Goal: Task Accomplishment & Management: Manage account settings

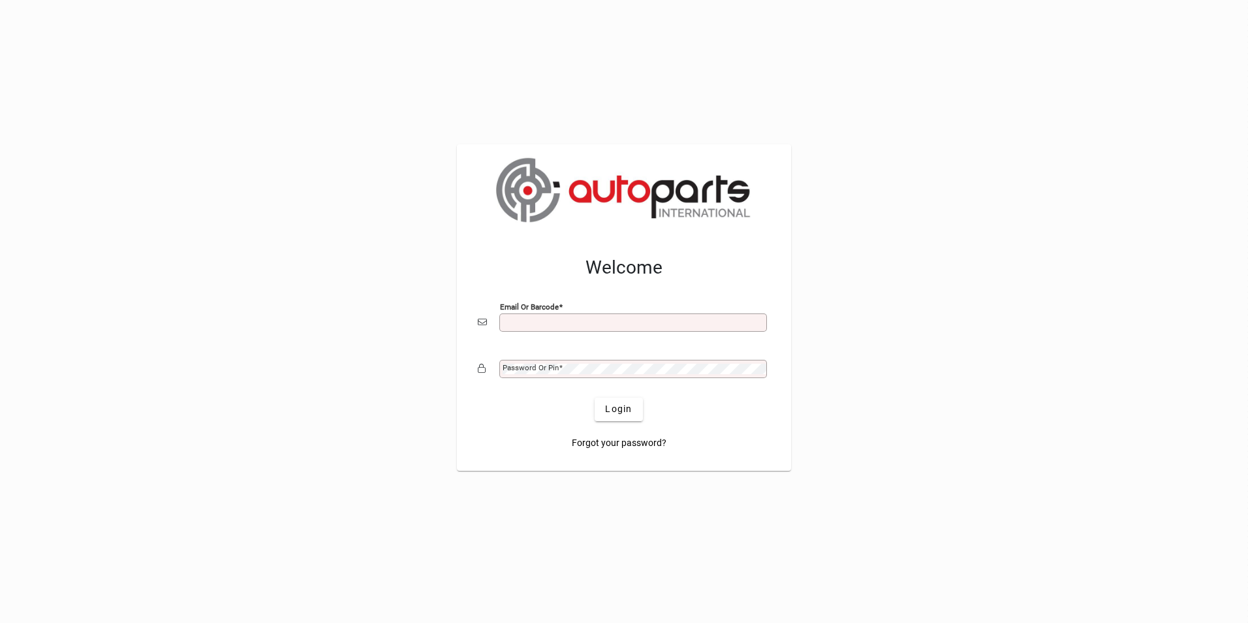
click at [509, 322] on input "Email or Barcode" at bounding box center [635, 322] width 264 height 10
type input "**********"
click at [572, 362] on div "Password or Pin" at bounding box center [633, 369] width 268 height 18
click at [595, 398] on button "Login" at bounding box center [619, 409] width 48 height 23
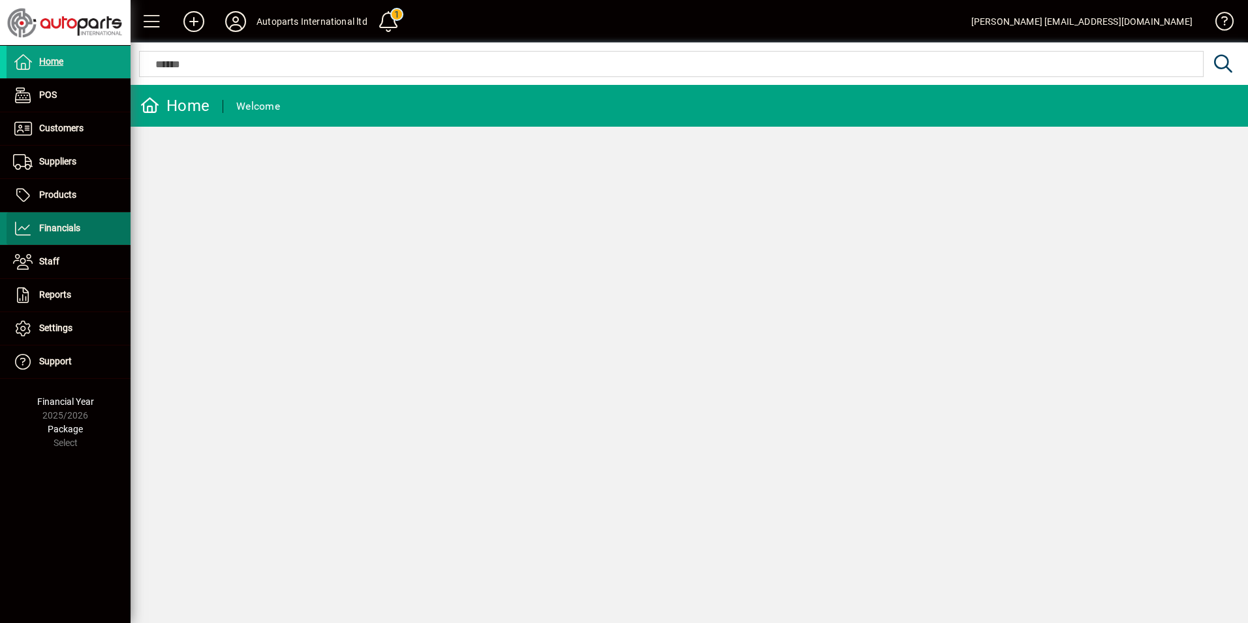
click at [54, 231] on span "Financials" at bounding box center [59, 228] width 41 height 10
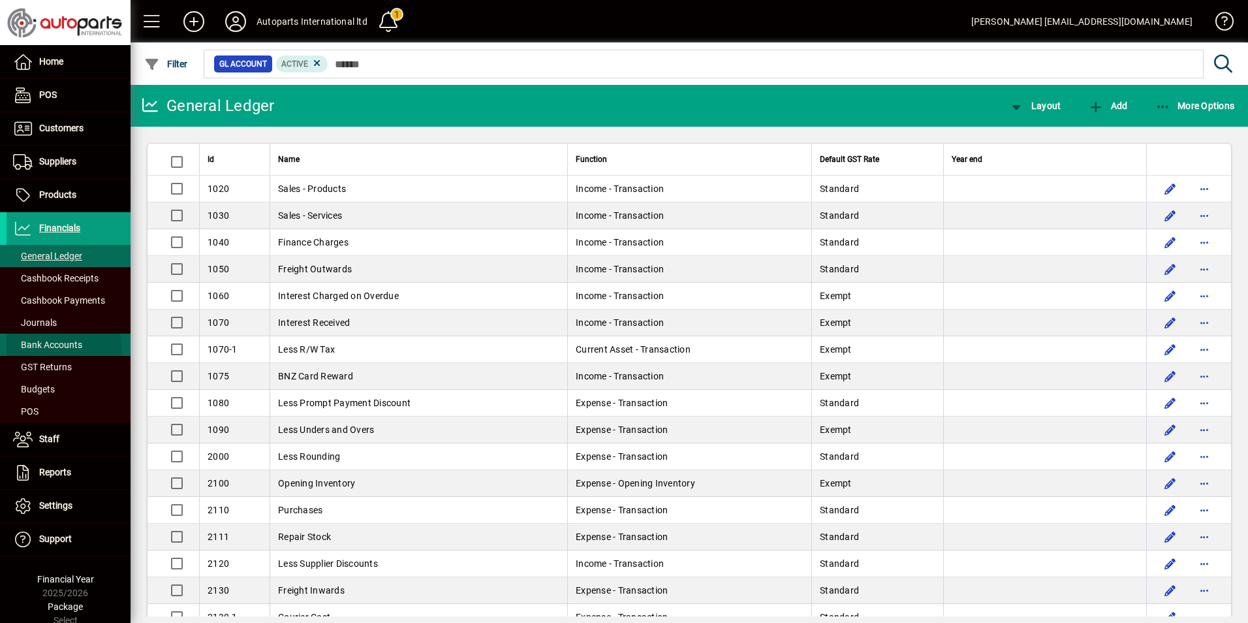
click at [43, 349] on span "Bank Accounts" at bounding box center [47, 344] width 69 height 10
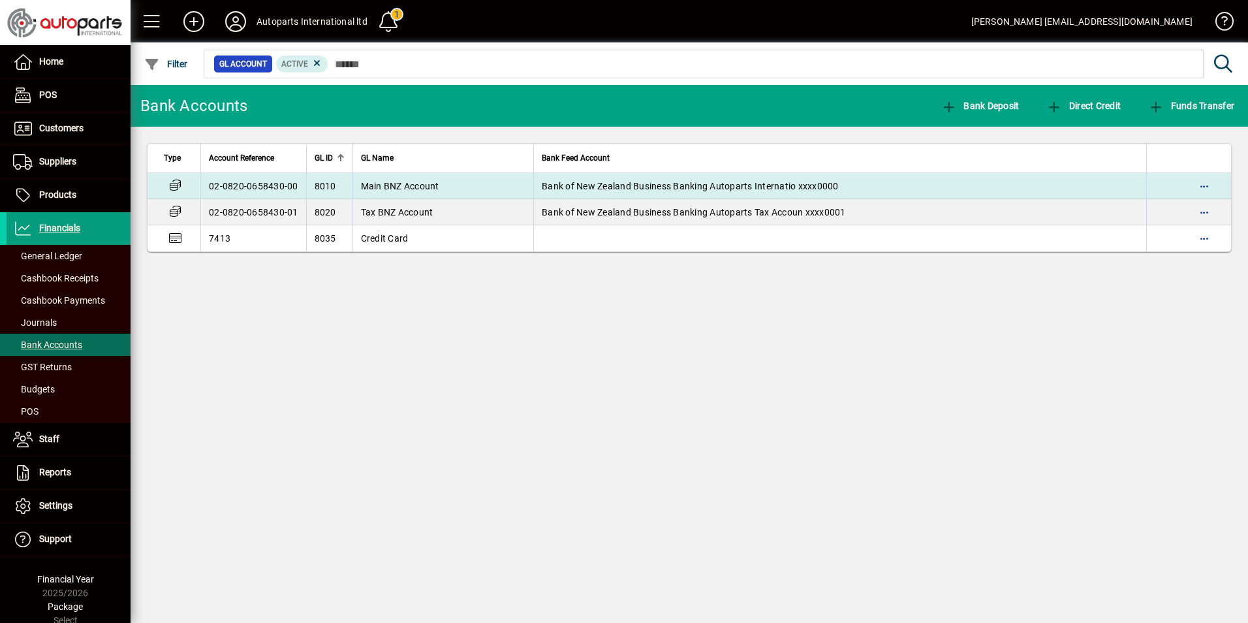
click at [292, 181] on td "02-0820-0658430-00" at bounding box center [253, 186] width 106 height 26
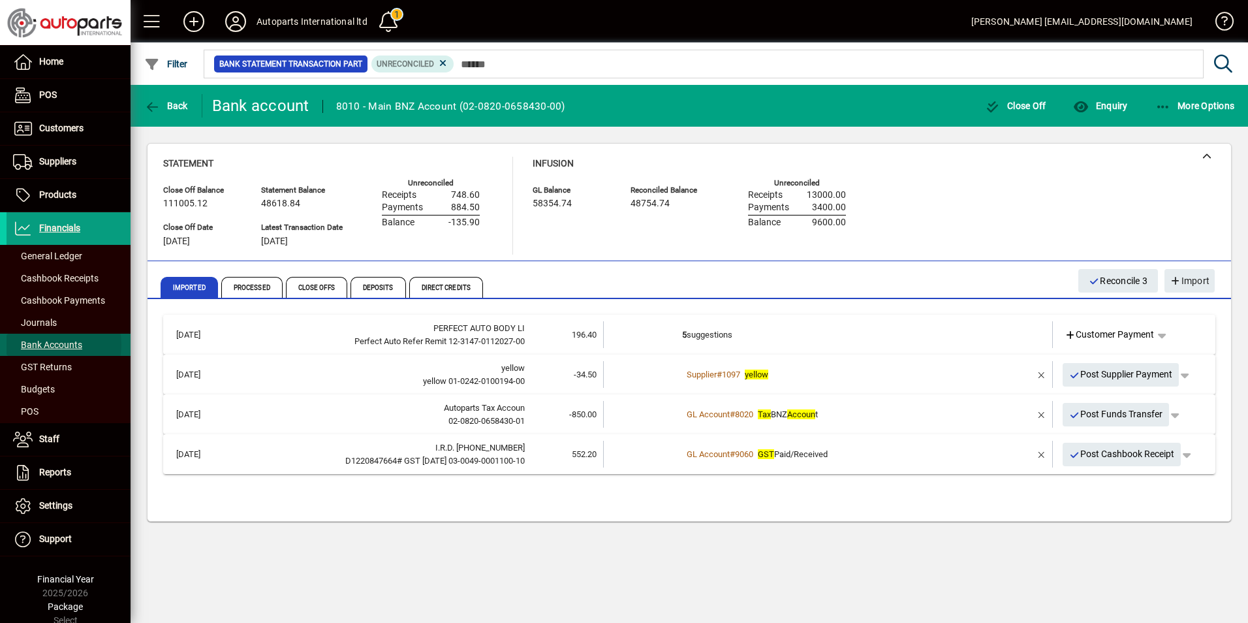
click at [46, 345] on span "Bank Accounts" at bounding box center [47, 344] width 69 height 10
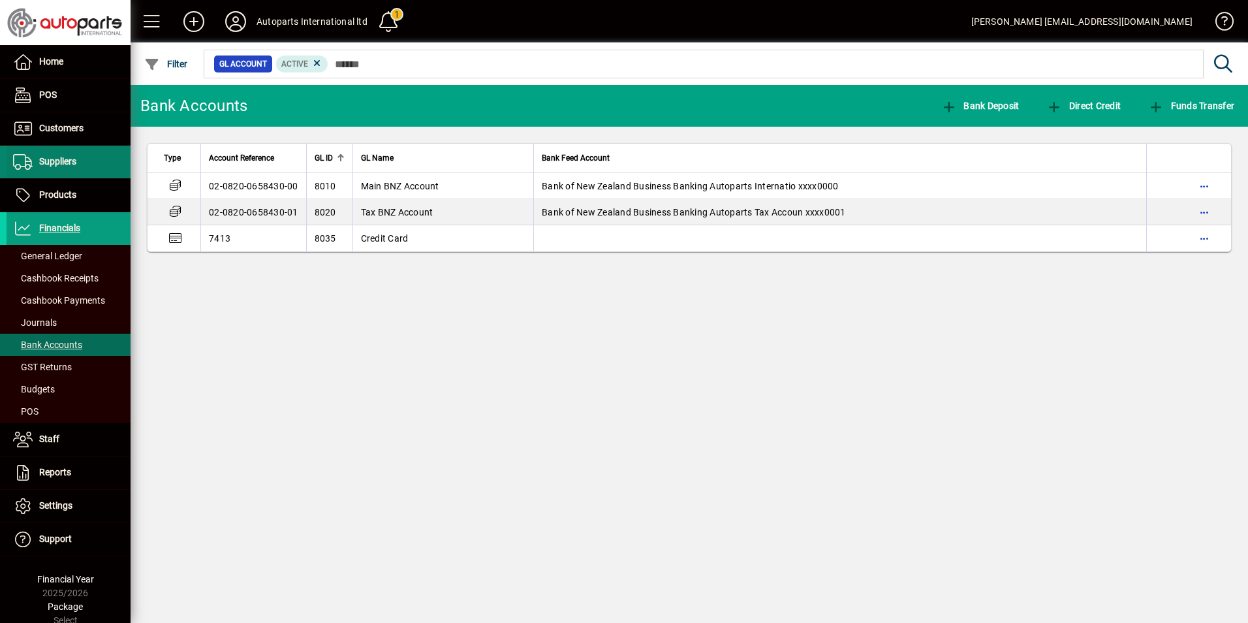
click at [39, 163] on span "Suppliers" at bounding box center [57, 161] width 37 height 10
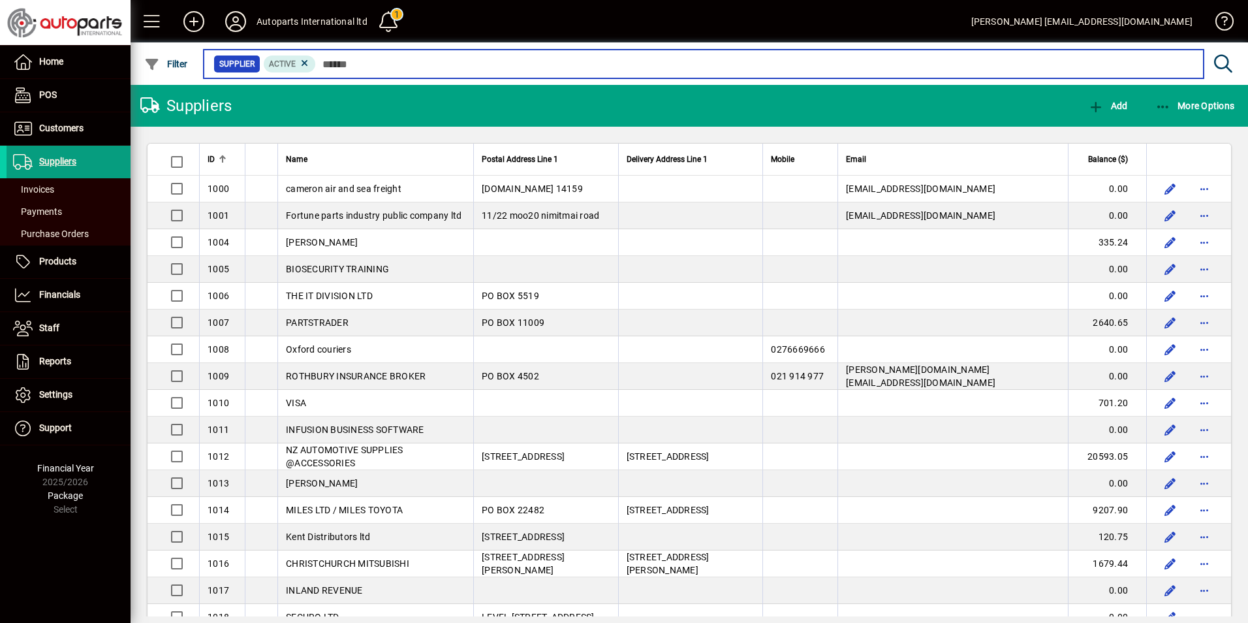
click at [392, 68] on input "text" at bounding box center [754, 64] width 877 height 18
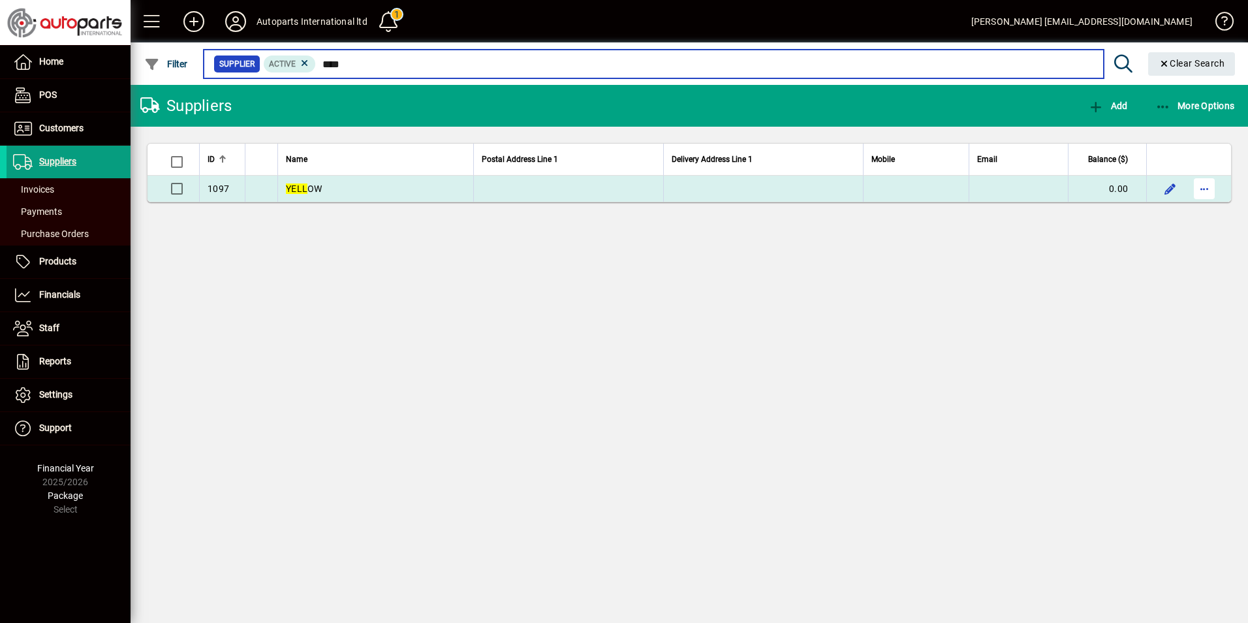
type input "****"
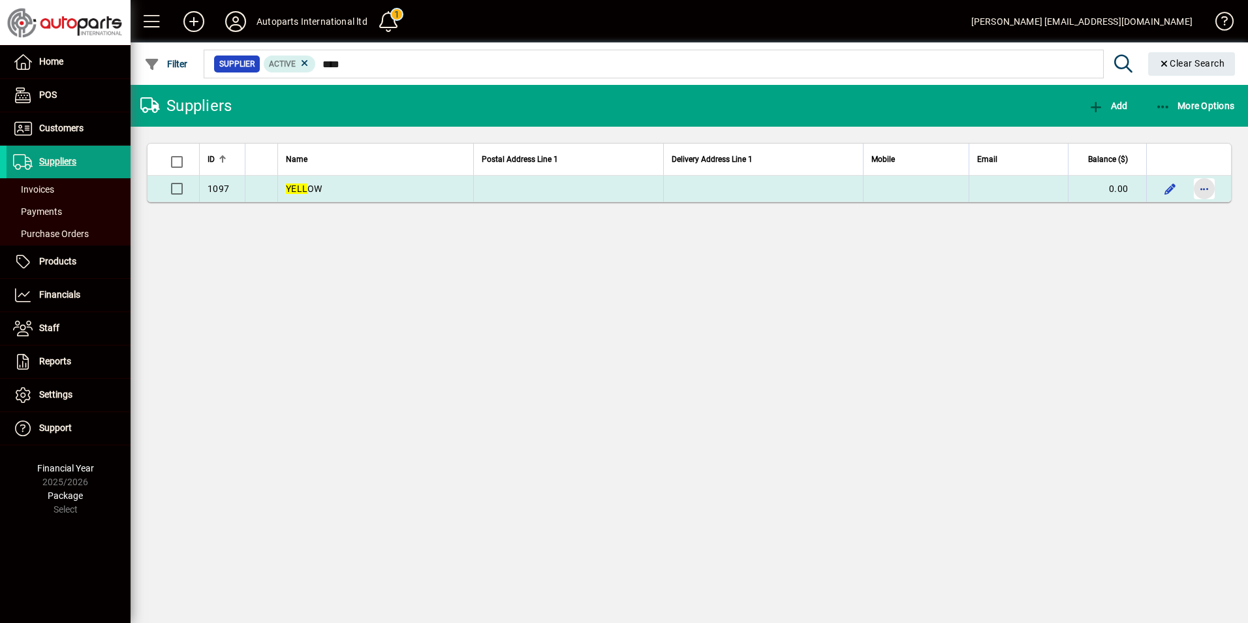
click at [1201, 186] on span "button" at bounding box center [1204, 188] width 31 height 31
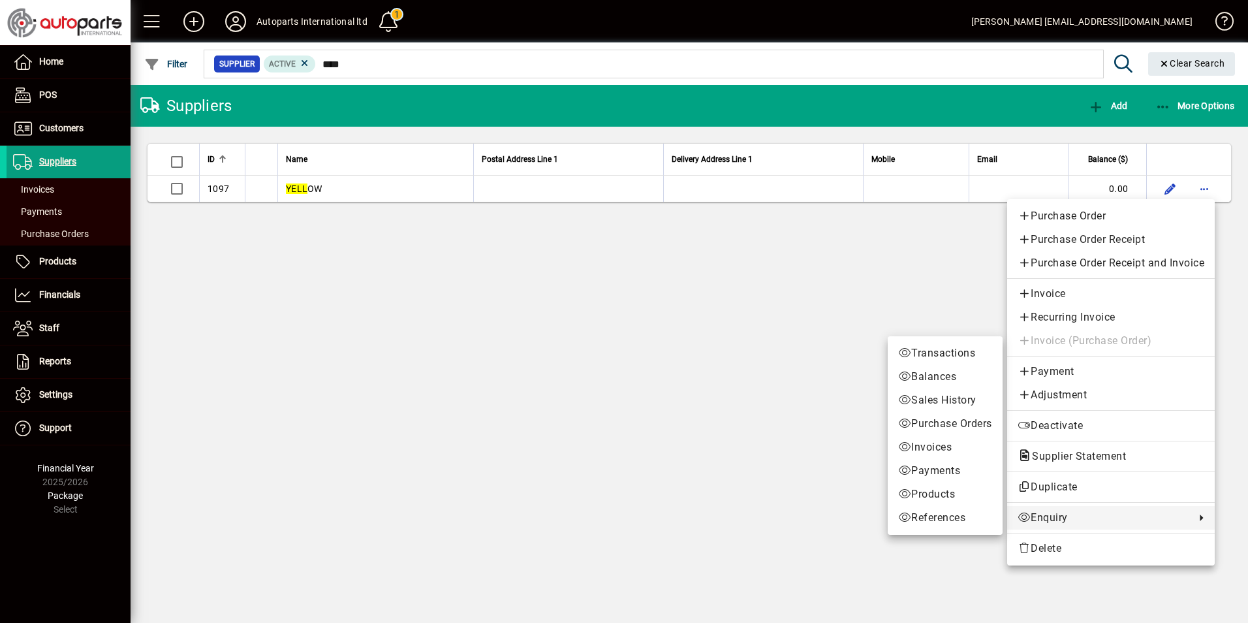
click at [1074, 520] on span "Enquiry" at bounding box center [1103, 518] width 171 height 16
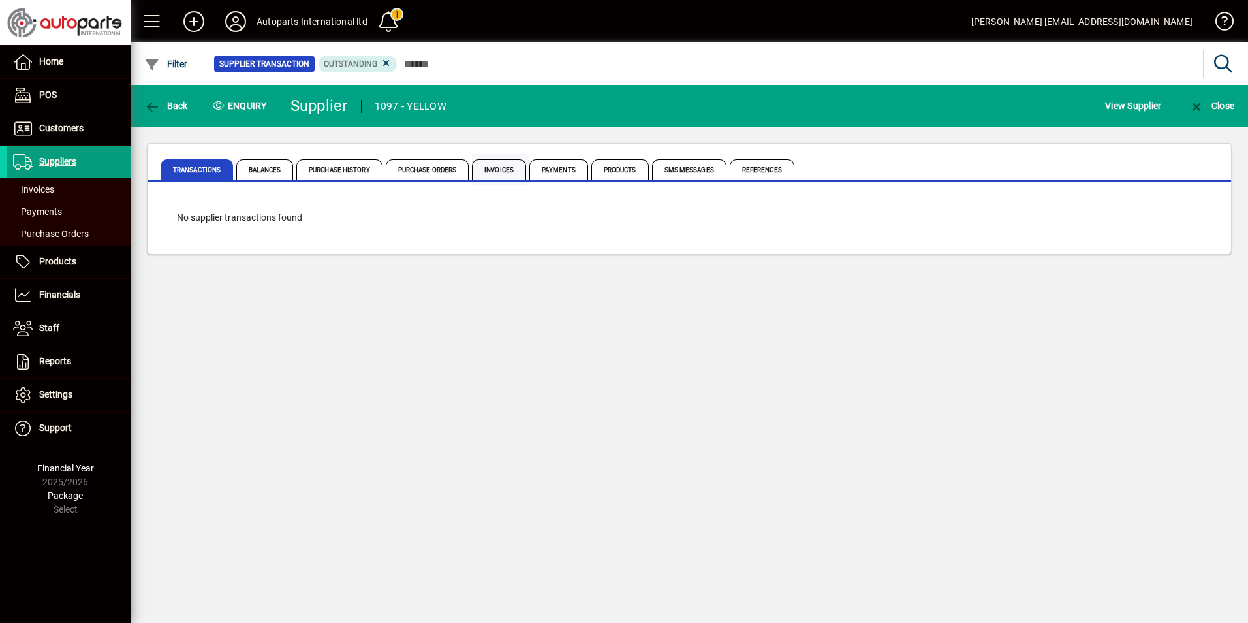
click at [505, 166] on span "Invoices" at bounding box center [499, 169] width 54 height 21
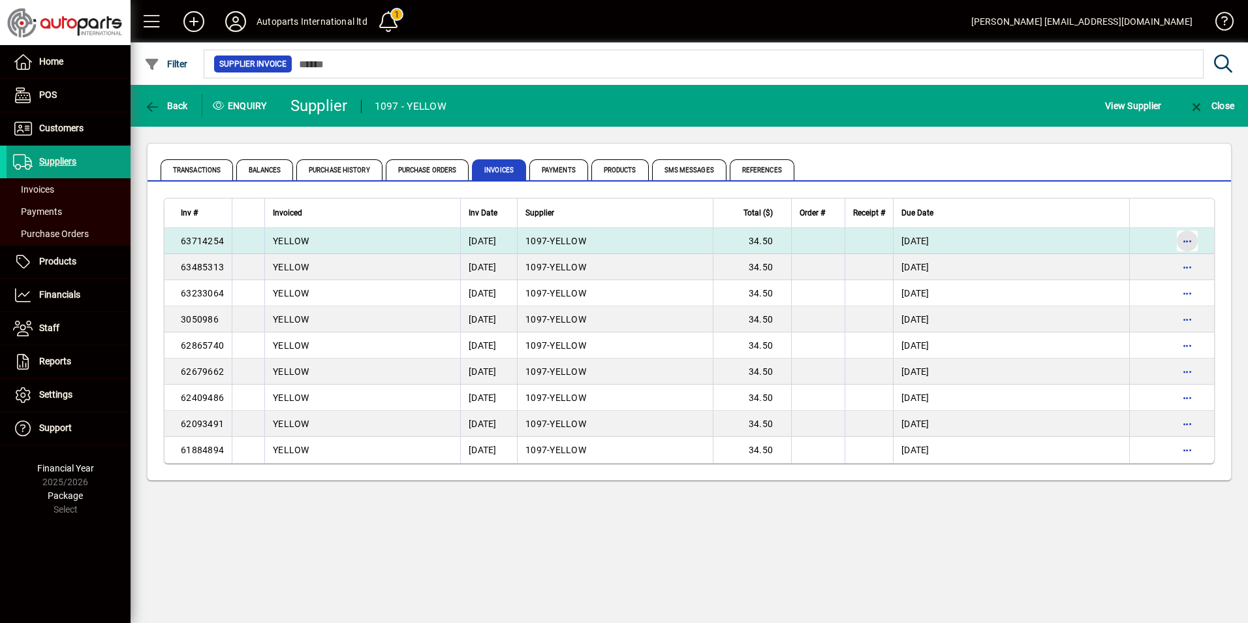
click at [1188, 244] on span "button" at bounding box center [1187, 240] width 31 height 31
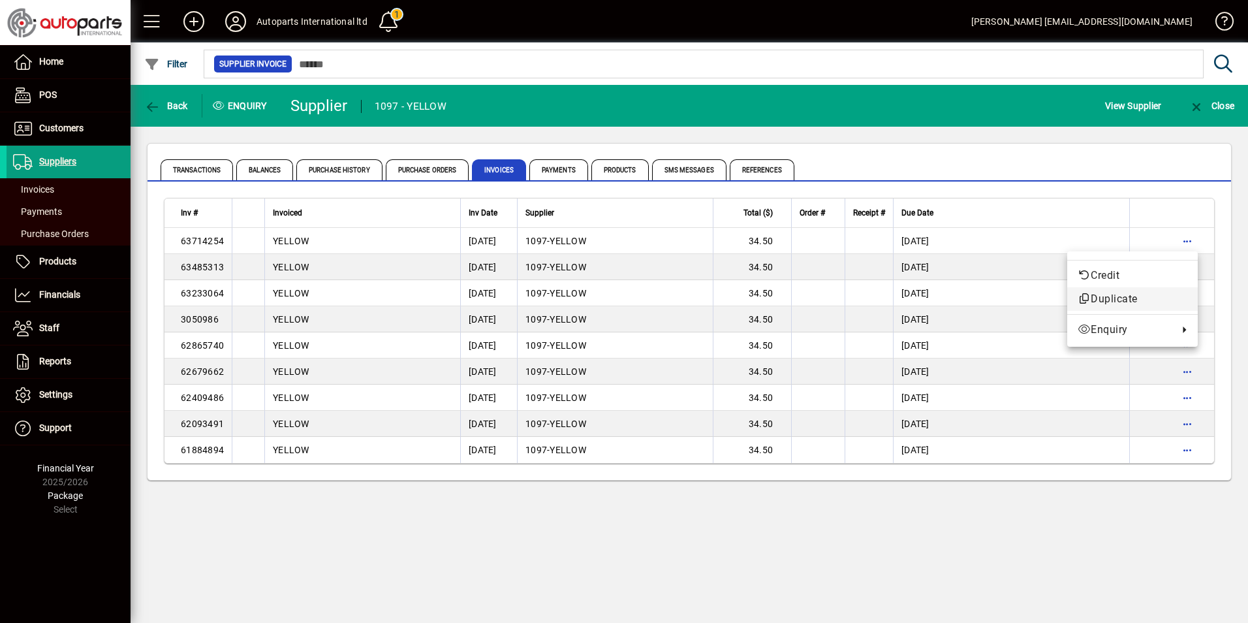
click at [1105, 294] on span "Duplicate" at bounding box center [1133, 299] width 110 height 16
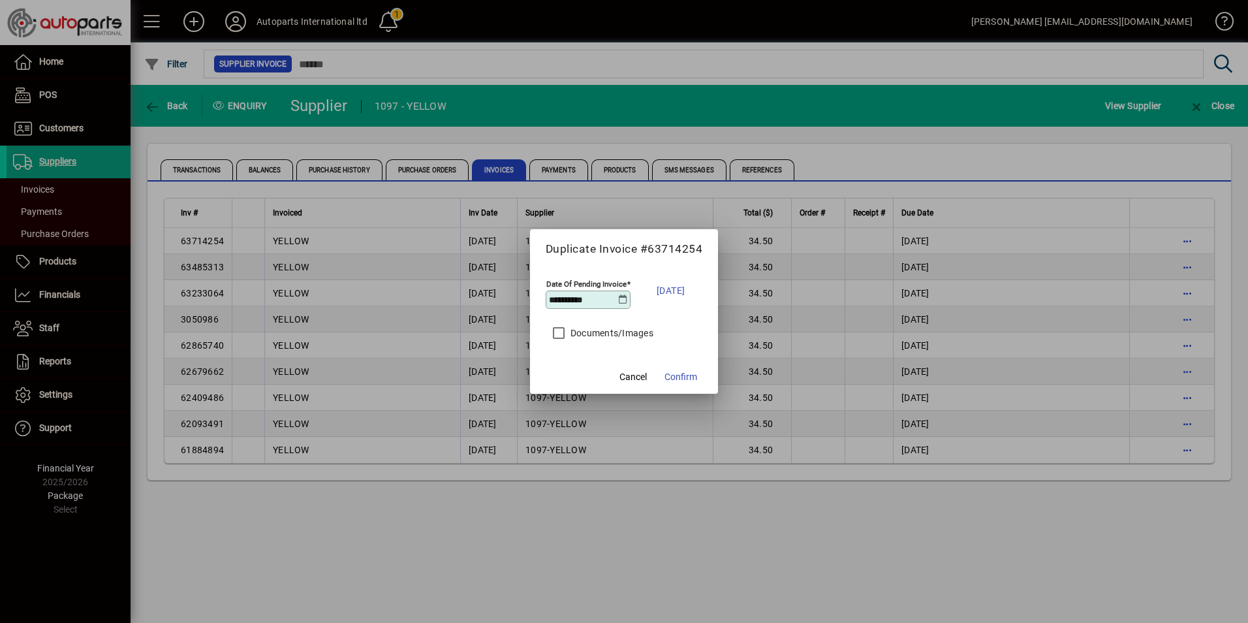
click at [623, 300] on icon at bounding box center [623, 299] width 10 height 10
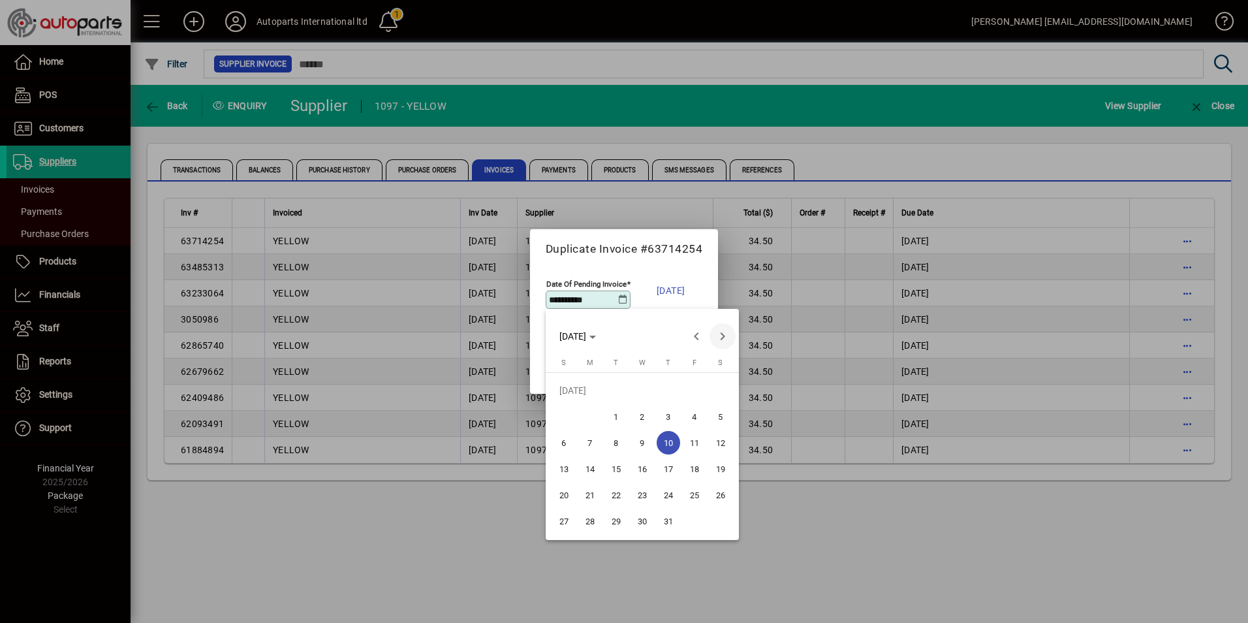
click at [726, 339] on span "Next month" at bounding box center [723, 336] width 26 height 26
click at [561, 444] on span "10" at bounding box center [563, 442] width 23 height 23
type input "**********"
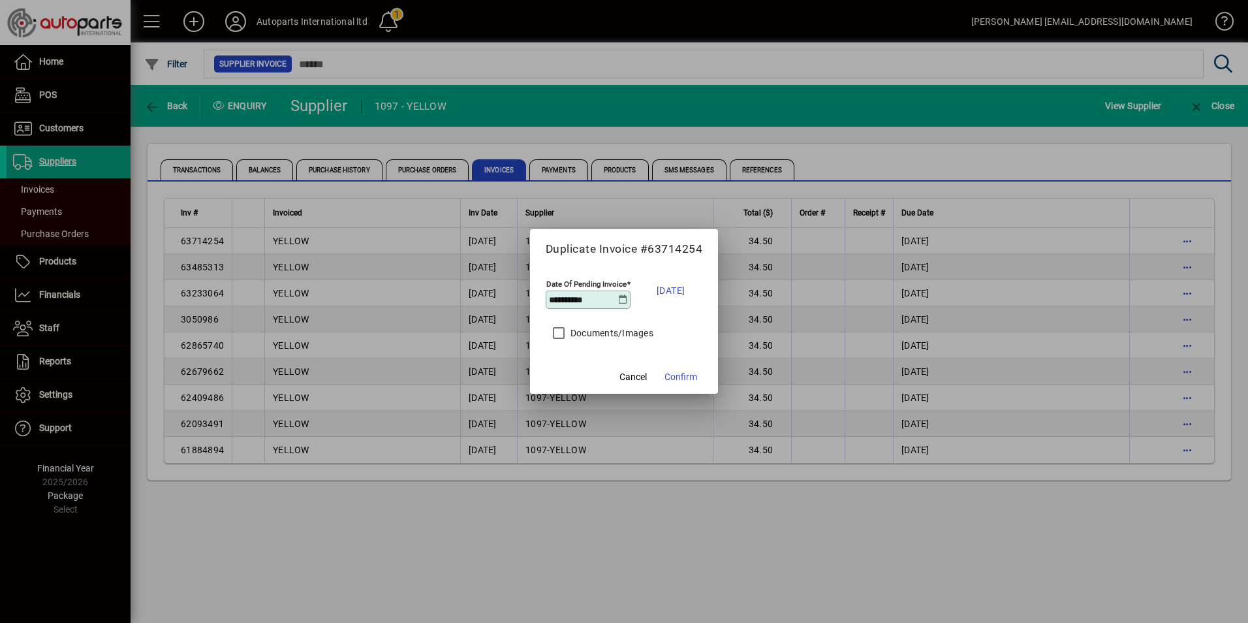
click at [686, 477] on div at bounding box center [624, 311] width 1248 height 623
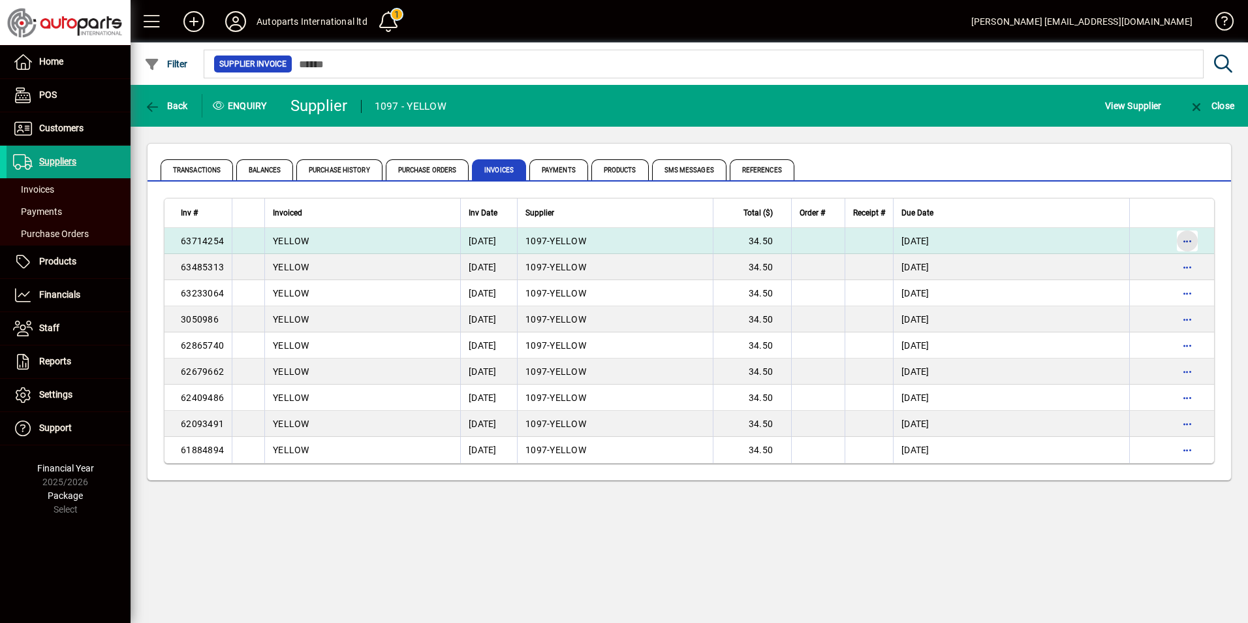
click at [1186, 237] on span "button" at bounding box center [1187, 240] width 31 height 31
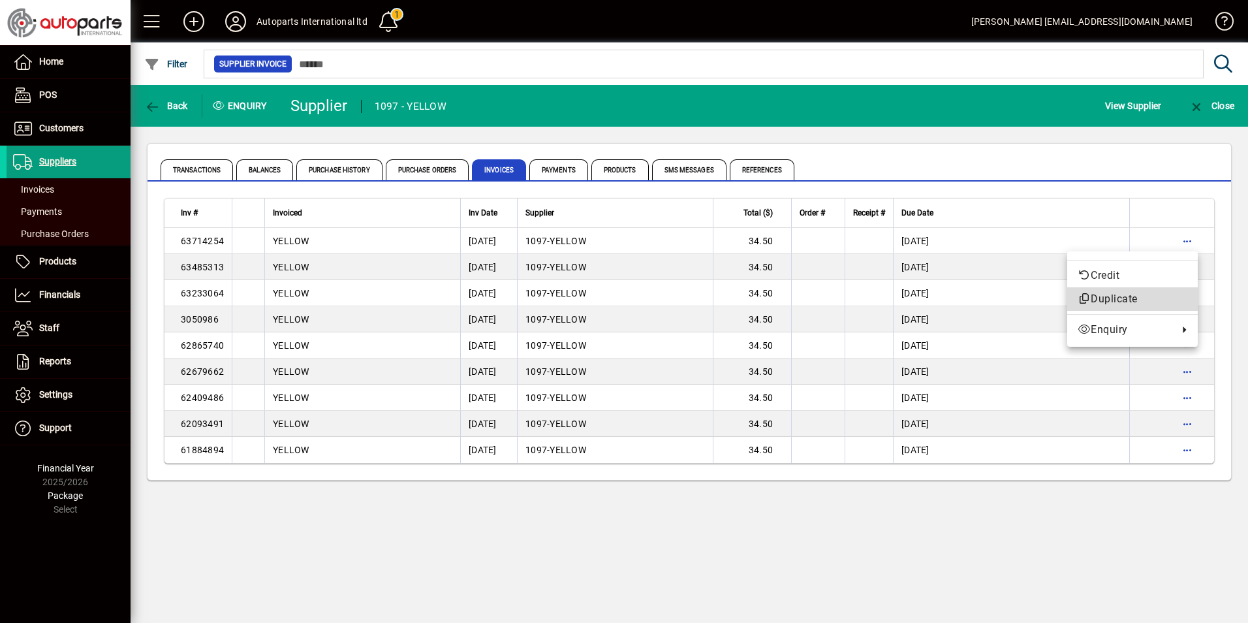
click at [1095, 295] on span "Duplicate" at bounding box center [1133, 299] width 110 height 16
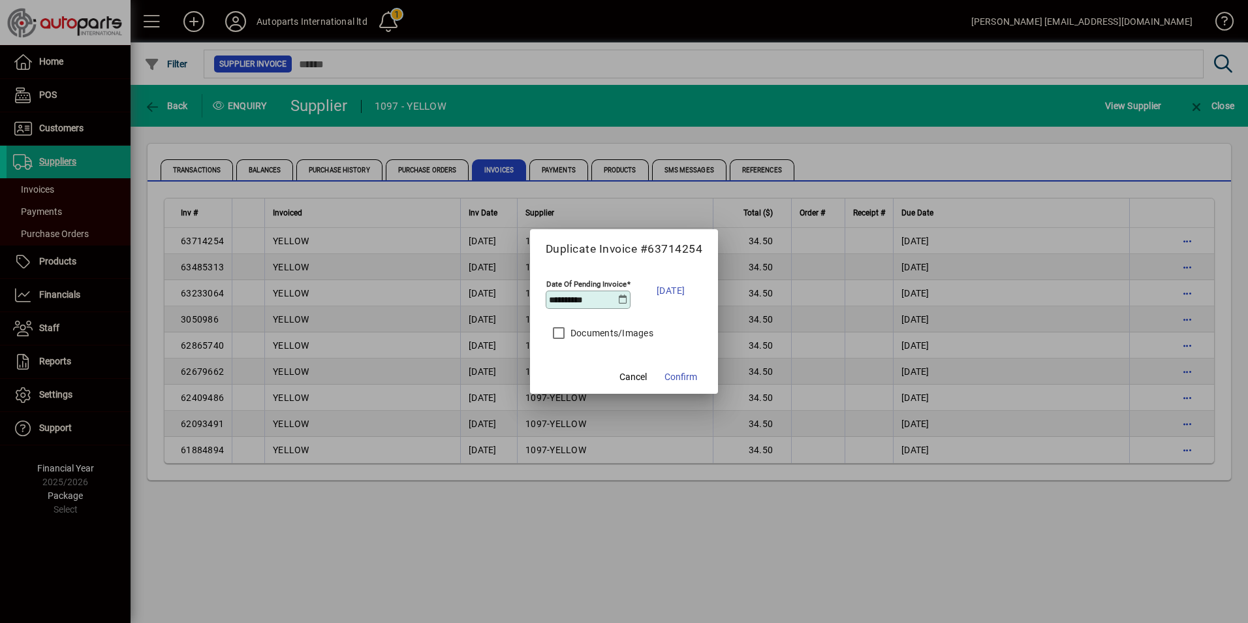
click at [616, 297] on input "**********" at bounding box center [583, 299] width 69 height 10
click at [623, 299] on icon at bounding box center [623, 299] width 10 height 10
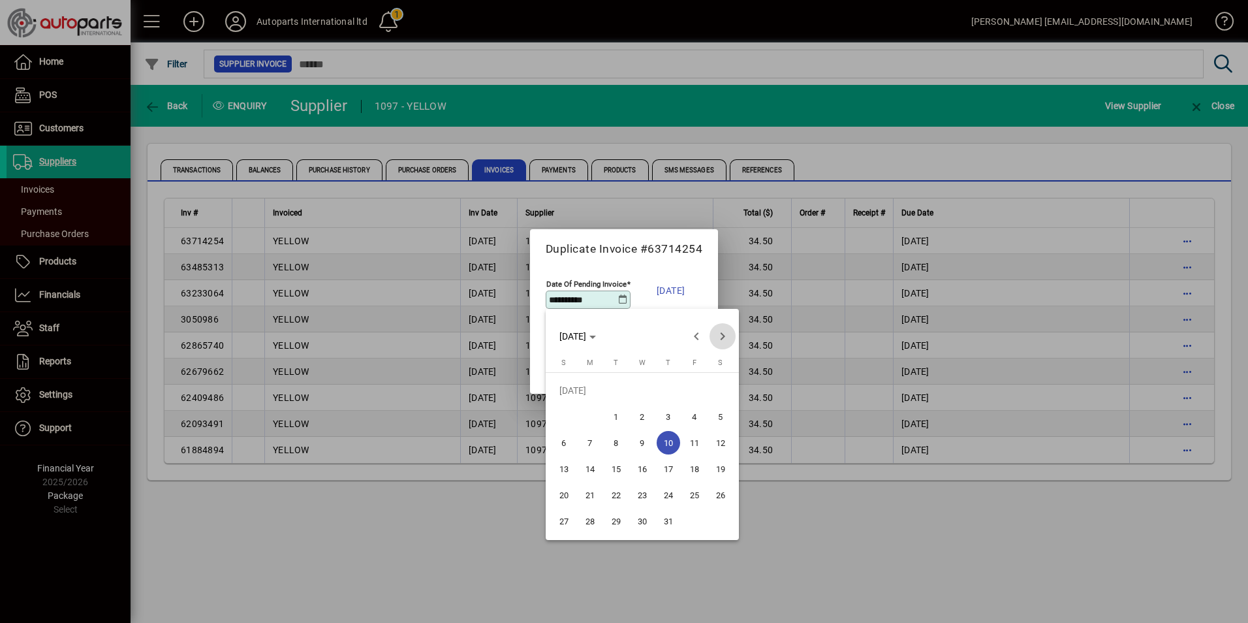
click at [719, 339] on span "Next month" at bounding box center [723, 336] width 26 height 26
click at [563, 443] on span "10" at bounding box center [563, 442] width 23 height 23
type input "**********"
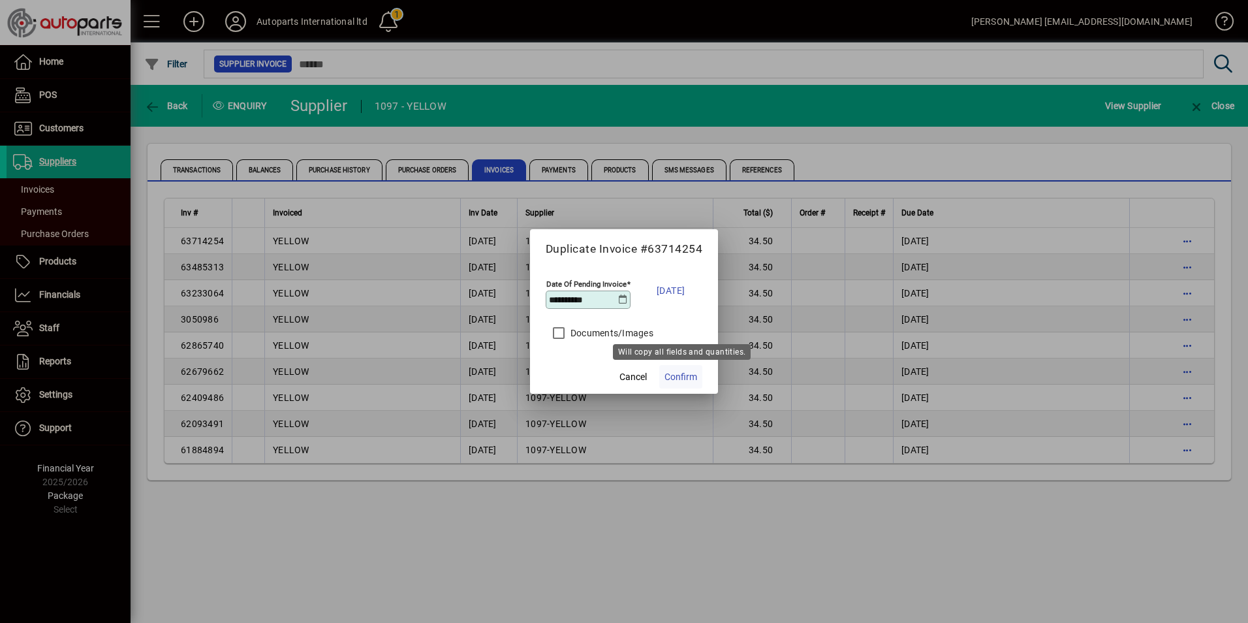
click at [688, 378] on span "Confirm" at bounding box center [681, 377] width 33 height 14
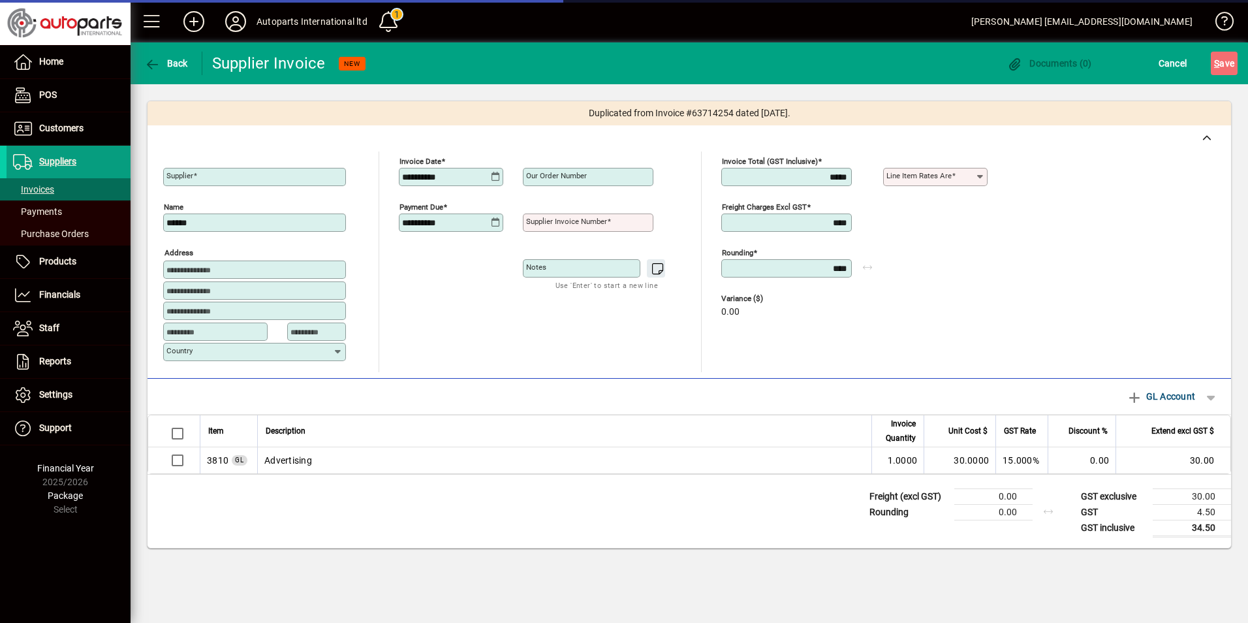
type input "**********"
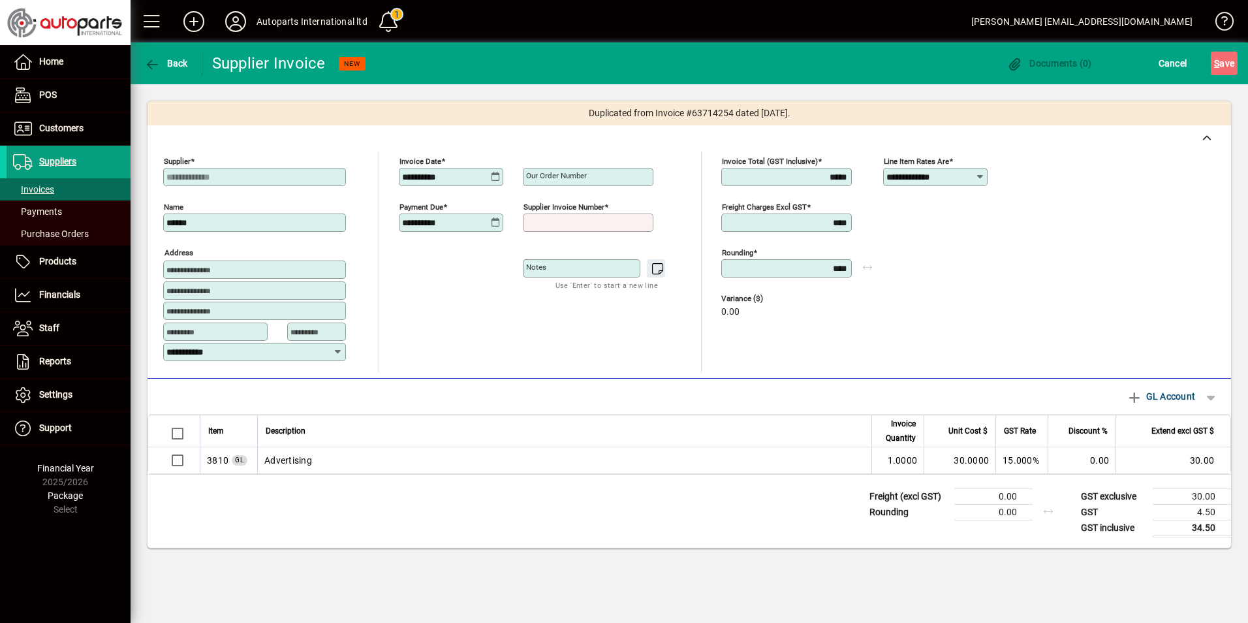
click at [630, 224] on input "Supplier invoice number" at bounding box center [589, 222] width 127 height 10
type input "********"
click at [576, 345] on div "**********" at bounding box center [543, 261] width 289 height 221
click at [1226, 63] on span "S ave" at bounding box center [1224, 63] width 20 height 21
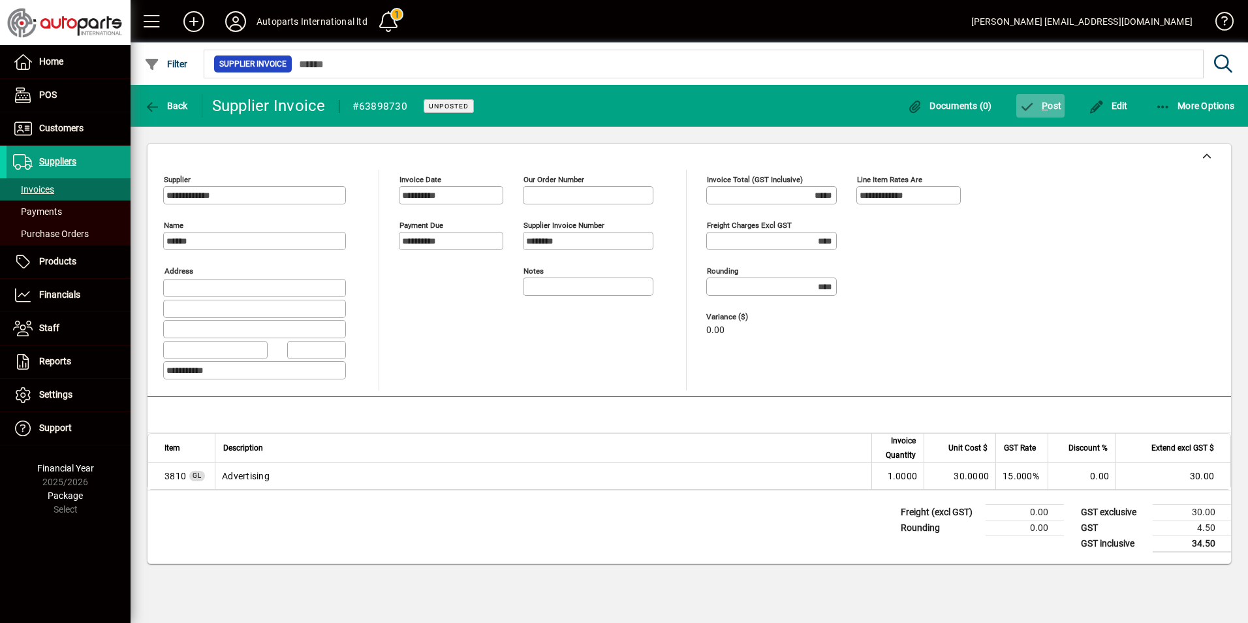
click at [1052, 107] on span "P ost" at bounding box center [1041, 106] width 42 height 10
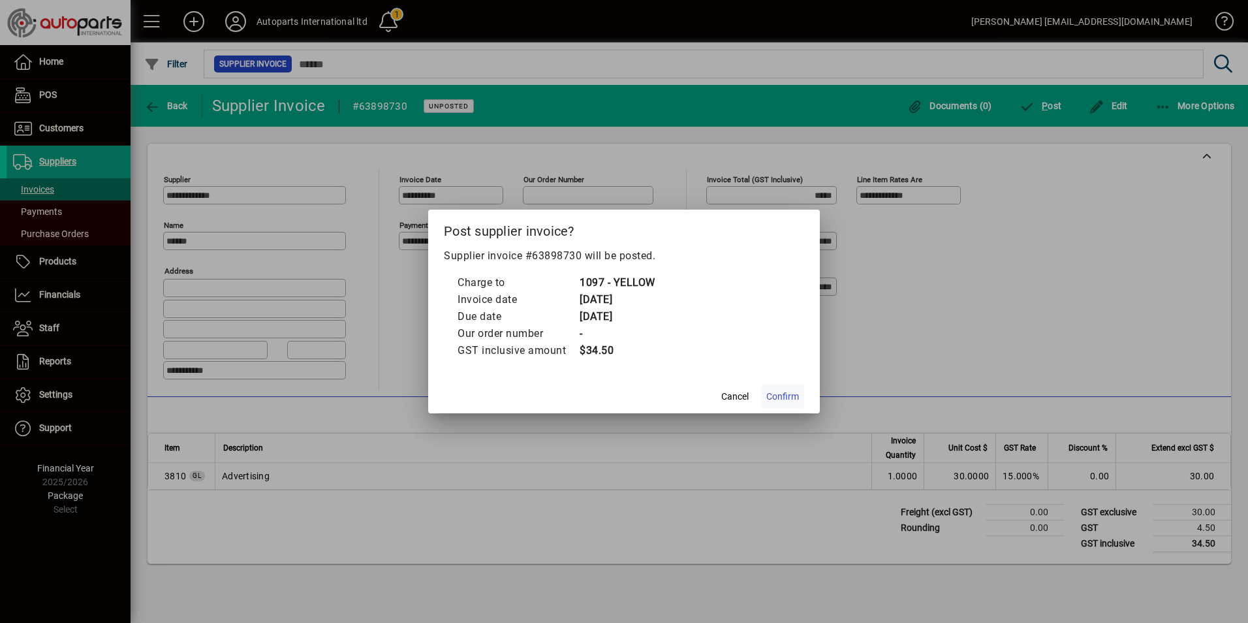
click at [781, 396] on span "Confirm" at bounding box center [782, 397] width 33 height 14
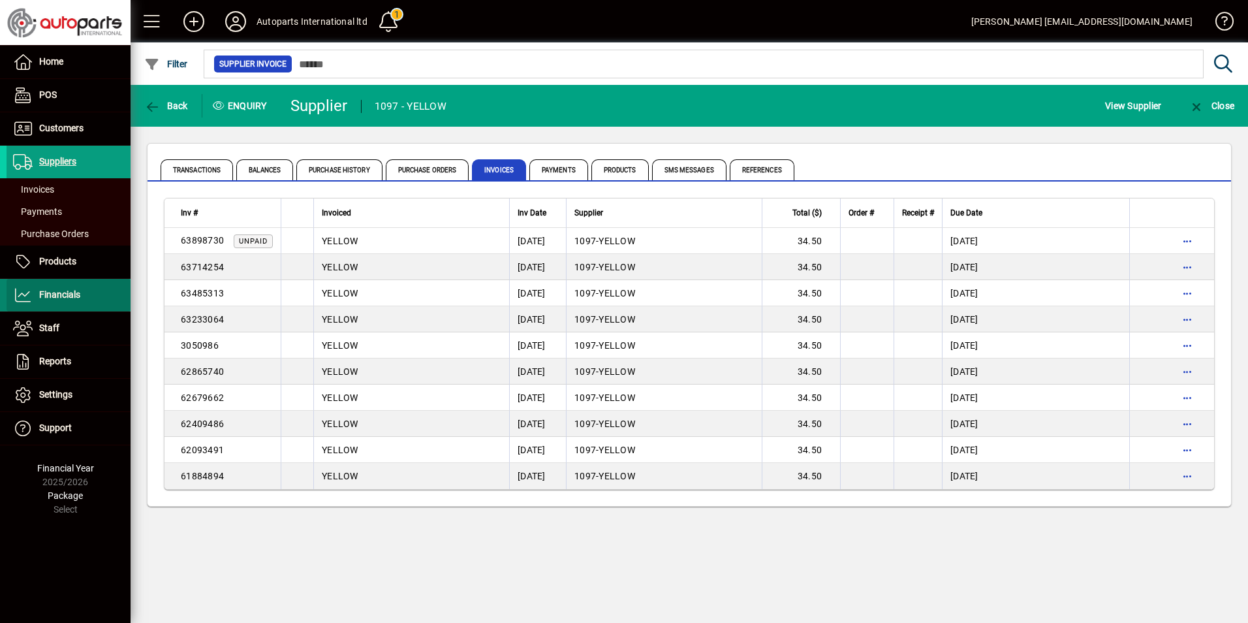
click at [69, 298] on span "Financials" at bounding box center [59, 294] width 41 height 10
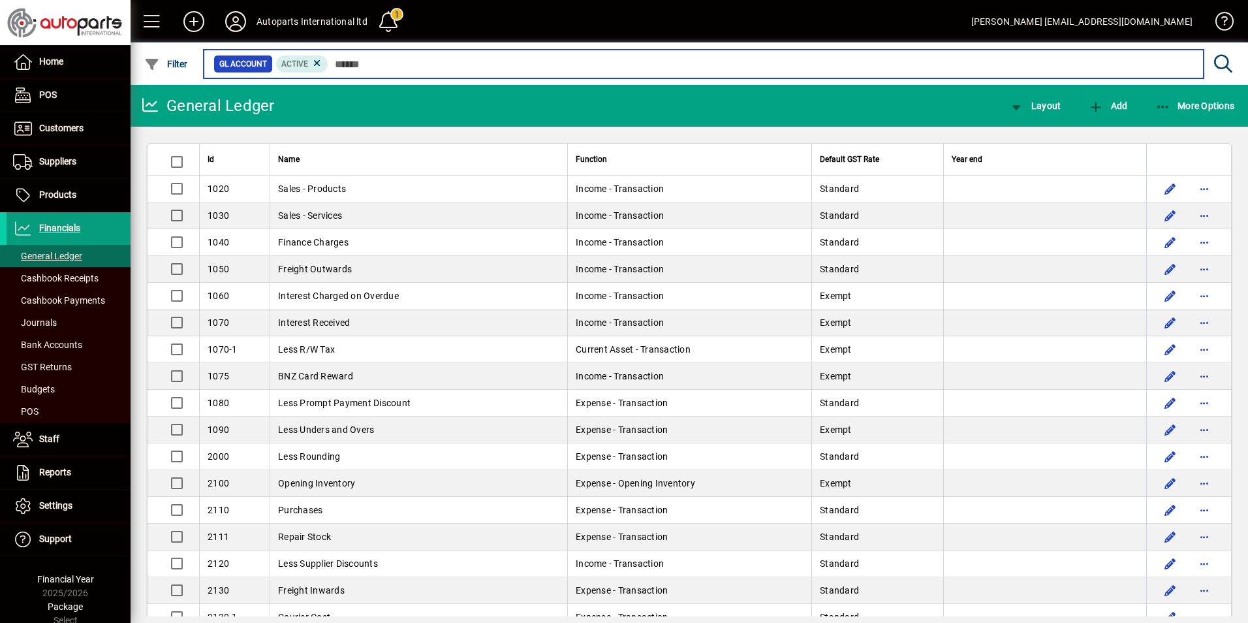
click at [434, 67] on input "text" at bounding box center [760, 64] width 865 height 18
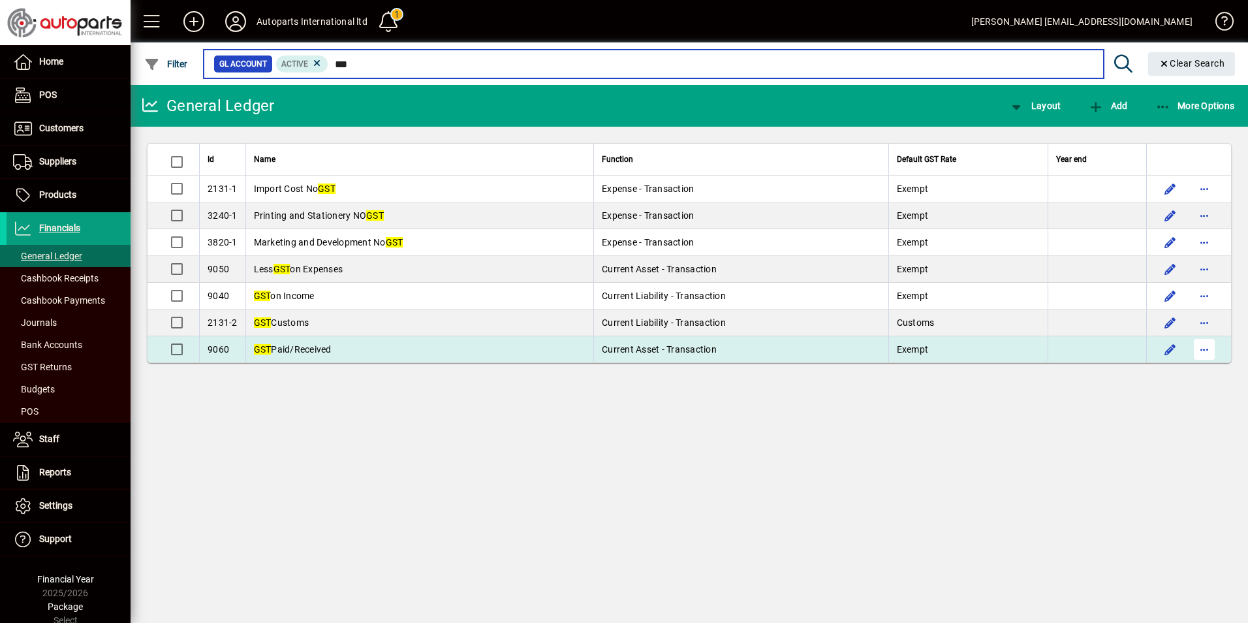
type input "***"
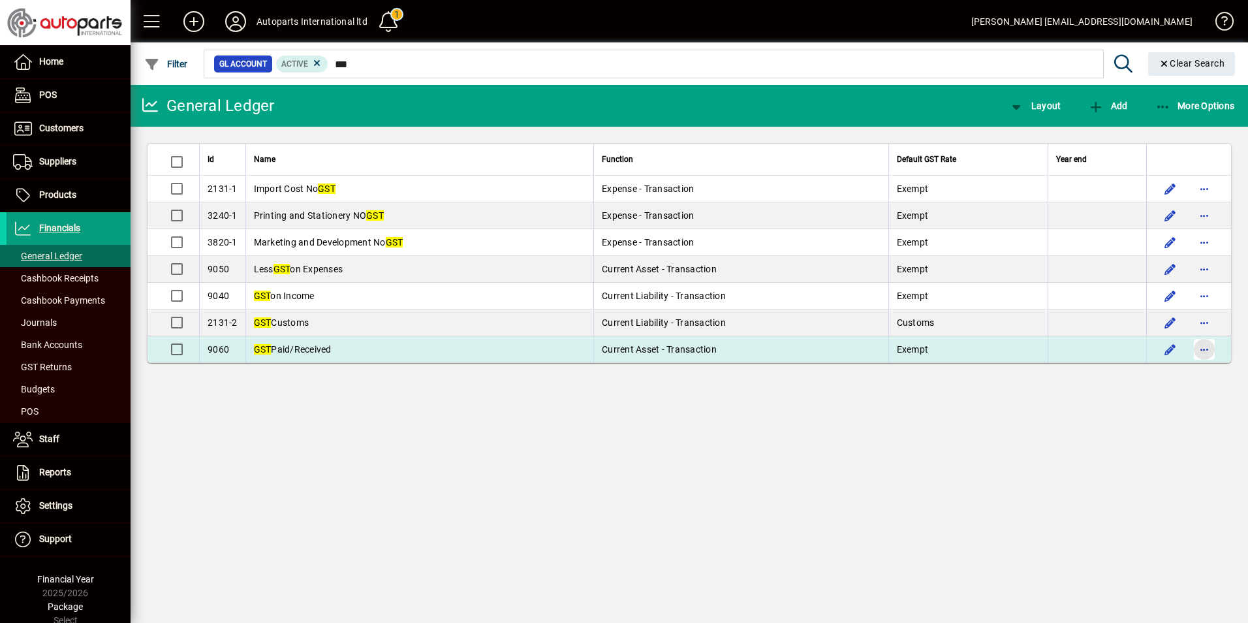
click at [1202, 351] on span "button" at bounding box center [1204, 349] width 31 height 31
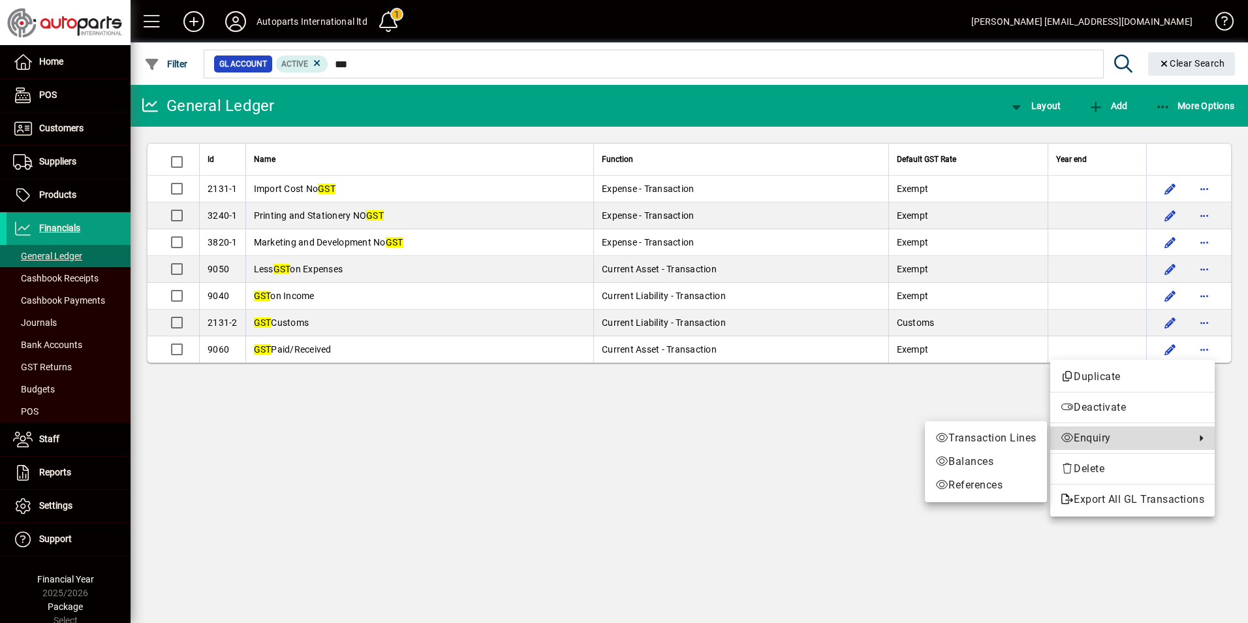
click at [1112, 436] on span "Enquiry" at bounding box center [1125, 438] width 128 height 16
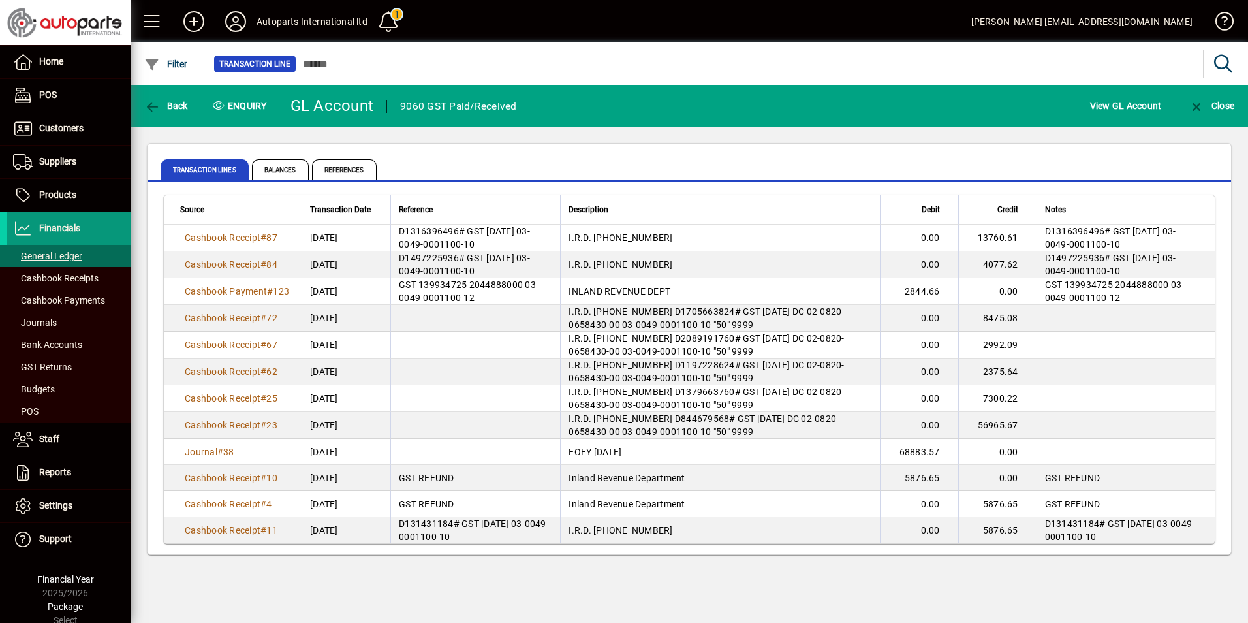
click at [61, 223] on span "Financials" at bounding box center [59, 228] width 41 height 10
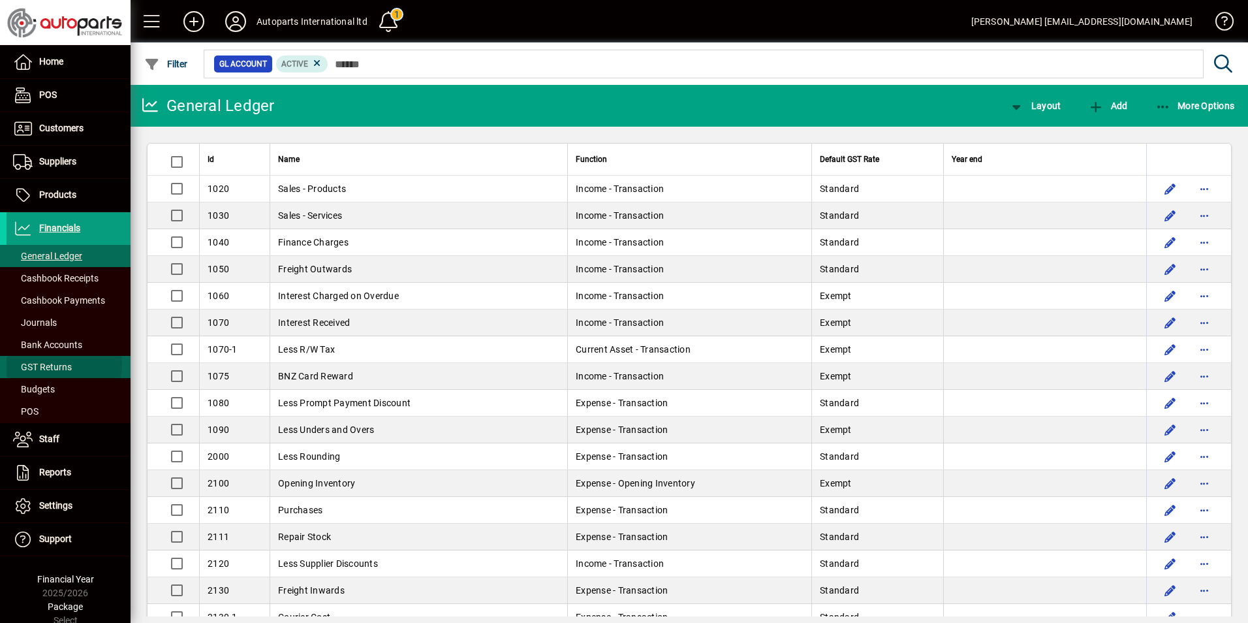
click at [50, 364] on span "GST Returns" at bounding box center [42, 367] width 59 height 10
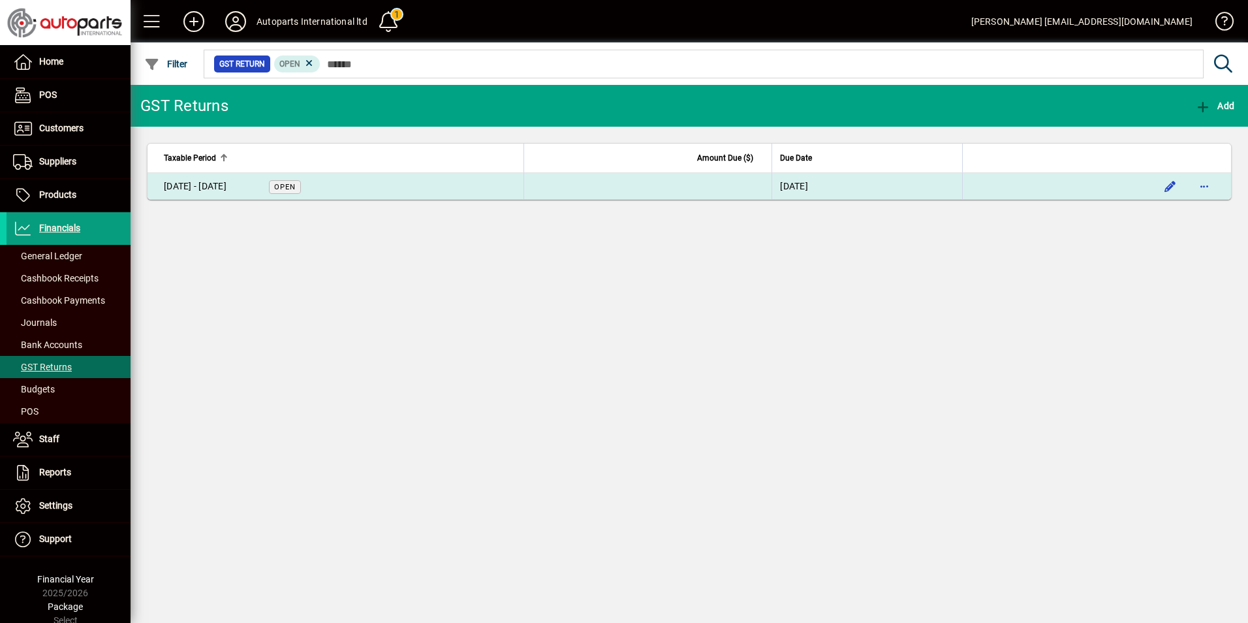
click at [223, 183] on div "01 Jun - 31 Jul 2025" at bounding box center [195, 187] width 63 height 14
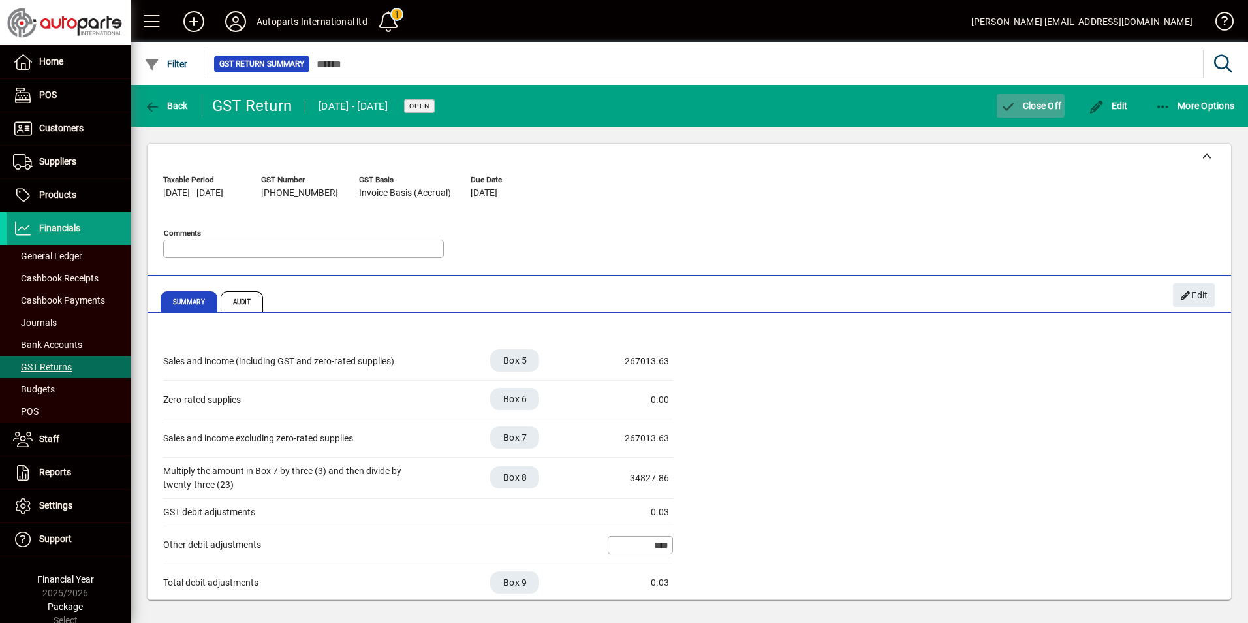
click at [1044, 106] on span "Close Off" at bounding box center [1030, 106] width 61 height 10
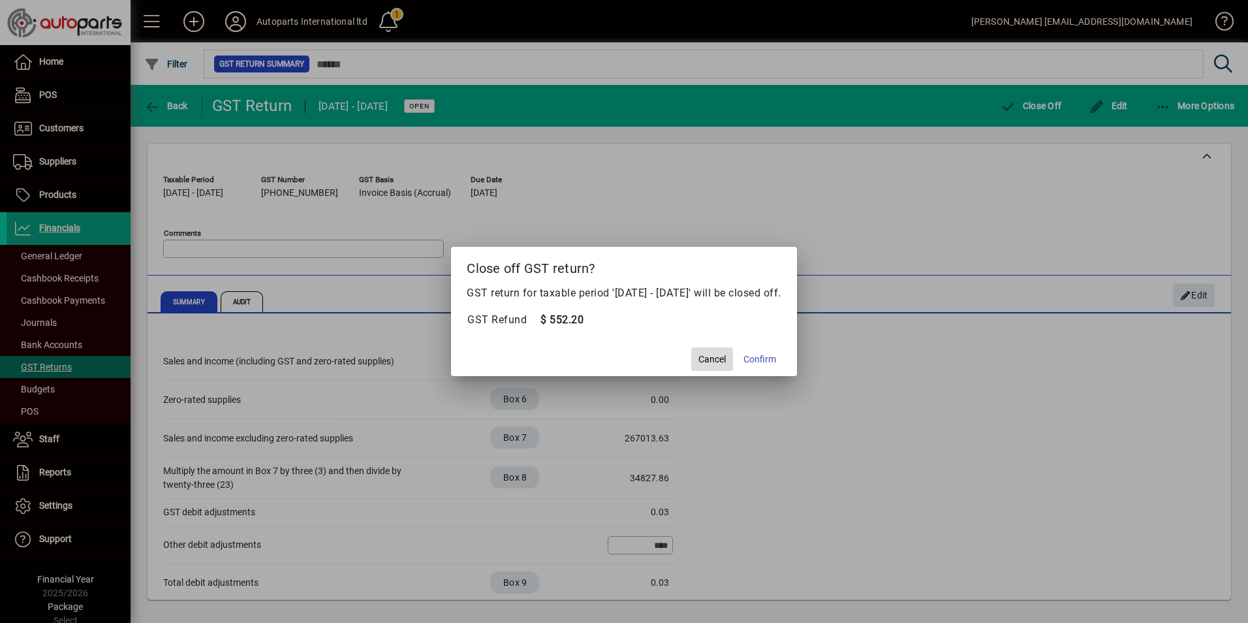
click at [726, 360] on span "Cancel" at bounding box center [711, 359] width 27 height 14
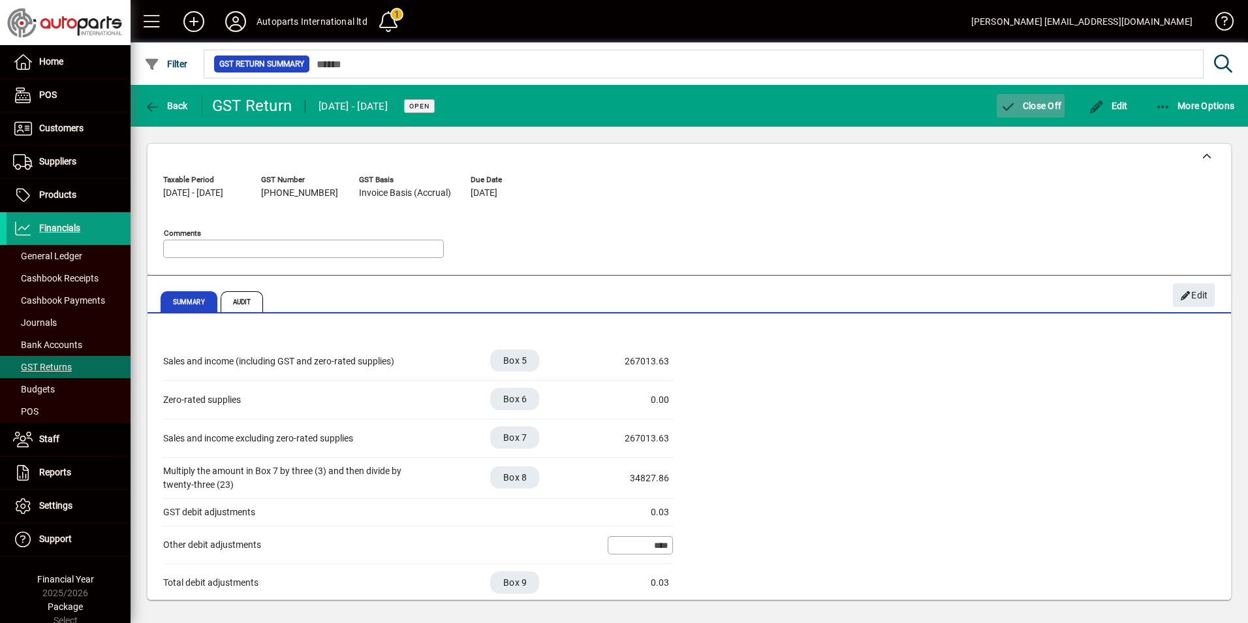
click at [1035, 109] on span "Close Off" at bounding box center [1030, 106] width 61 height 10
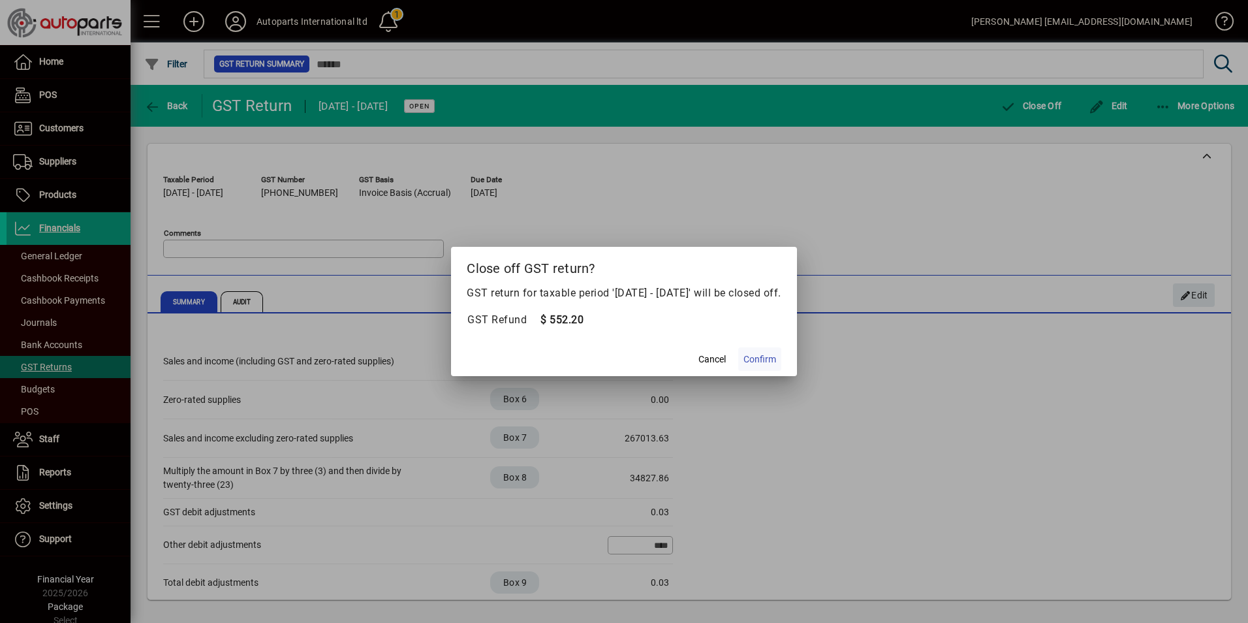
click at [766, 358] on span "Confirm" at bounding box center [759, 359] width 33 height 14
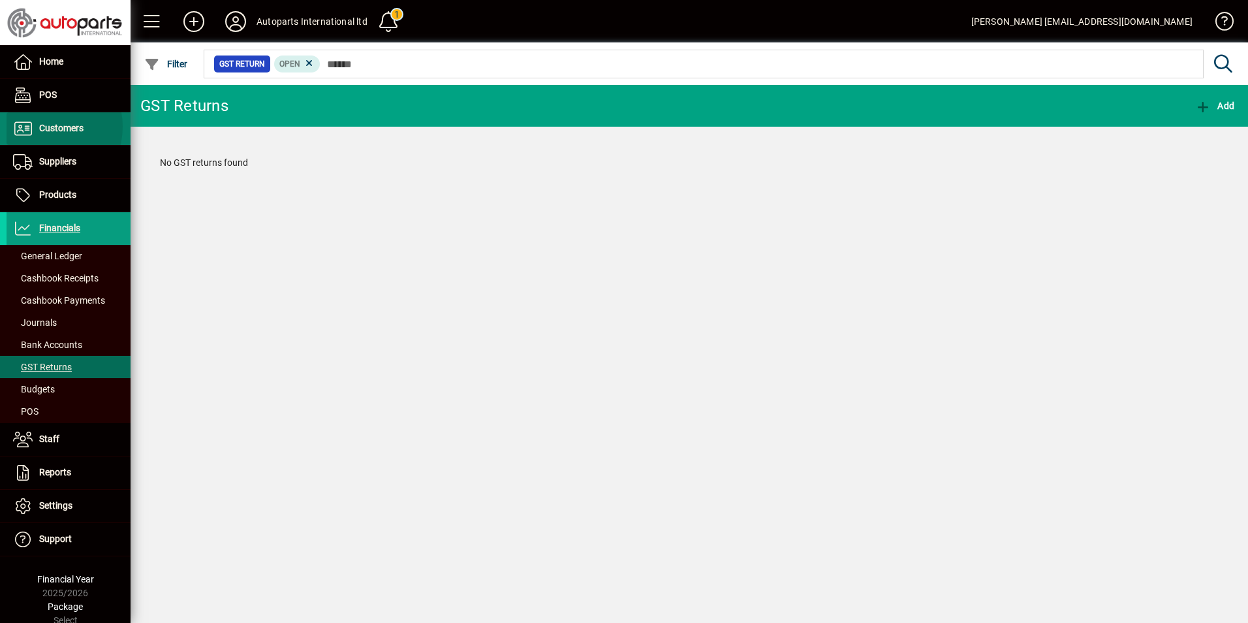
click at [41, 127] on span "Customers" at bounding box center [61, 128] width 44 height 10
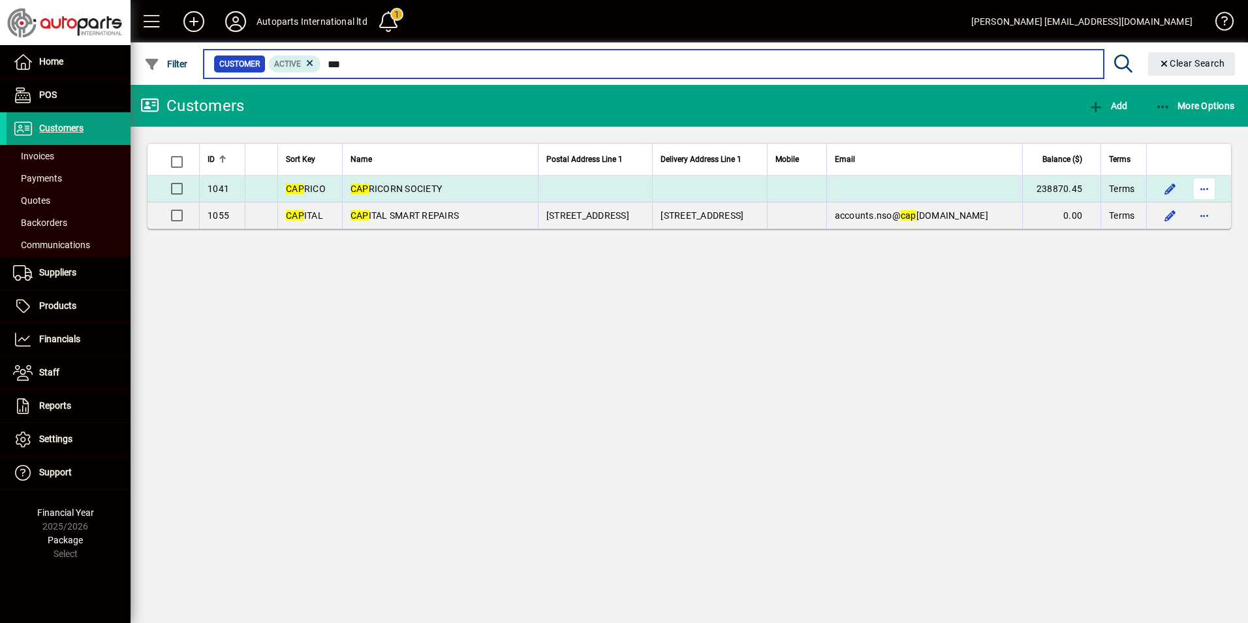
type input "***"
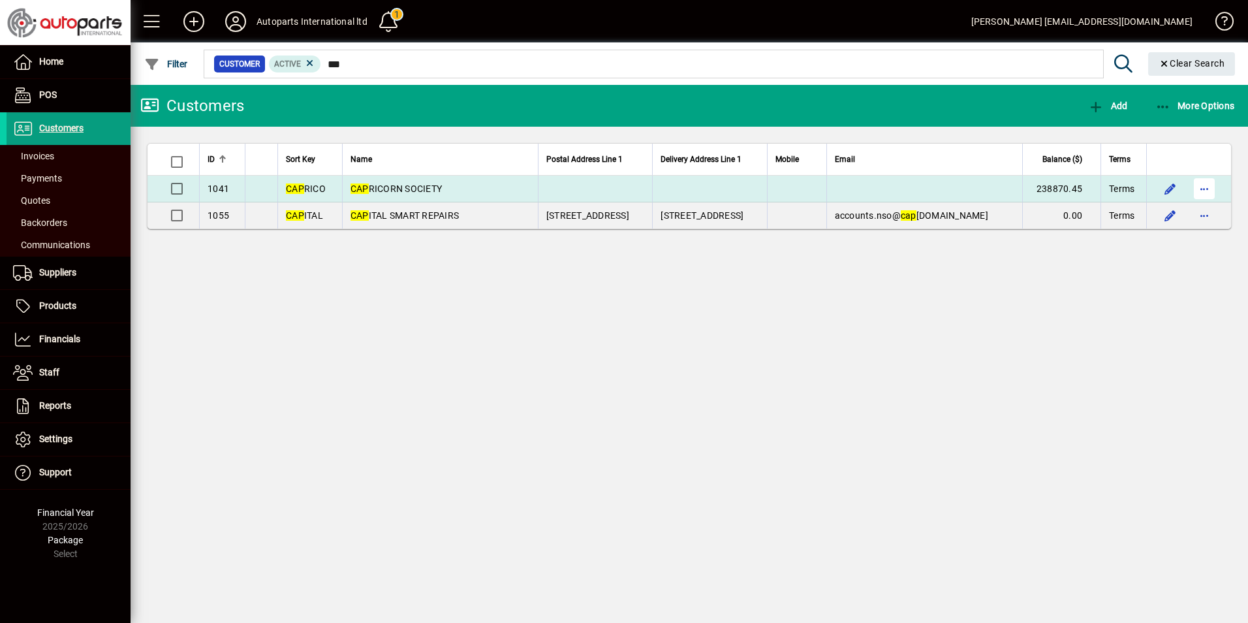
click at [1205, 190] on span "button" at bounding box center [1204, 188] width 31 height 31
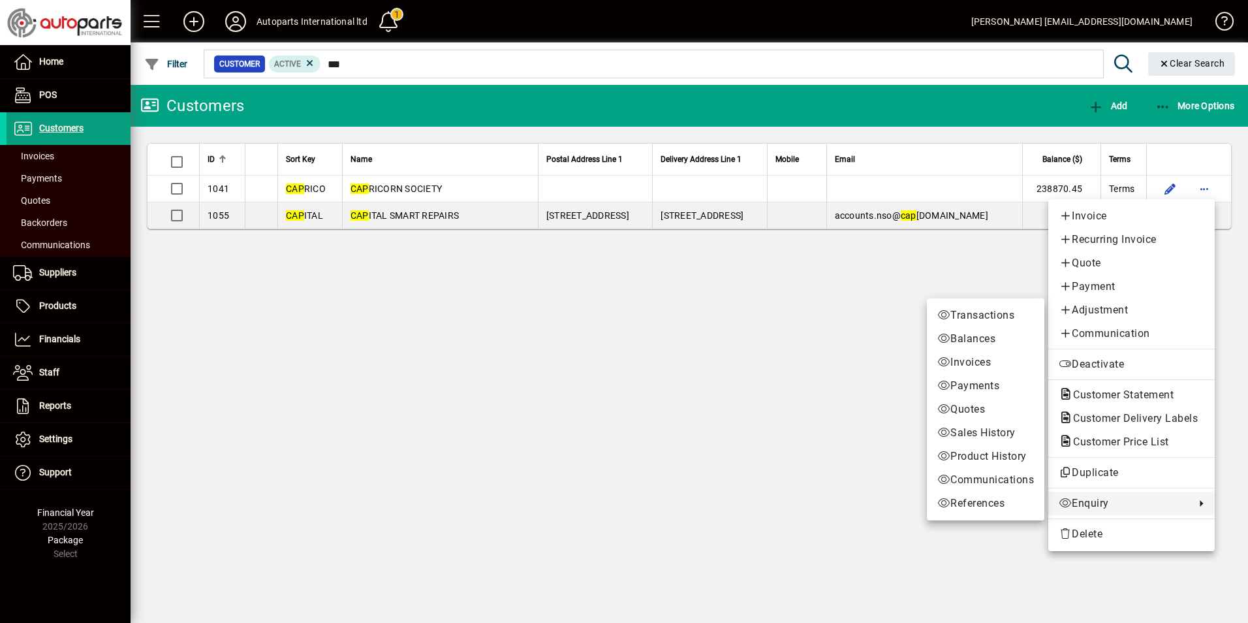
click at [1118, 505] on span "Enquiry" at bounding box center [1124, 503] width 130 height 16
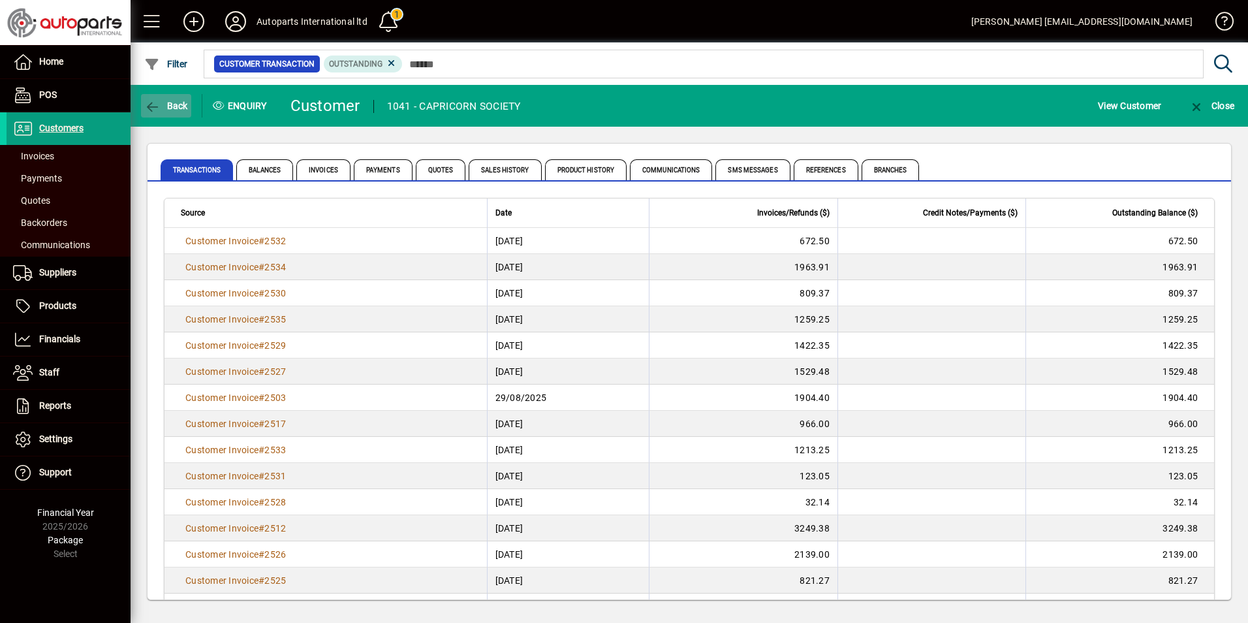
click at [157, 104] on icon "button" at bounding box center [152, 107] width 16 height 13
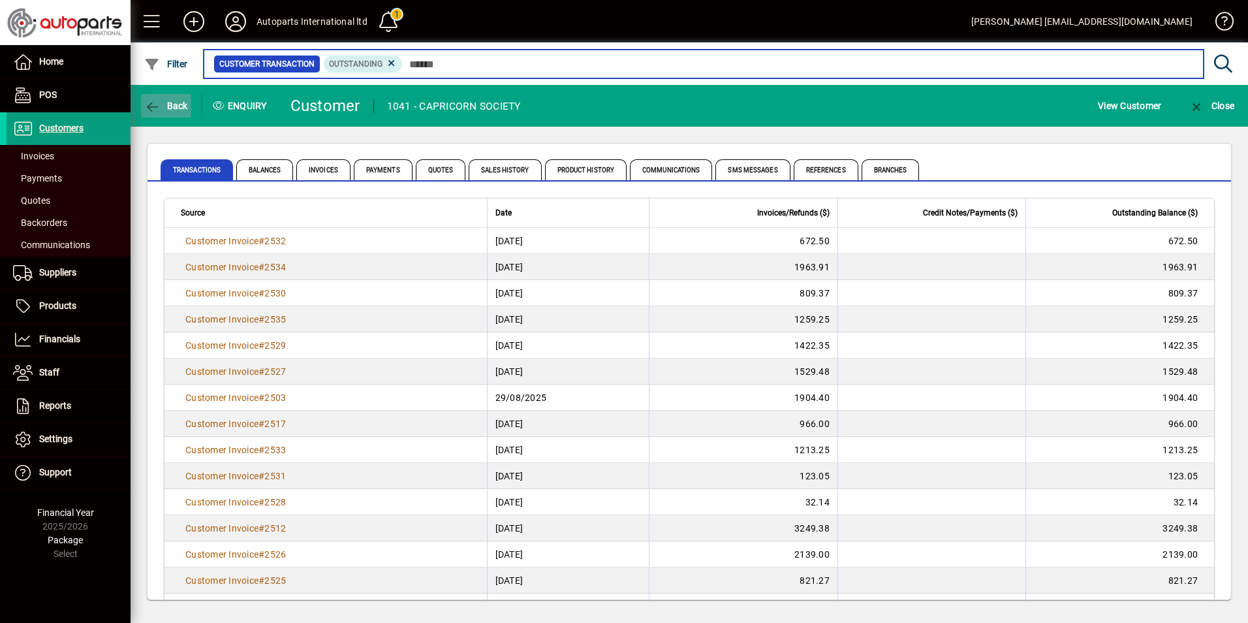
type input "***"
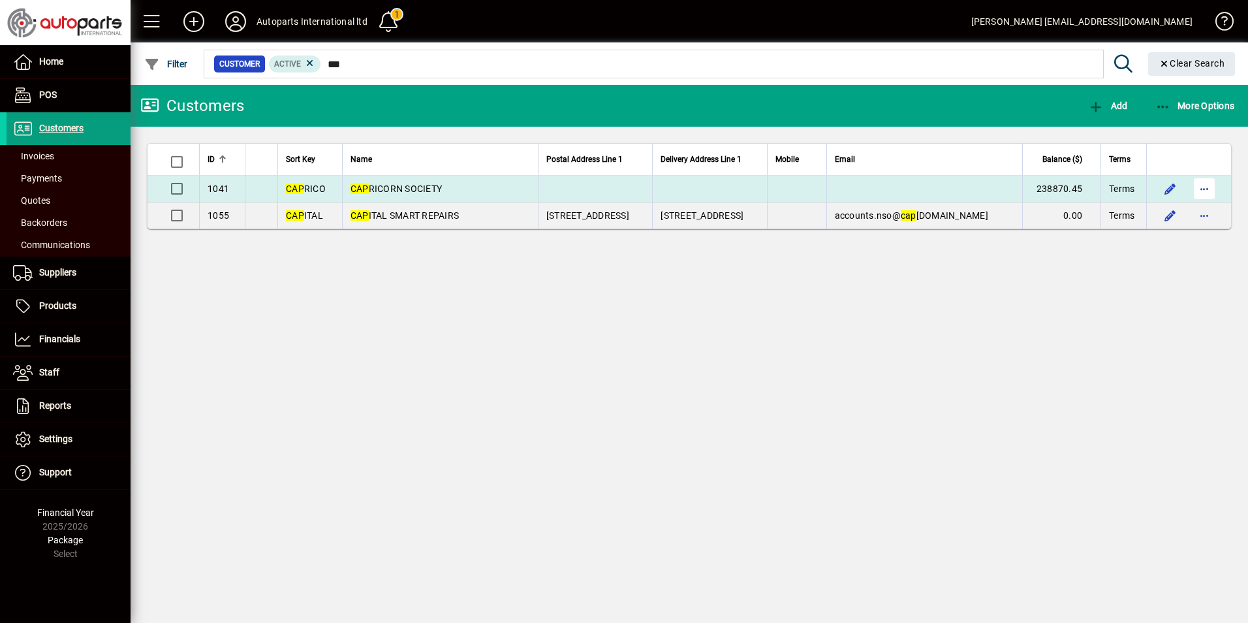
click at [1210, 187] on span "button" at bounding box center [1204, 188] width 31 height 31
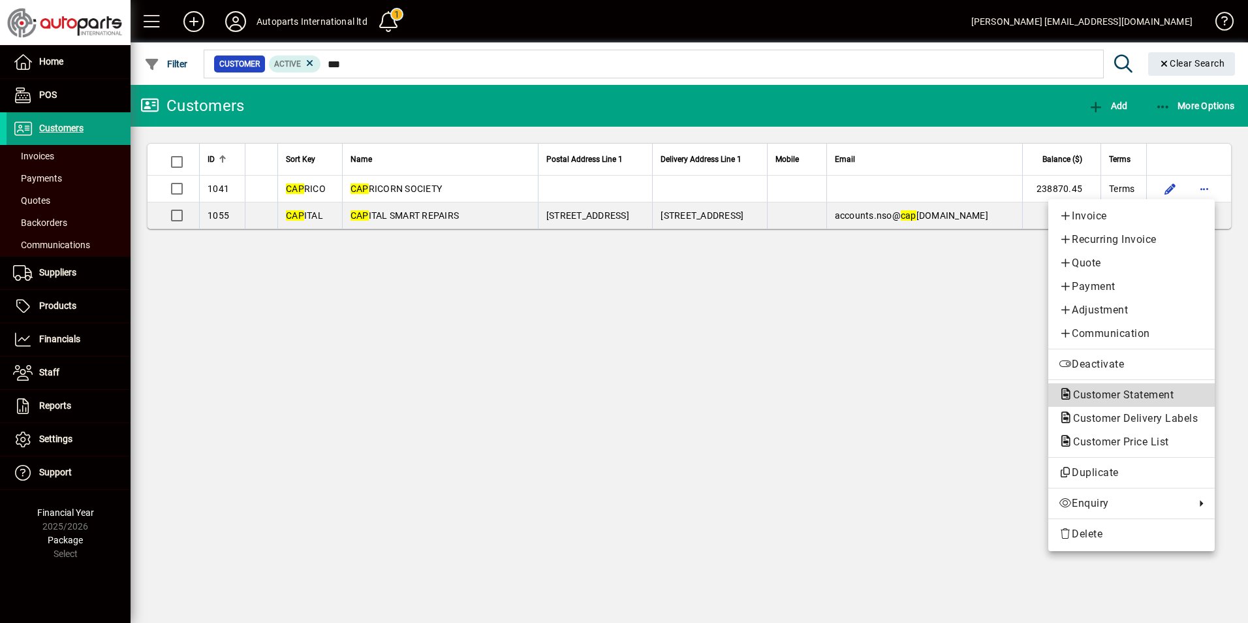
click at [1123, 398] on span "Customer Statement" at bounding box center [1119, 394] width 121 height 12
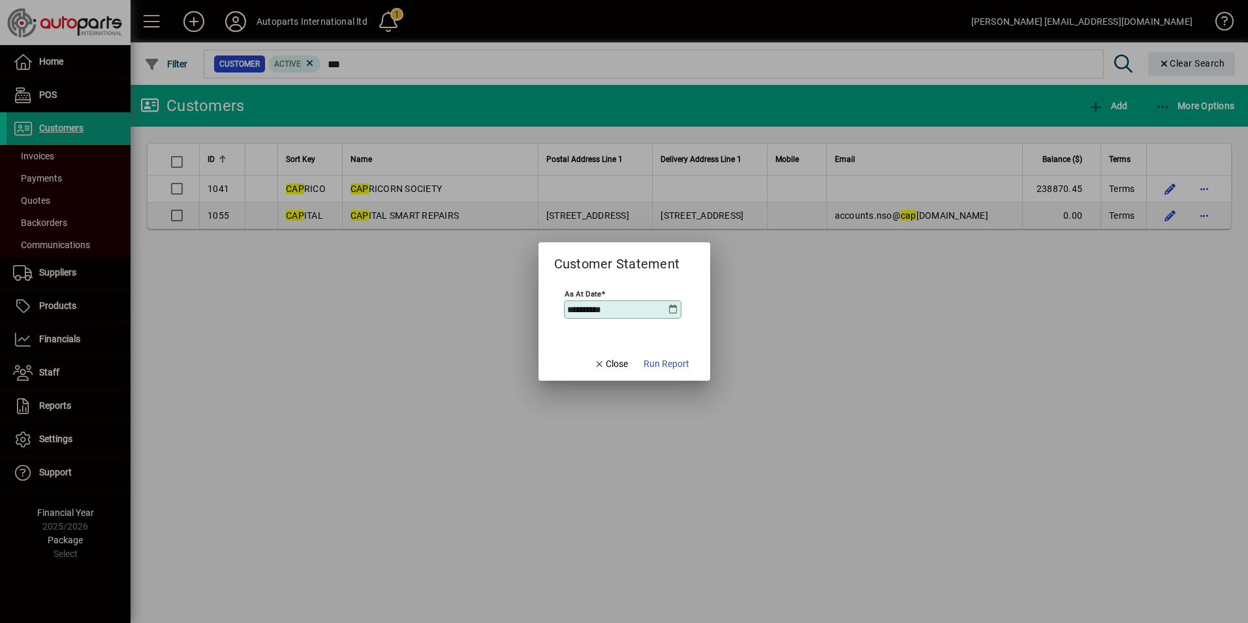
click at [674, 306] on icon at bounding box center [673, 309] width 10 height 10
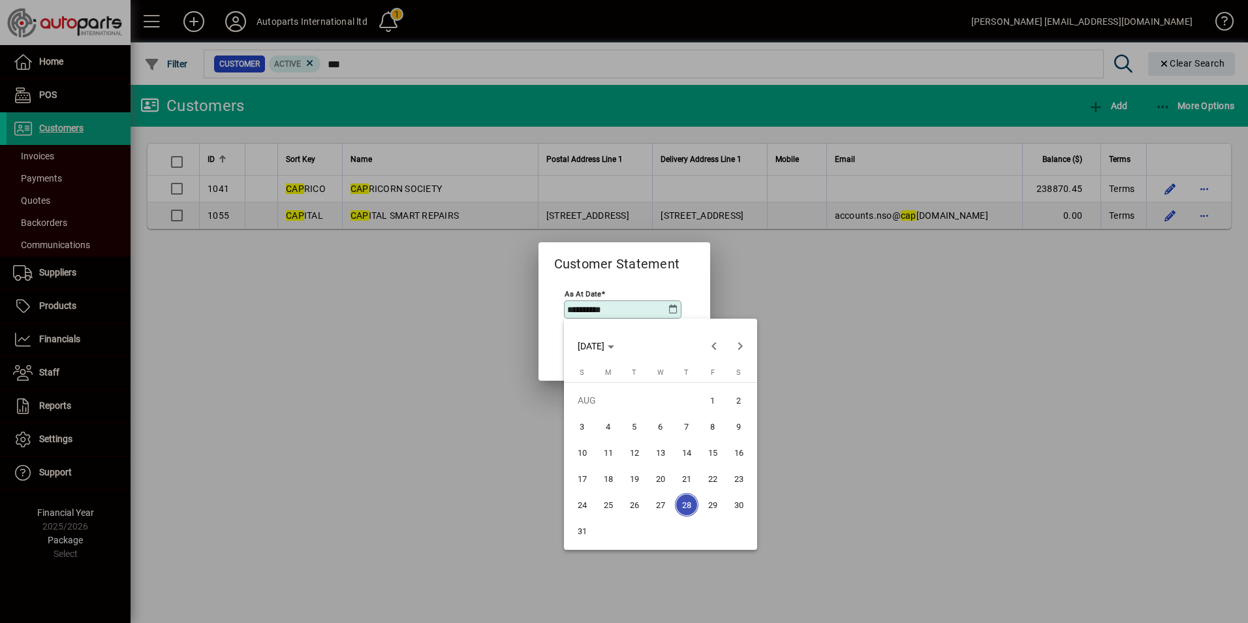
click at [583, 527] on span "31" at bounding box center [582, 530] width 23 height 23
type input "**********"
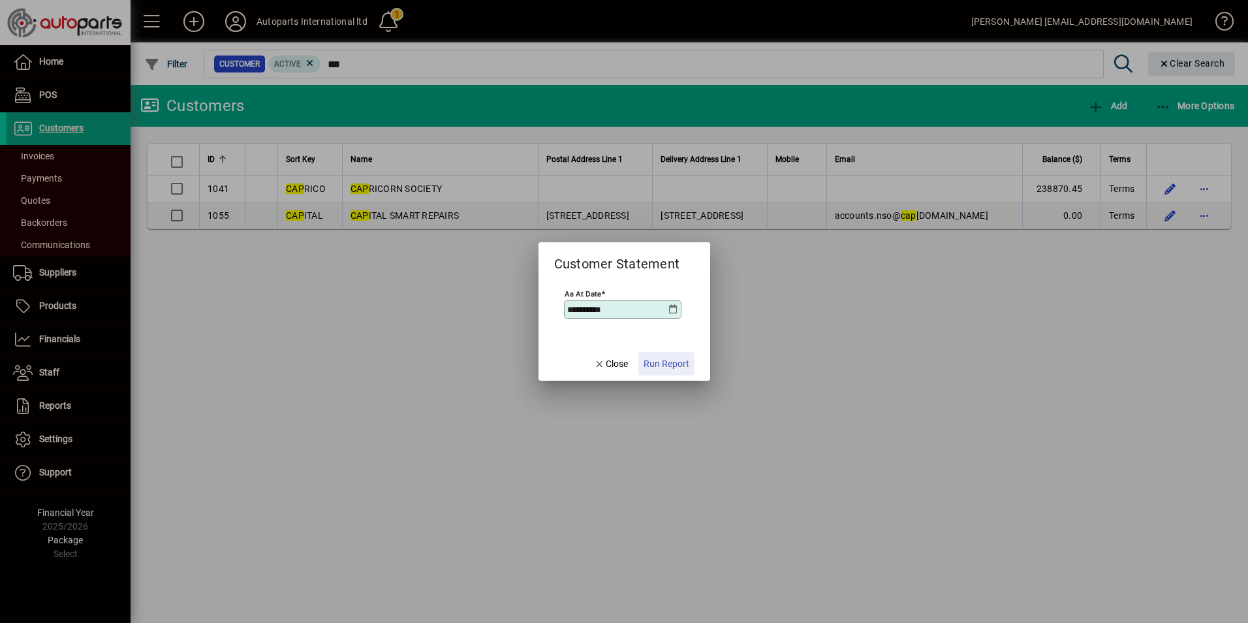
click at [666, 354] on span "button" at bounding box center [666, 363] width 56 height 31
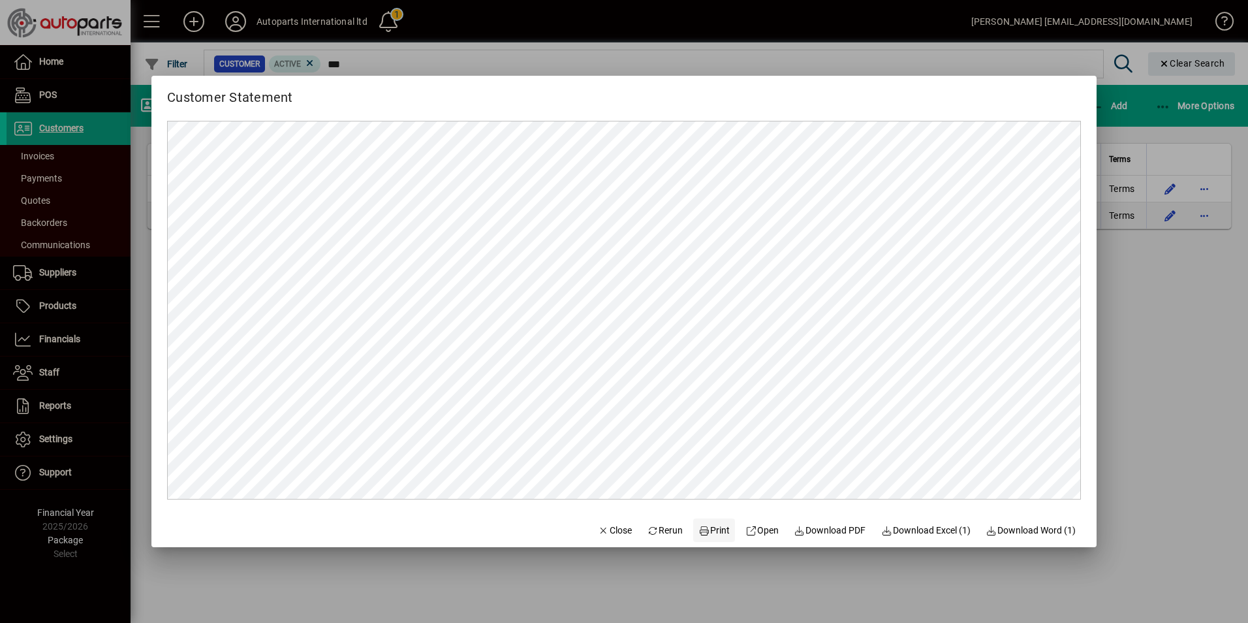
click at [698, 524] on span "Print" at bounding box center [713, 531] width 31 height 14
click at [717, 537] on span "Print" at bounding box center [713, 531] width 31 height 14
click at [1180, 382] on div at bounding box center [624, 311] width 1248 height 623
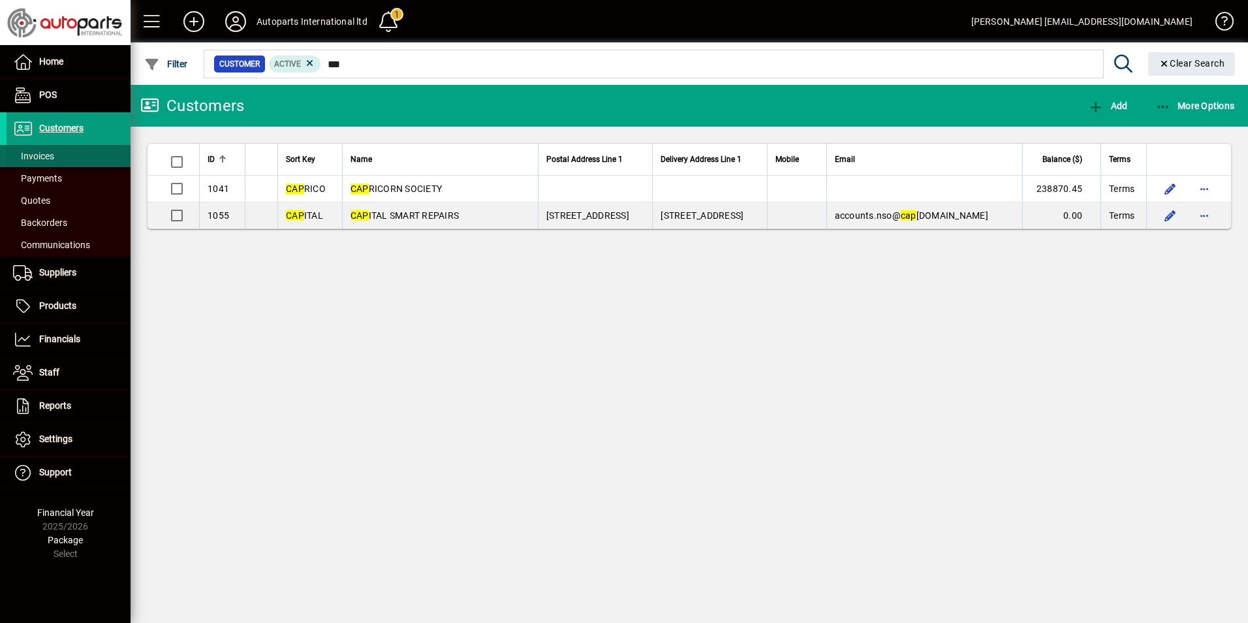
click at [40, 158] on span "Invoices" at bounding box center [33, 156] width 41 height 10
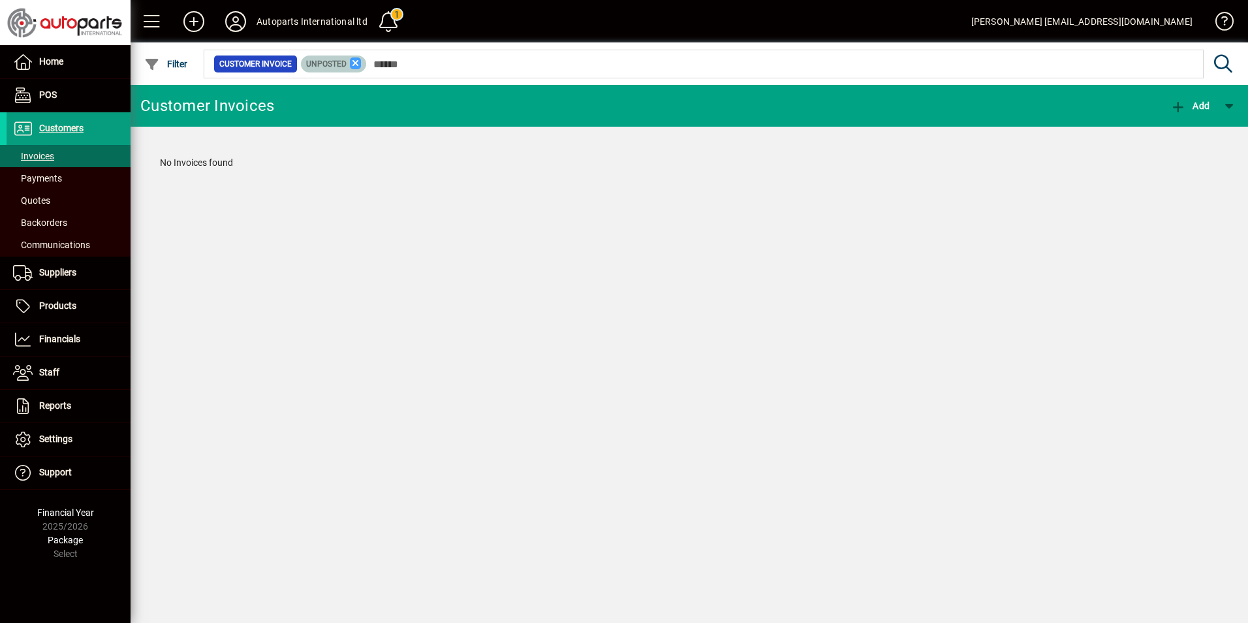
click at [354, 66] on icon at bounding box center [356, 63] width 12 height 12
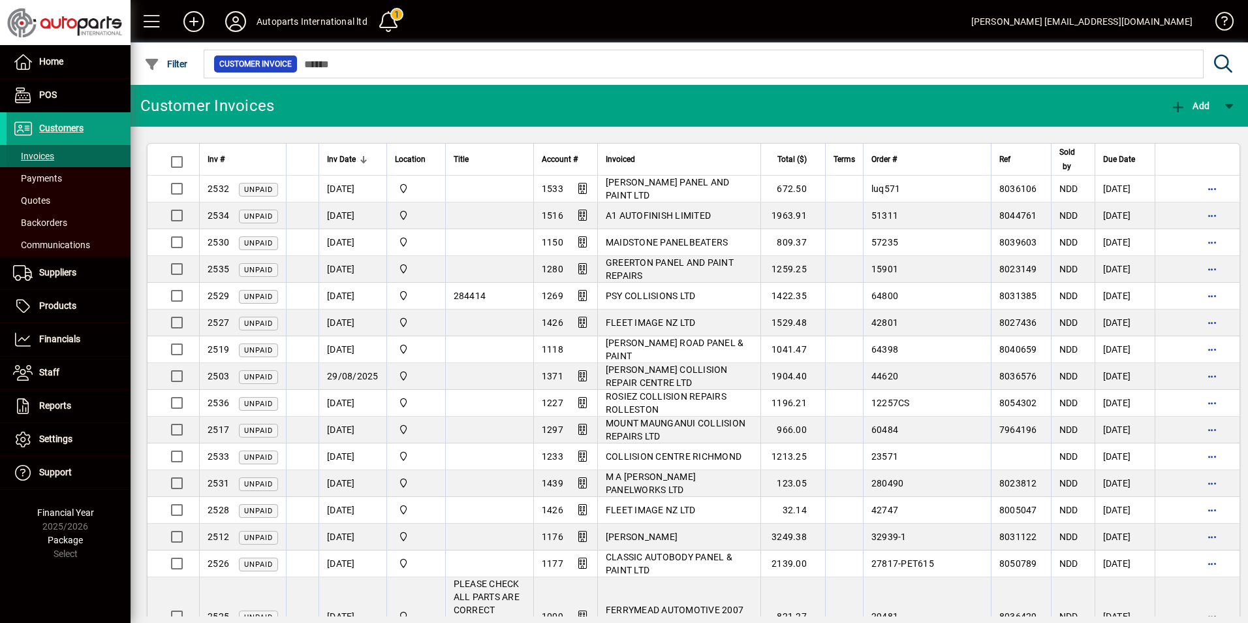
drag, startPoint x: 32, startPoint y: 159, endPoint x: 46, endPoint y: 153, distance: 14.9
click at [32, 158] on span "Invoices" at bounding box center [33, 156] width 41 height 10
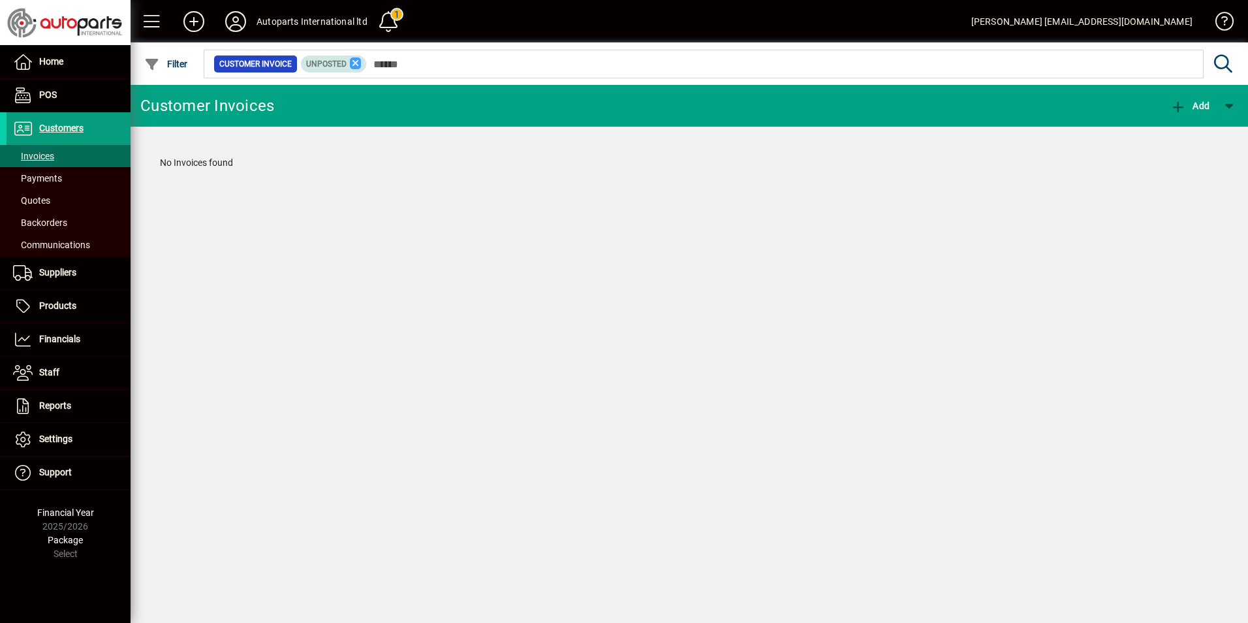
click at [352, 61] on icon at bounding box center [356, 63] width 12 height 12
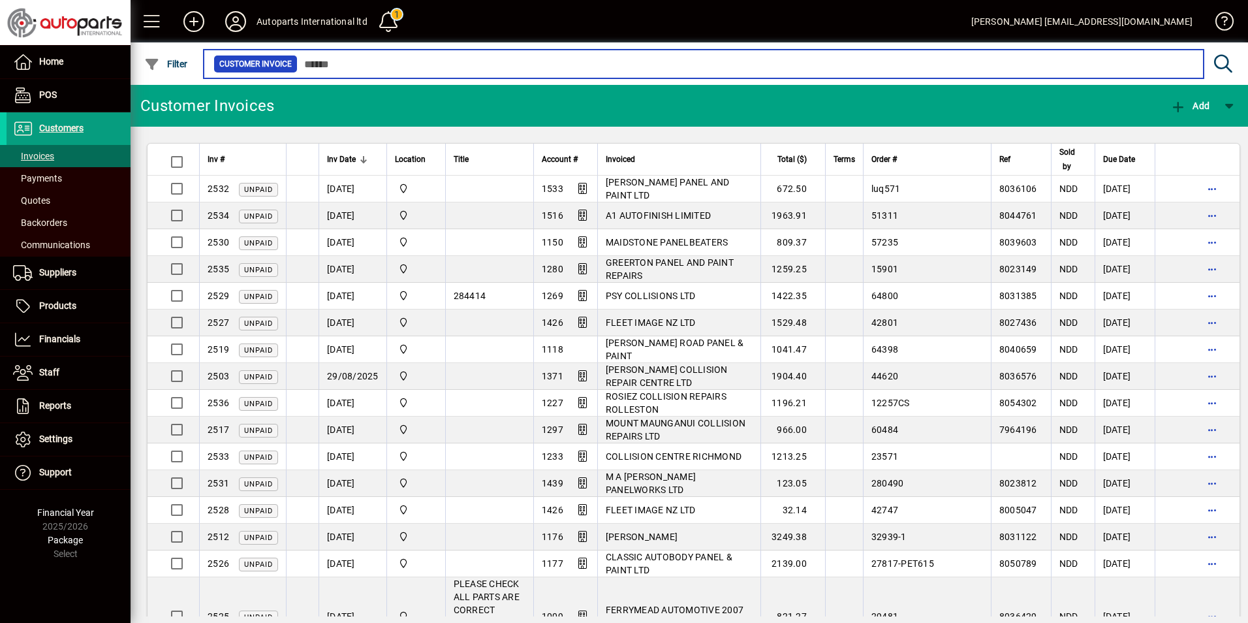
click at [349, 69] on input "text" at bounding box center [746, 64] width 896 height 18
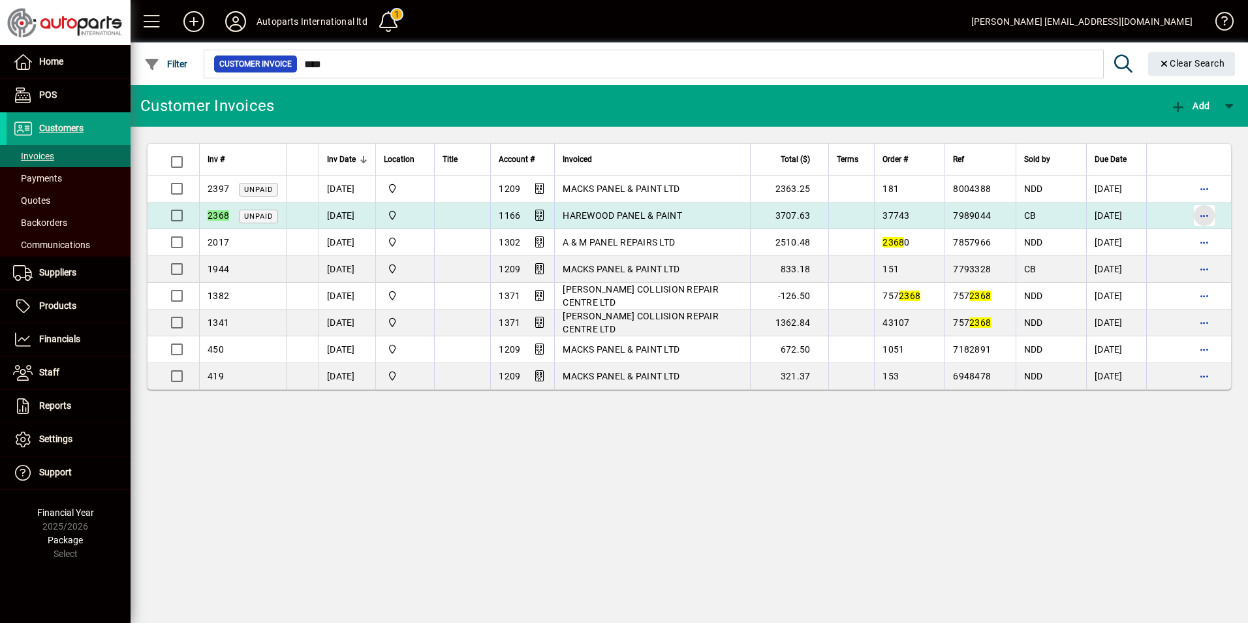
click at [1213, 219] on span "button" at bounding box center [1204, 215] width 31 height 31
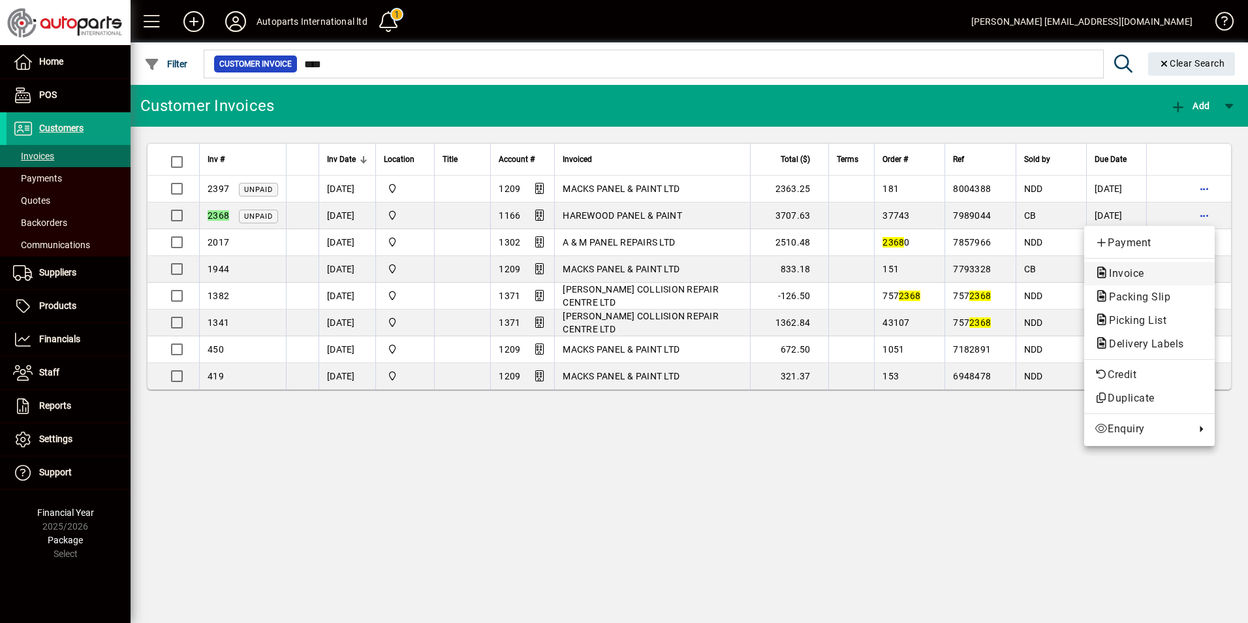
click at [1140, 273] on span "Invoice" at bounding box center [1123, 273] width 56 height 12
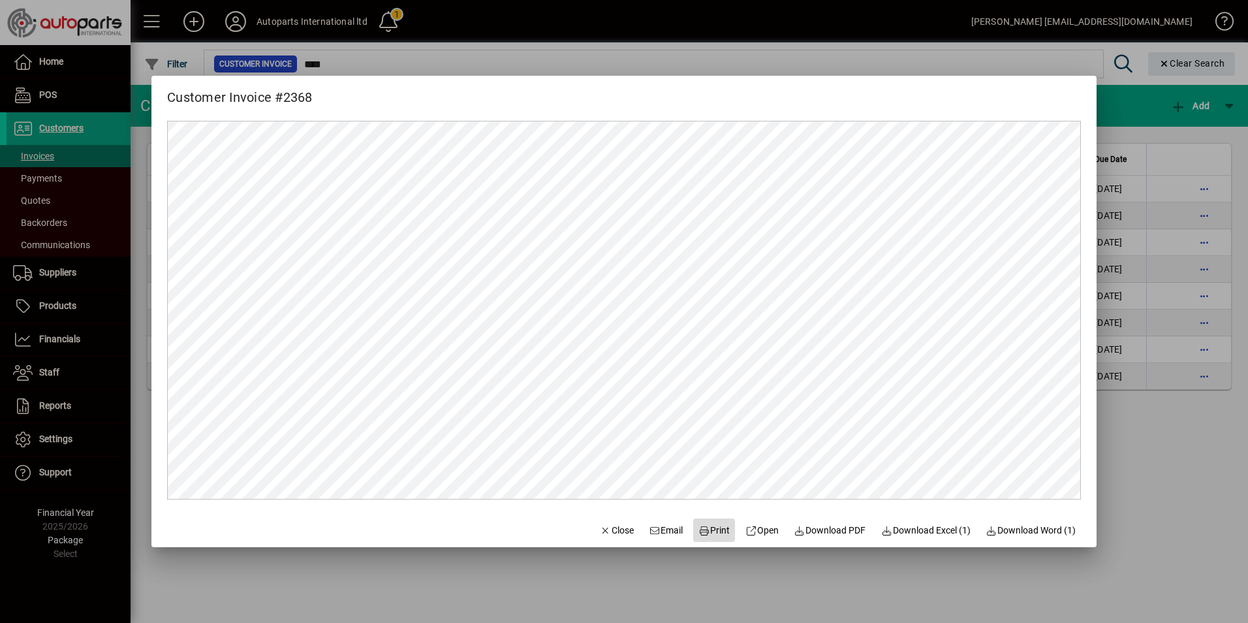
click at [713, 535] on span "Print" at bounding box center [713, 531] width 31 height 14
drag, startPoint x: 1152, startPoint y: 511, endPoint x: 1105, endPoint y: 490, distance: 51.7
click at [1151, 511] on div at bounding box center [624, 311] width 1248 height 623
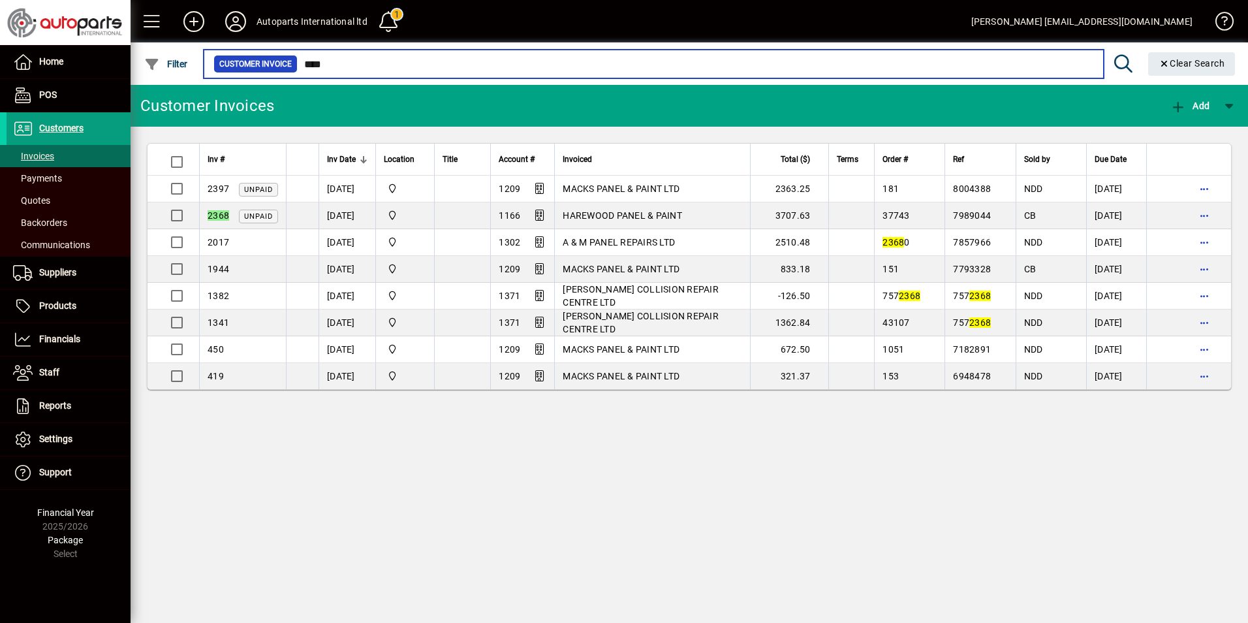
click at [384, 67] on input "****" at bounding box center [696, 64] width 796 height 18
drag, startPoint x: 369, startPoint y: 65, endPoint x: 295, endPoint y: 66, distance: 73.8
click at [295, 66] on div "Customer Invoice ****" at bounding box center [653, 64] width 880 height 18
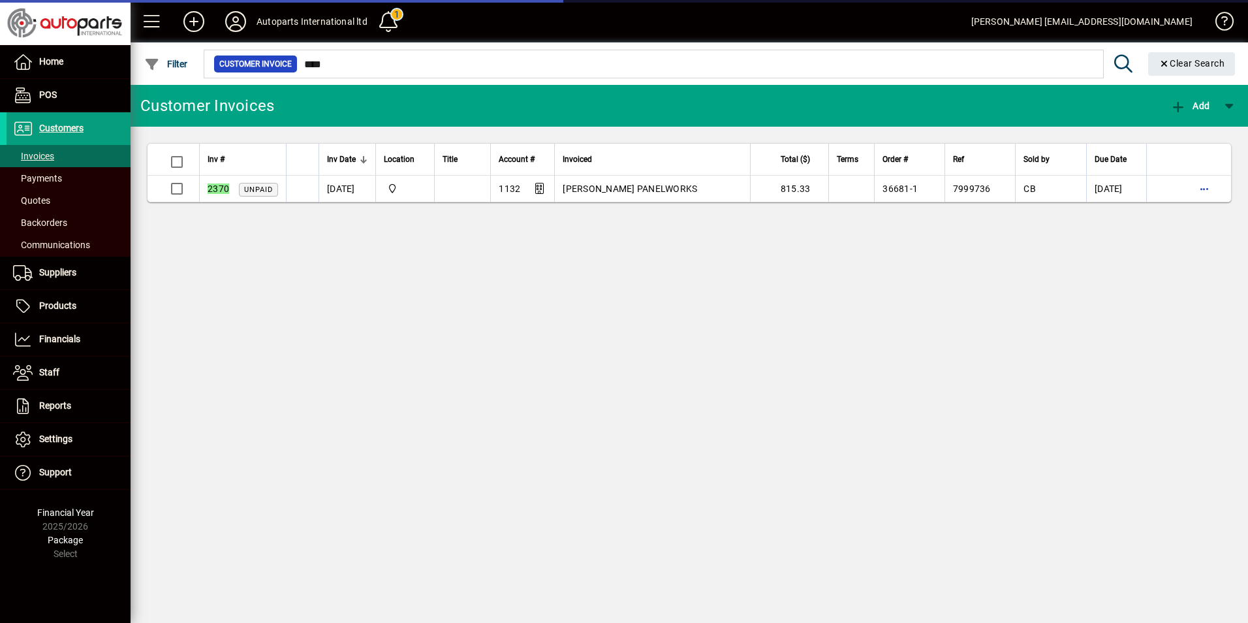
click at [585, 473] on div "Customer Invoices Add Inv # Inv Date Location Title Account # Invoiced Total ($…" at bounding box center [690, 354] width 1118 height 538
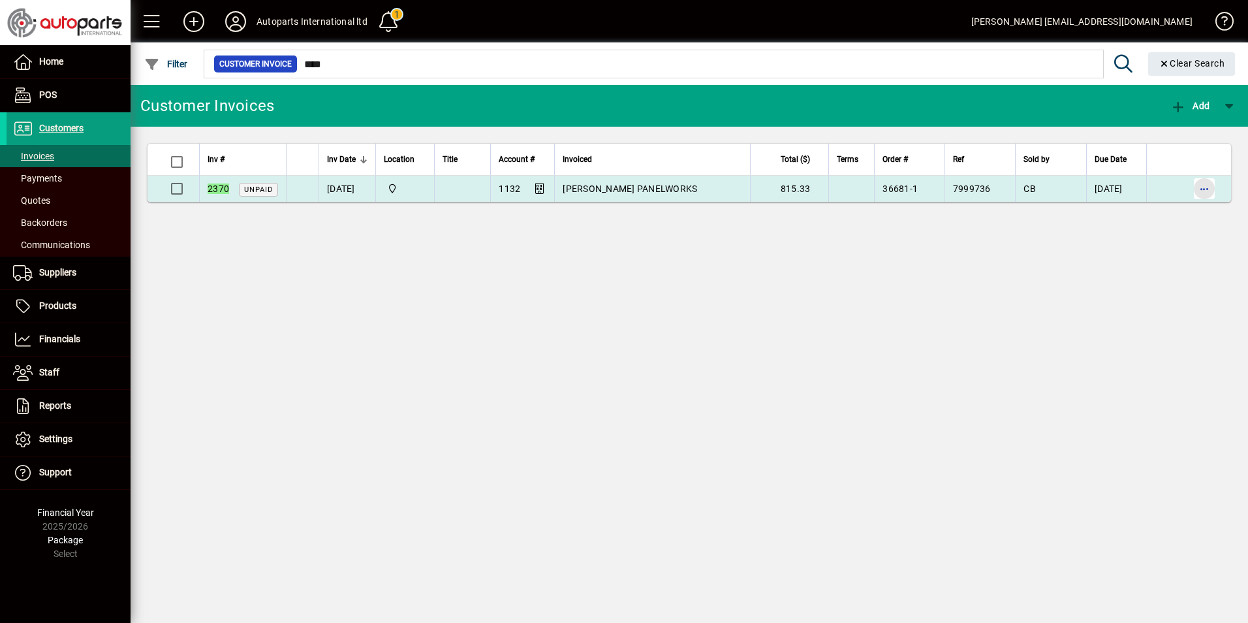
click at [1204, 186] on span "button" at bounding box center [1204, 188] width 31 height 31
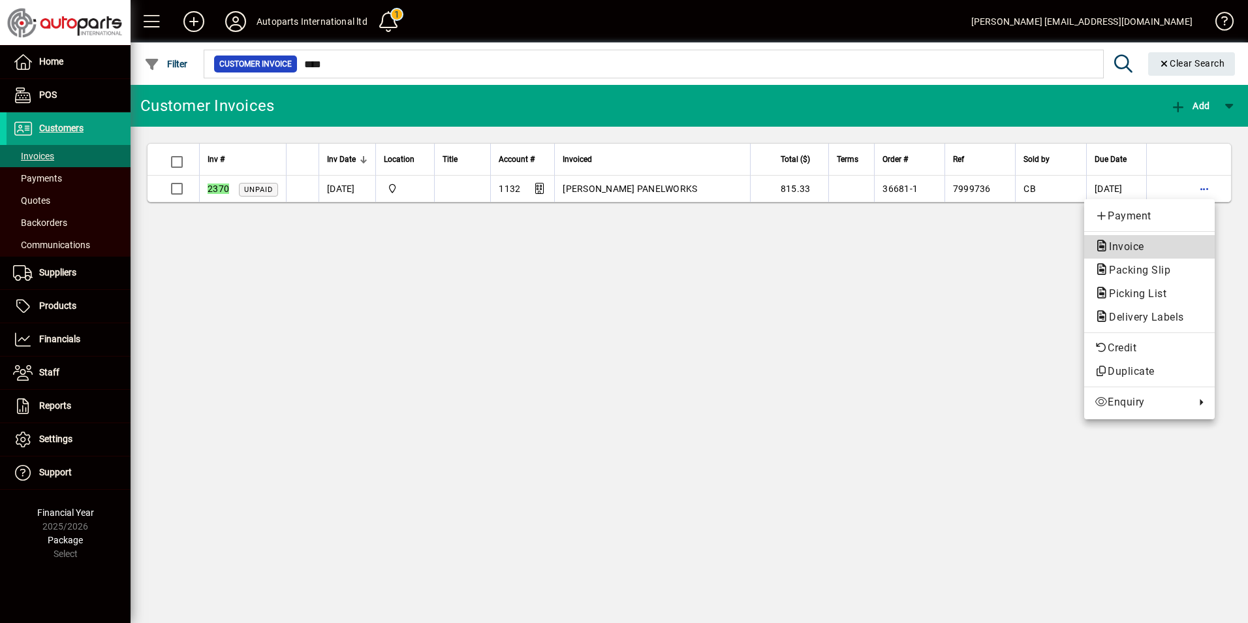
click at [1124, 244] on span "Invoice" at bounding box center [1123, 246] width 56 height 12
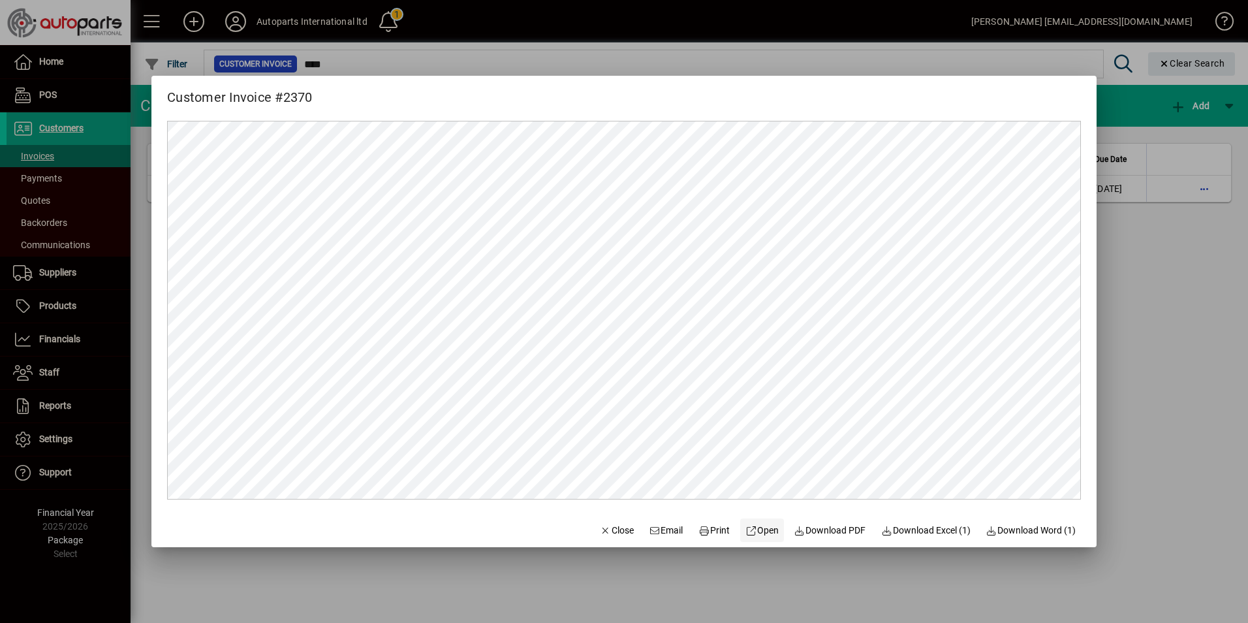
click at [749, 531] on span "Open" at bounding box center [761, 531] width 33 height 14
click at [1166, 268] on div at bounding box center [624, 311] width 1248 height 623
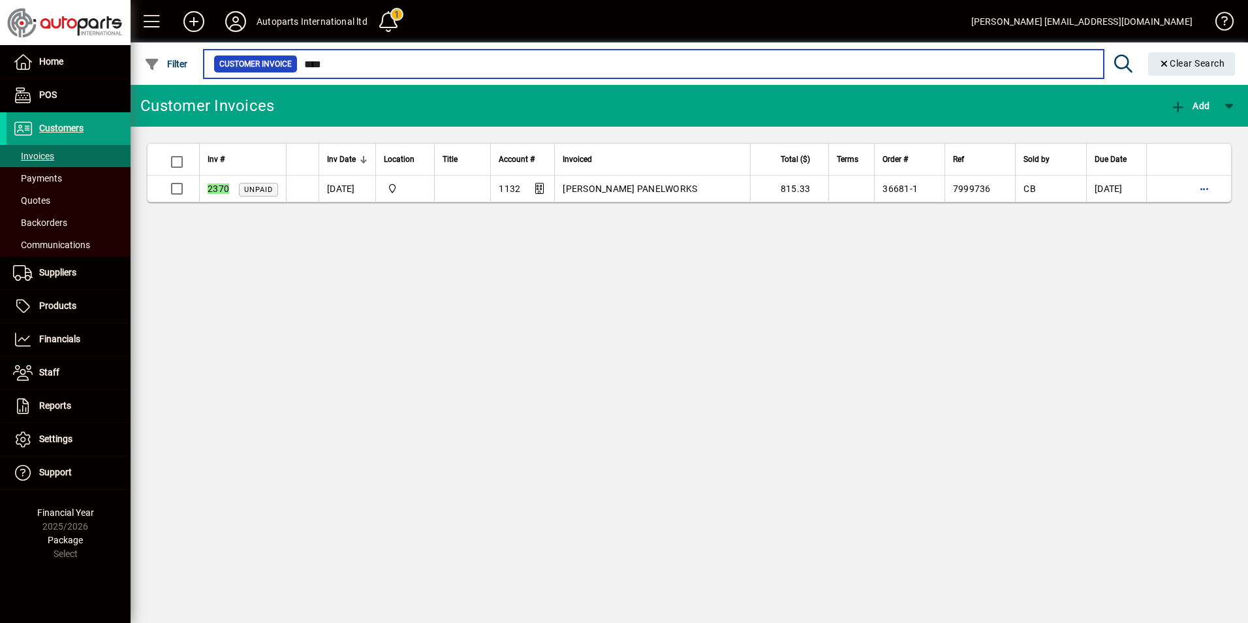
drag, startPoint x: 355, startPoint y: 68, endPoint x: 303, endPoint y: 67, distance: 52.2
click at [308, 63] on input "****" at bounding box center [696, 64] width 796 height 18
click at [366, 66] on input "****" at bounding box center [696, 64] width 796 height 18
click at [352, 65] on input "****" at bounding box center [696, 64] width 796 height 18
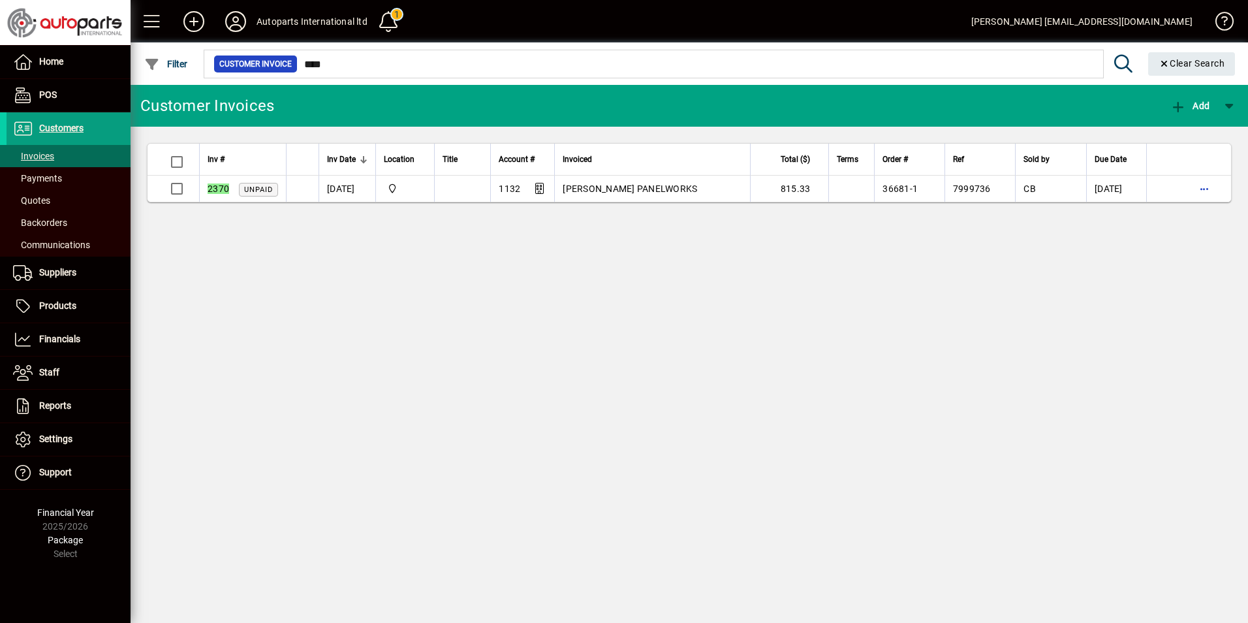
click at [407, 403] on div "Customer Invoices Add Inv # Inv Date Location Title Account # Invoiced Total ($…" at bounding box center [690, 354] width 1118 height 538
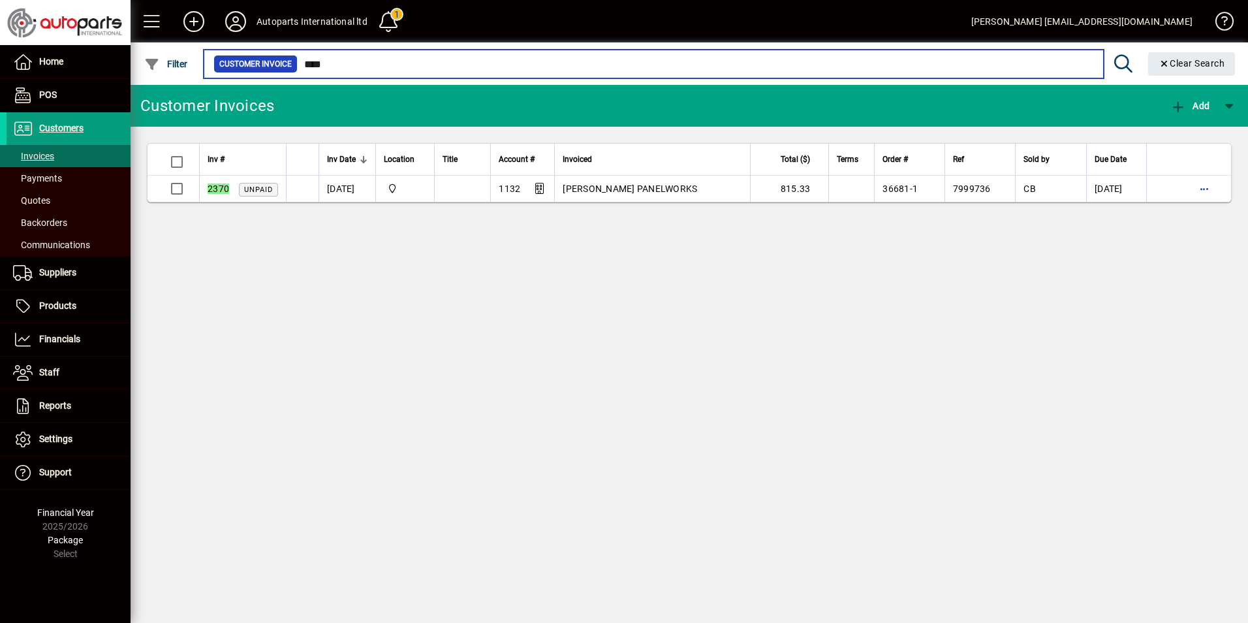
drag, startPoint x: 347, startPoint y: 59, endPoint x: 296, endPoint y: 57, distance: 51.0
click at [278, 58] on div "Customer Invoice ****" at bounding box center [653, 64] width 880 height 18
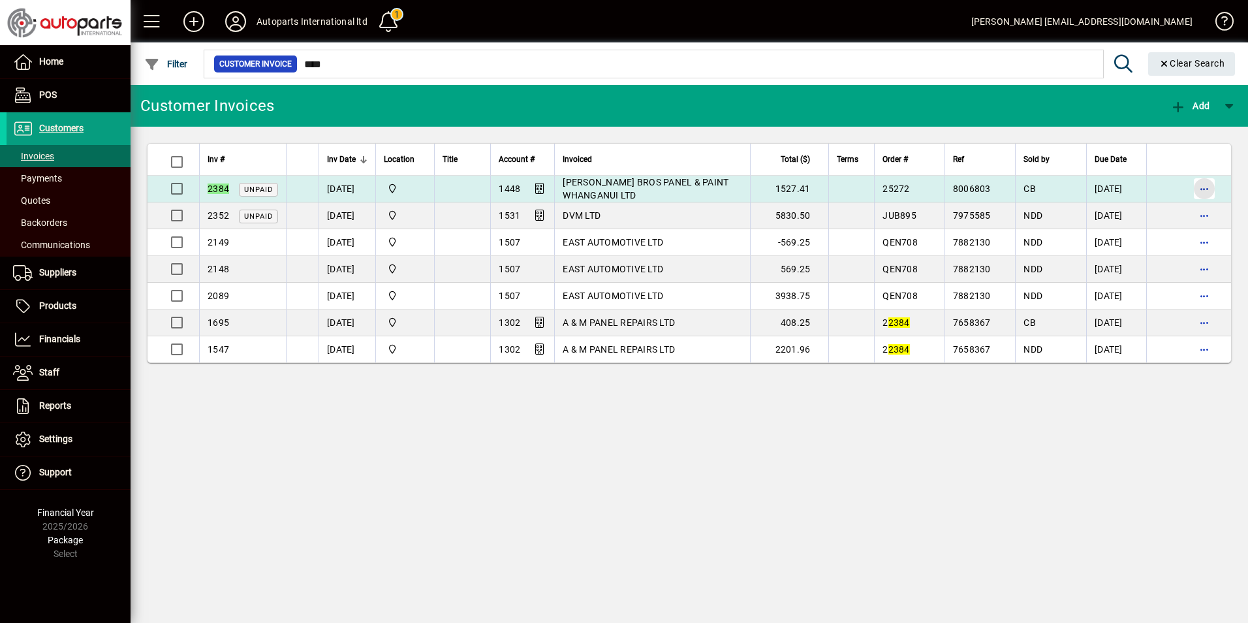
click at [1203, 192] on span "button" at bounding box center [1204, 188] width 31 height 31
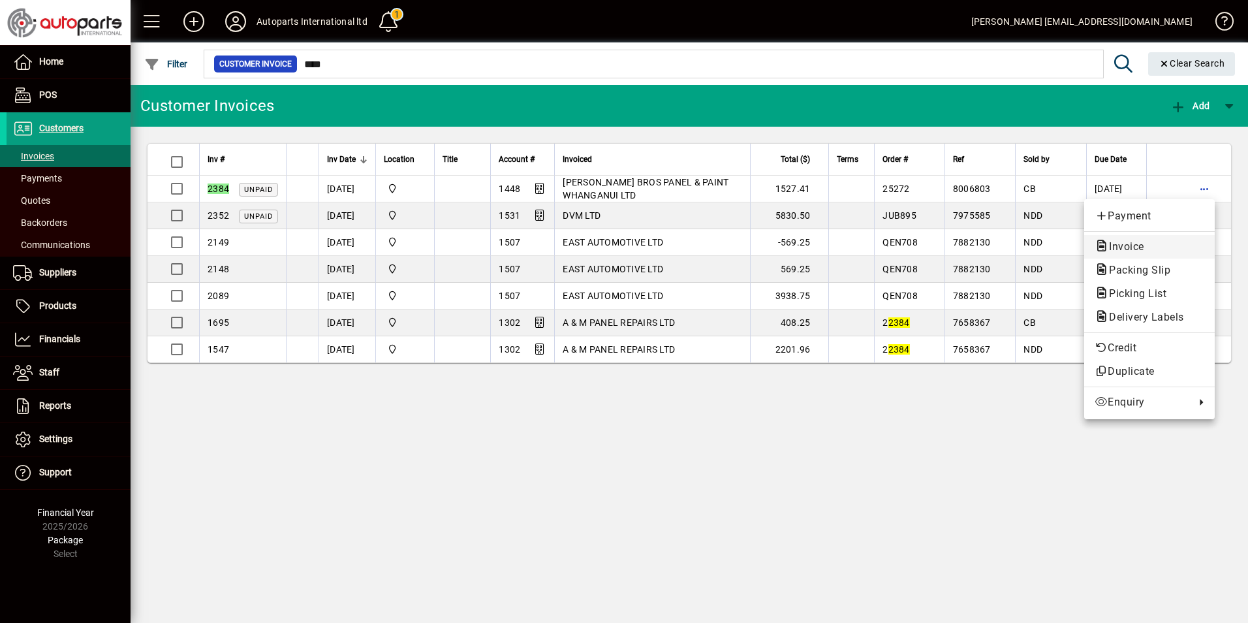
click at [1131, 247] on span "Invoice" at bounding box center [1123, 246] width 56 height 12
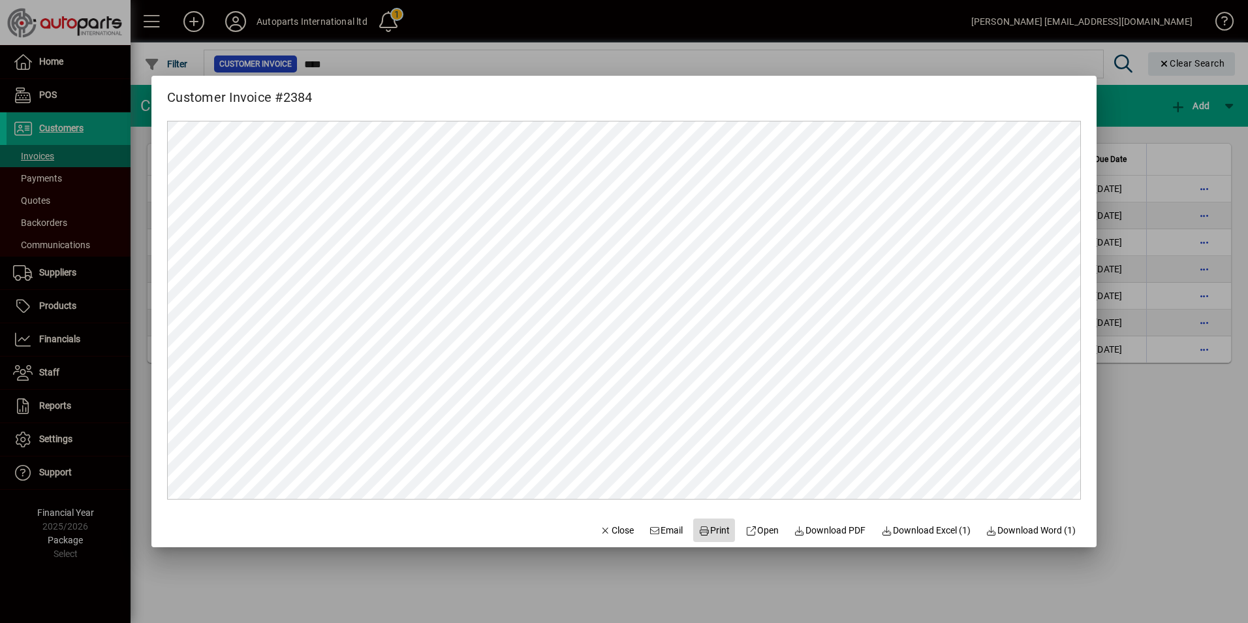
click at [713, 532] on span "Print" at bounding box center [713, 531] width 31 height 14
drag, startPoint x: 1195, startPoint y: 470, endPoint x: 1185, endPoint y: 465, distance: 11.4
click at [1195, 471] on div at bounding box center [624, 311] width 1248 height 623
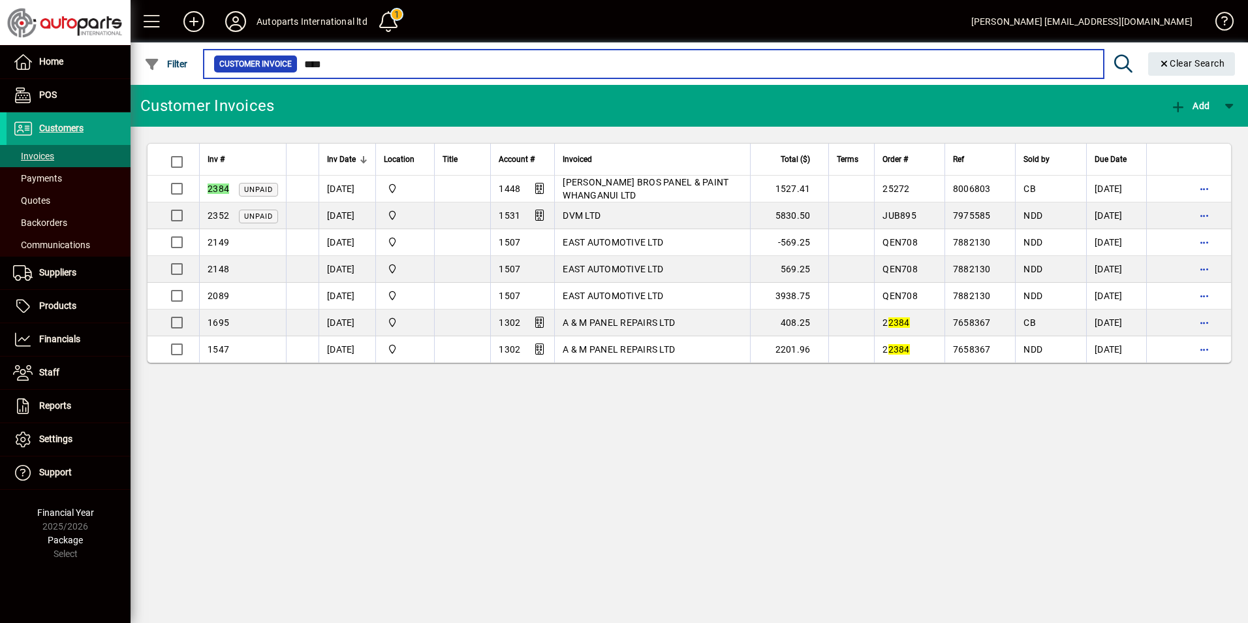
drag, startPoint x: 352, startPoint y: 63, endPoint x: 287, endPoint y: 62, distance: 65.3
click at [287, 62] on div "Customer Invoice ****" at bounding box center [653, 64] width 880 height 18
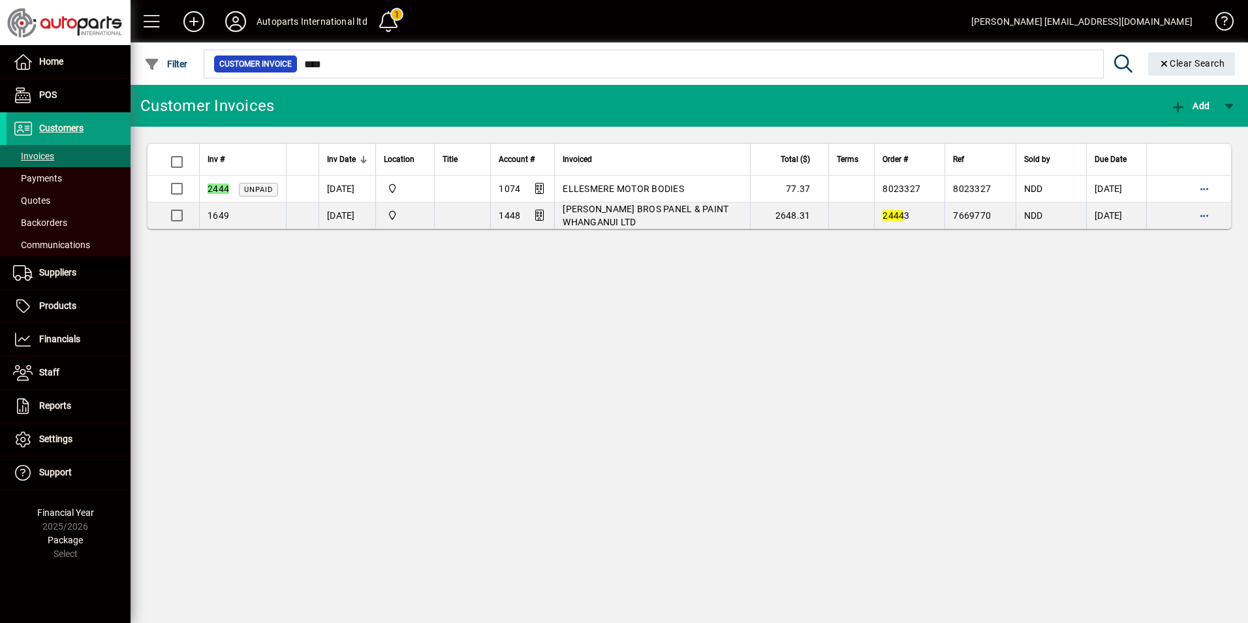
click at [1090, 391] on div "Customer Invoices Add Inv # Inv Date Location Title Account # Invoiced Total ($…" at bounding box center [690, 354] width 1118 height 538
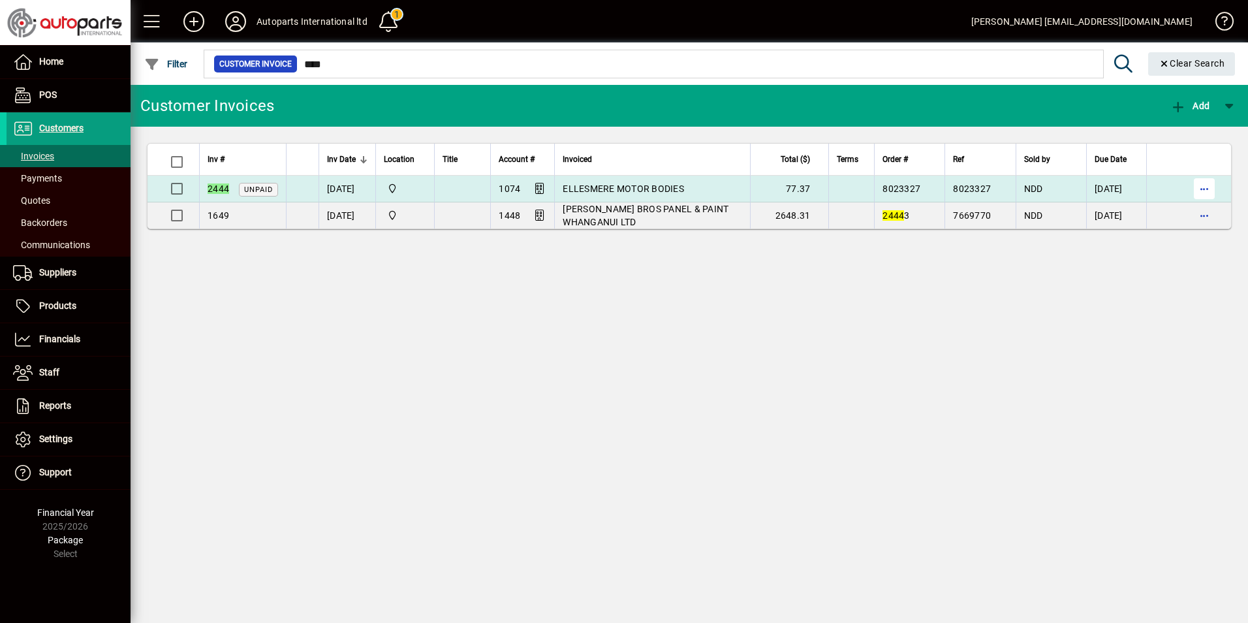
click at [1201, 191] on span "button" at bounding box center [1204, 188] width 31 height 31
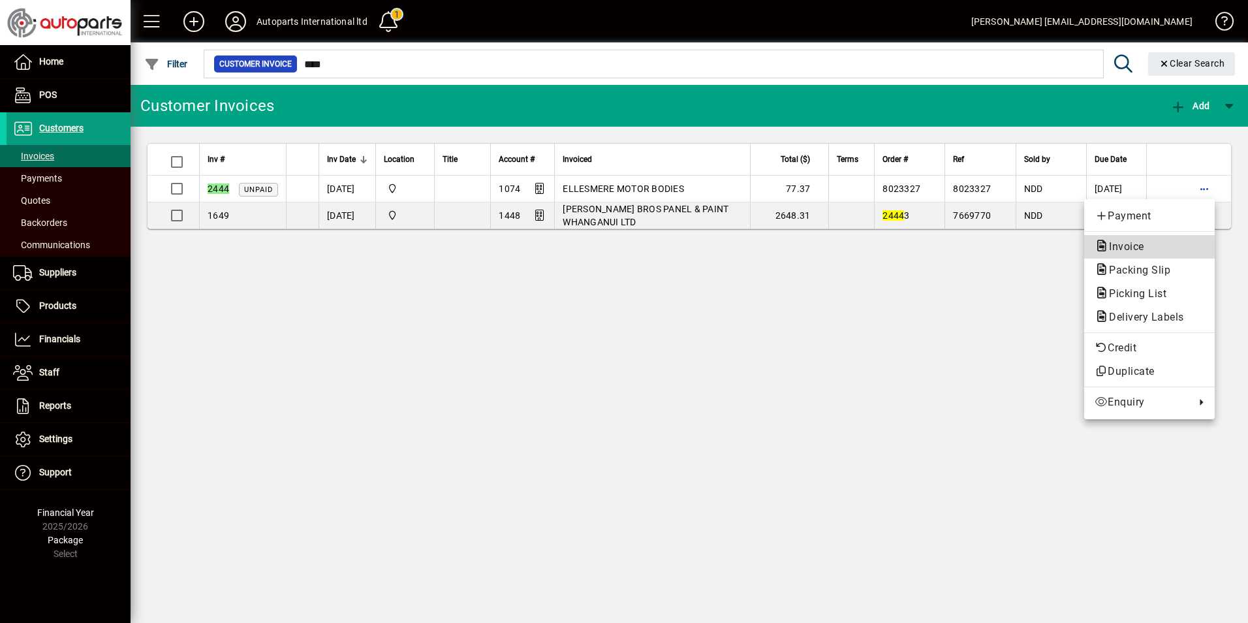
click at [1134, 247] on span "Invoice" at bounding box center [1123, 246] width 56 height 12
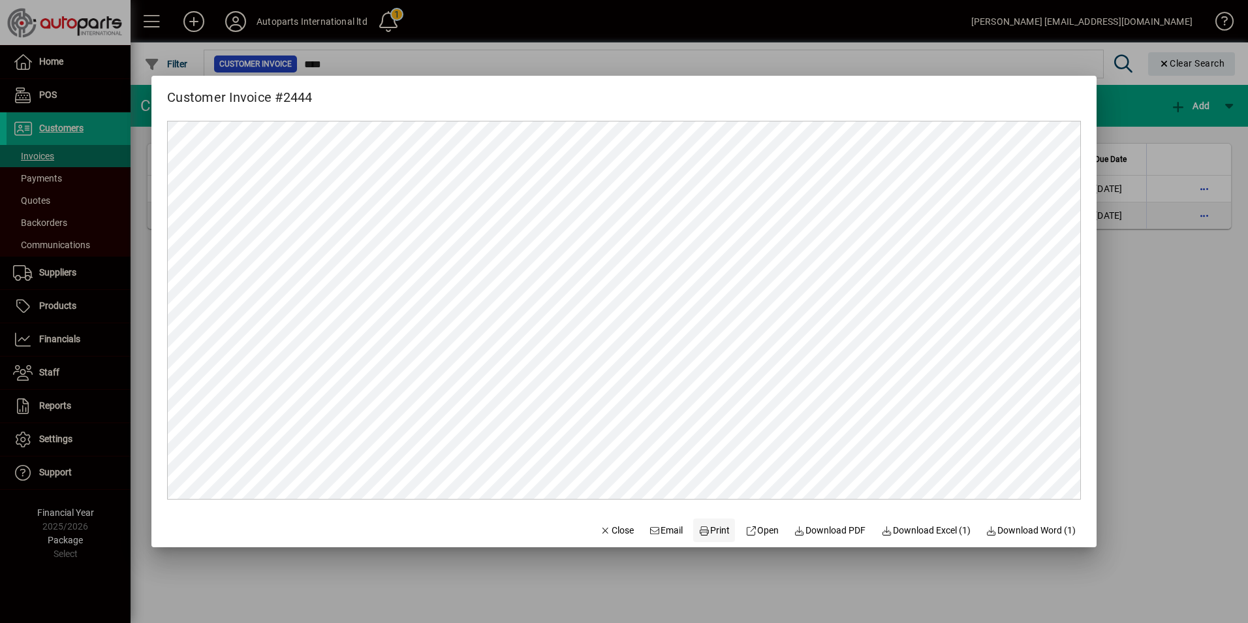
click at [706, 529] on span "Print" at bounding box center [713, 531] width 31 height 14
click at [1182, 335] on div at bounding box center [624, 311] width 1248 height 623
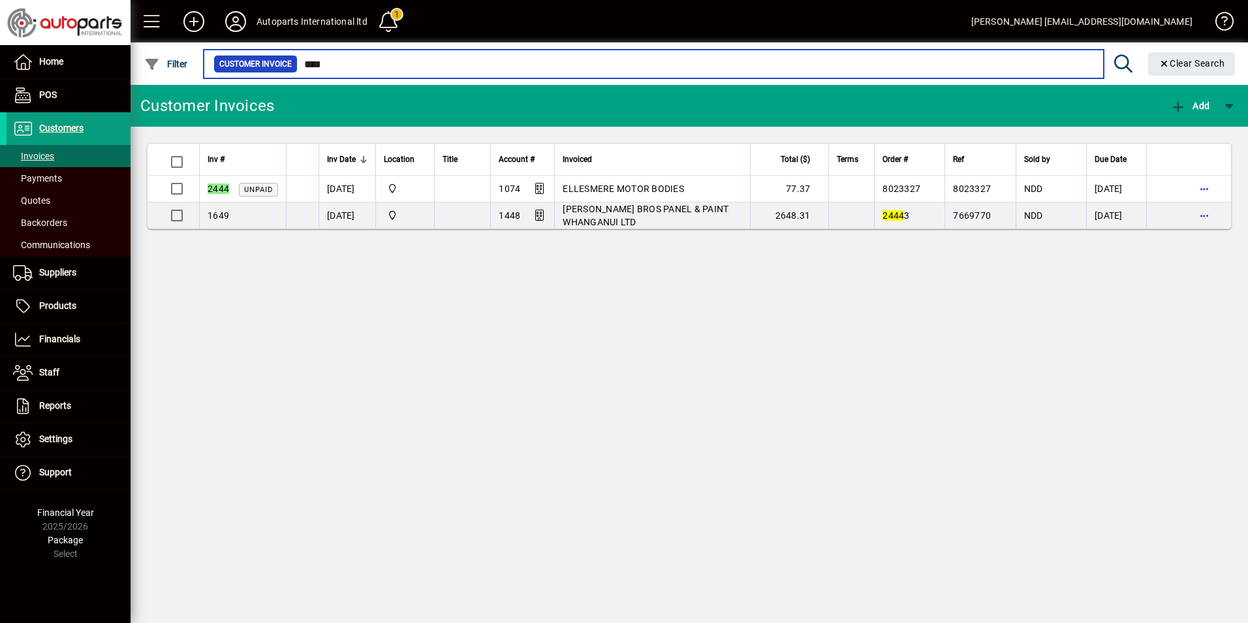
click at [405, 59] on input "****" at bounding box center [696, 64] width 796 height 18
drag, startPoint x: 388, startPoint y: 64, endPoint x: 260, endPoint y: 50, distance: 128.0
click at [260, 50] on mat-form-field "Customer Invoice **** Clear Search" at bounding box center [722, 63] width 1040 height 42
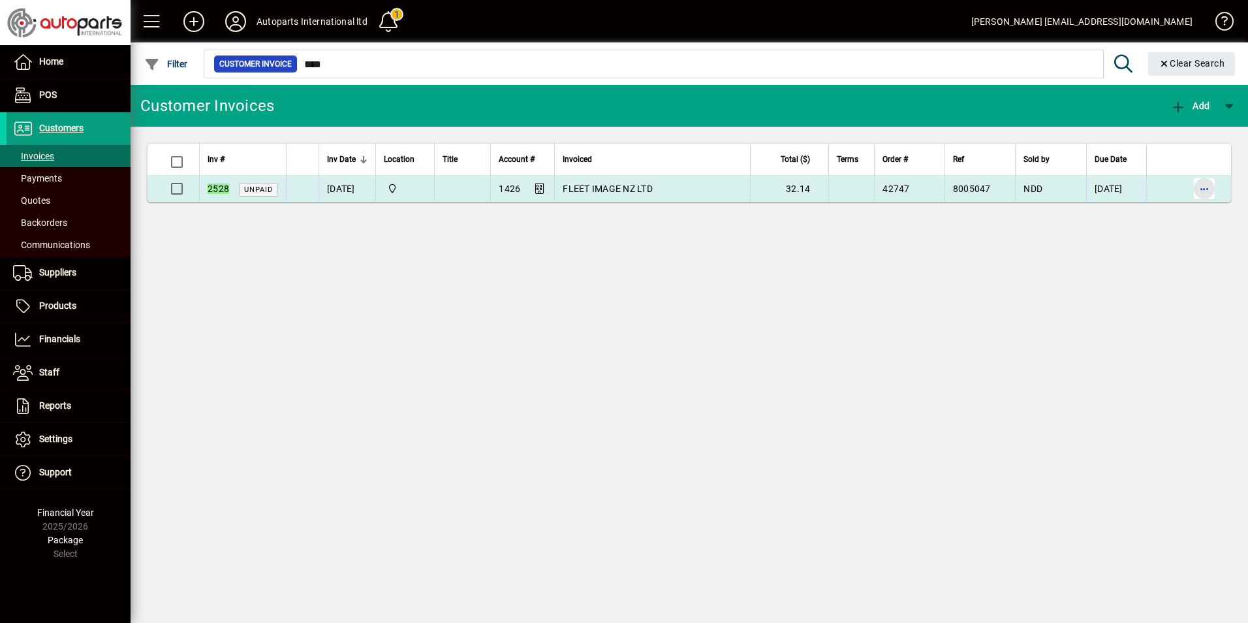
click at [1198, 190] on span "button" at bounding box center [1204, 188] width 31 height 31
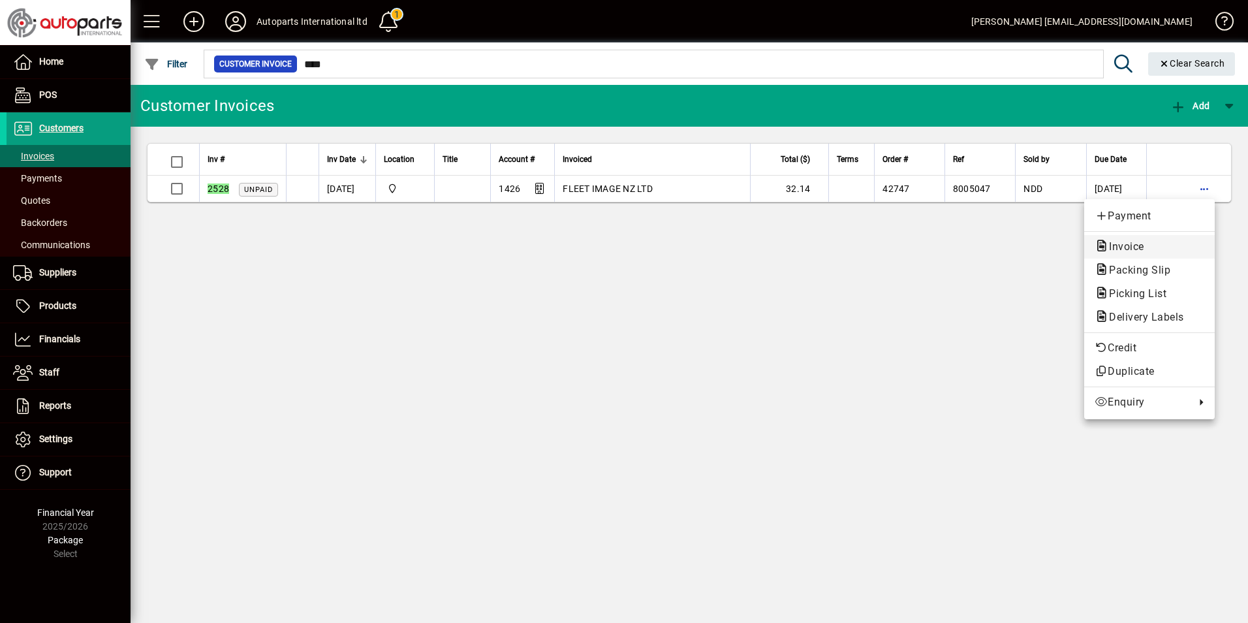
click at [1118, 249] on span "Invoice" at bounding box center [1123, 246] width 56 height 12
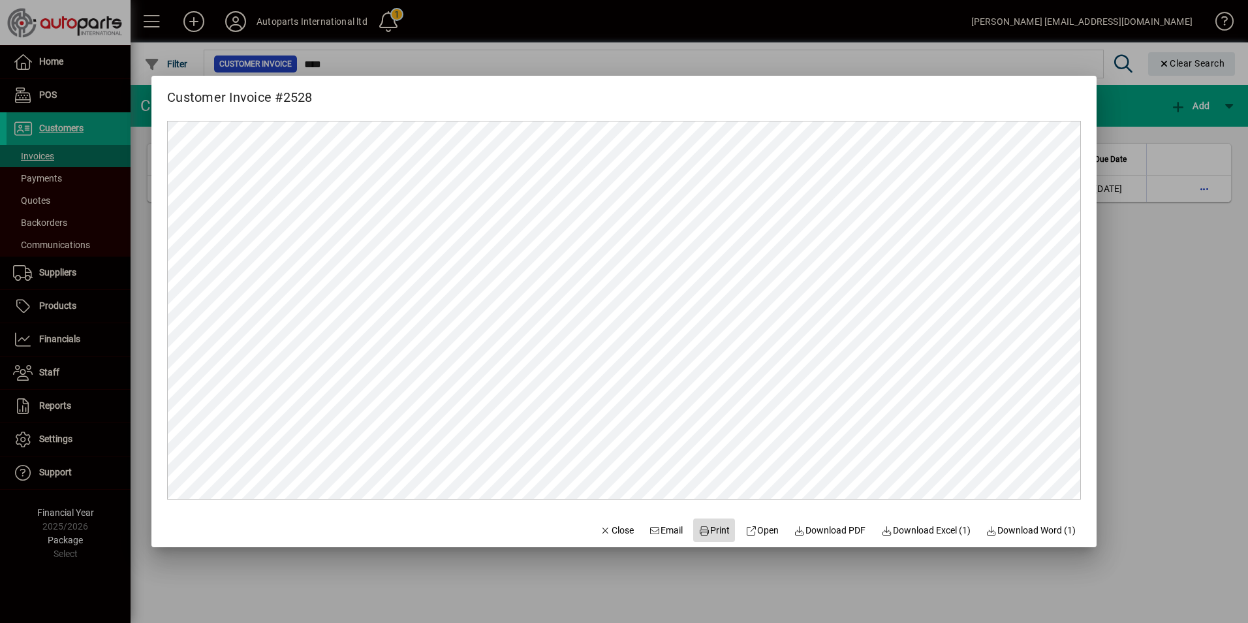
click at [698, 529] on icon at bounding box center [704, 530] width 12 height 9
click at [1194, 273] on div at bounding box center [624, 311] width 1248 height 623
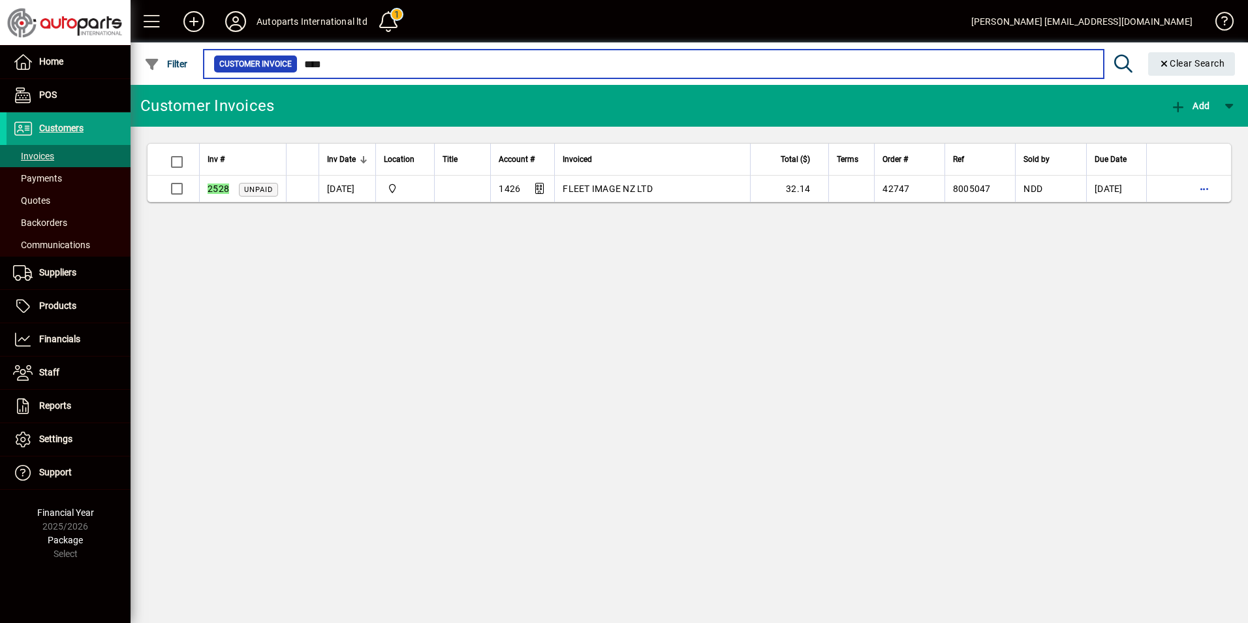
drag, startPoint x: 349, startPoint y: 65, endPoint x: 255, endPoint y: 64, distance: 94.0
click at [255, 64] on div "Customer Invoice ****" at bounding box center [653, 64] width 880 height 18
type input "****"
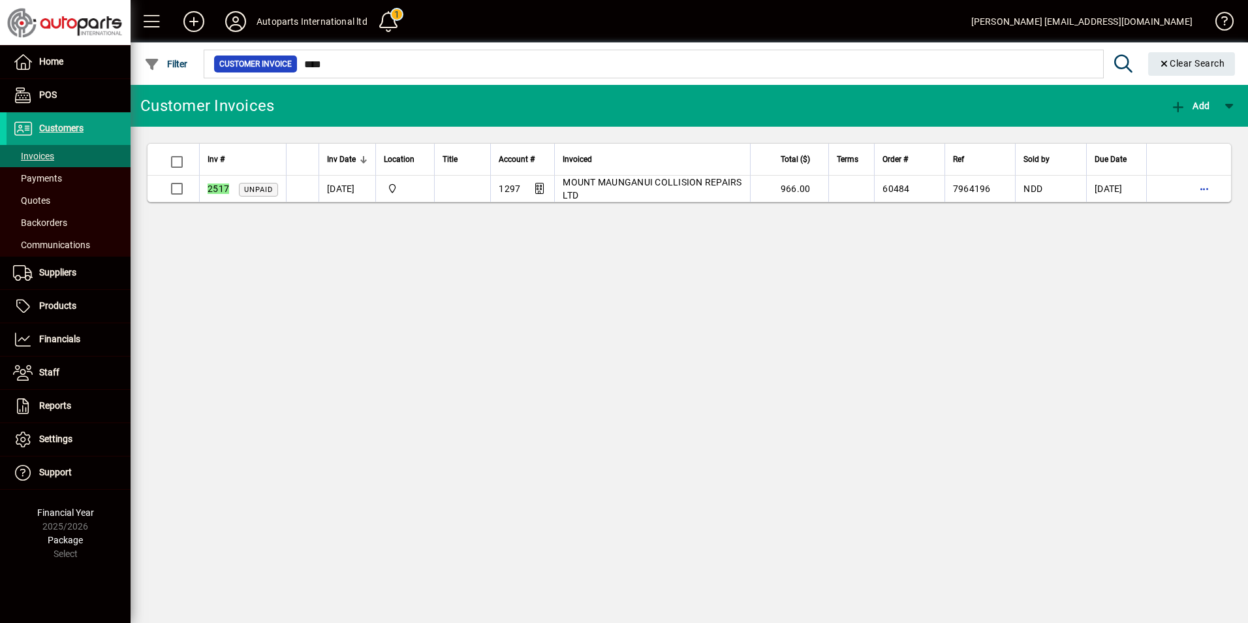
click at [1159, 595] on div "Customer Invoices Add Inv # Inv Date Location Title Account # Invoiced Total ($…" at bounding box center [690, 354] width 1118 height 538
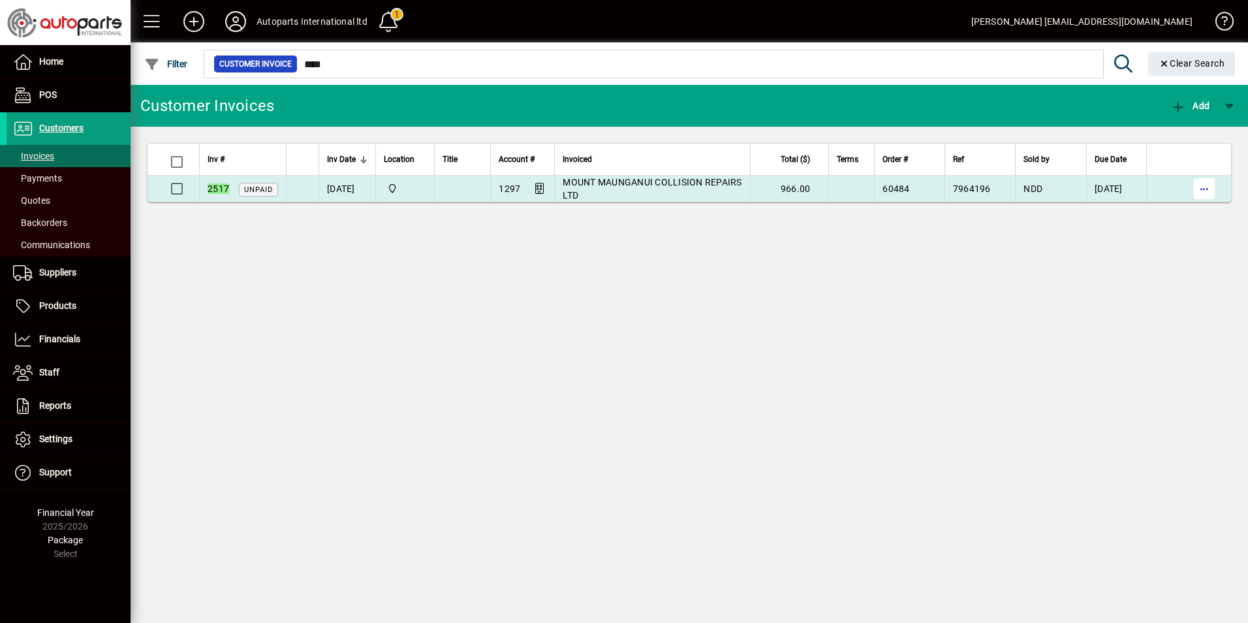
click at [1202, 189] on span "button" at bounding box center [1204, 188] width 31 height 31
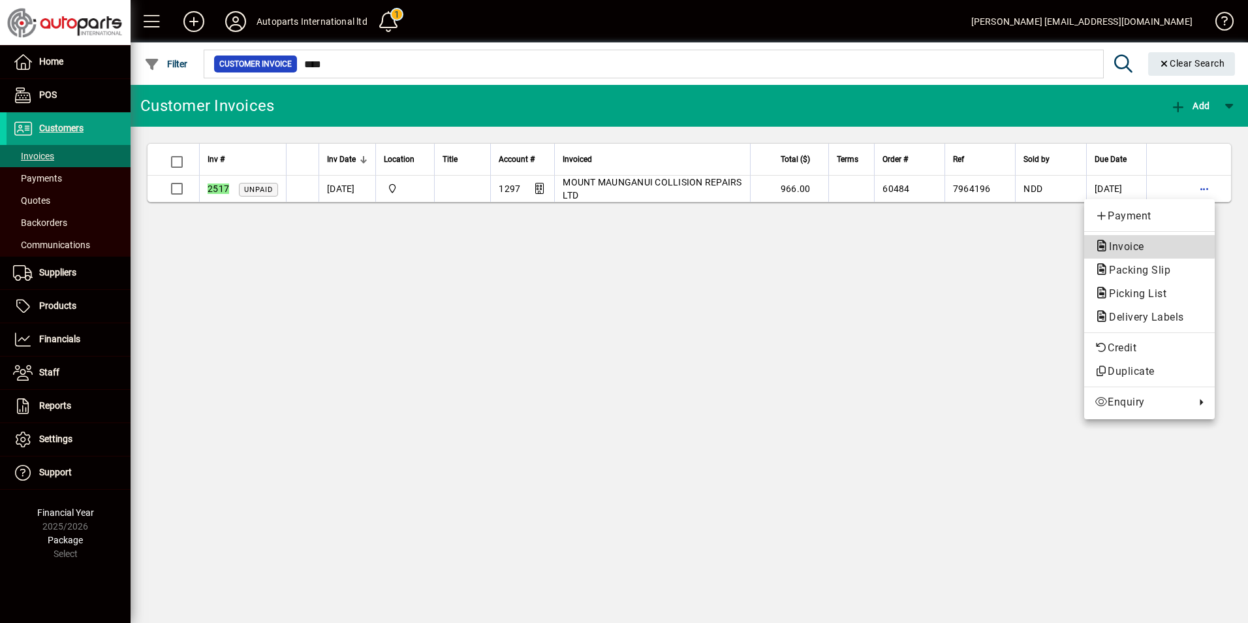
click at [1121, 246] on span "Invoice" at bounding box center [1123, 246] width 56 height 12
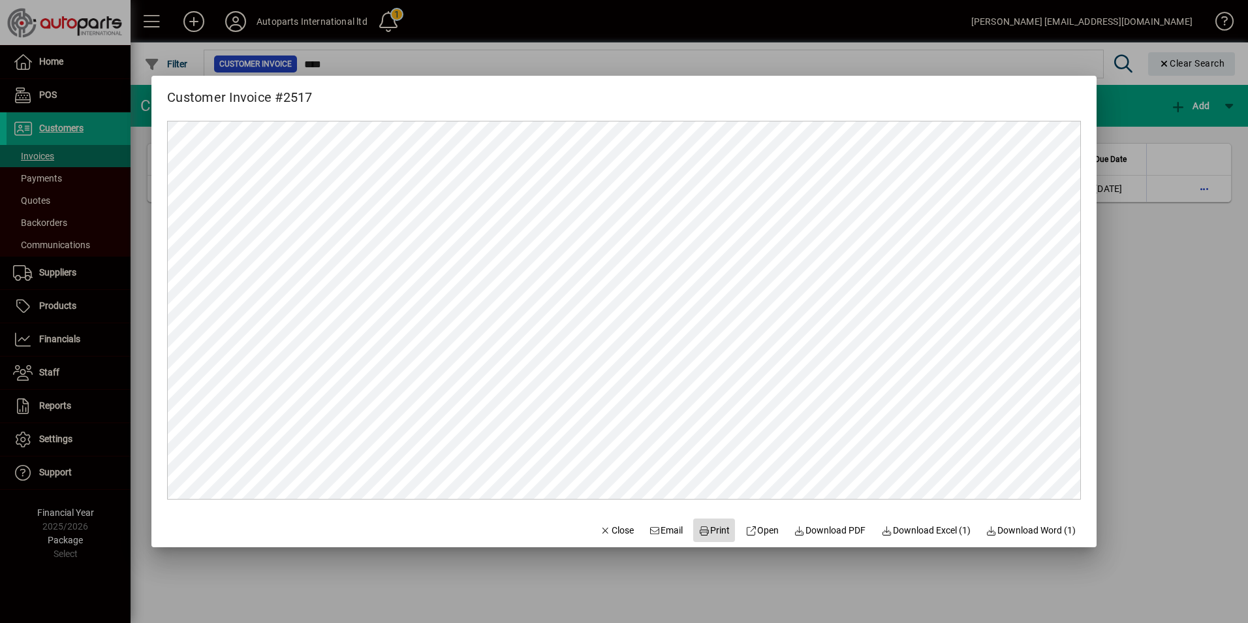
click at [714, 528] on span "Print" at bounding box center [713, 531] width 31 height 14
click at [1157, 296] on div at bounding box center [624, 311] width 1248 height 623
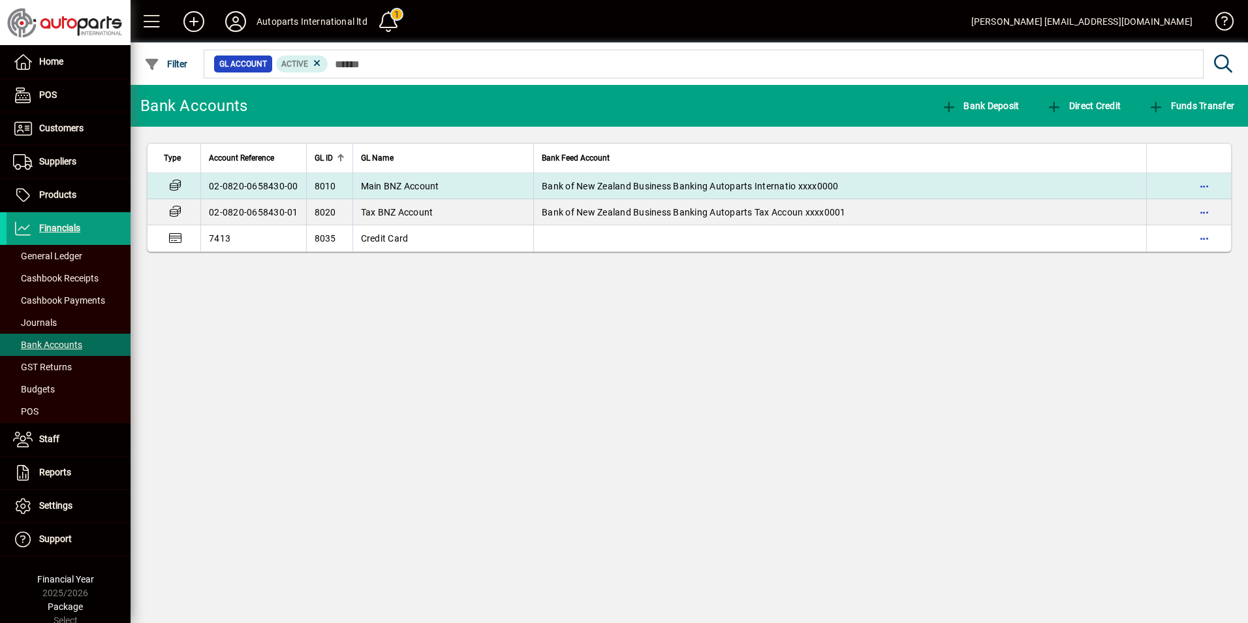
drag, startPoint x: 524, startPoint y: 183, endPoint x: 548, endPoint y: 189, distance: 24.9
click at [548, 189] on tr "02-0820-0658430-00 8010 Main BNZ Account Bank of New Zealand Business Banking A…" at bounding box center [690, 186] width 1084 height 26
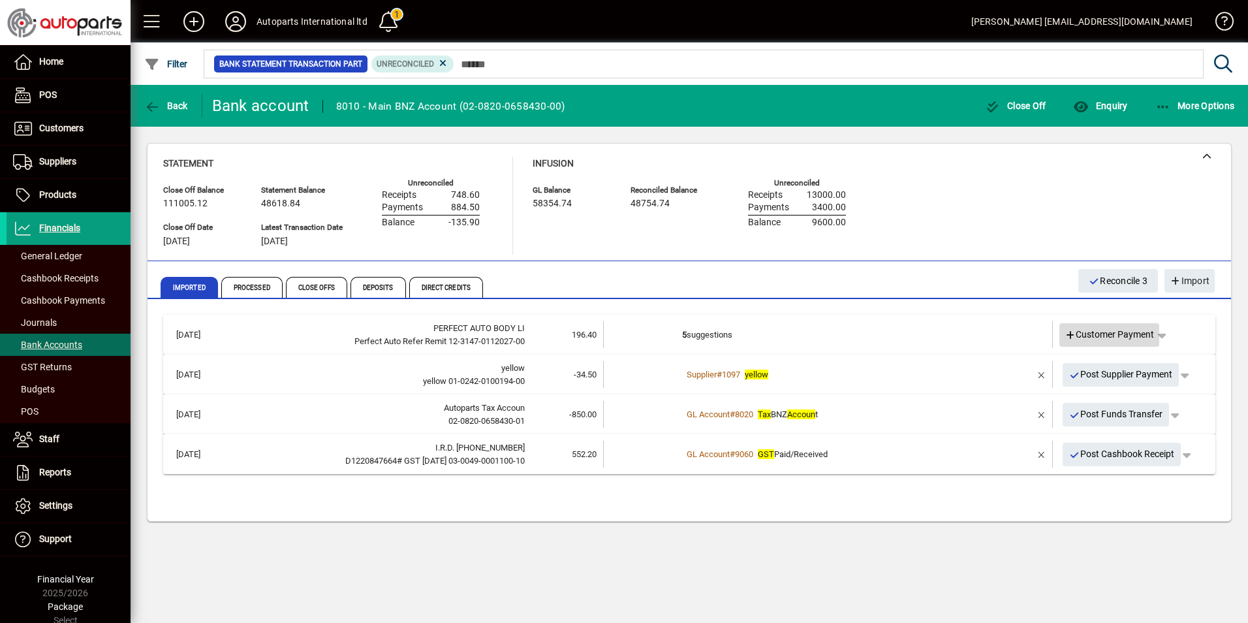
click at [1121, 331] on span "Customer Payment" at bounding box center [1110, 335] width 90 height 14
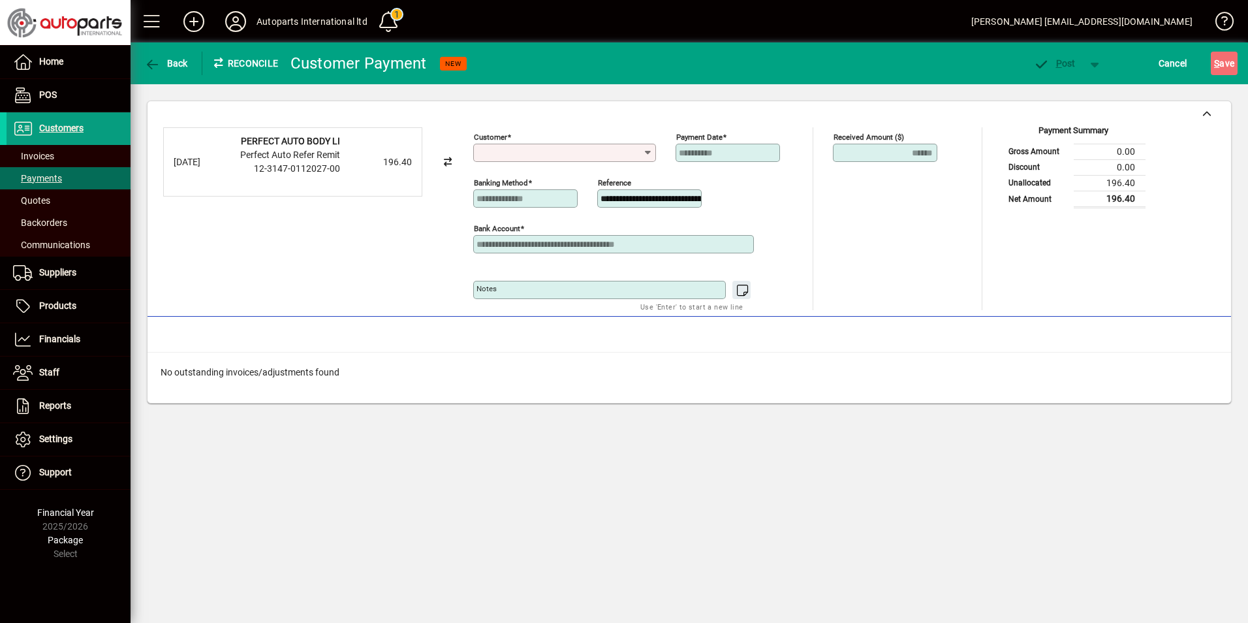
click at [502, 148] on input "Customer" at bounding box center [560, 153] width 166 height 10
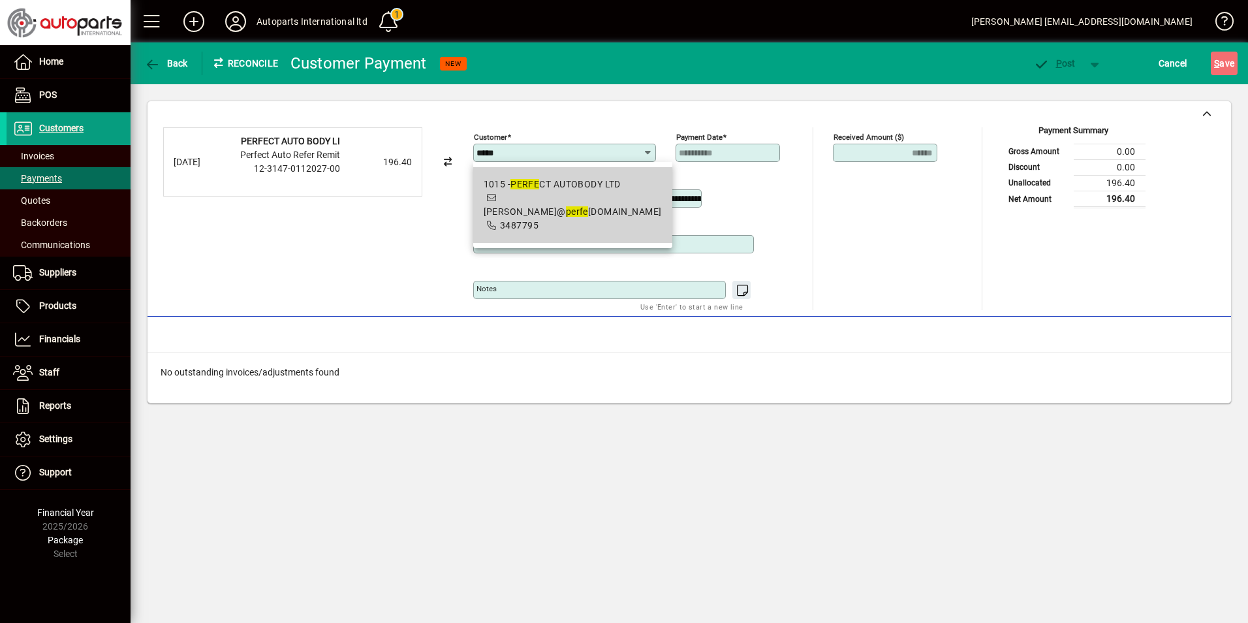
click at [587, 180] on div "1015 - PERFE CT AUTOBODY LTD" at bounding box center [573, 185] width 178 height 14
type input "**********"
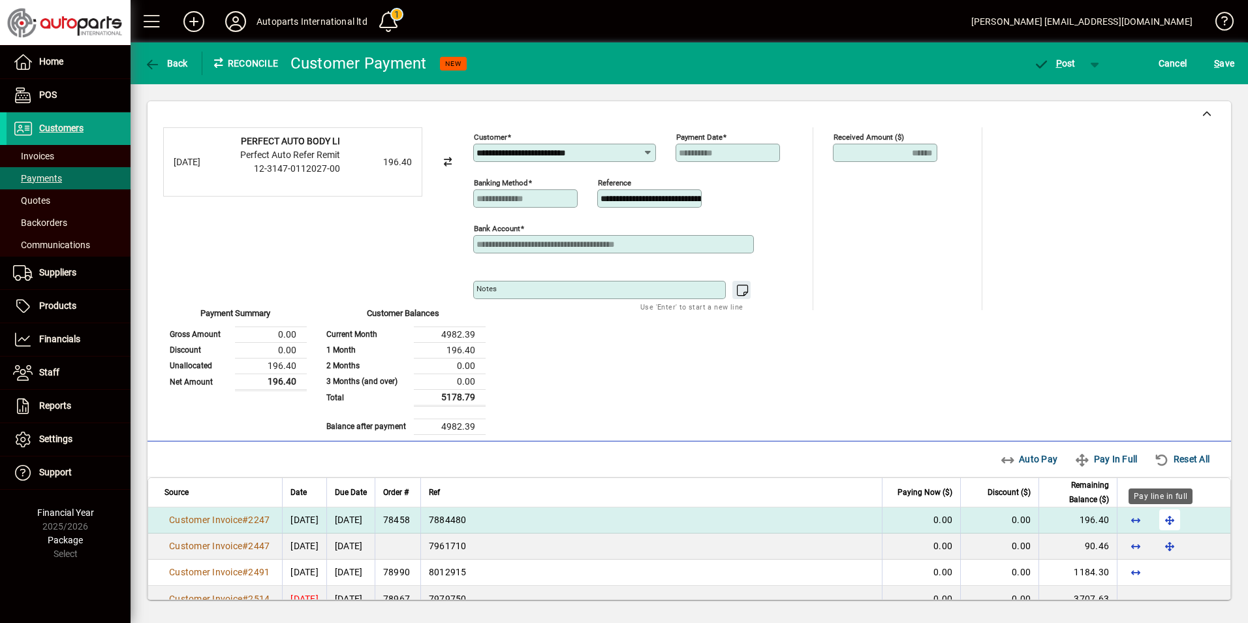
click at [1155, 521] on span "button" at bounding box center [1169, 519] width 31 height 31
click at [1069, 65] on span "P ost" at bounding box center [1054, 63] width 42 height 10
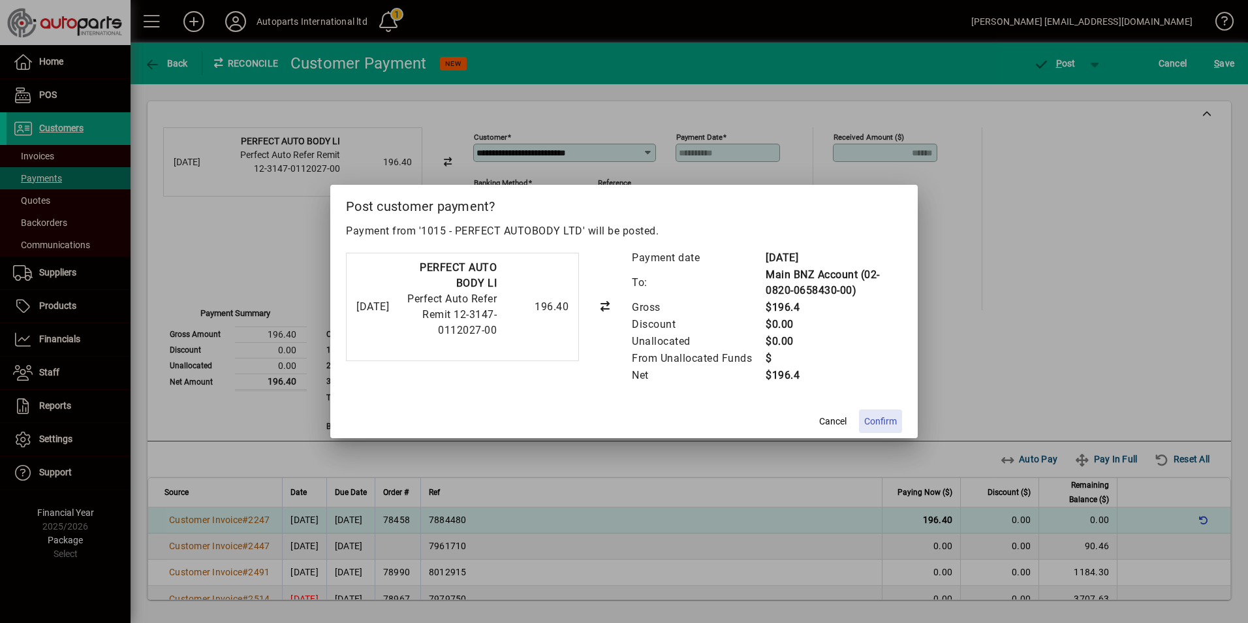
click at [879, 426] on span "Confirm" at bounding box center [880, 421] width 33 height 14
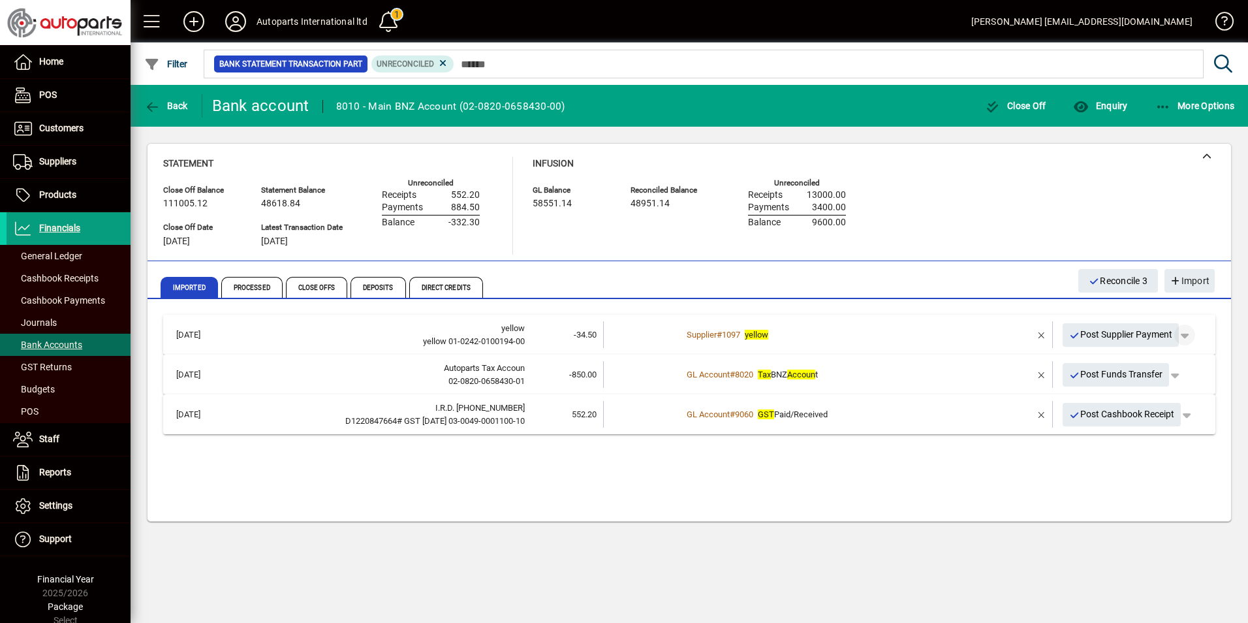
click at [1188, 337] on span "button" at bounding box center [1184, 334] width 31 height 31
click at [1140, 364] on span "Supplier Payment" at bounding box center [1148, 362] width 88 height 16
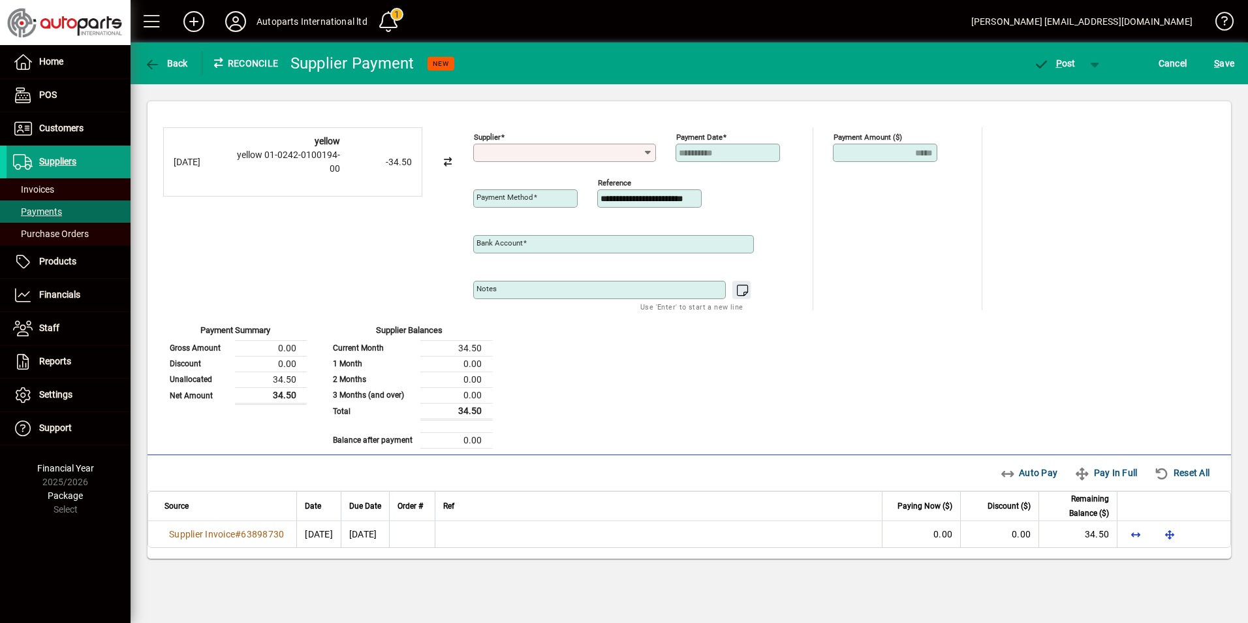
type input "**********"
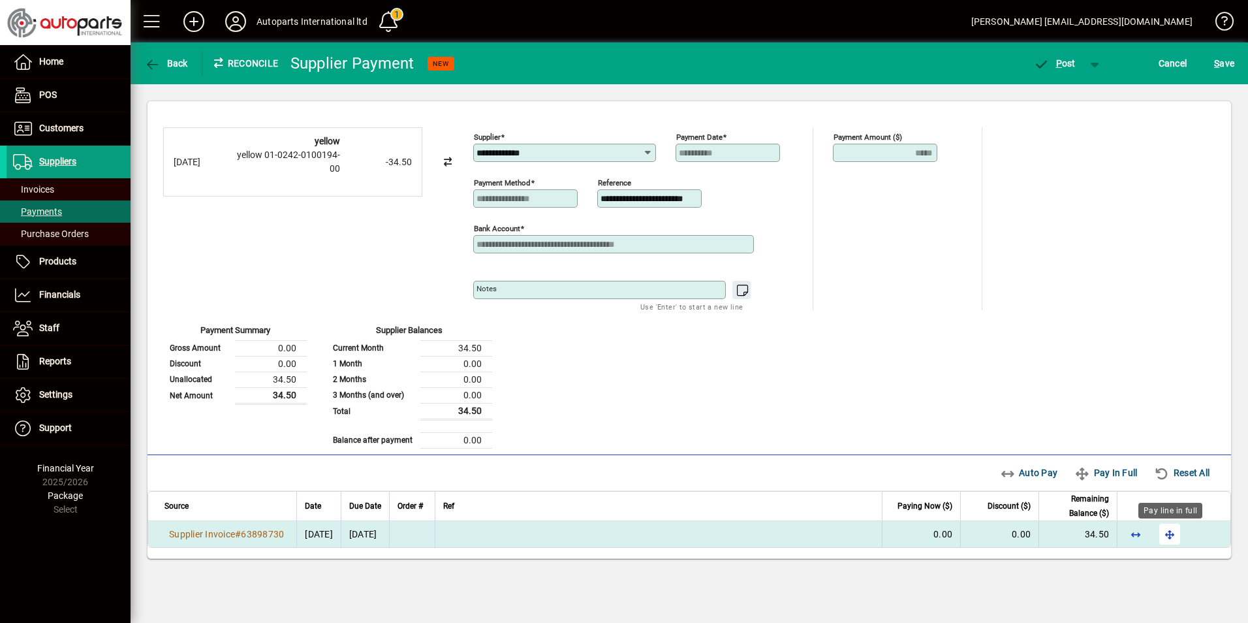
click at [1170, 530] on span "button" at bounding box center [1169, 533] width 31 height 31
click at [1061, 65] on span "P" at bounding box center [1059, 63] width 6 height 10
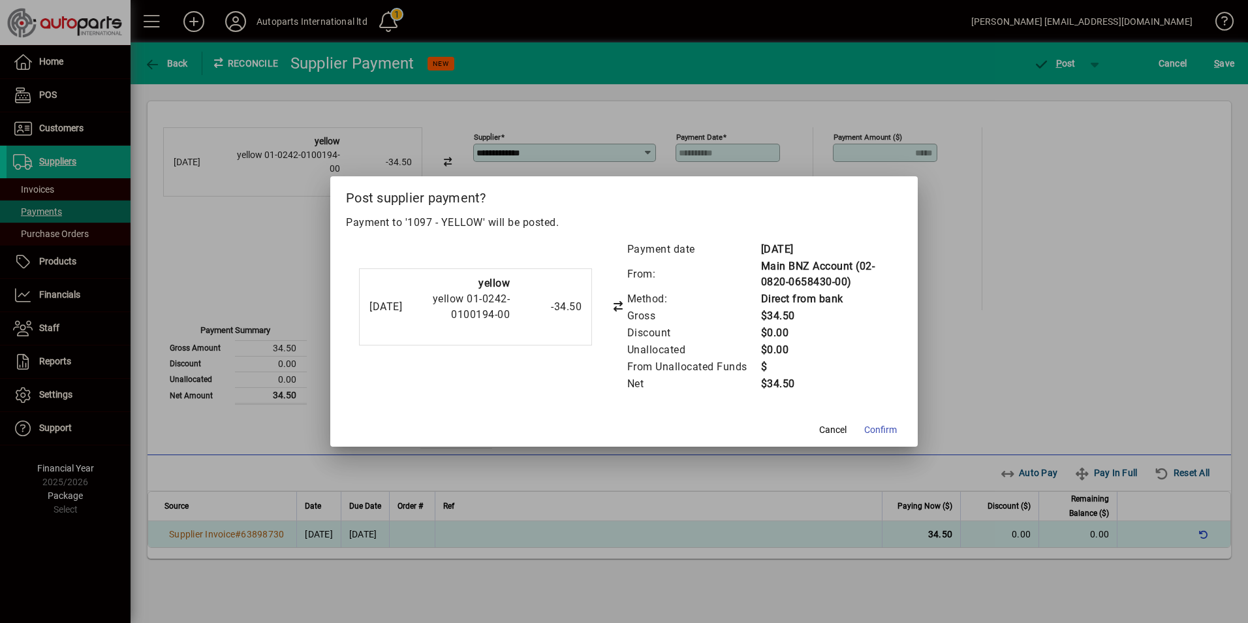
click at [884, 435] on span "Confirm" at bounding box center [880, 430] width 33 height 14
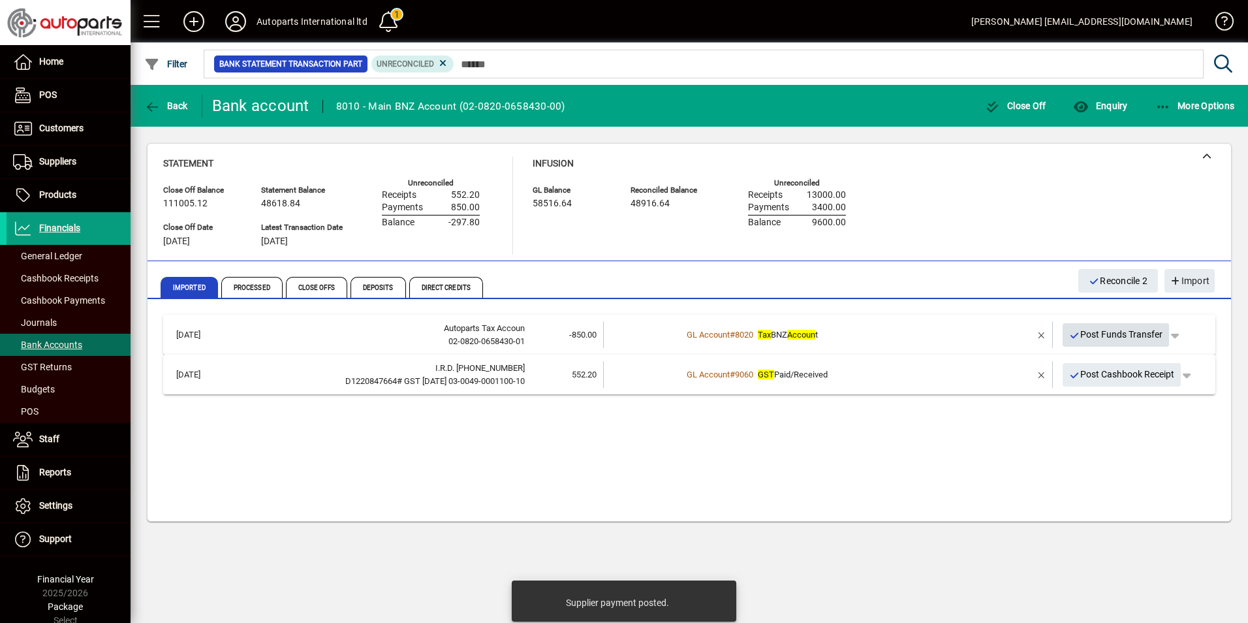
click at [1136, 336] on span "Post Funds Transfer" at bounding box center [1116, 335] width 94 height 22
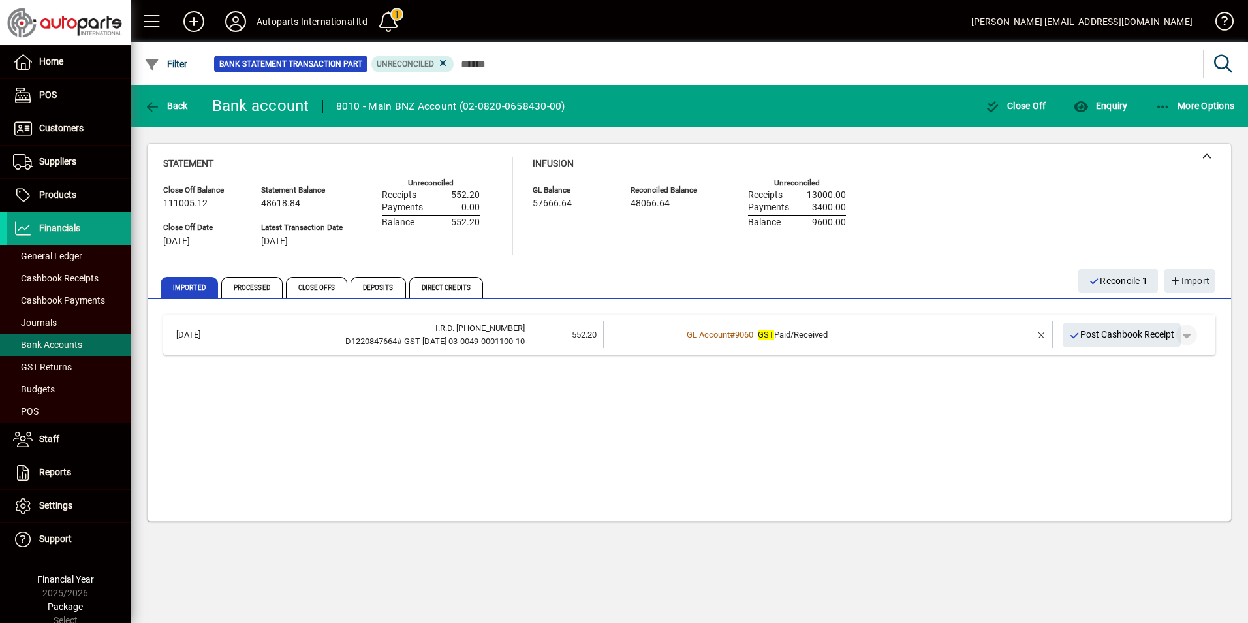
click at [1191, 336] on span "button" at bounding box center [1186, 334] width 31 height 31
click at [1171, 361] on span "Cashbook Receipt" at bounding box center [1150, 362] width 90 height 16
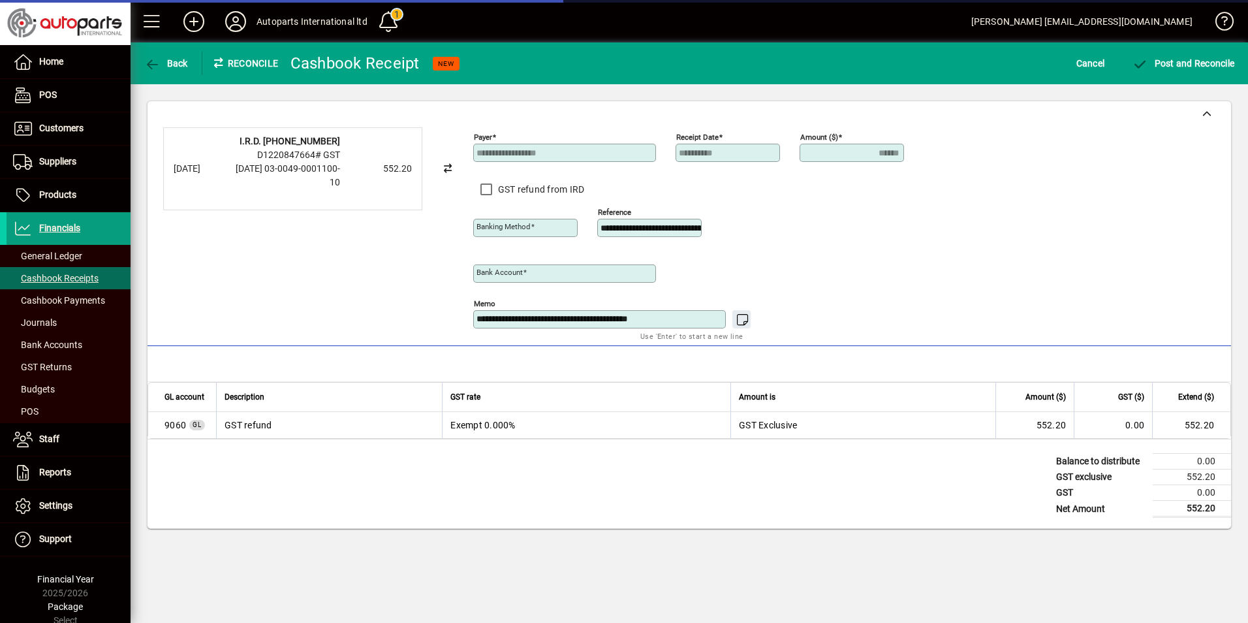
type input "**********"
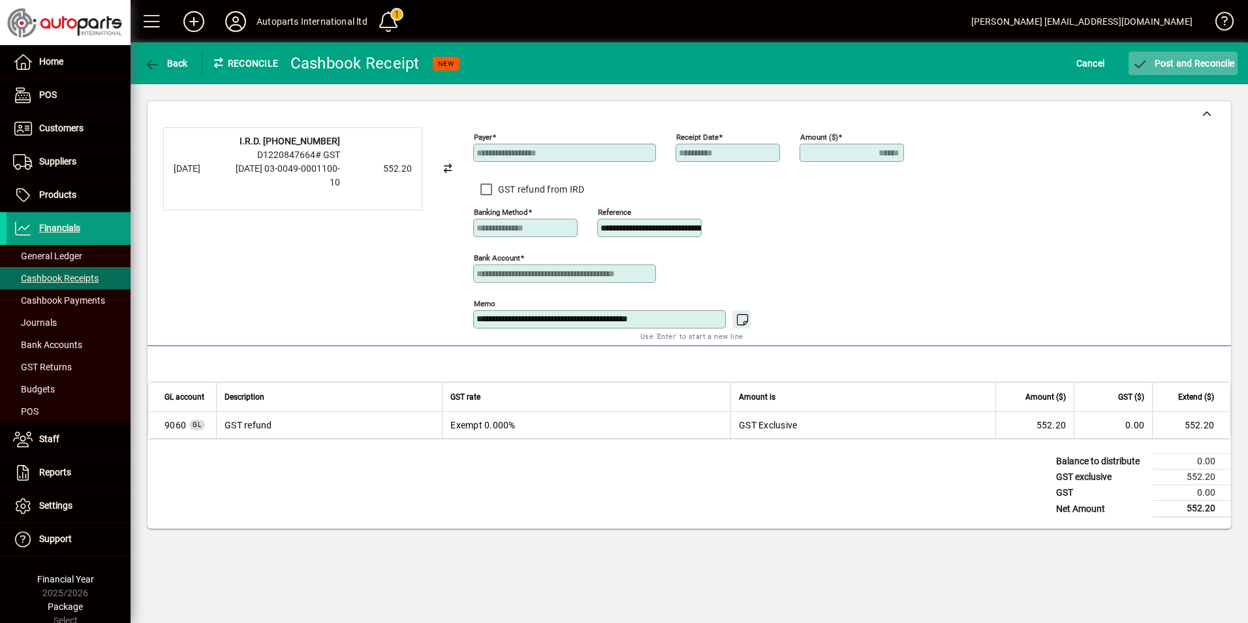
click at [1174, 59] on span "Post and Reconcile" at bounding box center [1183, 63] width 102 height 10
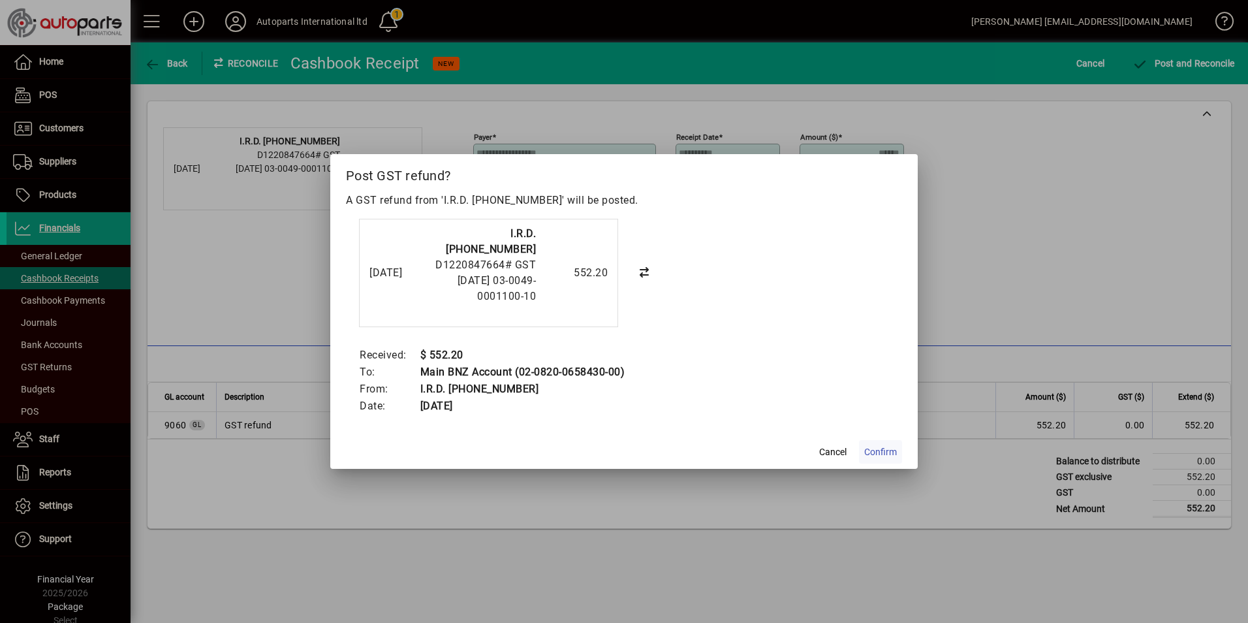
click at [882, 445] on span "Confirm" at bounding box center [880, 452] width 33 height 14
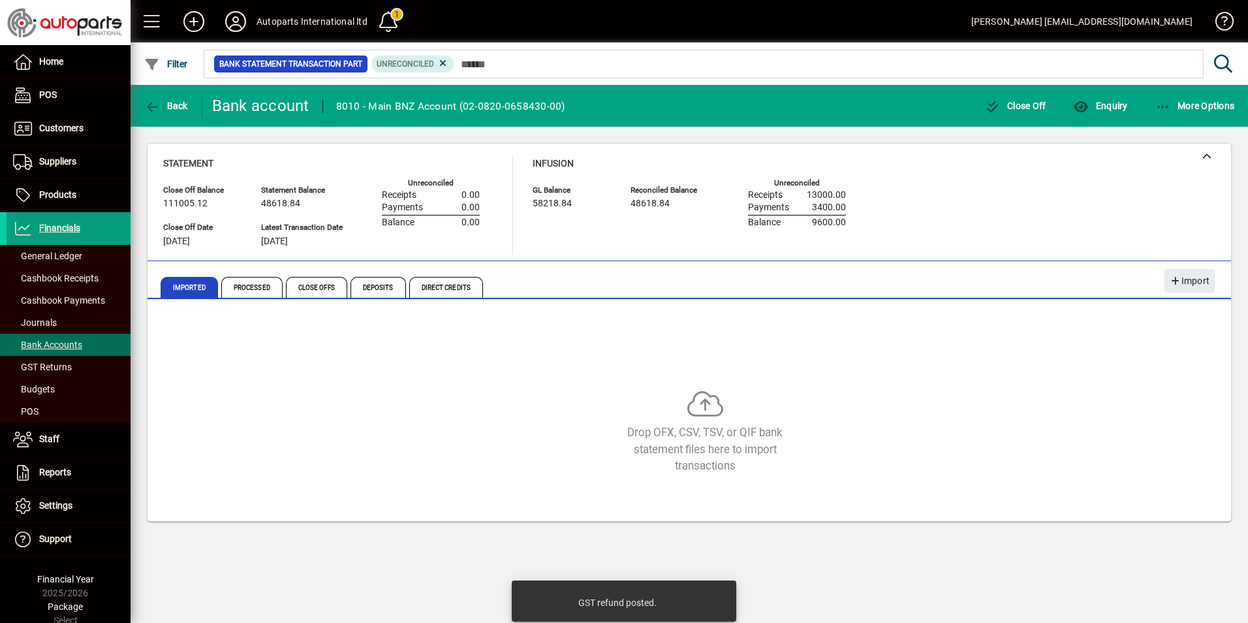
click at [371, 456] on div "Drop OFX, CSV, TSV, or QIF bank statement files here to import transactions" at bounding box center [705, 432] width 1084 height 84
click at [911, 379] on div "Drop OFX, CSV, TSV, or QIF bank statement files here to import transactions" at bounding box center [689, 413] width 1052 height 196
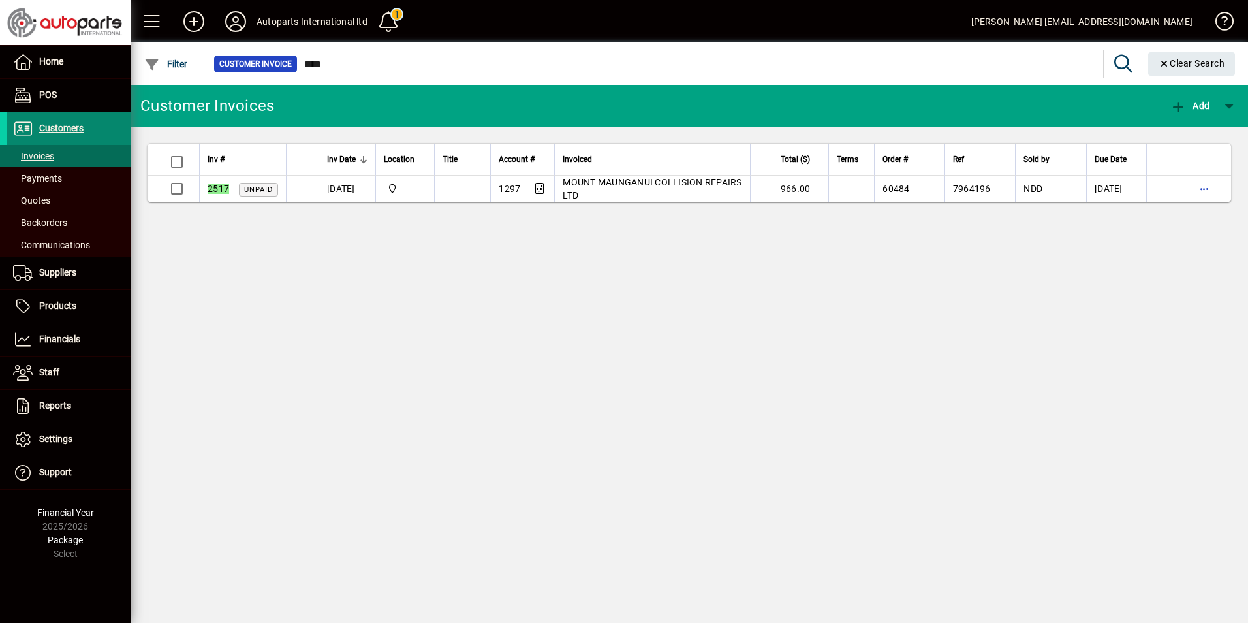
click at [52, 129] on span "Customers" at bounding box center [61, 128] width 44 height 10
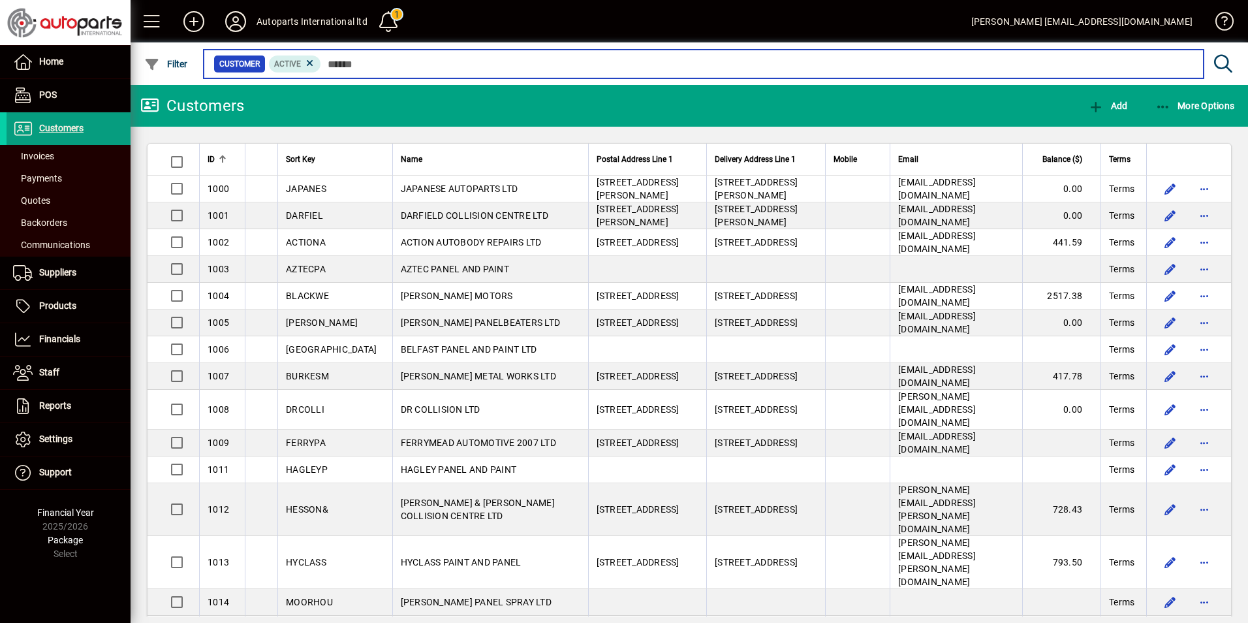
click at [390, 61] on input "text" at bounding box center [757, 64] width 872 height 18
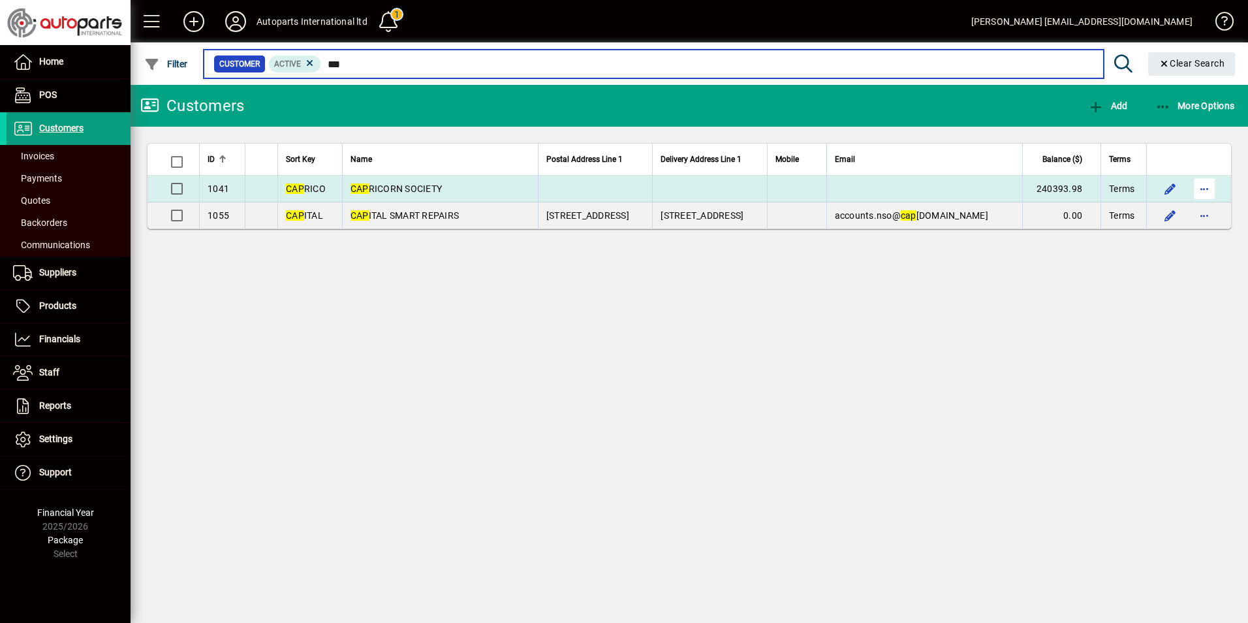
type input "***"
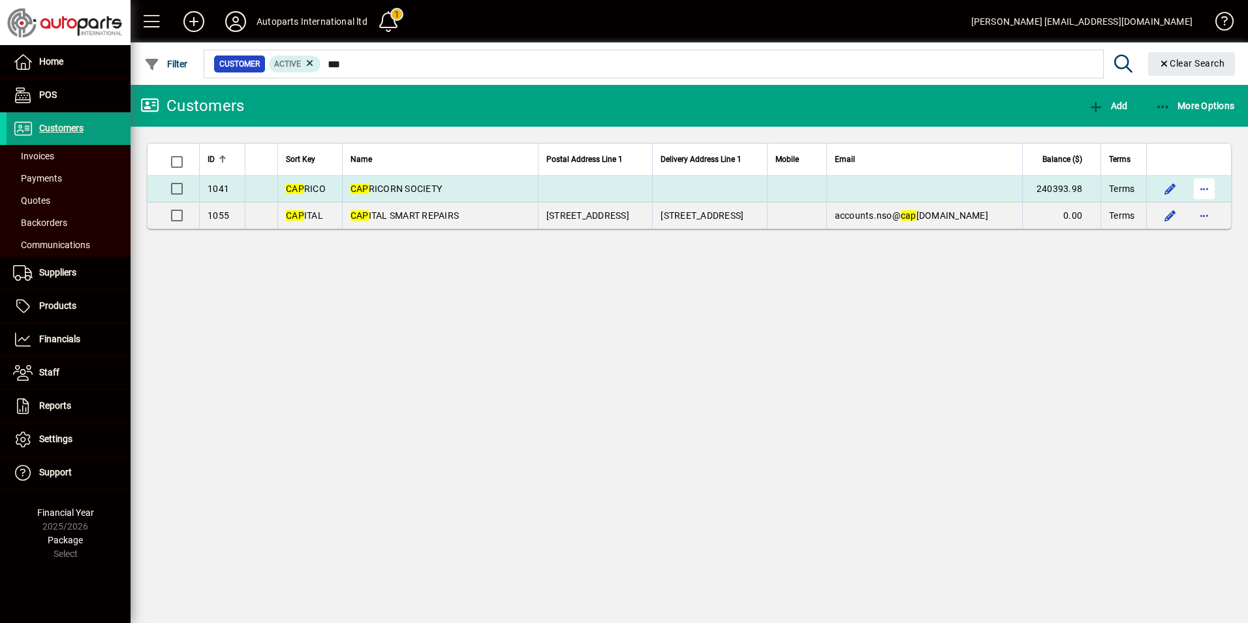
click at [1200, 187] on span "button" at bounding box center [1204, 188] width 31 height 31
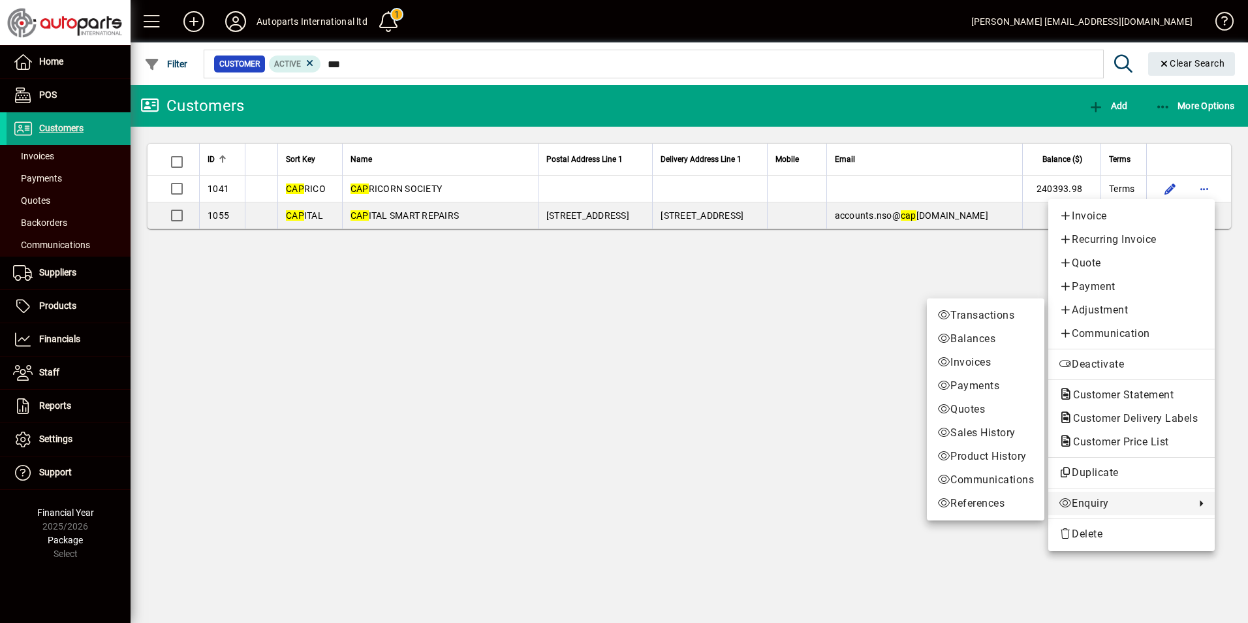
click at [1101, 507] on span "Enquiry" at bounding box center [1124, 503] width 130 height 16
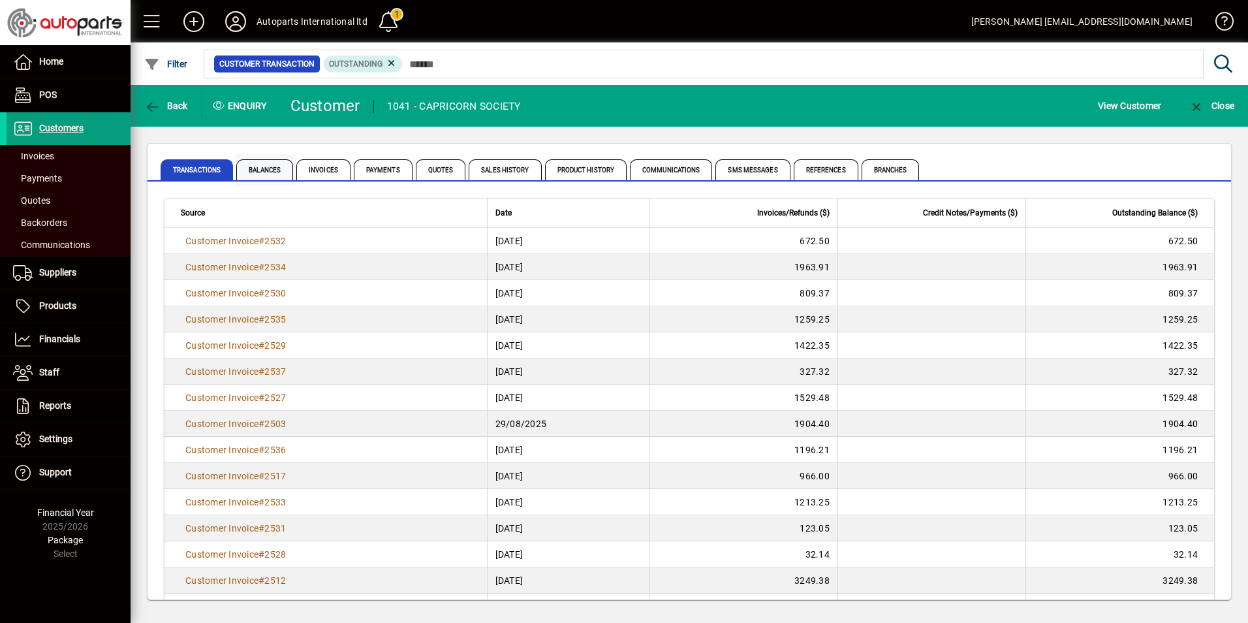
click at [249, 169] on span "Balances" at bounding box center [264, 169] width 57 height 21
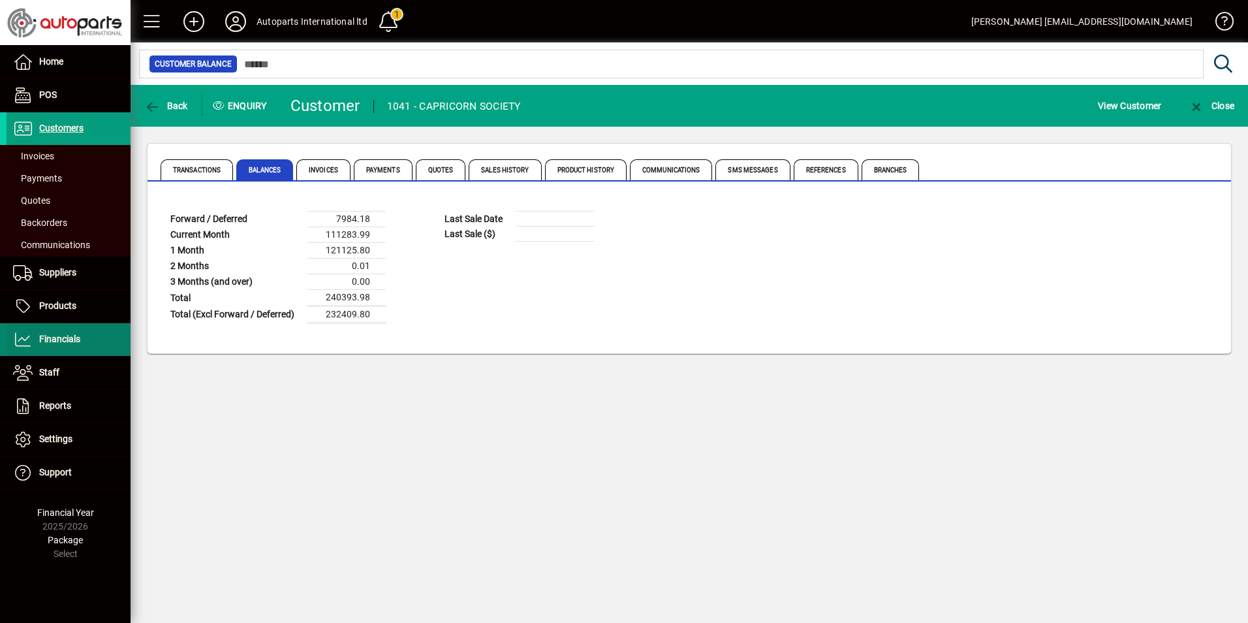
click at [49, 334] on span "Financials" at bounding box center [59, 339] width 41 height 10
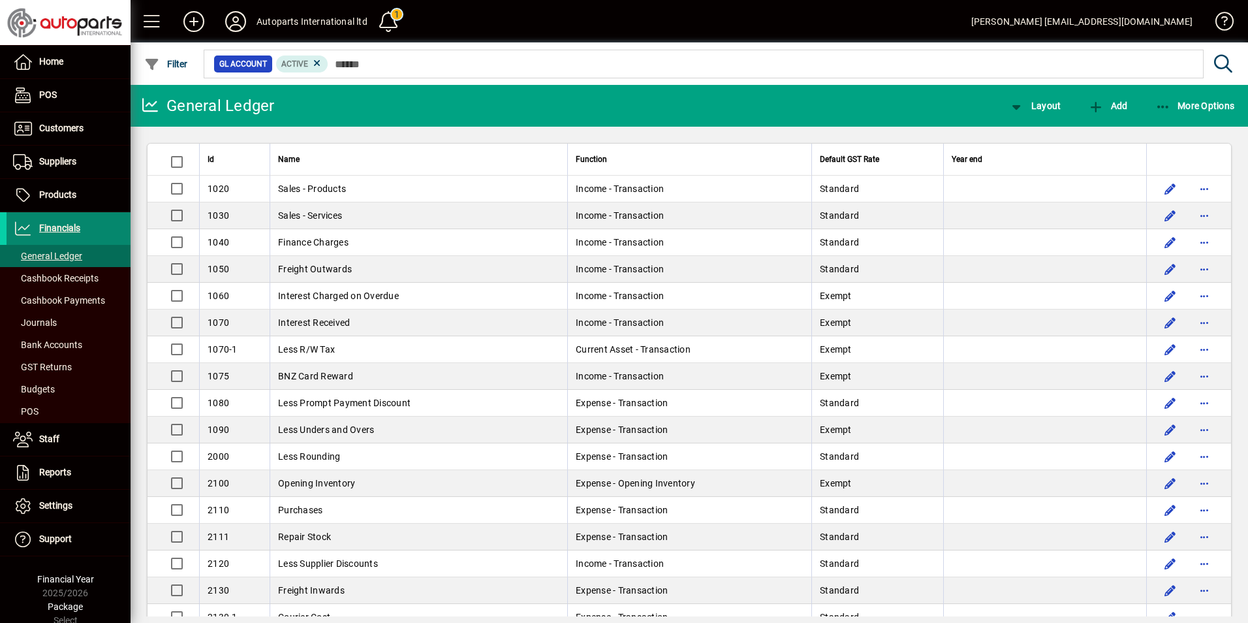
click at [69, 223] on span "Financials" at bounding box center [59, 228] width 41 height 10
click at [318, 63] on icon at bounding box center [317, 63] width 12 height 12
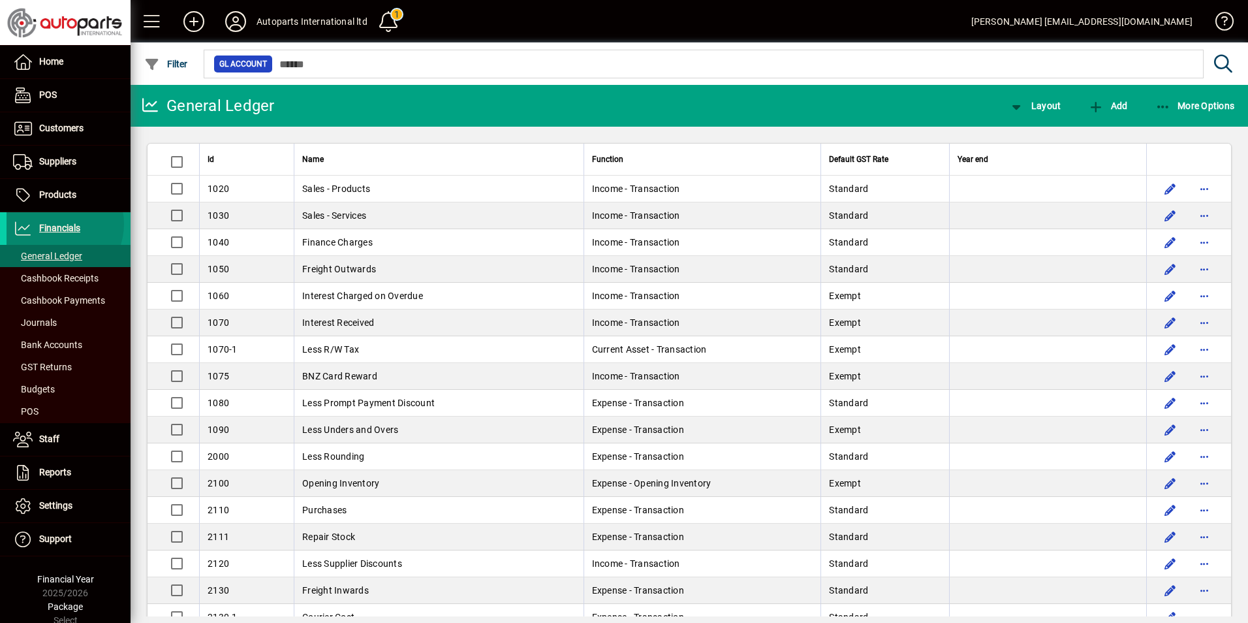
click at [55, 224] on span "Financials" at bounding box center [59, 228] width 41 height 10
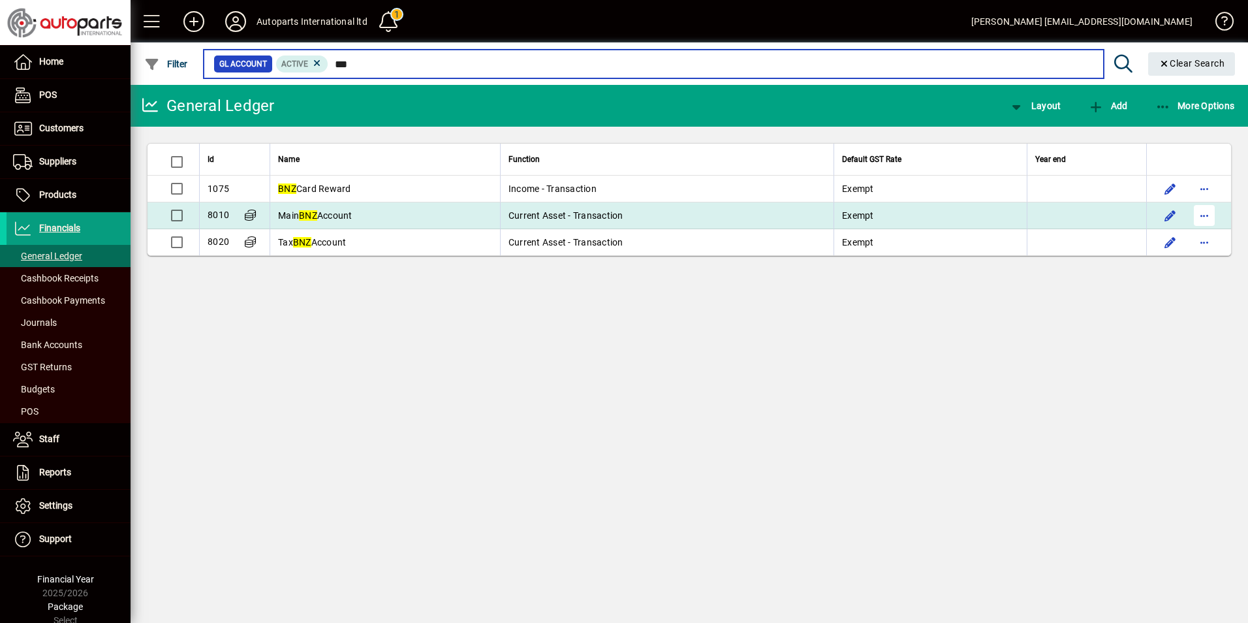
type input "***"
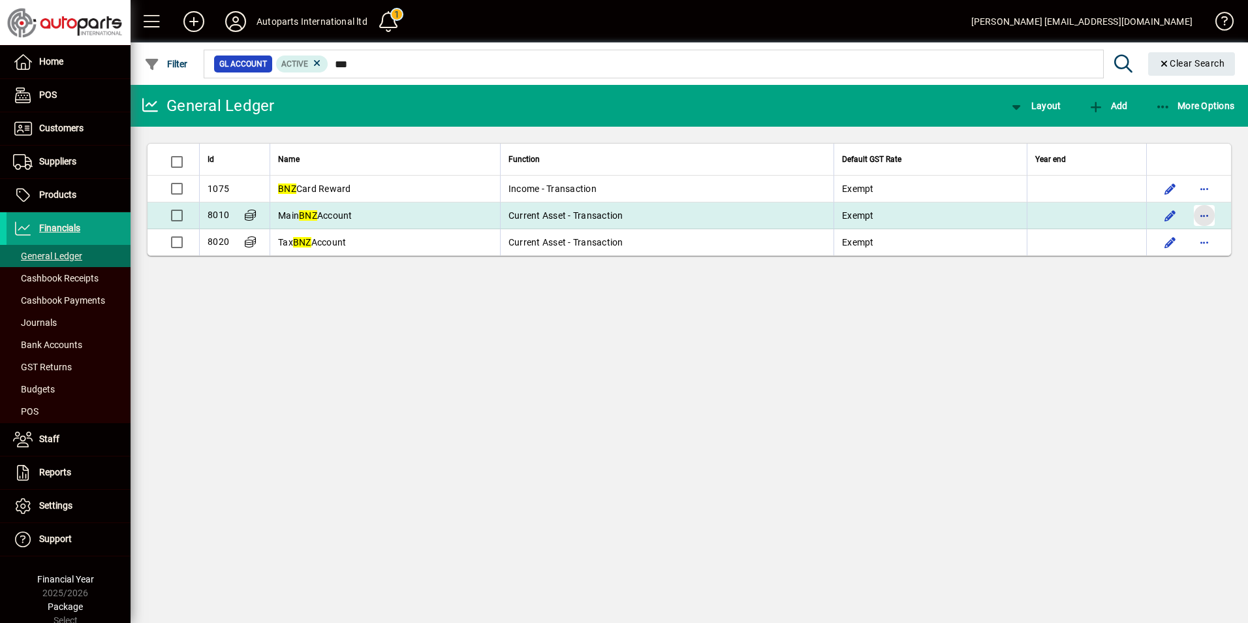
click at [1206, 217] on span "button" at bounding box center [1204, 215] width 31 height 31
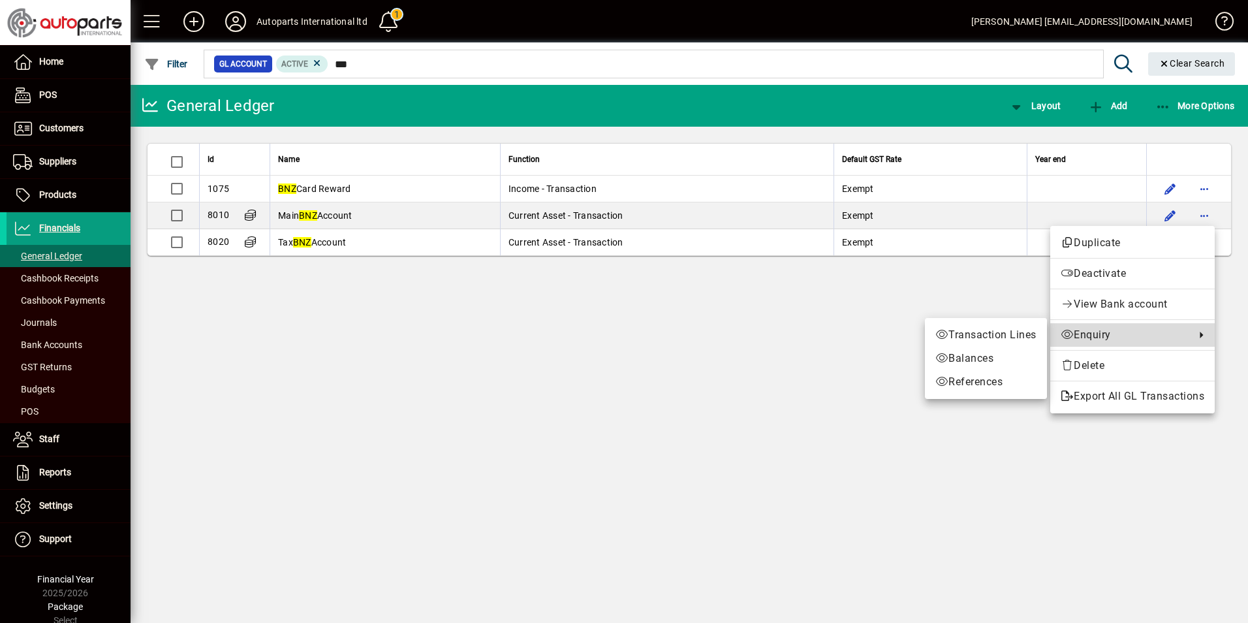
click at [1091, 337] on span "Enquiry" at bounding box center [1125, 335] width 128 height 16
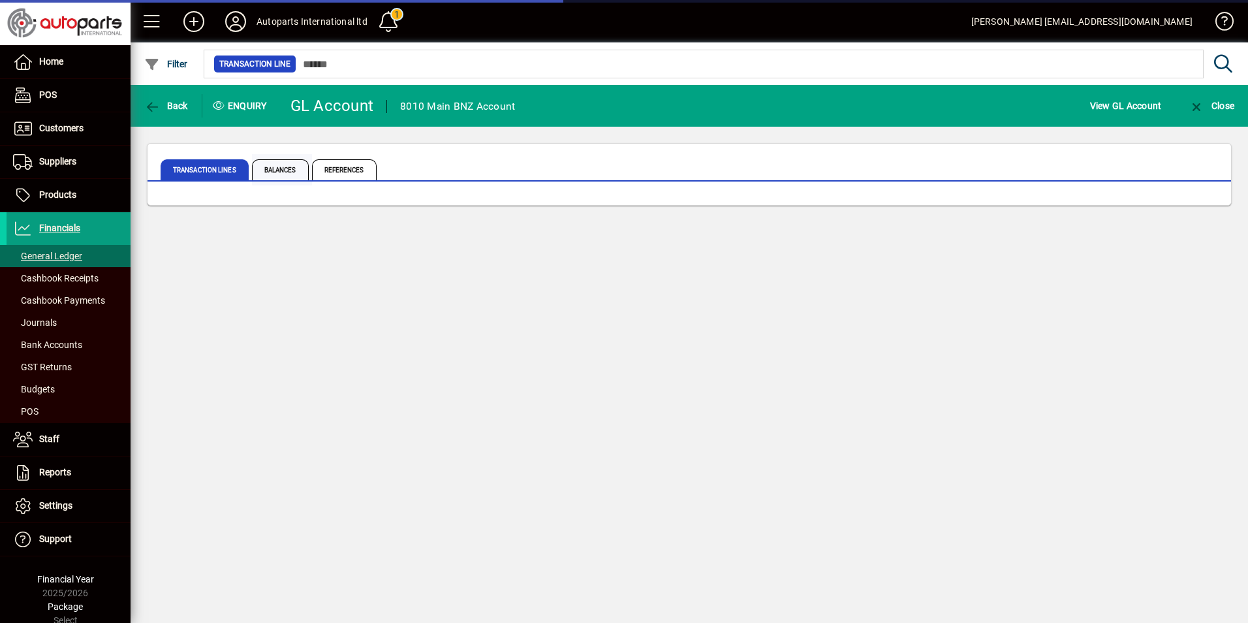
click at [278, 168] on span "Balances" at bounding box center [280, 169] width 57 height 21
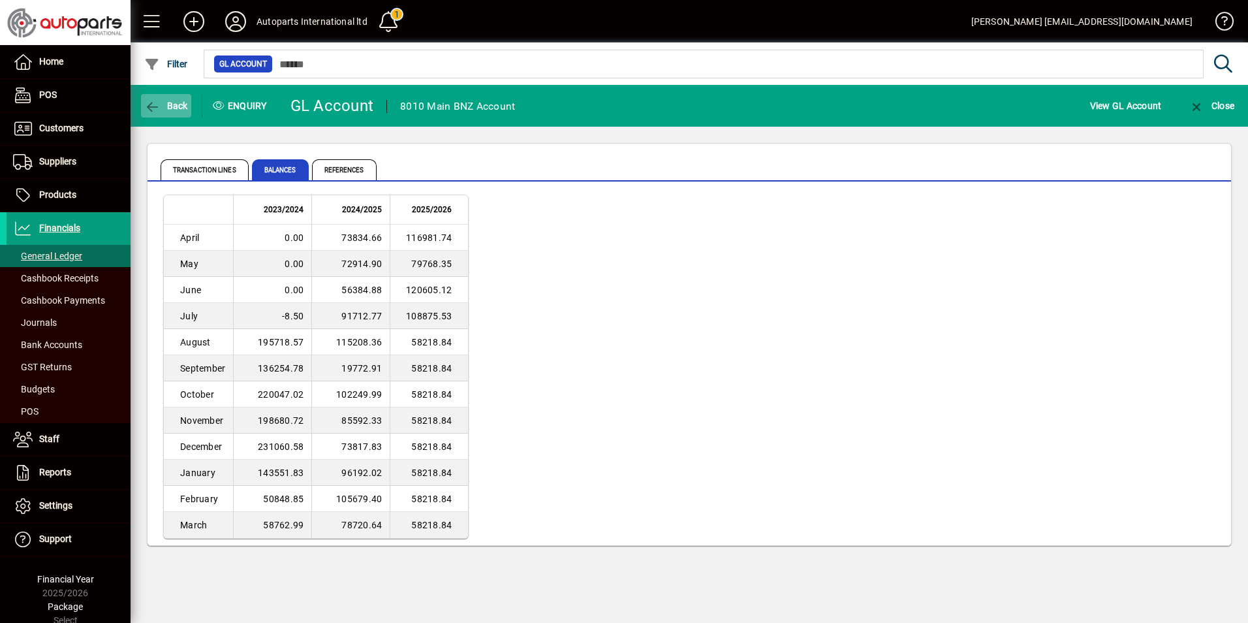
click at [151, 102] on icon "button" at bounding box center [152, 107] width 16 height 13
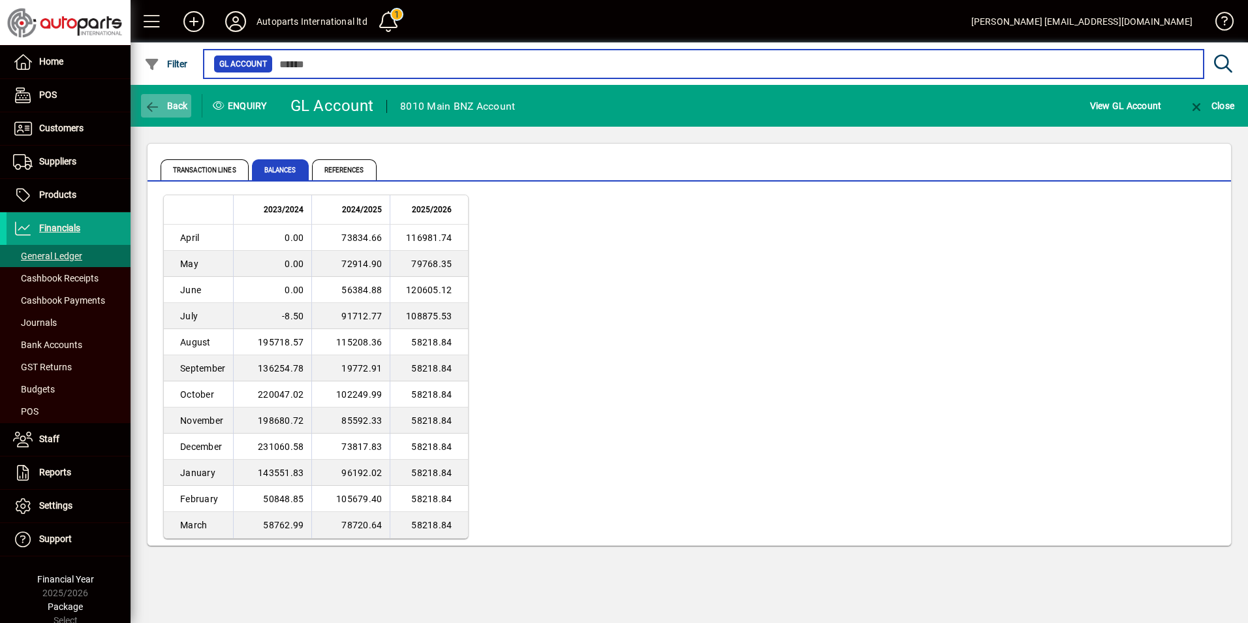
type input "***"
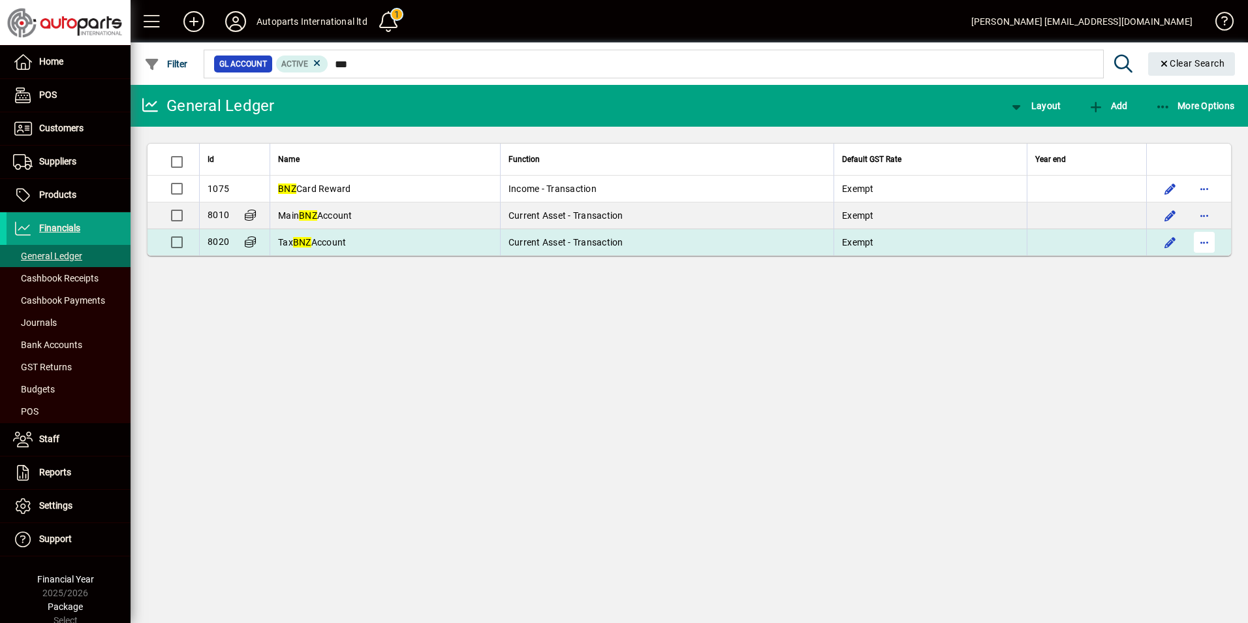
click at [1200, 243] on span "button" at bounding box center [1204, 242] width 31 height 31
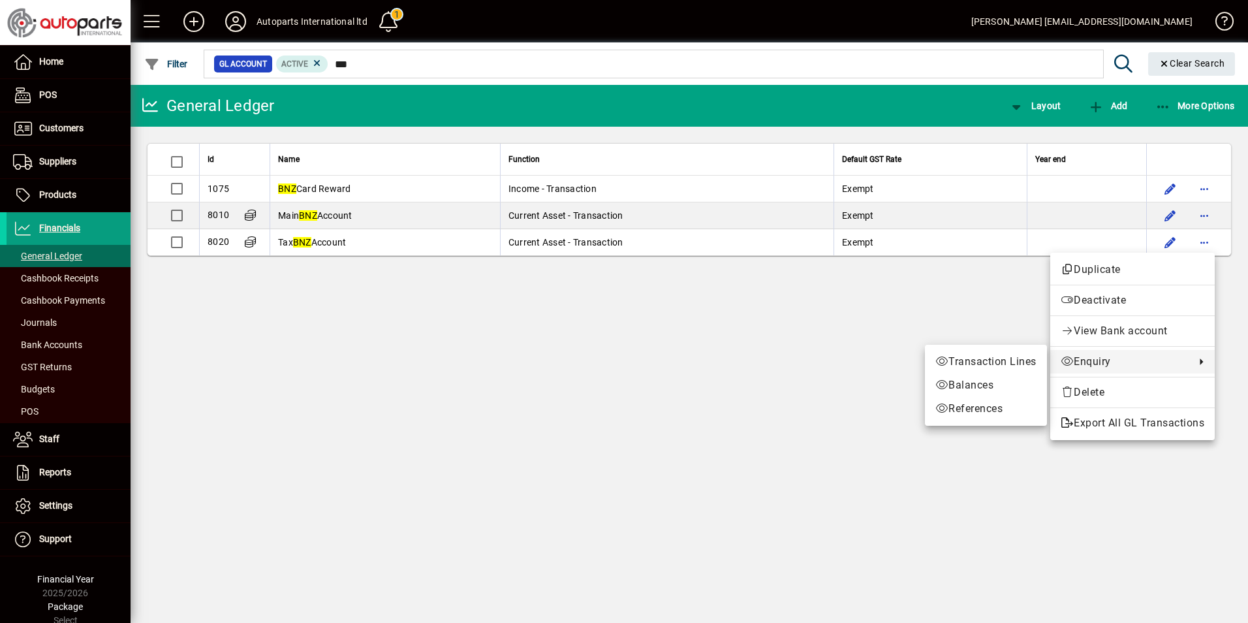
click at [1106, 351] on link "Enquiry" at bounding box center [1132, 361] width 164 height 23
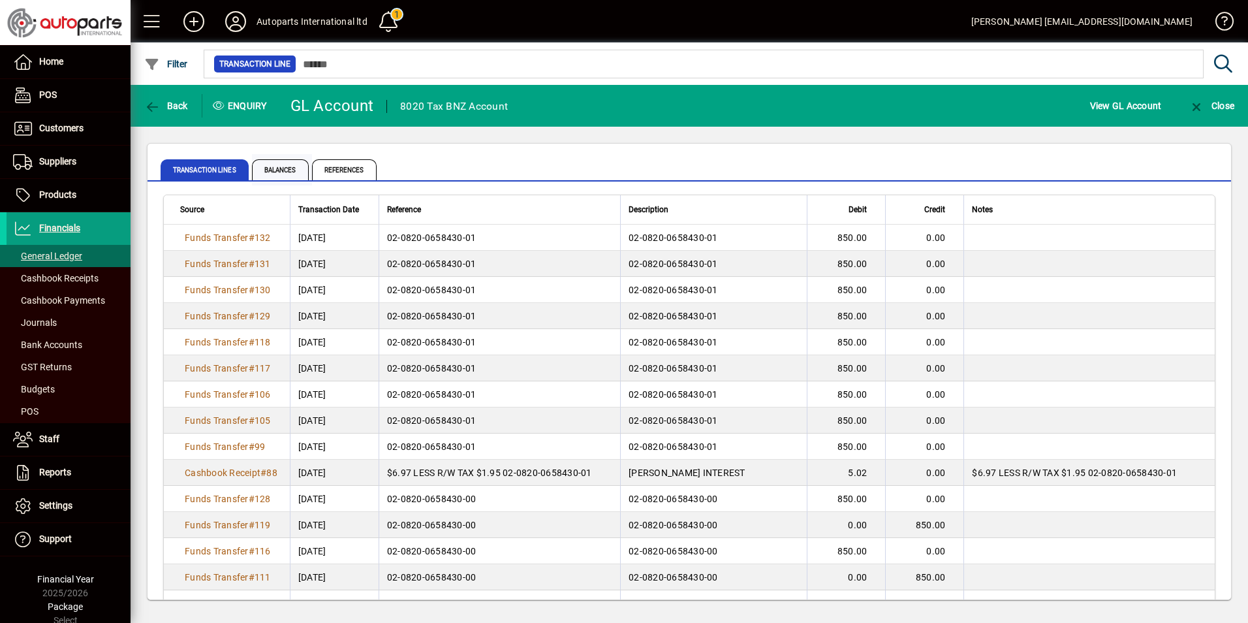
click at [290, 168] on span "Balances" at bounding box center [280, 169] width 57 height 21
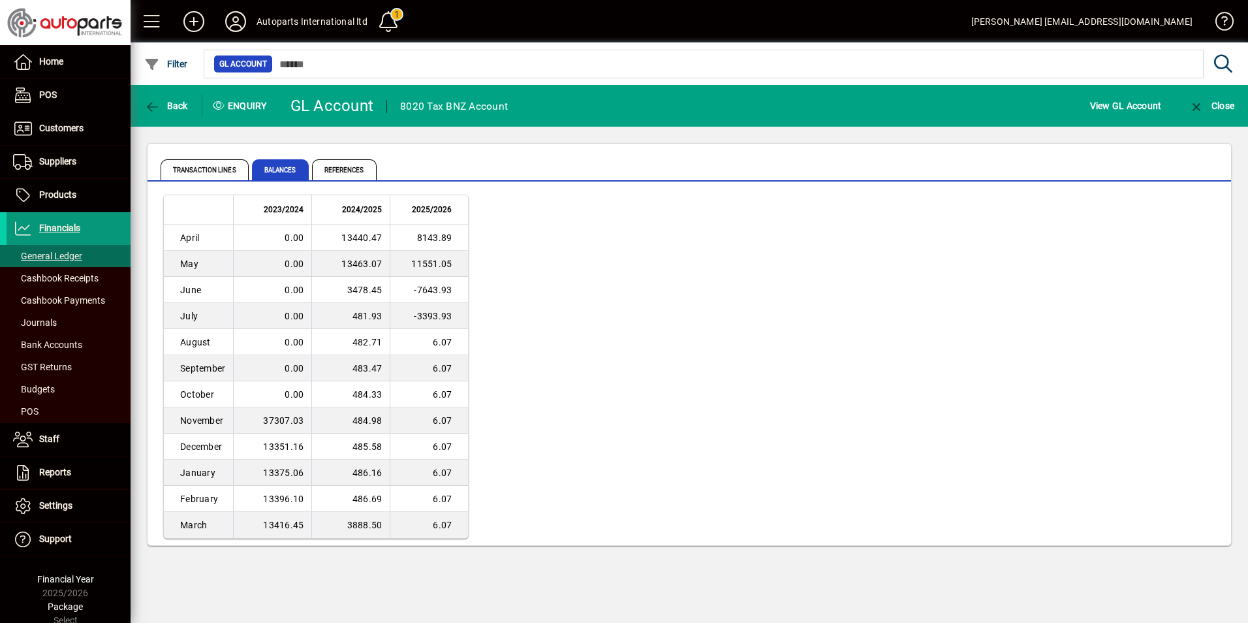
click at [44, 230] on span "Financials" at bounding box center [59, 228] width 41 height 10
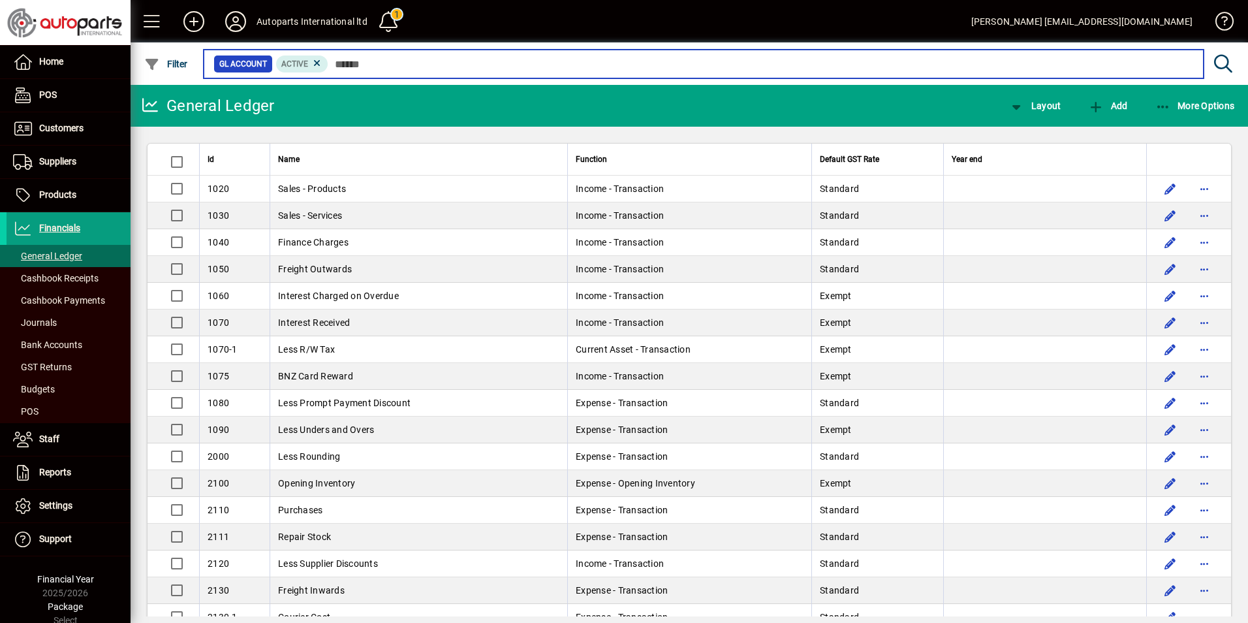
click at [375, 66] on input "text" at bounding box center [760, 64] width 865 height 18
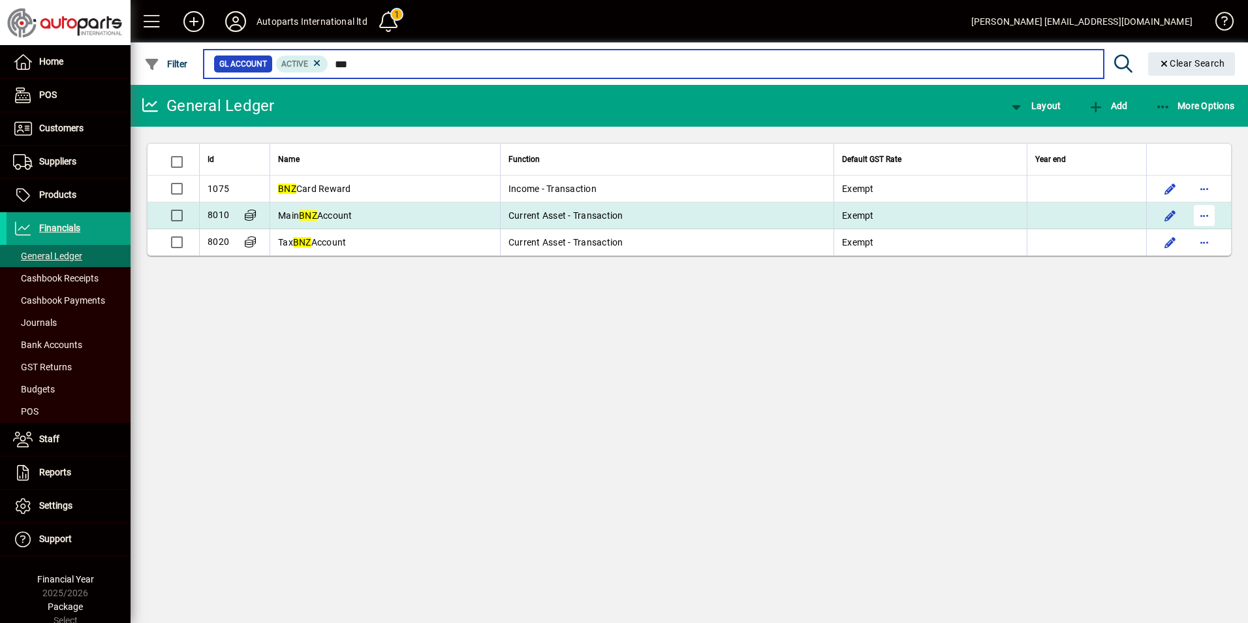
type input "***"
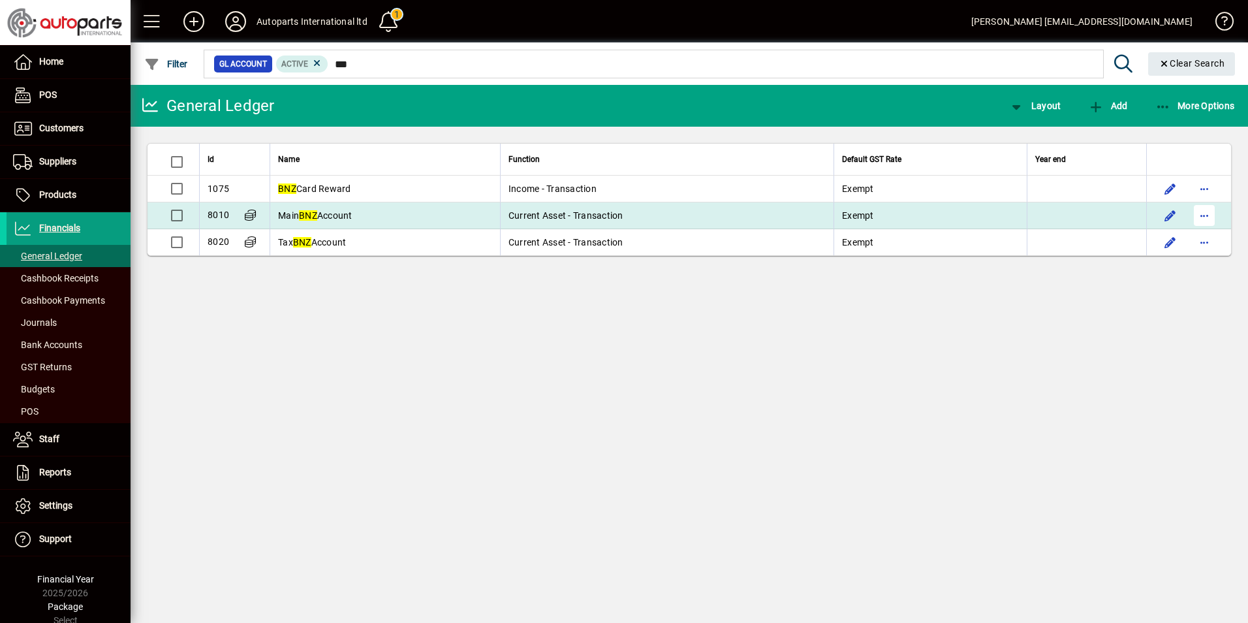
click at [1208, 215] on span "button" at bounding box center [1204, 215] width 31 height 31
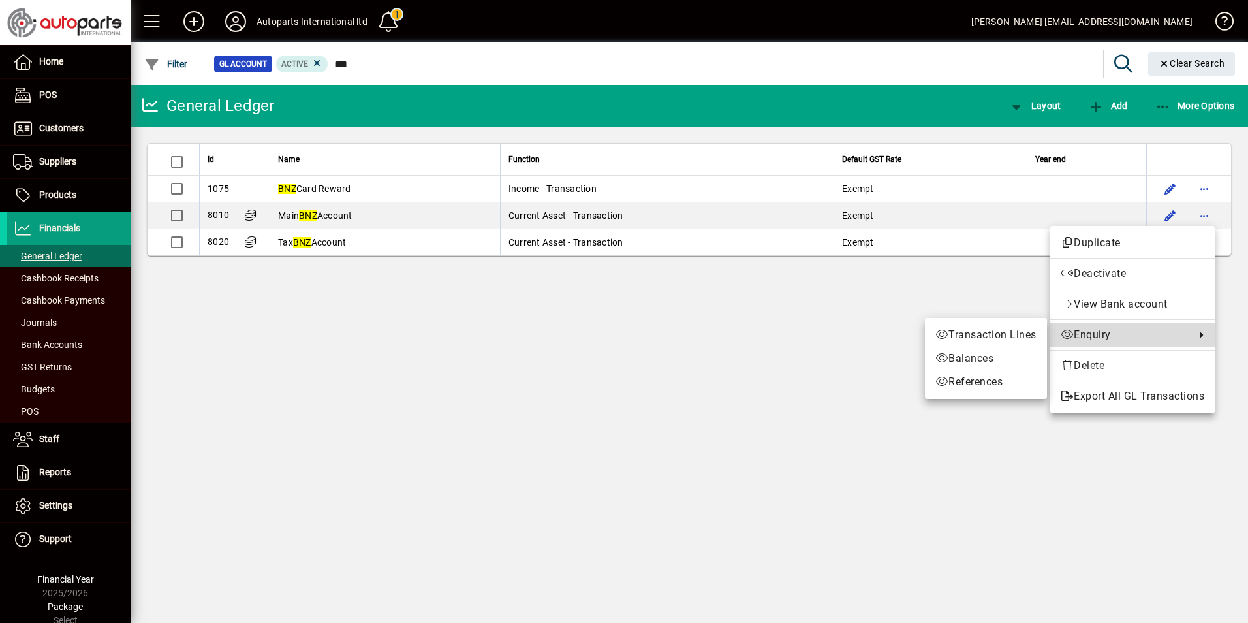
click at [1118, 337] on span "Enquiry" at bounding box center [1125, 335] width 128 height 16
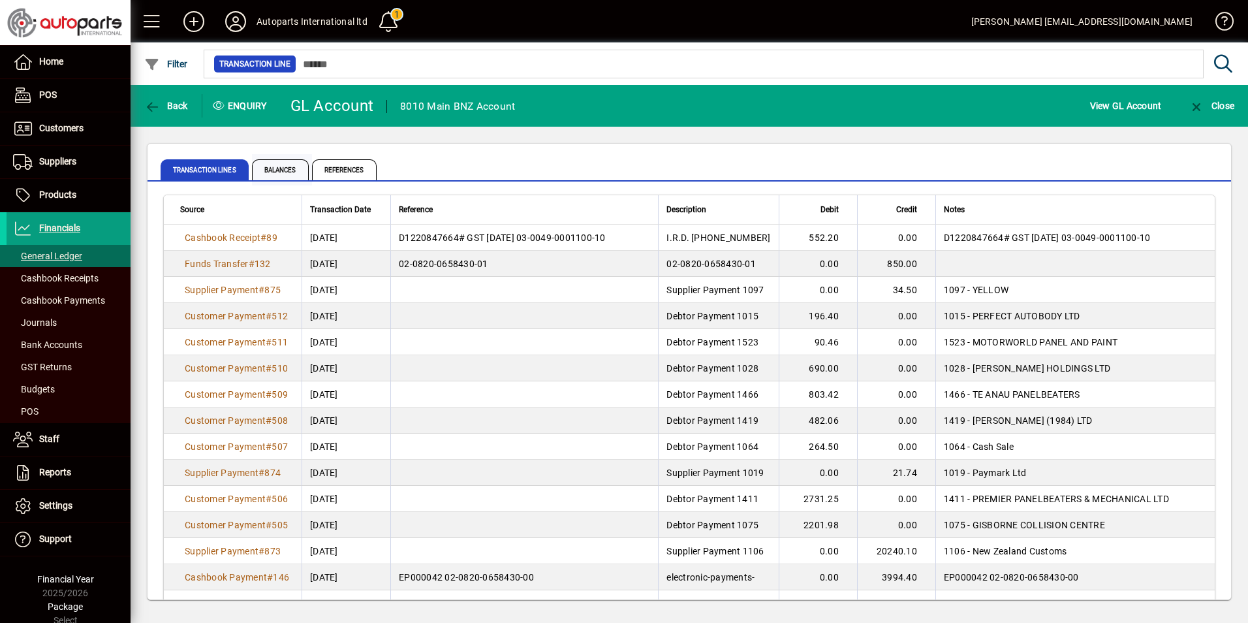
click at [292, 168] on span "Balances" at bounding box center [280, 169] width 57 height 21
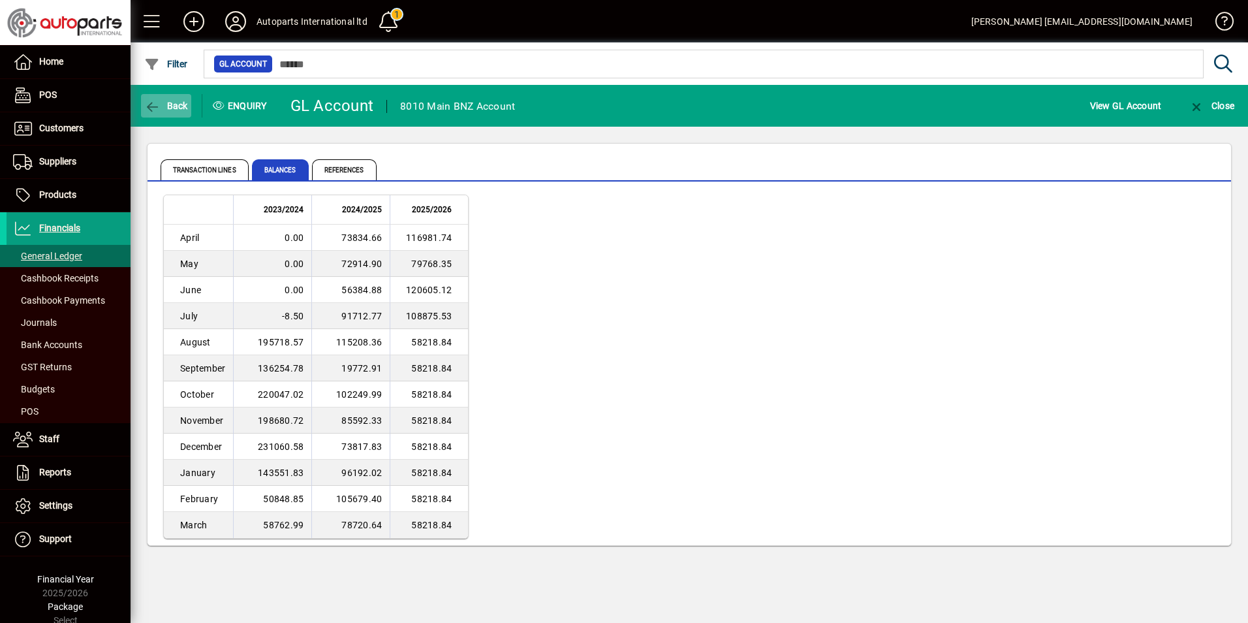
click at [148, 103] on icon "button" at bounding box center [152, 107] width 16 height 13
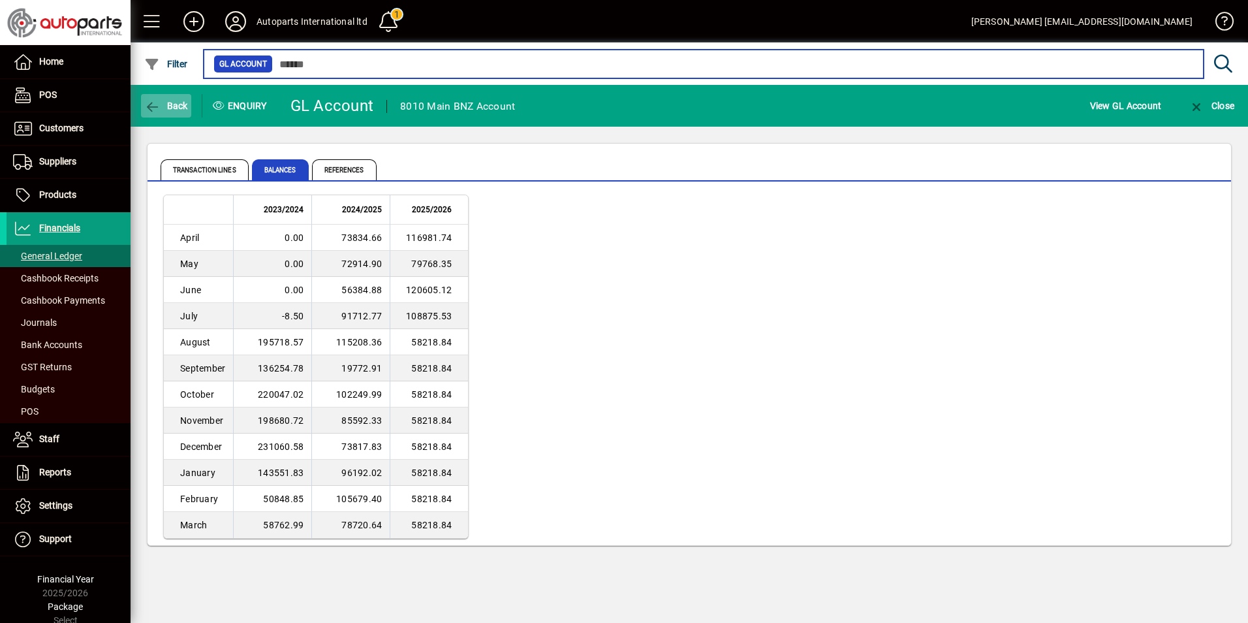
type input "***"
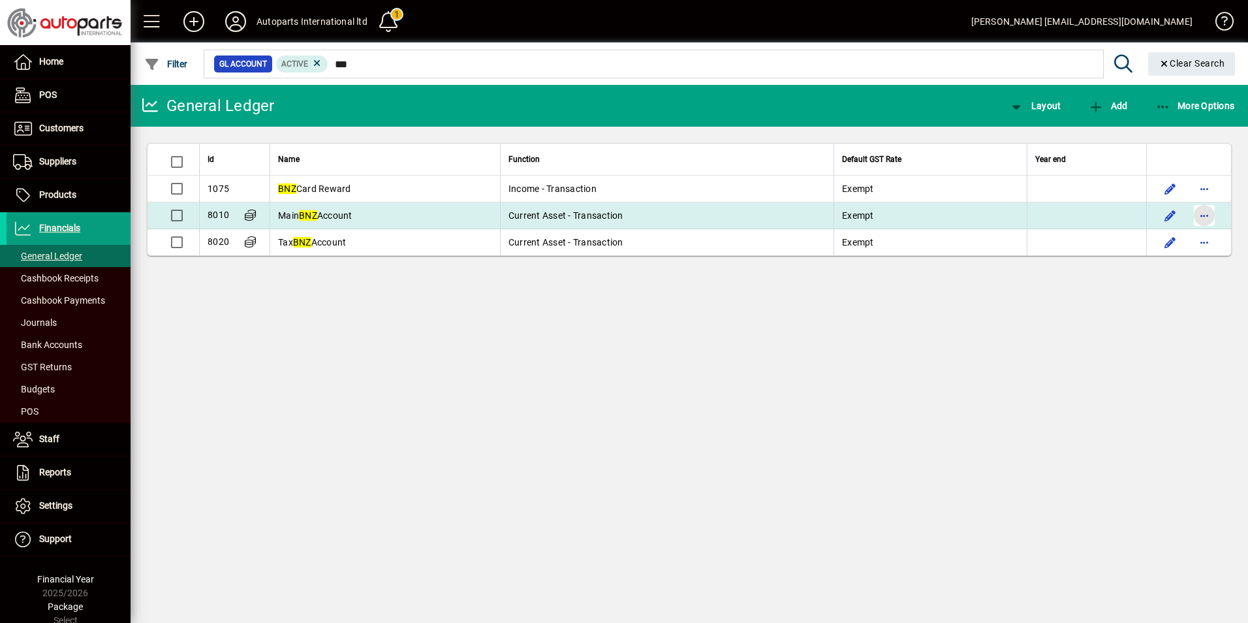
click at [1214, 213] on span "button" at bounding box center [1204, 215] width 31 height 31
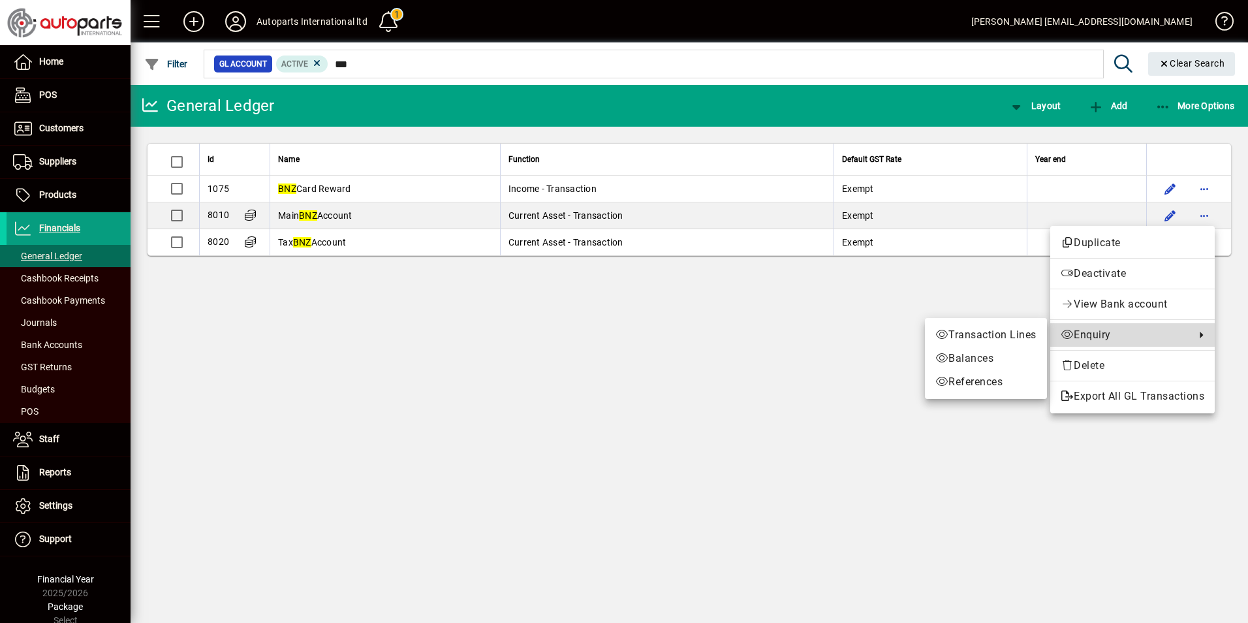
click at [1087, 333] on span "Enquiry" at bounding box center [1125, 335] width 128 height 16
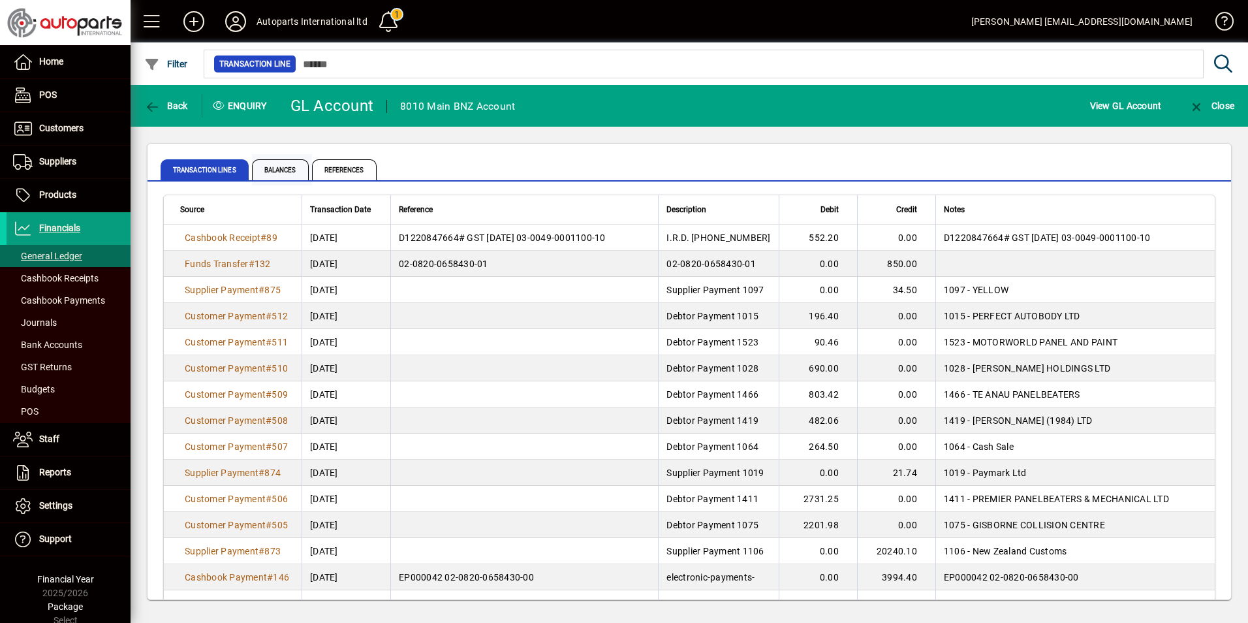
click at [289, 173] on span "Balances" at bounding box center [280, 169] width 57 height 21
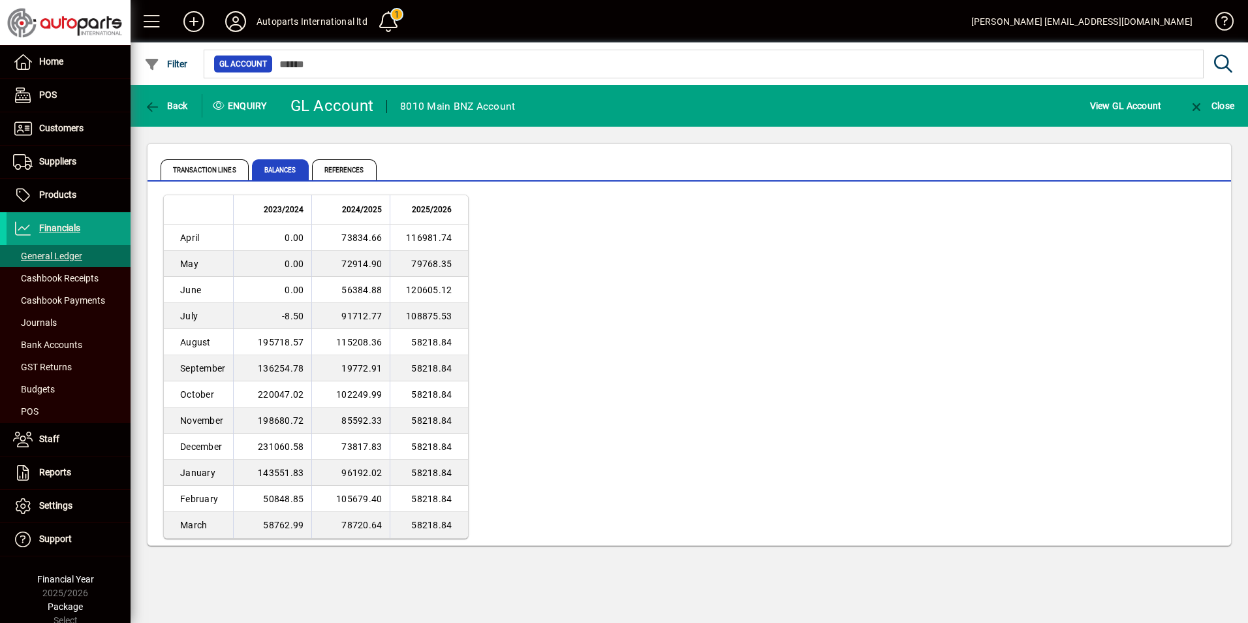
click at [418, 292] on td "120605.12" at bounding box center [429, 290] width 78 height 26
click at [153, 101] on icon "button" at bounding box center [152, 107] width 16 height 13
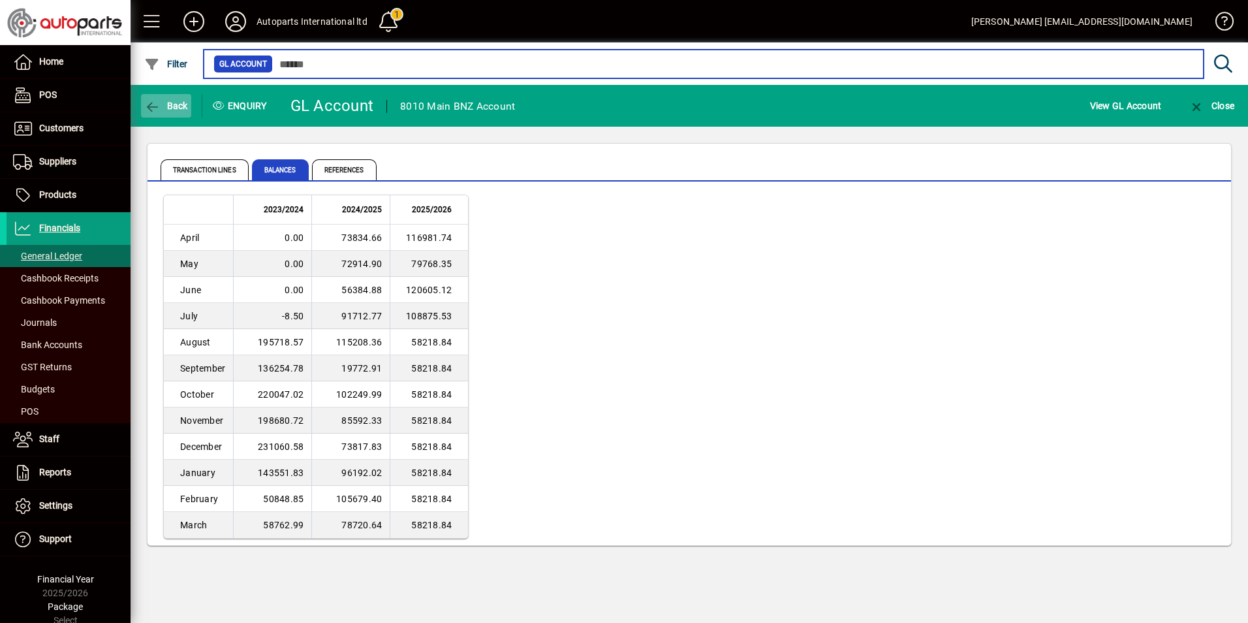
type input "***"
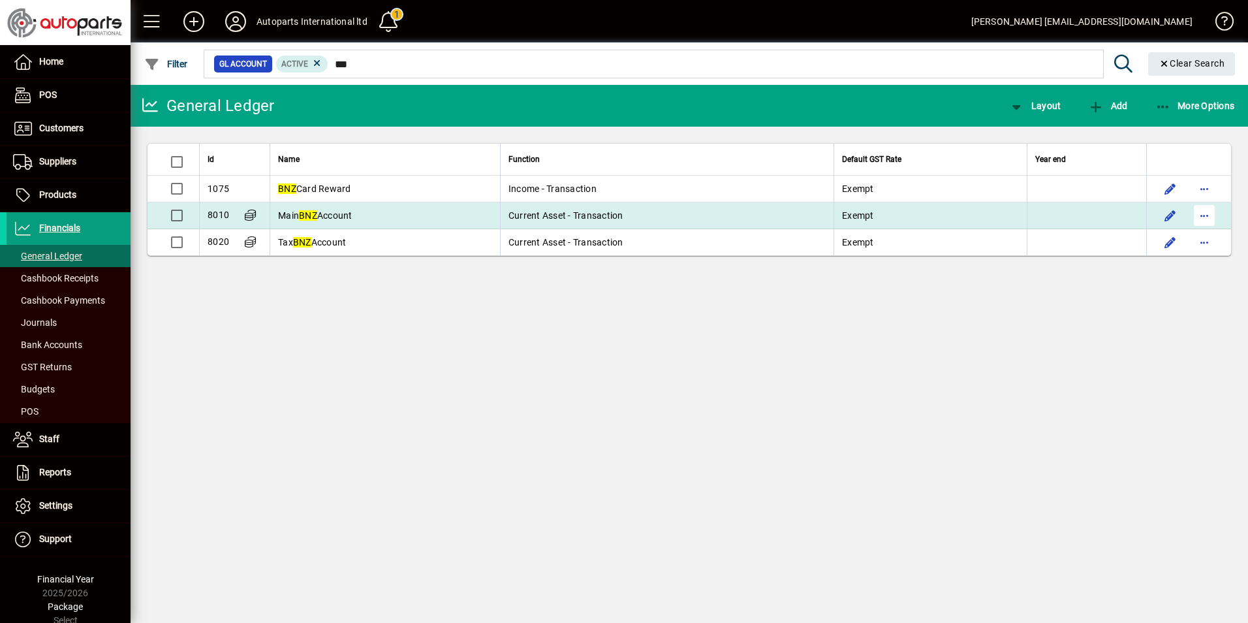
click at [1206, 213] on span "button" at bounding box center [1204, 215] width 31 height 31
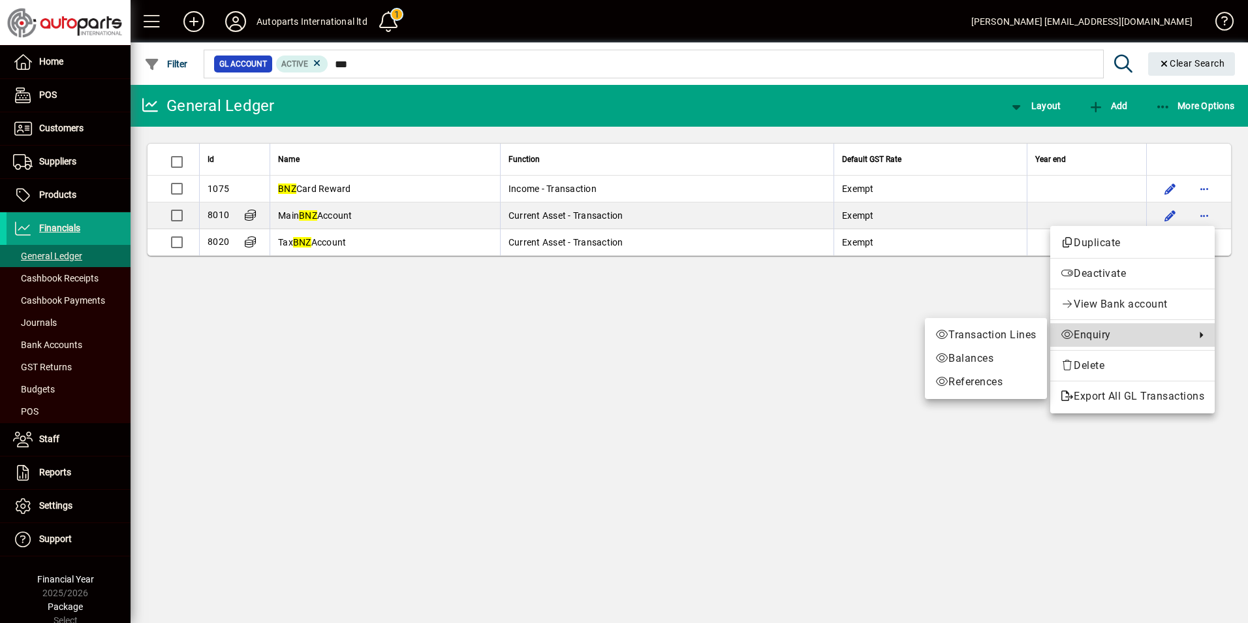
click at [1089, 336] on span "Enquiry" at bounding box center [1125, 335] width 128 height 16
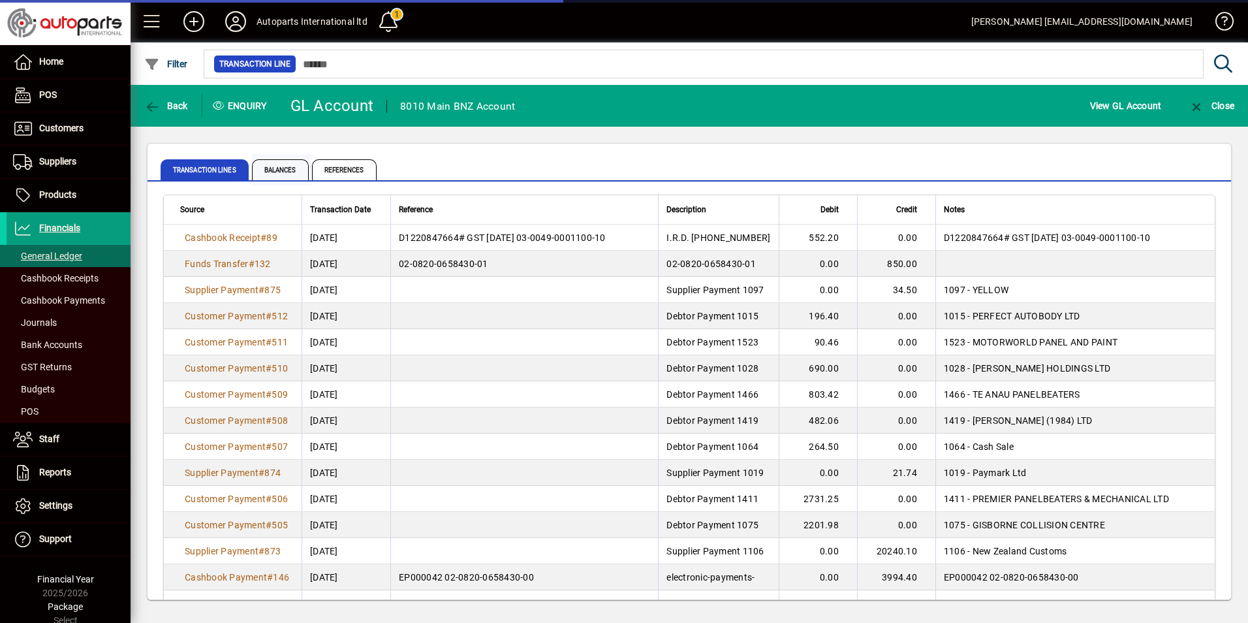
click at [289, 170] on span "Balances" at bounding box center [280, 169] width 57 height 21
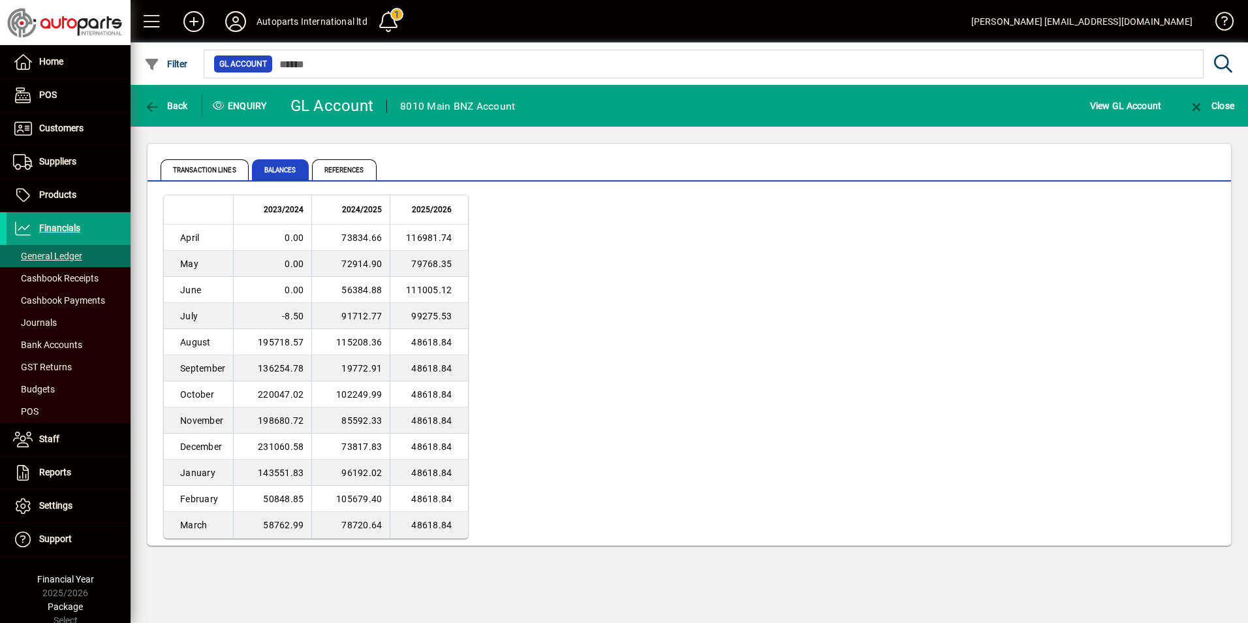
click at [645, 369] on div "2023/2024 2024/2025 2025/2026 April 0.00 73834.66 116981.74 May 0.00 72914.90 7…" at bounding box center [689, 367] width 1052 height 344
click at [559, 211] on div "2023/2024 2024/2025 2025/2026 April 0.00 73834.66 116981.74 May 0.00 72914.90 7…" at bounding box center [689, 367] width 1052 height 344
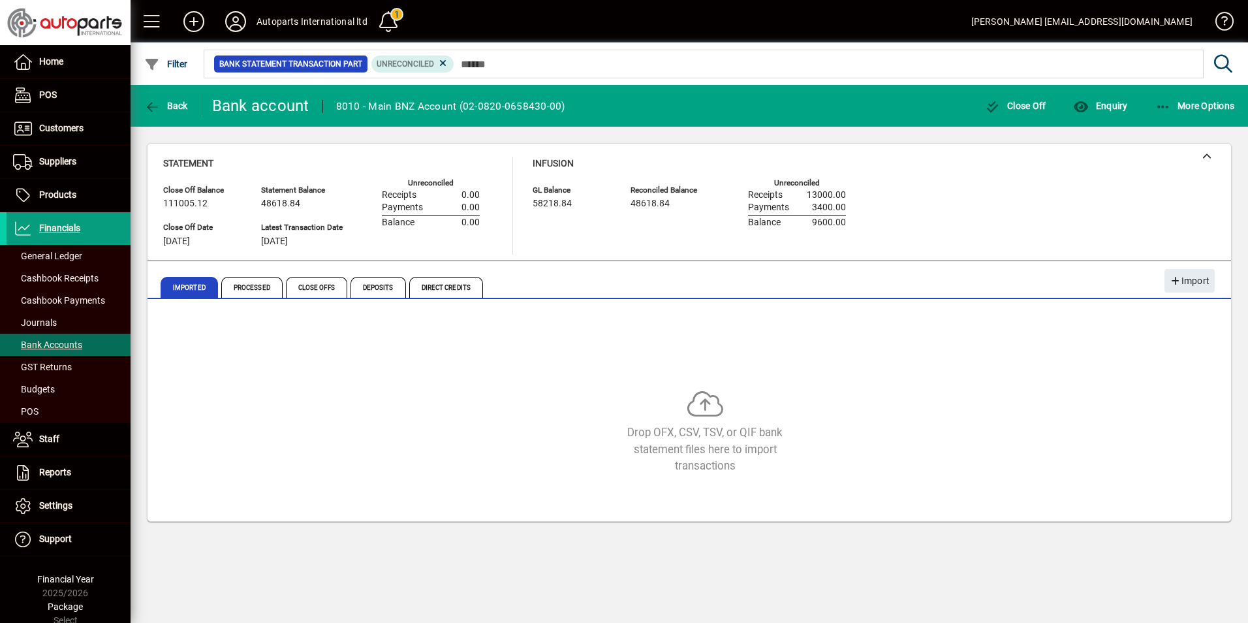
click at [1084, 211] on div "Statement Close Off Balance 111005.12 Close Off Date [DATE] Statement Balance 4…" at bounding box center [689, 206] width 1052 height 98
click at [63, 230] on span "Financials" at bounding box center [59, 228] width 41 height 10
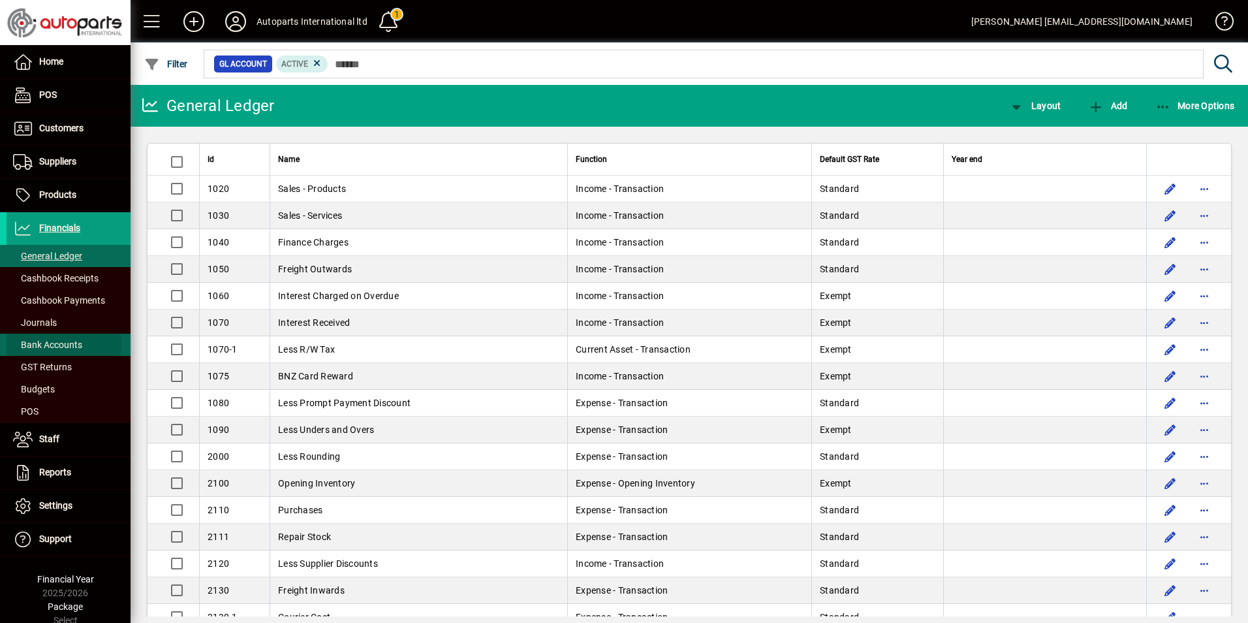
click at [42, 345] on span "Bank Accounts" at bounding box center [47, 344] width 69 height 10
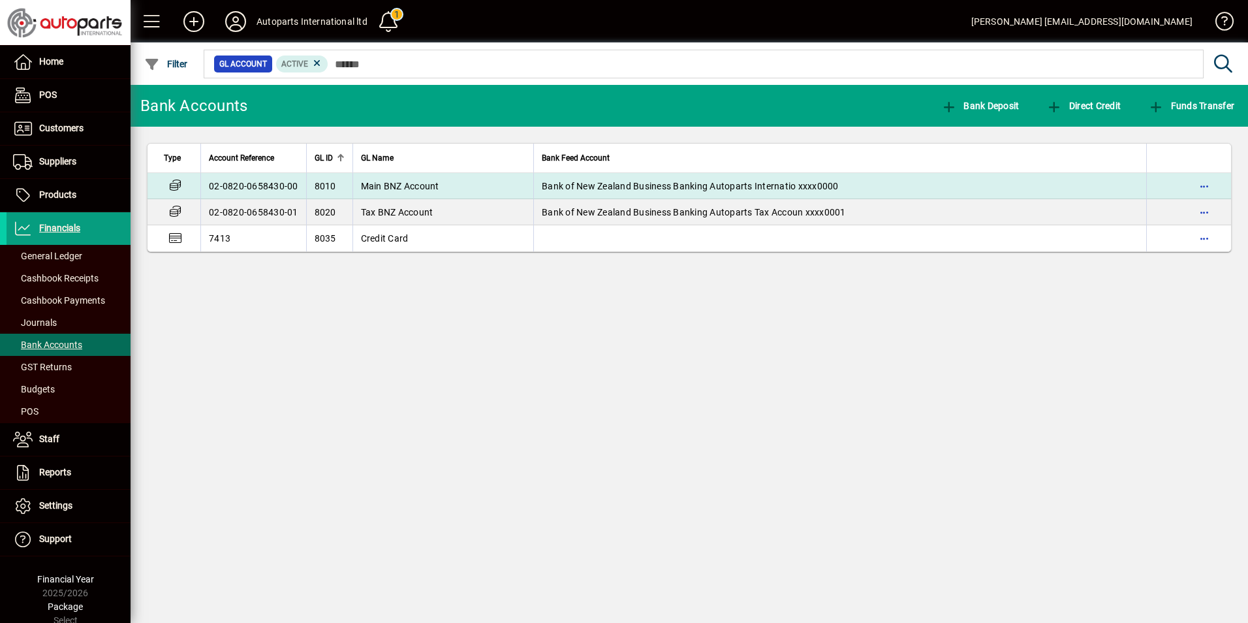
click at [358, 193] on td "Main BNZ Account" at bounding box center [442, 186] width 181 height 26
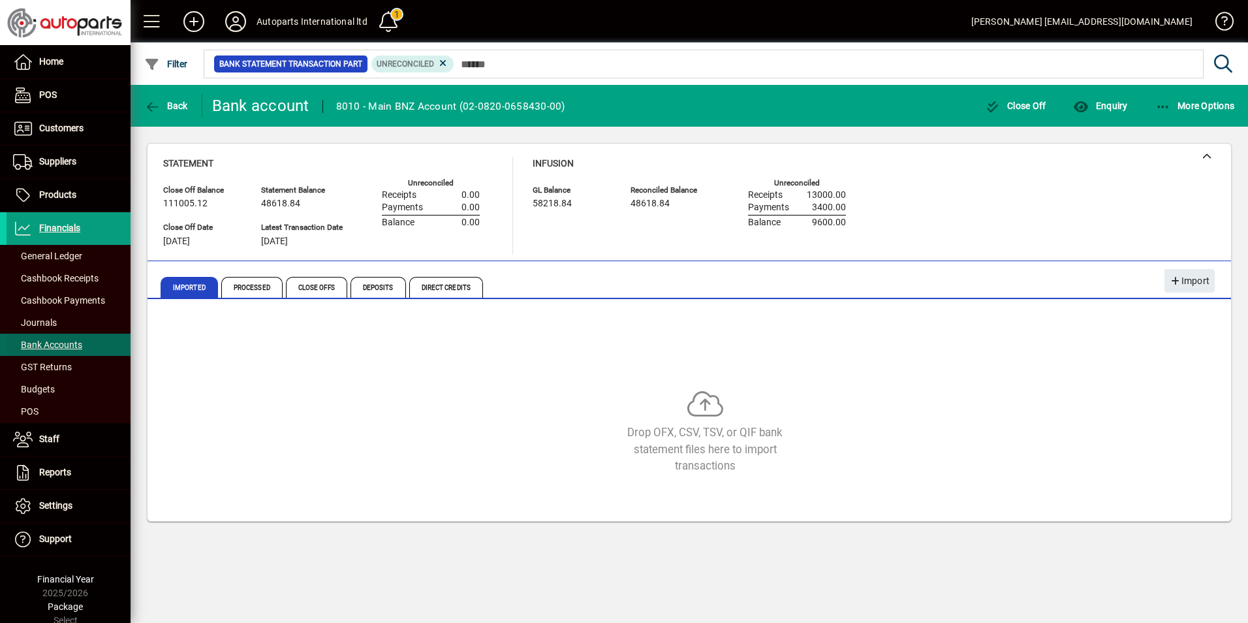
click at [50, 341] on span "Bank Accounts" at bounding box center [47, 344] width 69 height 10
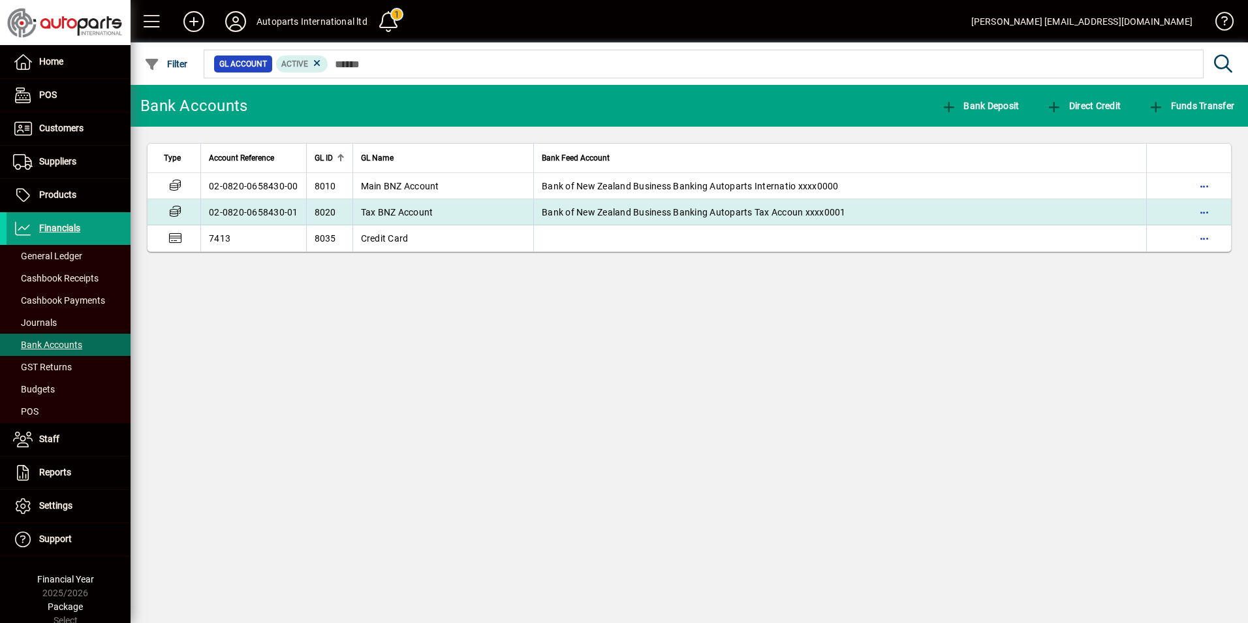
click at [221, 208] on td "02-0820-0658430-01" at bounding box center [253, 212] width 106 height 26
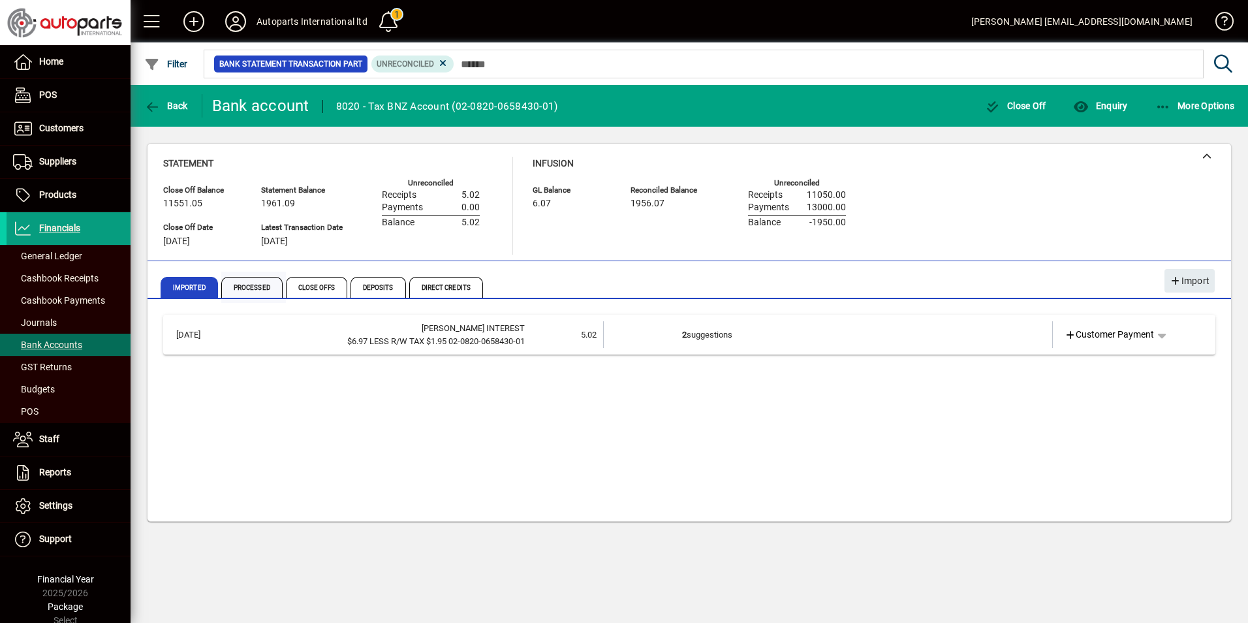
click at [242, 290] on span "Processed" at bounding box center [251, 287] width 61 height 21
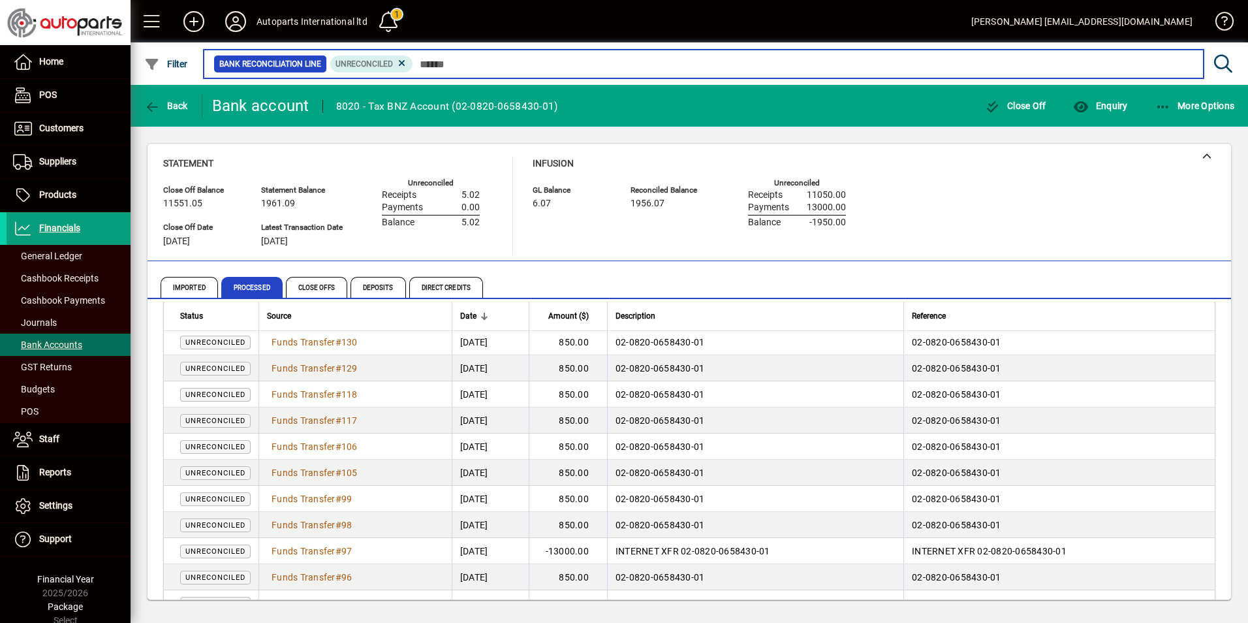
scroll to position [122, 0]
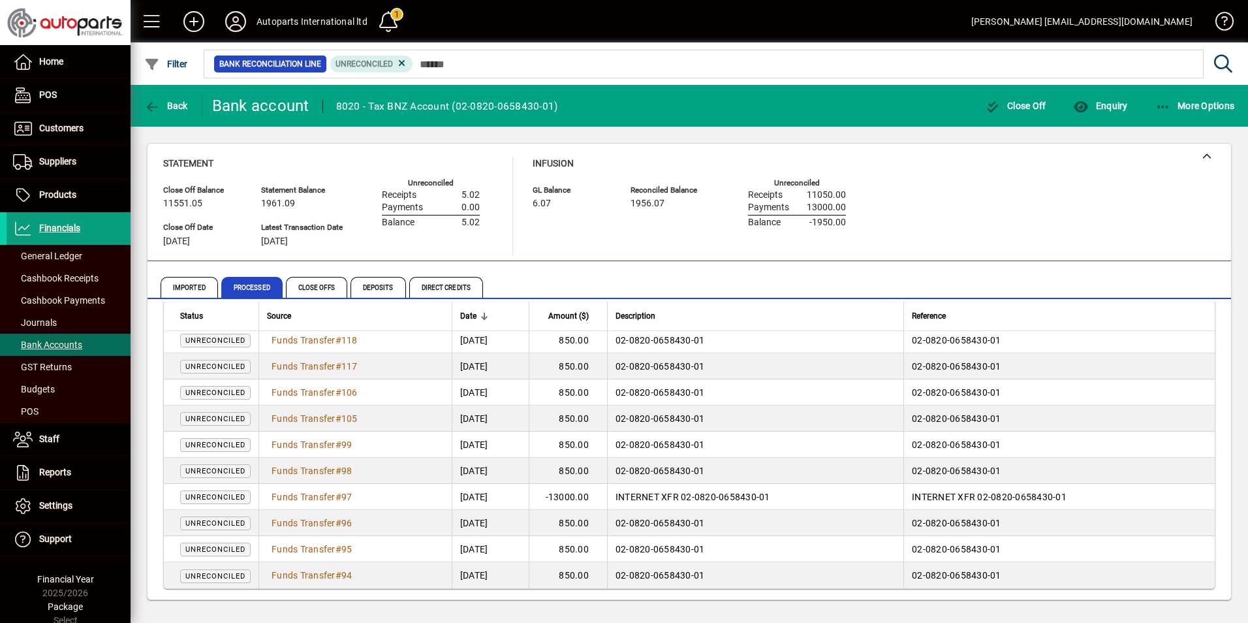
click at [217, 578] on span "Unreconciled" at bounding box center [215, 576] width 60 height 8
click at [287, 580] on span "Funds Transfer" at bounding box center [304, 575] width 64 height 10
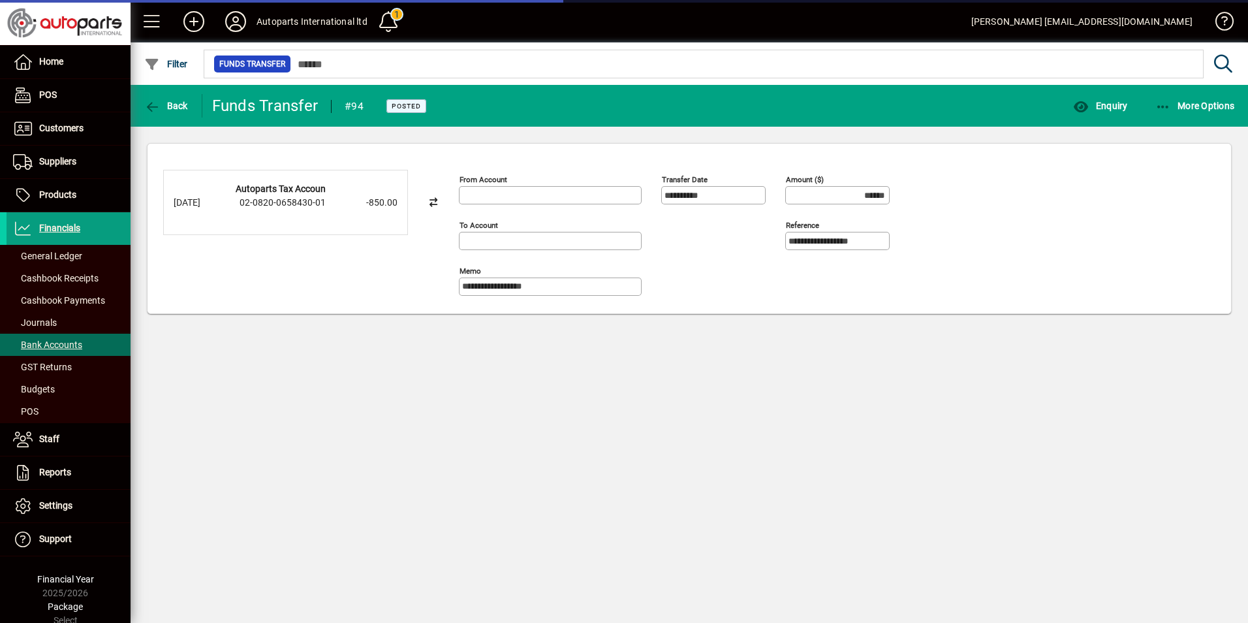
type input "**********"
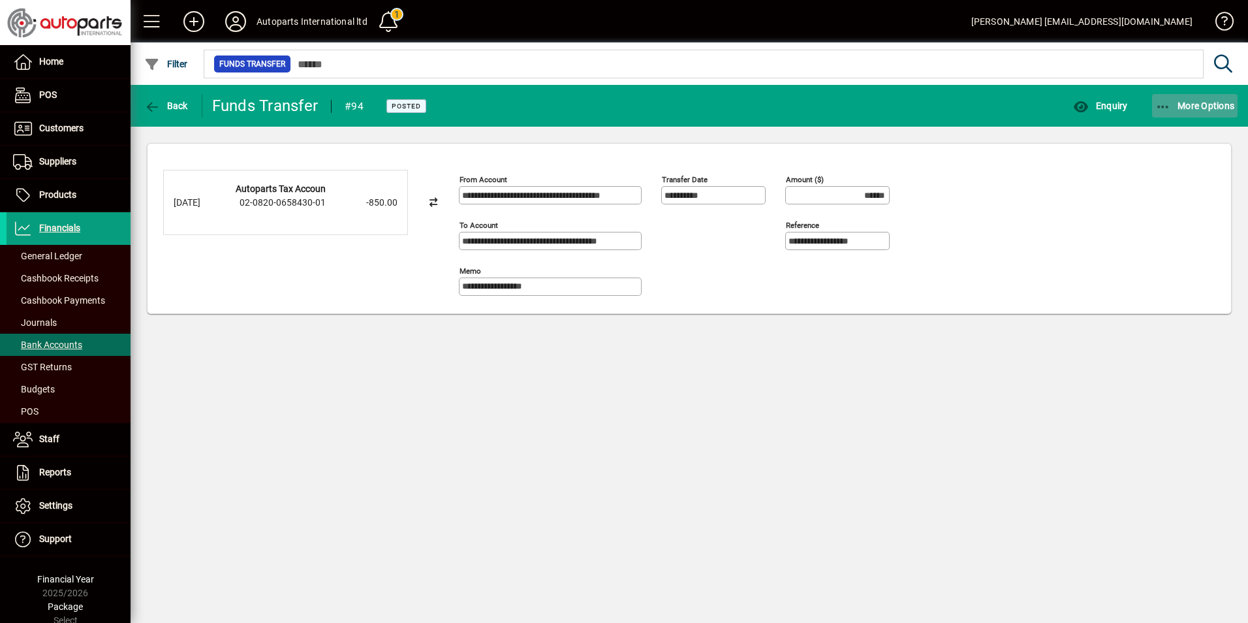
click at [1164, 104] on icon "button" at bounding box center [1163, 107] width 16 height 13
click at [1162, 131] on span "Reverse" at bounding box center [1183, 135] width 110 height 16
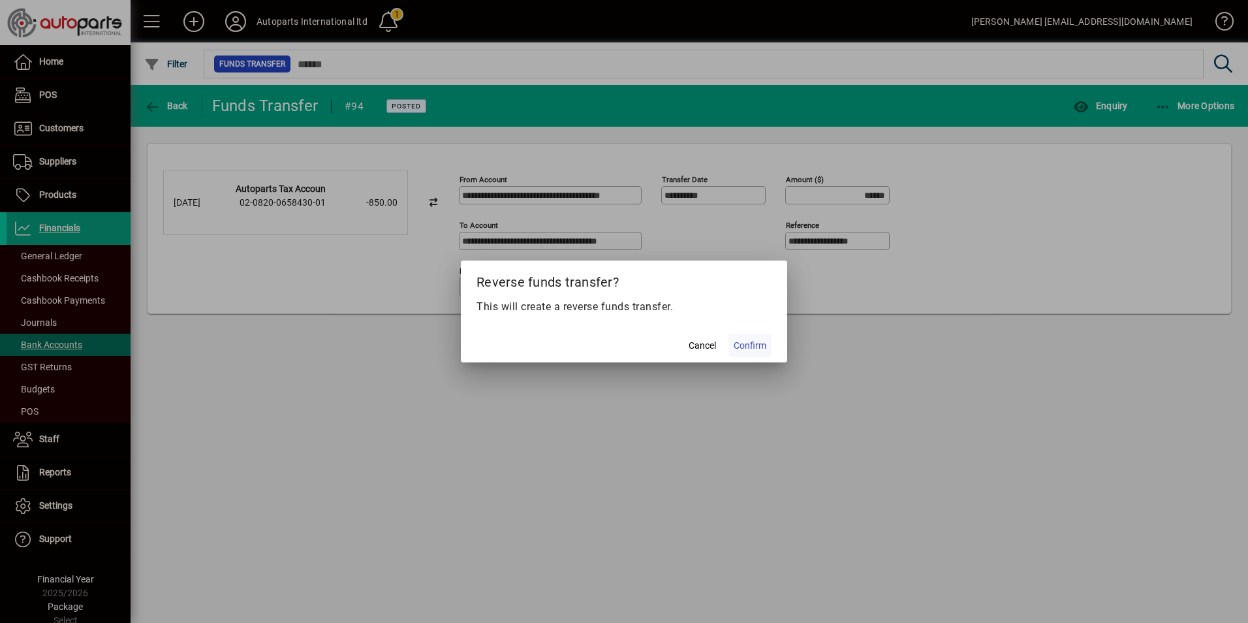
click at [766, 345] on span at bounding box center [749, 345] width 43 height 31
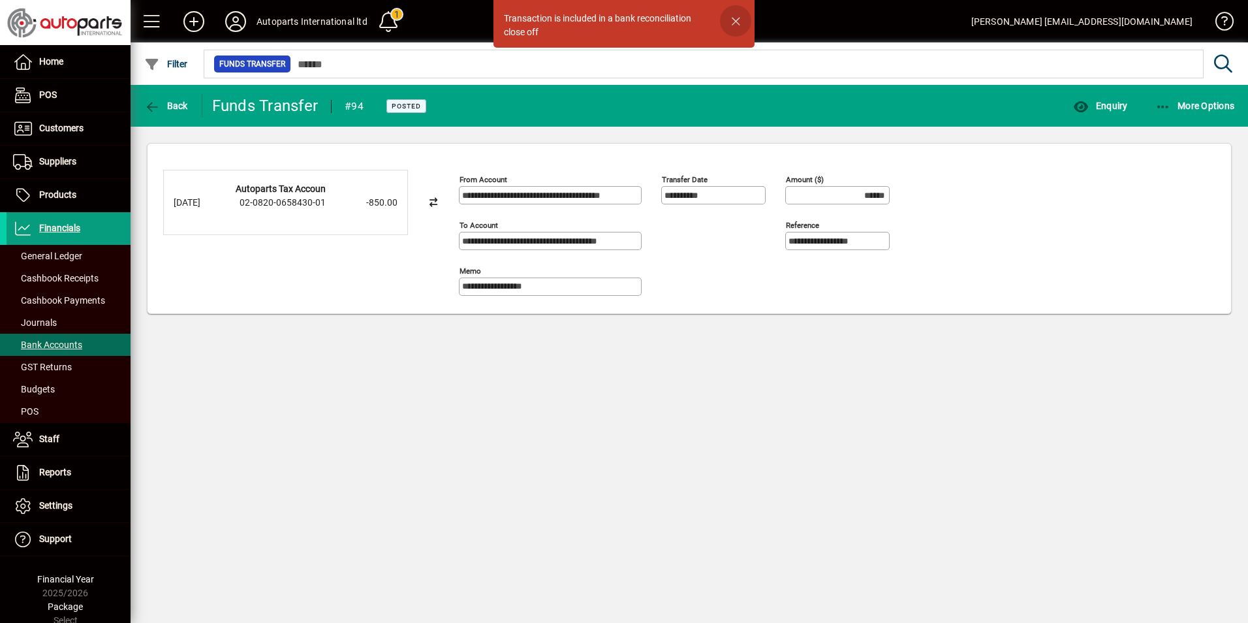
click at [738, 20] on span "button" at bounding box center [735, 20] width 31 height 31
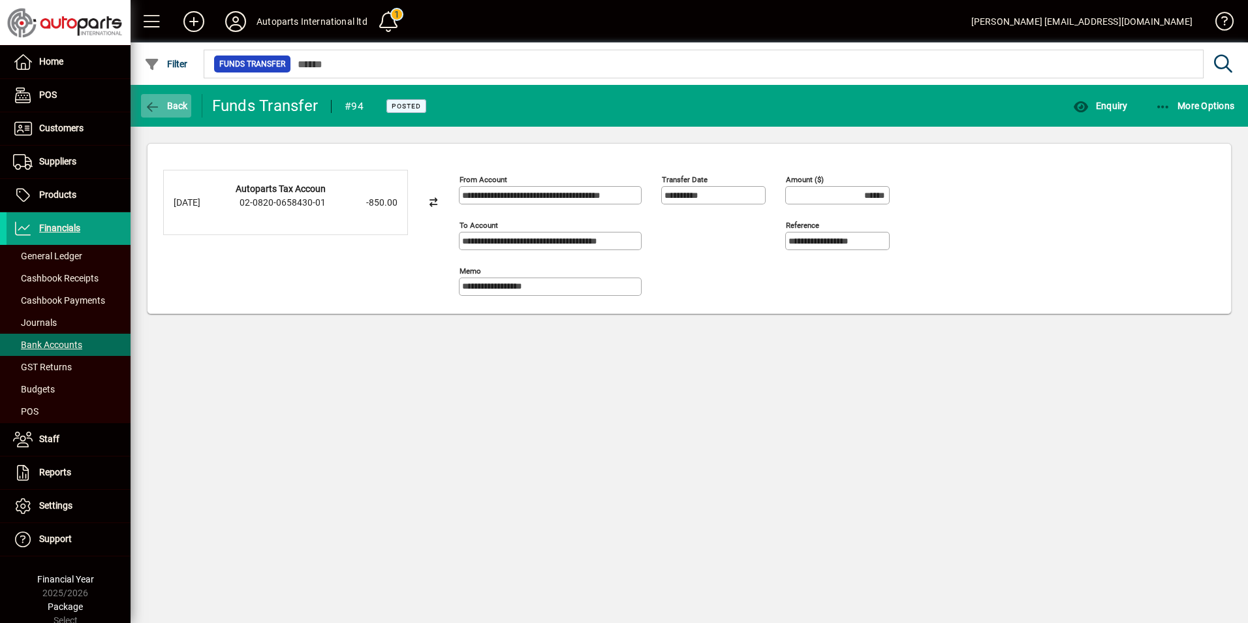
click at [150, 110] on icon "button" at bounding box center [152, 107] width 16 height 13
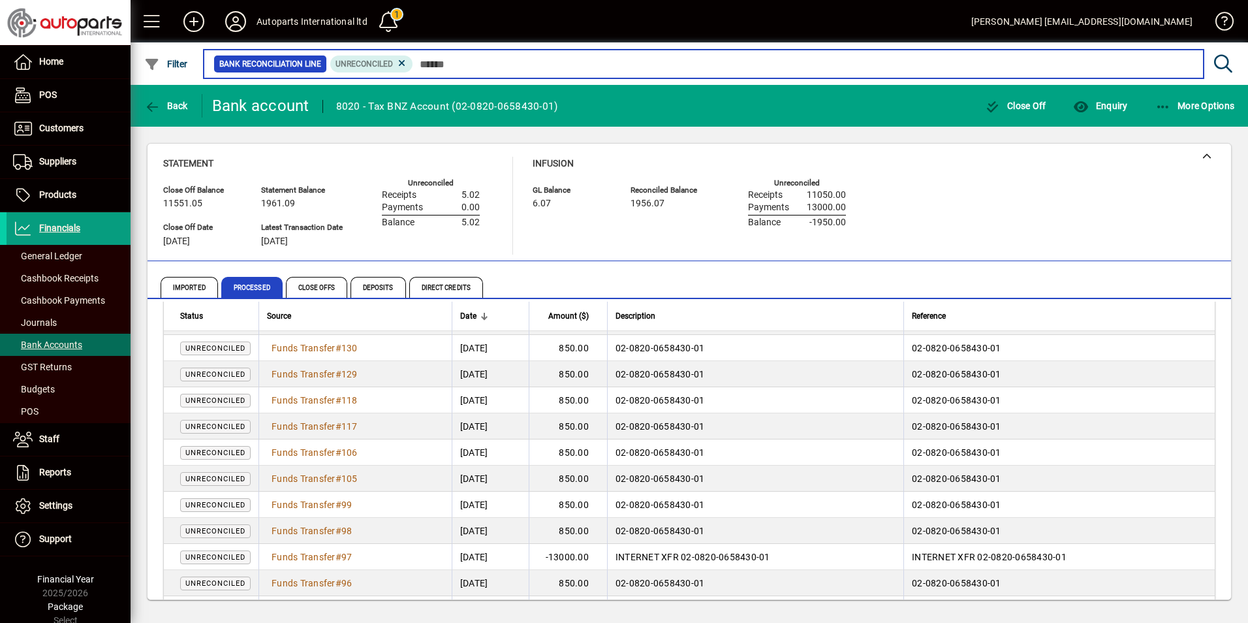
scroll to position [122, 0]
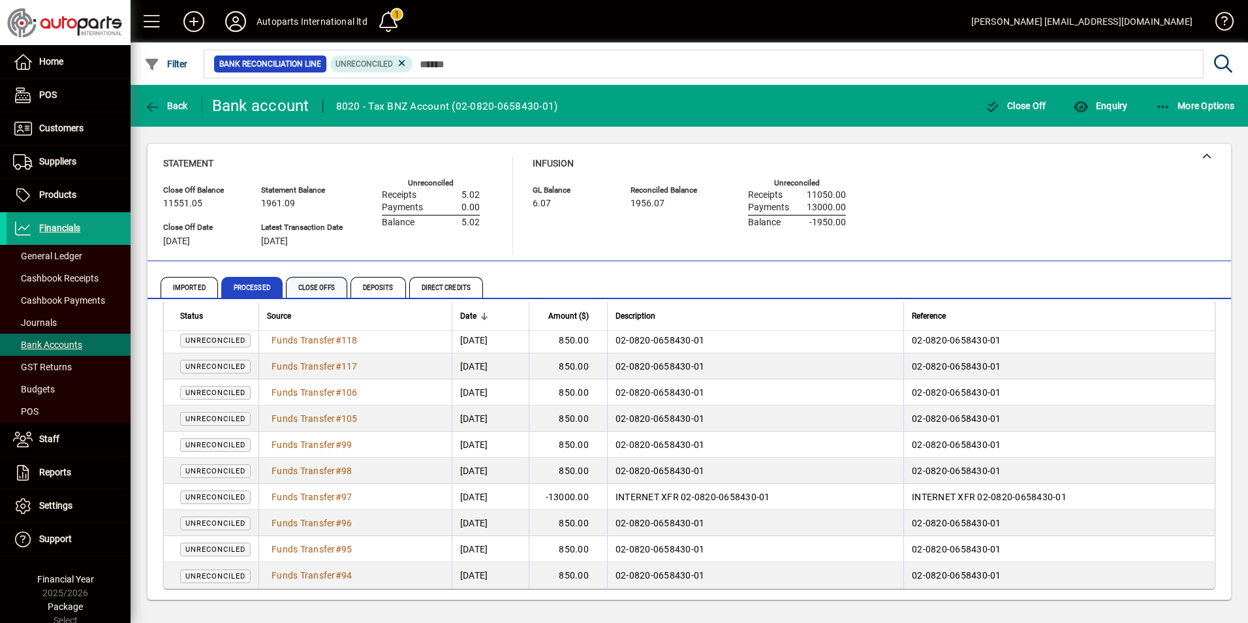
click at [321, 284] on span "Close Offs" at bounding box center [316, 287] width 61 height 21
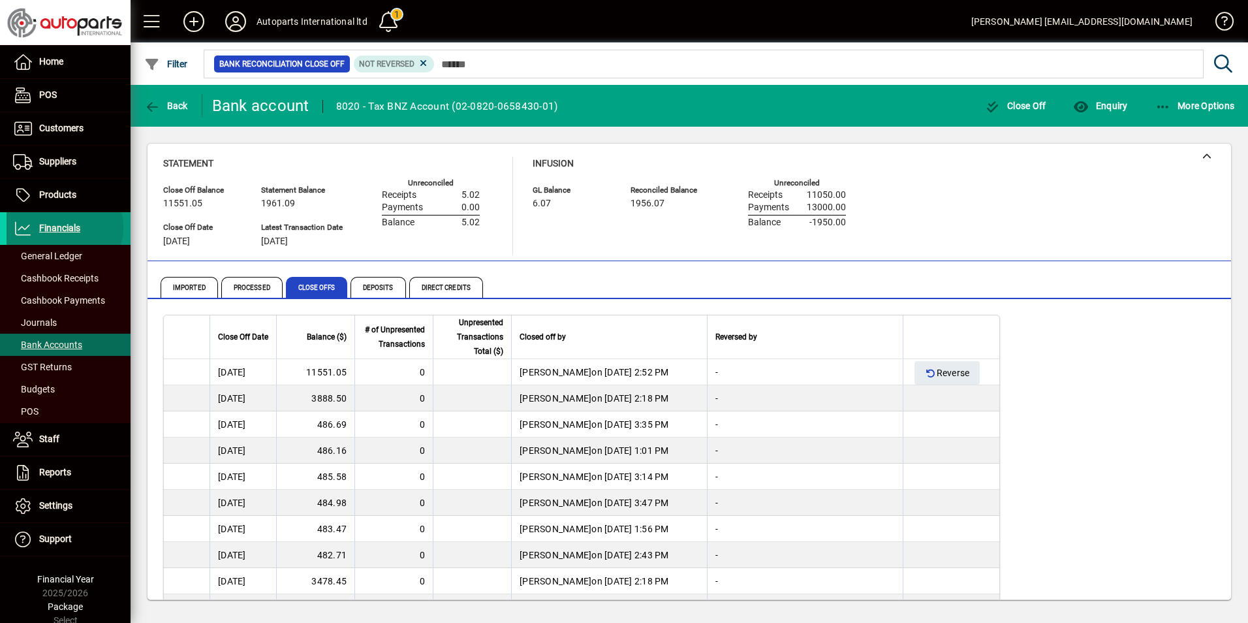
click at [61, 227] on span "Financials" at bounding box center [59, 228] width 41 height 10
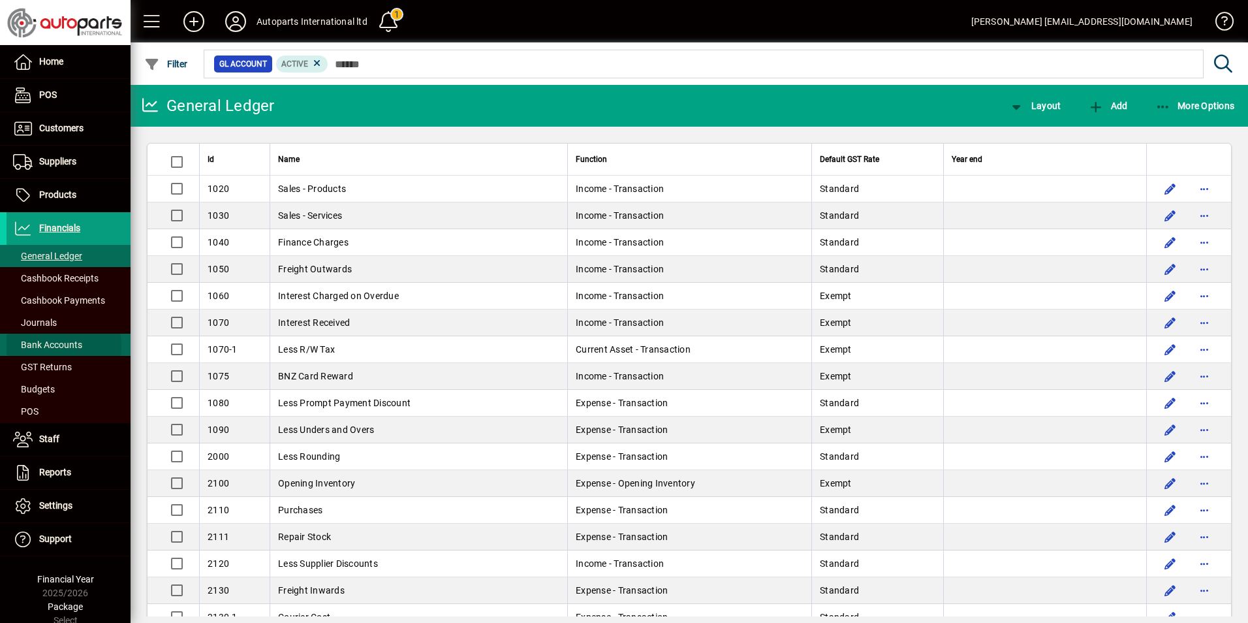
click at [42, 345] on span "Bank Accounts" at bounding box center [47, 344] width 69 height 10
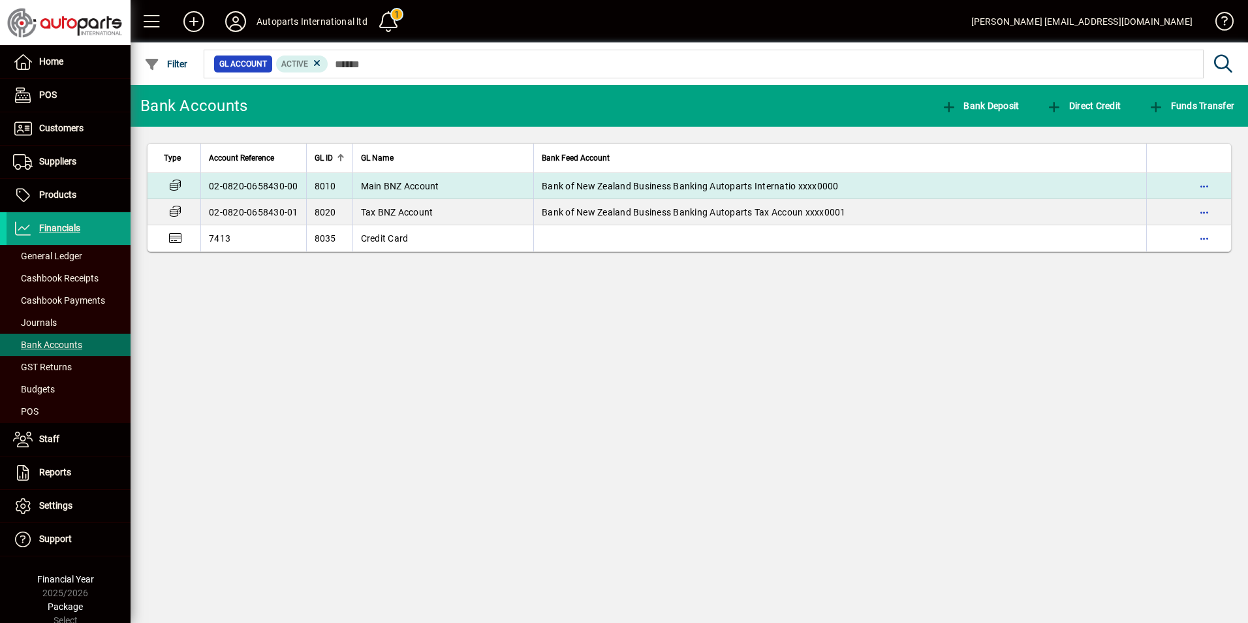
click at [371, 183] on span "Main BNZ Account" at bounding box center [400, 186] width 78 height 10
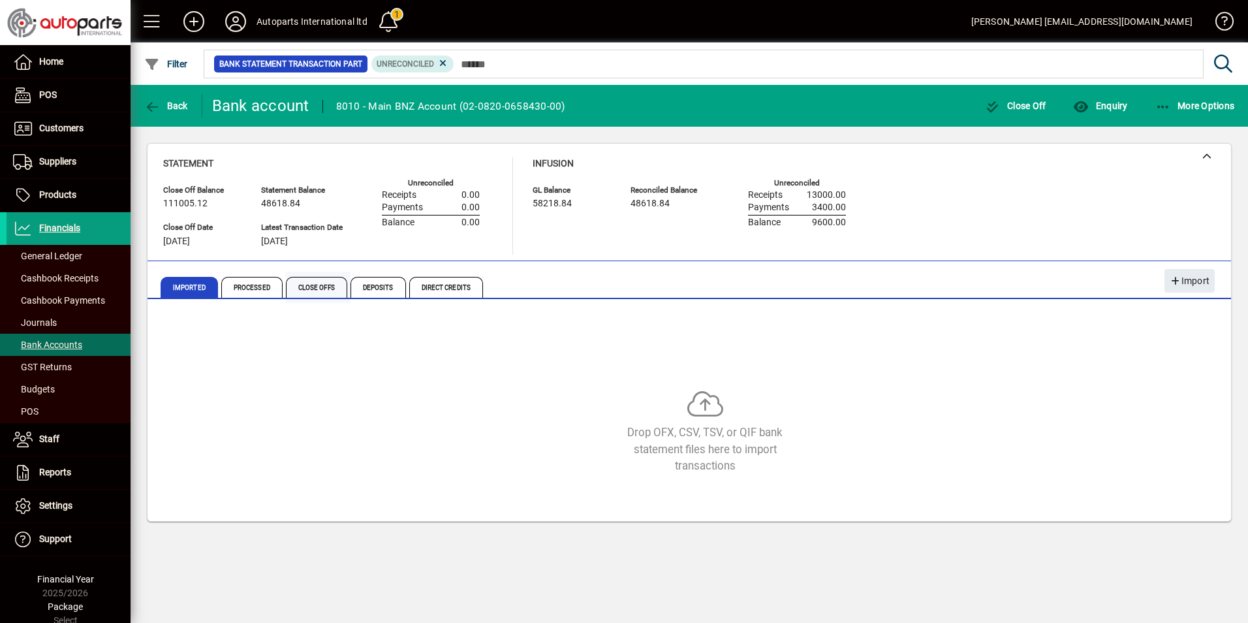
click at [313, 294] on span "Close Offs" at bounding box center [316, 287] width 61 height 21
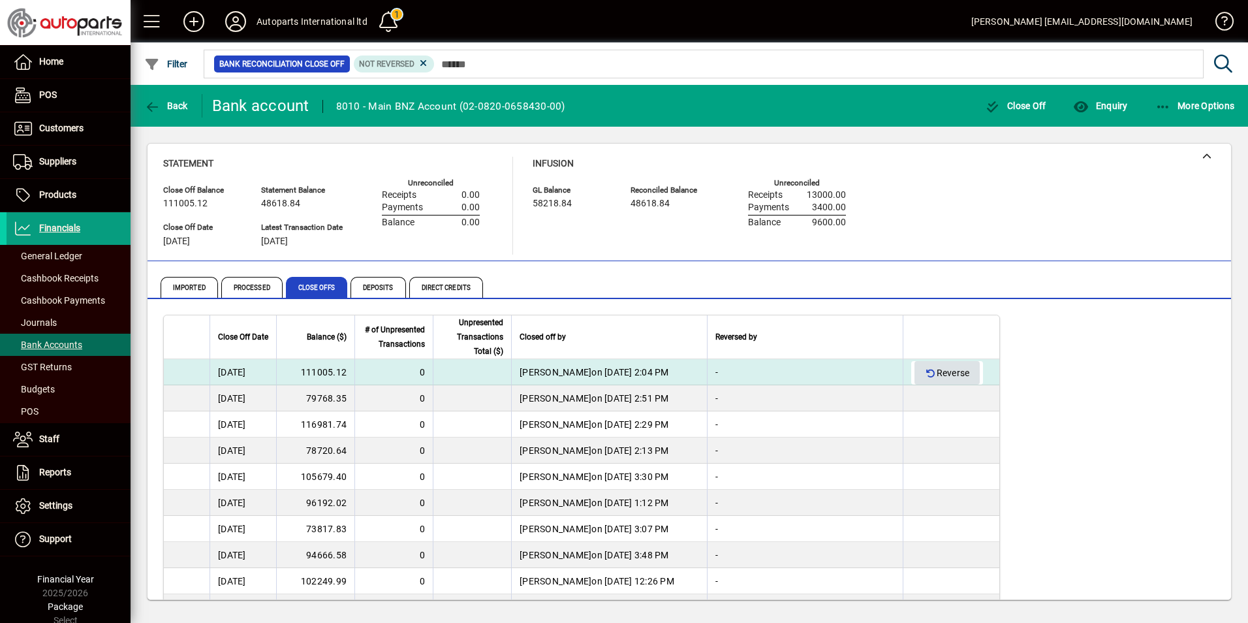
click at [949, 369] on span "Reverse" at bounding box center [947, 373] width 44 height 22
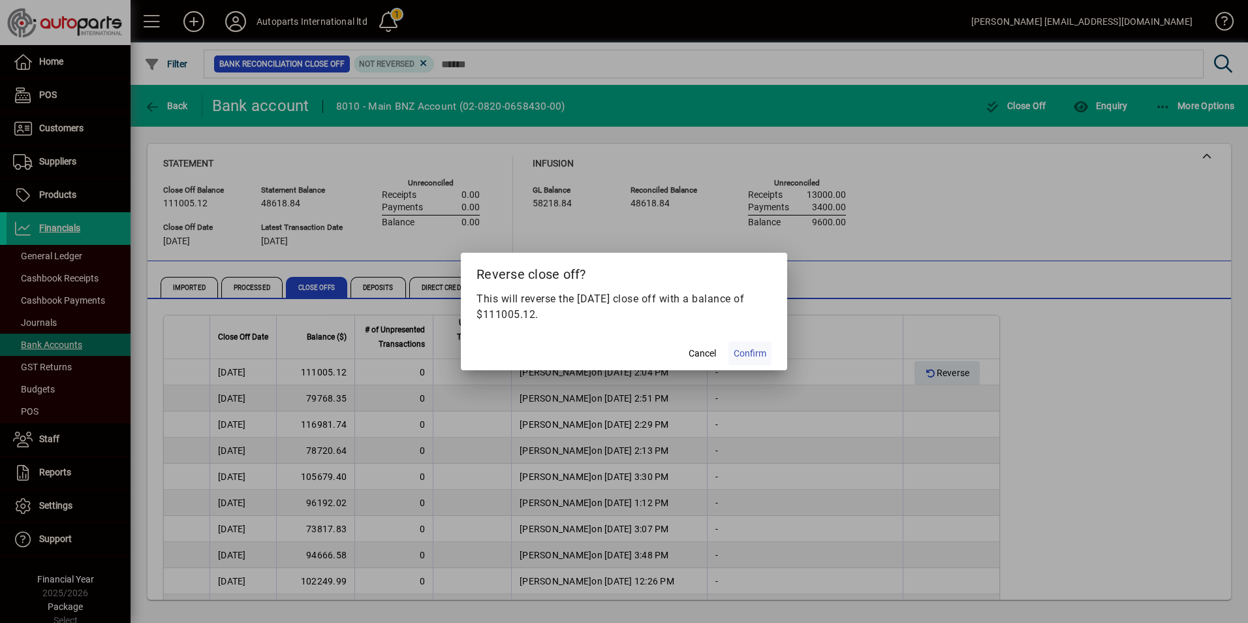
click at [750, 356] on span "Confirm" at bounding box center [750, 354] width 33 height 14
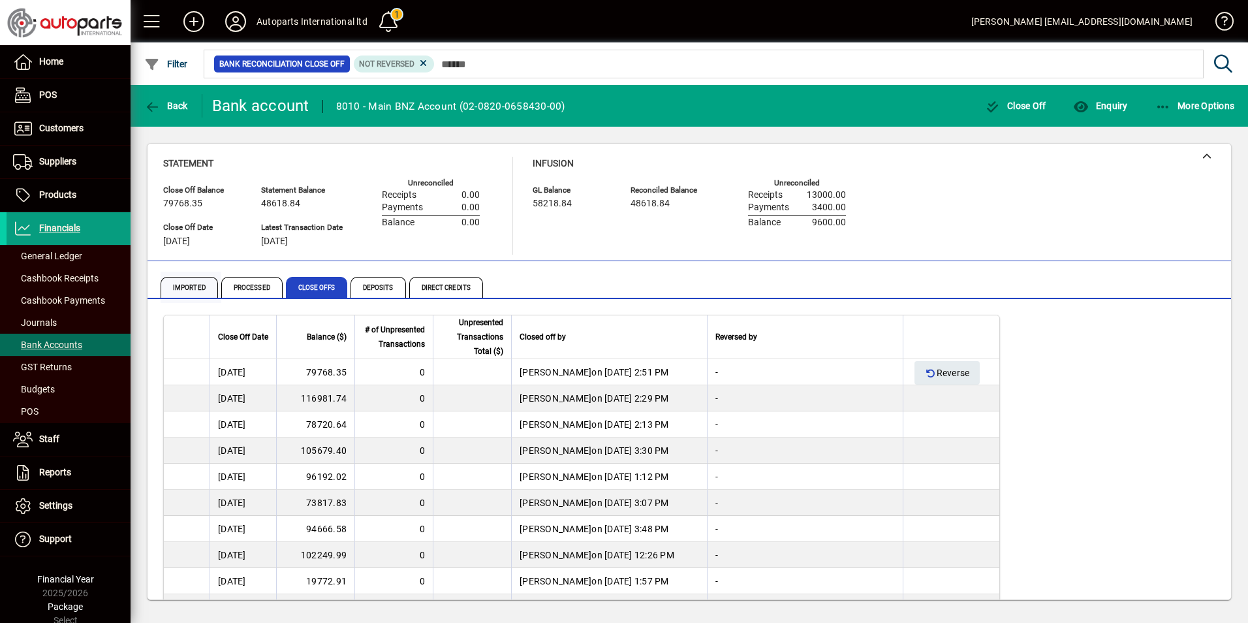
click at [181, 286] on span "Imported" at bounding box center [189, 287] width 57 height 21
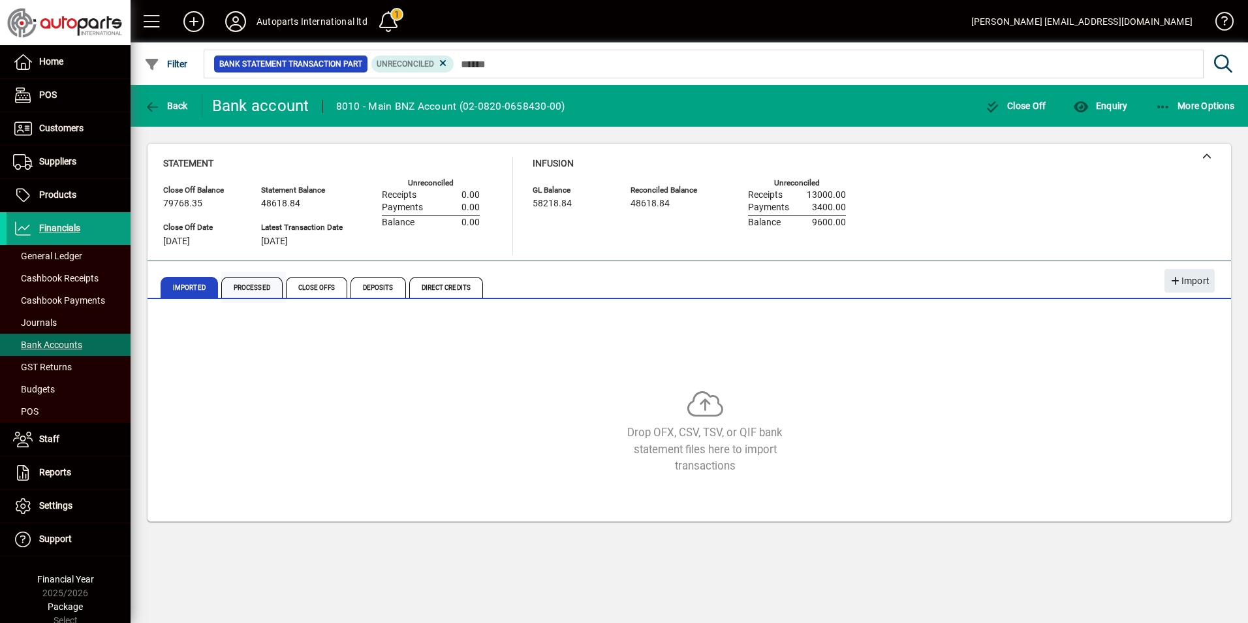
click at [249, 290] on span "Processed" at bounding box center [251, 287] width 61 height 21
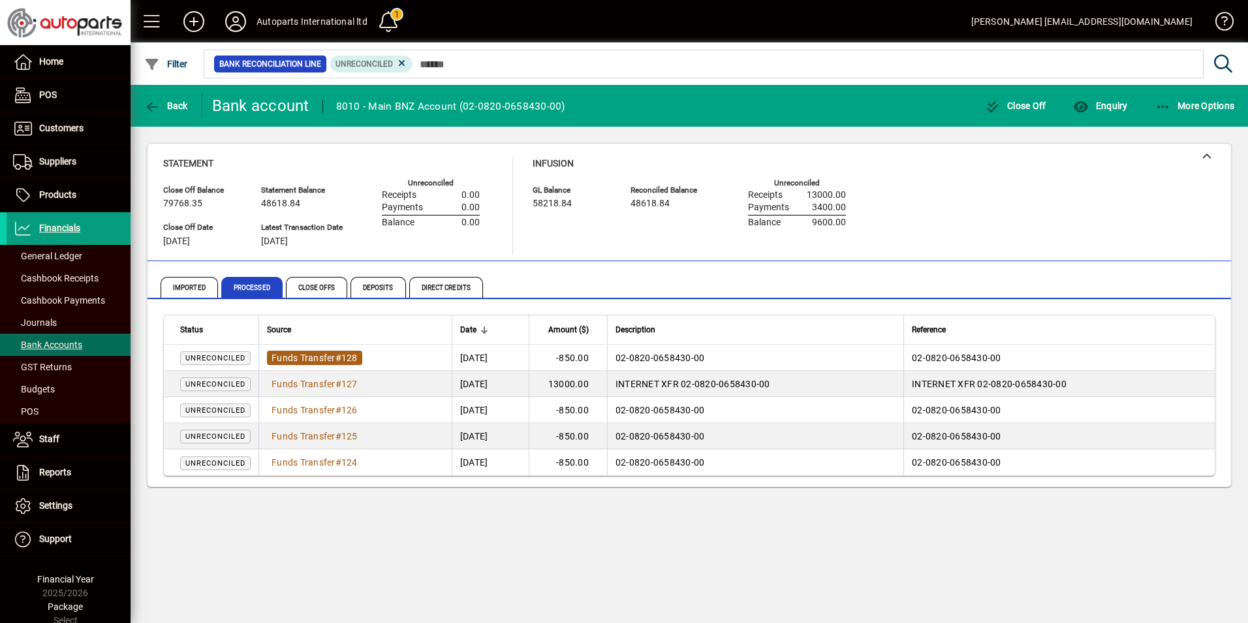
click at [300, 357] on span "Funds Transfer" at bounding box center [304, 357] width 64 height 10
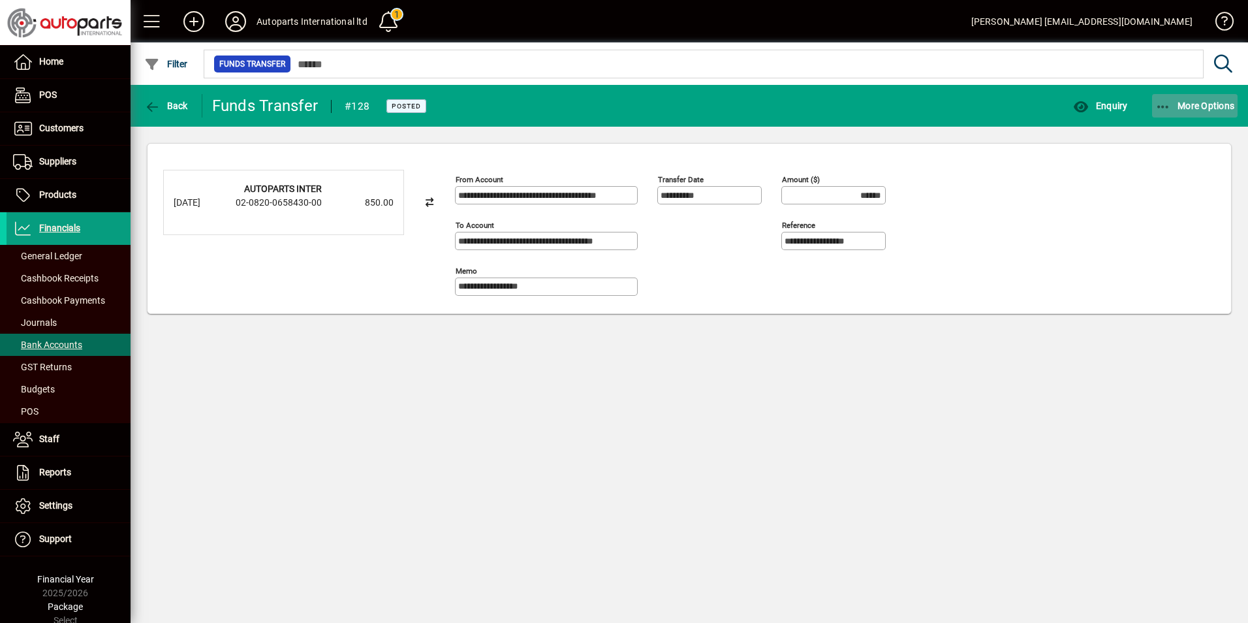
click at [1159, 104] on icon "button" at bounding box center [1163, 107] width 16 height 13
click at [988, 351] on div at bounding box center [624, 311] width 1248 height 623
click at [232, 381] on div "**********" at bounding box center [690, 354] width 1118 height 538
click at [54, 343] on span "Bank Accounts" at bounding box center [47, 344] width 69 height 10
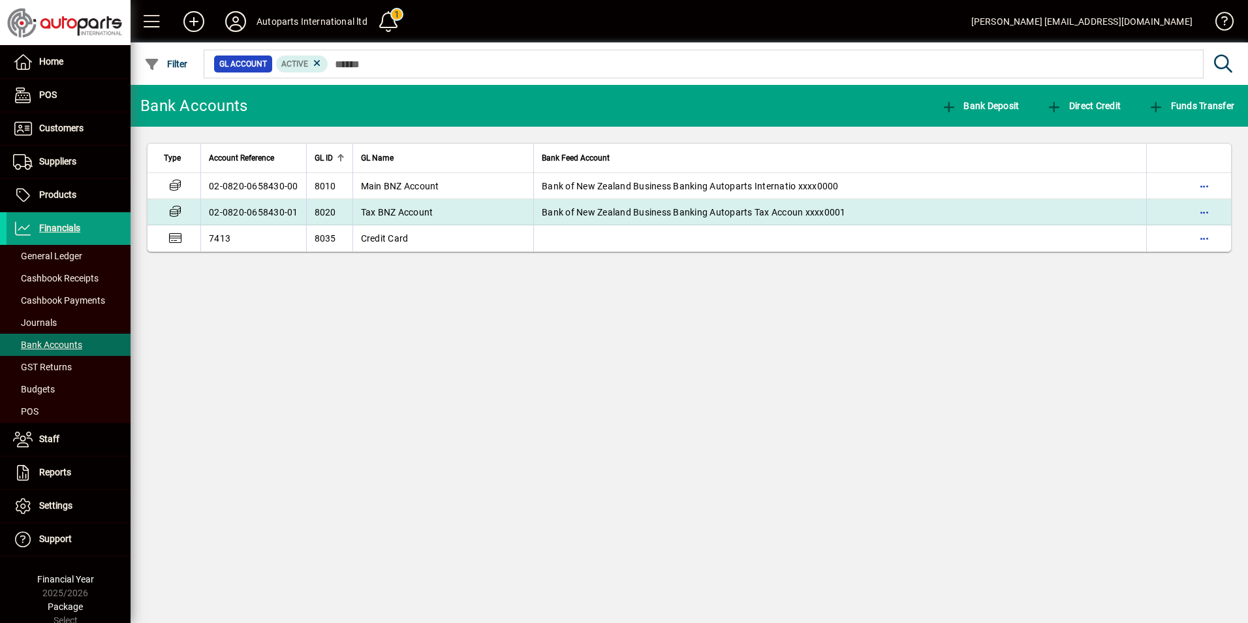
click at [268, 214] on td "02-0820-0658430-01" at bounding box center [253, 212] width 106 height 26
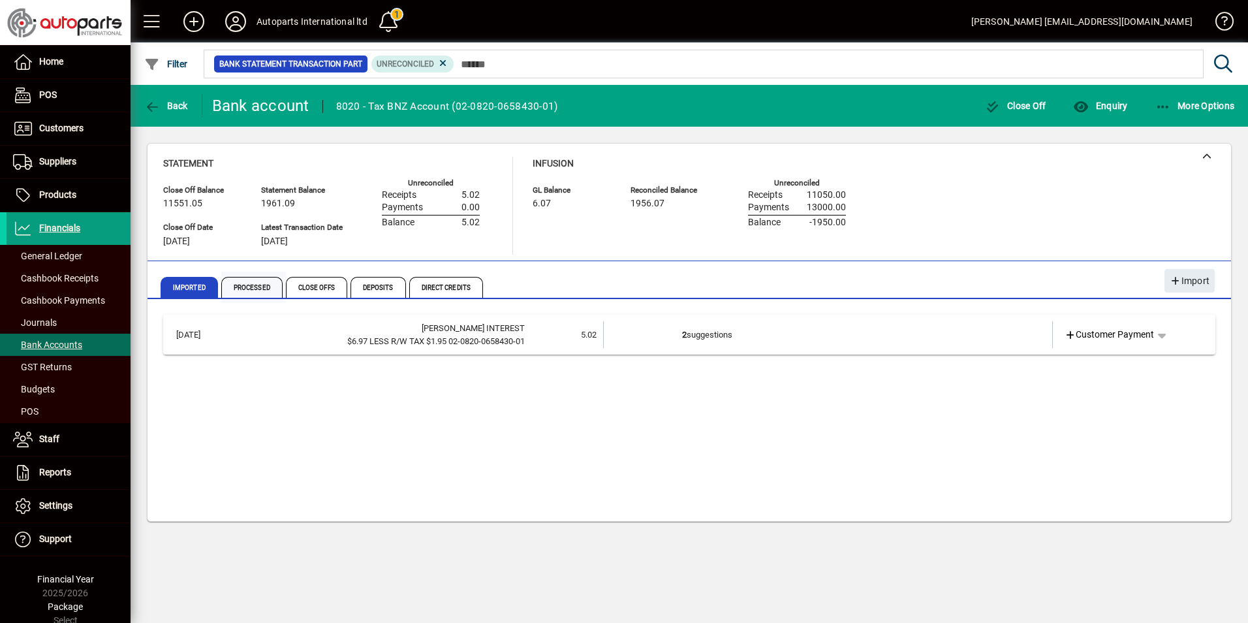
click at [247, 290] on span "Processed" at bounding box center [251, 287] width 61 height 21
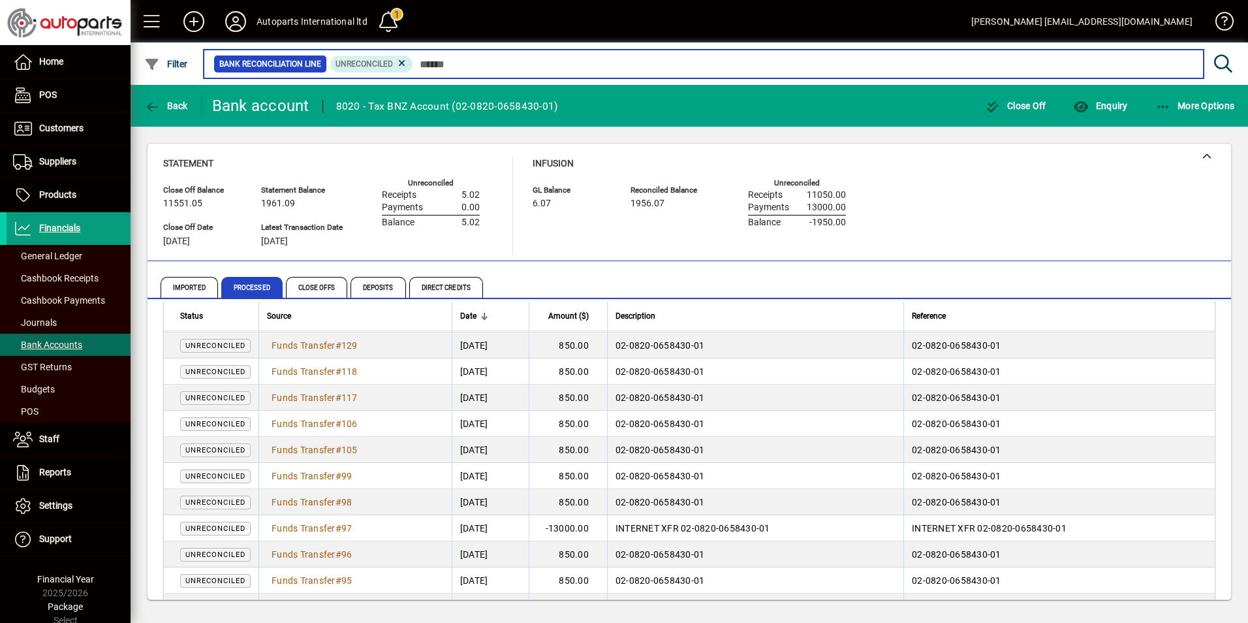
scroll to position [122, 0]
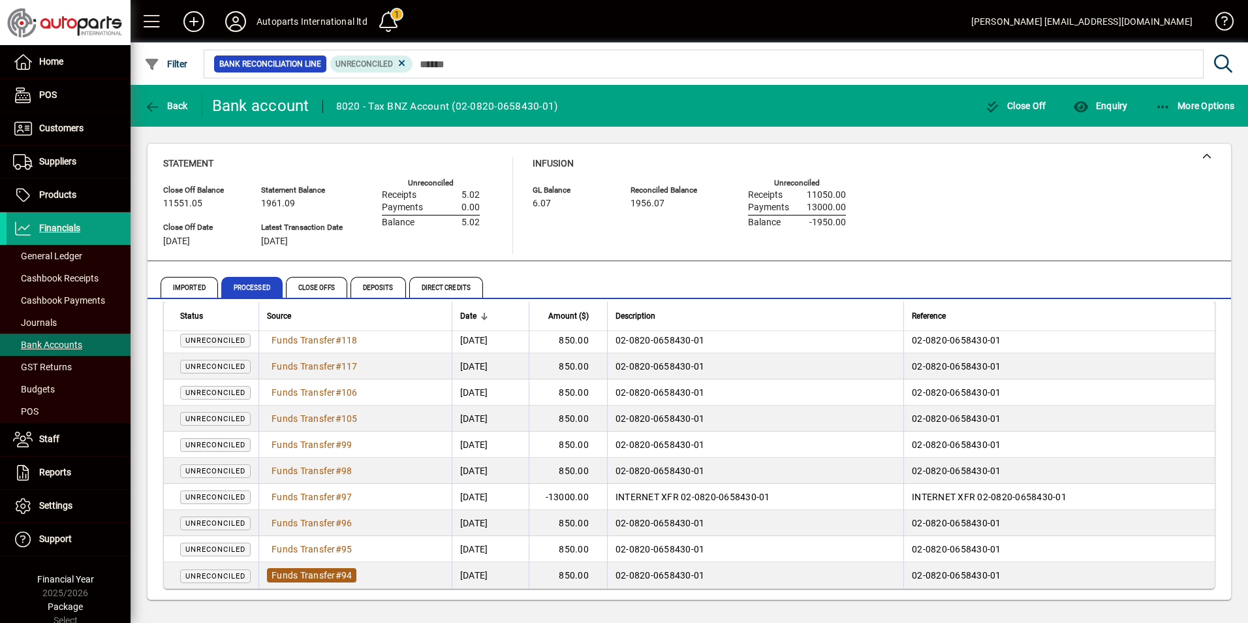
click at [303, 577] on span "Funds Transfer" at bounding box center [304, 575] width 64 height 10
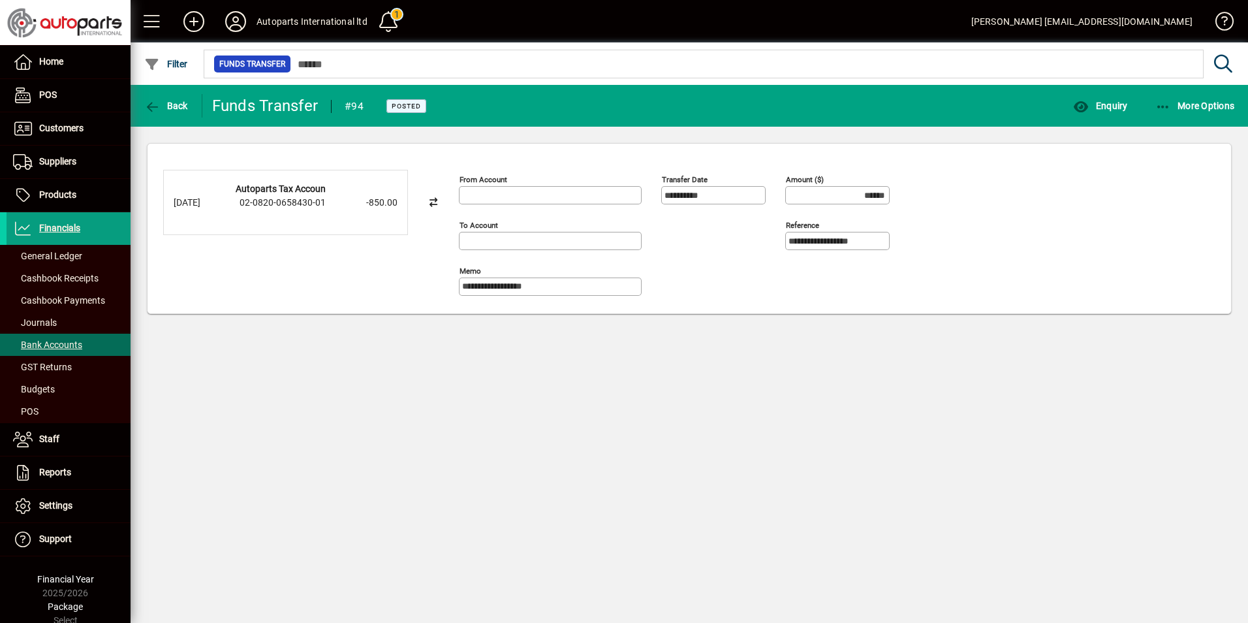
type input "**********"
click at [1167, 107] on icon "button" at bounding box center [1163, 107] width 16 height 13
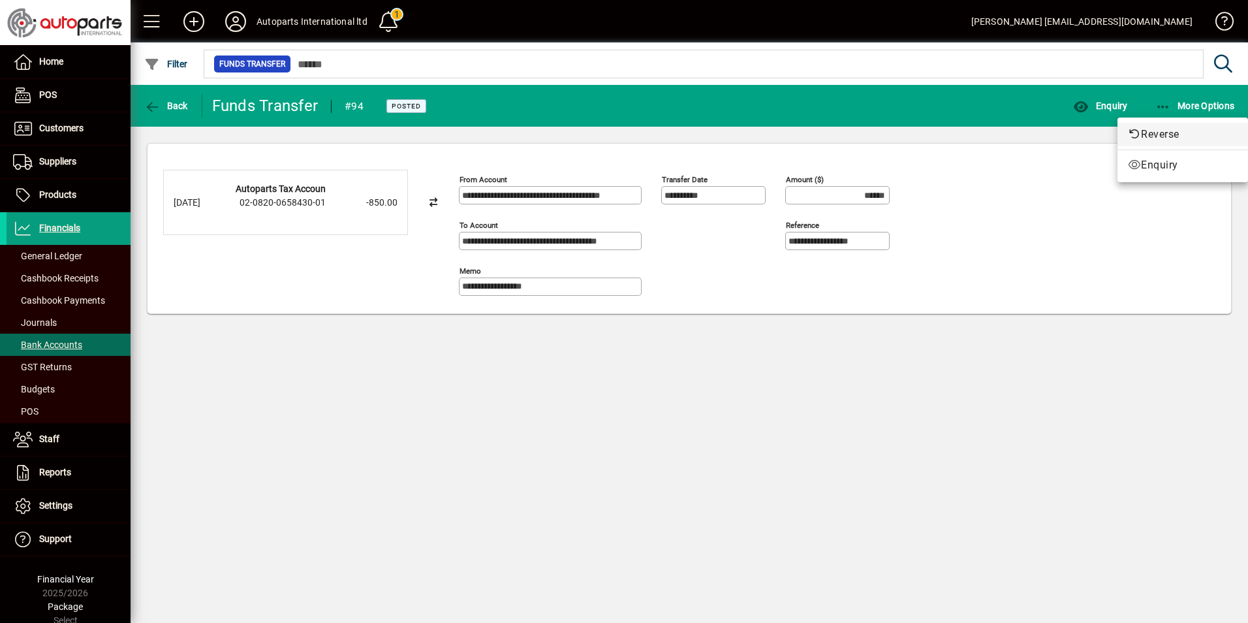
click at [1167, 135] on span "Reverse" at bounding box center [1183, 135] width 110 height 16
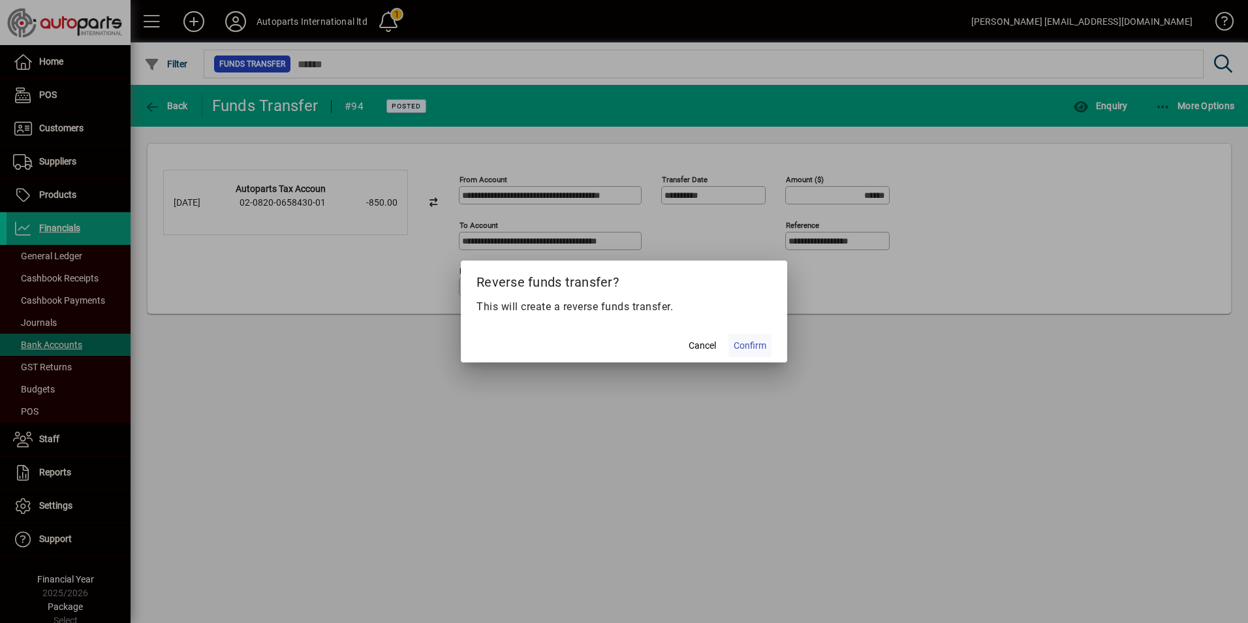
click at [756, 349] on span "Confirm" at bounding box center [750, 346] width 33 height 14
type input "*******"
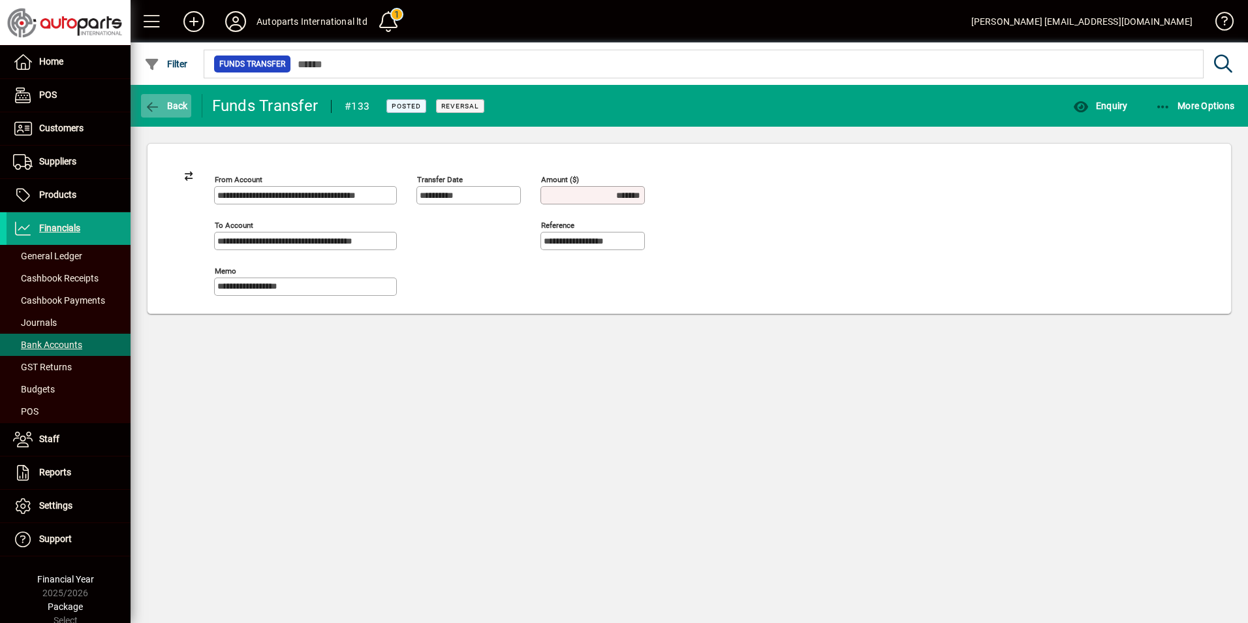
click at [153, 102] on icon "button" at bounding box center [152, 107] width 16 height 13
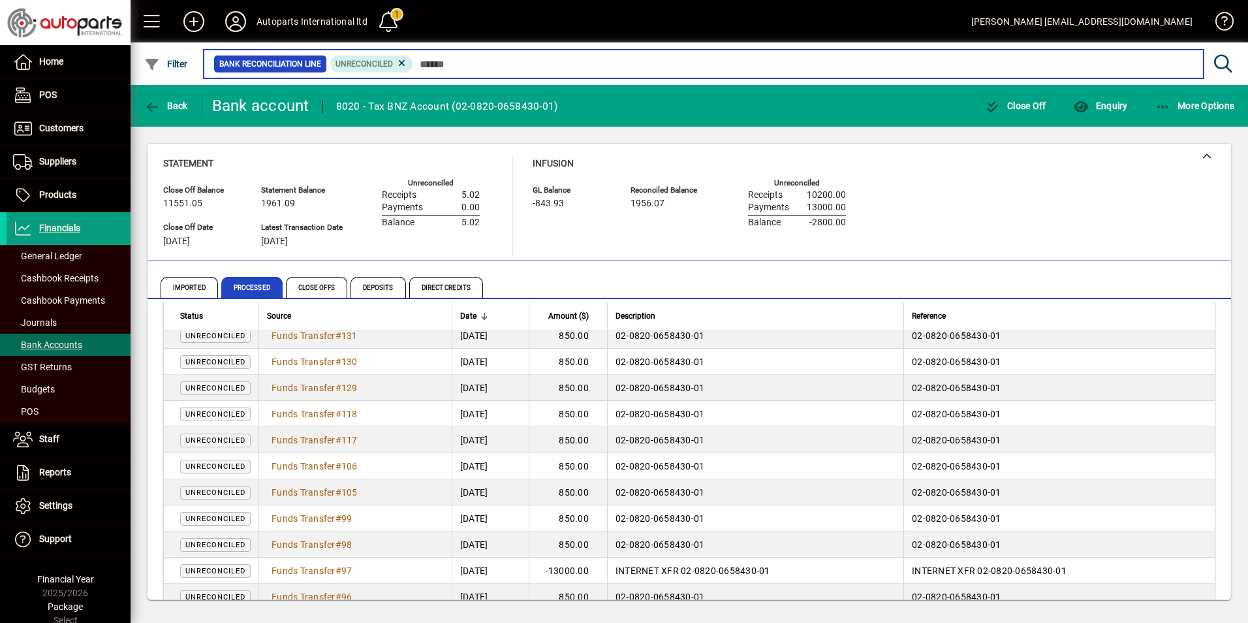
scroll to position [96, 0]
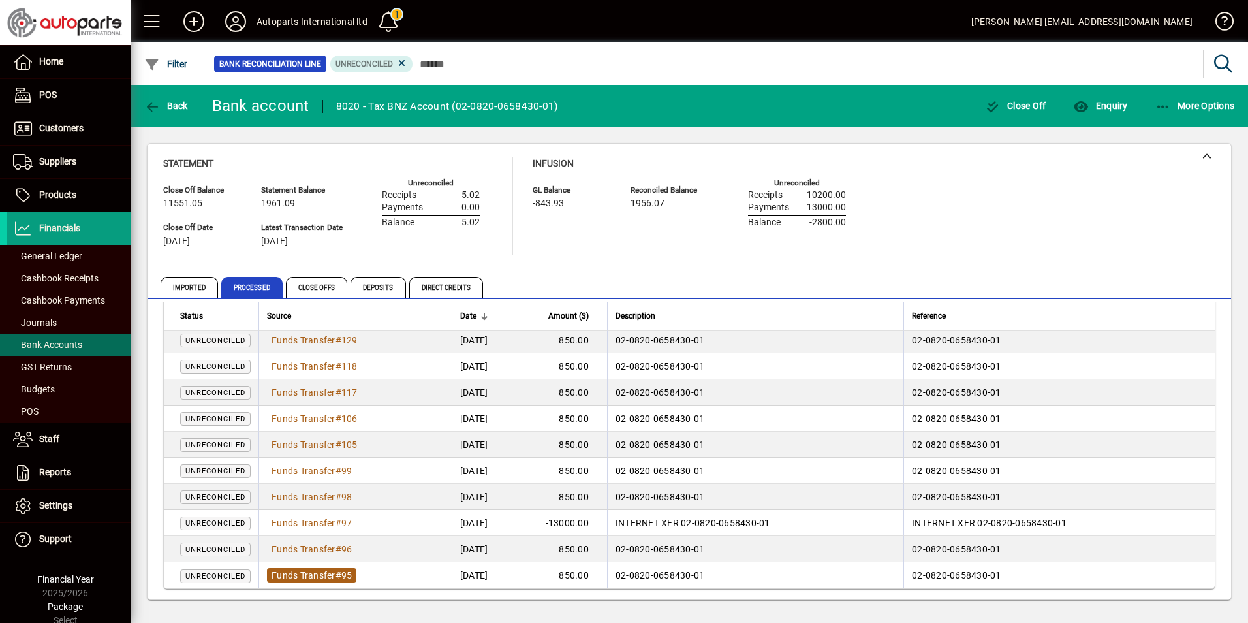
click at [301, 576] on span "Funds Transfer" at bounding box center [304, 575] width 64 height 10
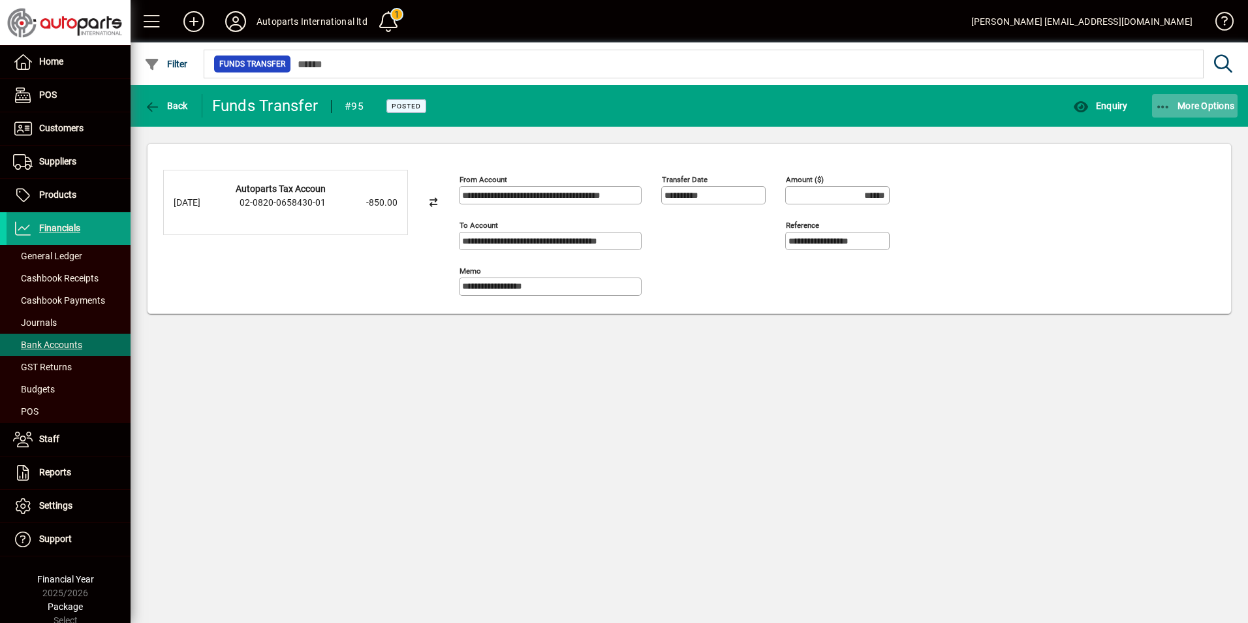
click at [1163, 106] on icon "button" at bounding box center [1163, 107] width 16 height 13
click at [1153, 132] on span "Reverse" at bounding box center [1183, 135] width 110 height 16
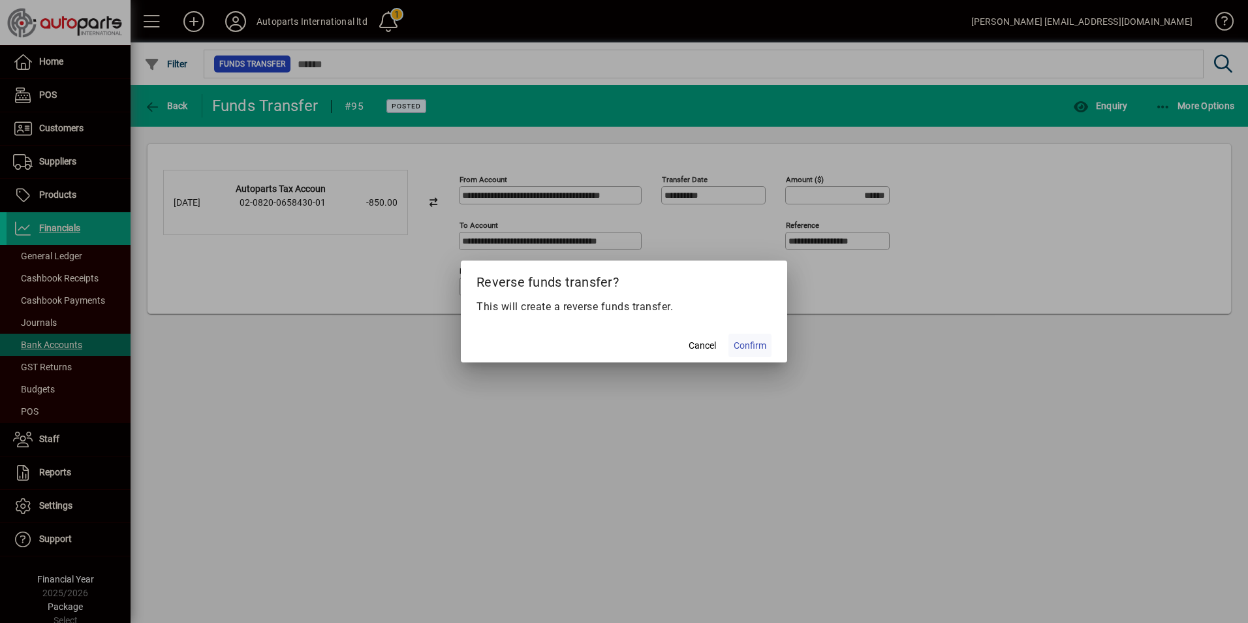
click at [751, 347] on span "Confirm" at bounding box center [750, 346] width 33 height 14
type input "*******"
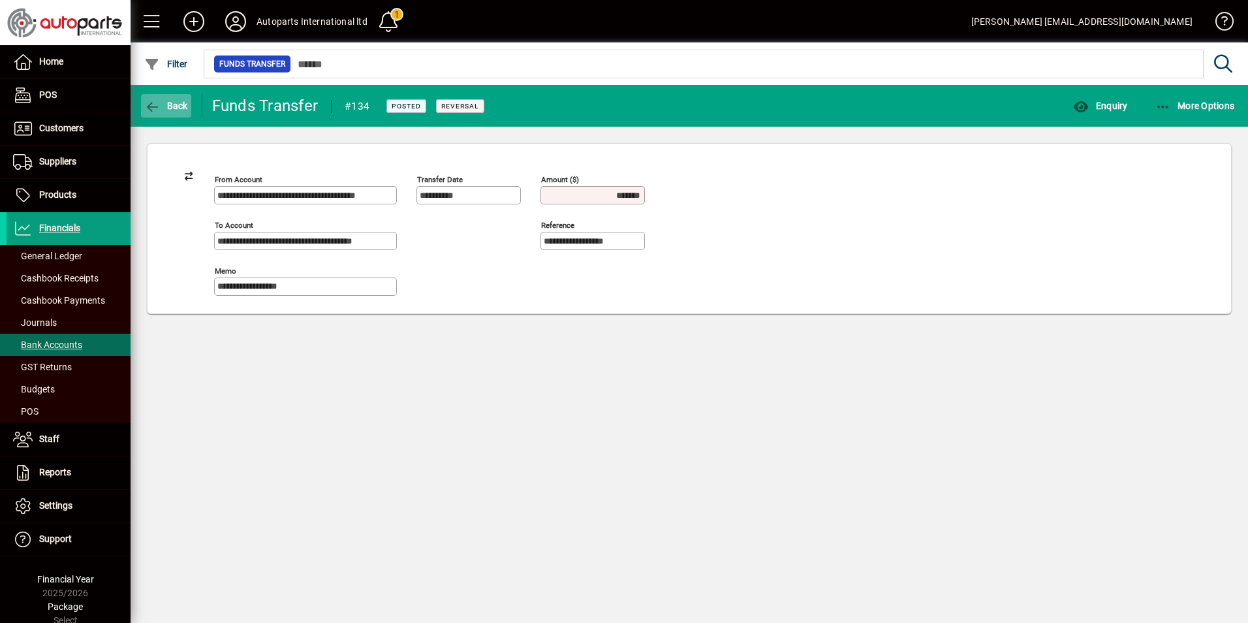
click at [156, 105] on icon "button" at bounding box center [152, 107] width 16 height 13
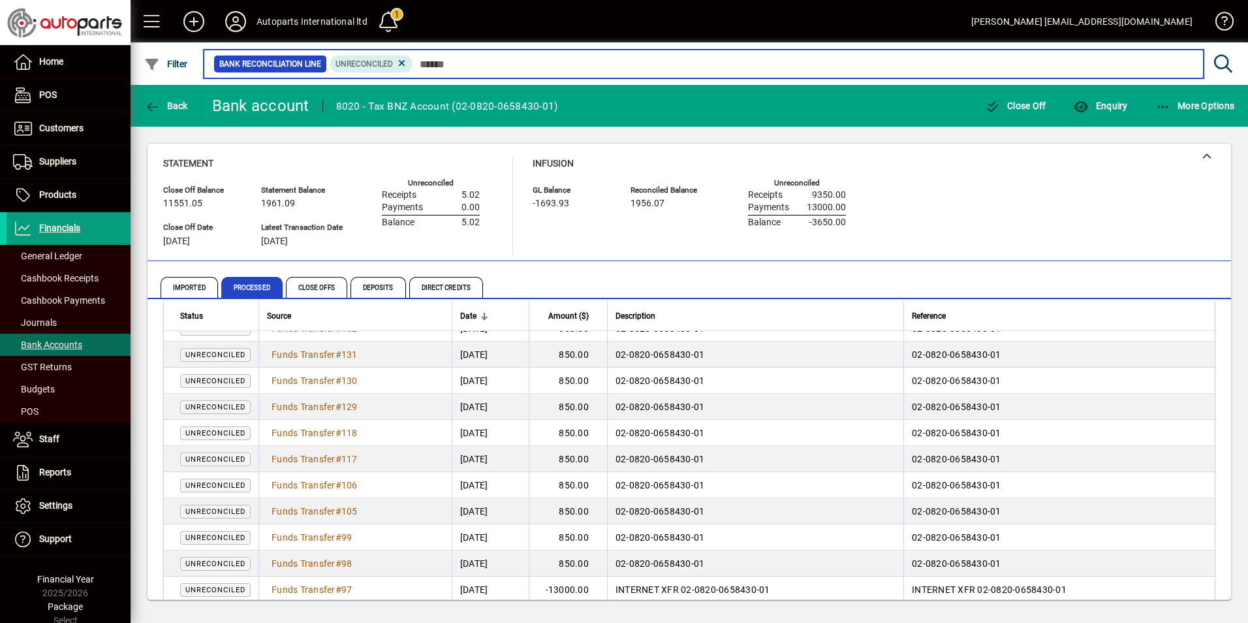
scroll to position [70, 0]
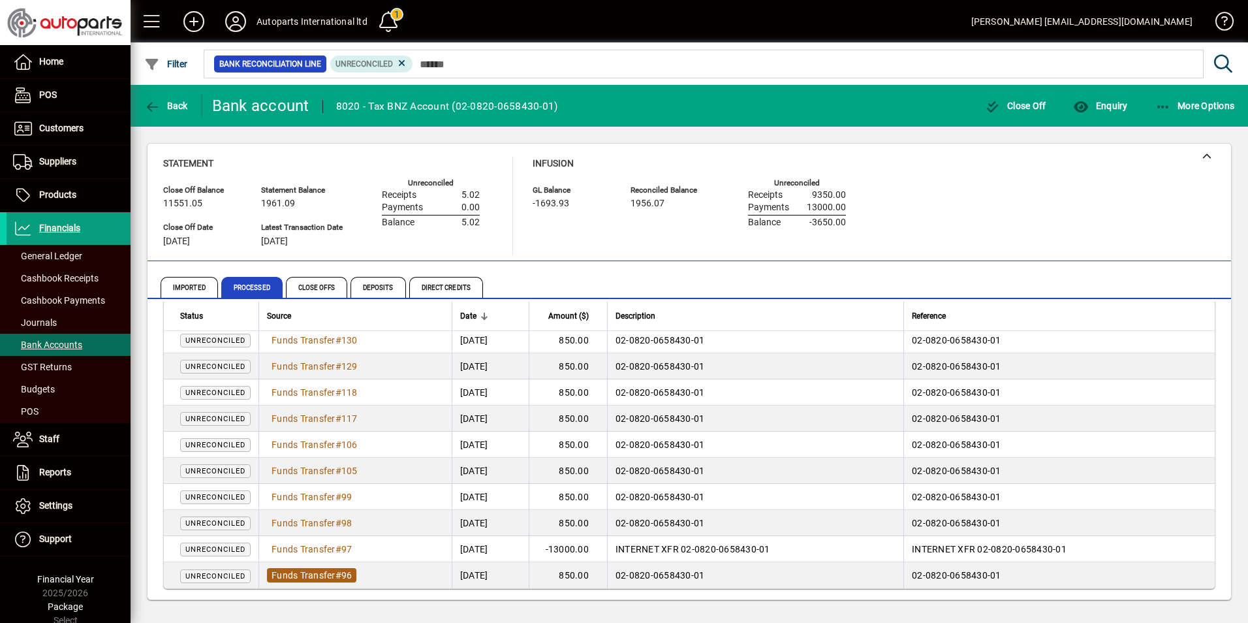
click at [289, 574] on span "Funds Transfer" at bounding box center [304, 575] width 64 height 10
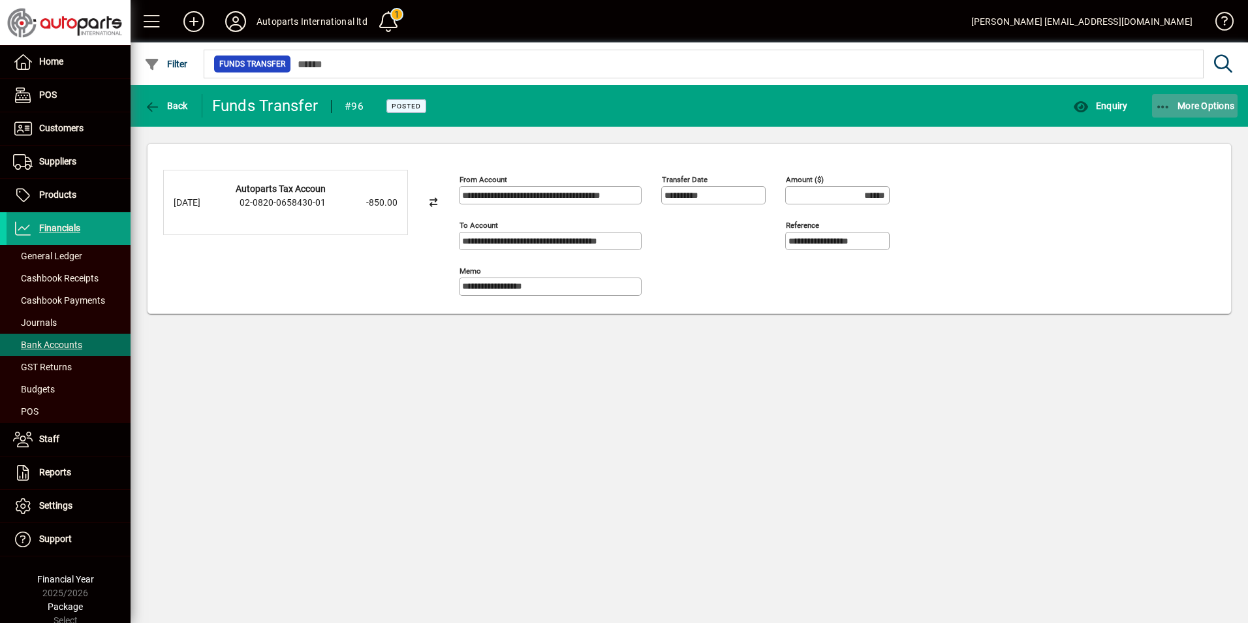
click at [1160, 108] on icon "button" at bounding box center [1163, 107] width 16 height 13
click at [1153, 134] on span "Reverse" at bounding box center [1183, 135] width 110 height 16
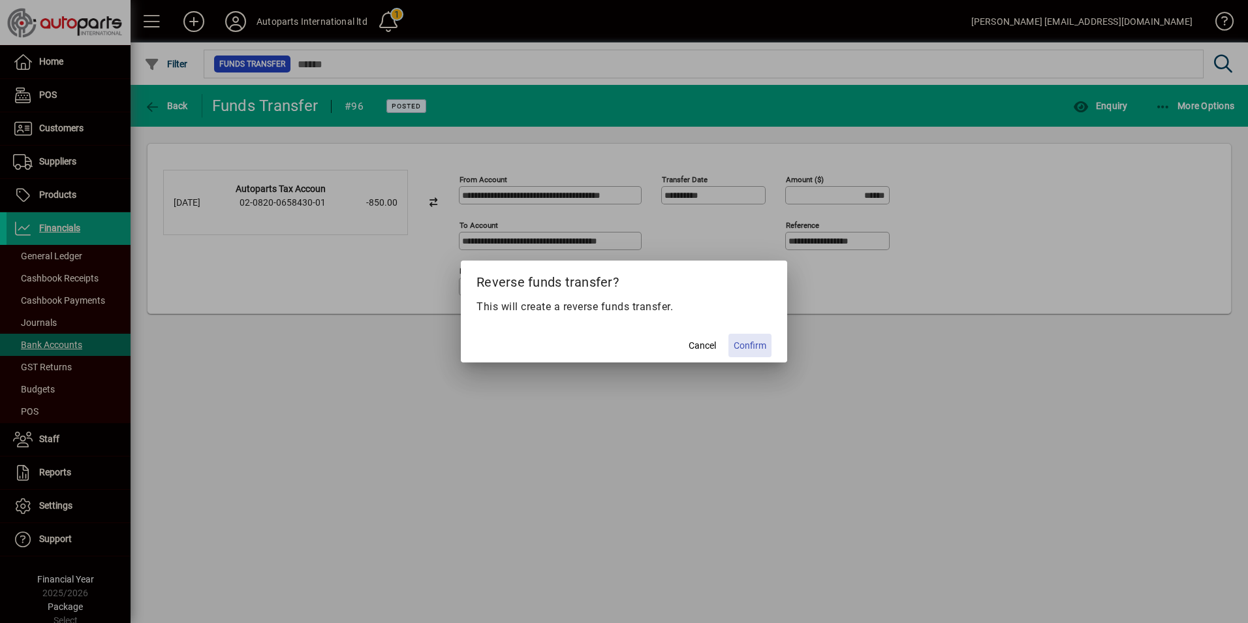
click at [743, 346] on span "Confirm" at bounding box center [750, 346] width 33 height 14
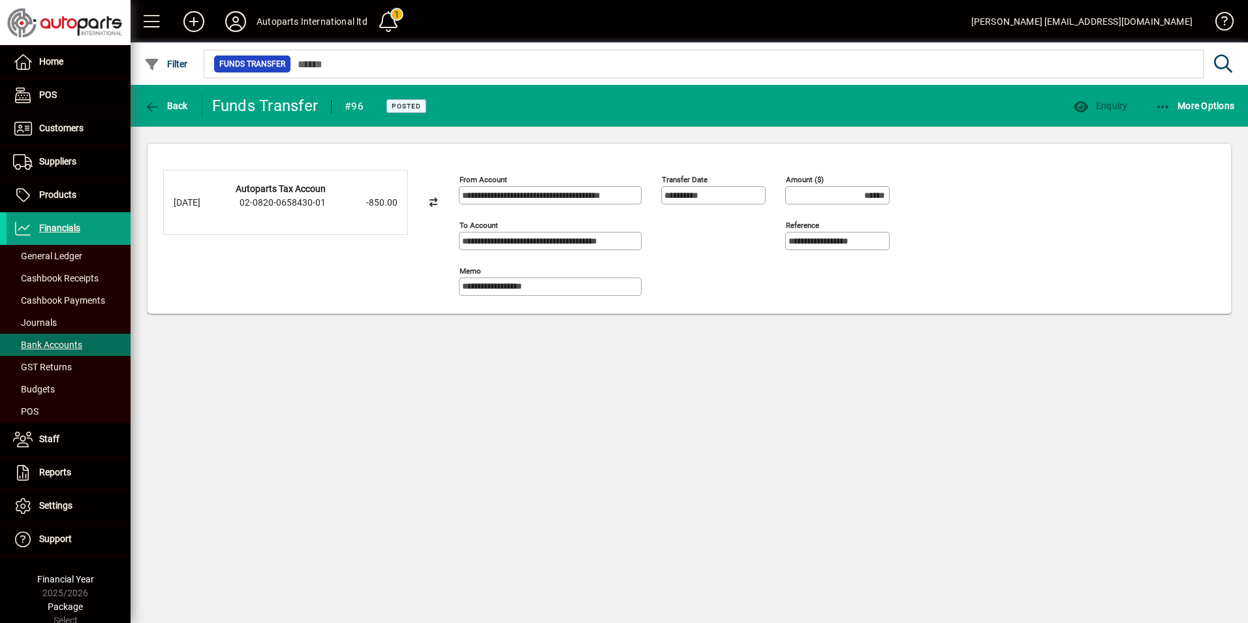
type input "*******"
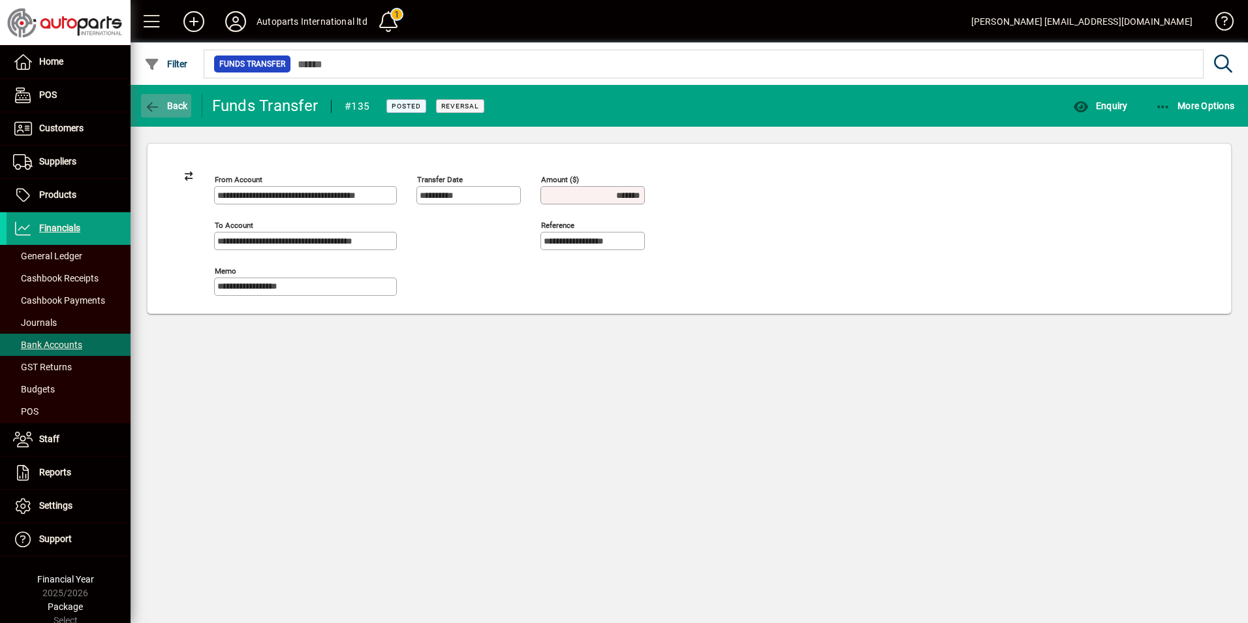
click at [160, 105] on icon "button" at bounding box center [152, 107] width 16 height 13
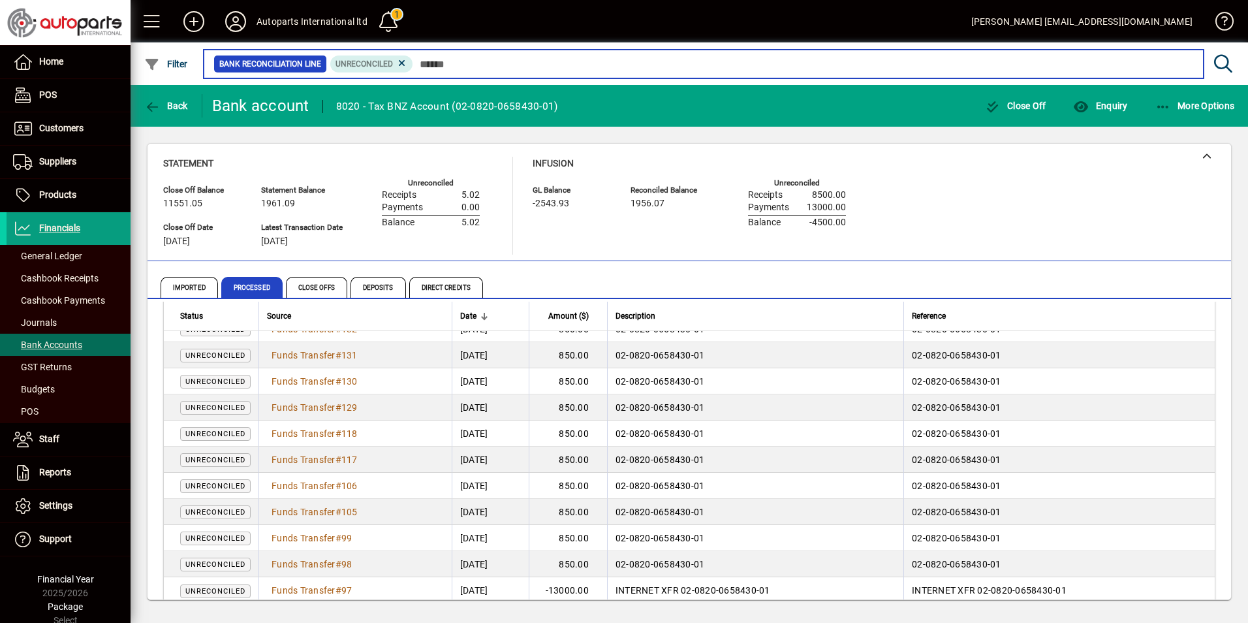
scroll to position [44, 0]
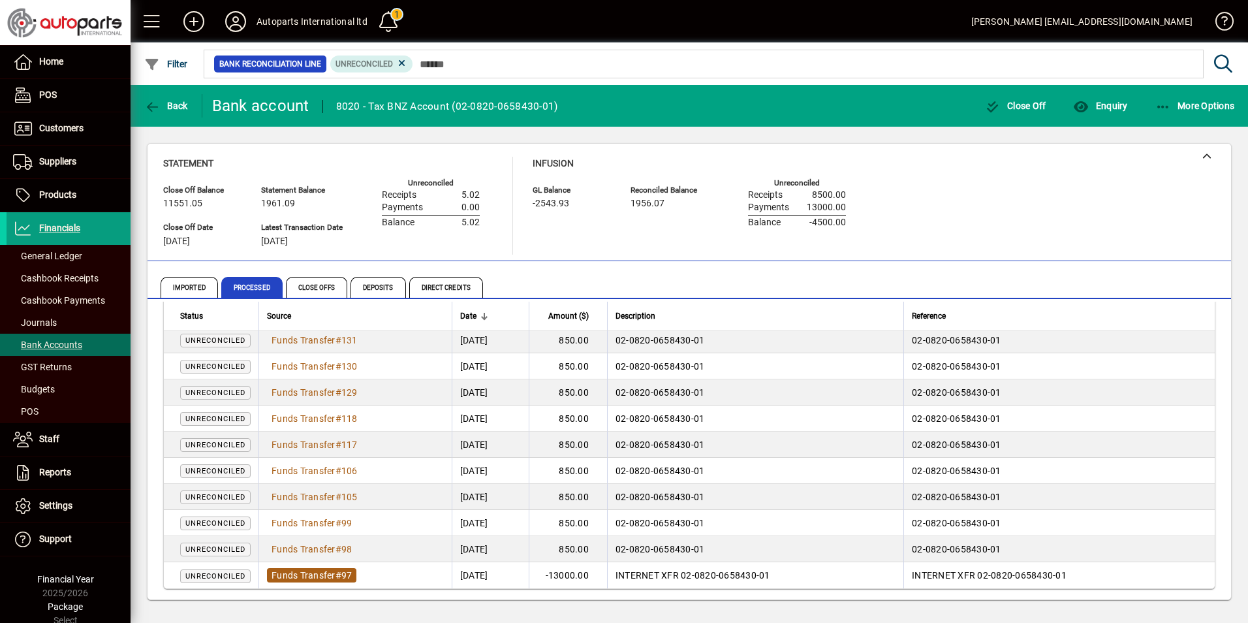
click at [319, 571] on span "Funds Transfer" at bounding box center [304, 575] width 64 height 10
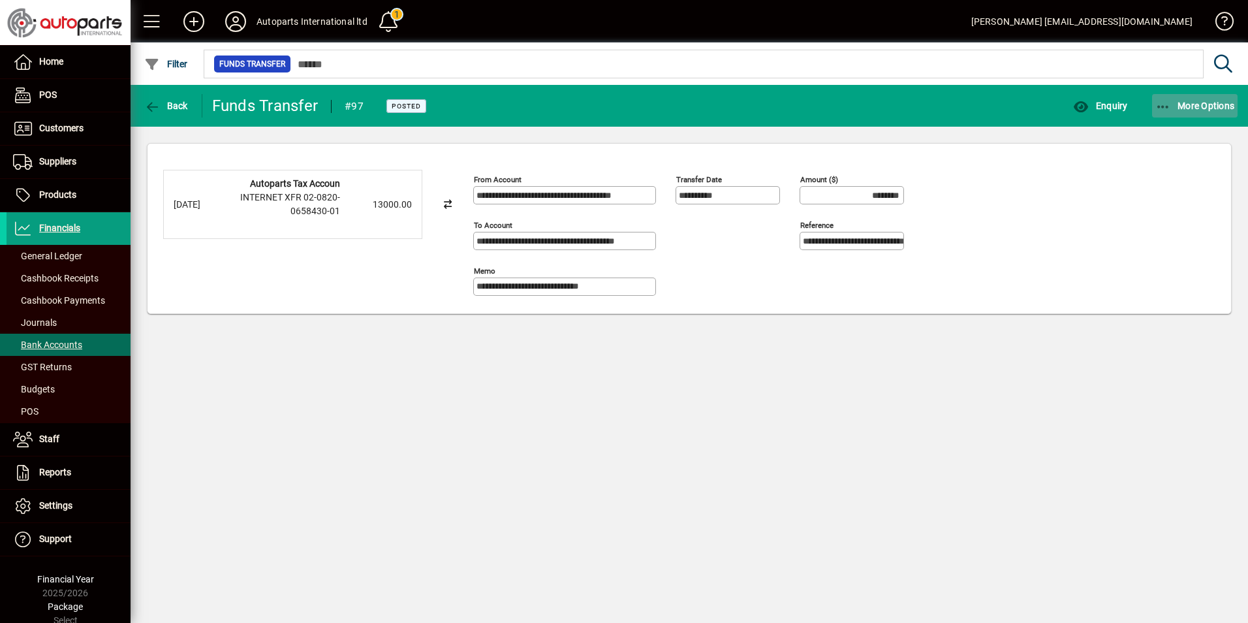
click at [1163, 110] on icon "button" at bounding box center [1163, 107] width 16 height 13
click at [1163, 132] on span "Reverse" at bounding box center [1183, 135] width 110 height 16
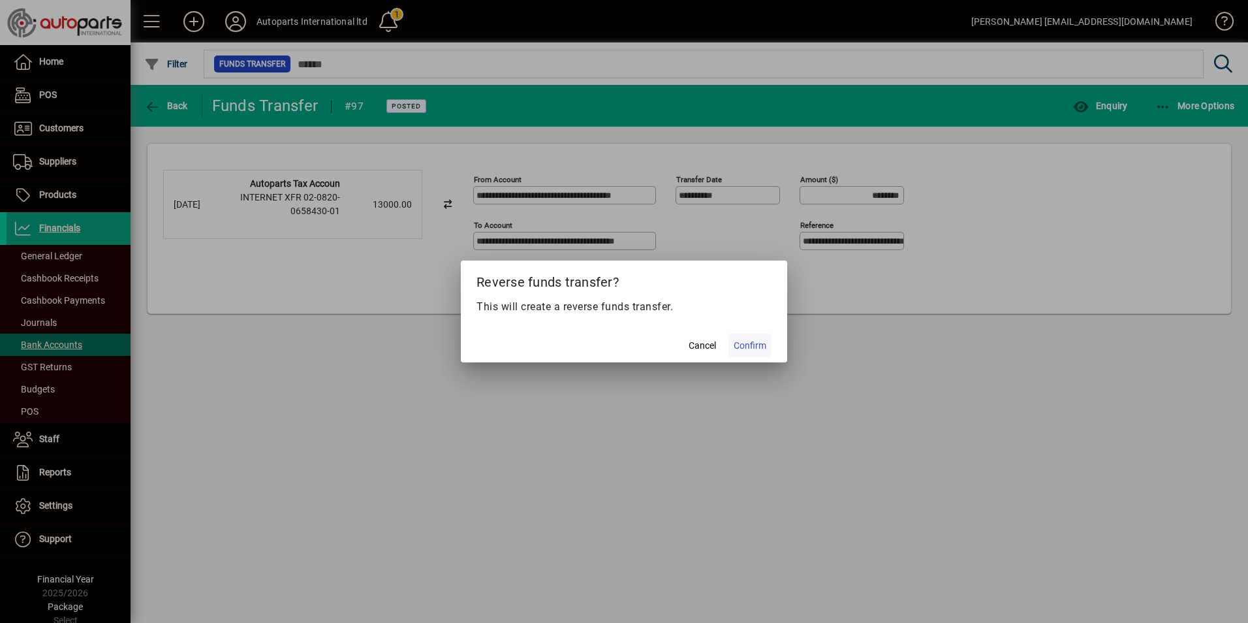
click at [741, 337] on span at bounding box center [749, 345] width 43 height 31
type input "*********"
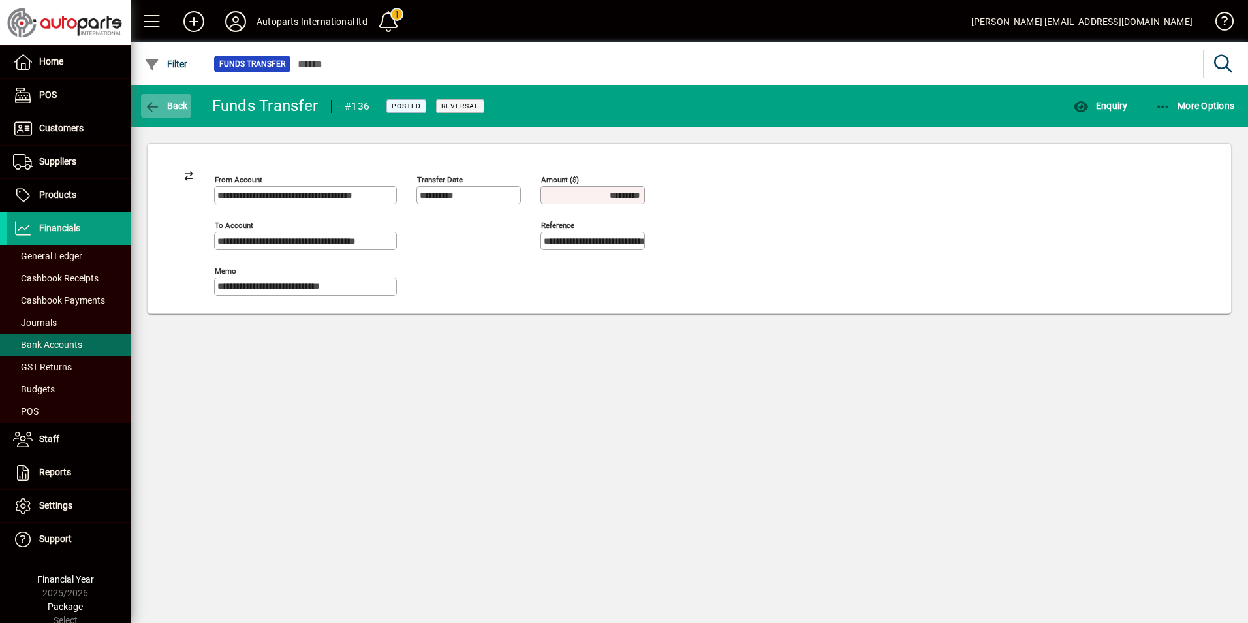
click at [172, 108] on span "Back" at bounding box center [166, 106] width 44 height 10
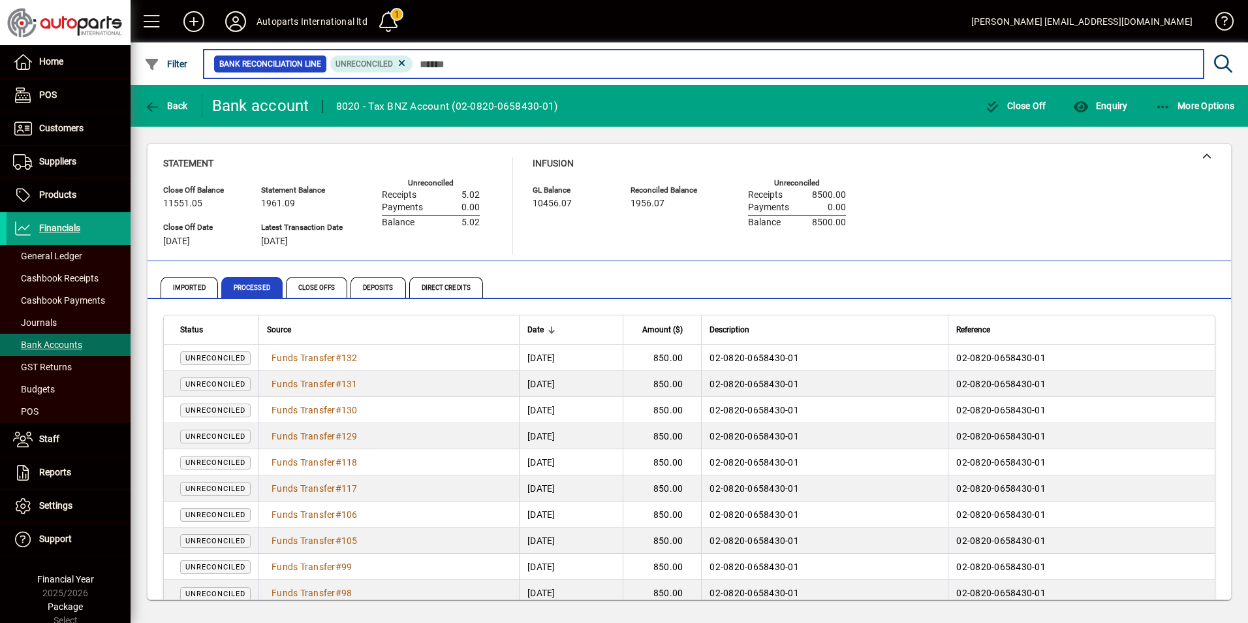
scroll to position [18, 0]
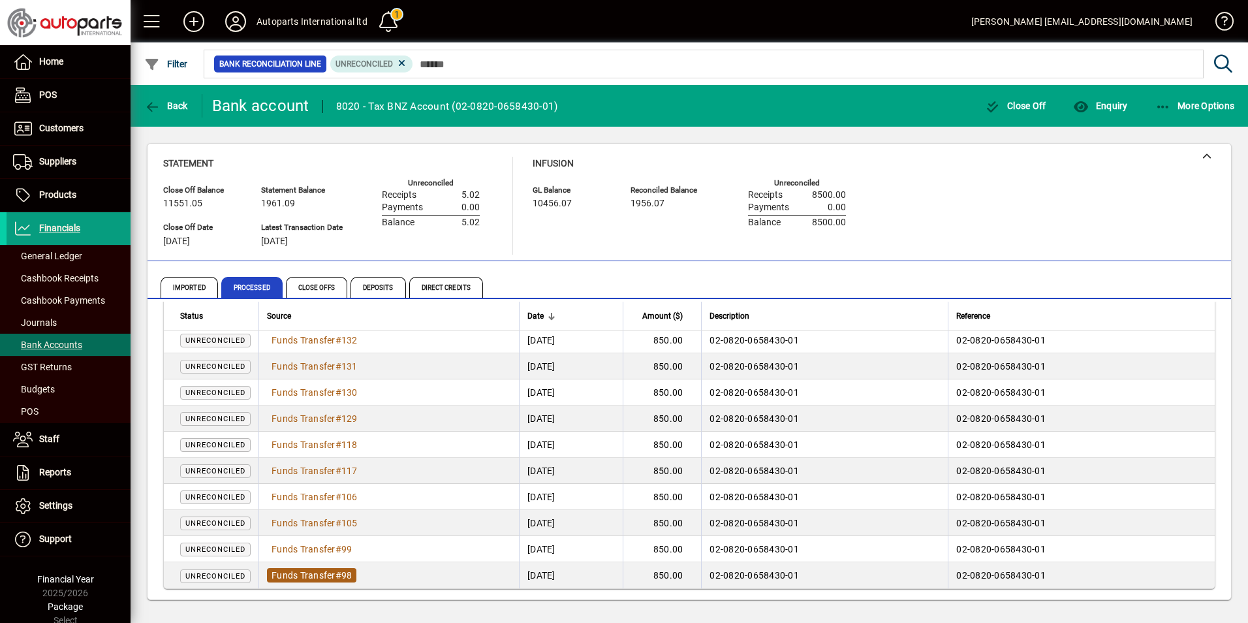
click at [301, 578] on span "Funds Transfer" at bounding box center [304, 575] width 64 height 10
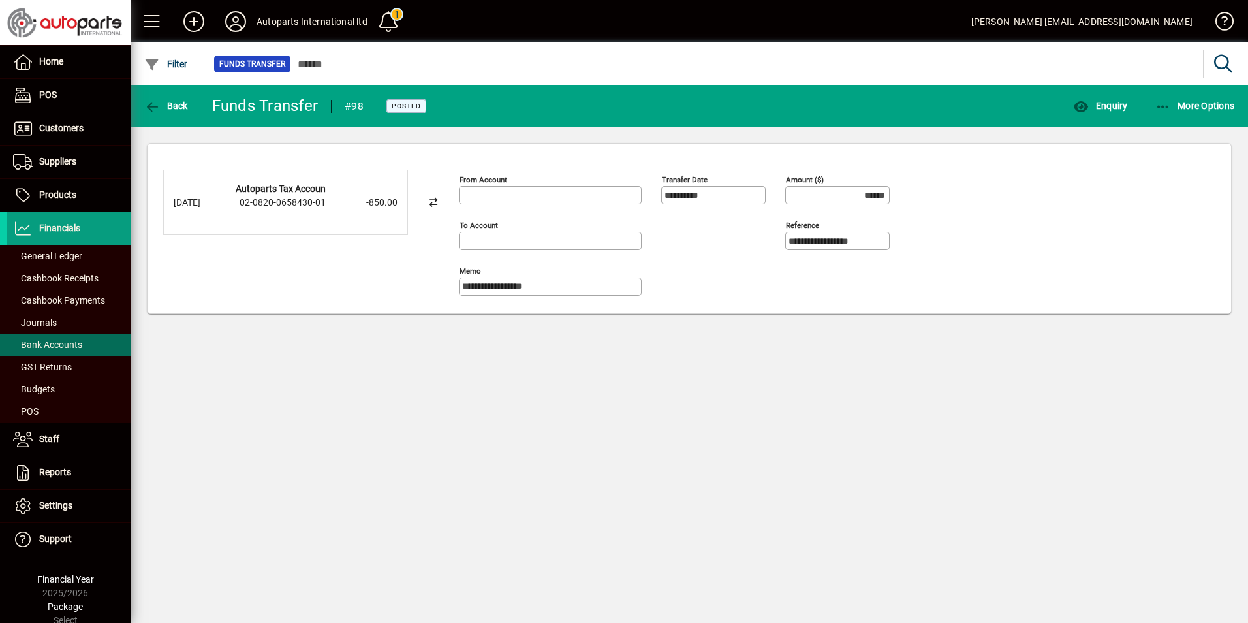
type input "**********"
click at [1178, 105] on span "More Options" at bounding box center [1195, 106] width 80 height 10
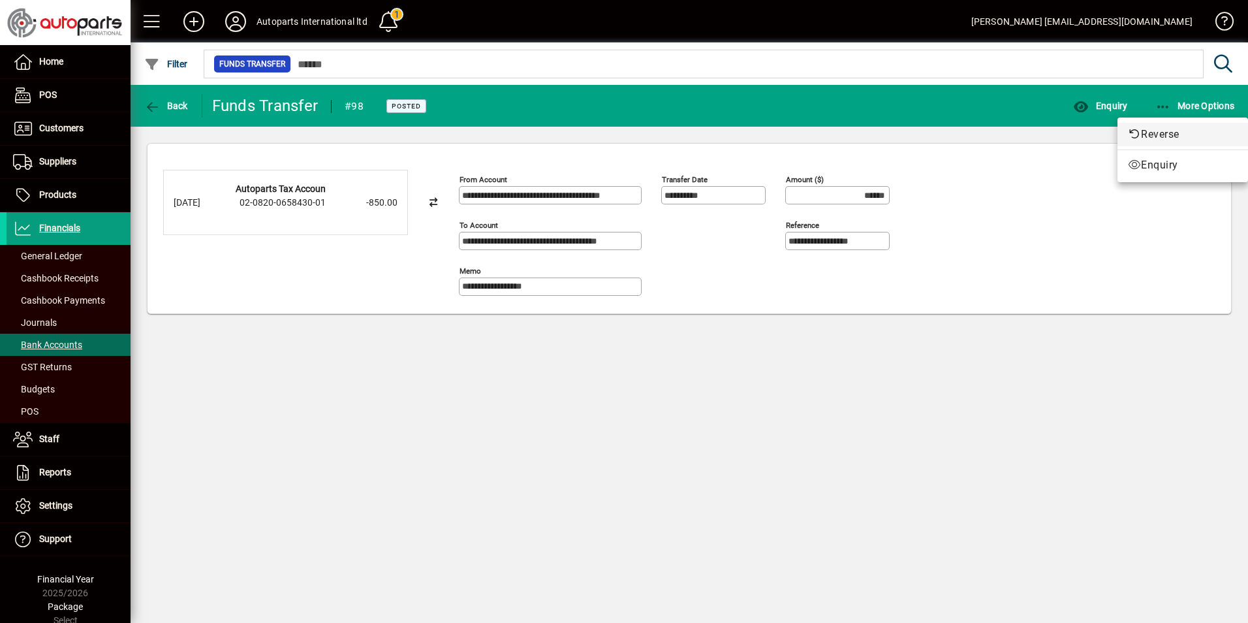
click at [1159, 130] on span "Reverse" at bounding box center [1183, 135] width 110 height 16
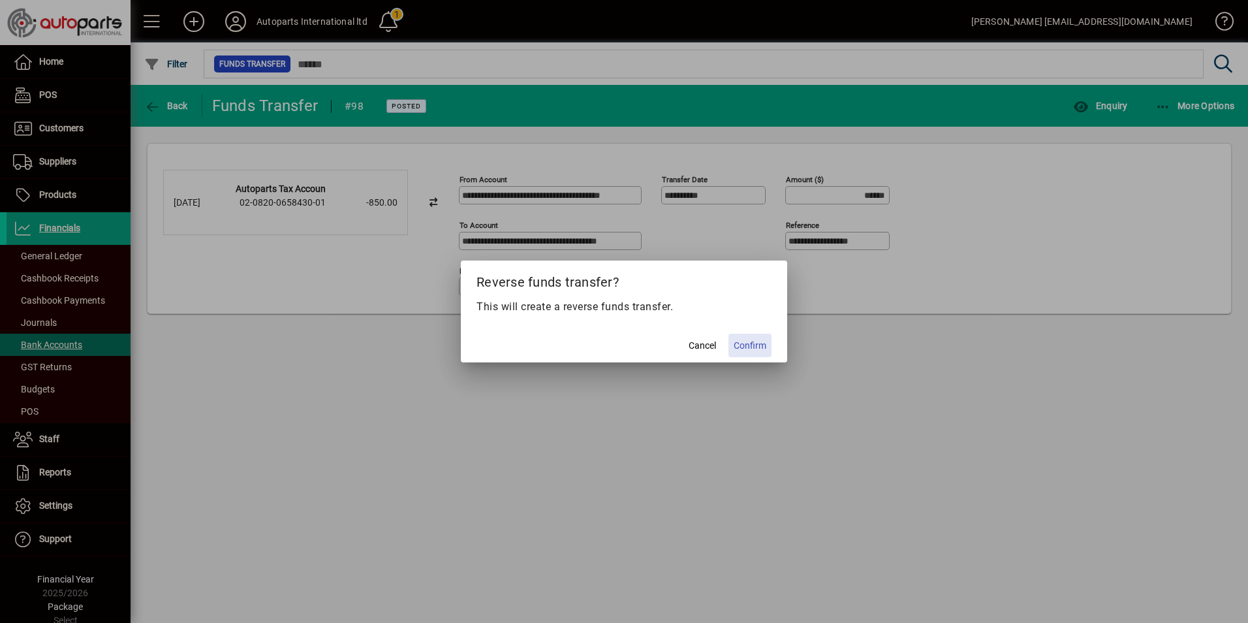
click at [738, 343] on span "Confirm" at bounding box center [750, 346] width 33 height 14
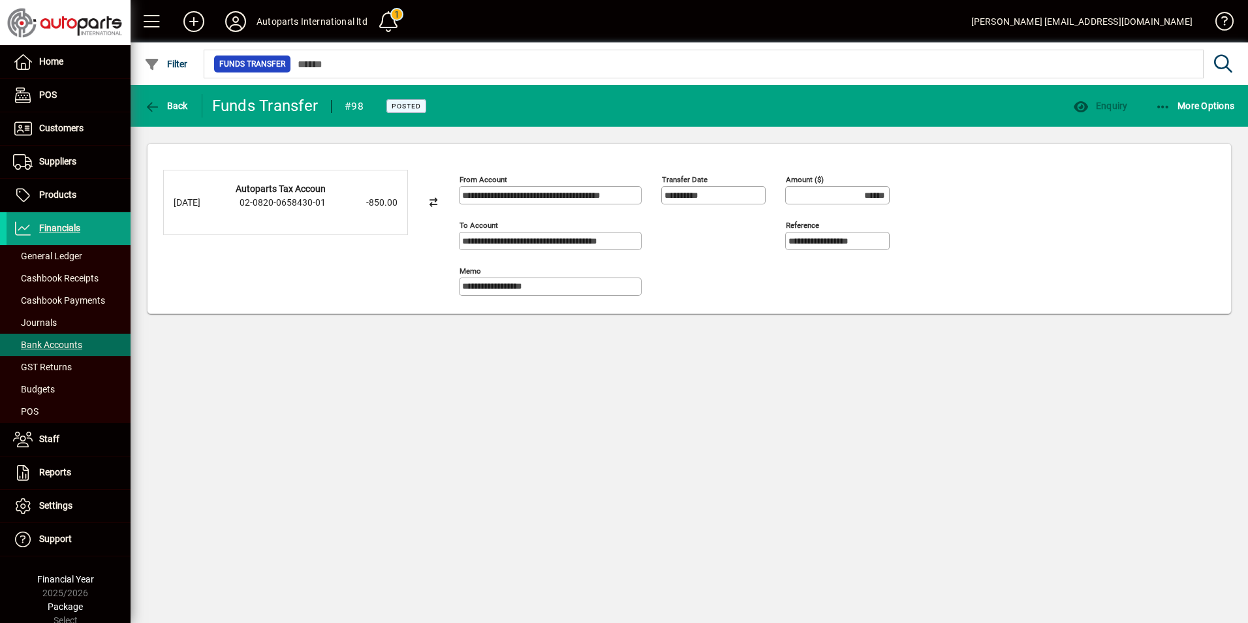
type input "*******"
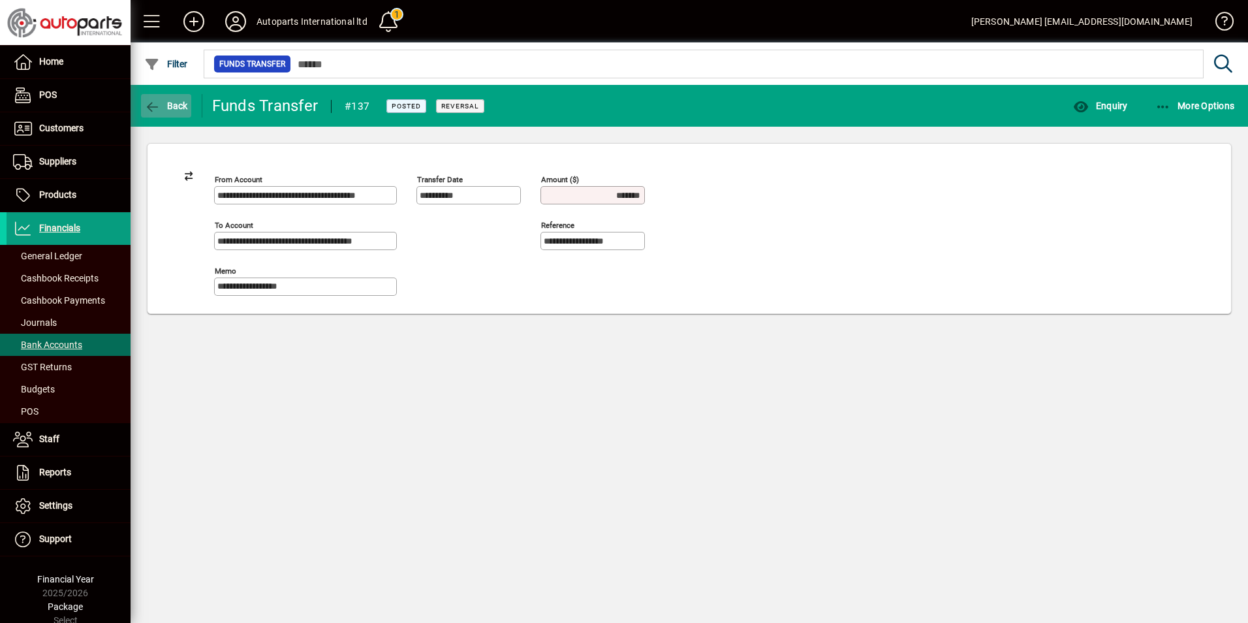
click at [151, 106] on icon "button" at bounding box center [152, 107] width 16 height 13
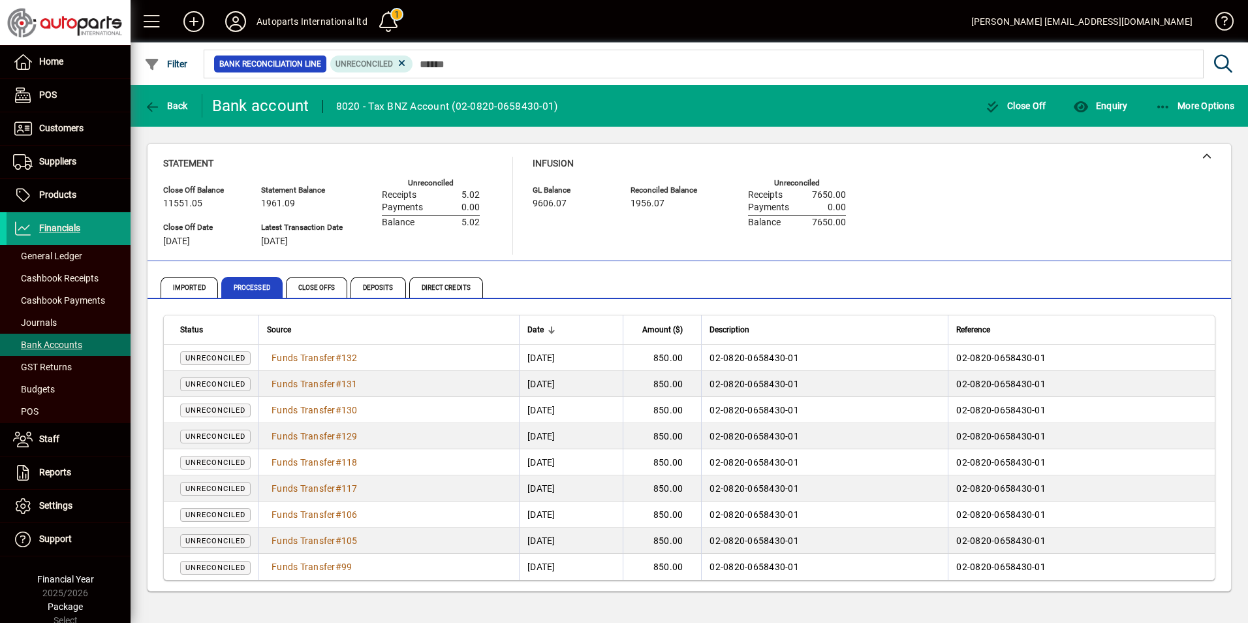
click at [67, 227] on span "Financials" at bounding box center [59, 228] width 41 height 10
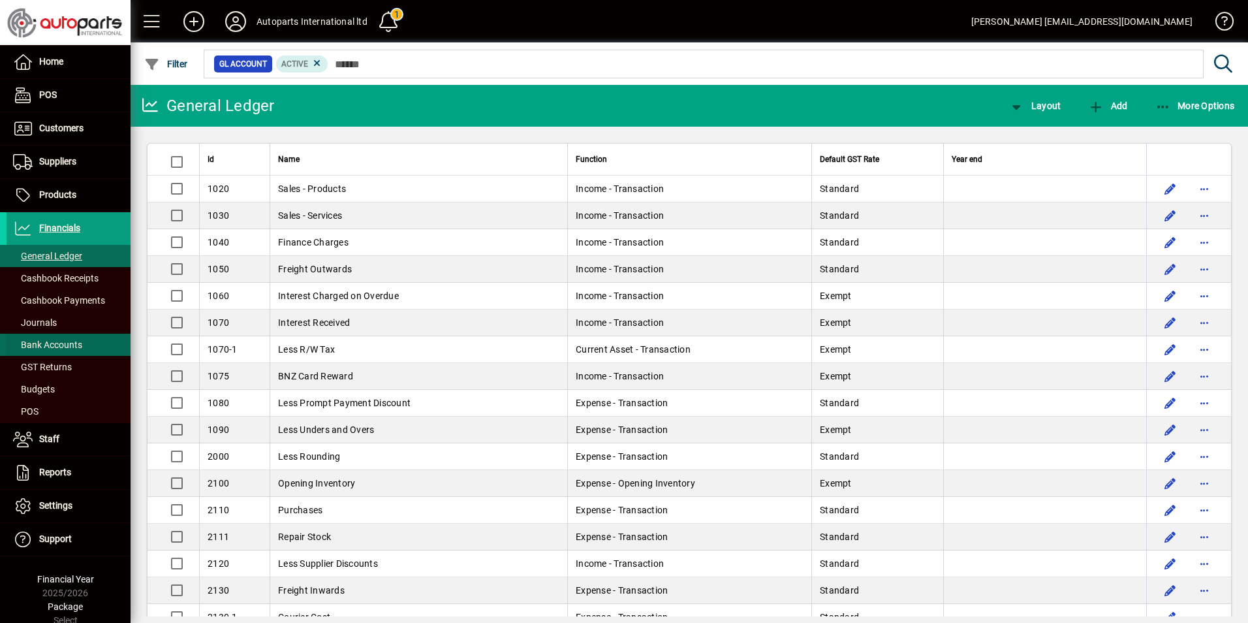
click at [48, 347] on span "Bank Accounts" at bounding box center [47, 344] width 69 height 10
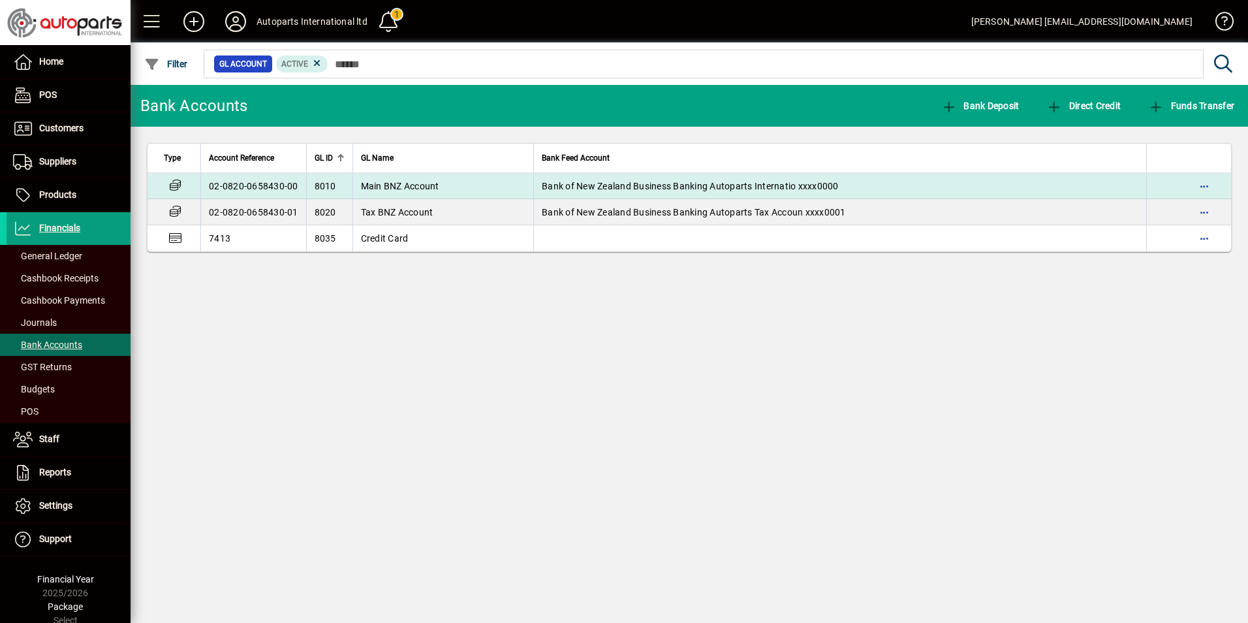
click at [261, 180] on td "02-0820-0658430-00" at bounding box center [253, 186] width 106 height 26
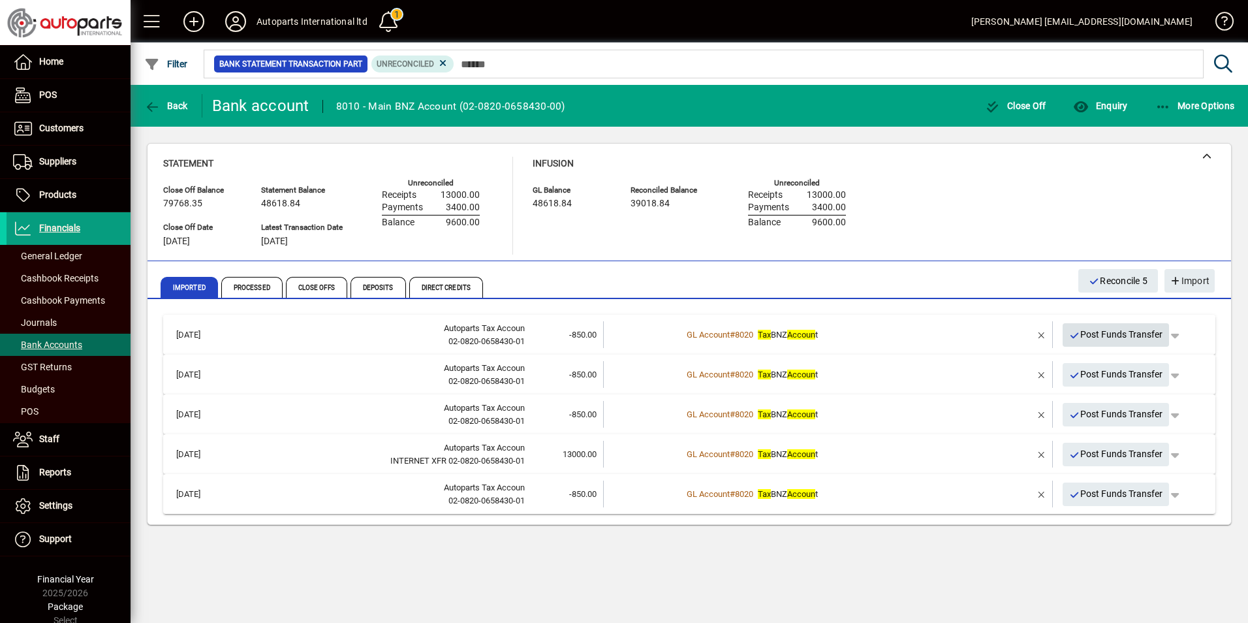
click at [1097, 331] on span "Post Funds Transfer" at bounding box center [1116, 335] width 94 height 22
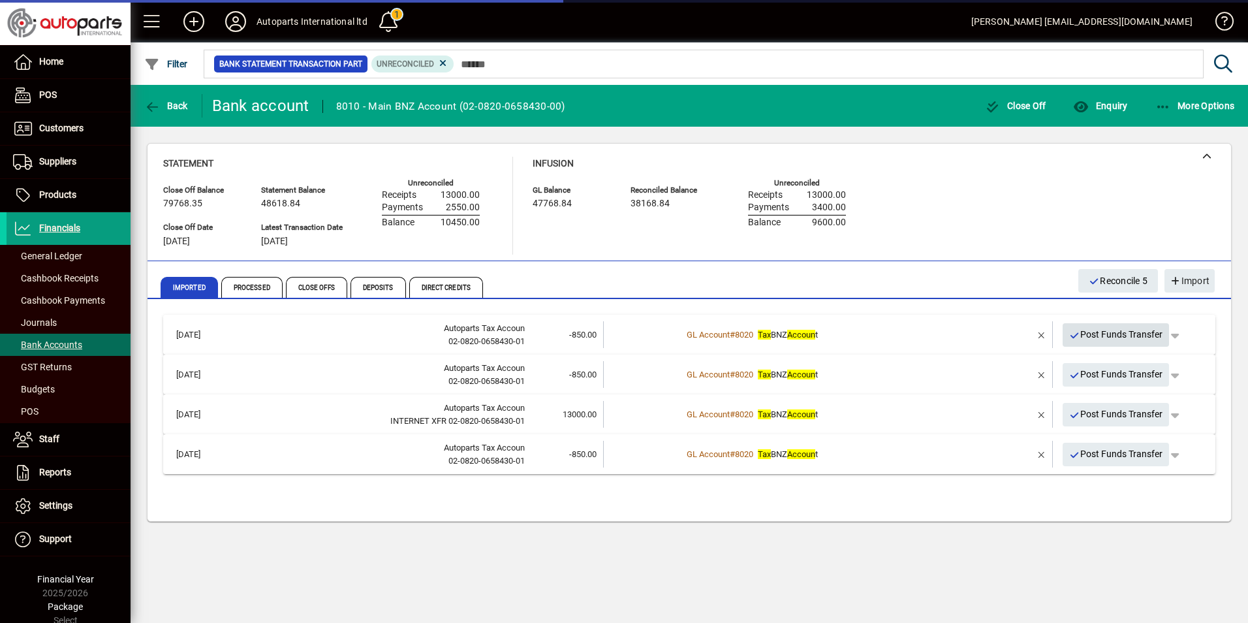
click at [1097, 336] on span "Post Funds Transfer" at bounding box center [1116, 335] width 94 height 22
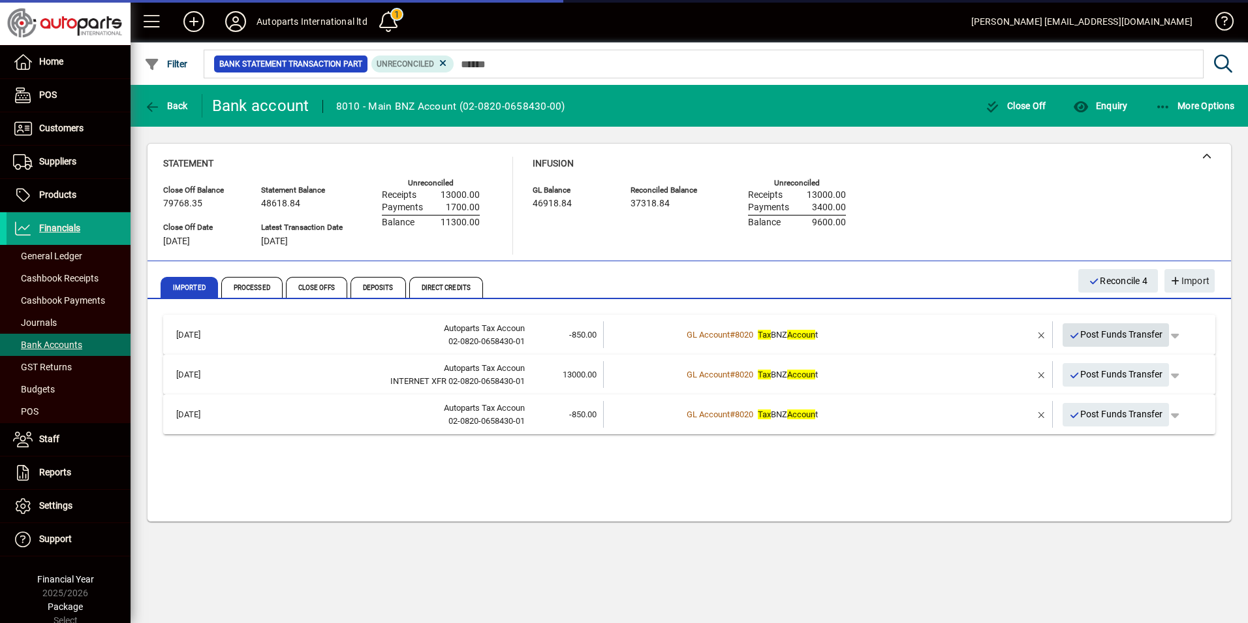
click at [1097, 338] on span "Post Funds Transfer" at bounding box center [1116, 335] width 94 height 22
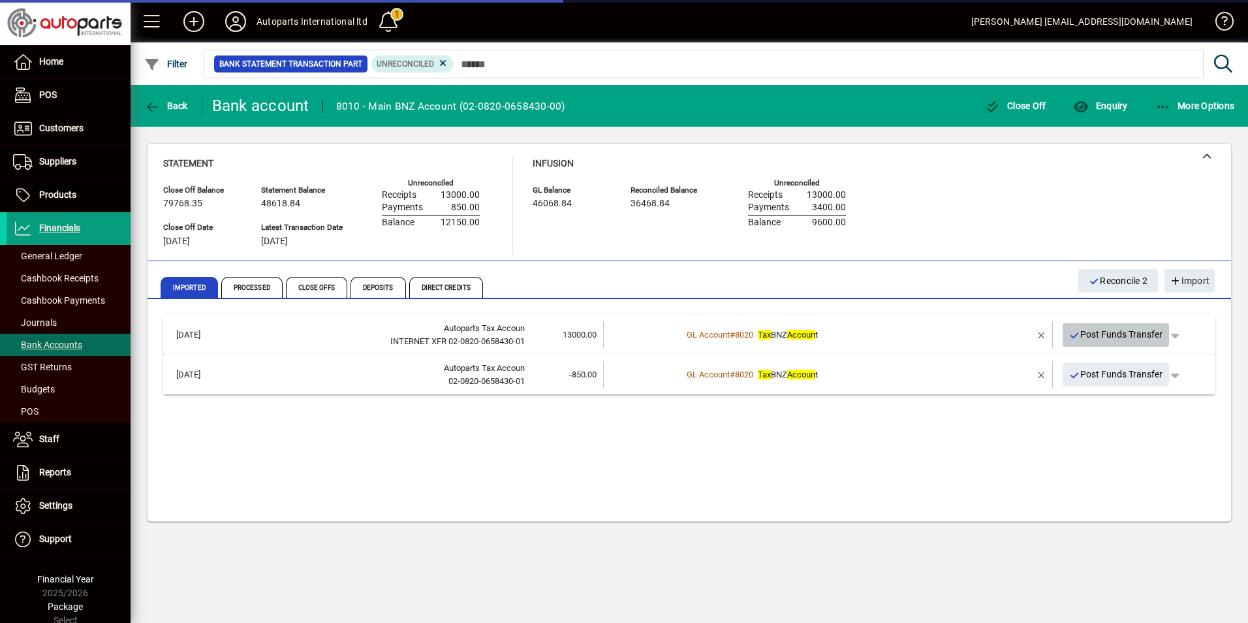
click at [1097, 338] on span "Post Funds Transfer" at bounding box center [1116, 335] width 94 height 22
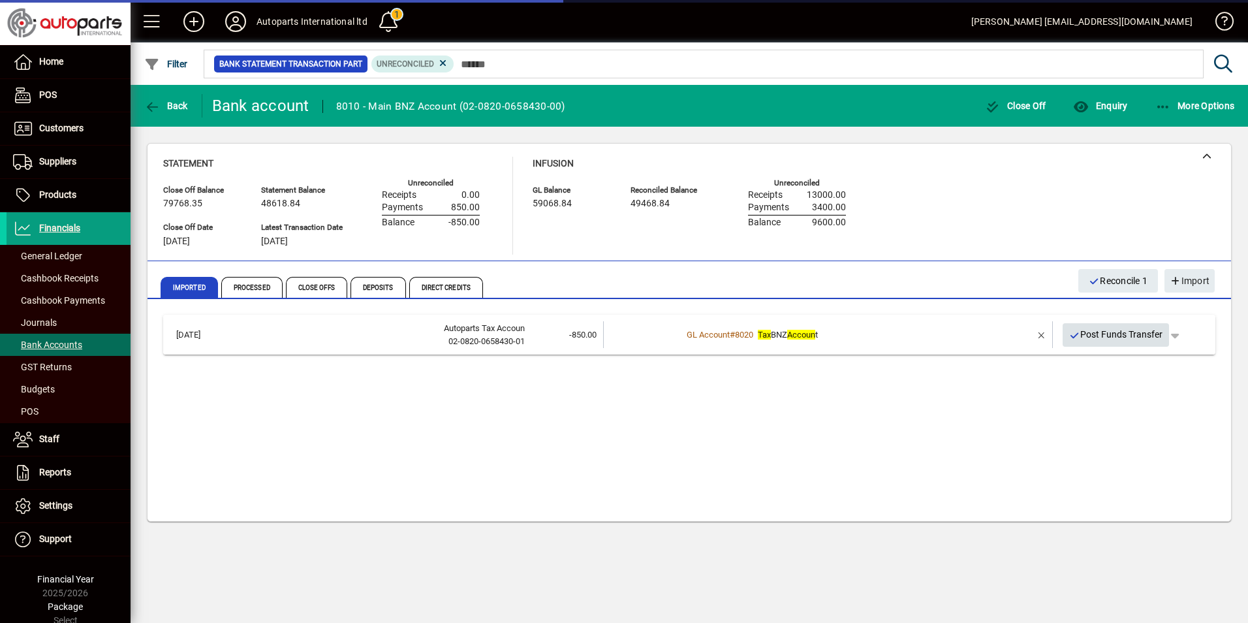
click at [1092, 331] on span "Post Funds Transfer" at bounding box center [1116, 335] width 94 height 22
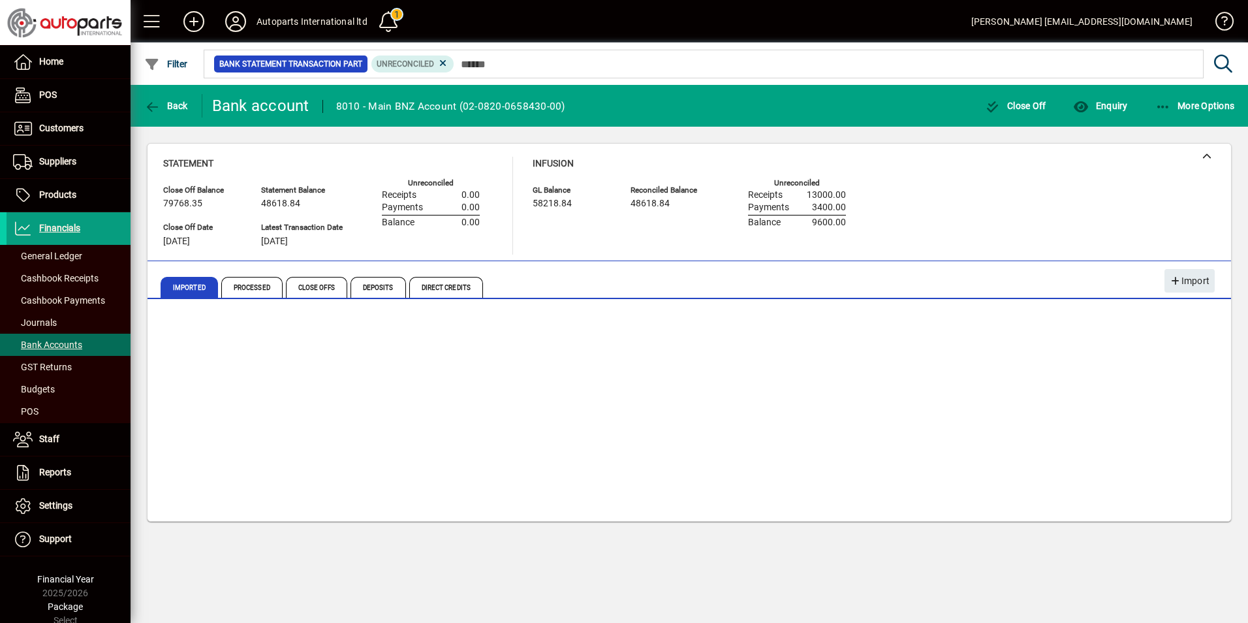
click at [961, 397] on div "03/06/2025 Autoparts Tax Accoun 02-0820-0658430-01 -850.00 GL Account # 8020 Ta…" at bounding box center [689, 413] width 1052 height 196
click at [47, 345] on span "Bank Accounts" at bounding box center [47, 344] width 69 height 10
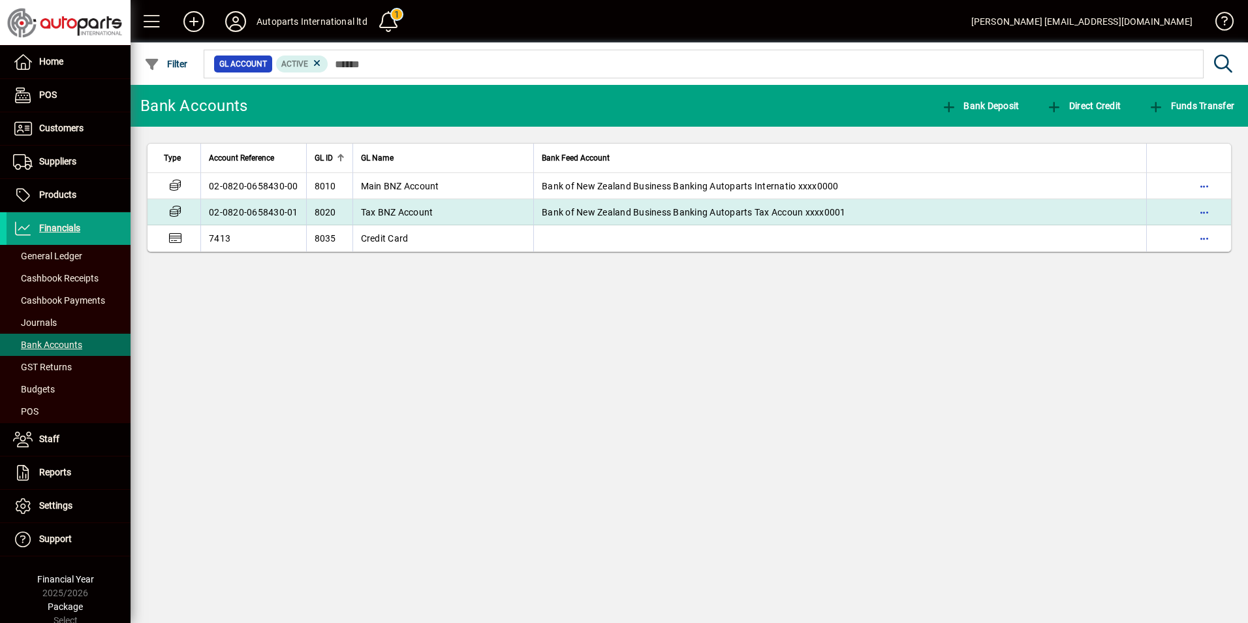
click at [225, 205] on td "02-0820-0658430-01" at bounding box center [253, 212] width 106 height 26
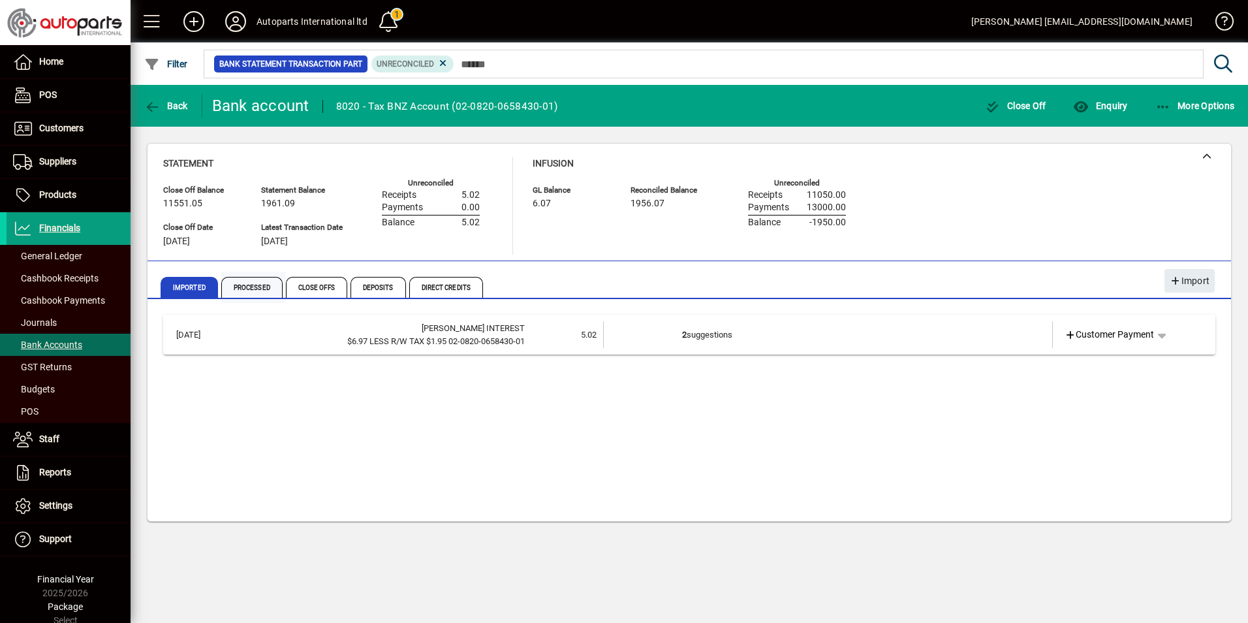
click at [270, 292] on span "Processed" at bounding box center [251, 287] width 61 height 21
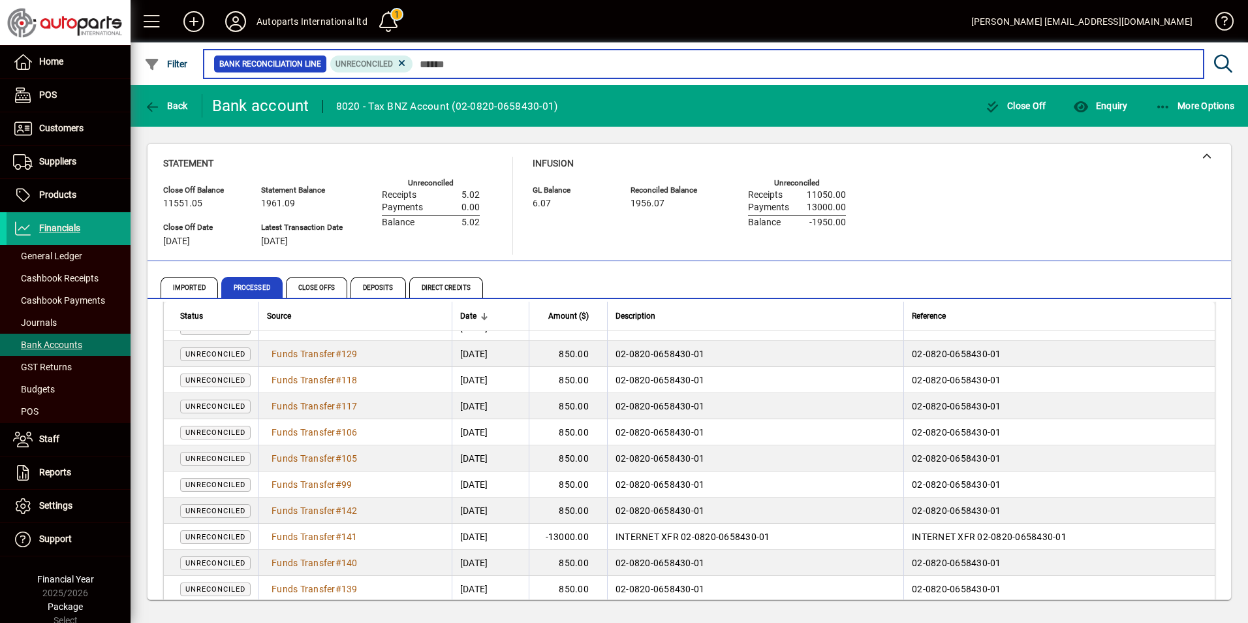
scroll to position [122, 0]
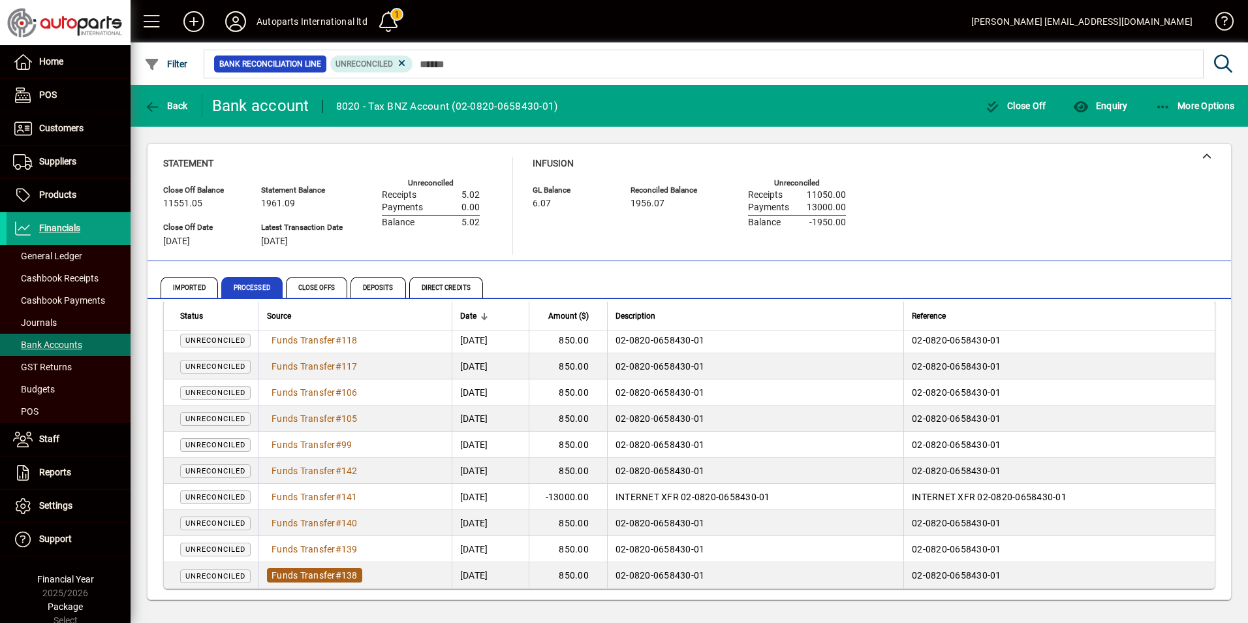
click at [332, 572] on span "Funds Transfer" at bounding box center [304, 575] width 64 height 10
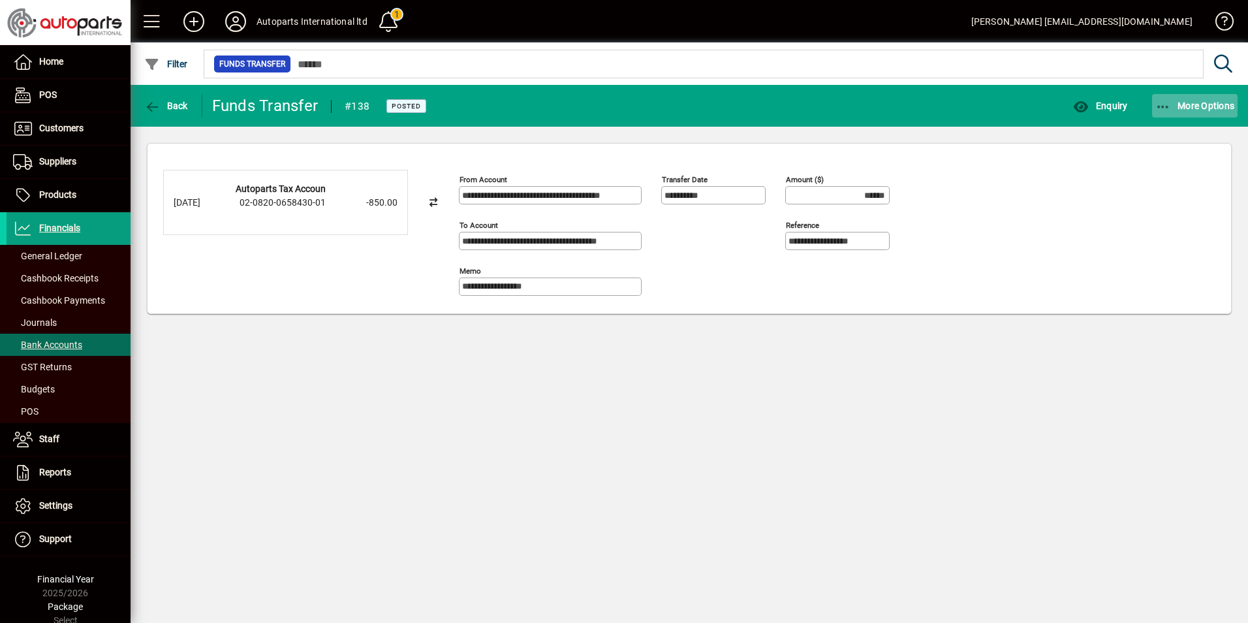
click at [1165, 102] on icon "button" at bounding box center [1163, 107] width 16 height 13
click at [1146, 134] on span "Reverse" at bounding box center [1183, 135] width 110 height 16
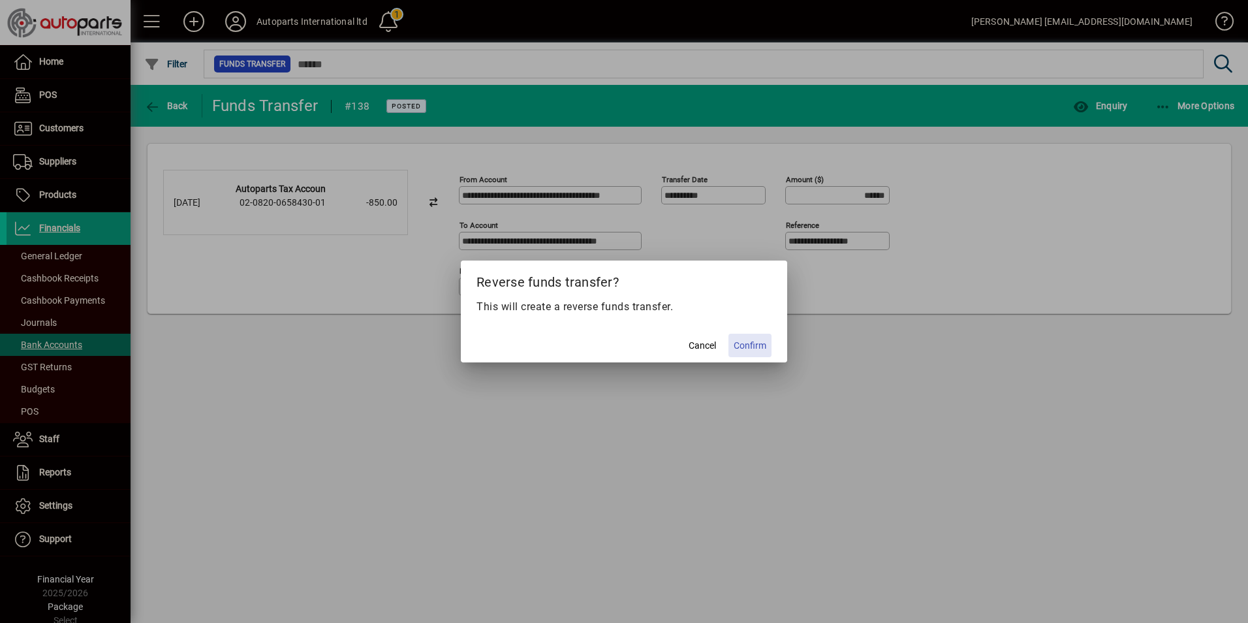
click at [731, 349] on span at bounding box center [749, 345] width 43 height 31
type input "*******"
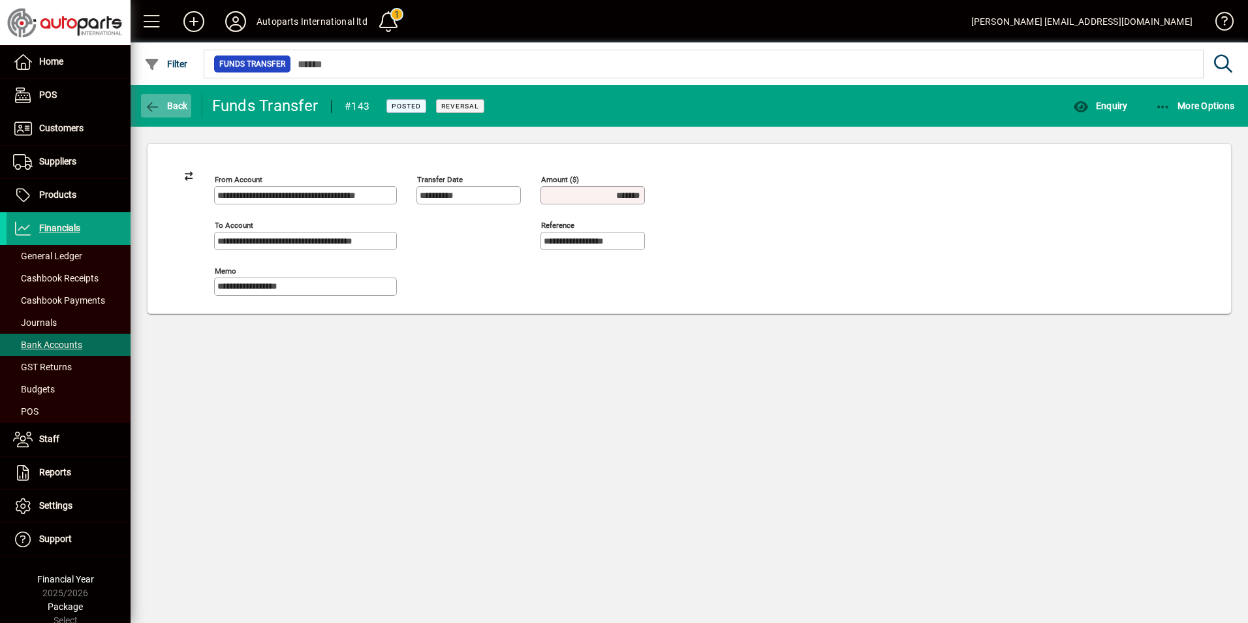
click at [154, 103] on icon "button" at bounding box center [152, 107] width 16 height 13
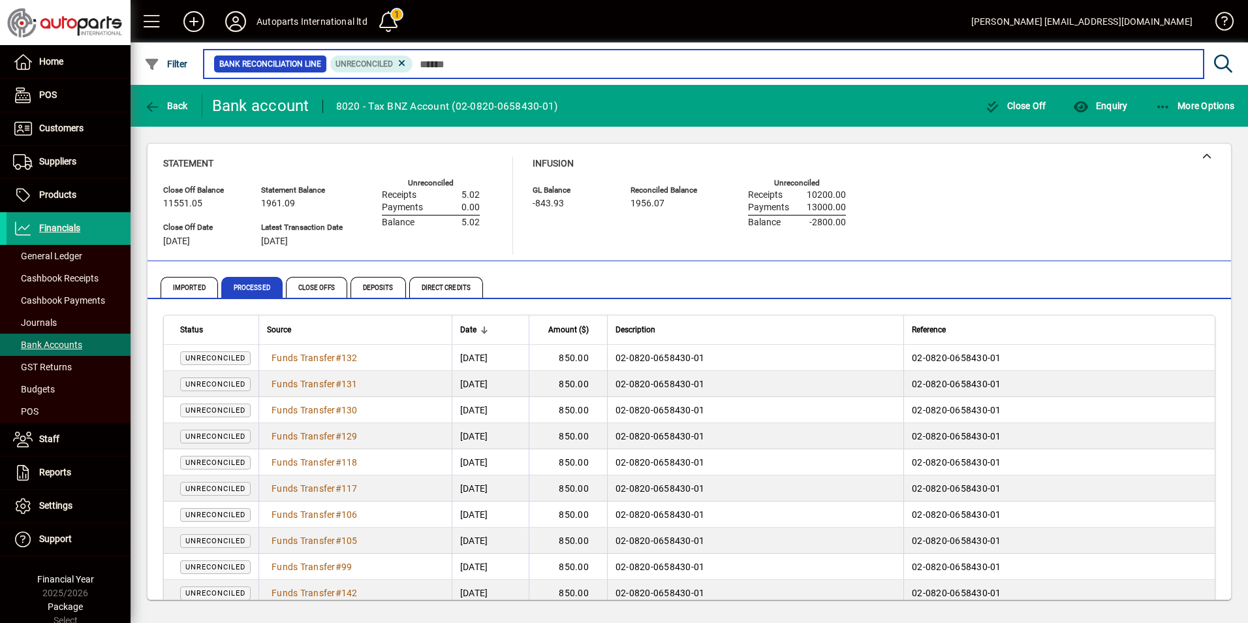
scroll to position [96, 0]
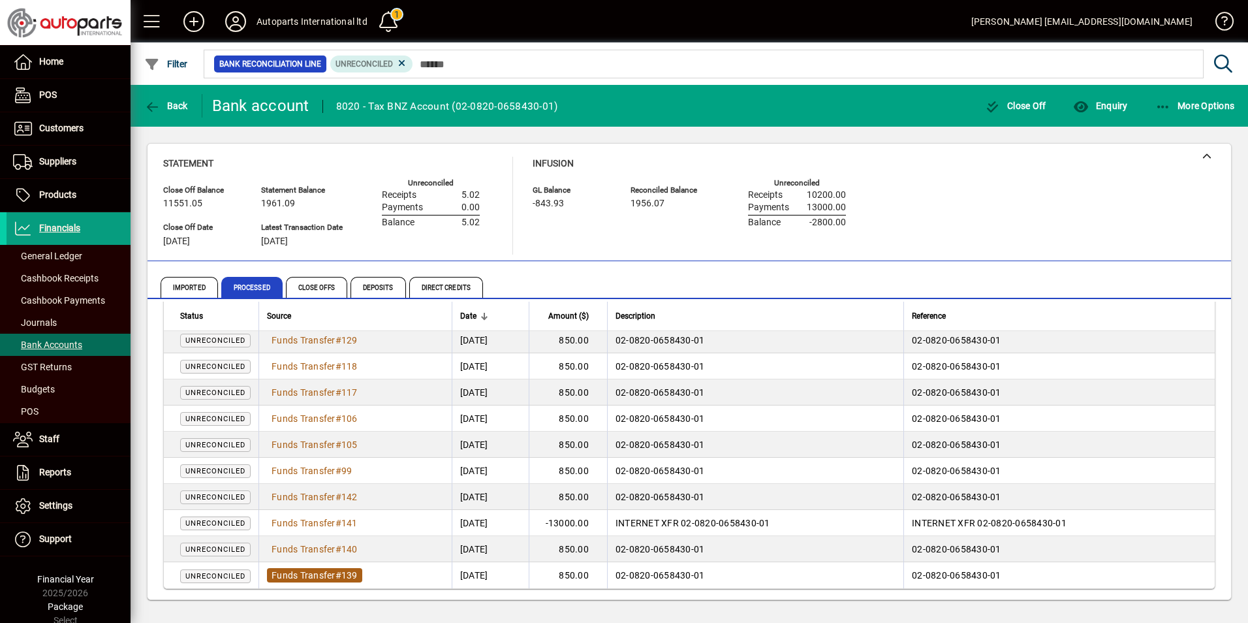
click at [324, 571] on span "Funds Transfer" at bounding box center [304, 575] width 64 height 10
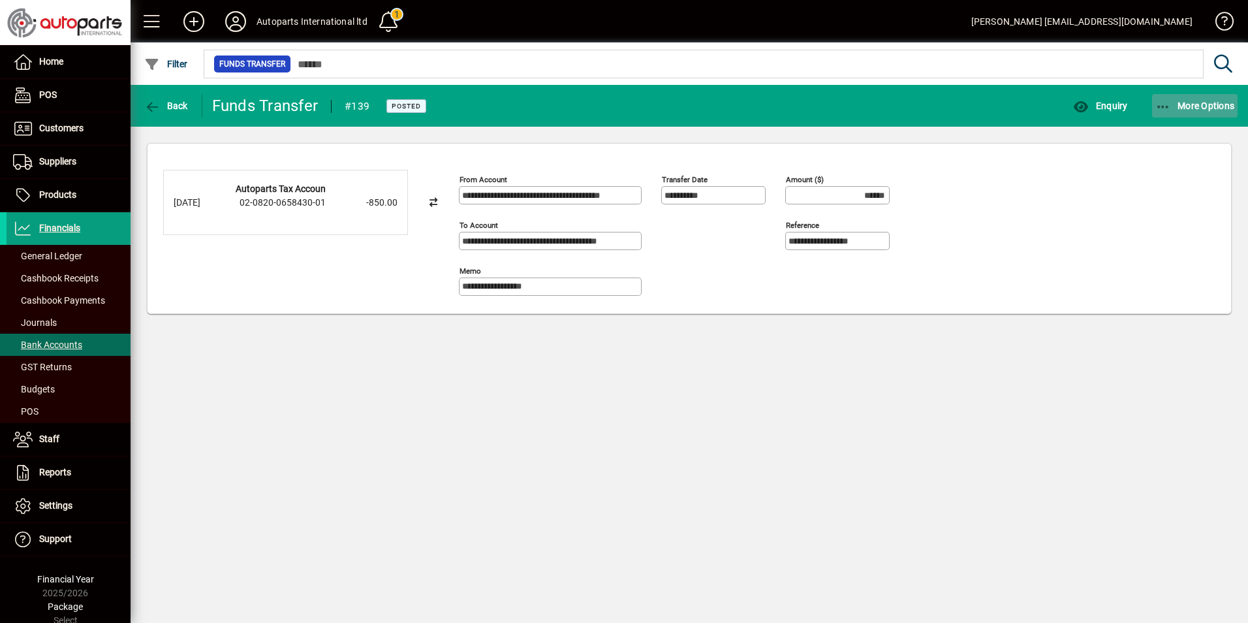
click at [1174, 106] on span "More Options" at bounding box center [1195, 106] width 80 height 10
click at [1136, 133] on icon "button" at bounding box center [1134, 134] width 13 height 10
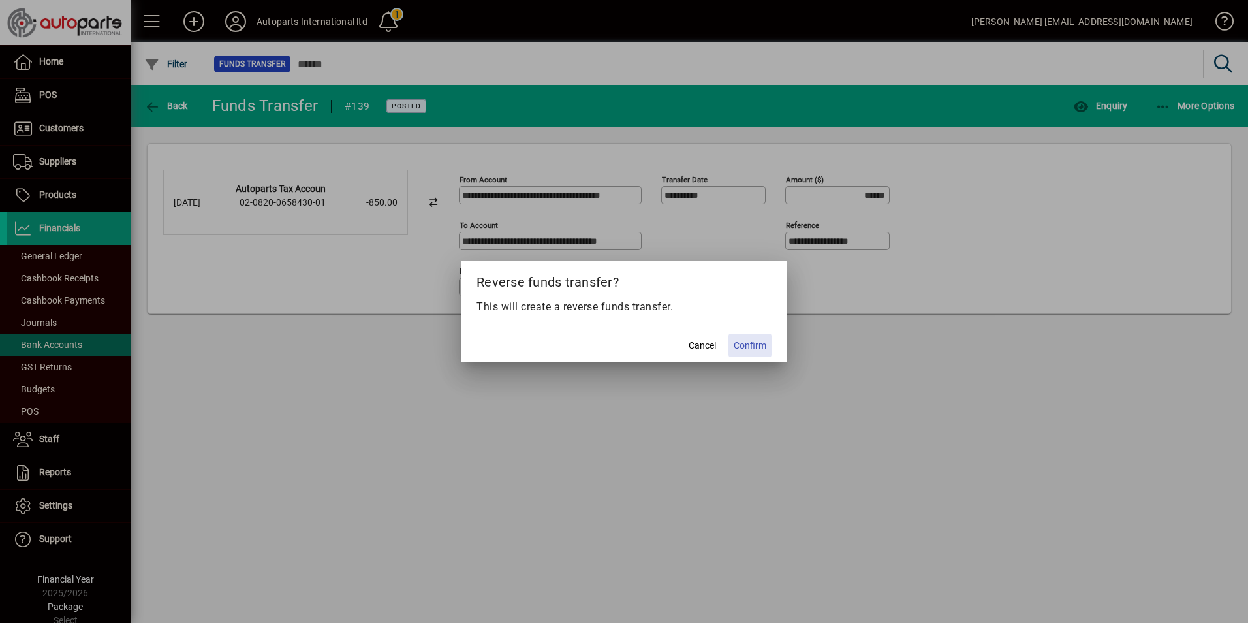
click at [760, 344] on span "Confirm" at bounding box center [750, 346] width 33 height 14
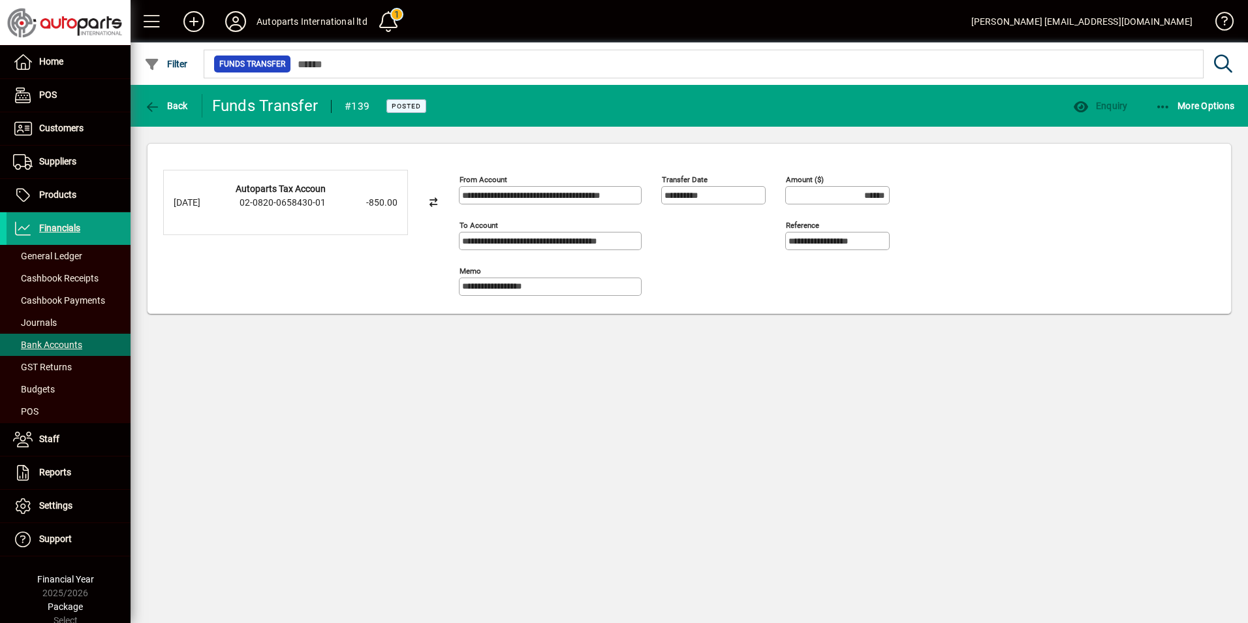
type input "*******"
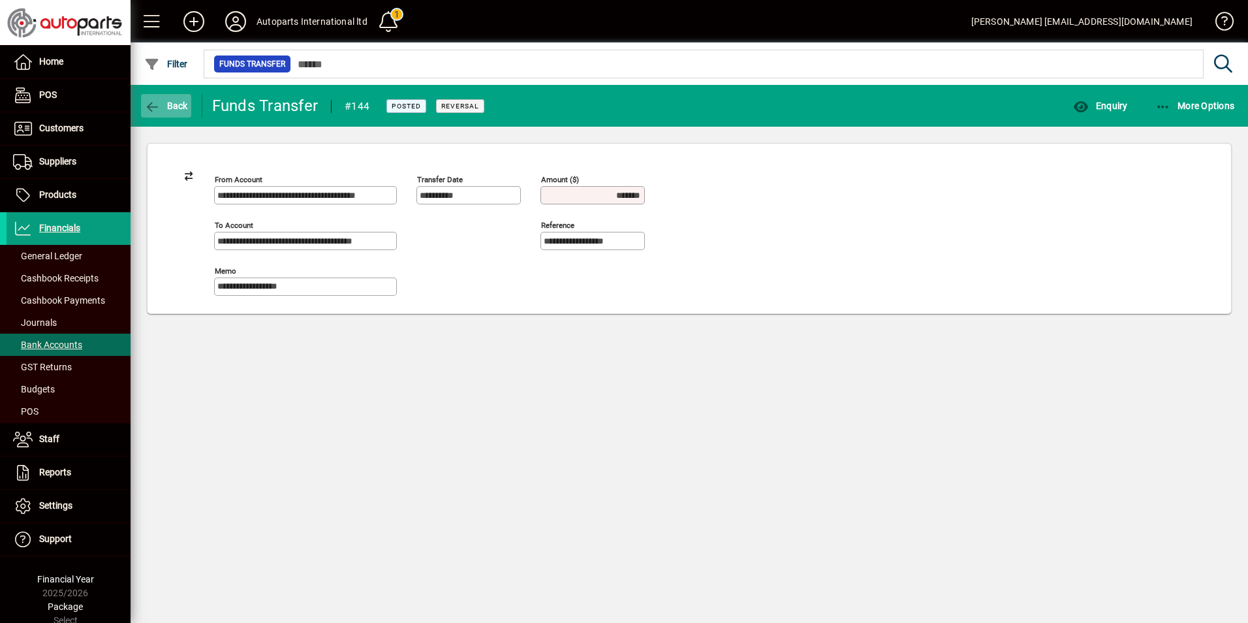
click at [152, 104] on icon "button" at bounding box center [152, 107] width 16 height 13
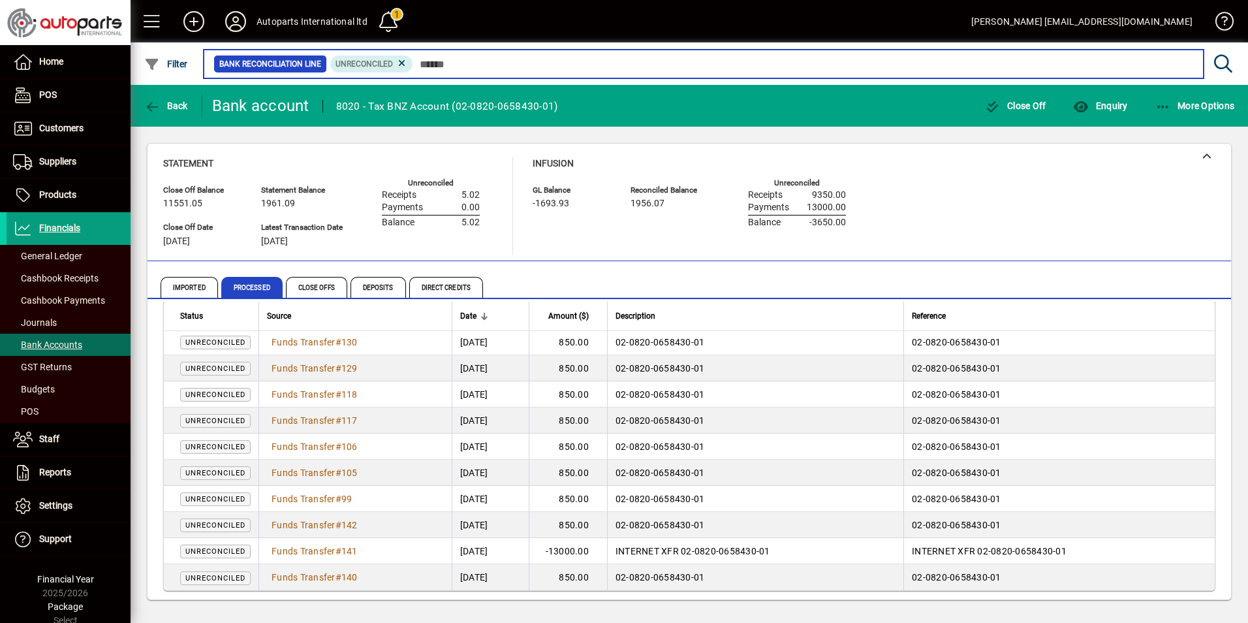
scroll to position [70, 0]
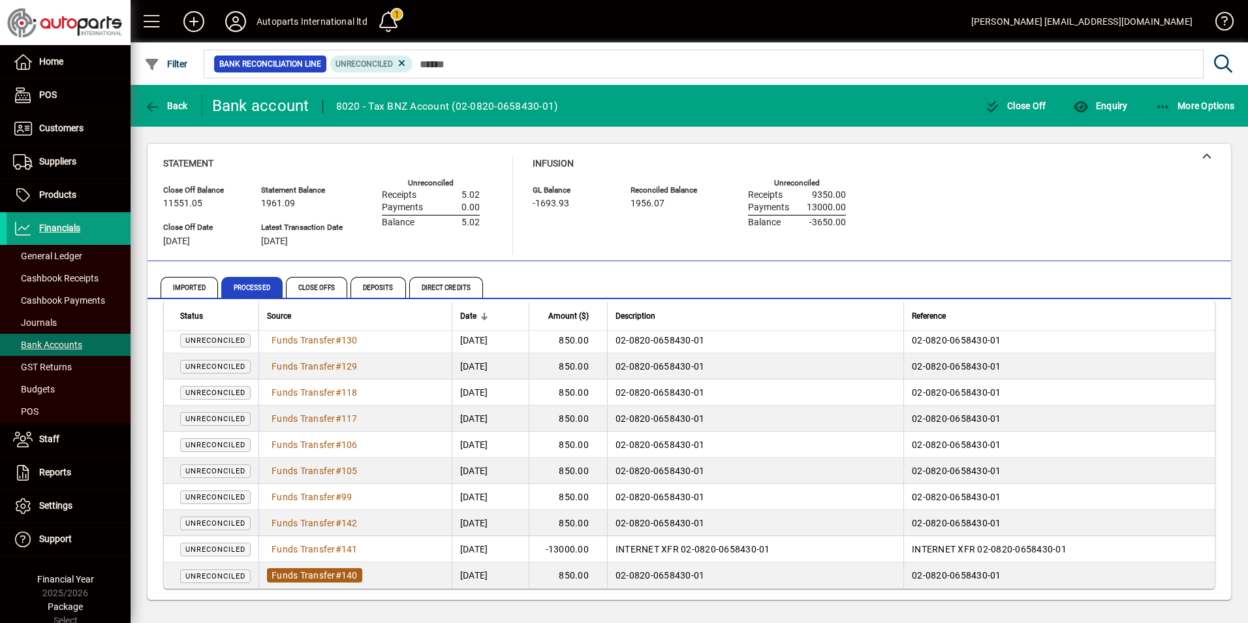
click at [334, 572] on span "Funds Transfer" at bounding box center [304, 575] width 64 height 10
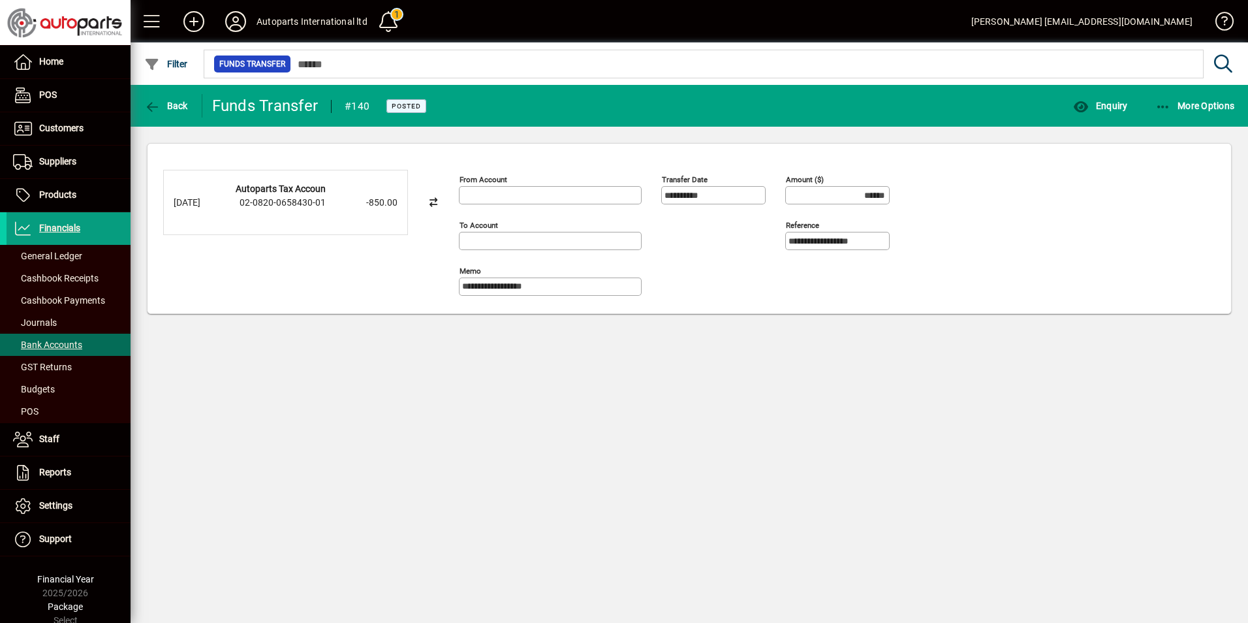
type input "**********"
click at [1165, 108] on icon "button" at bounding box center [1163, 107] width 16 height 13
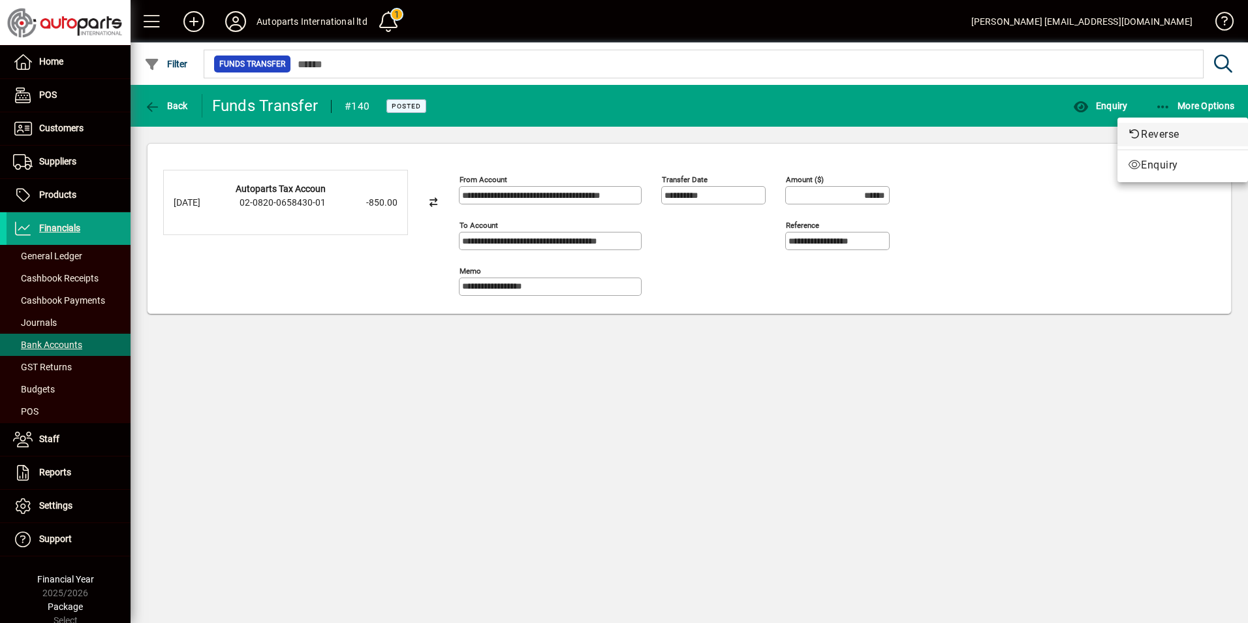
click at [1157, 130] on span "Reverse" at bounding box center [1183, 135] width 110 height 16
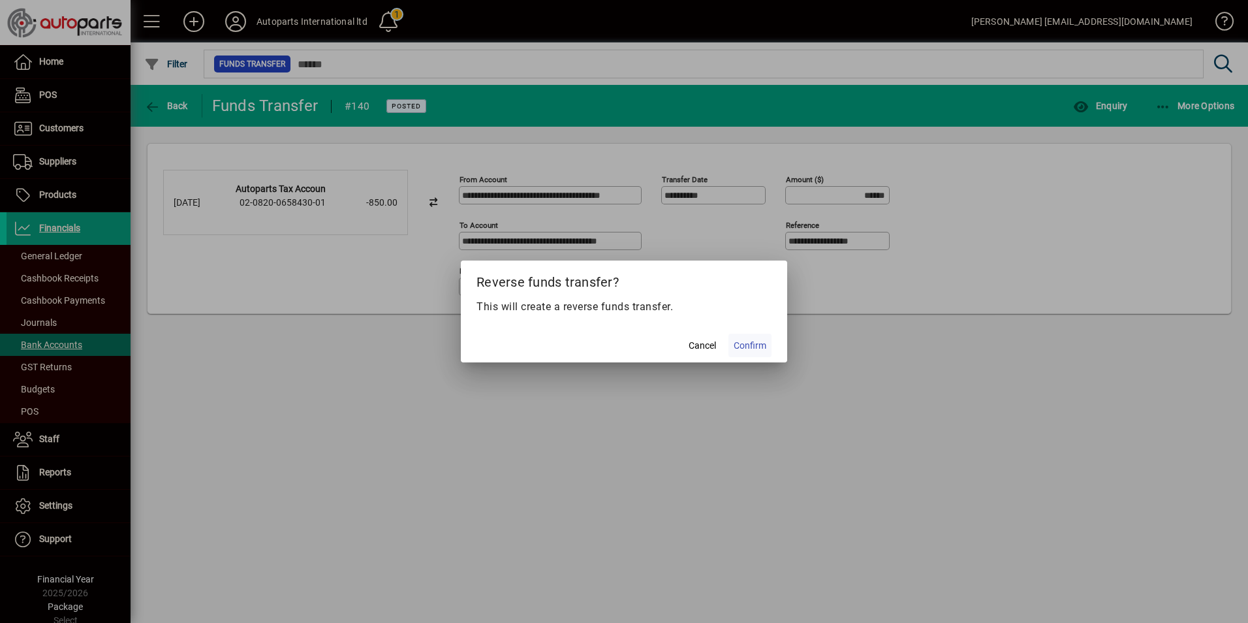
click at [750, 348] on span "Confirm" at bounding box center [750, 346] width 33 height 14
type input "*******"
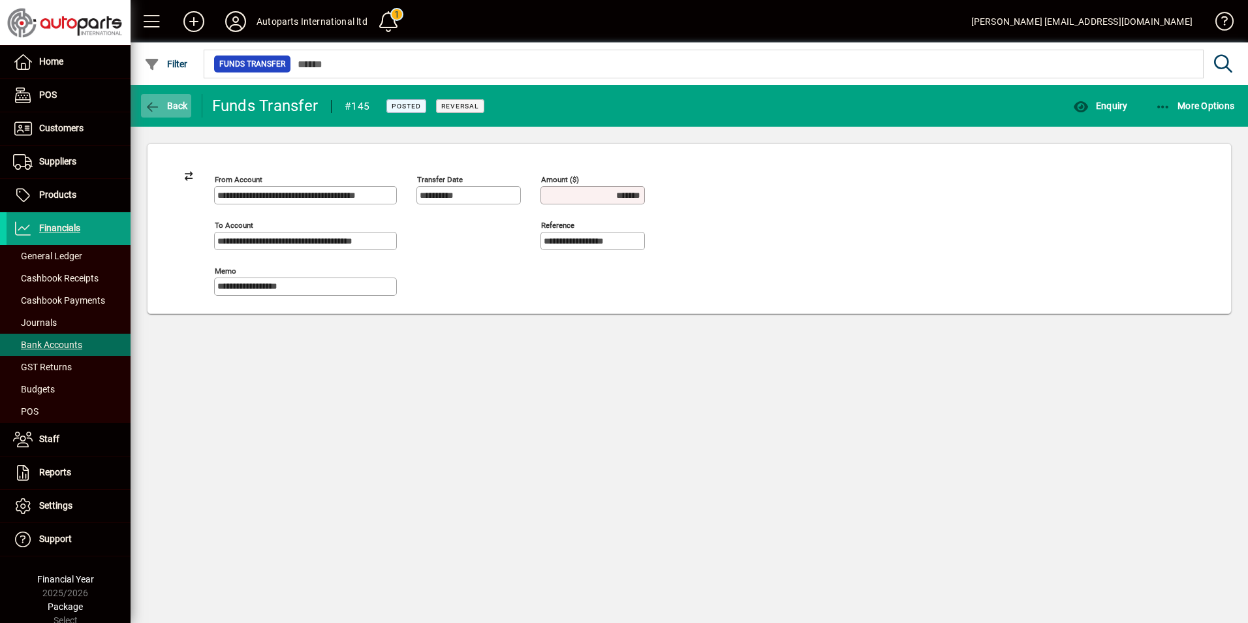
click at [168, 106] on span "Back" at bounding box center [166, 106] width 44 height 10
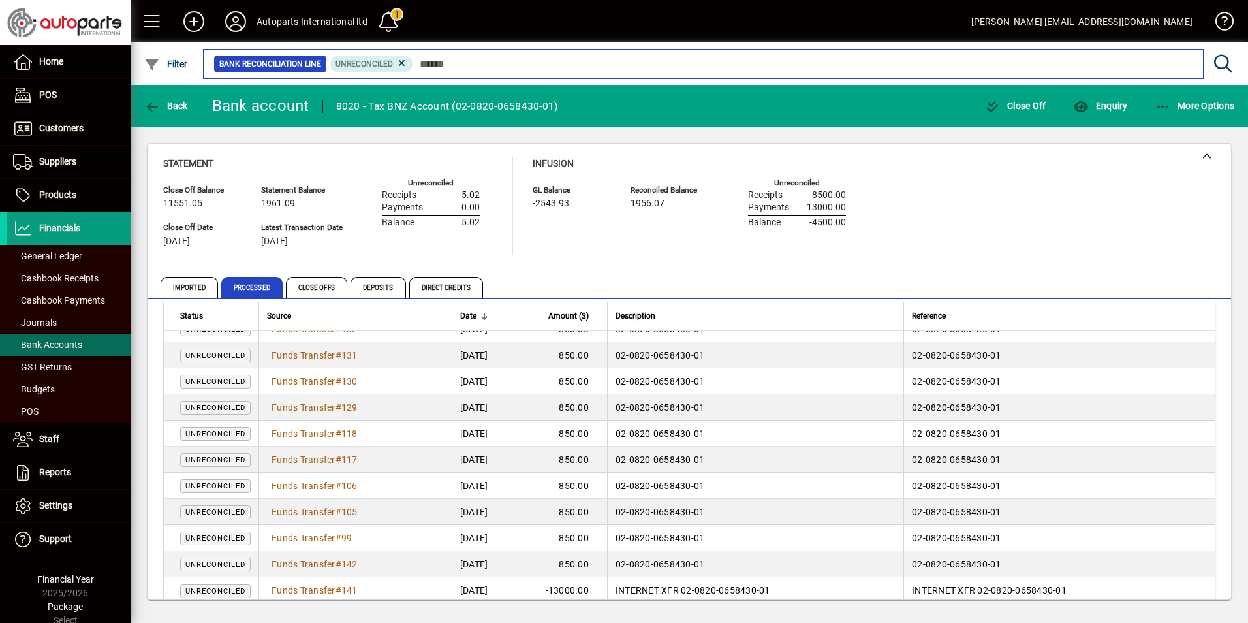
scroll to position [44, 0]
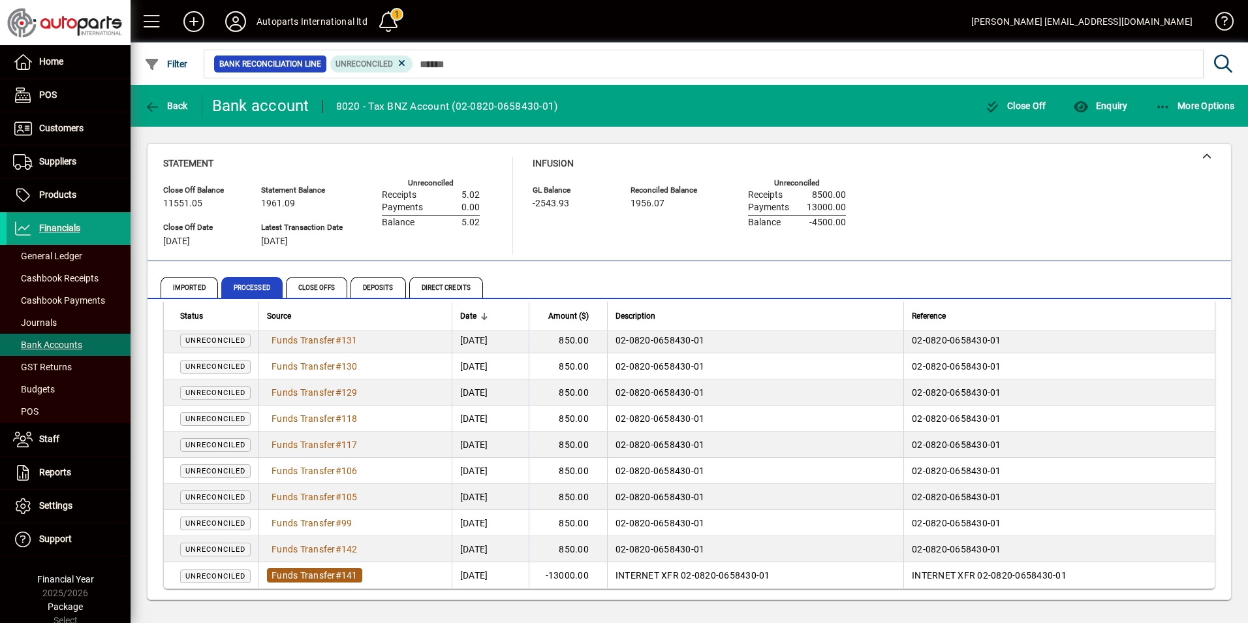
click at [339, 571] on span "#" at bounding box center [339, 575] width 6 height 10
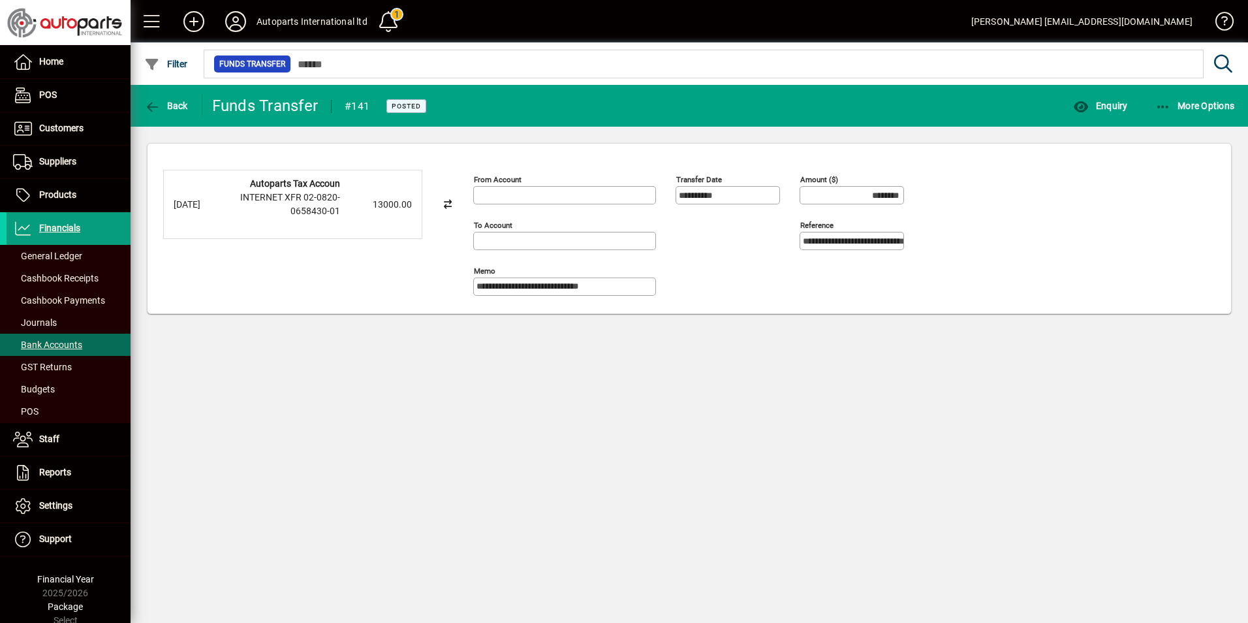
type input "**********"
click at [1155, 104] on button "More Options" at bounding box center [1195, 105] width 86 height 23
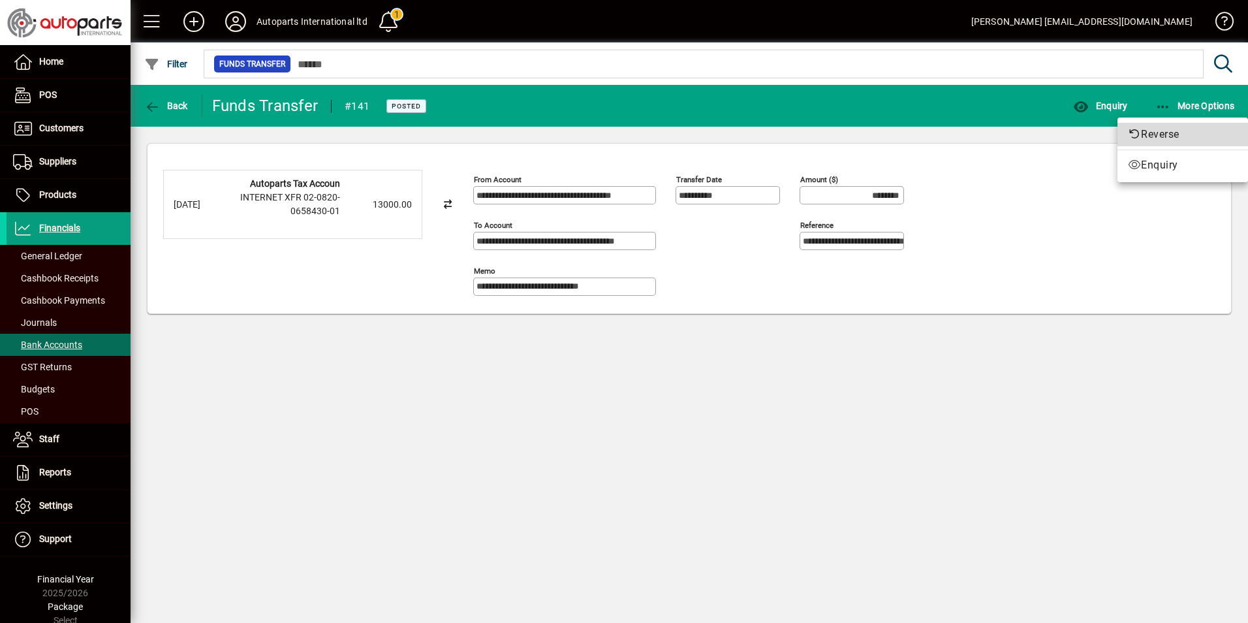
click at [1147, 134] on span "Reverse" at bounding box center [1183, 135] width 110 height 16
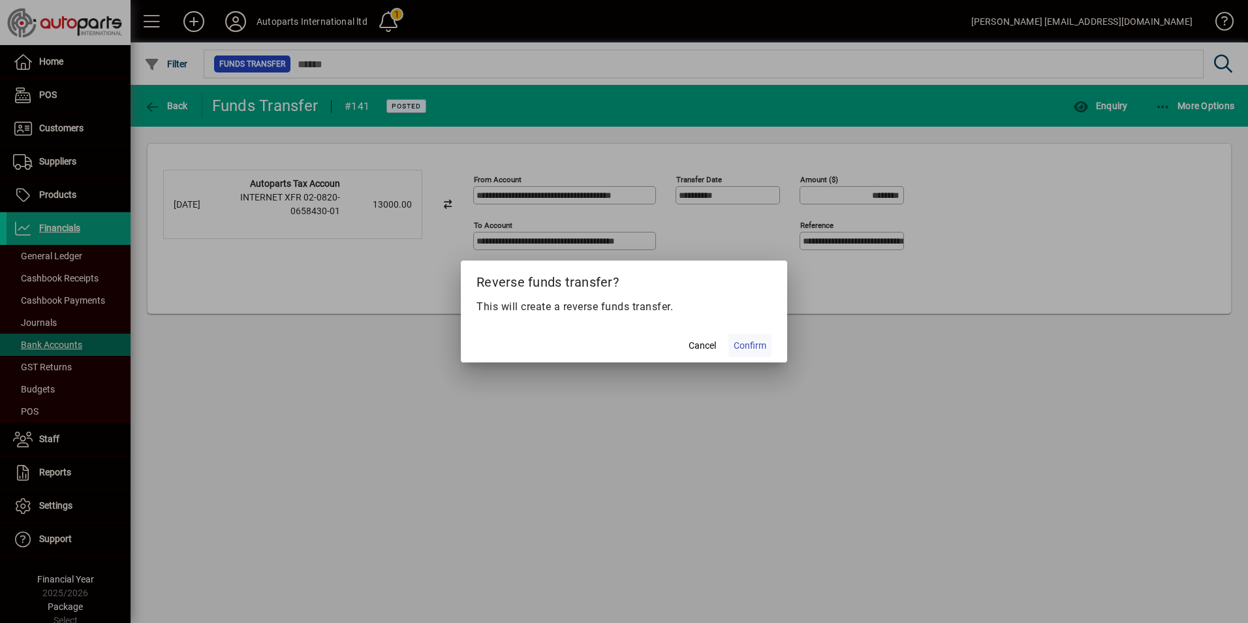
click at [753, 343] on span "Confirm" at bounding box center [750, 346] width 33 height 14
type input "*********"
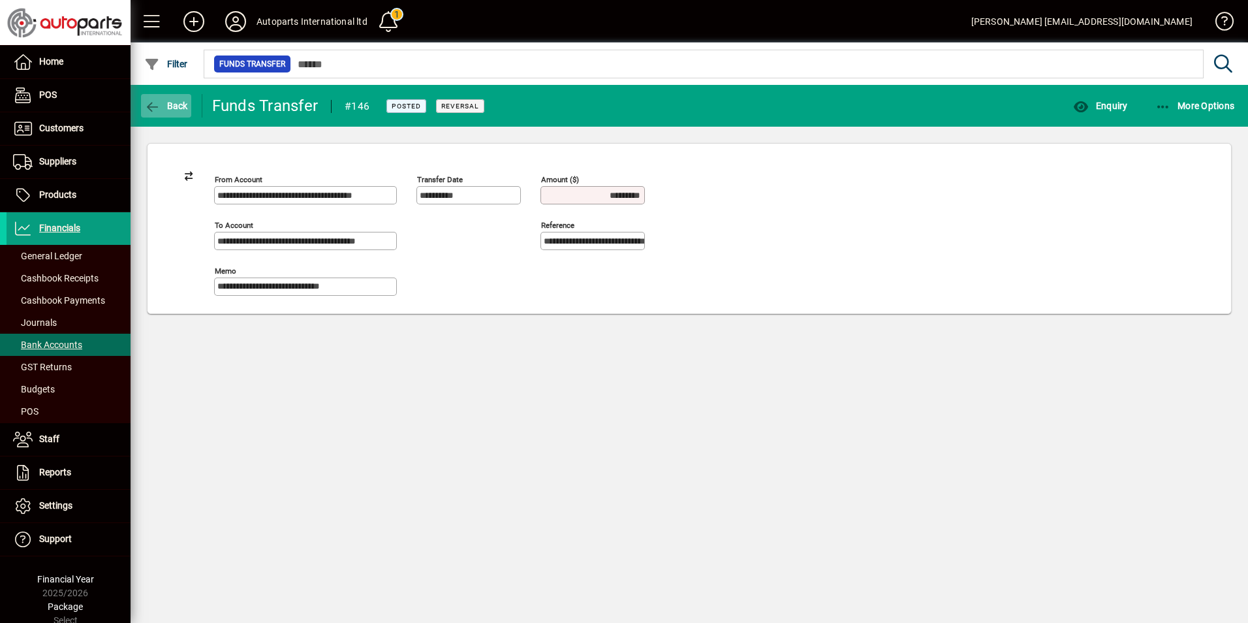
click at [151, 108] on icon "button" at bounding box center [152, 107] width 16 height 13
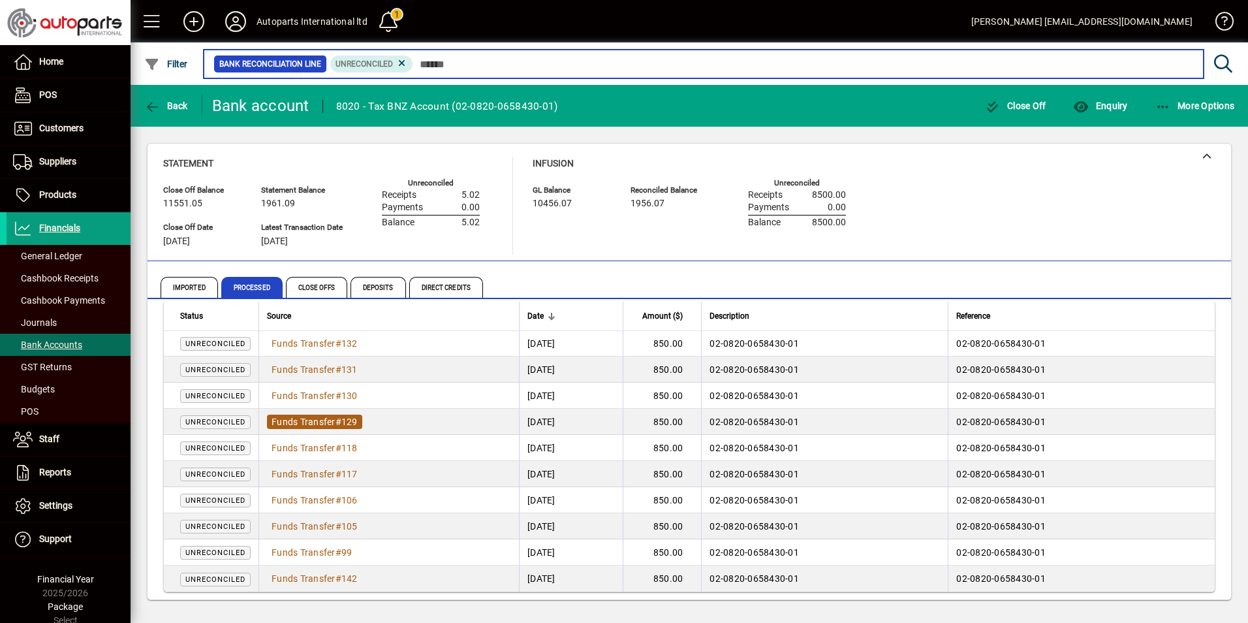
scroll to position [18, 0]
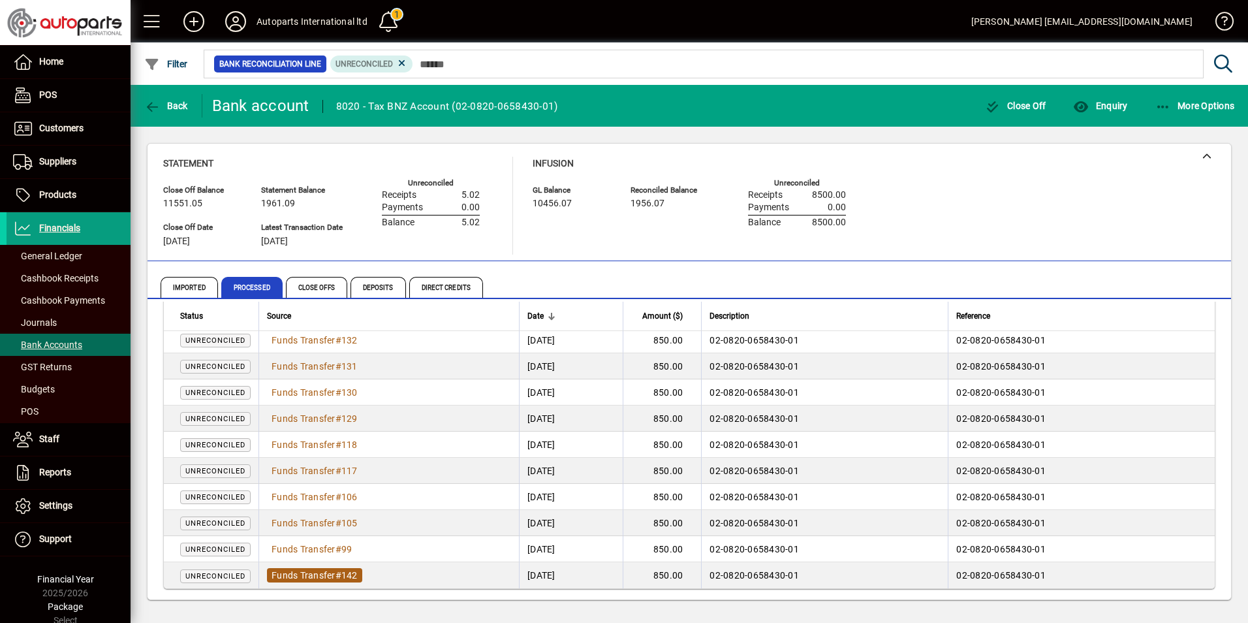
click at [286, 574] on span "Funds Transfer" at bounding box center [304, 575] width 64 height 10
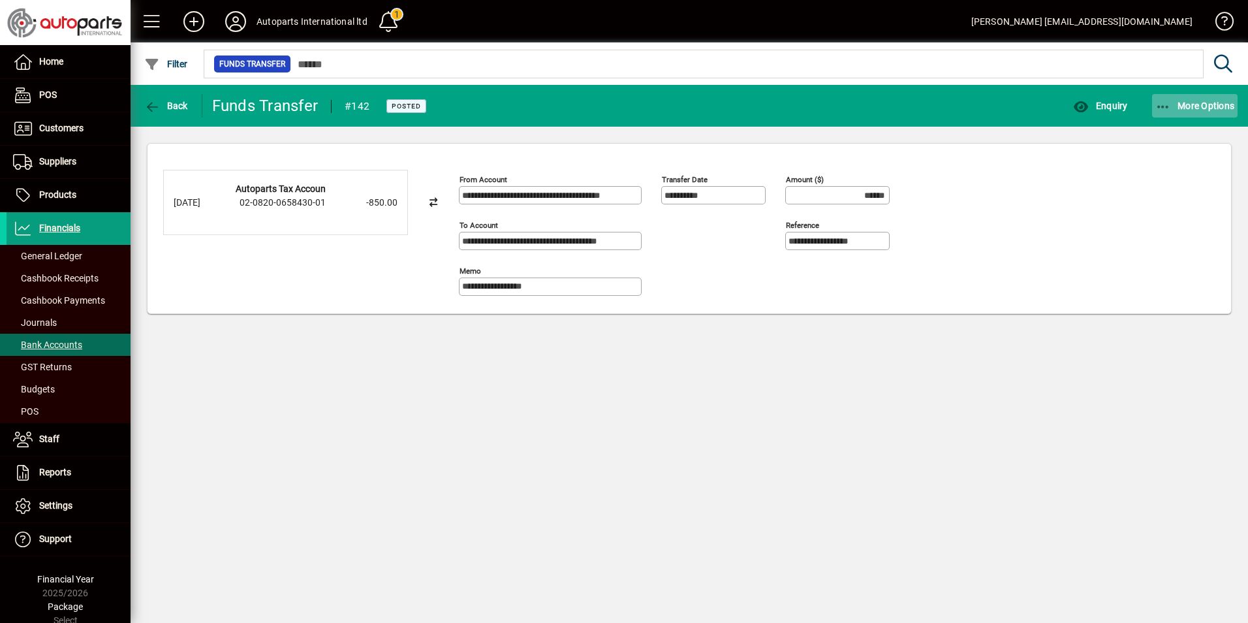
click at [1168, 106] on icon "button" at bounding box center [1163, 107] width 16 height 13
click at [1145, 131] on span "Reverse" at bounding box center [1183, 135] width 110 height 16
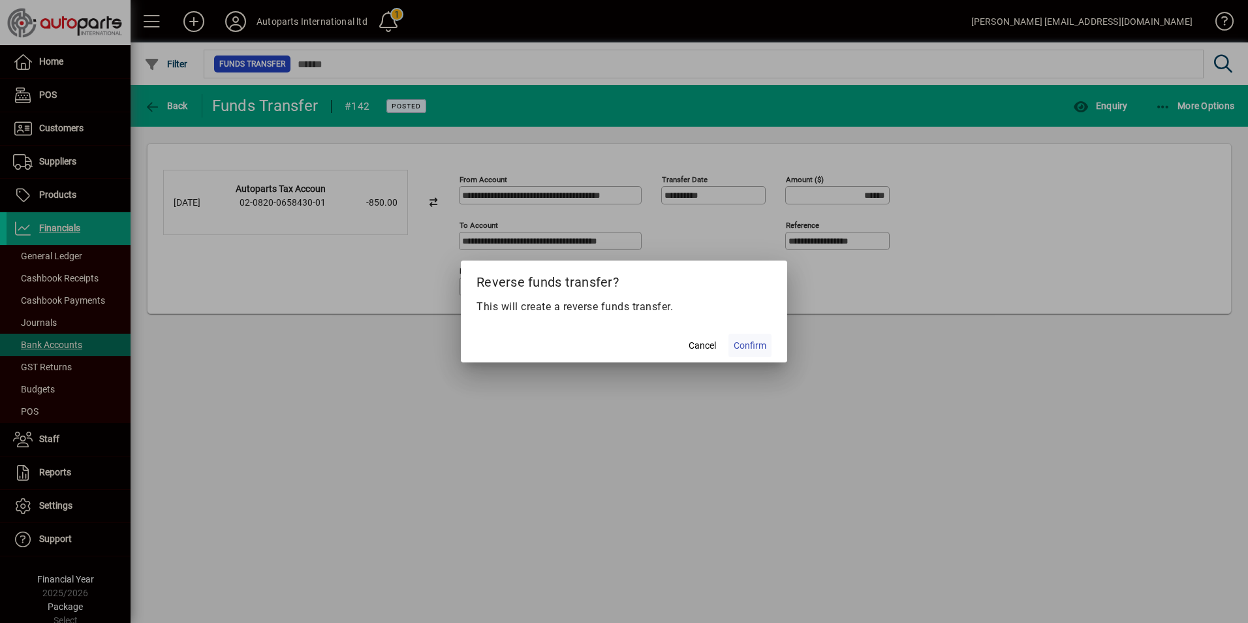
click at [749, 353] on span at bounding box center [749, 345] width 43 height 31
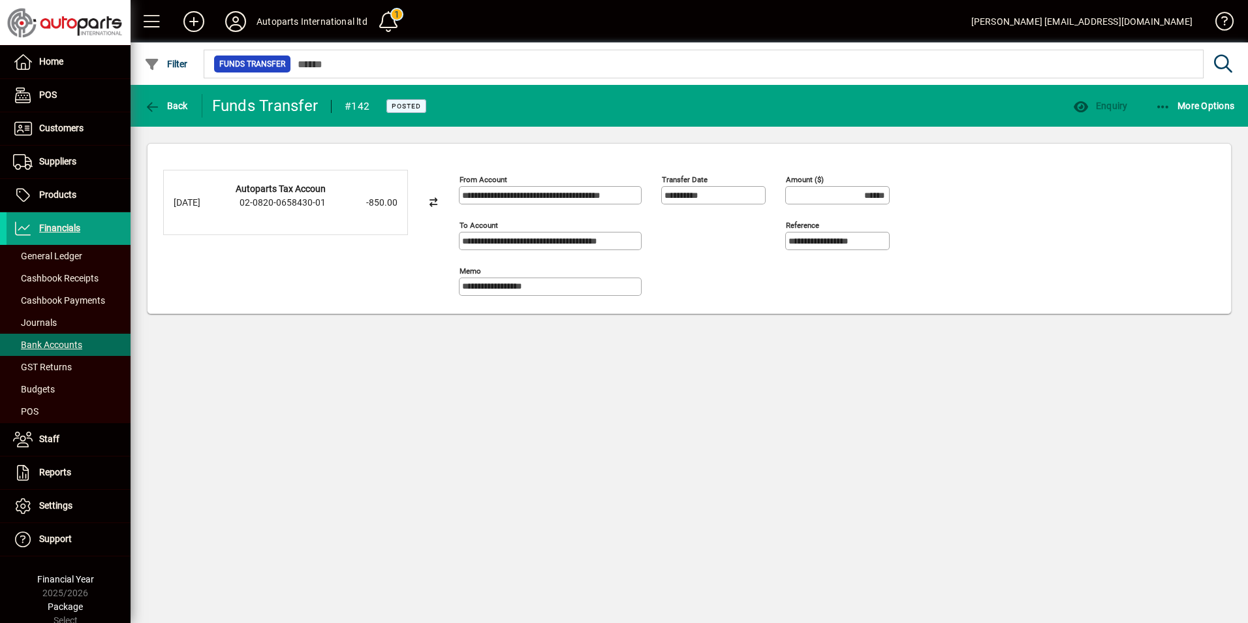
type input "*******"
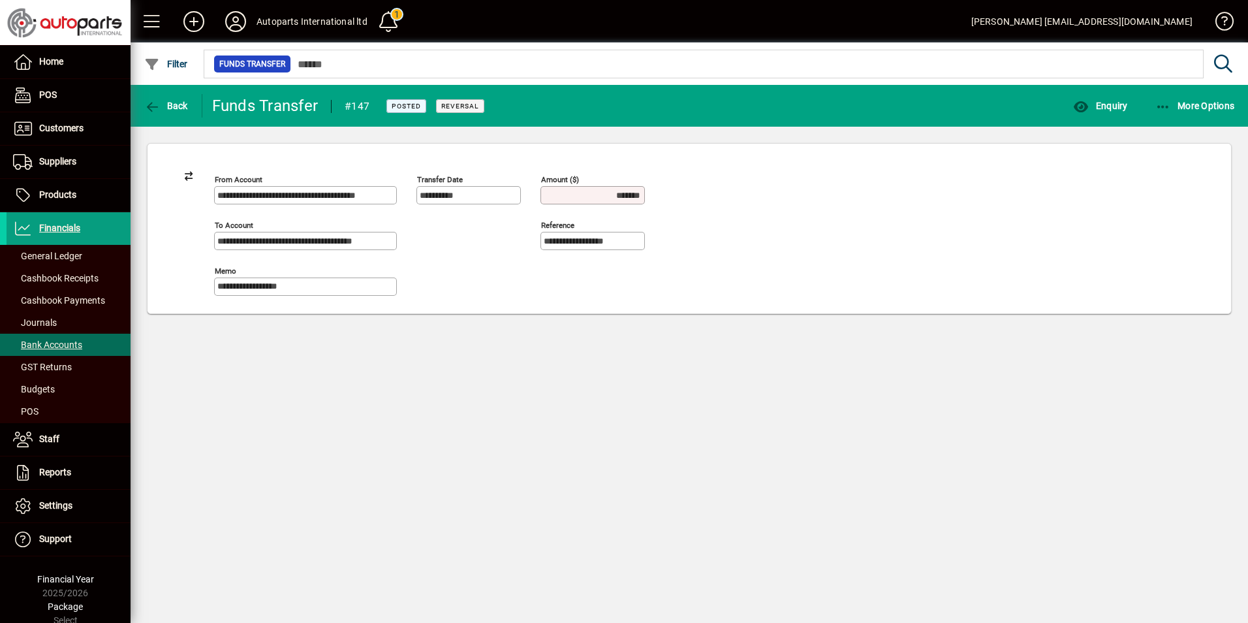
click at [604, 309] on div "**********" at bounding box center [690, 229] width 1084 height 170
click at [175, 101] on span "Back" at bounding box center [166, 106] width 44 height 10
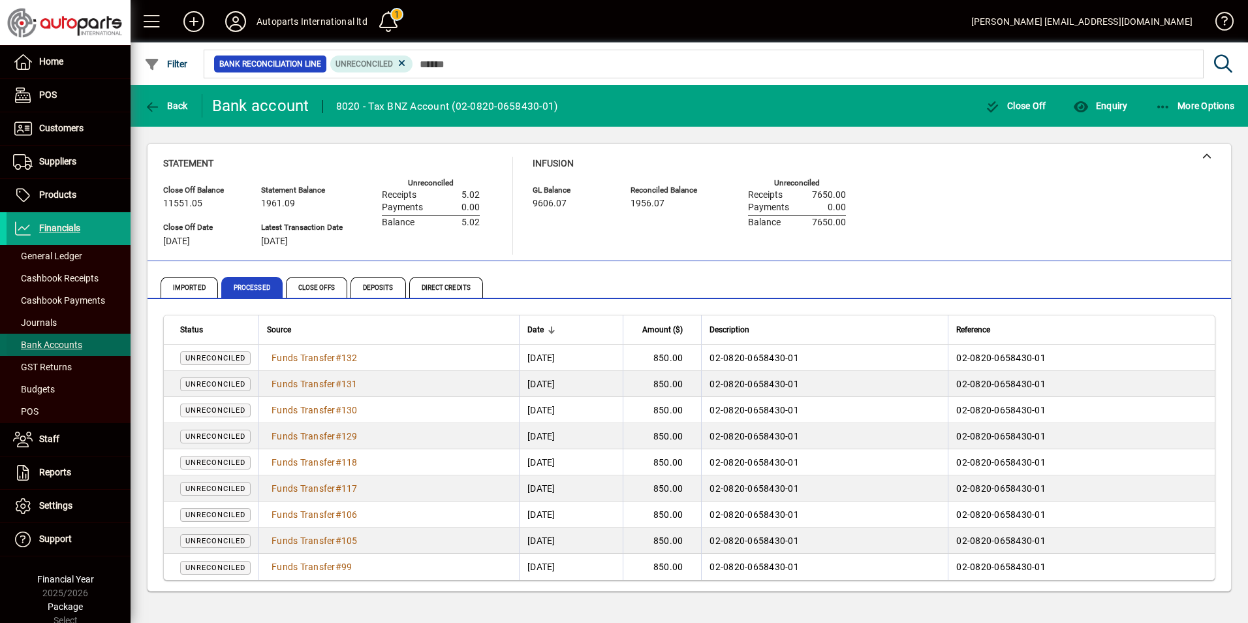
click at [35, 341] on span "Bank Accounts" at bounding box center [47, 344] width 69 height 10
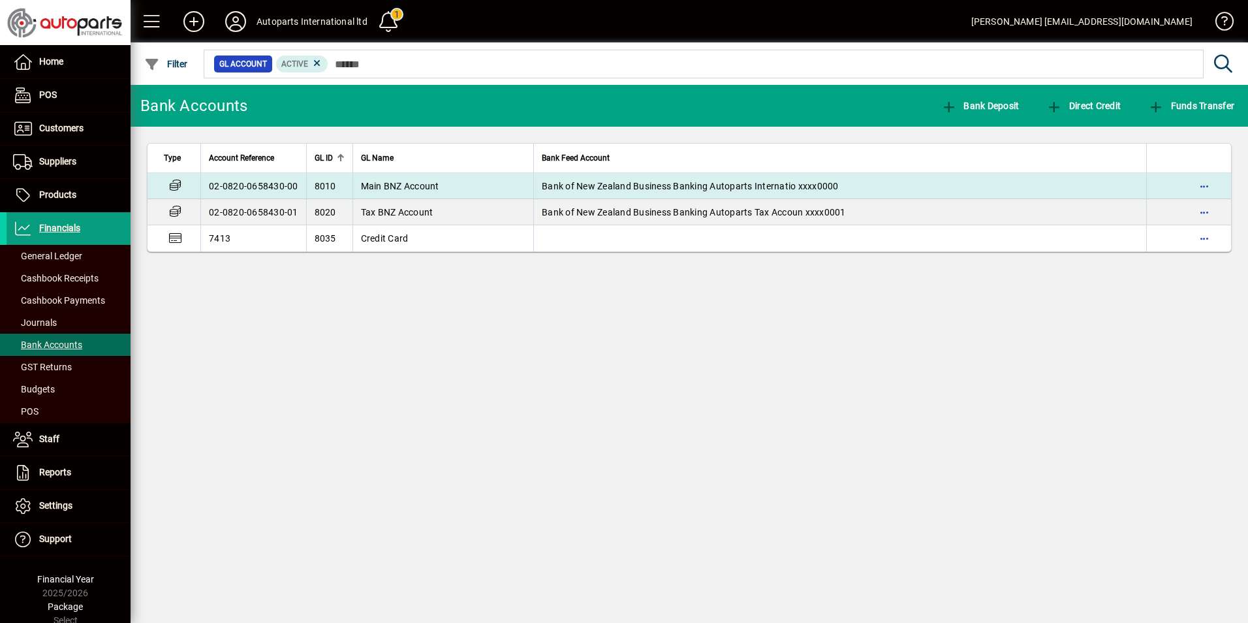
click at [262, 187] on td "02-0820-0658430-00" at bounding box center [253, 186] width 106 height 26
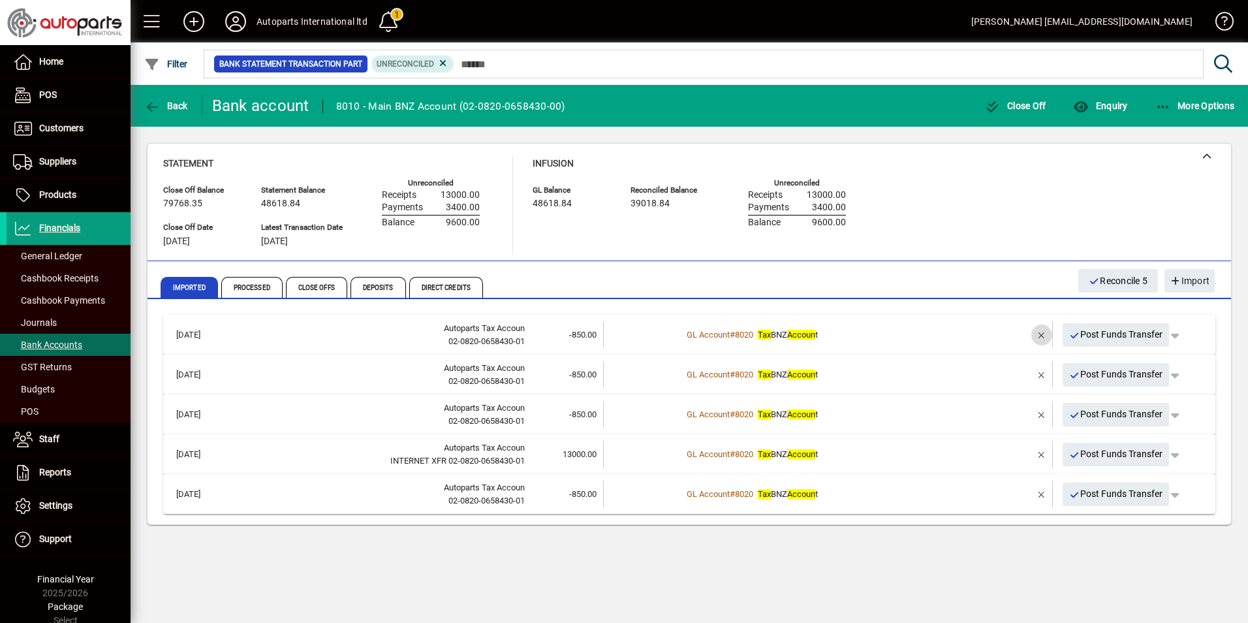
click at [1043, 334] on span "button" at bounding box center [1041, 334] width 31 height 31
click at [1043, 334] on td at bounding box center [1041, 334] width 21 height 27
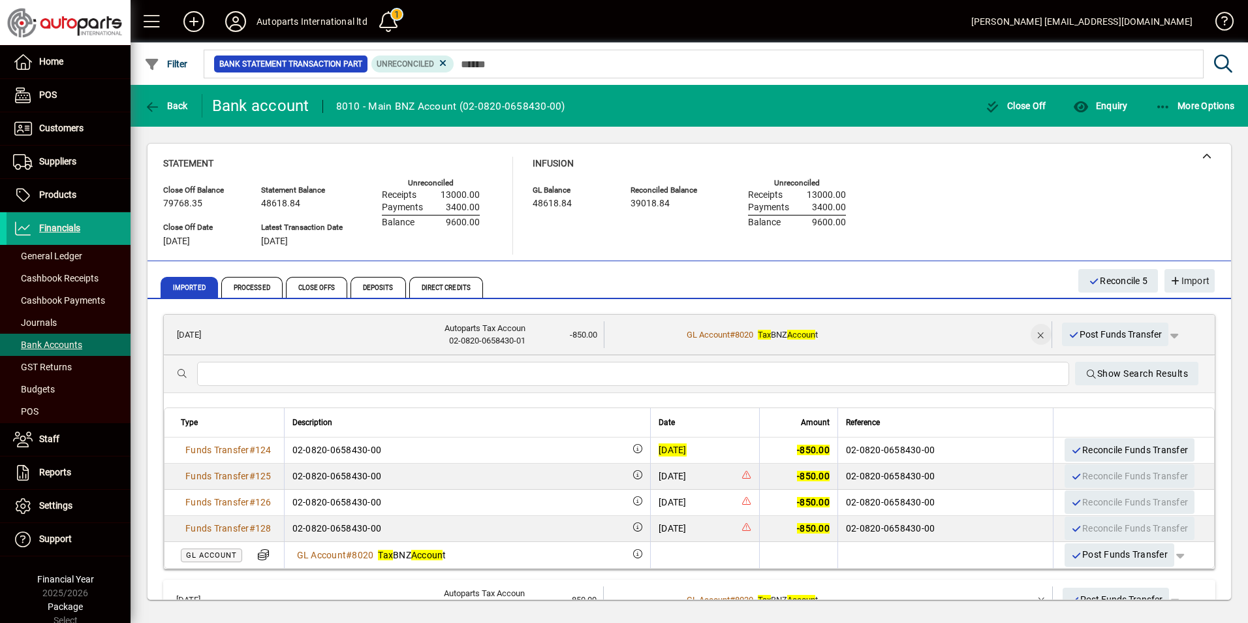
click at [1034, 334] on span "button" at bounding box center [1040, 334] width 31 height 31
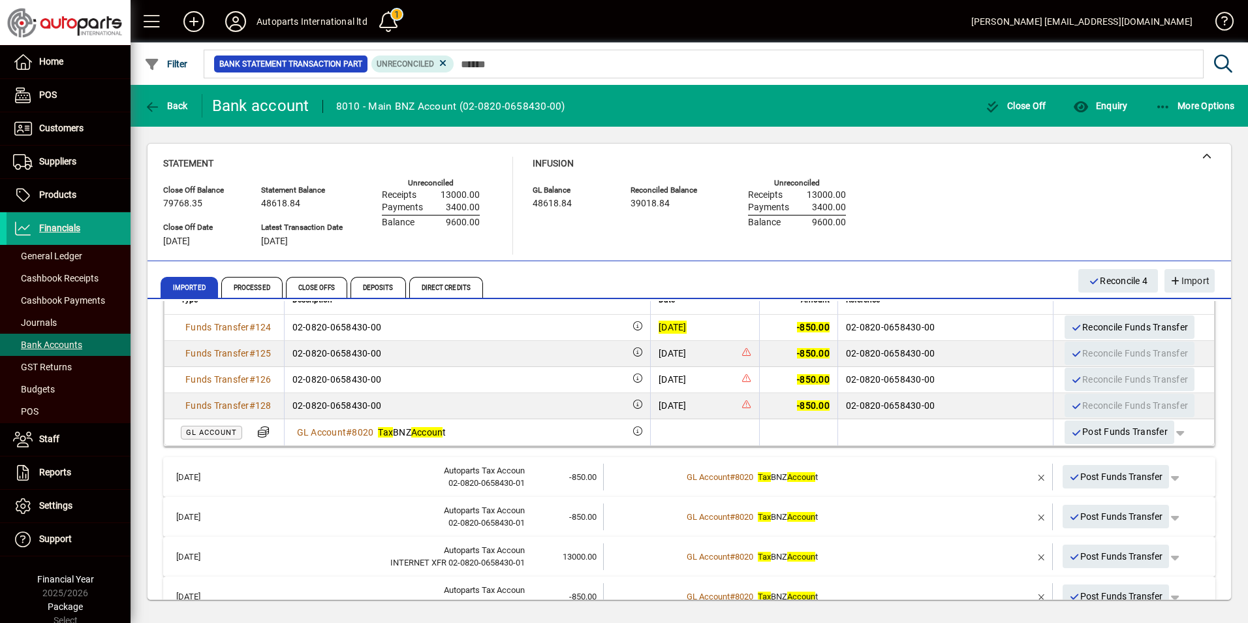
scroll to position [84, 0]
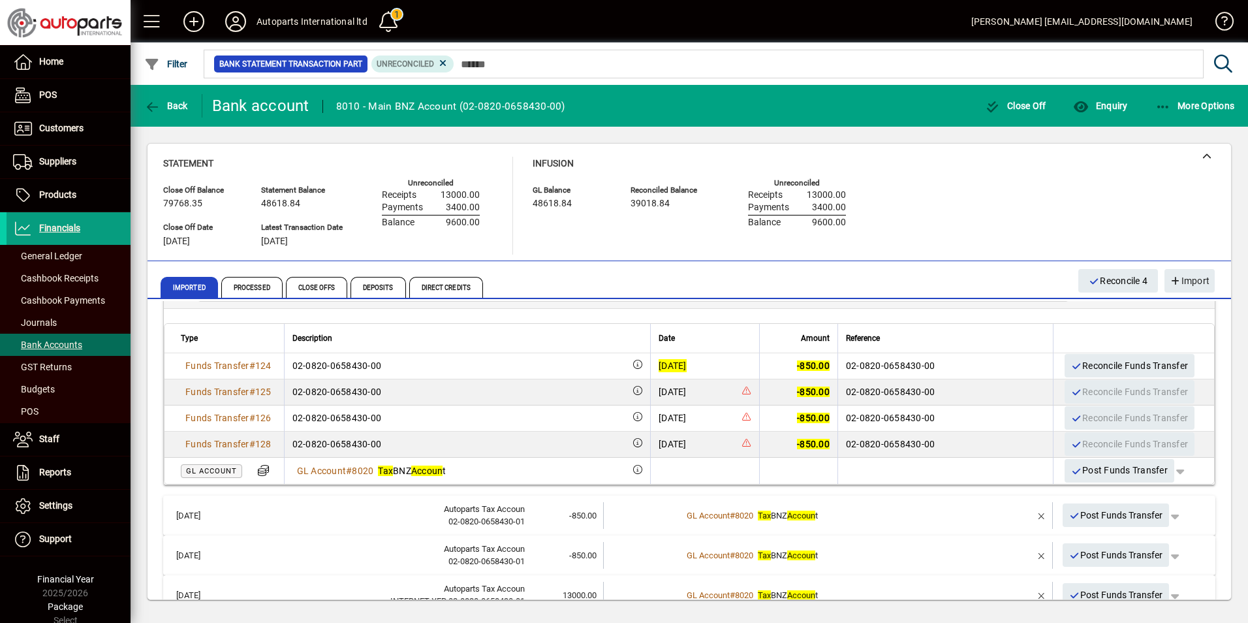
click at [599, 234] on div "Infusion GL Balance 48618.84 Reconciled Balance 39018.84 Unreconciled Receipts …" at bounding box center [699, 206] width 333 height 98
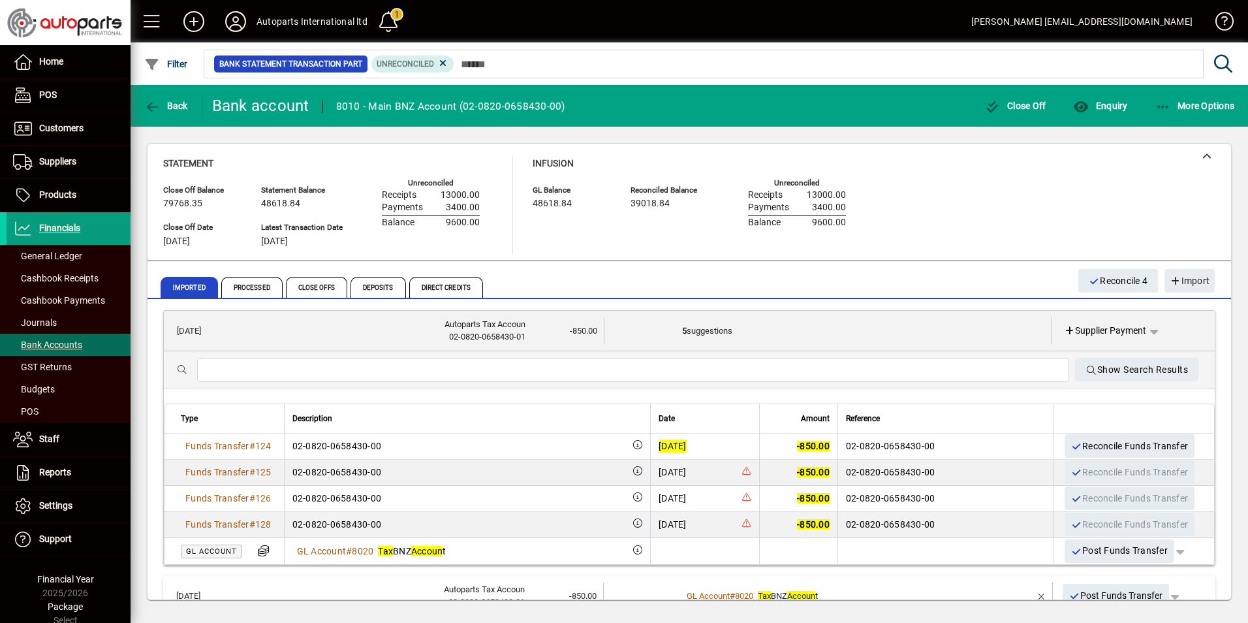
scroll to position [0, 0]
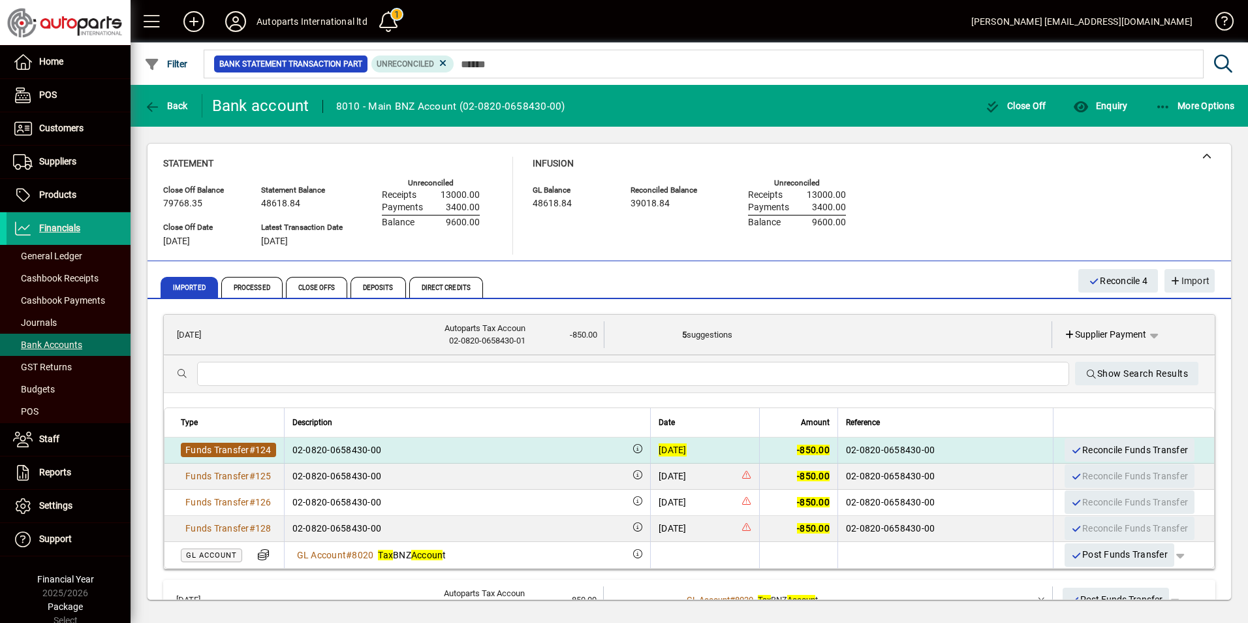
click at [225, 447] on span "Funds Transfer" at bounding box center [217, 450] width 64 height 10
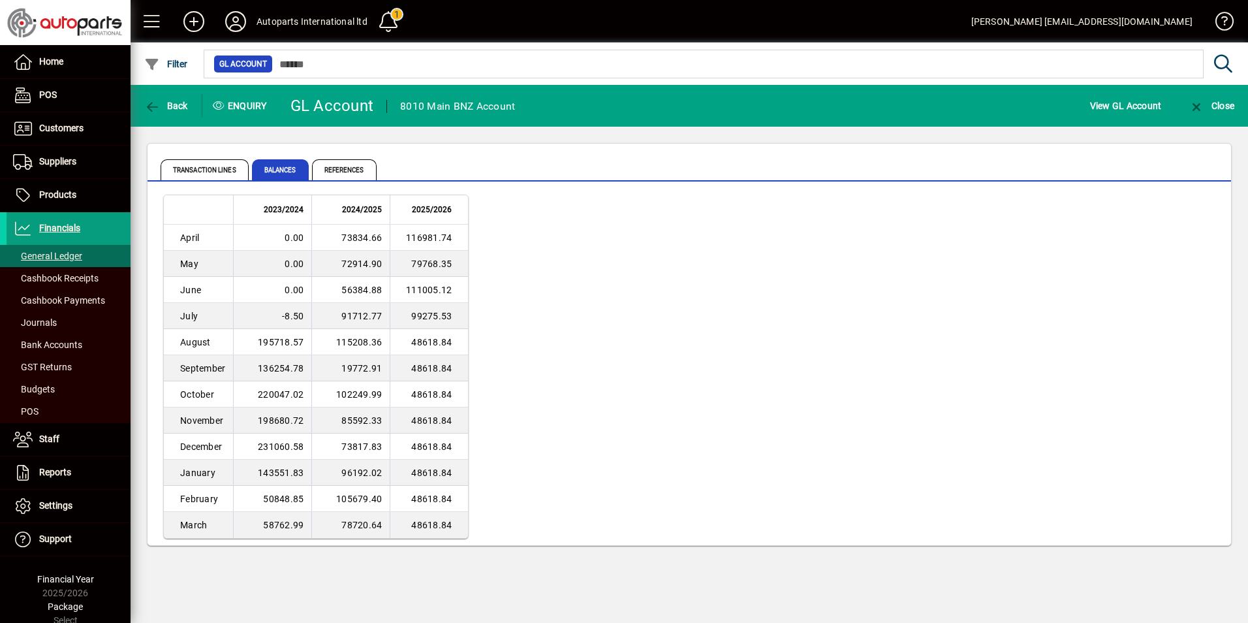
click at [0, 2] on html "Home POS Customers Invoices Payments Quotes Backorders Communications Suppliers…" at bounding box center [624, 311] width 1248 height 623
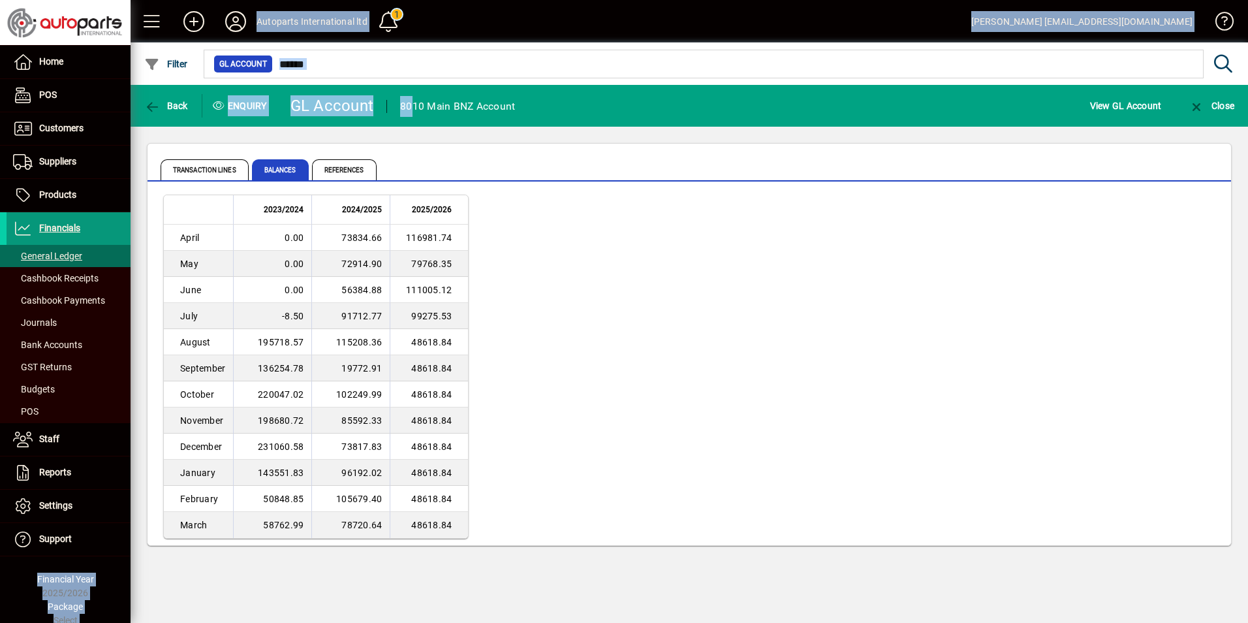
click at [67, 229] on span "Financials" at bounding box center [59, 228] width 41 height 10
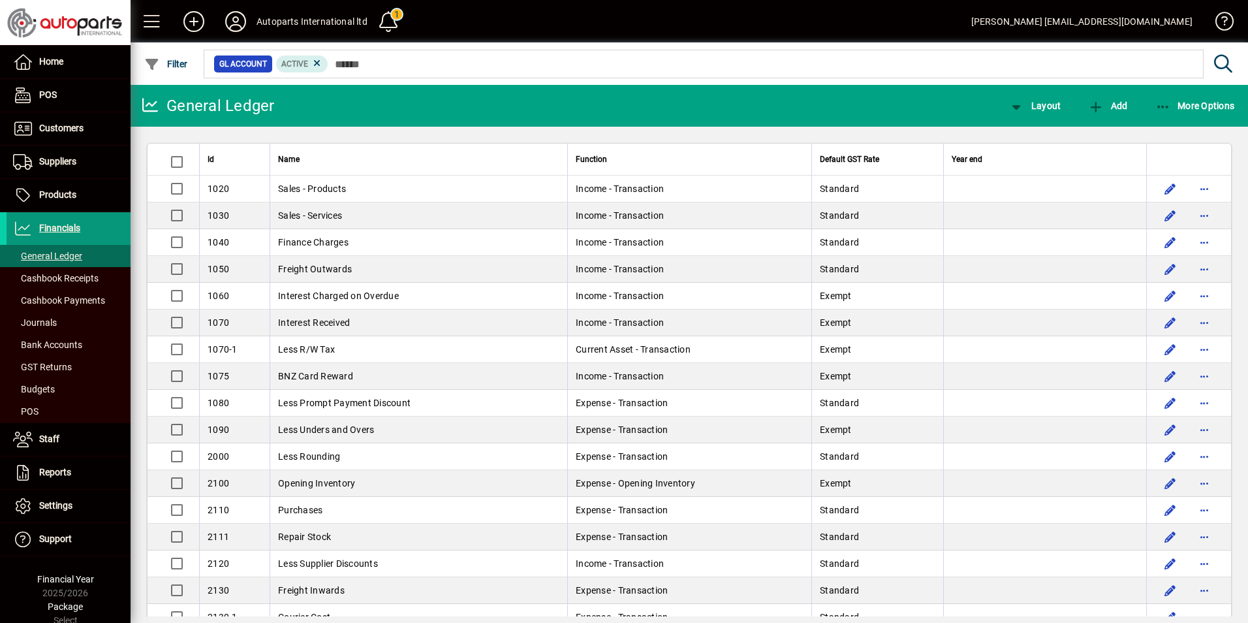
click at [45, 225] on span "Financials" at bounding box center [59, 228] width 41 height 10
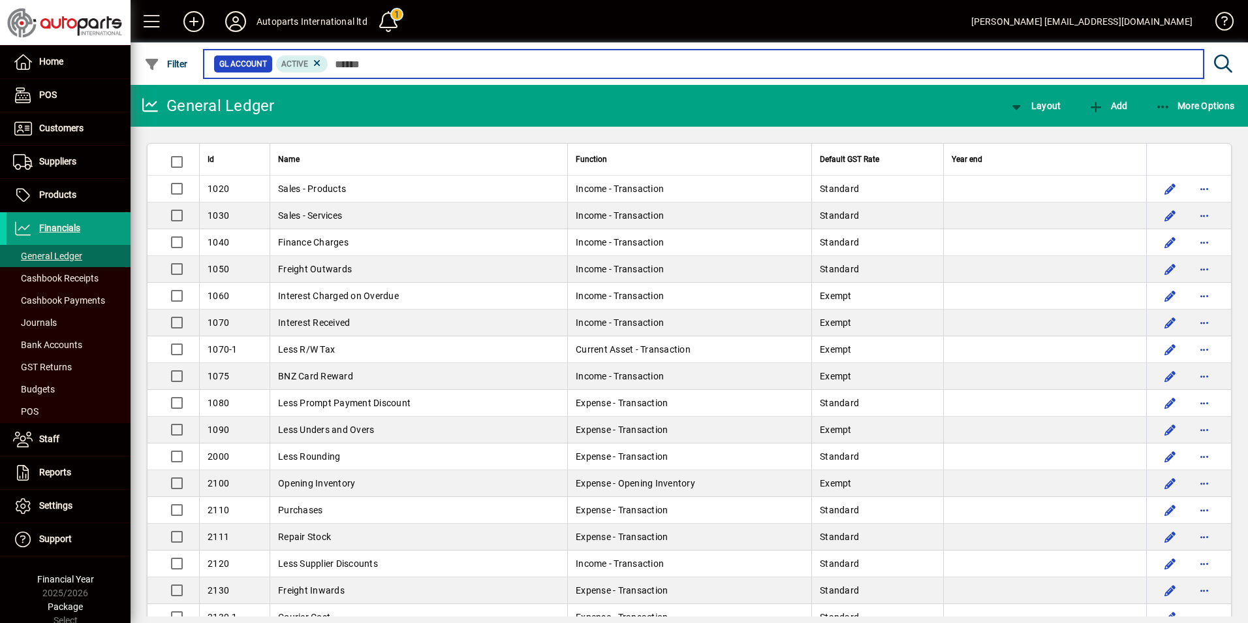
click at [339, 61] on input "text" at bounding box center [760, 64] width 865 height 18
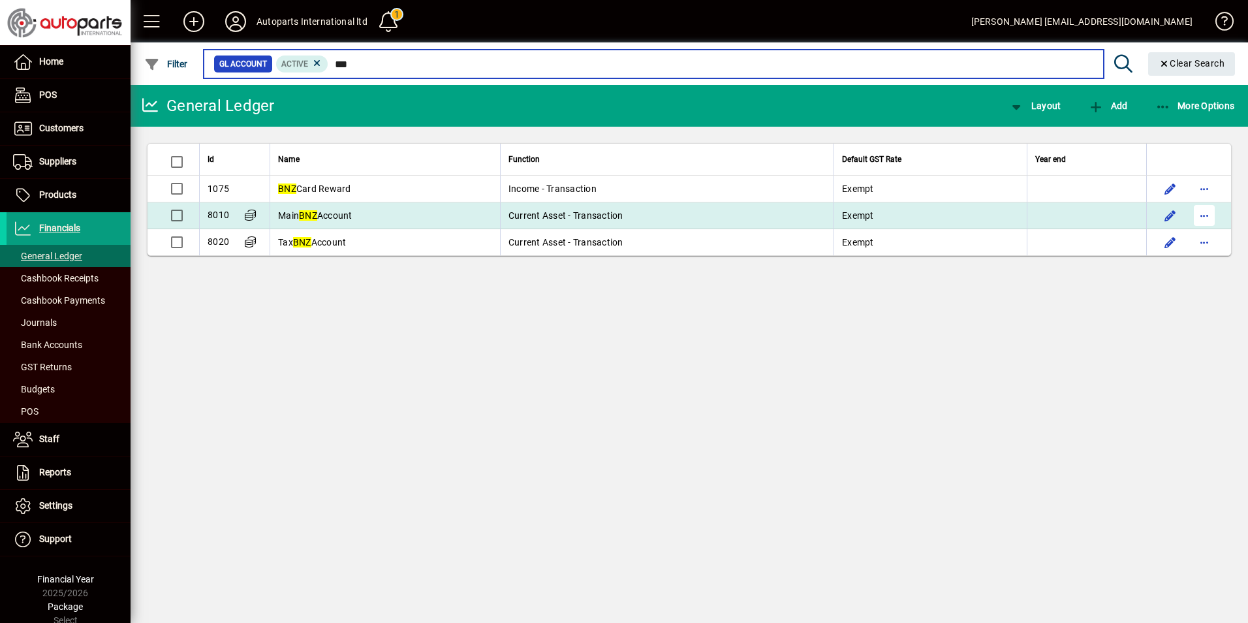
type input "***"
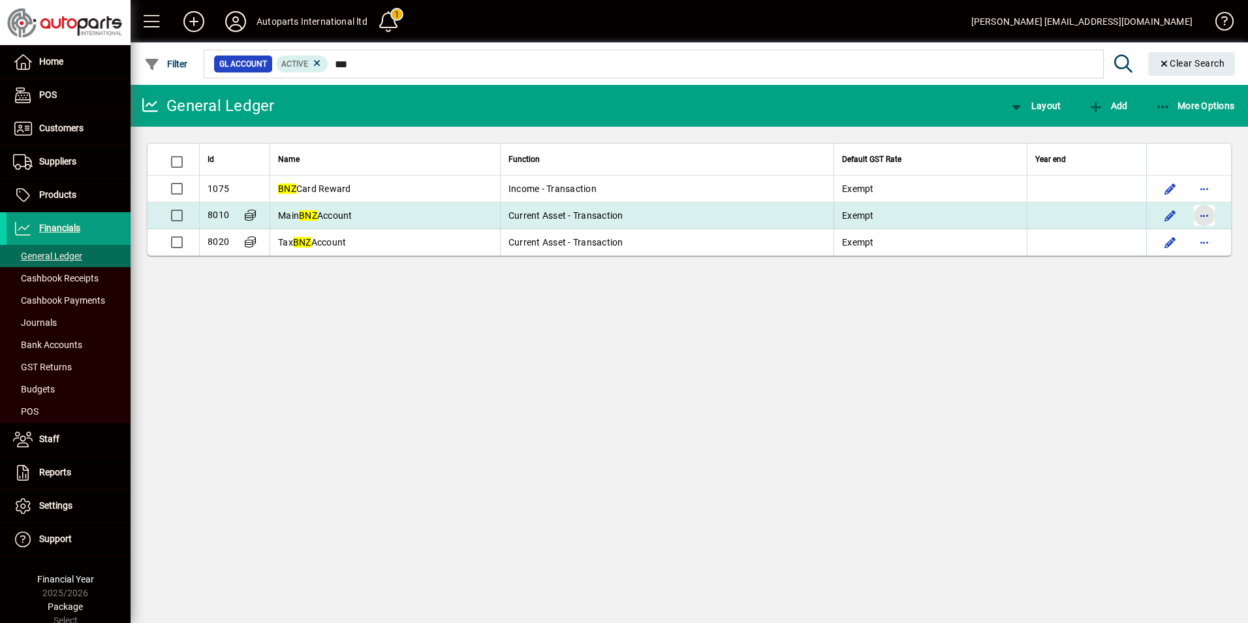
click at [1196, 217] on span "button" at bounding box center [1204, 215] width 31 height 31
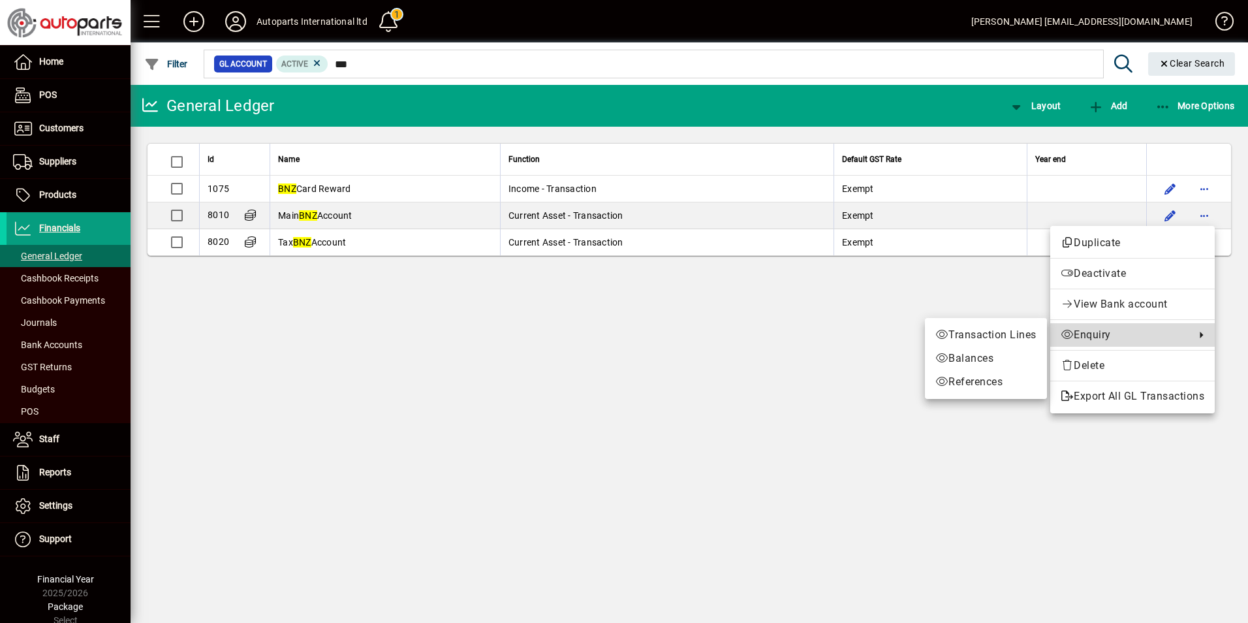
click at [1095, 333] on span "Enquiry" at bounding box center [1125, 335] width 128 height 16
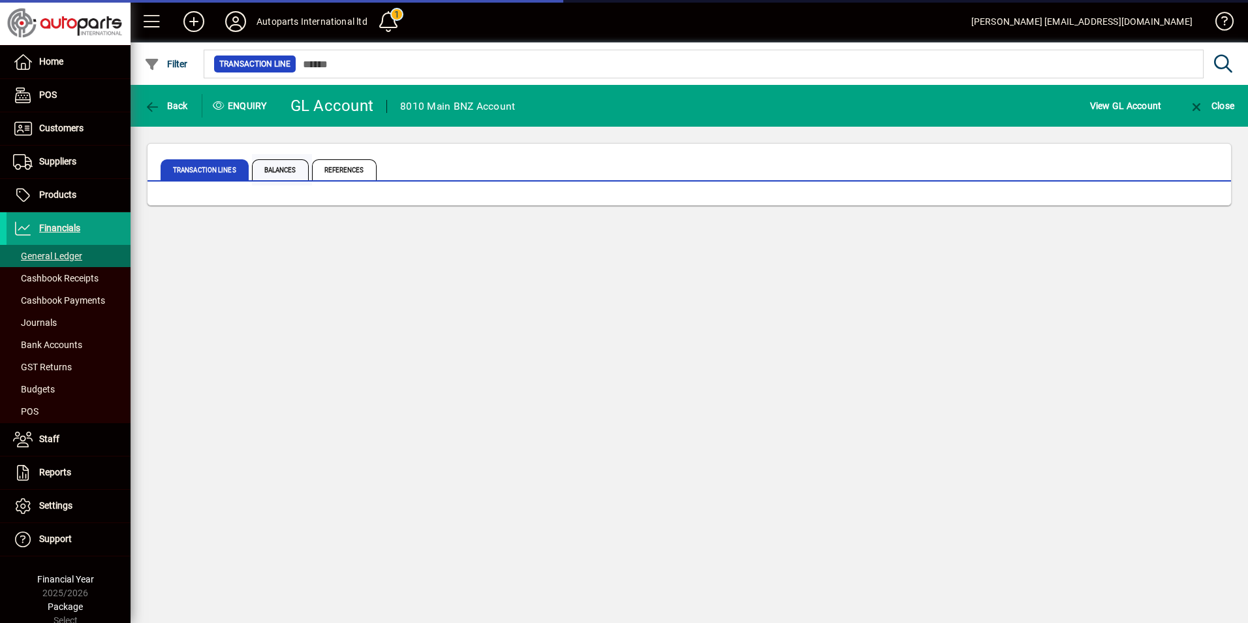
click at [277, 168] on span "Balances" at bounding box center [280, 169] width 57 height 21
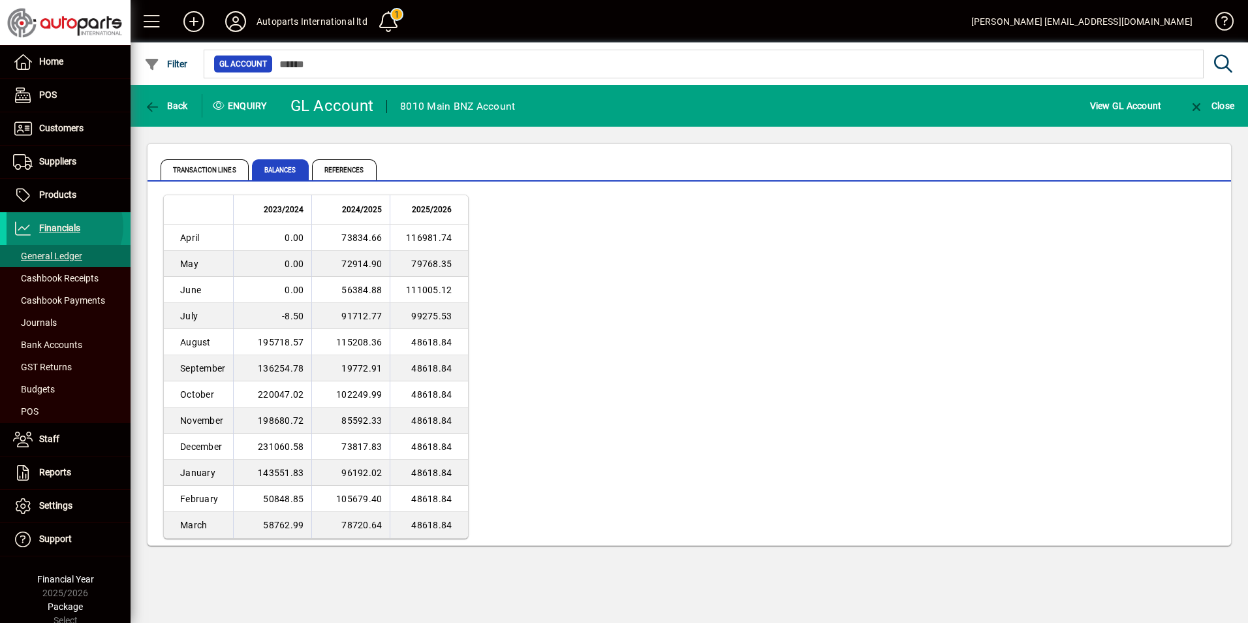
click at [61, 227] on span "Financials" at bounding box center [59, 228] width 41 height 10
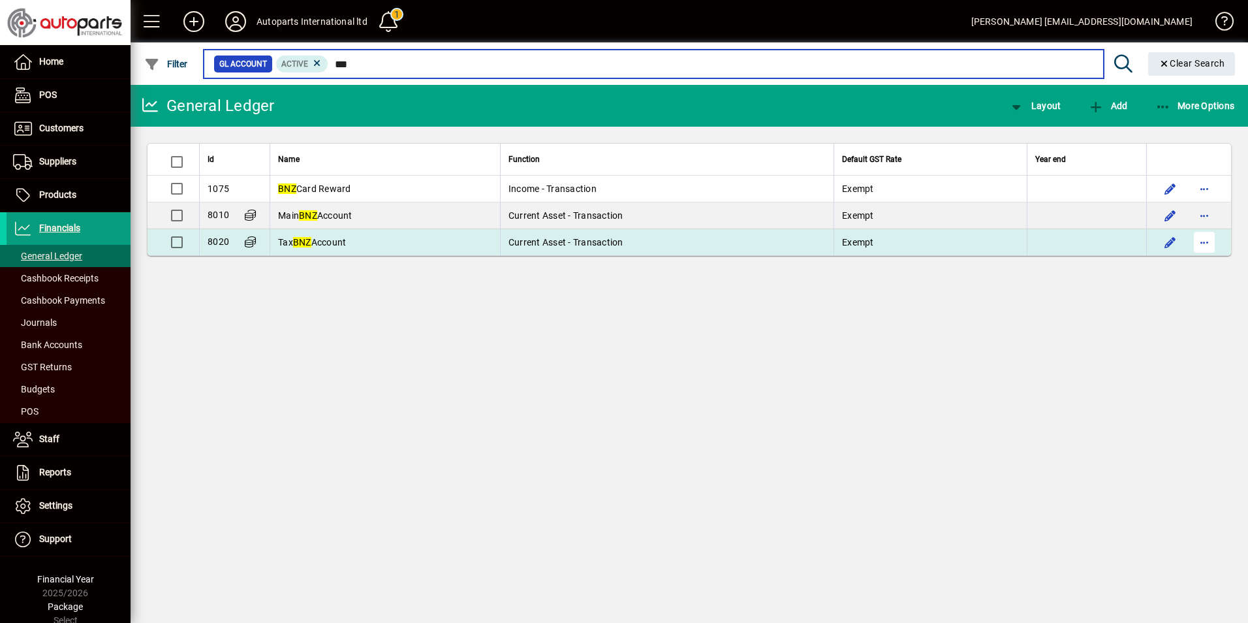
type input "***"
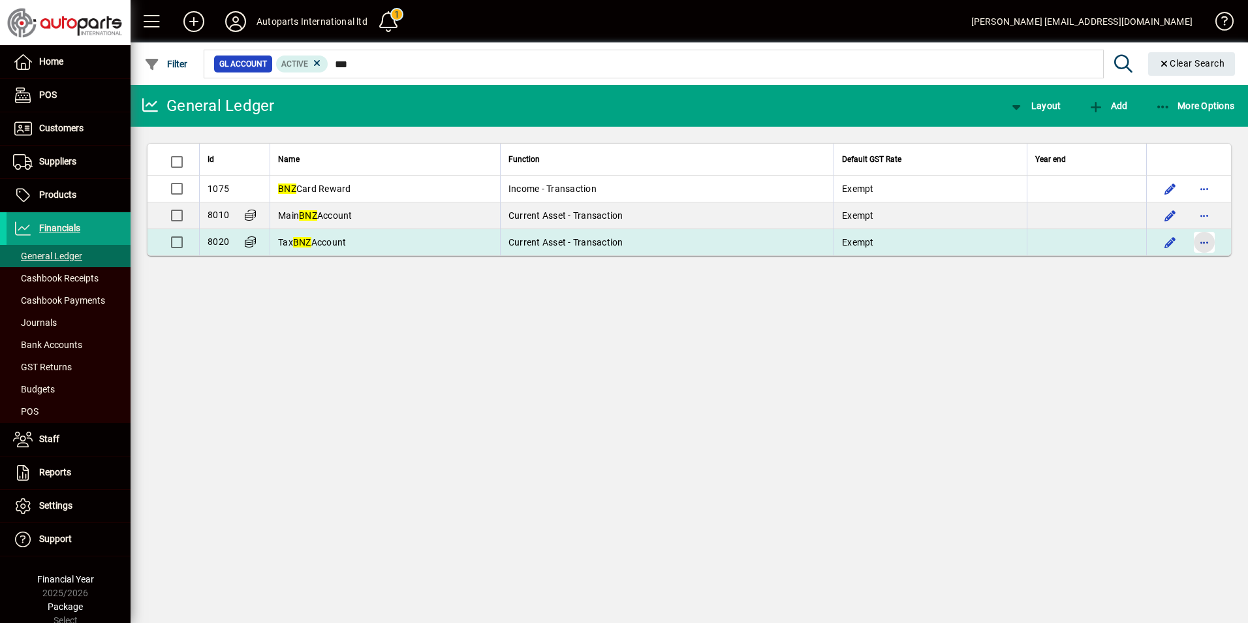
click at [1200, 238] on span "button" at bounding box center [1204, 242] width 31 height 31
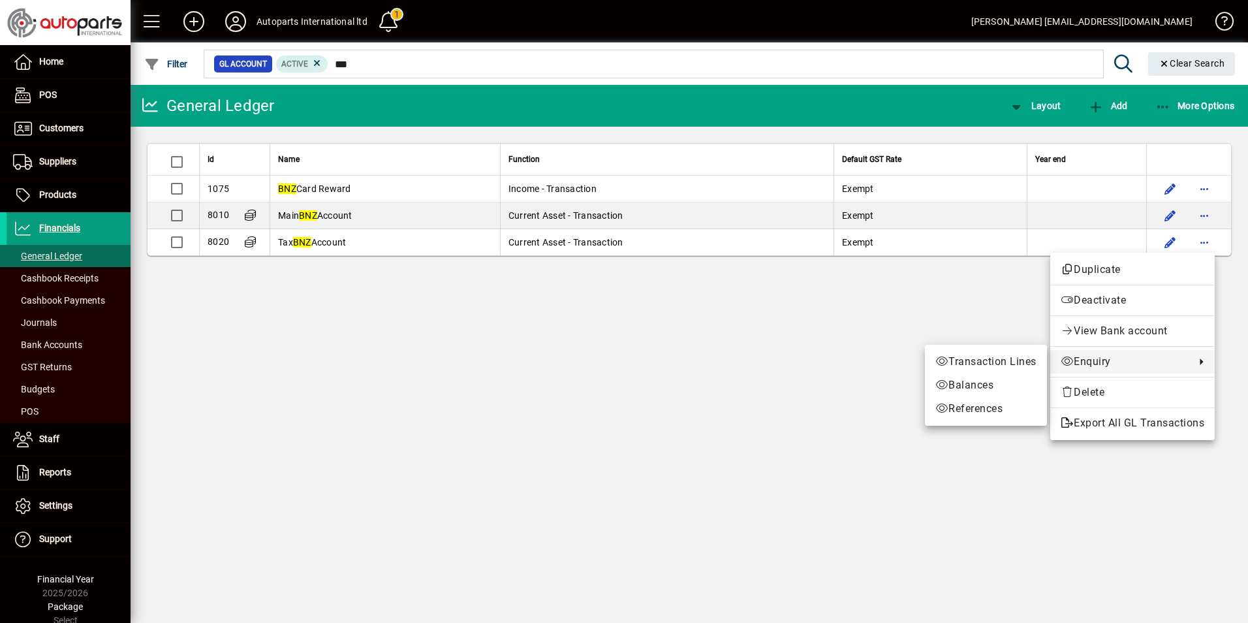
click at [1091, 360] on span "Enquiry" at bounding box center [1125, 362] width 128 height 16
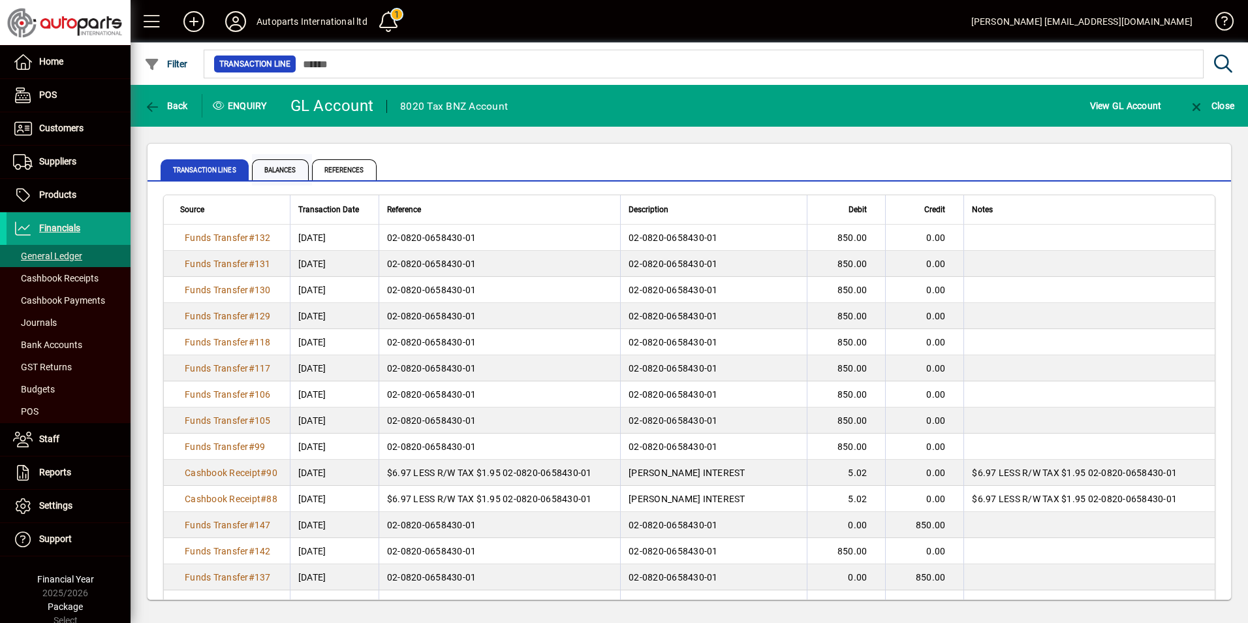
click at [272, 165] on span "Balances" at bounding box center [280, 169] width 57 height 21
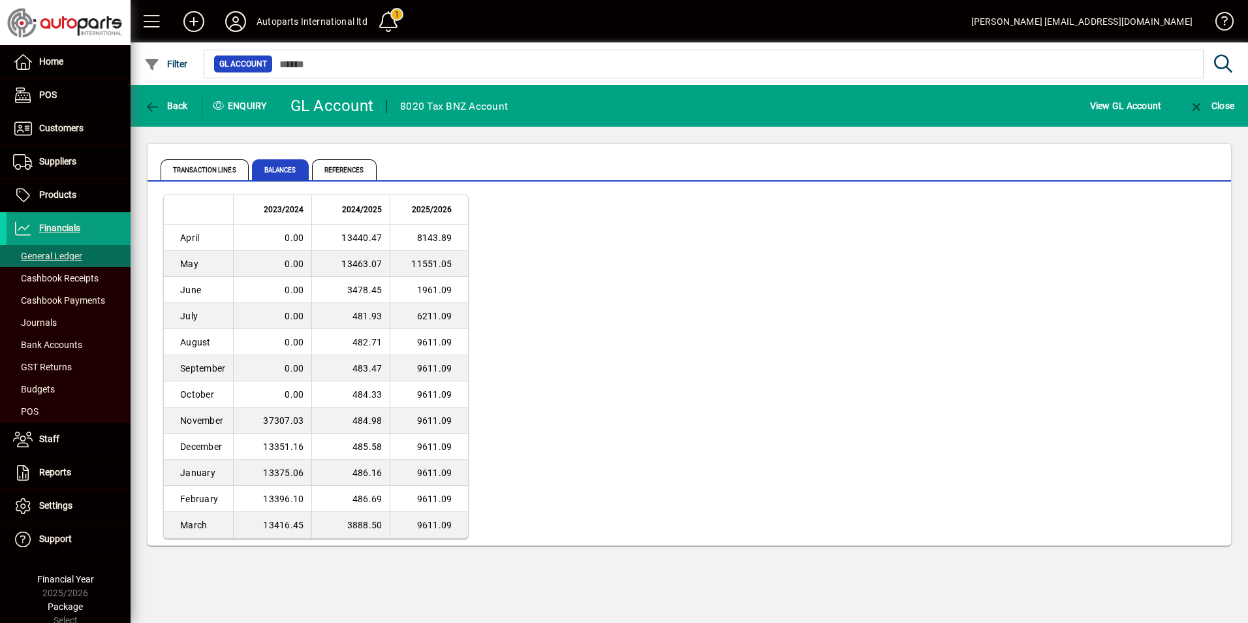
click at [424, 288] on td "1961.09" at bounding box center [429, 290] width 78 height 26
click at [198, 170] on span "Transaction lines" at bounding box center [205, 169] width 88 height 21
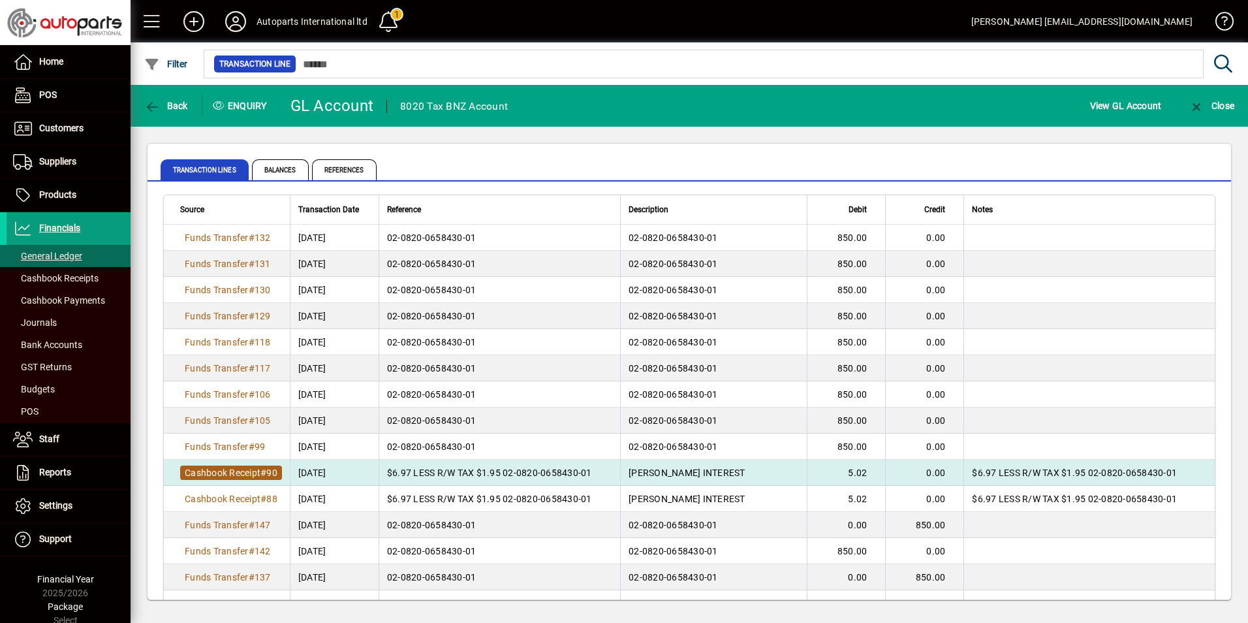
click at [225, 477] on span "Cashbook Receipt" at bounding box center [223, 472] width 76 height 10
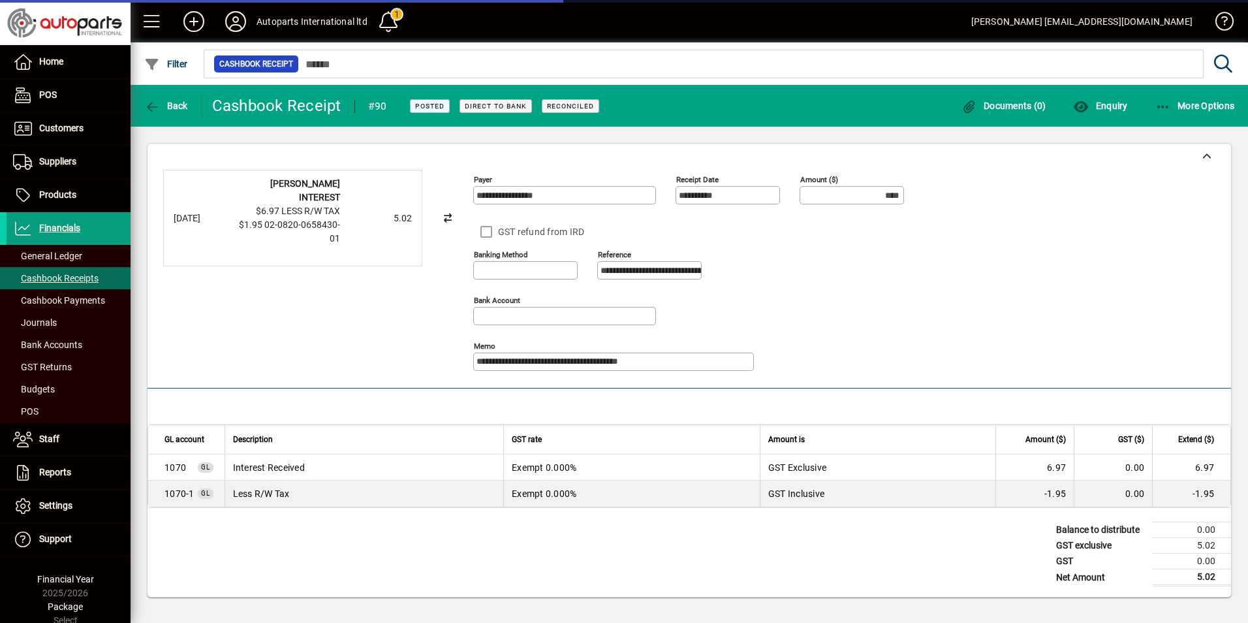
type input "**********"
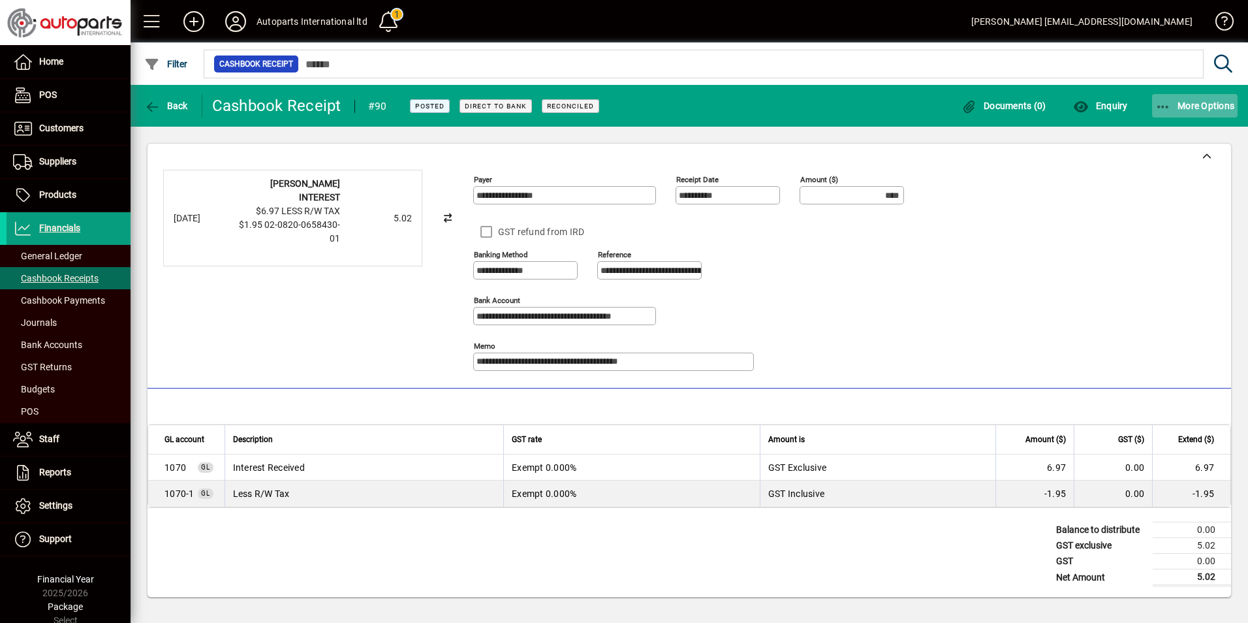
click at [1165, 104] on icon "button" at bounding box center [1163, 107] width 16 height 13
click at [1160, 133] on span "Reverse" at bounding box center [1183, 135] width 110 height 16
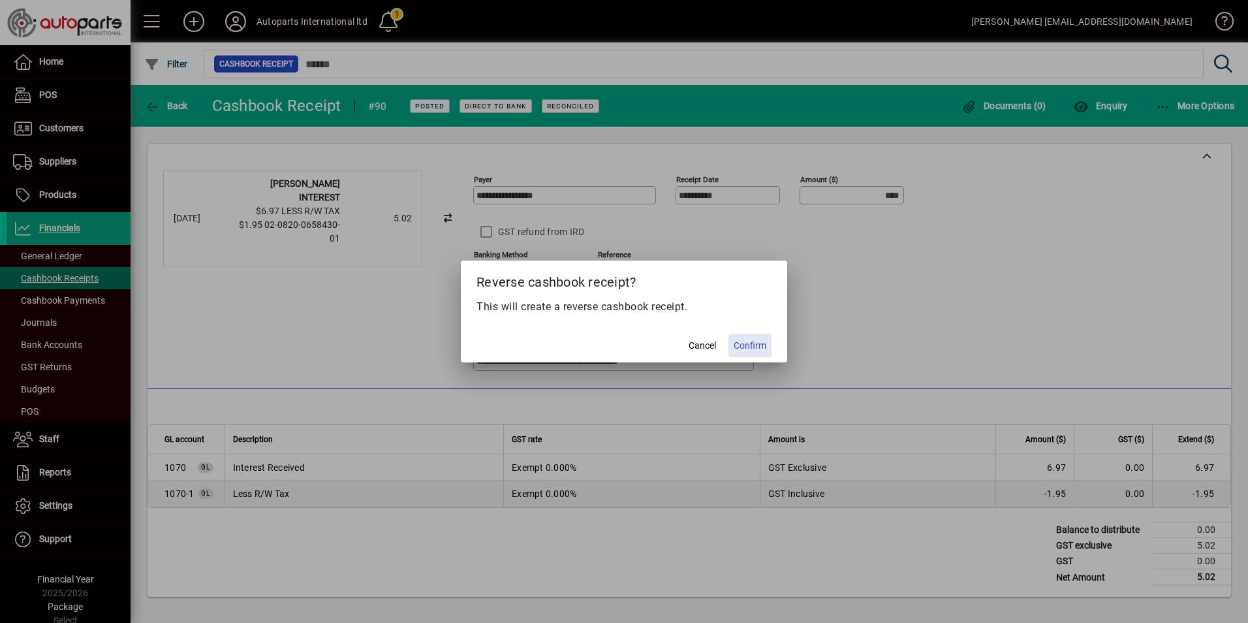
click at [745, 348] on span "Confirm" at bounding box center [750, 346] width 33 height 14
type input "*****"
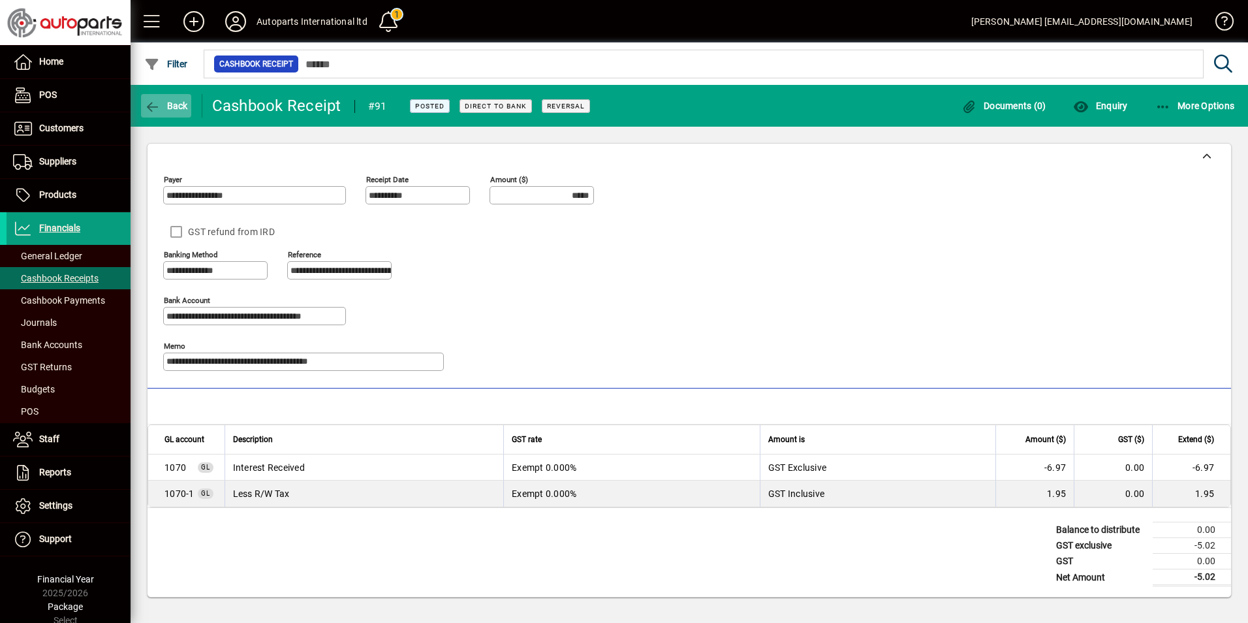
click at [162, 104] on span "Back" at bounding box center [166, 106] width 44 height 10
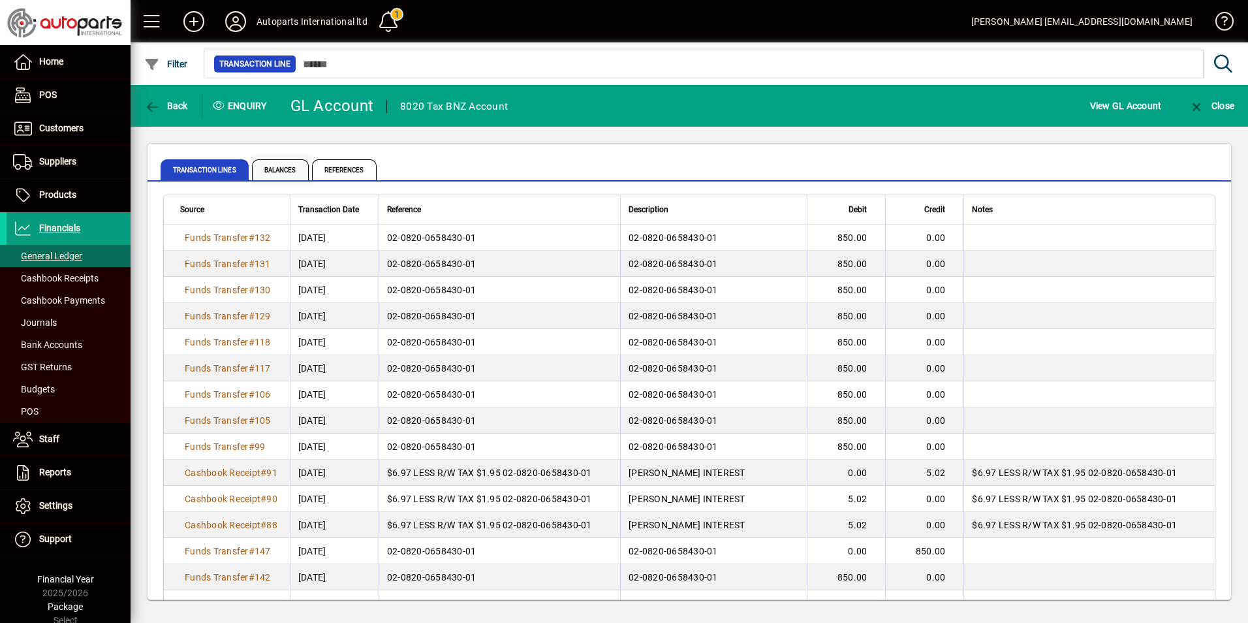
click at [276, 168] on span "Balances" at bounding box center [280, 169] width 57 height 21
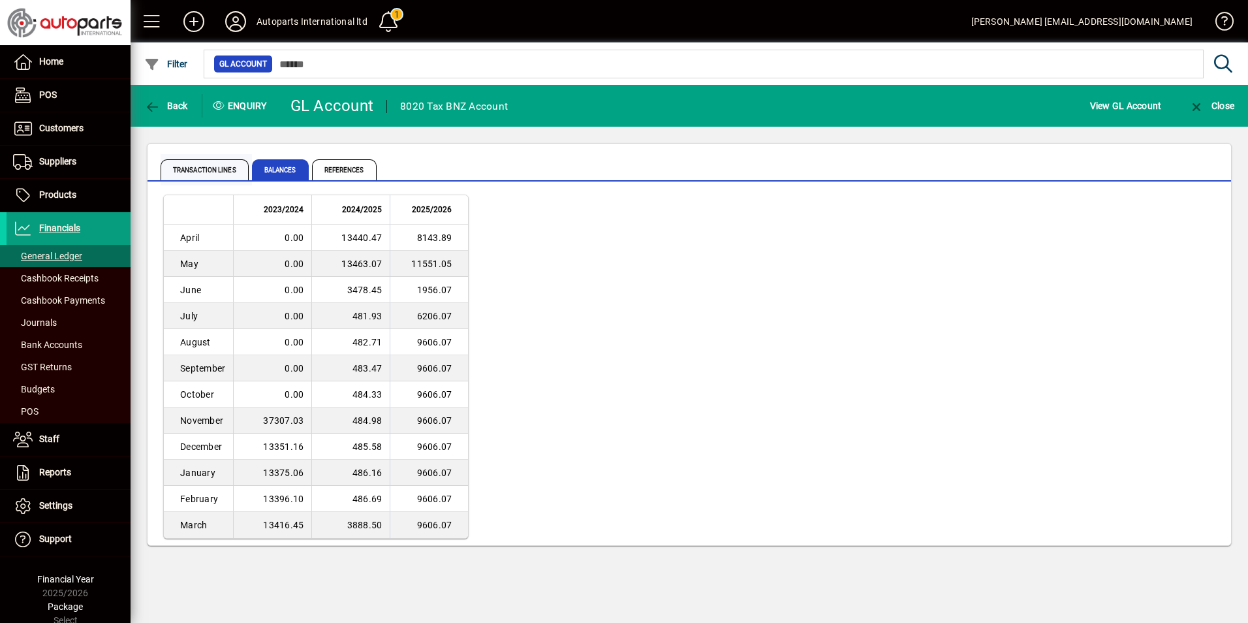
click at [184, 168] on span "Transaction lines" at bounding box center [205, 169] width 88 height 21
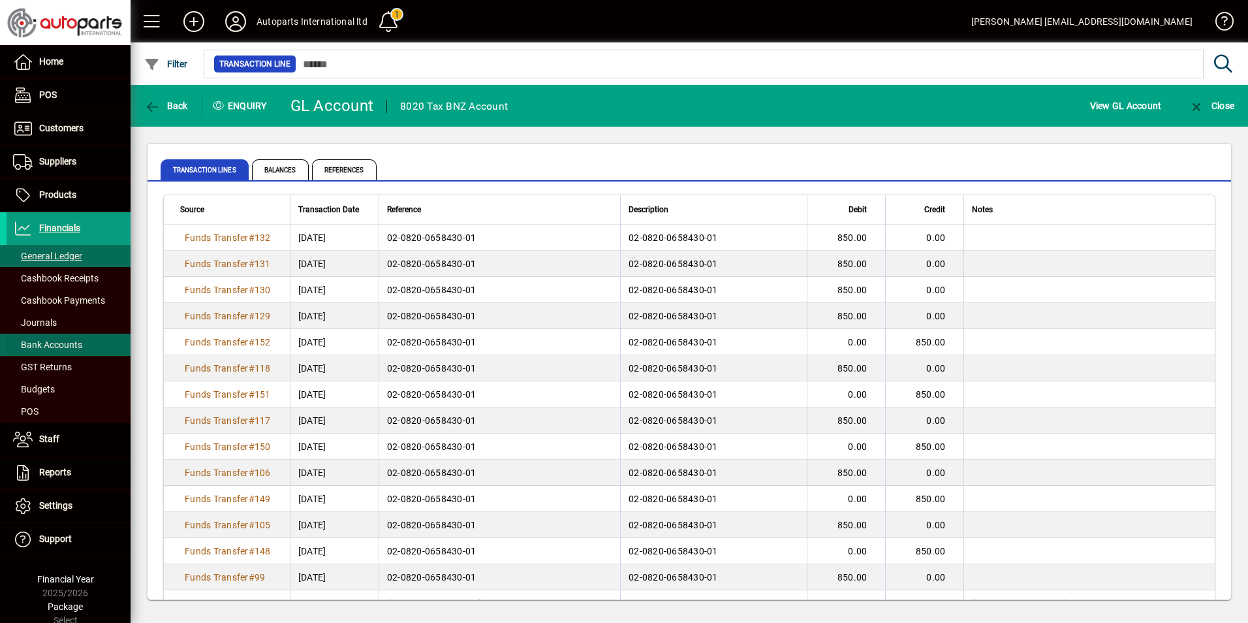
click at [39, 347] on span "Bank Accounts" at bounding box center [47, 344] width 69 height 10
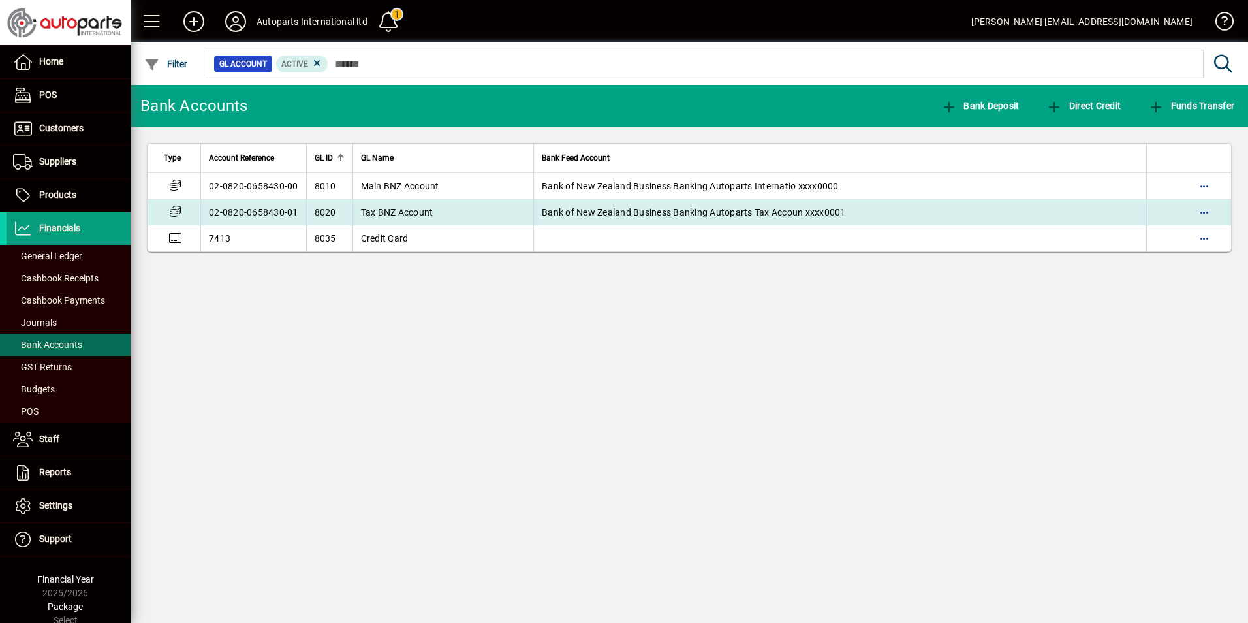
click at [277, 211] on td "02-0820-0658430-01" at bounding box center [253, 212] width 106 height 26
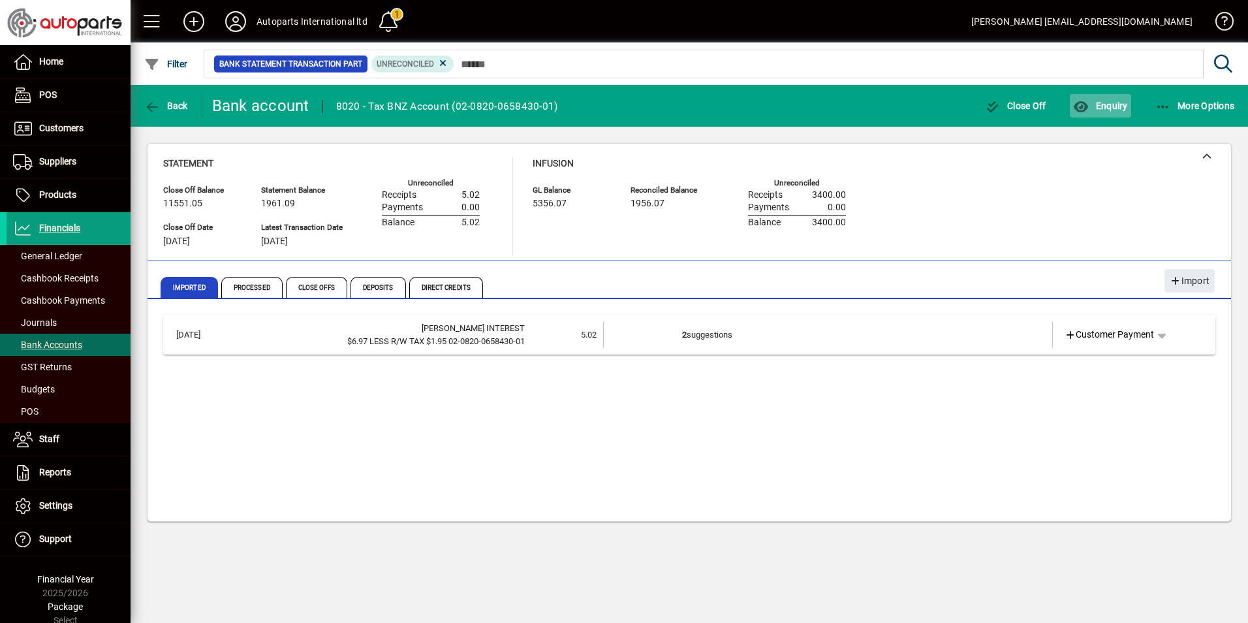
click at [1098, 109] on span "Enquiry" at bounding box center [1100, 106] width 54 height 10
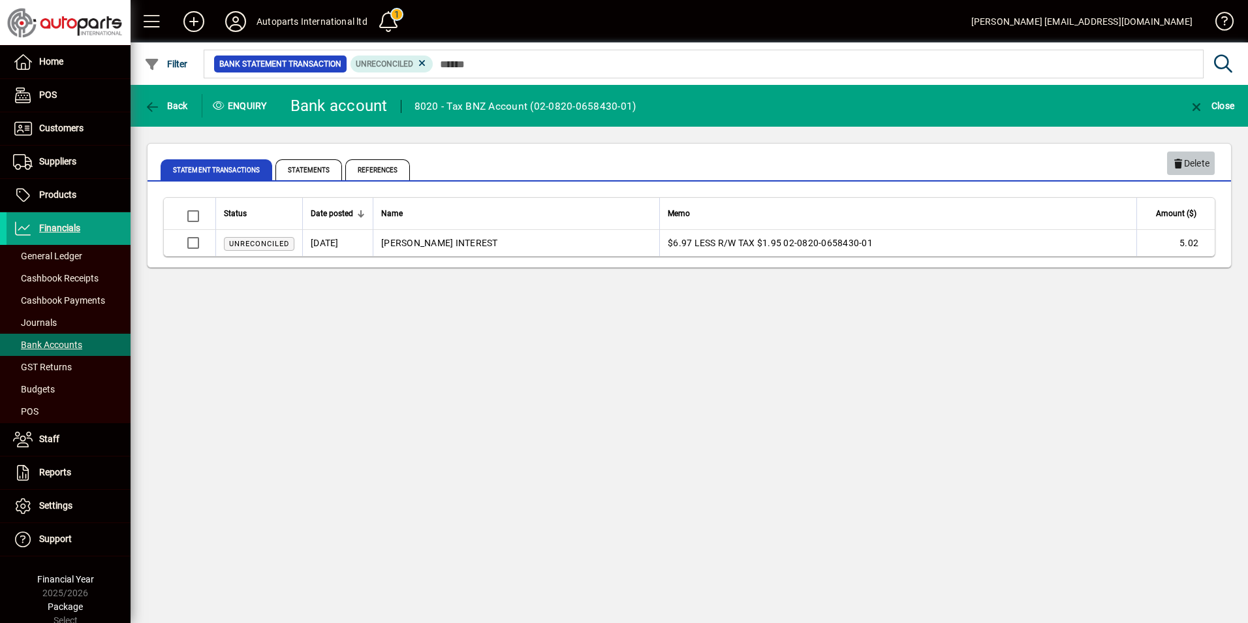
click at [1186, 157] on span "Delete" at bounding box center [1190, 164] width 37 height 22
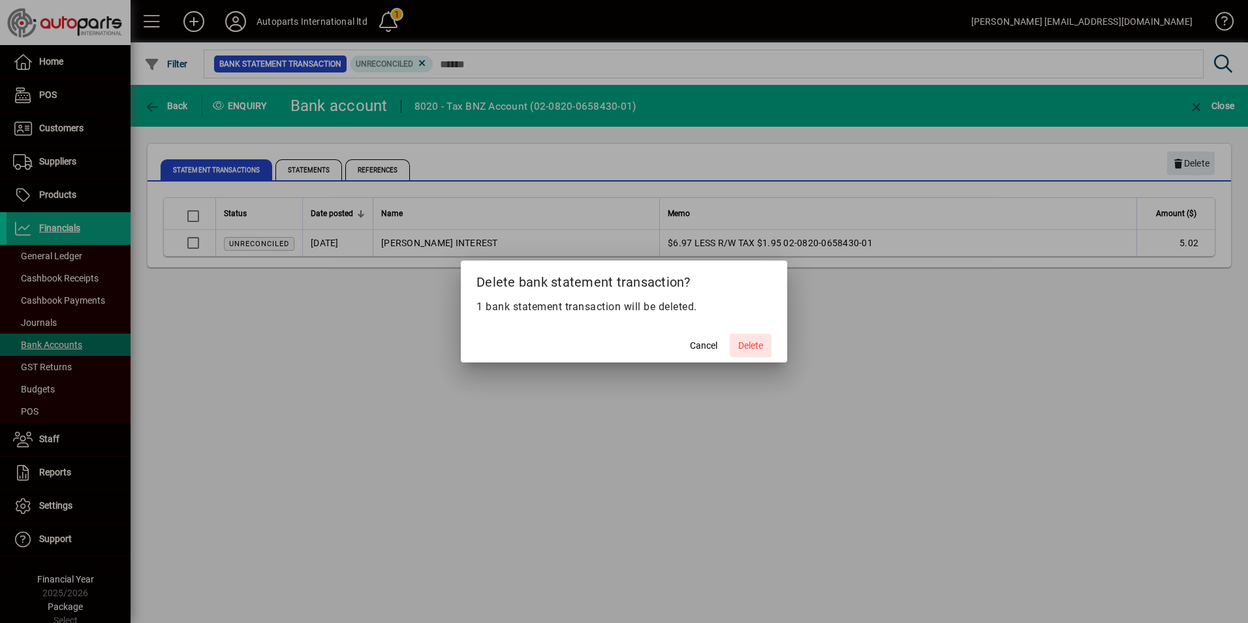
click at [742, 343] on span "Delete" at bounding box center [750, 346] width 25 height 14
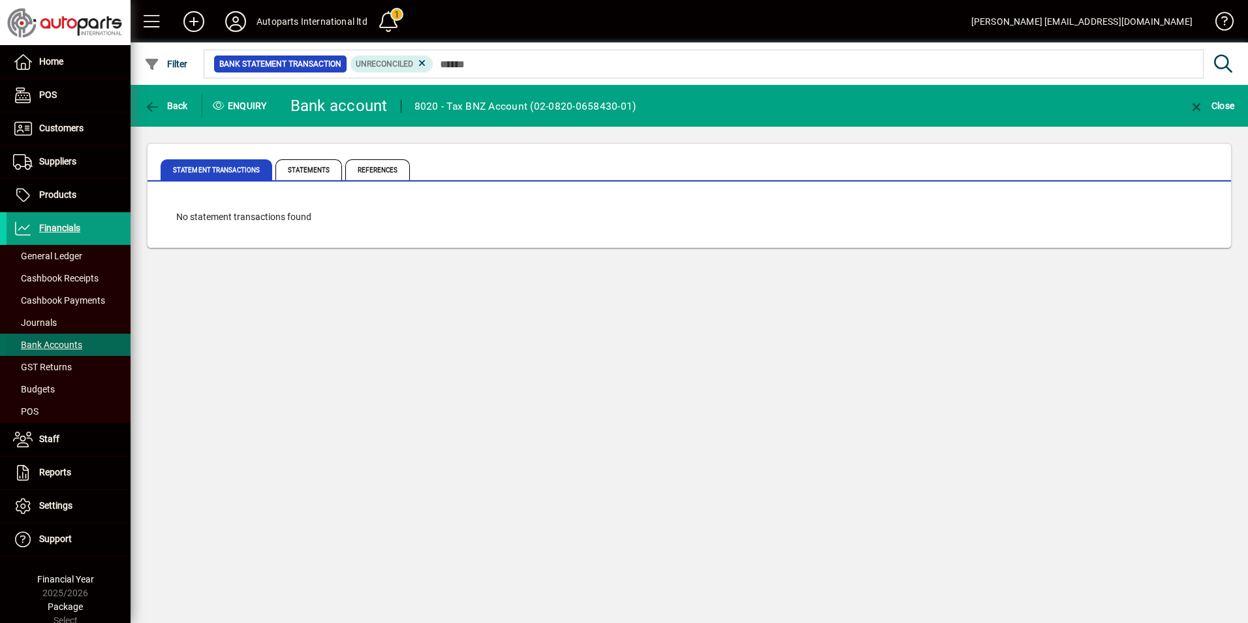
click at [32, 346] on span "Bank Accounts" at bounding box center [47, 344] width 69 height 10
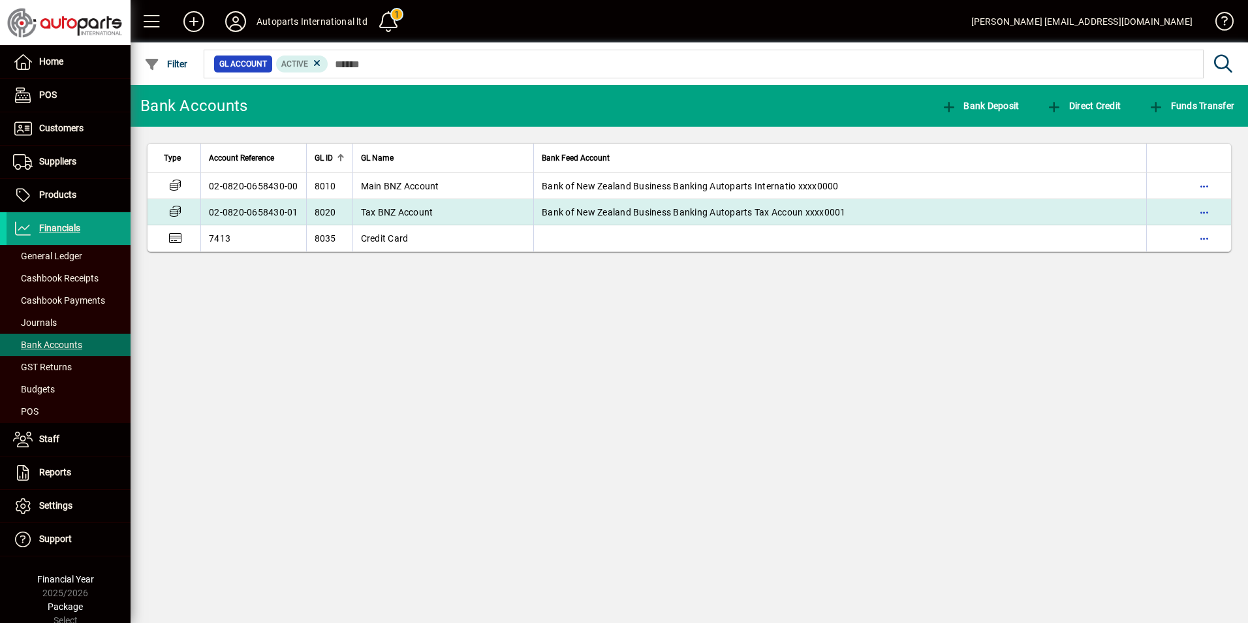
click at [250, 212] on td "02-0820-0658430-01" at bounding box center [253, 212] width 106 height 26
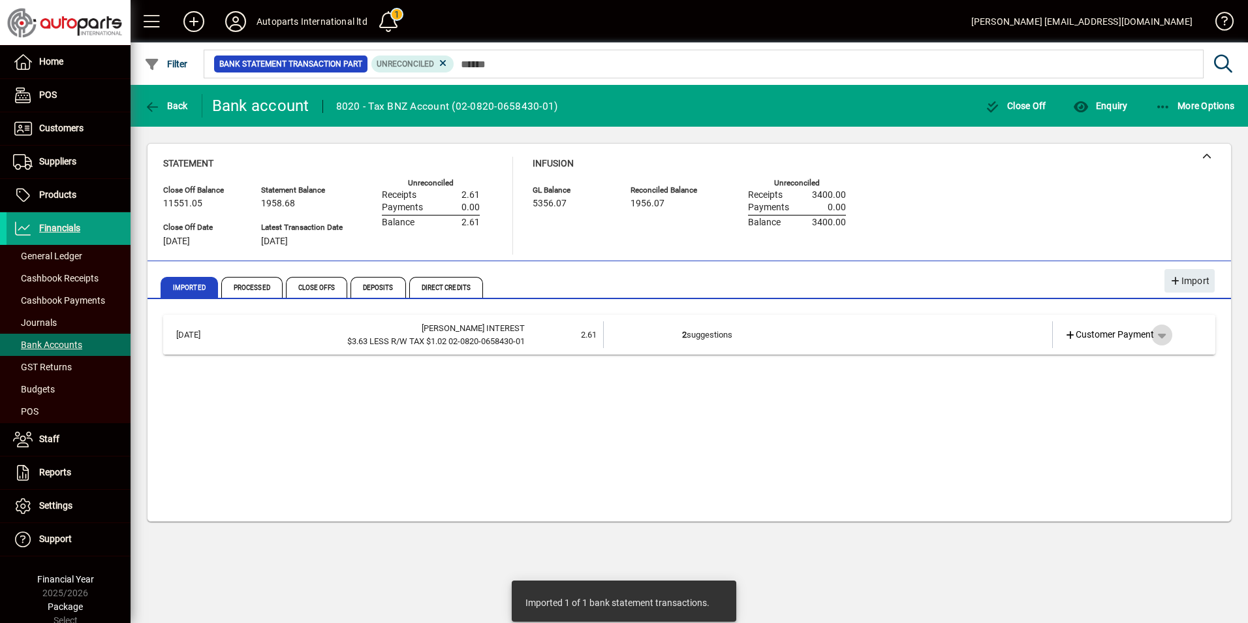
click at [1163, 335] on span "button" at bounding box center [1161, 334] width 31 height 31
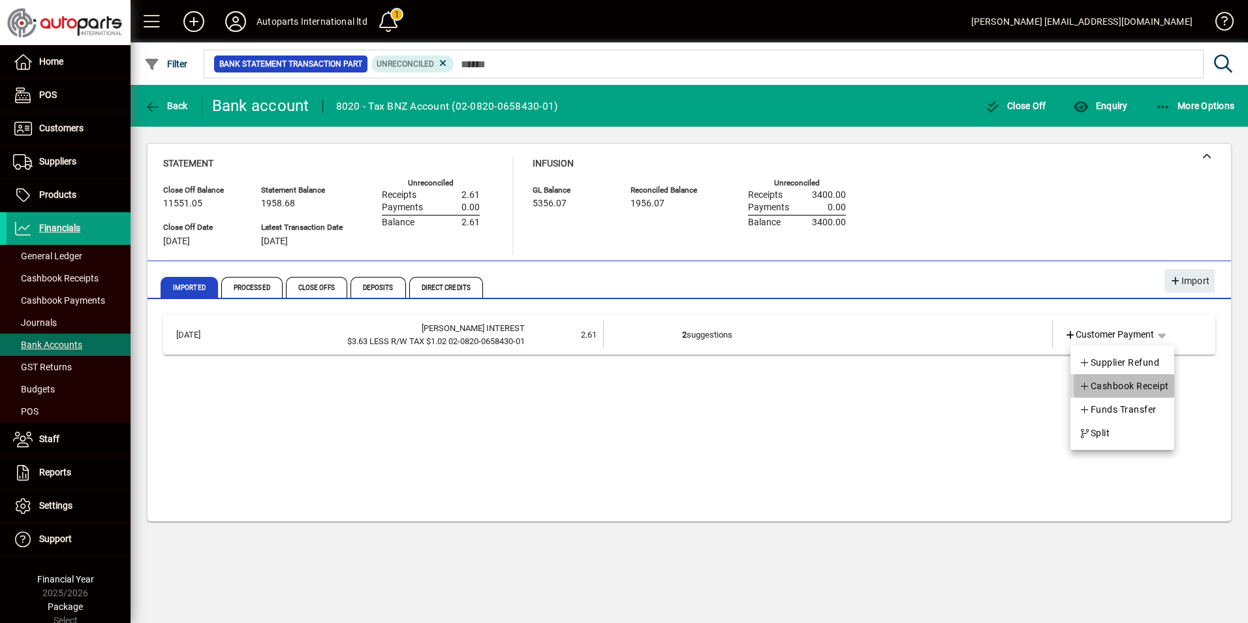
click at [1131, 383] on span "Cashbook Receipt" at bounding box center [1124, 386] width 90 height 16
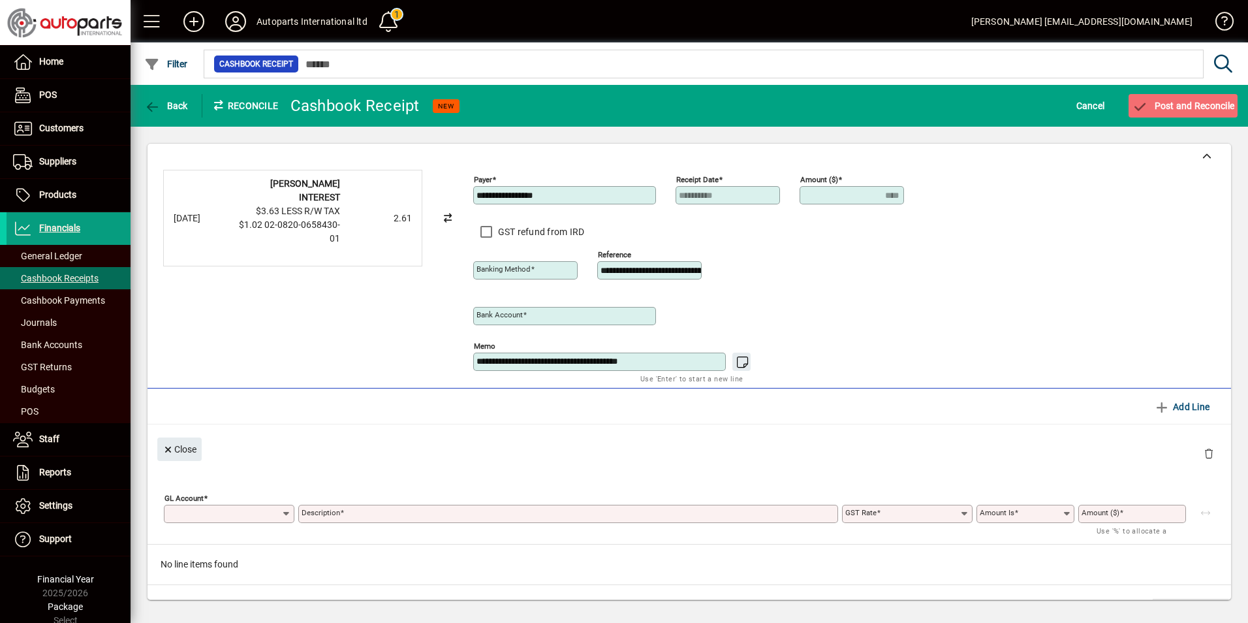
type input "**********"
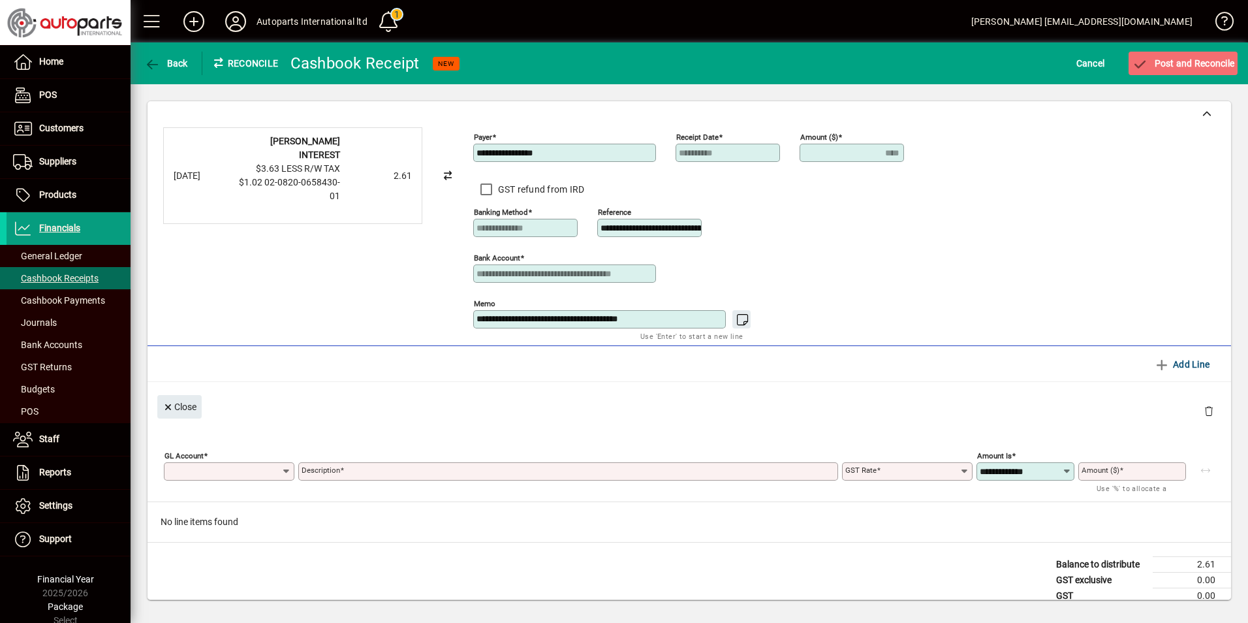
type input "****"
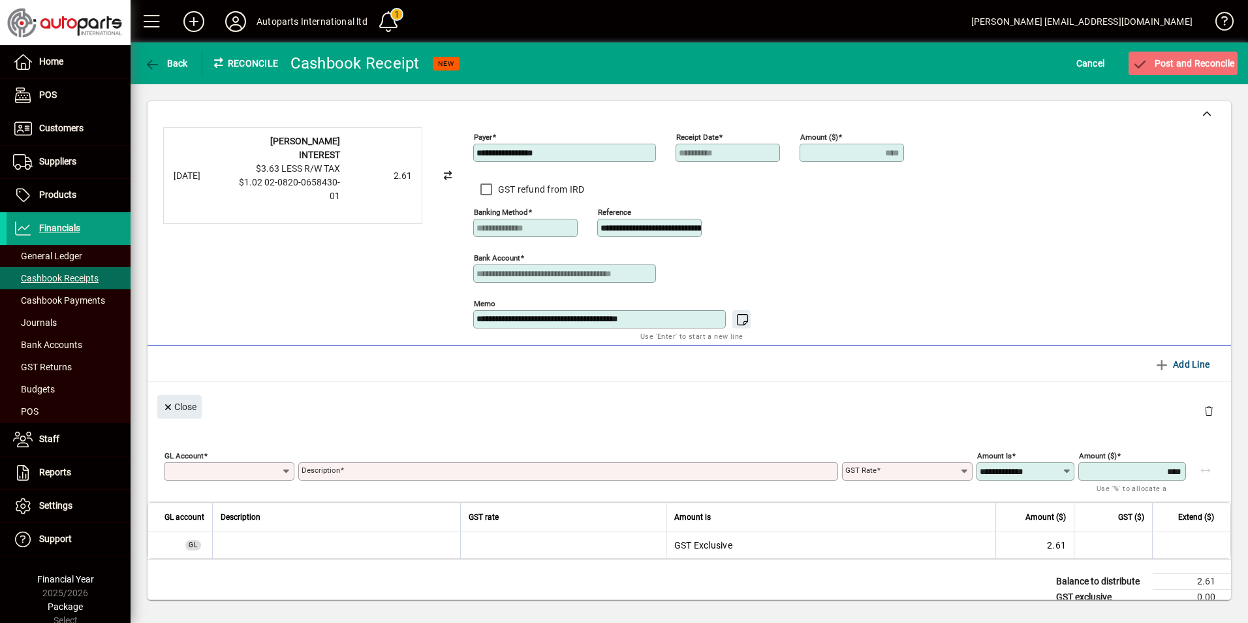
click at [210, 474] on input "GL Account" at bounding box center [224, 471] width 114 height 10
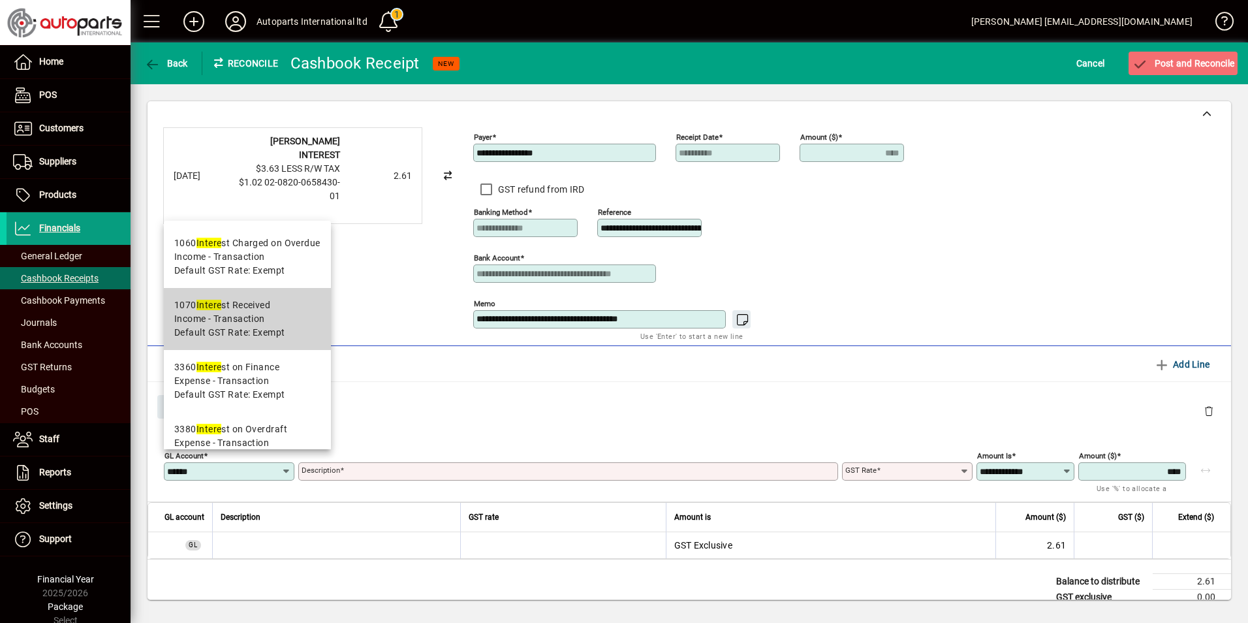
click at [229, 311] on div "1070 Intere st Received" at bounding box center [229, 305] width 111 height 14
type input "****"
type input "**********"
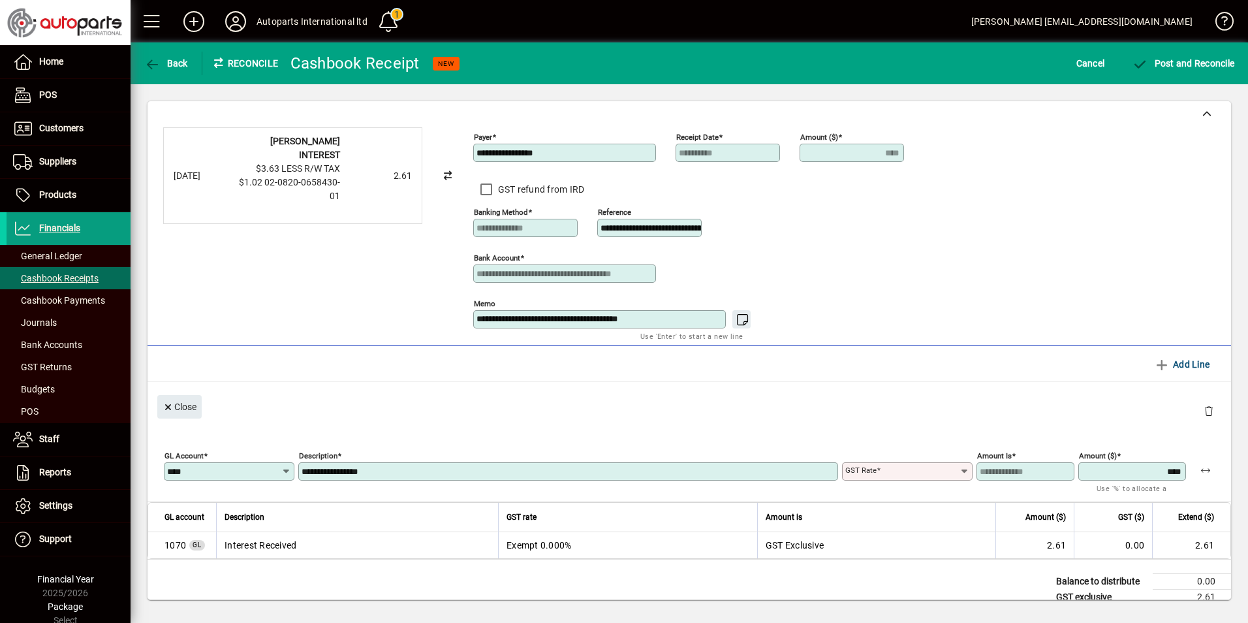
type input "******"
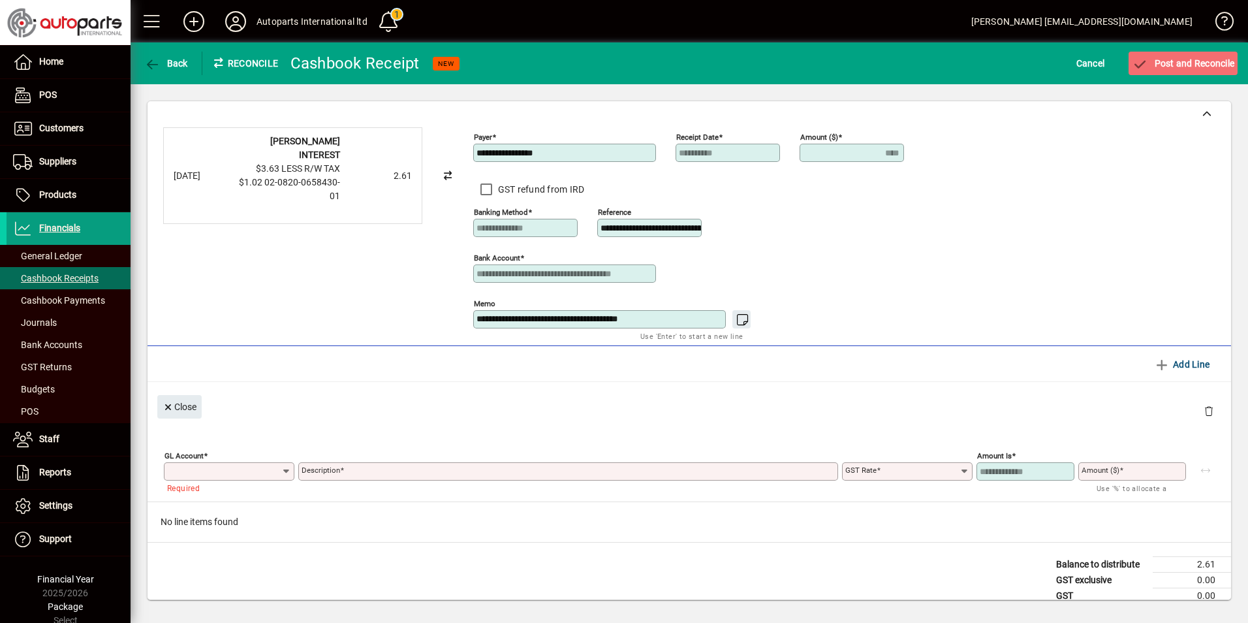
type input "****"
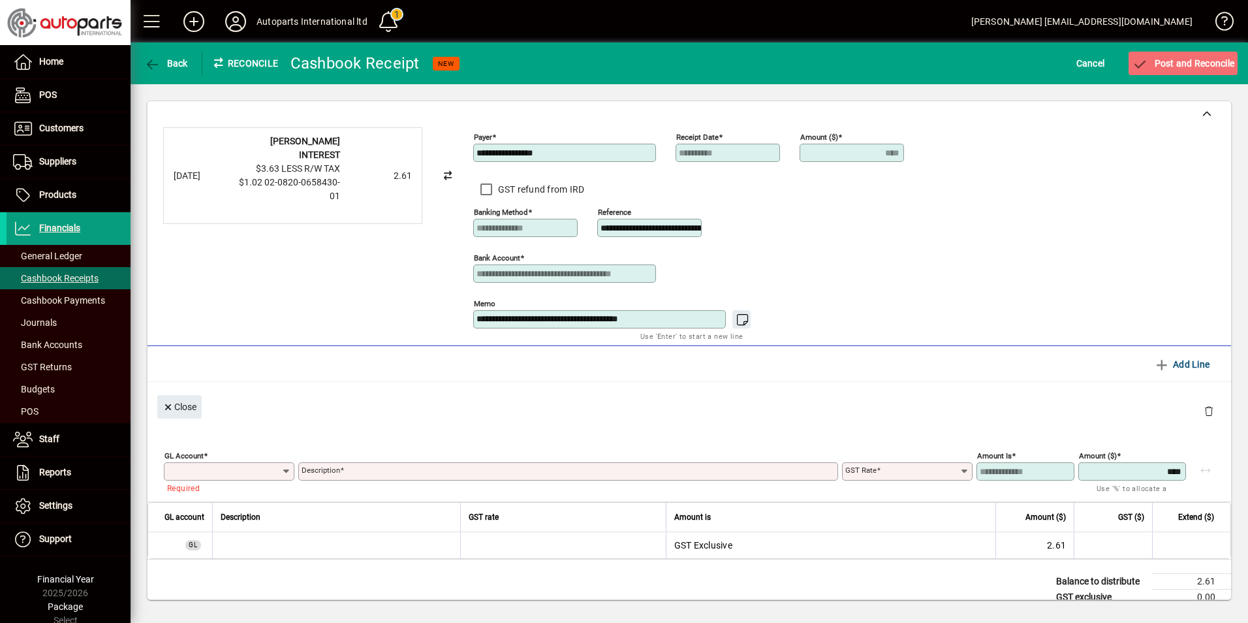
click at [273, 470] on input "GL Account" at bounding box center [224, 471] width 114 height 10
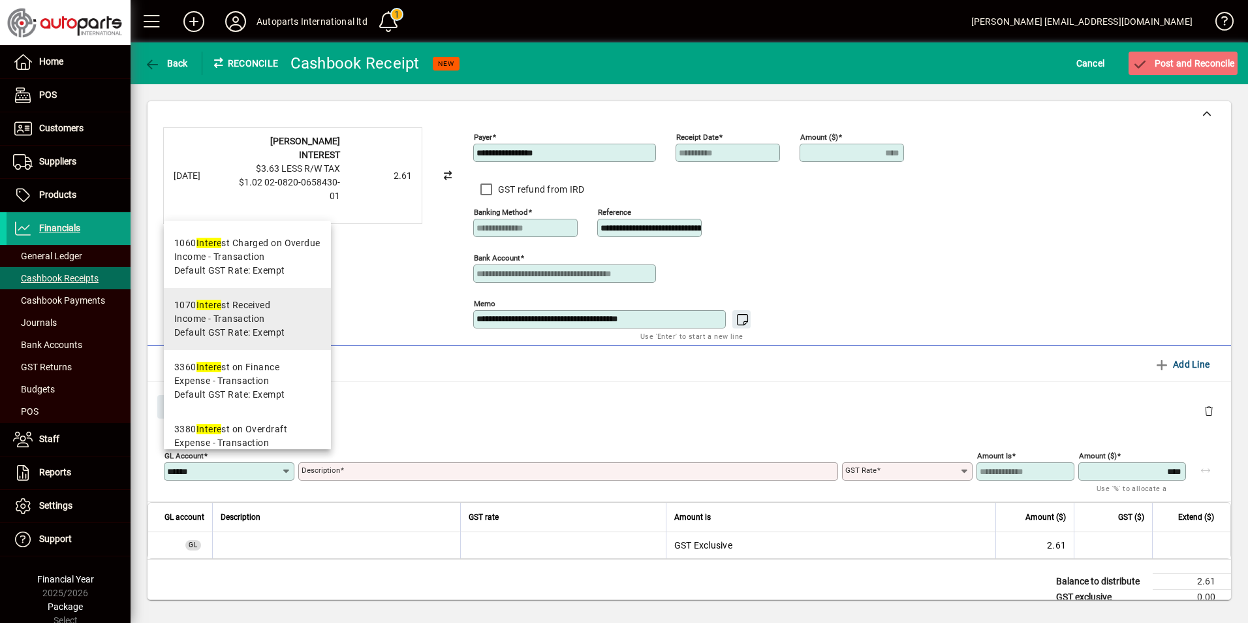
click at [242, 312] on span "Income - Transaction" at bounding box center [219, 319] width 91 height 14
type input "****"
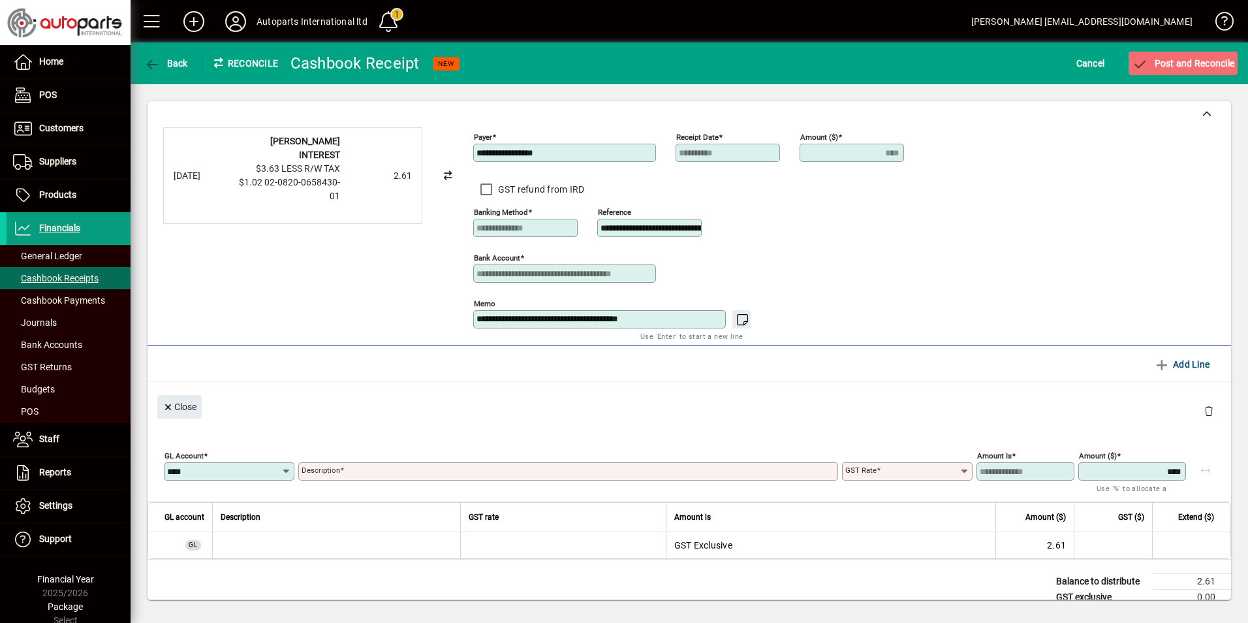
type input "**********"
type input "******"
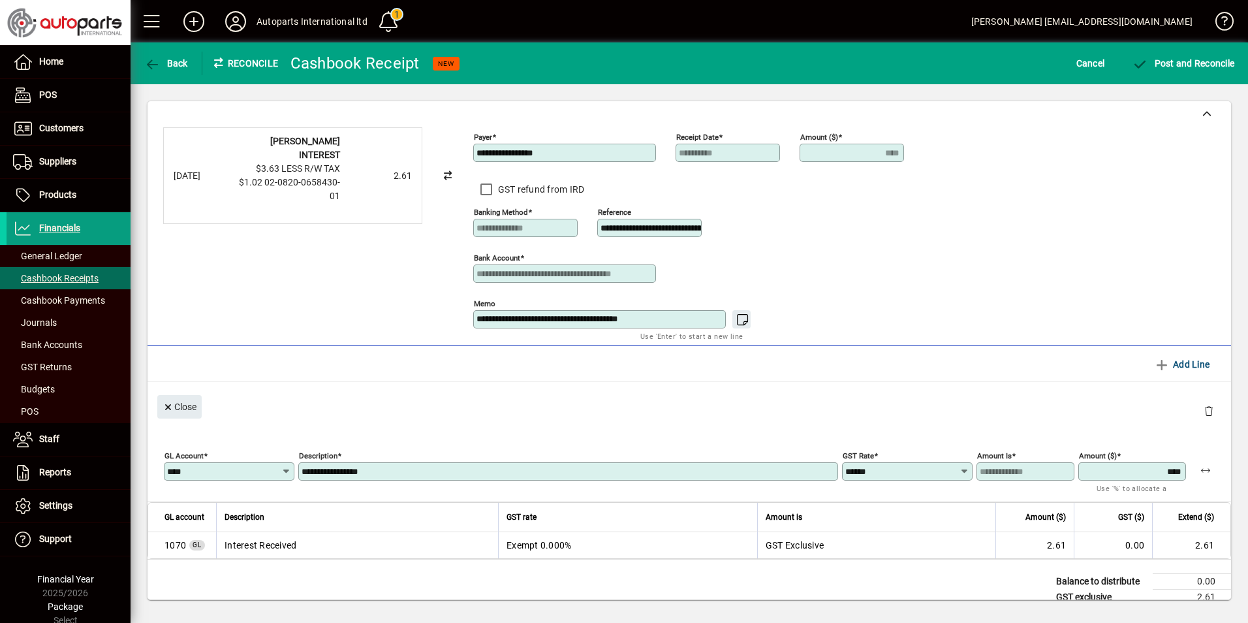
click at [1118, 465] on div "Amount ($) ****" at bounding box center [1132, 471] width 108 height 18
drag, startPoint x: 1120, startPoint y: 471, endPoint x: 1248, endPoint y: 462, distance: 128.3
click at [1247, 462] on html "**********" at bounding box center [624, 311] width 1248 height 623
type input "****"
click at [873, 419] on div "Close" at bounding box center [690, 406] width 1084 height 48
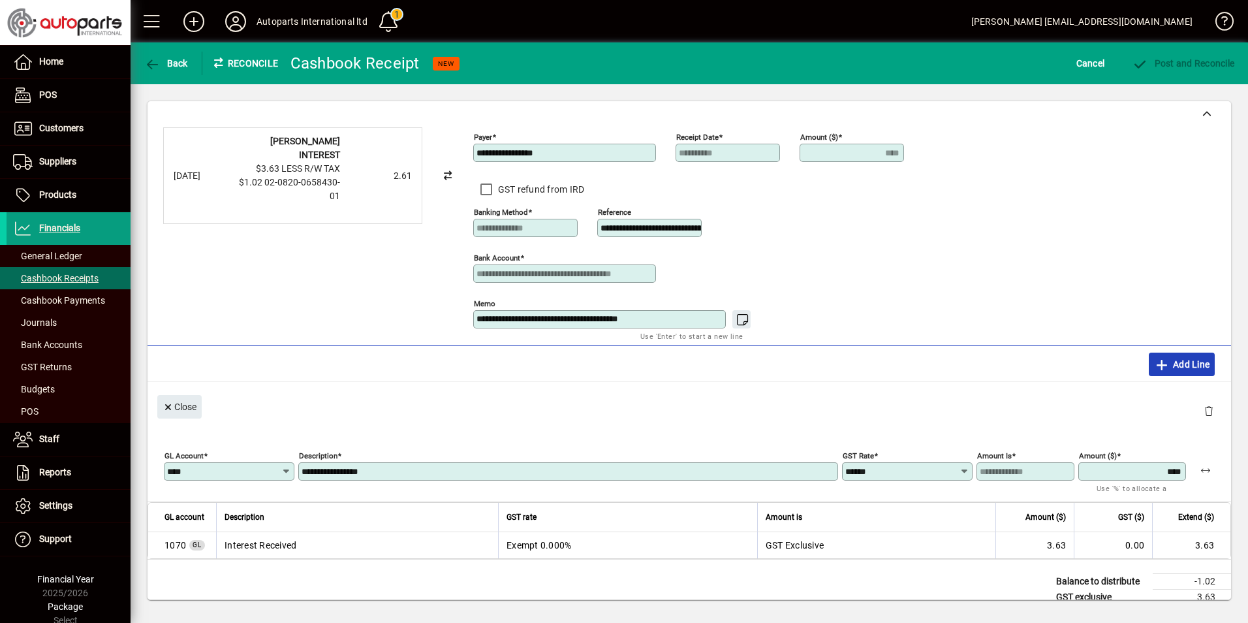
click at [1154, 367] on icon "button" at bounding box center [1162, 364] width 16 height 13
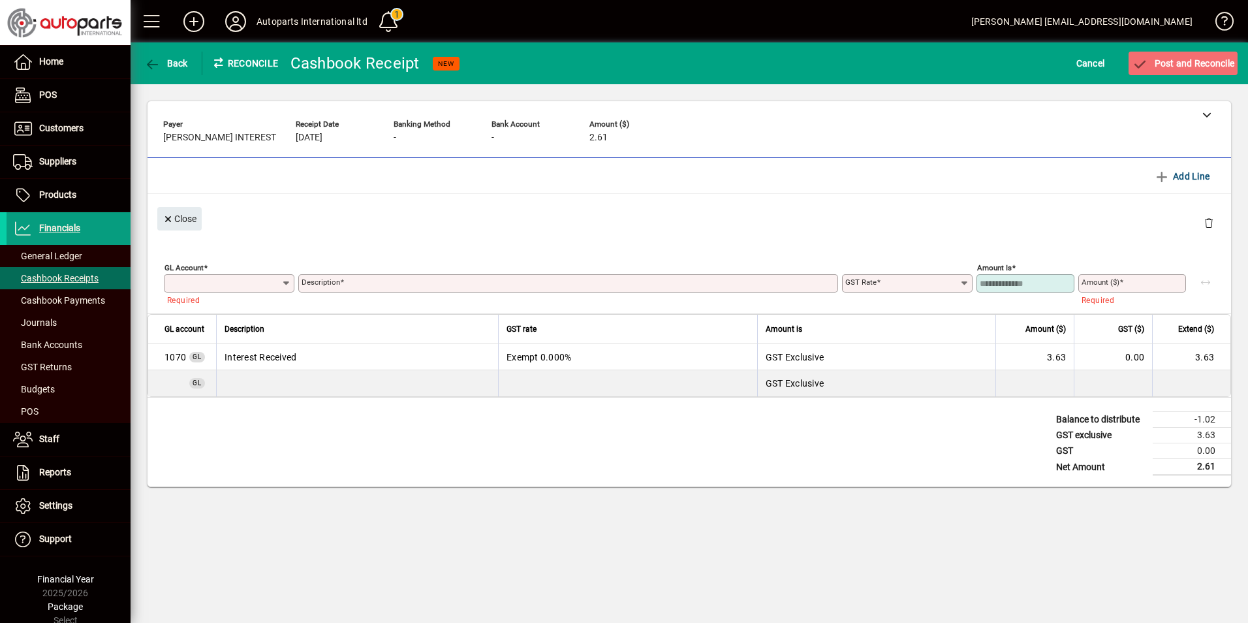
click at [222, 287] on input "GL Account" at bounding box center [224, 283] width 114 height 10
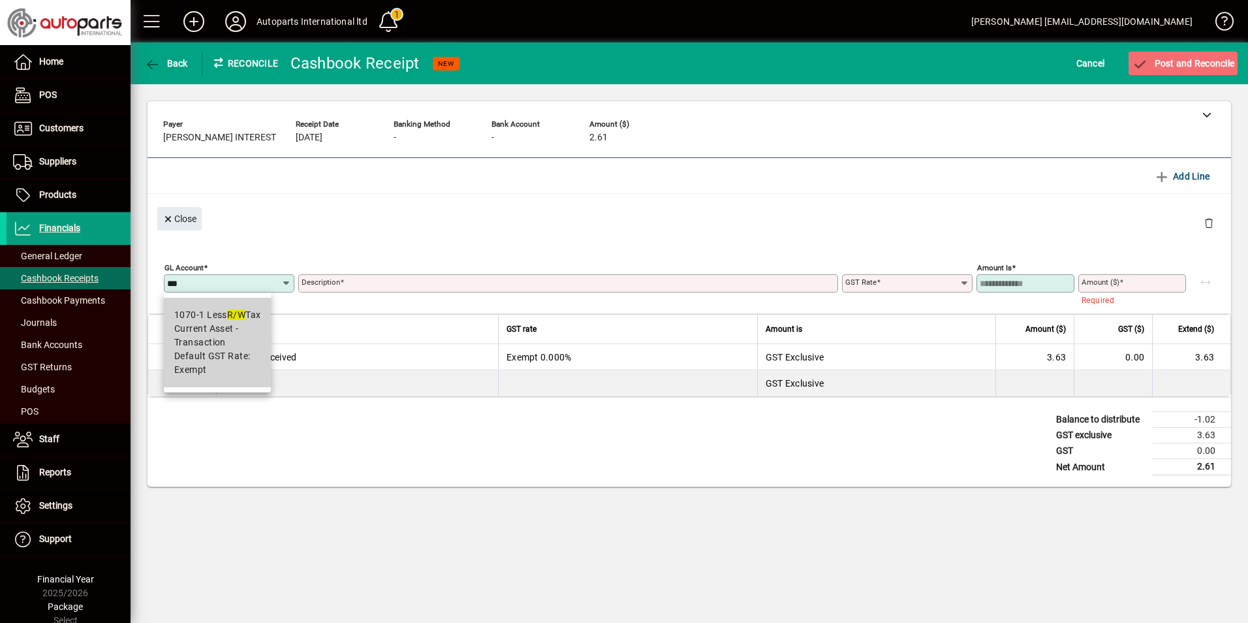
click at [229, 318] on div "1070-1 Less R/W Tax" at bounding box center [217, 315] width 86 height 14
type input "******"
type input "**********"
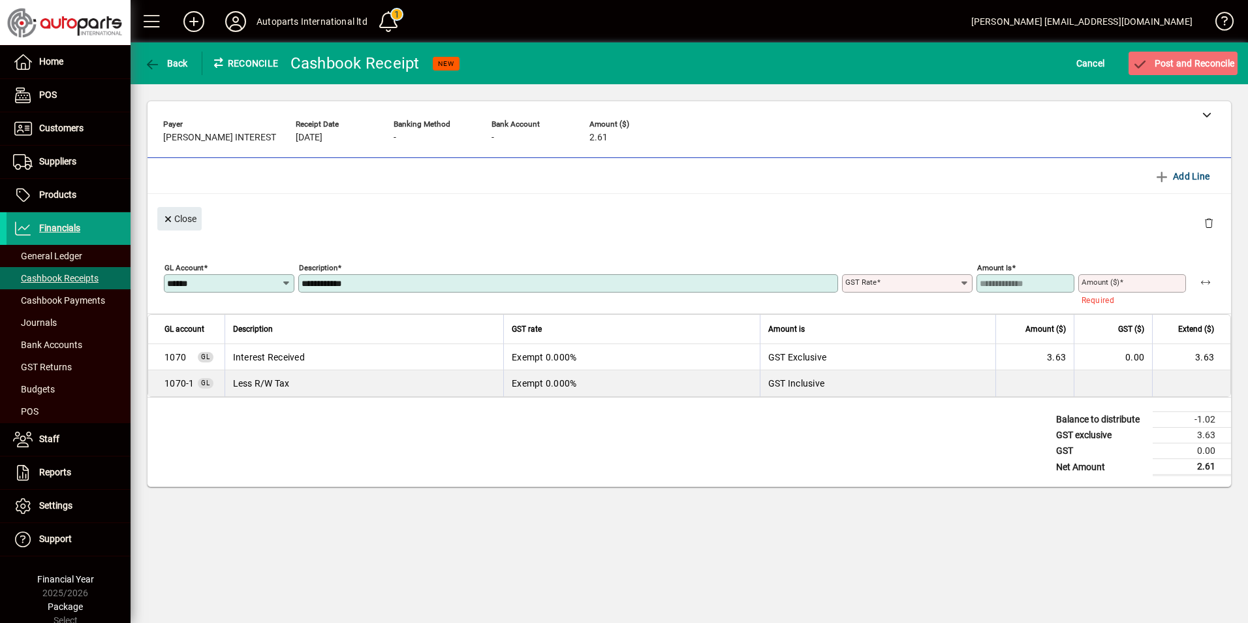
type input "******"
type input "**********"
click at [1149, 279] on input "Amount ($)" at bounding box center [1134, 283] width 104 height 10
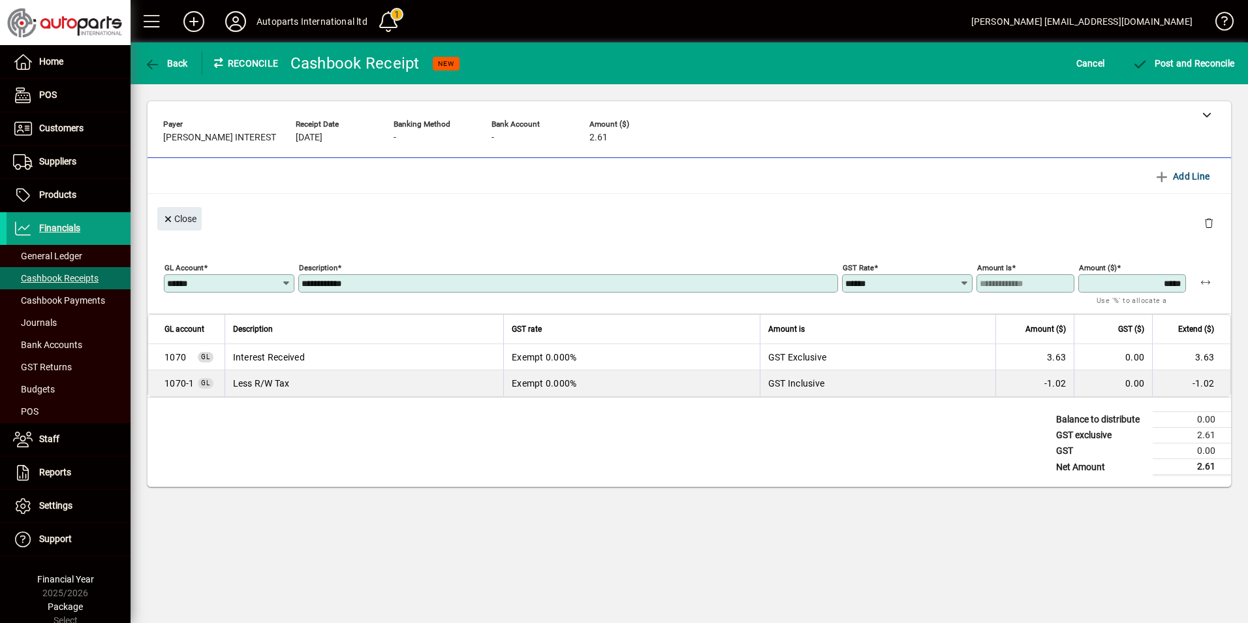
type input "*****"
click at [1077, 242] on div "**********" at bounding box center [690, 274] width 1084 height 78
click at [1172, 63] on span "Post and Reconcile" at bounding box center [1183, 63] width 102 height 10
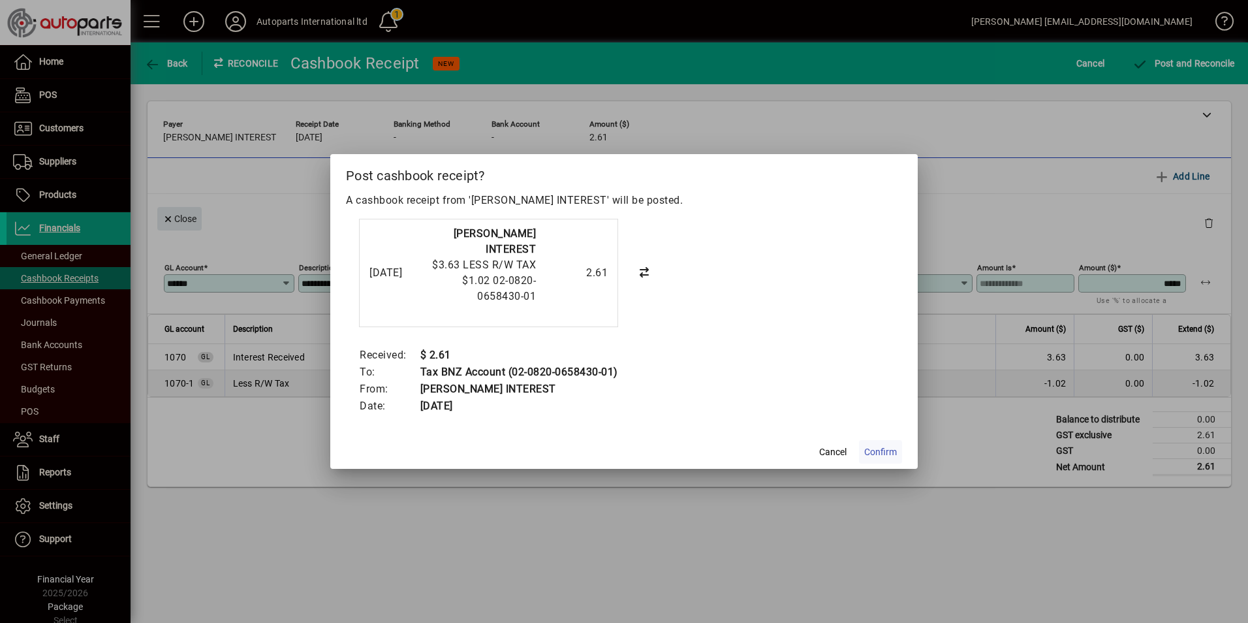
click at [877, 446] on span "Confirm" at bounding box center [880, 452] width 33 height 14
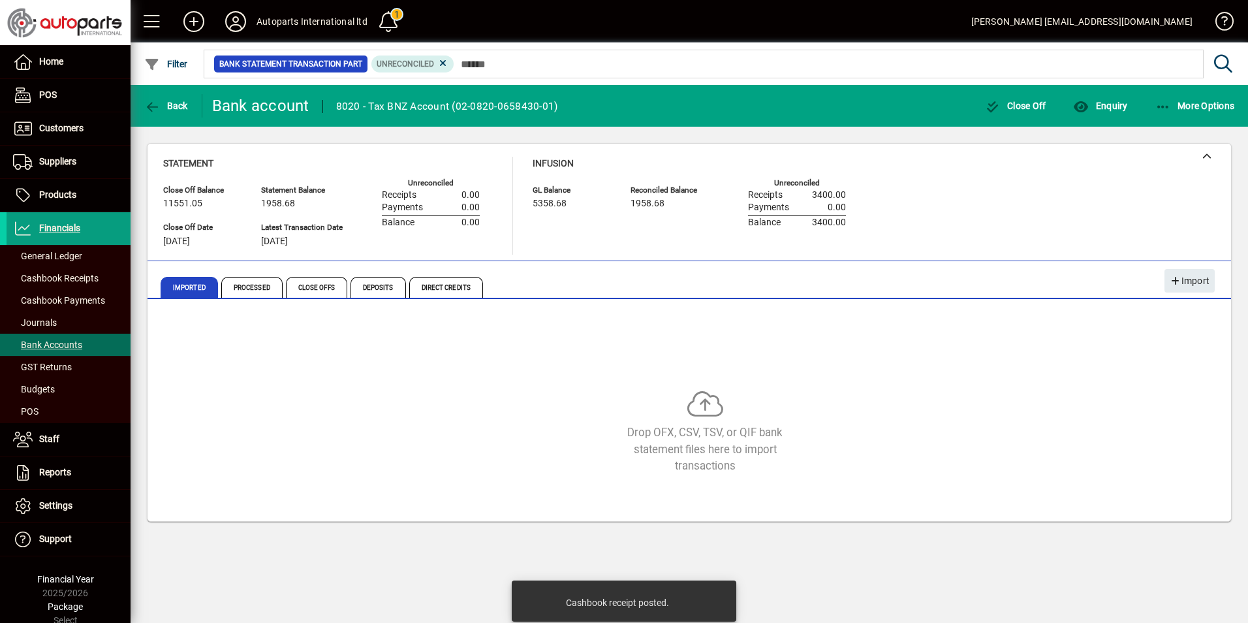
click at [1007, 396] on div "Drop OFX, CSV, TSV, or QIF bank statement files here to import transactions" at bounding box center [705, 432] width 1084 height 84
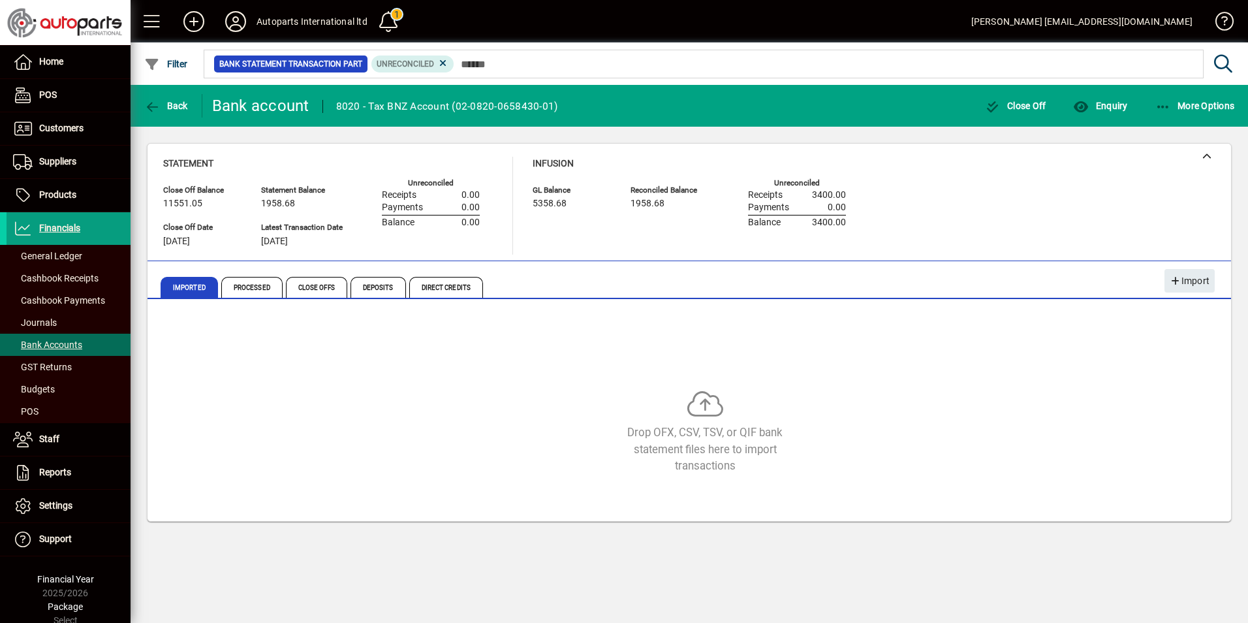
click at [1057, 409] on div "Drop OFX, CSV, TSV, or QIF bank statement files here to import transactions" at bounding box center [705, 432] width 1084 height 84
click at [55, 226] on span "Financials" at bounding box center [59, 228] width 41 height 10
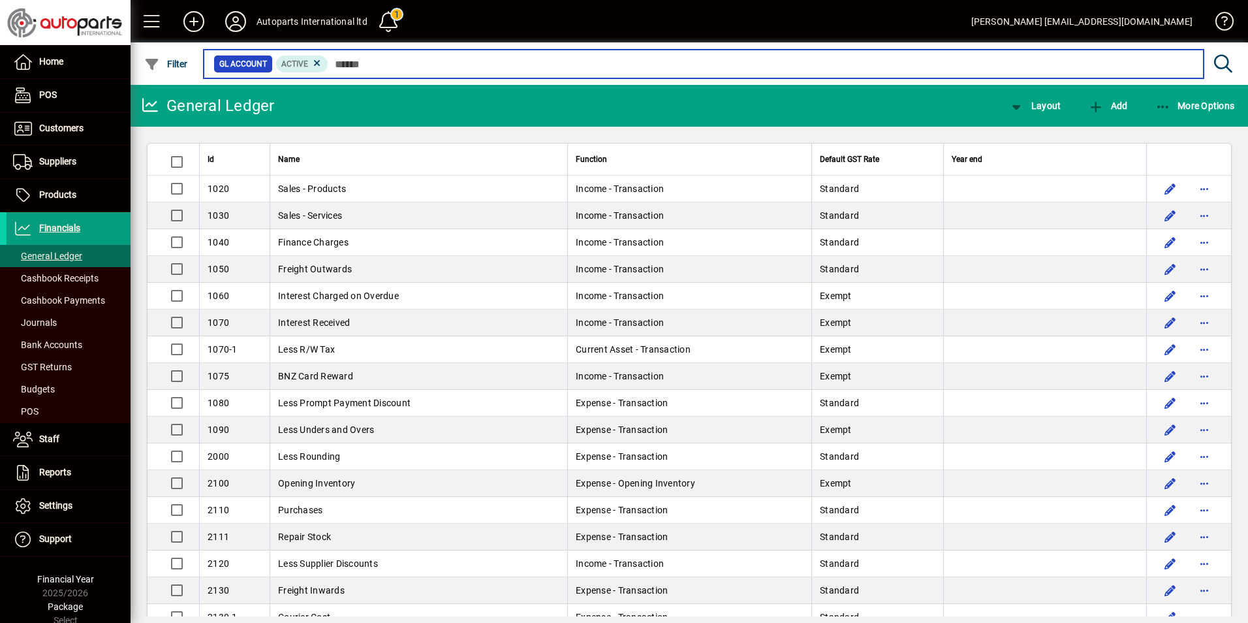
click at [339, 65] on input "text" at bounding box center [760, 64] width 865 height 18
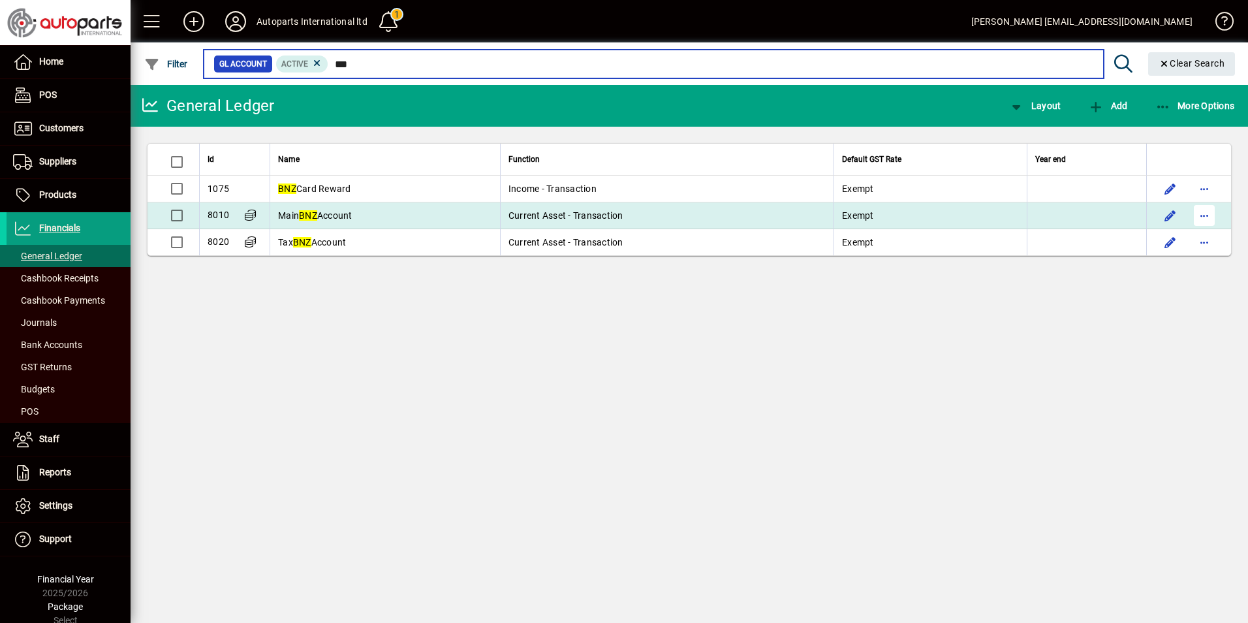
type input "***"
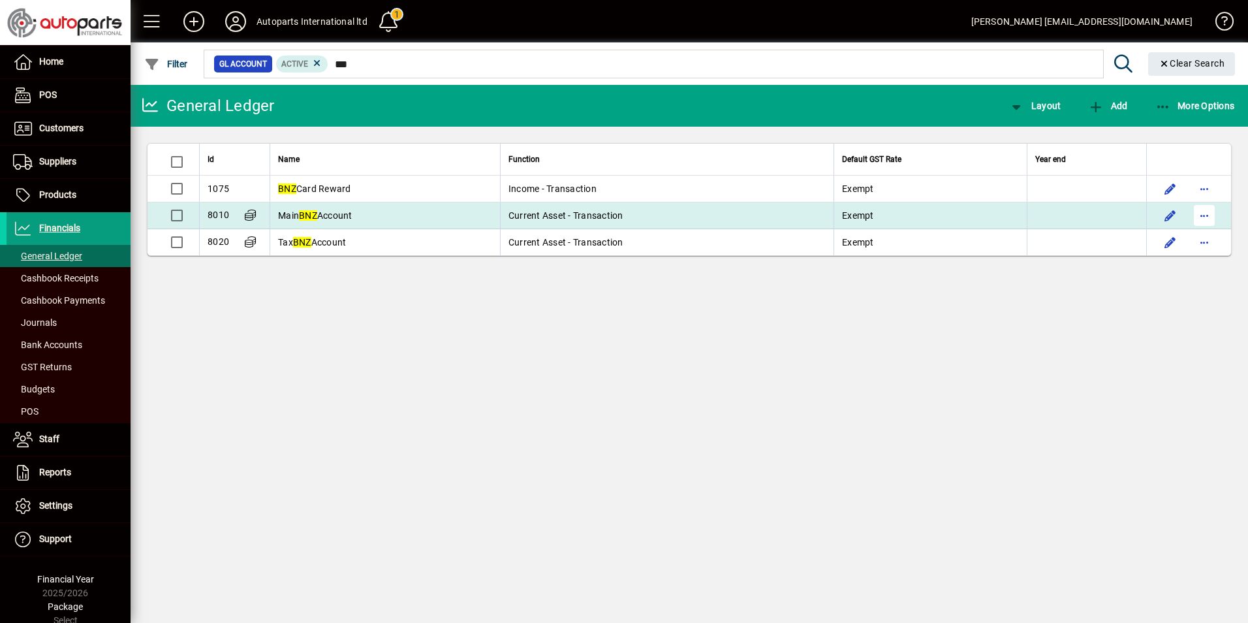
click at [1208, 214] on span "button" at bounding box center [1204, 215] width 31 height 31
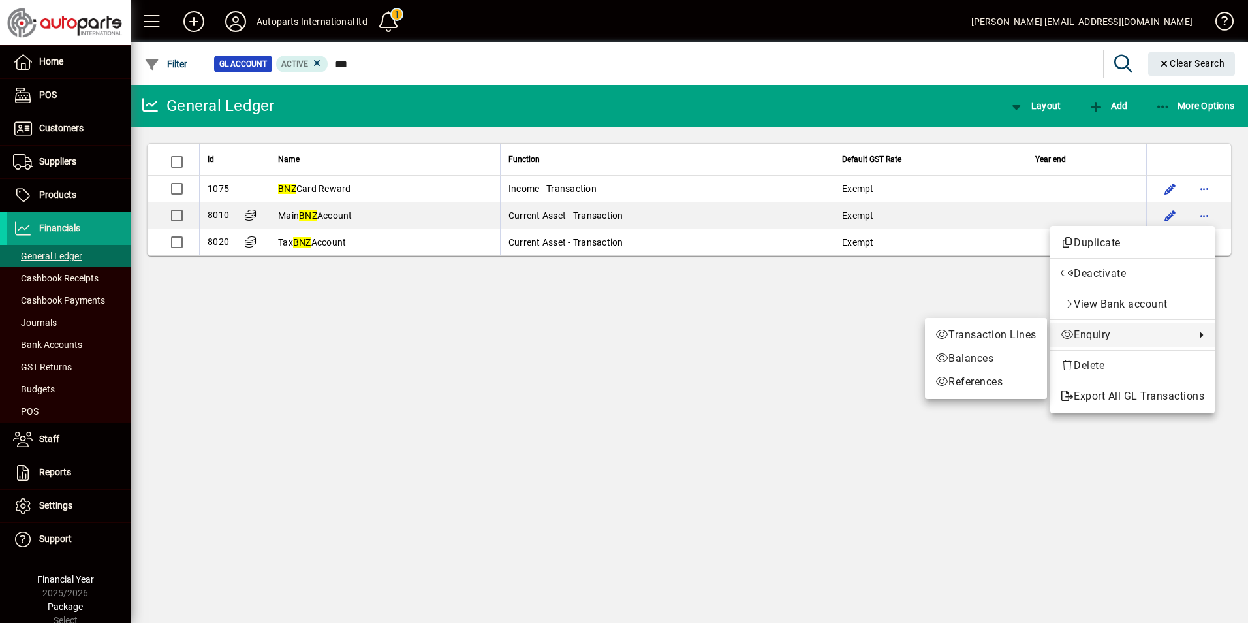
click at [1081, 336] on span "Enquiry" at bounding box center [1125, 335] width 128 height 16
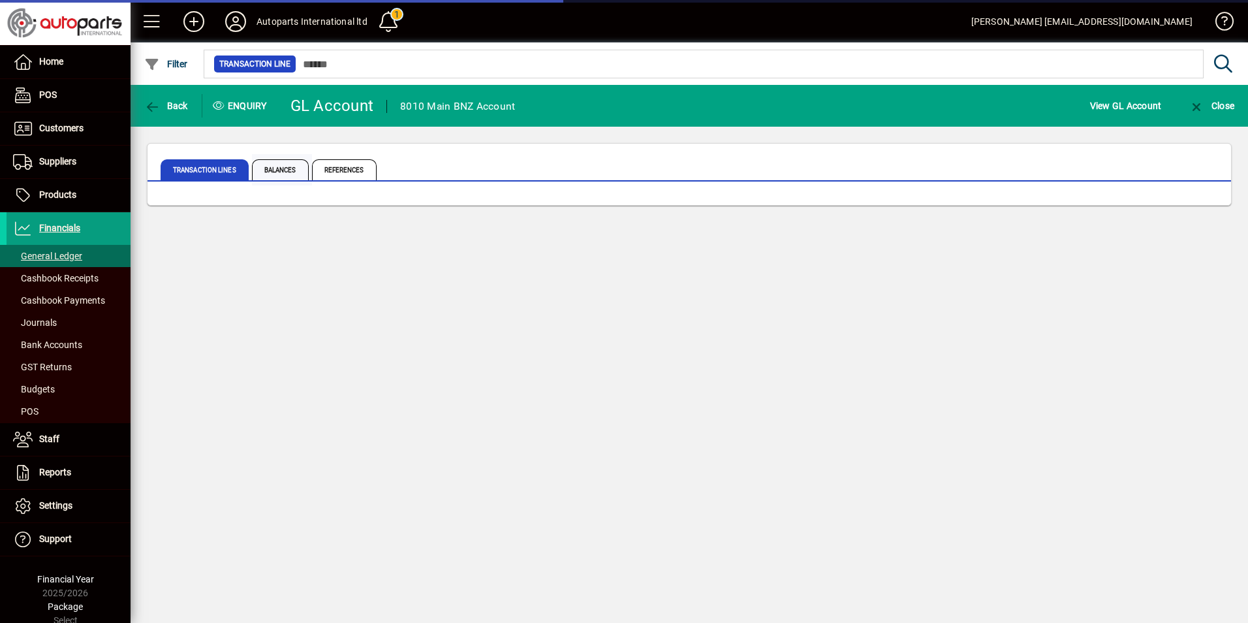
click at [283, 164] on span "Balances" at bounding box center [280, 169] width 57 height 21
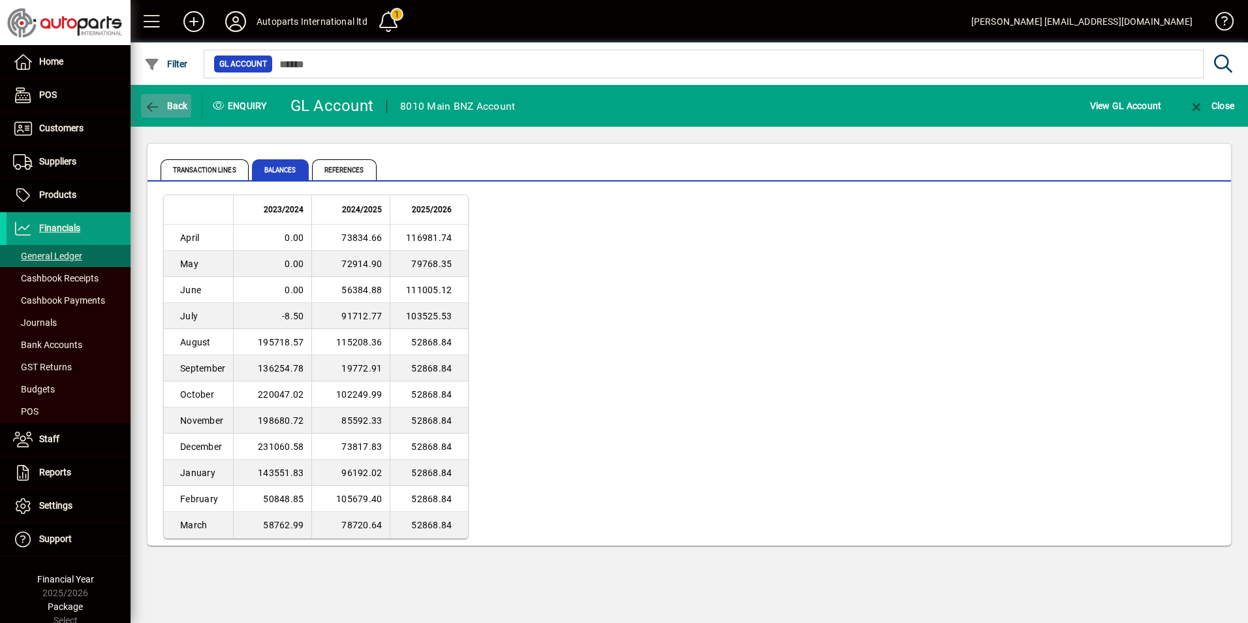
click at [159, 108] on icon "button" at bounding box center [152, 107] width 16 height 13
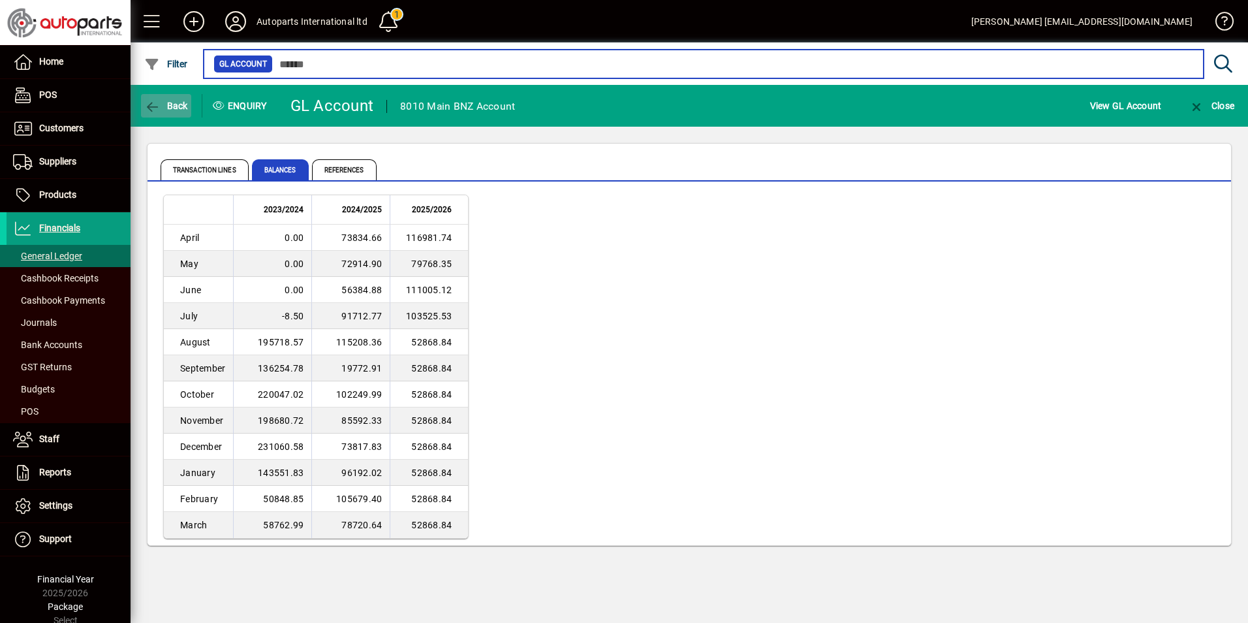
type input "***"
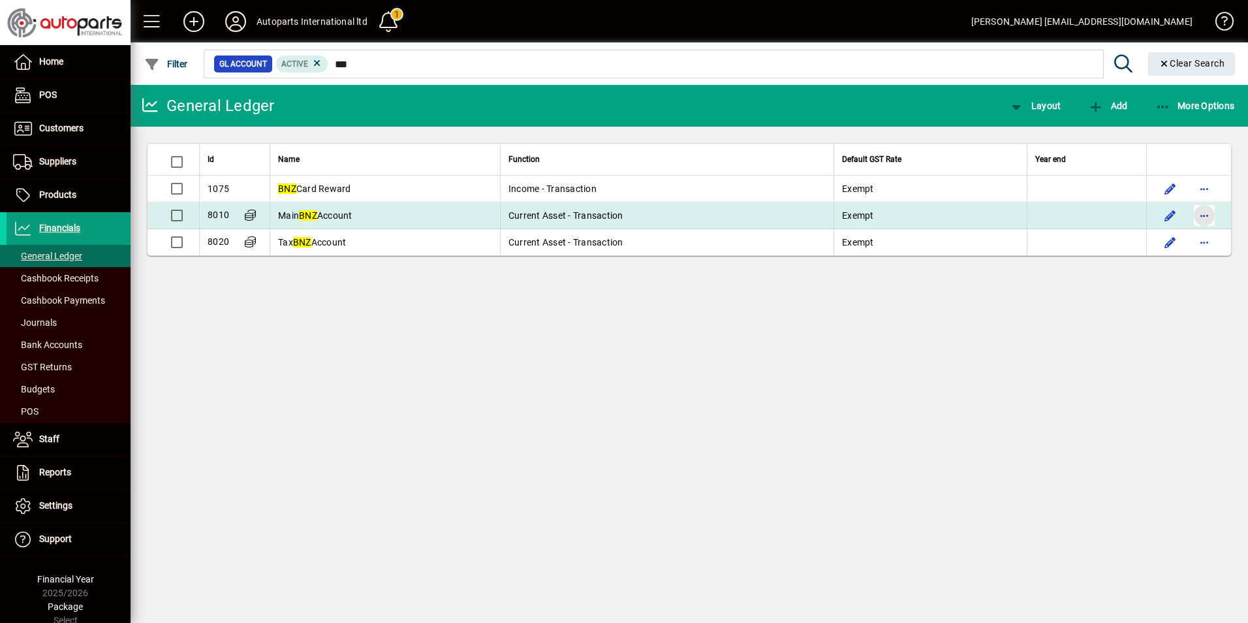
click at [1206, 217] on span "button" at bounding box center [1204, 215] width 31 height 31
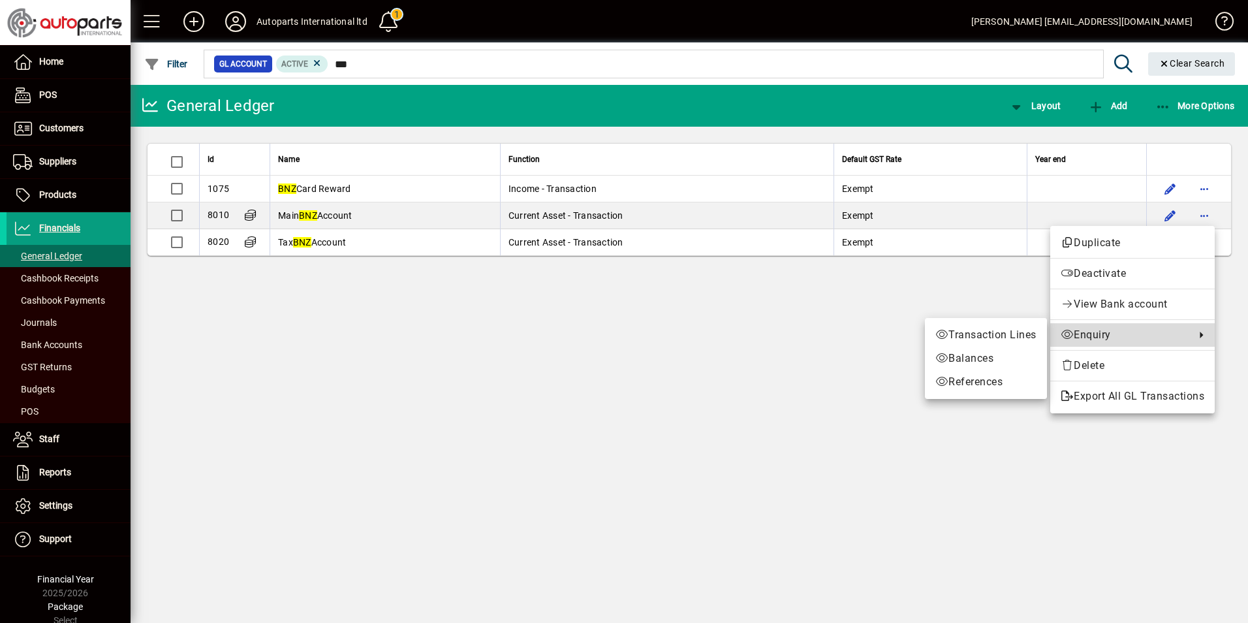
click at [1095, 337] on span "Enquiry" at bounding box center [1125, 335] width 128 height 16
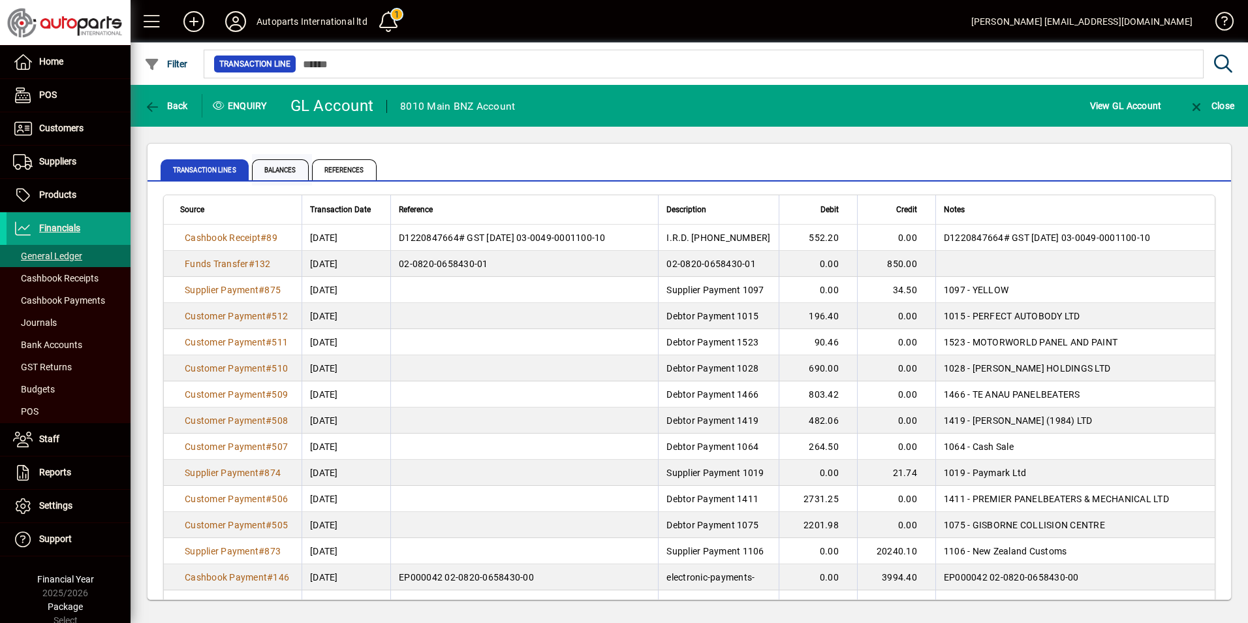
click at [275, 170] on span "Balances" at bounding box center [280, 169] width 57 height 21
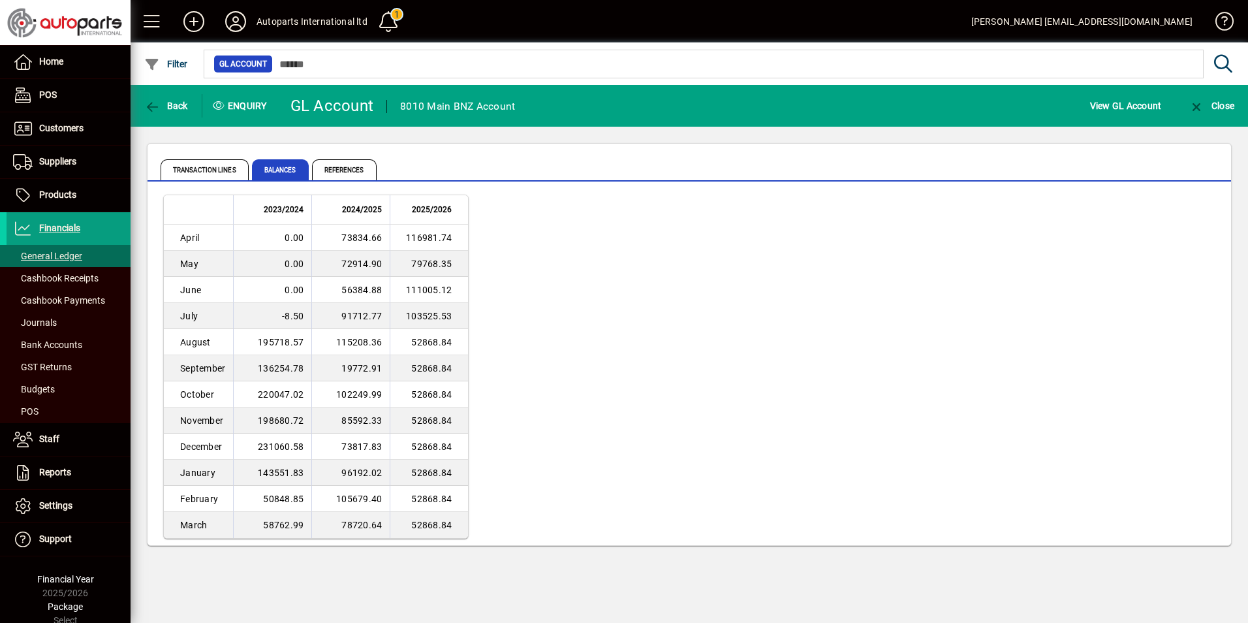
click at [418, 317] on td "103525.53" at bounding box center [429, 316] width 78 height 26
click at [45, 347] on span "Bank Accounts" at bounding box center [47, 344] width 69 height 10
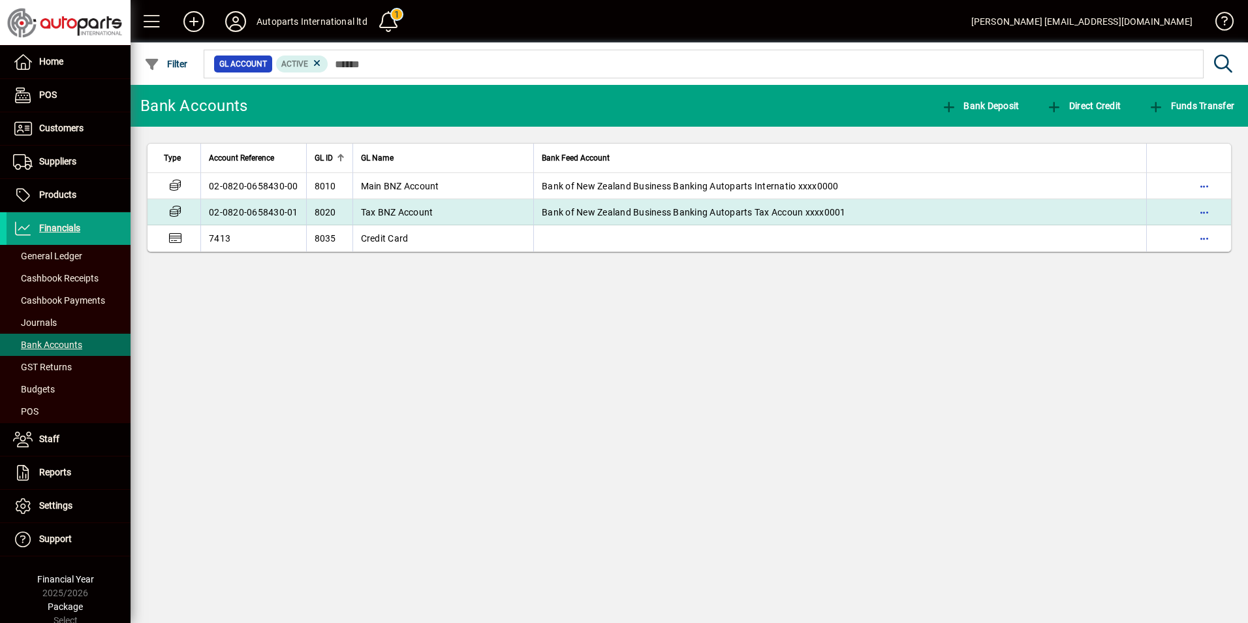
click at [230, 209] on td "02-0820-0658430-01" at bounding box center [253, 212] width 106 height 26
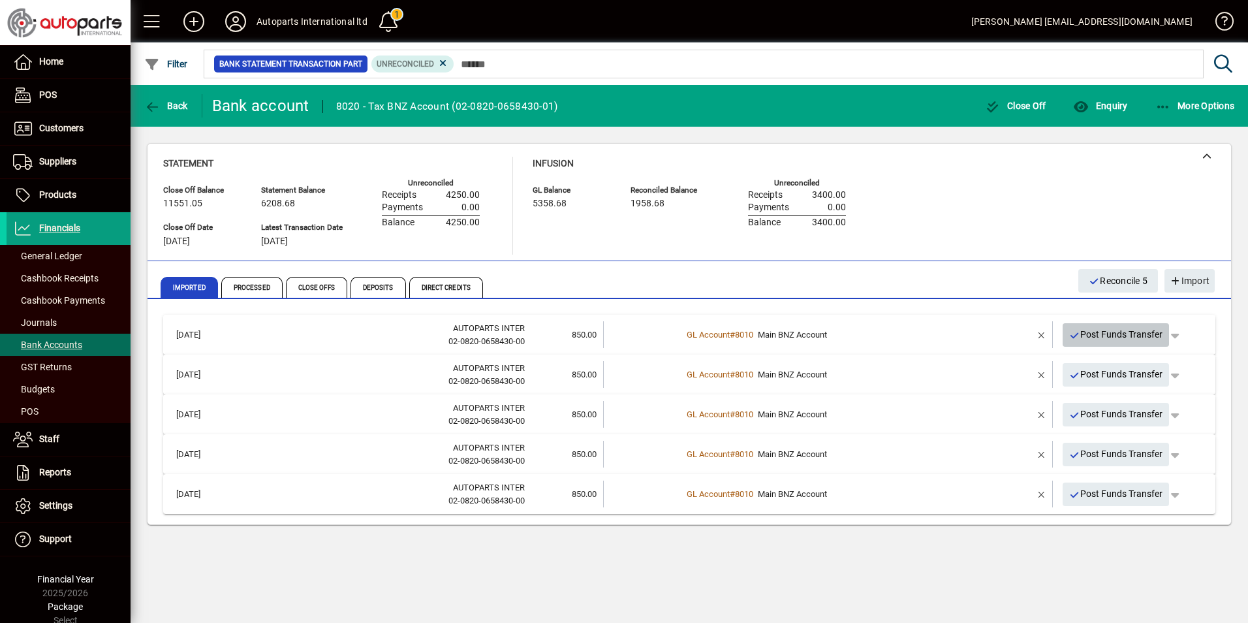
click at [1113, 337] on span "Post Funds Transfer" at bounding box center [1116, 335] width 94 height 22
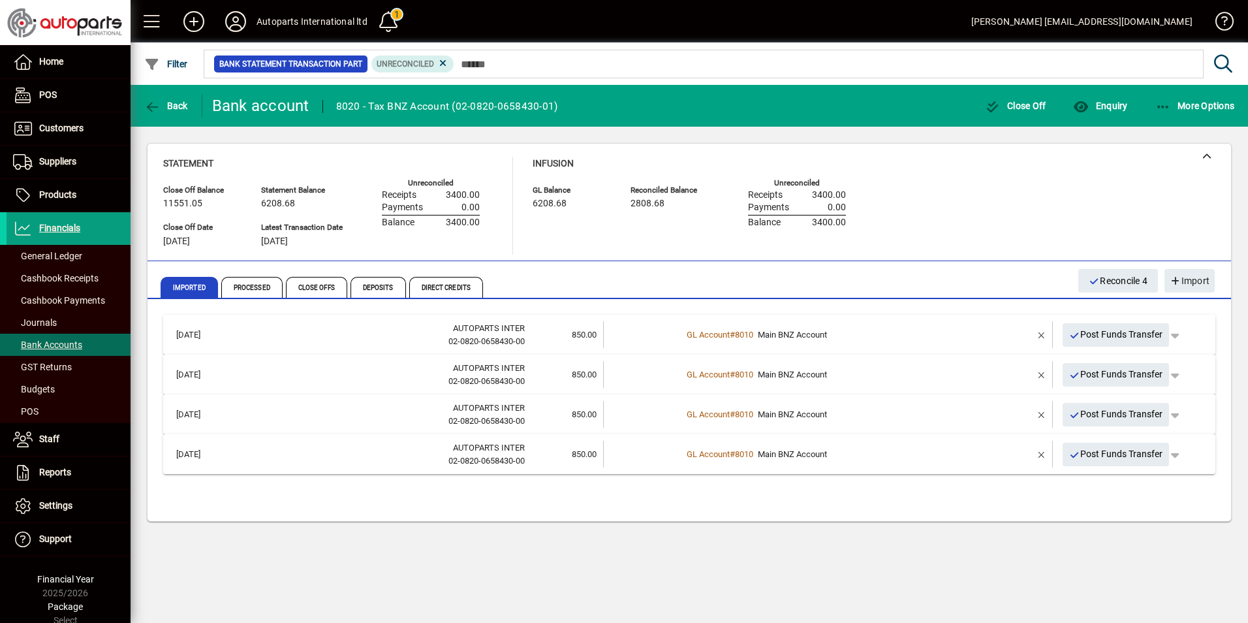
click at [1113, 337] on span "Post Funds Transfer" at bounding box center [1116, 335] width 94 height 22
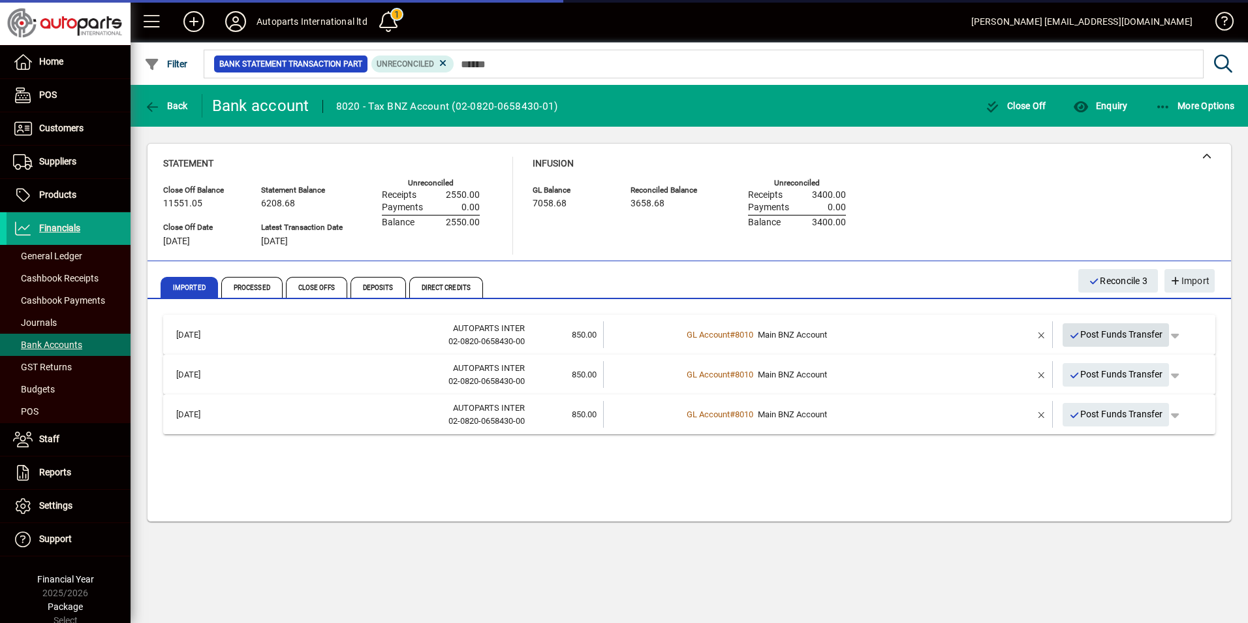
click at [1109, 337] on span "Post Funds Transfer" at bounding box center [1116, 335] width 94 height 22
click at [1109, 334] on span "Post Funds Transfer" at bounding box center [1116, 335] width 94 height 22
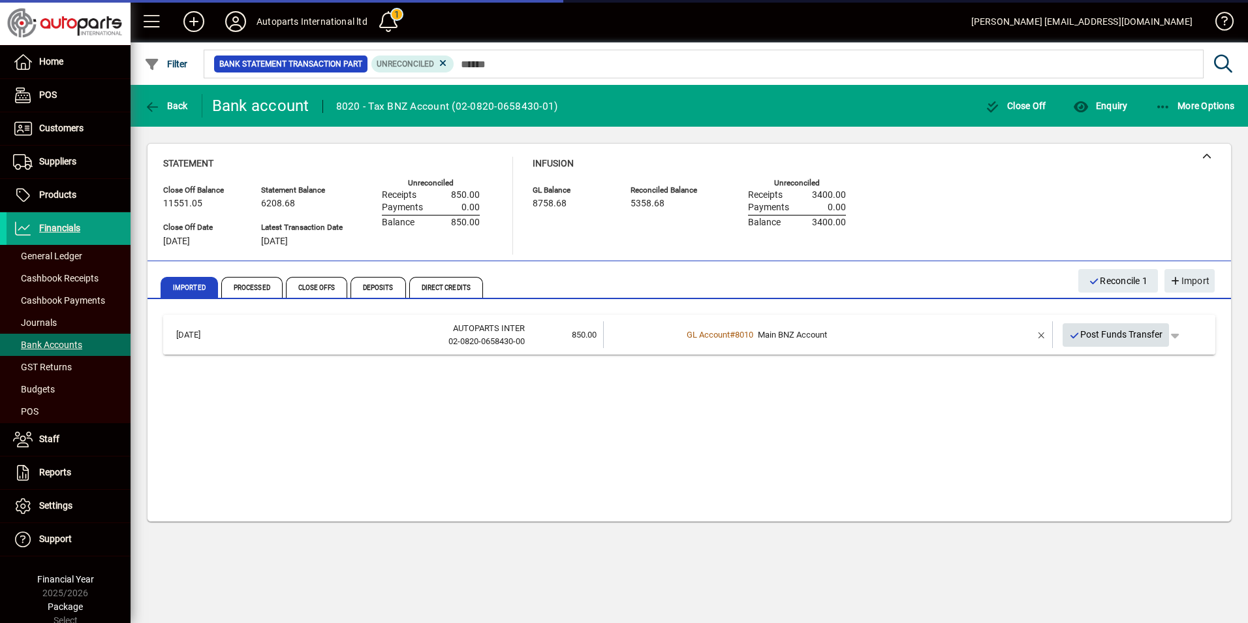
click at [1112, 337] on span "Post Funds Transfer" at bounding box center [1116, 335] width 94 height 22
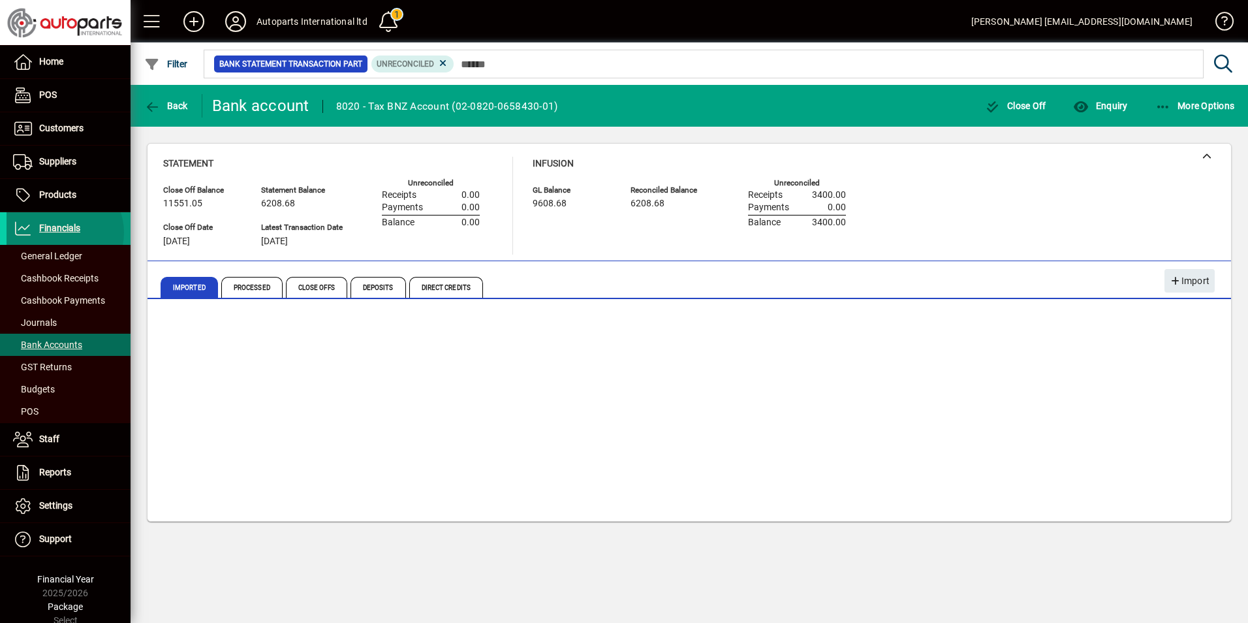
click at [60, 232] on span "Financials" at bounding box center [59, 228] width 41 height 10
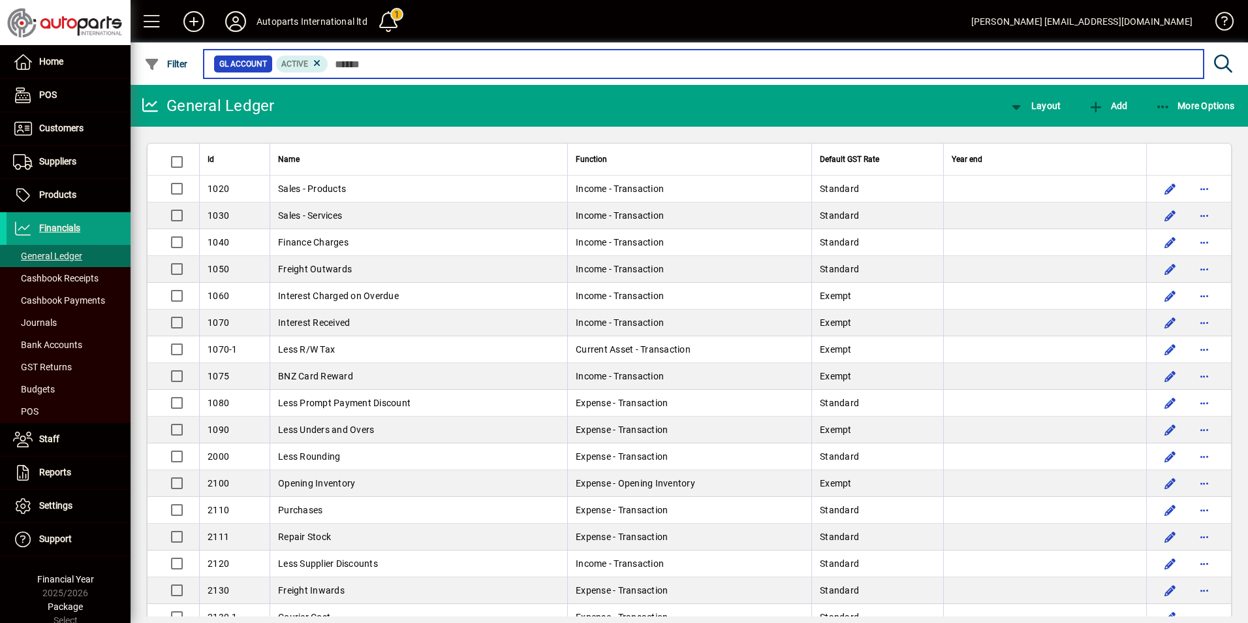
click at [401, 71] on input "text" at bounding box center [760, 64] width 865 height 18
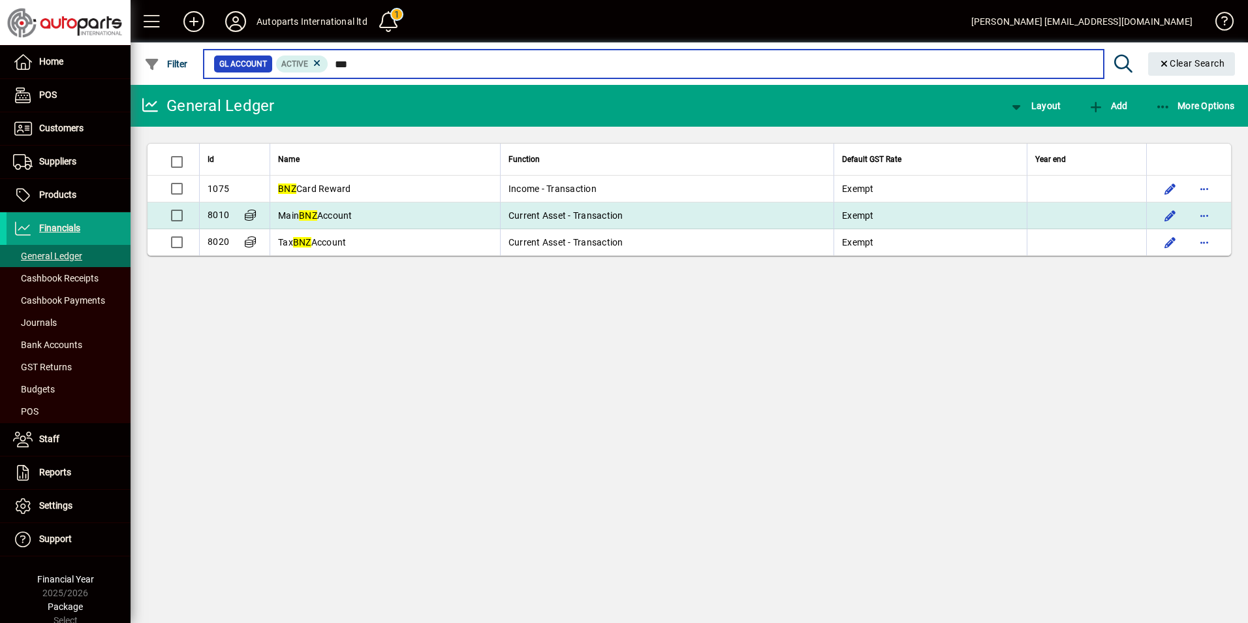
type input "***"
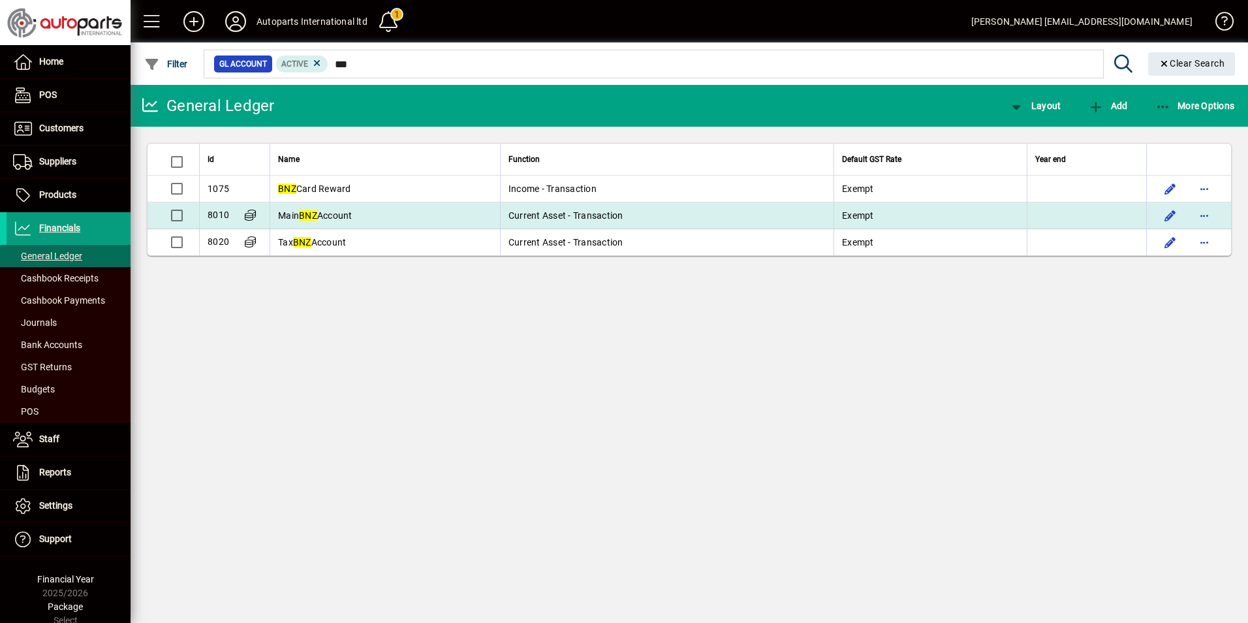
click at [317, 219] on em "BNZ" at bounding box center [308, 215] width 18 height 10
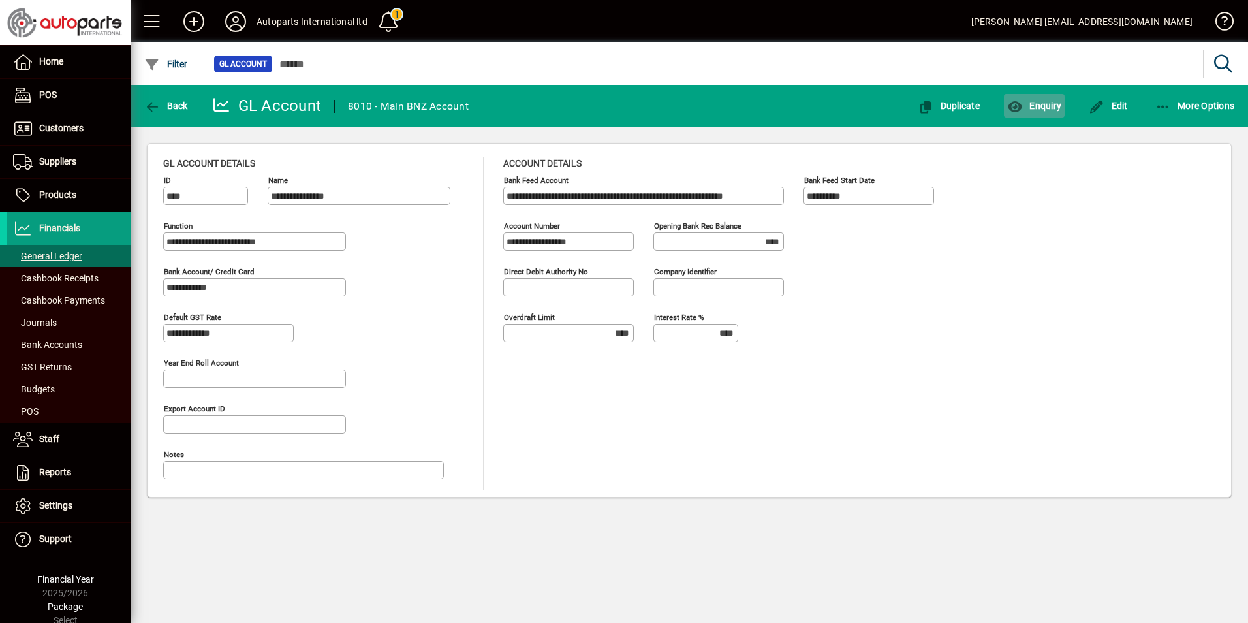
click at [1038, 109] on span "Enquiry" at bounding box center [1034, 106] width 54 height 10
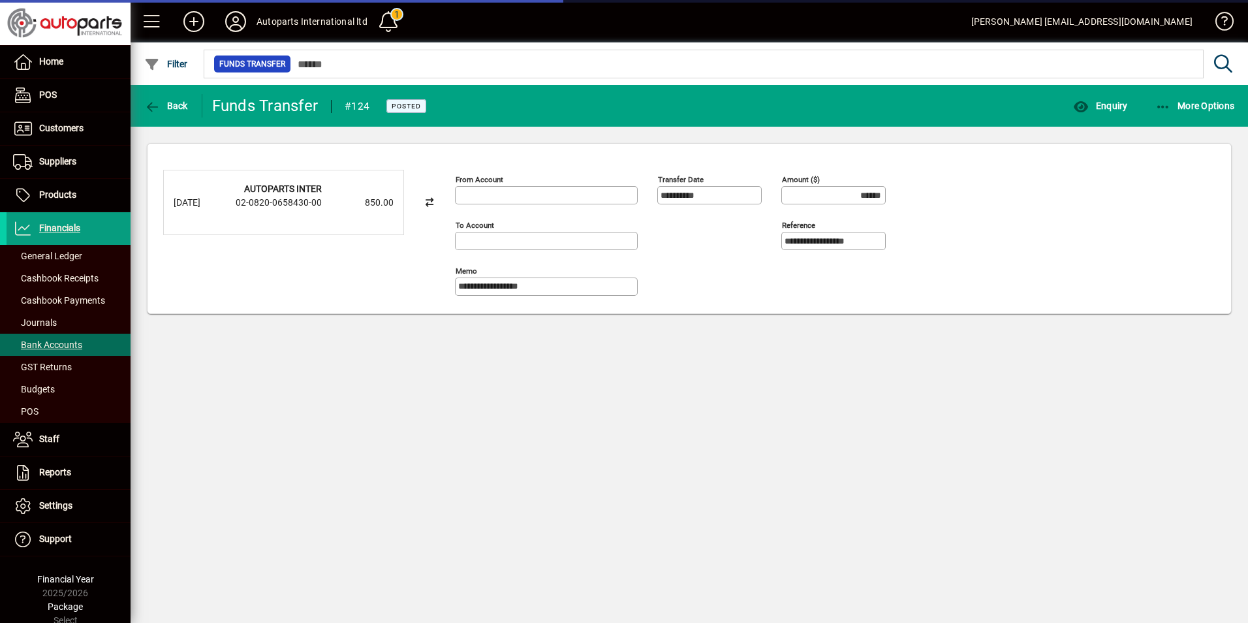
type input "**********"
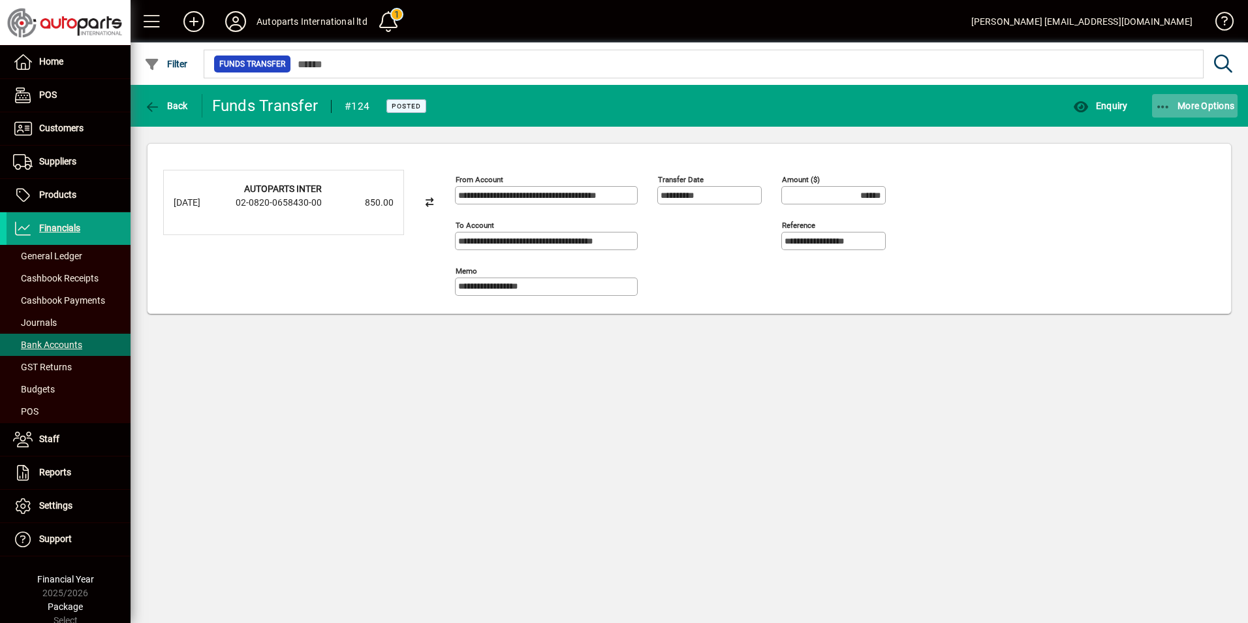
click at [1157, 101] on icon "button" at bounding box center [1163, 107] width 16 height 13
click at [143, 98] on div at bounding box center [624, 311] width 1248 height 623
click at [154, 99] on span "button" at bounding box center [166, 105] width 50 height 31
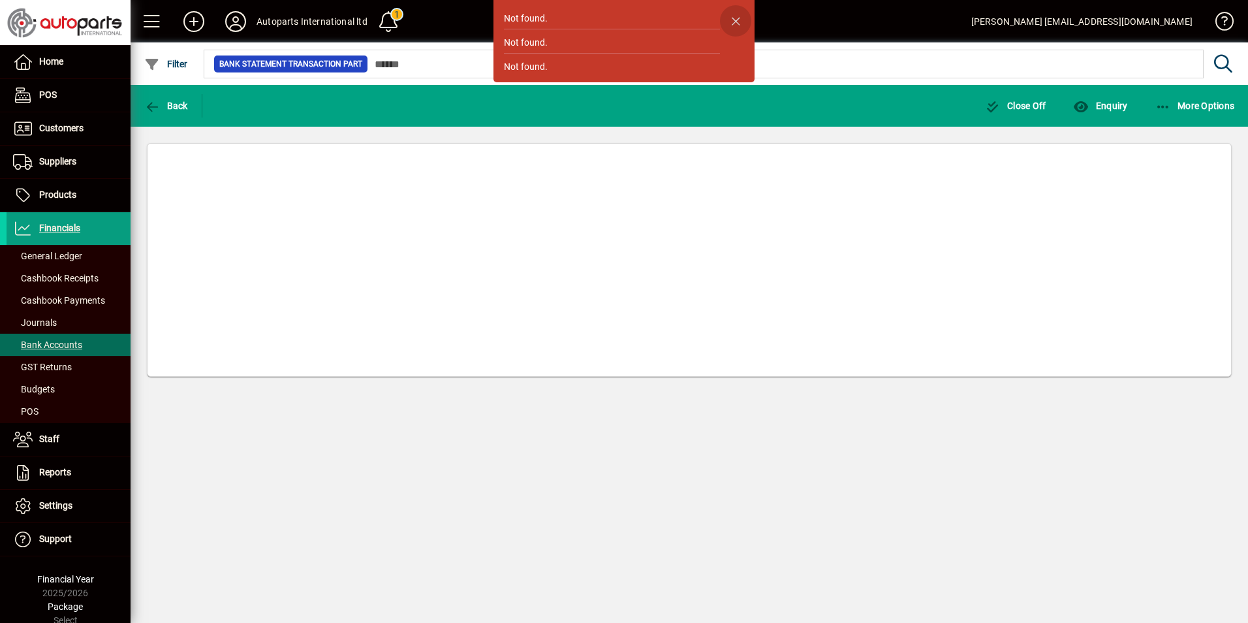
click at [736, 25] on span "button" at bounding box center [735, 20] width 31 height 31
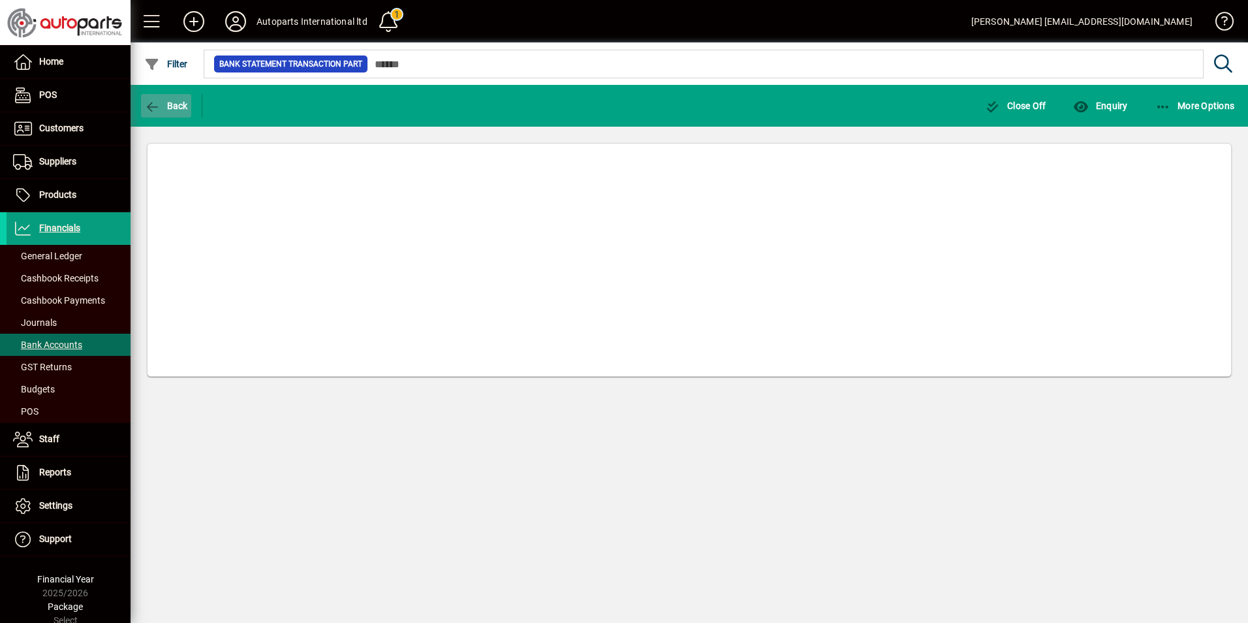
click at [154, 101] on icon "button" at bounding box center [152, 107] width 16 height 13
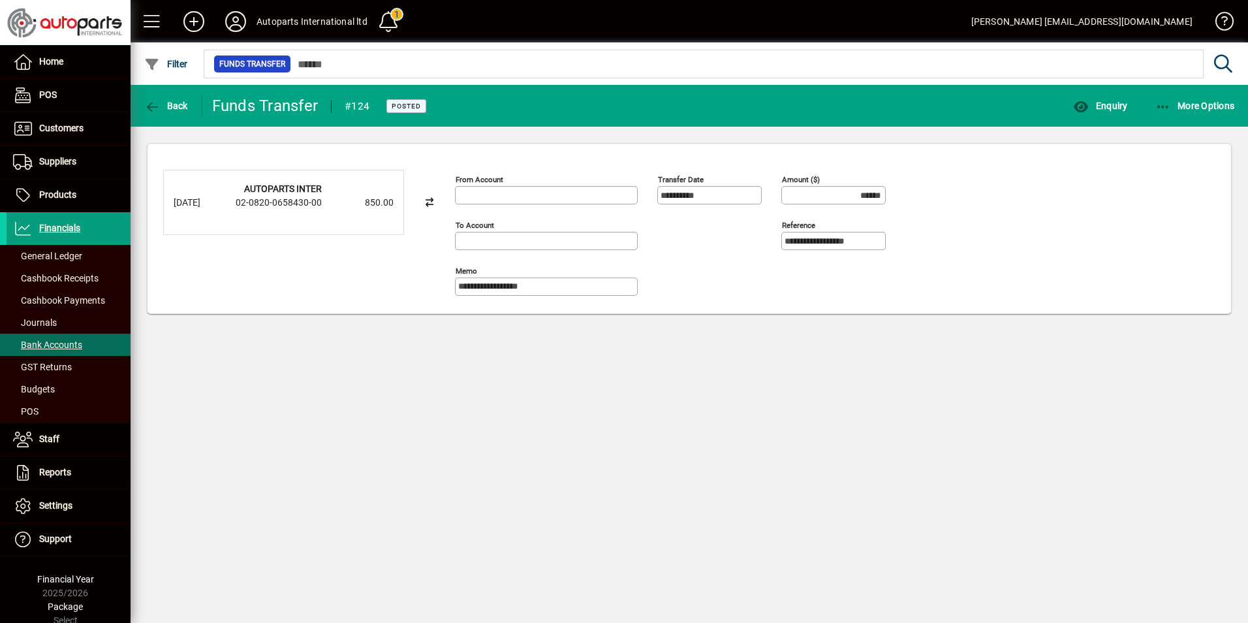
type input "**********"
click at [154, 101] on icon "button" at bounding box center [152, 107] width 16 height 13
click at [34, 342] on span "Bank Accounts" at bounding box center [47, 344] width 69 height 10
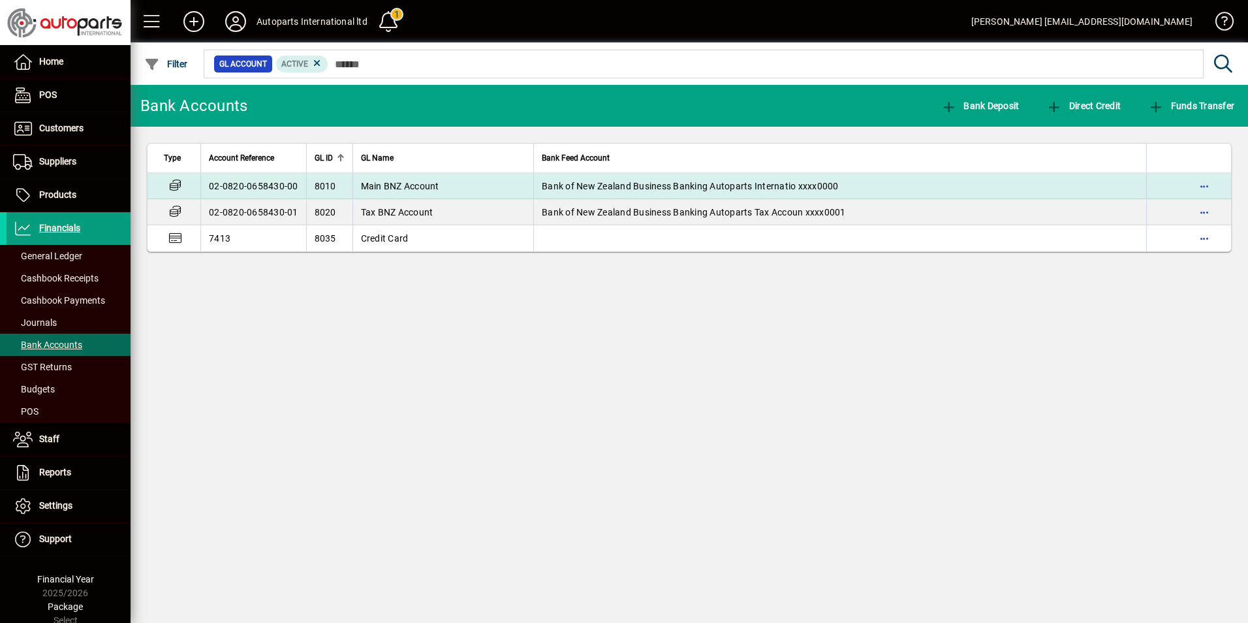
click at [268, 185] on td "02-0820-0658430-00" at bounding box center [253, 186] width 106 height 26
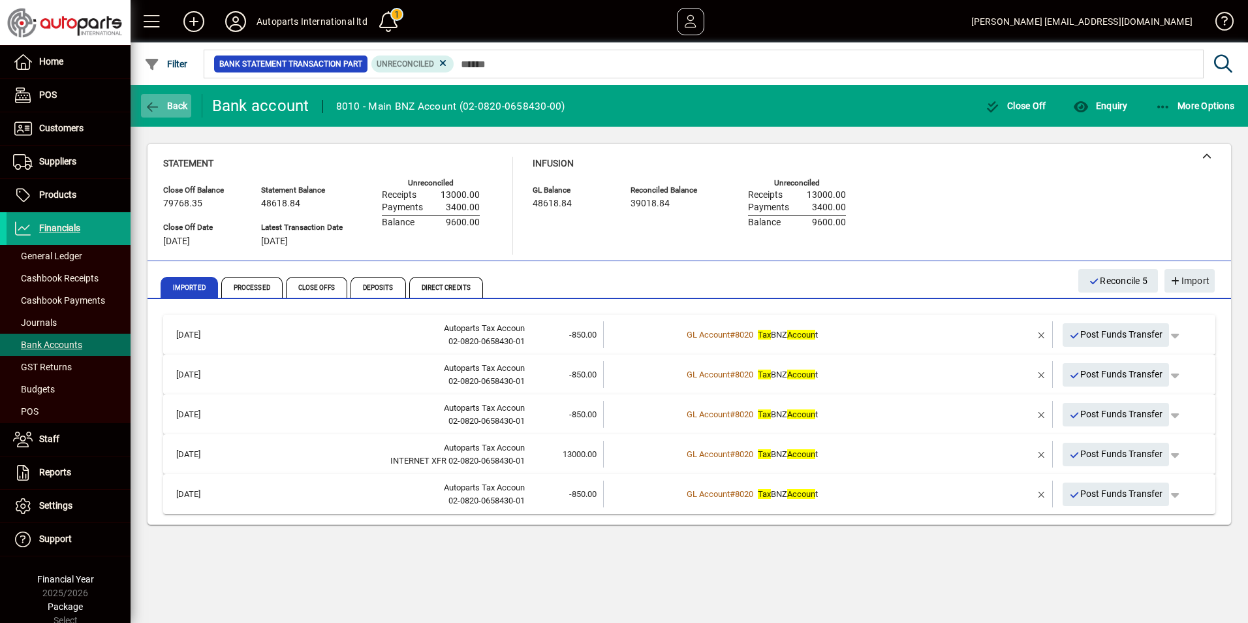
click at [152, 101] on icon "button" at bounding box center [152, 107] width 16 height 13
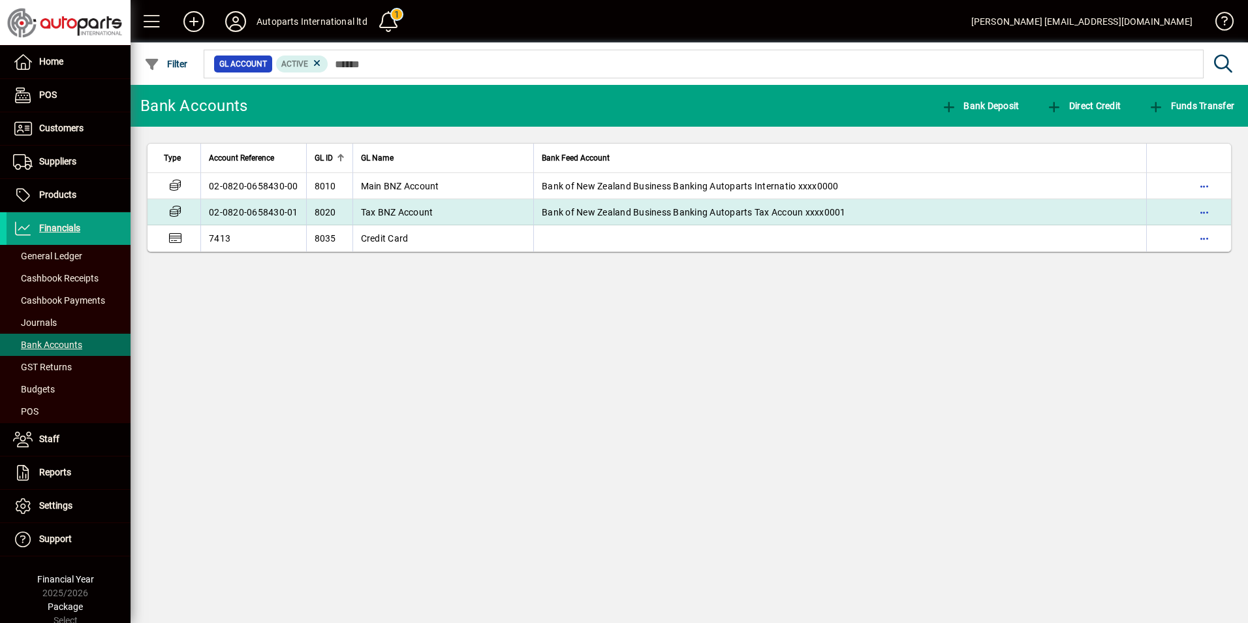
click at [265, 210] on td "02-0820-0658430-01" at bounding box center [253, 212] width 106 height 26
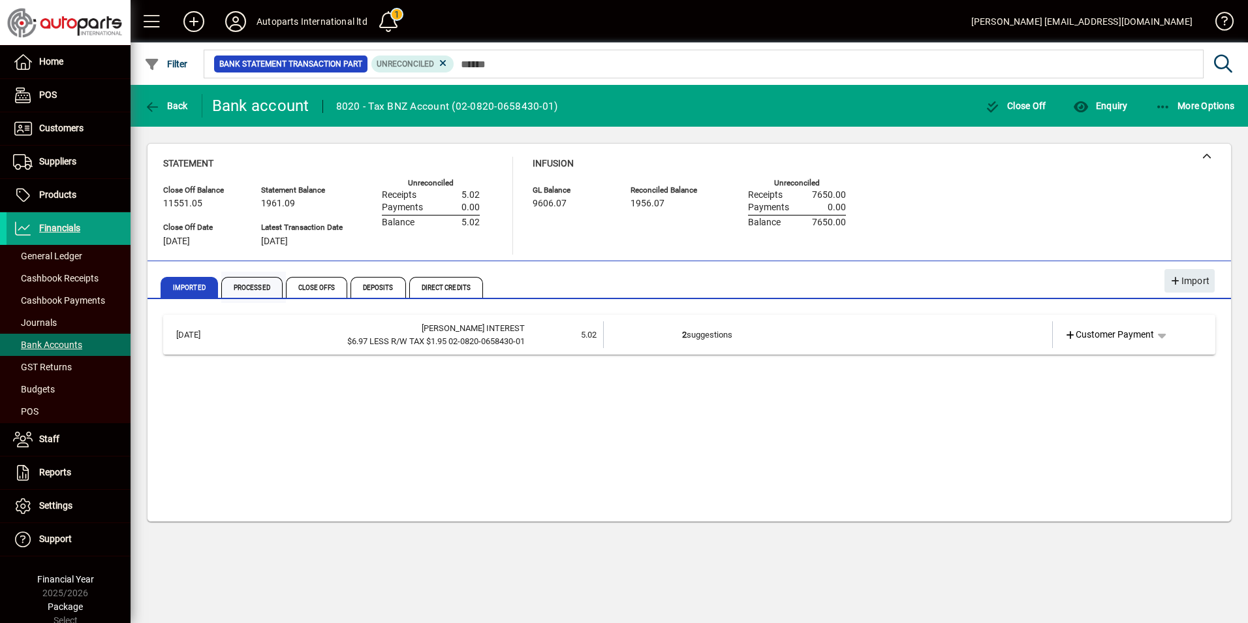
click at [239, 284] on span "Processed" at bounding box center [251, 287] width 61 height 21
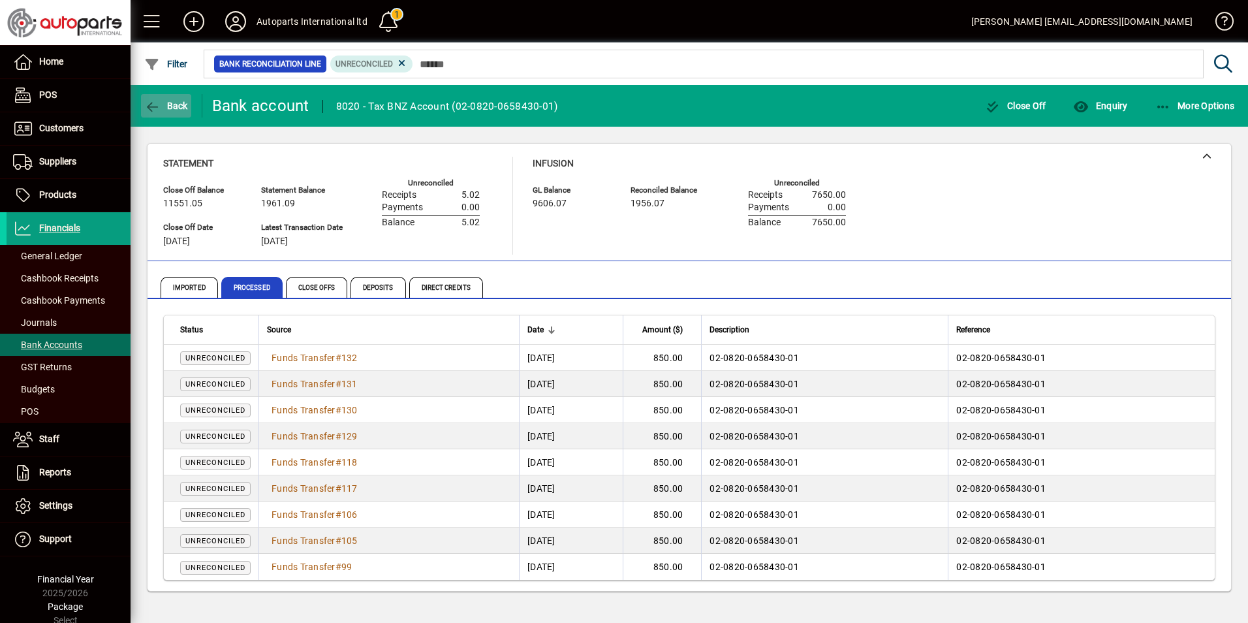
click at [148, 106] on icon "button" at bounding box center [152, 107] width 16 height 13
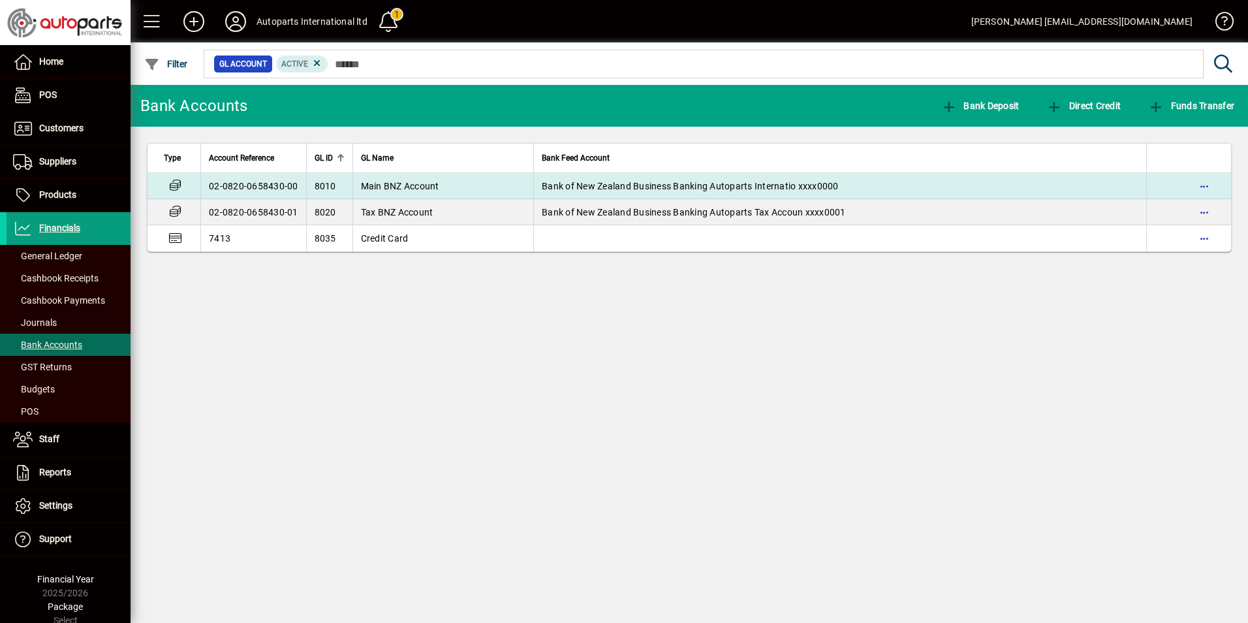
click at [245, 183] on td "02-0820-0658430-00" at bounding box center [253, 186] width 106 height 26
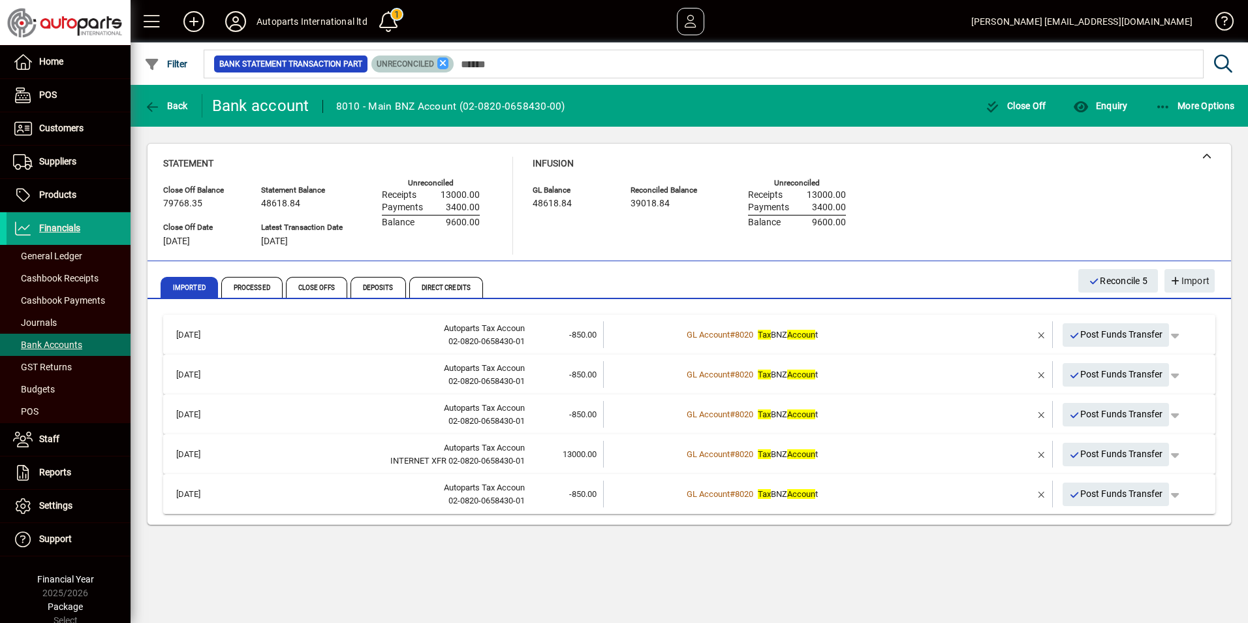
click at [440, 65] on icon at bounding box center [443, 63] width 12 height 12
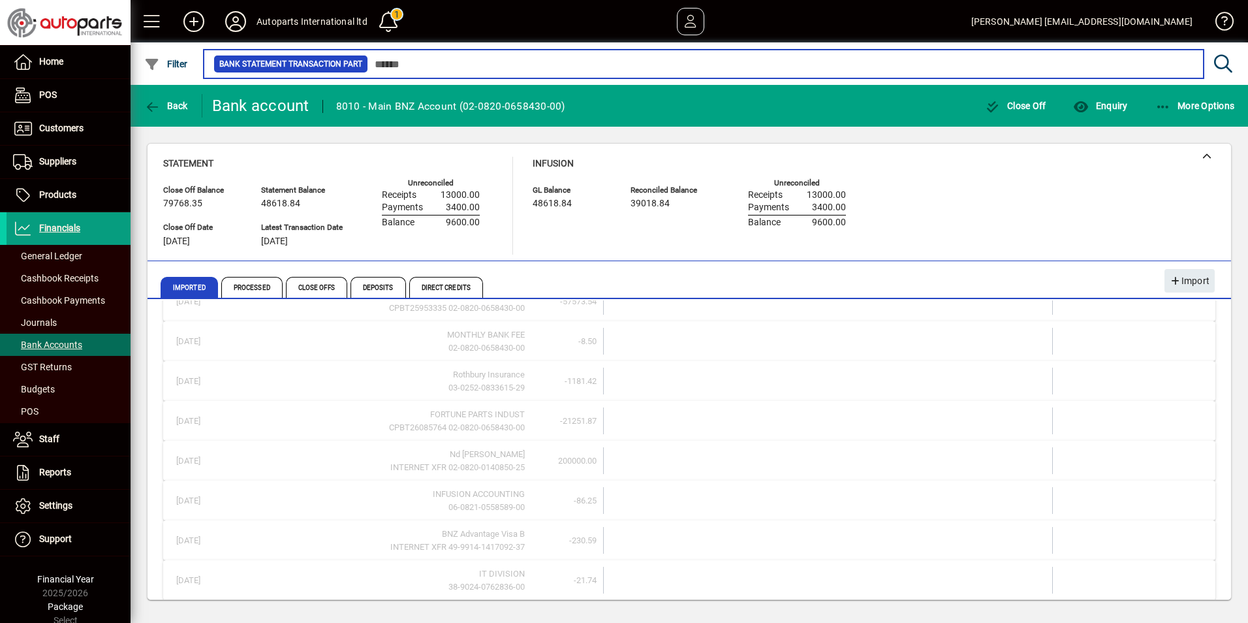
scroll to position [544, 0]
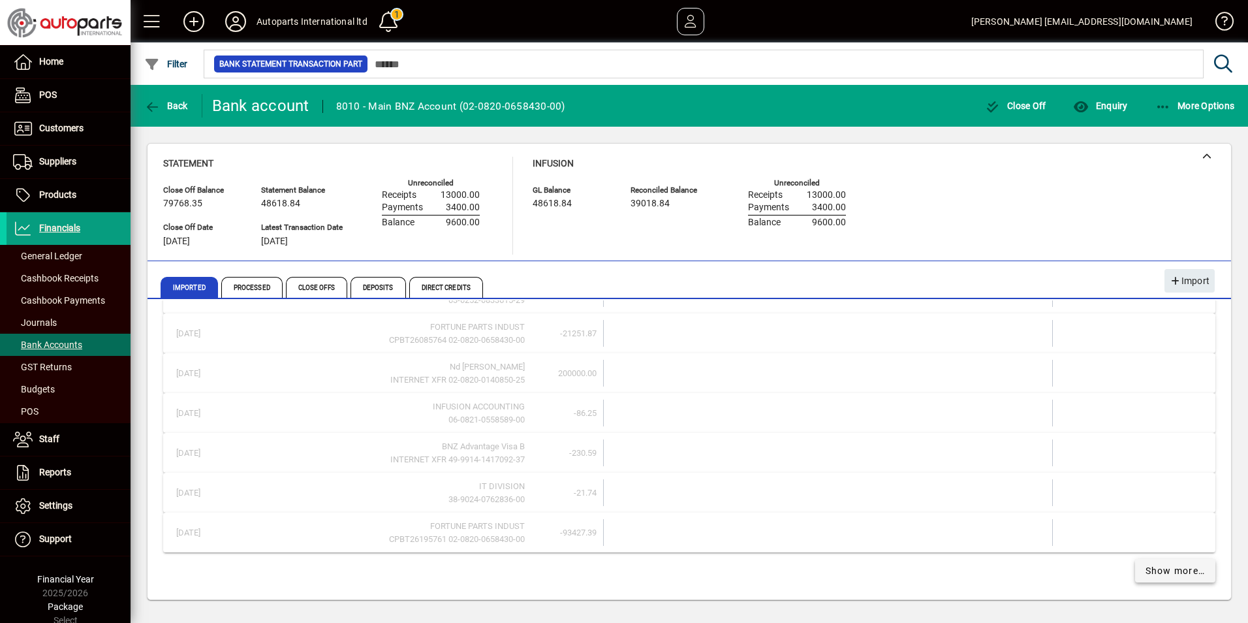
click at [1146, 568] on span "Show more…" at bounding box center [1176, 571] width 60 height 14
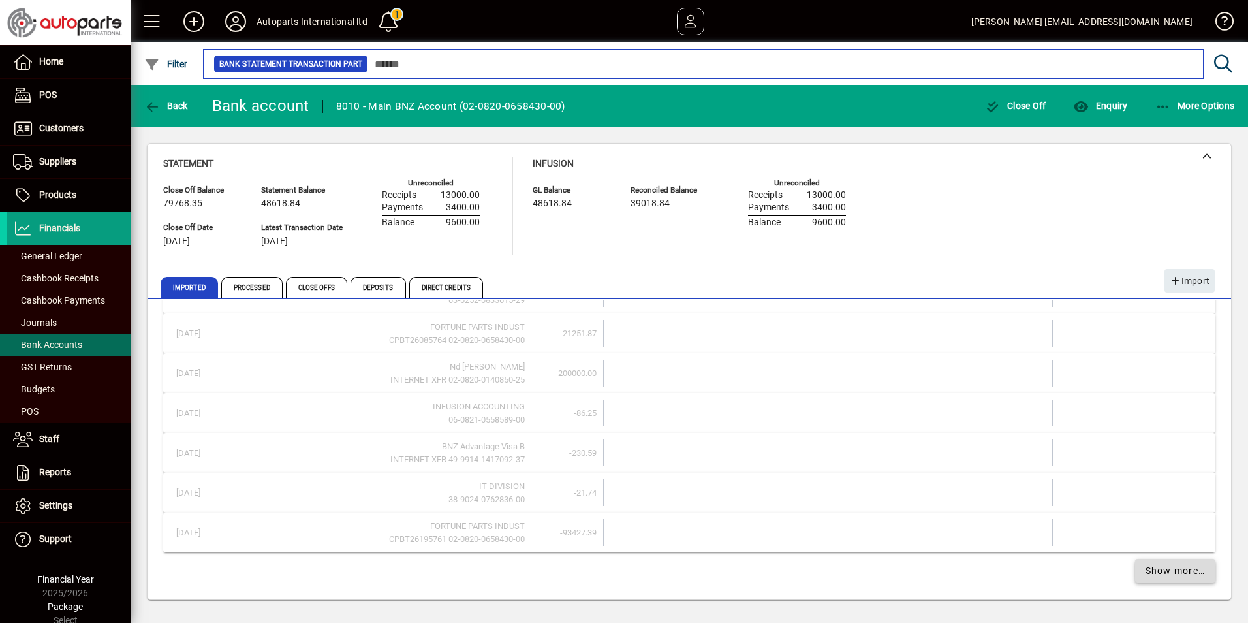
scroll to position [1341, 0]
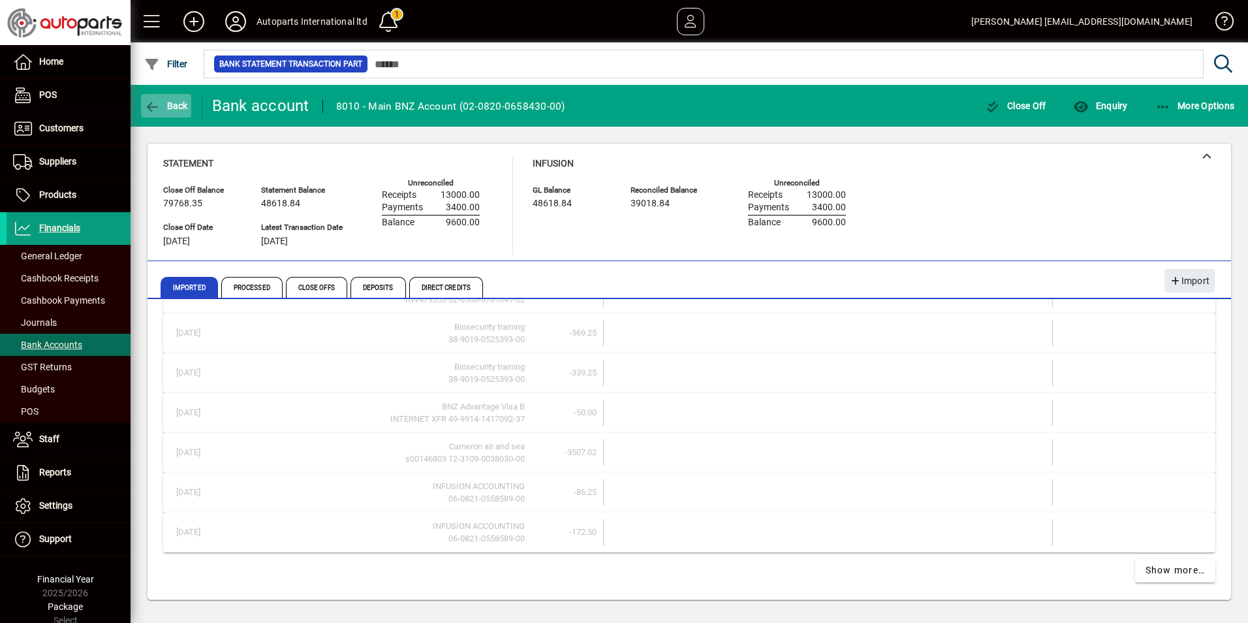
click at [153, 101] on icon "button" at bounding box center [152, 107] width 16 height 13
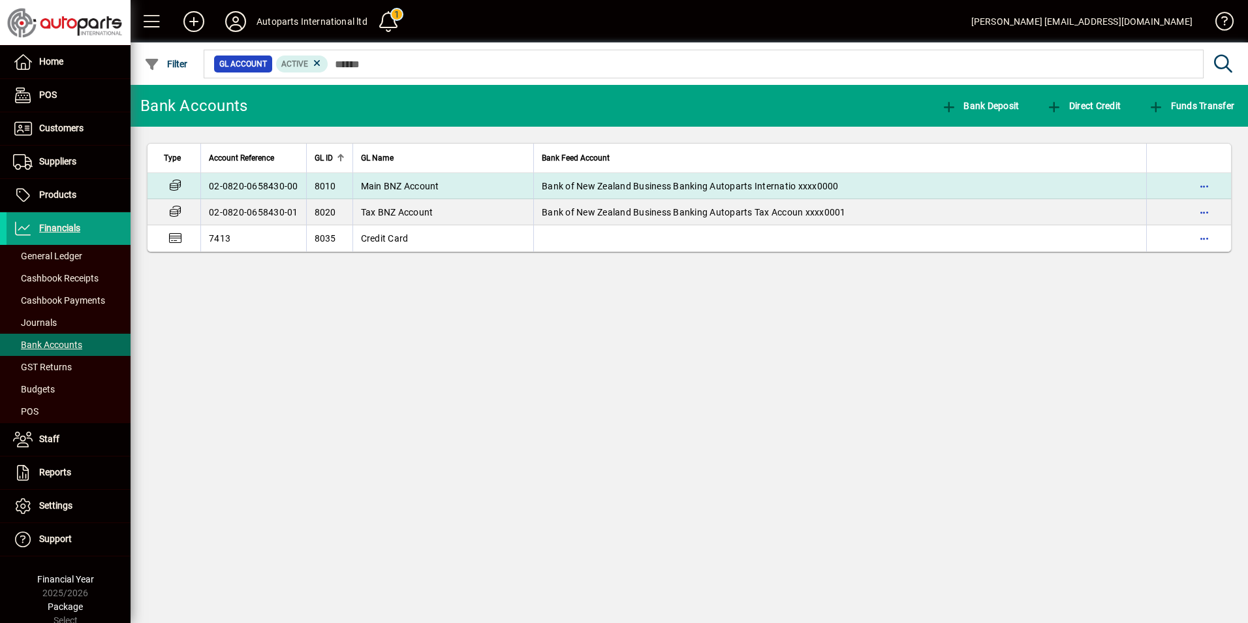
click at [227, 187] on td "02-0820-0658430-00" at bounding box center [253, 186] width 106 height 26
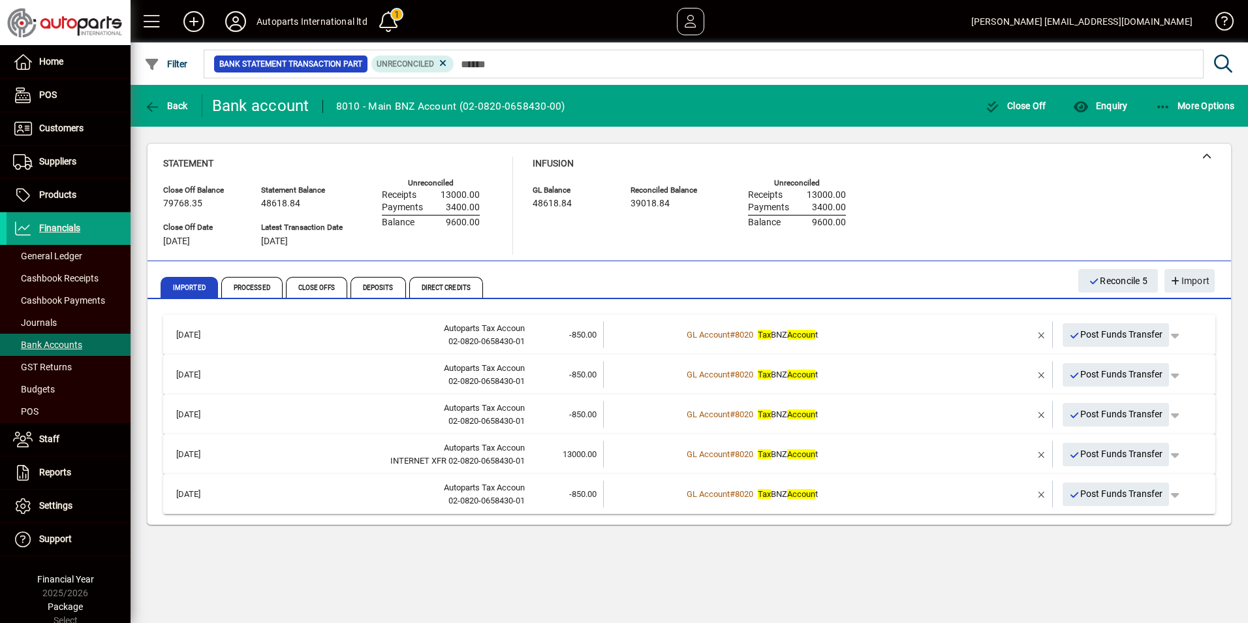
click at [795, 334] on span "Tax BNZ Accoun t" at bounding box center [788, 335] width 60 height 10
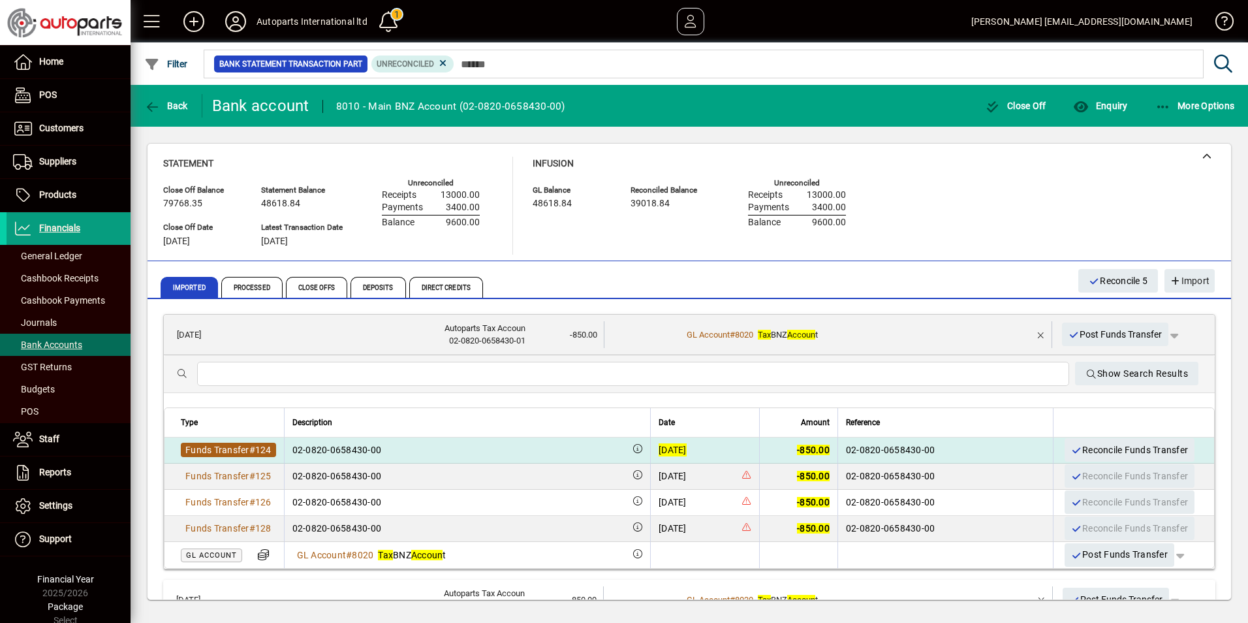
click at [238, 447] on span "Funds Transfer" at bounding box center [217, 450] width 64 height 10
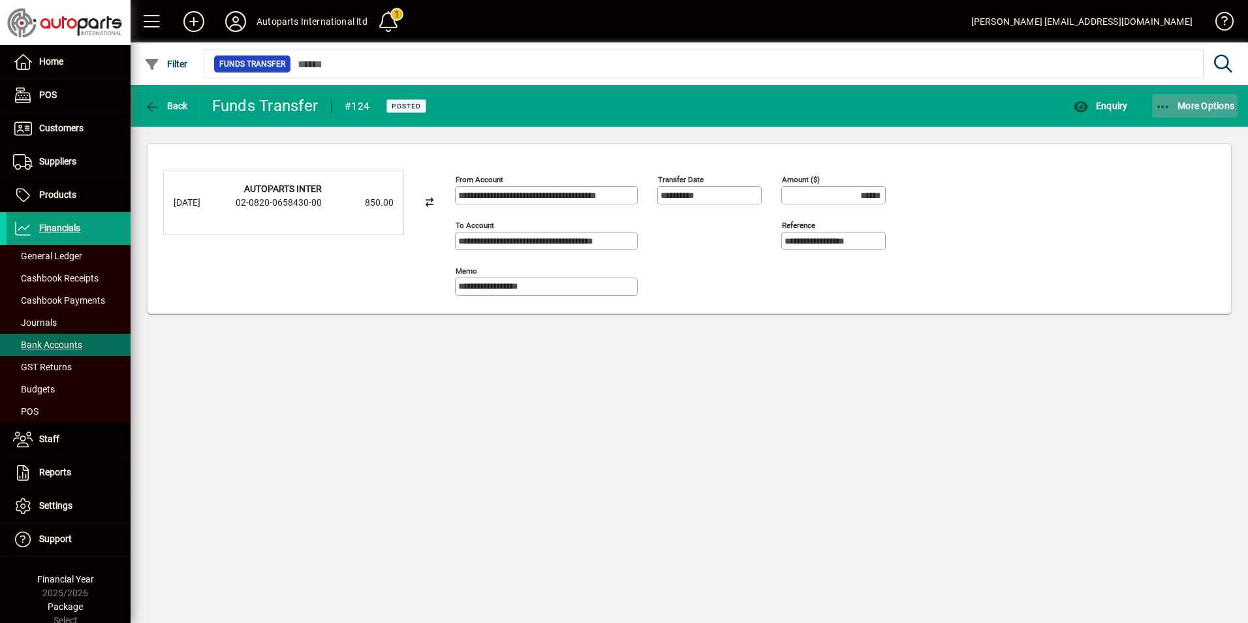
click at [1159, 105] on icon "button" at bounding box center [1163, 107] width 16 height 13
click at [148, 104] on div at bounding box center [624, 311] width 1248 height 623
click at [148, 104] on icon "button" at bounding box center [152, 107] width 16 height 13
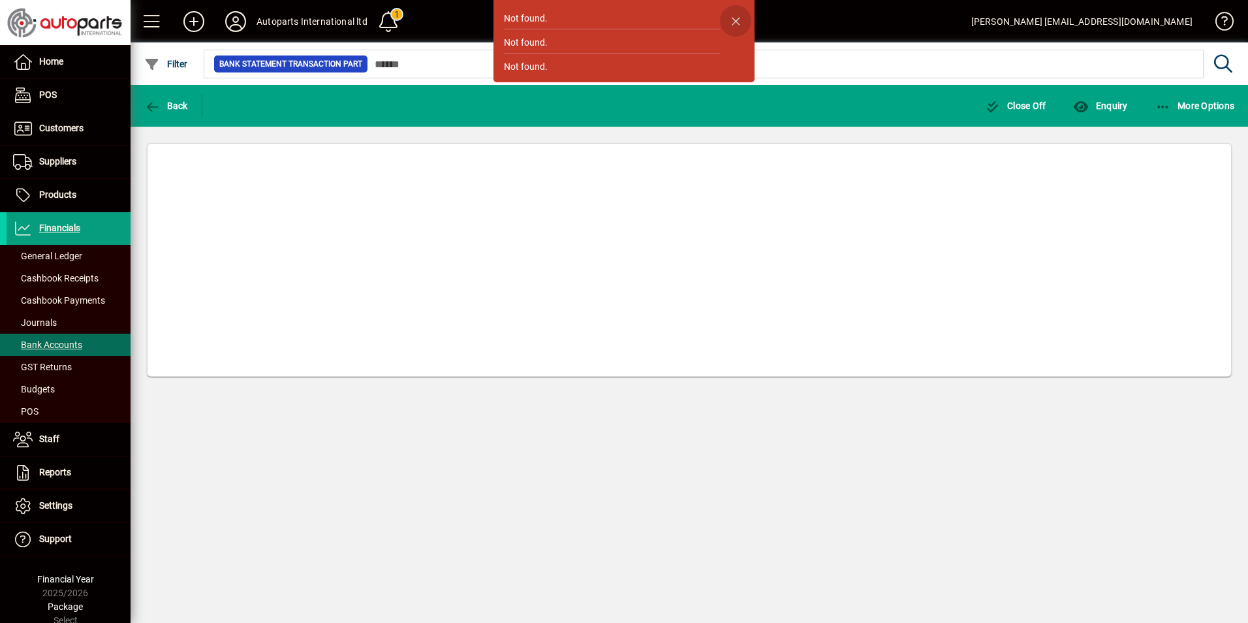
click at [732, 23] on span "button" at bounding box center [735, 20] width 31 height 31
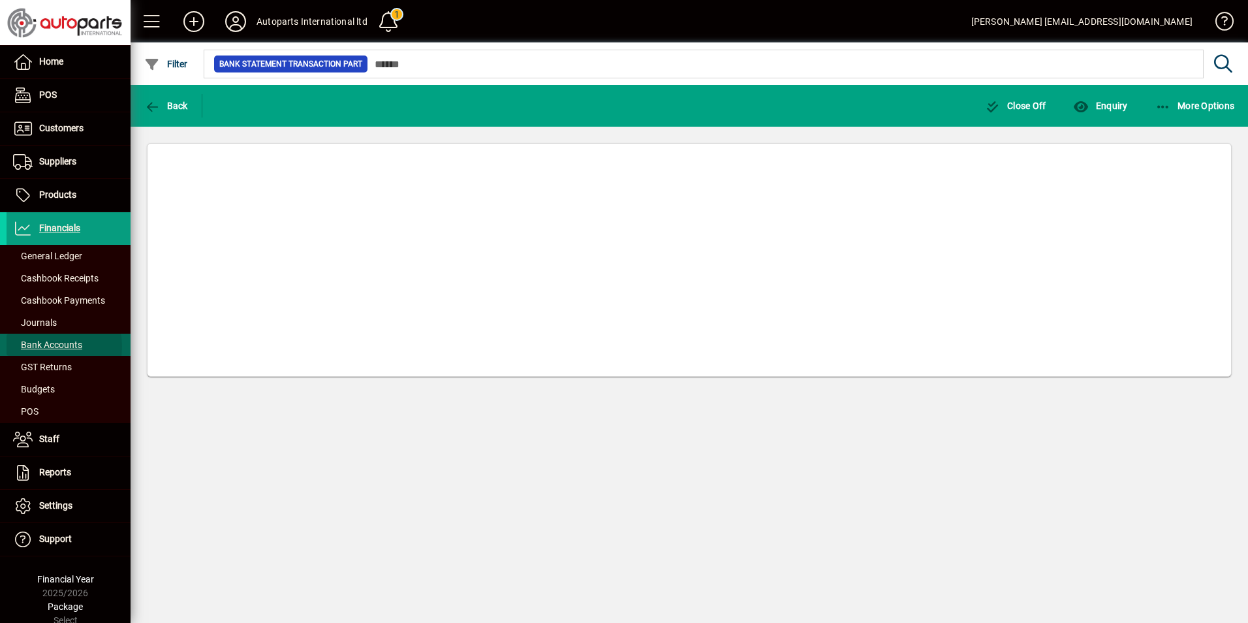
click at [42, 347] on span "Bank Accounts" at bounding box center [47, 344] width 69 height 10
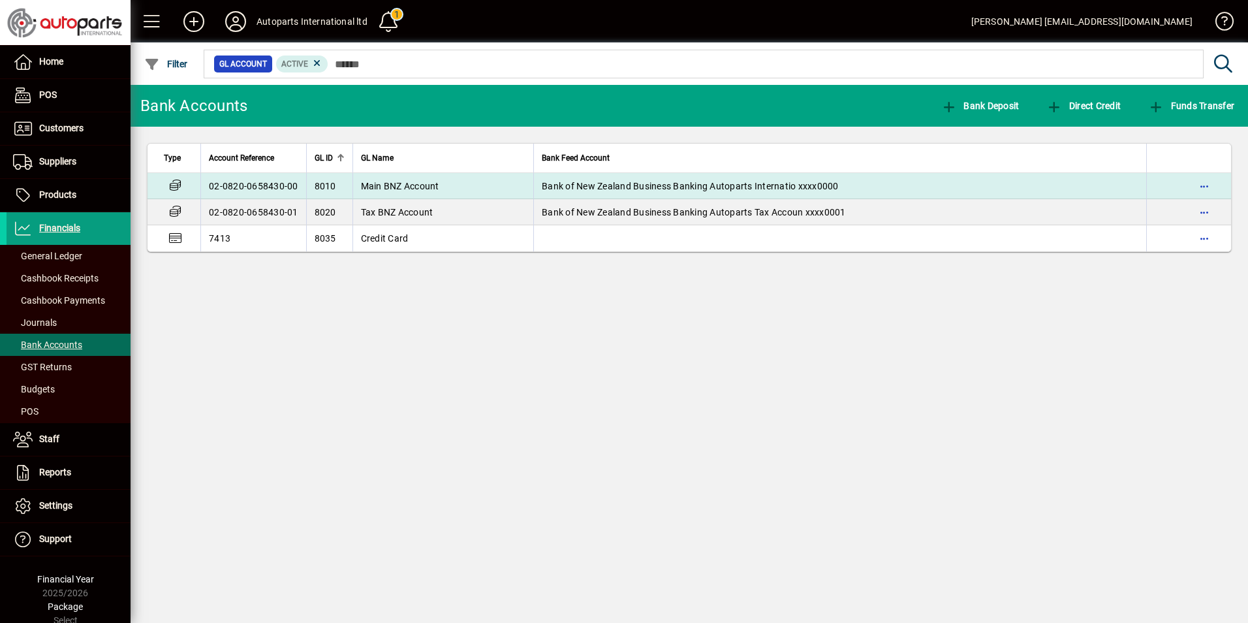
click at [229, 190] on td "02-0820-0658430-00" at bounding box center [253, 186] width 106 height 26
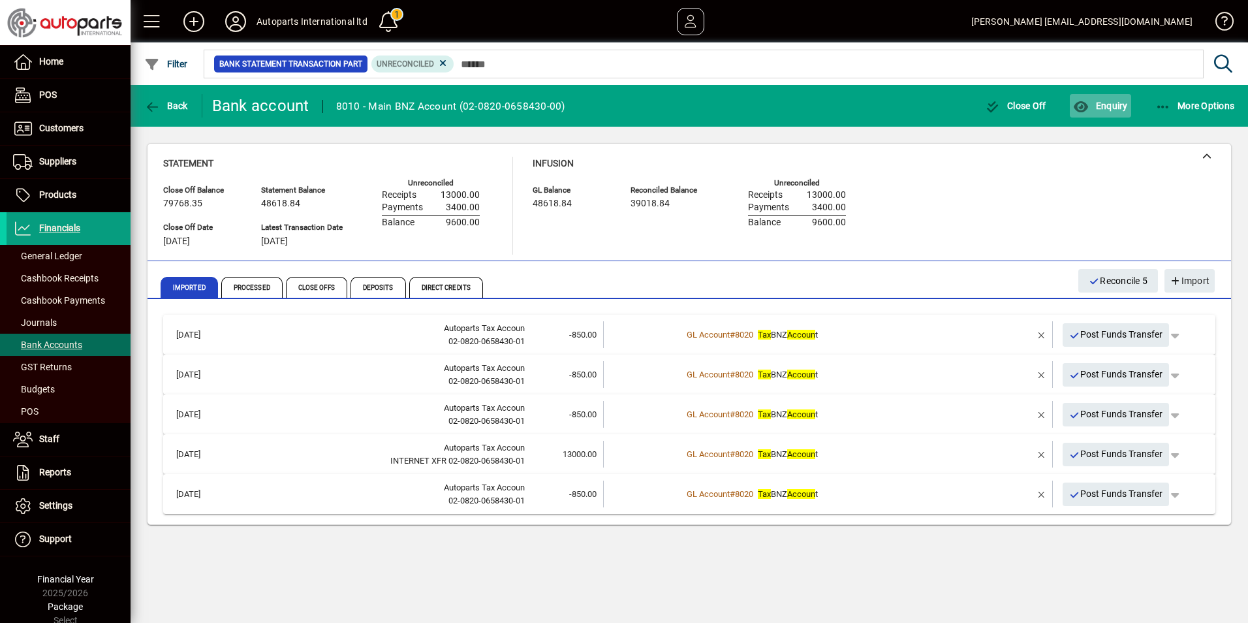
click at [1099, 107] on span "Enquiry" at bounding box center [1100, 106] width 54 height 10
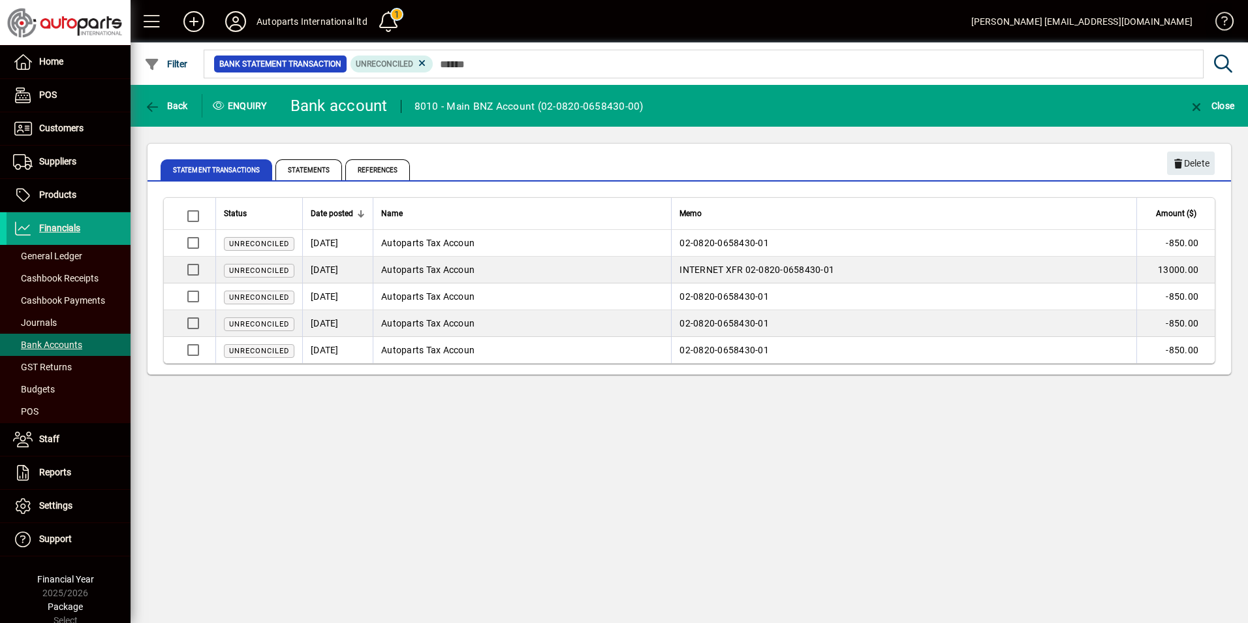
click at [1232, 23] on span at bounding box center [1218, 23] width 31 height 31
click at [65, 340] on span "Bank Accounts" at bounding box center [47, 344] width 69 height 10
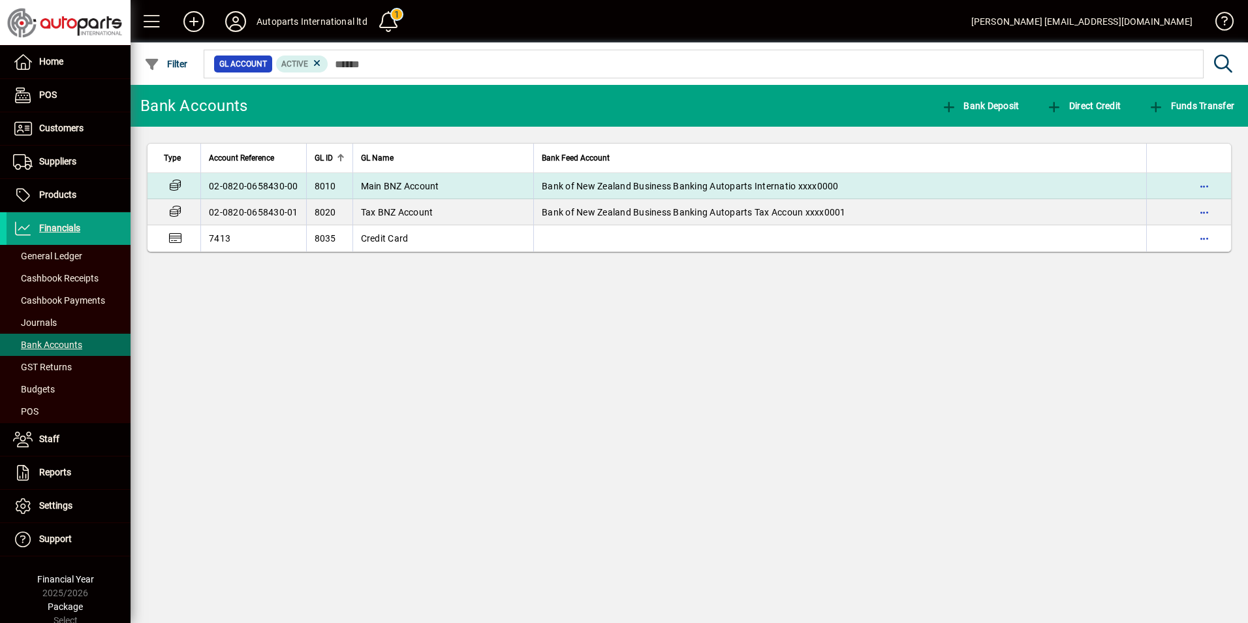
click at [325, 178] on td "8010" at bounding box center [329, 186] width 46 height 26
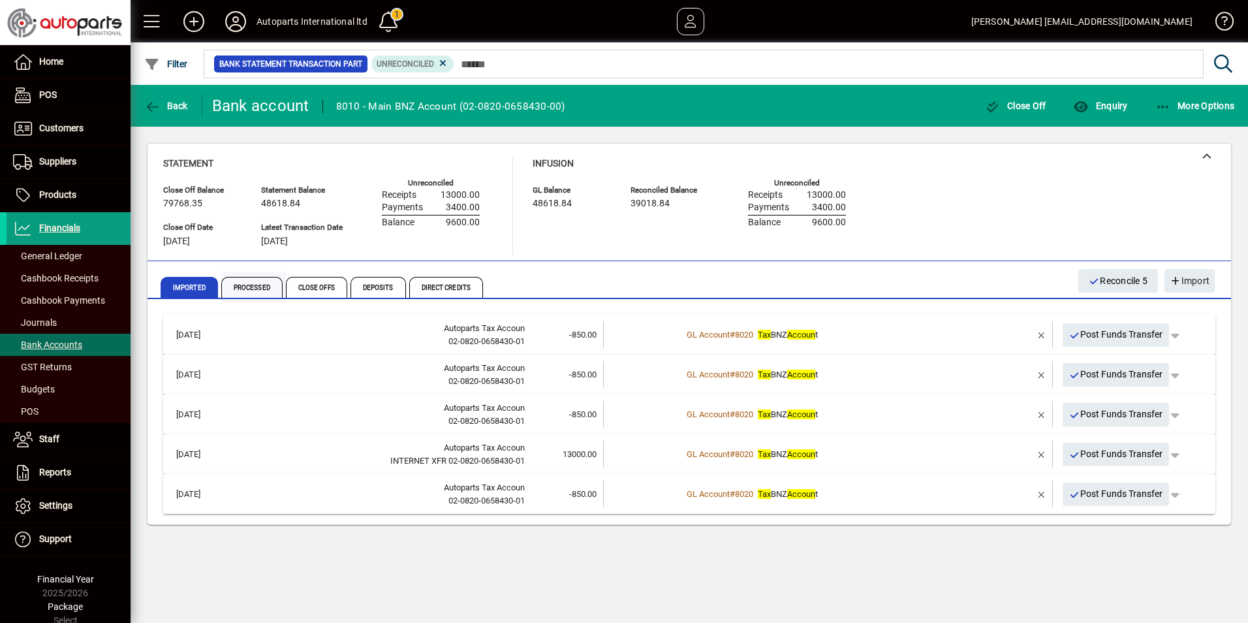
click at [245, 284] on span "Processed" at bounding box center [251, 287] width 61 height 21
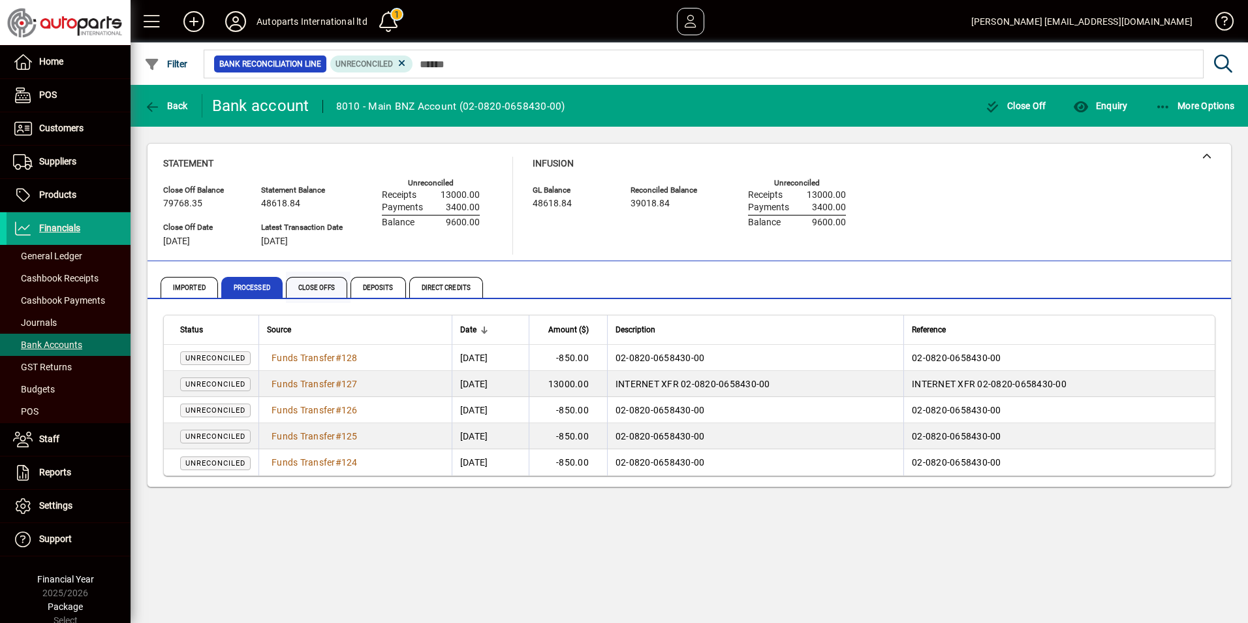
click at [302, 285] on span "Close Offs" at bounding box center [316, 287] width 61 height 21
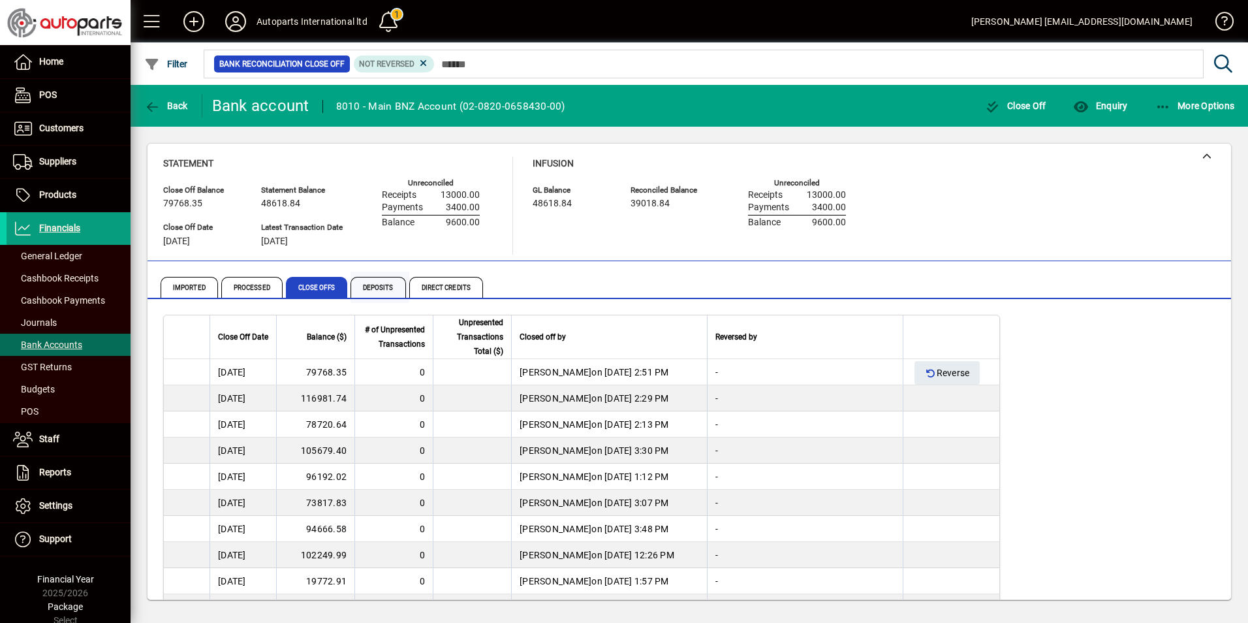
click at [364, 294] on span "Deposits" at bounding box center [378, 287] width 55 height 21
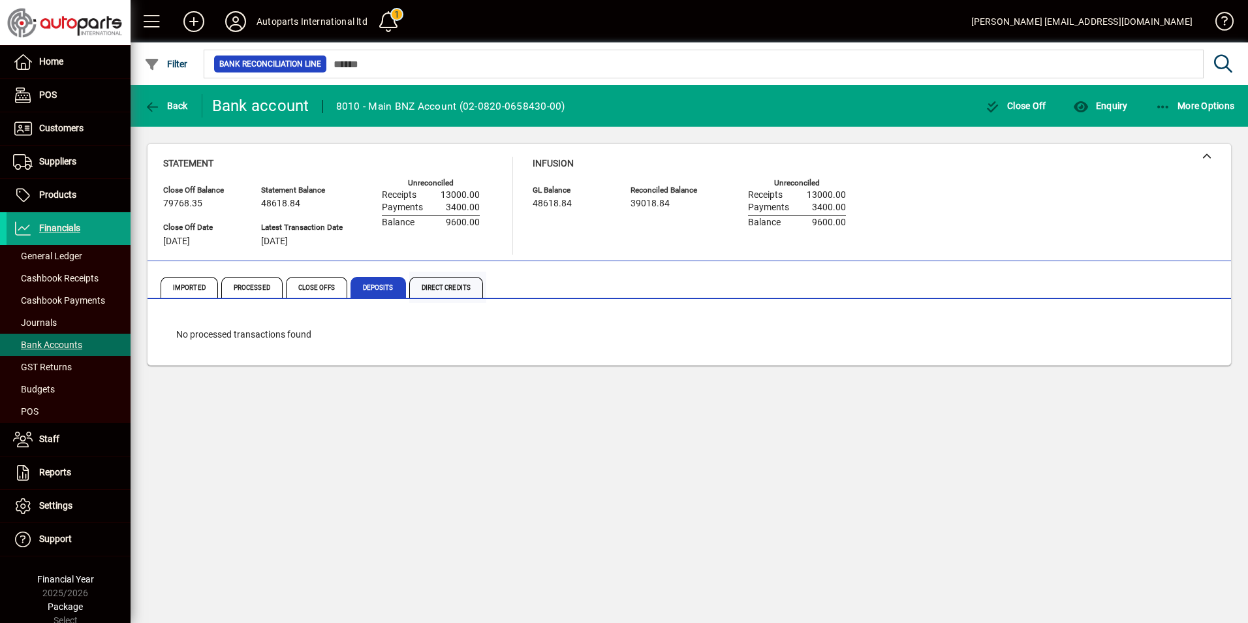
click at [422, 288] on span "Direct Credits" at bounding box center [446, 287] width 74 height 21
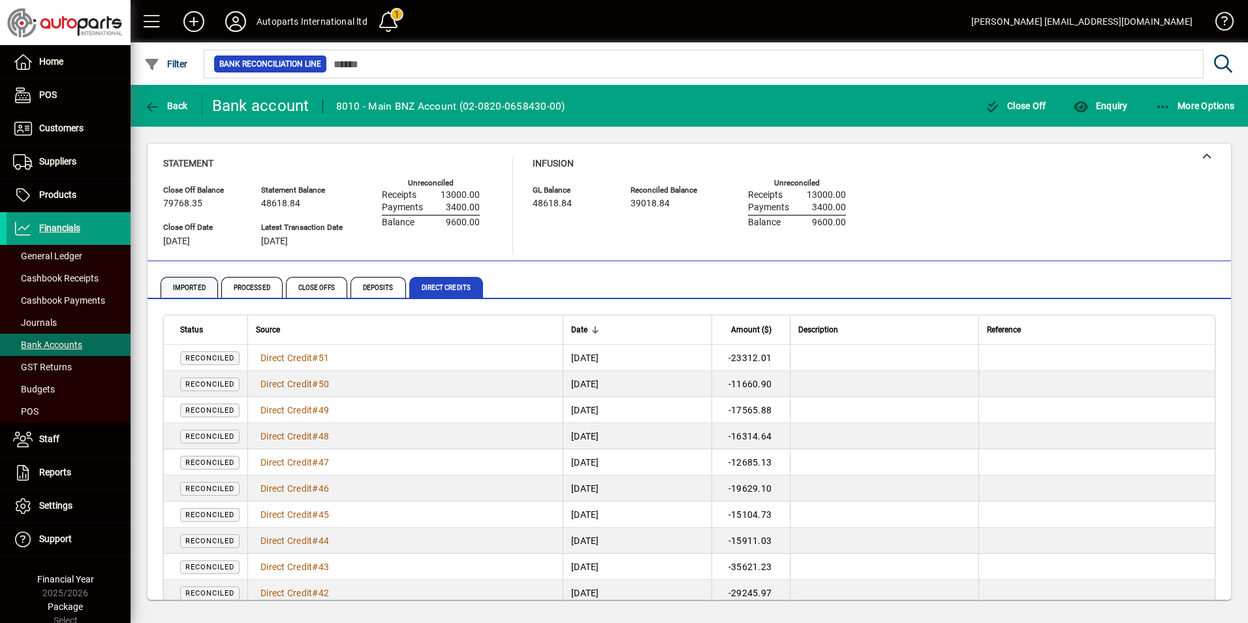
click at [188, 285] on span "Imported" at bounding box center [189, 287] width 57 height 21
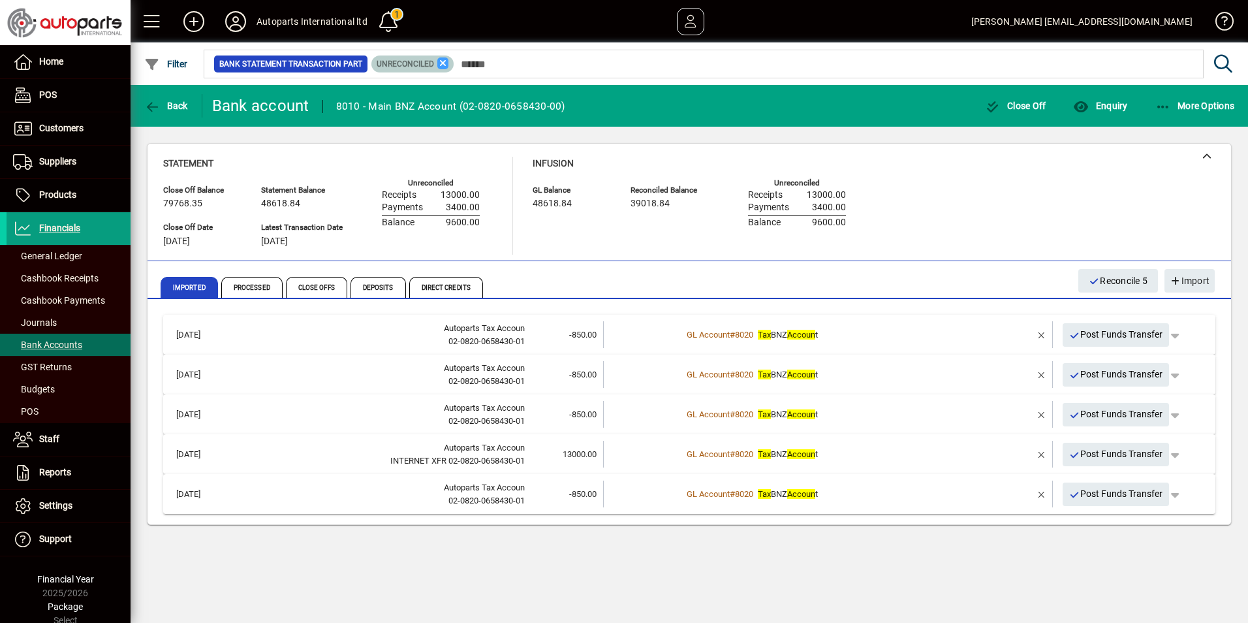
click at [439, 65] on icon at bounding box center [443, 63] width 12 height 12
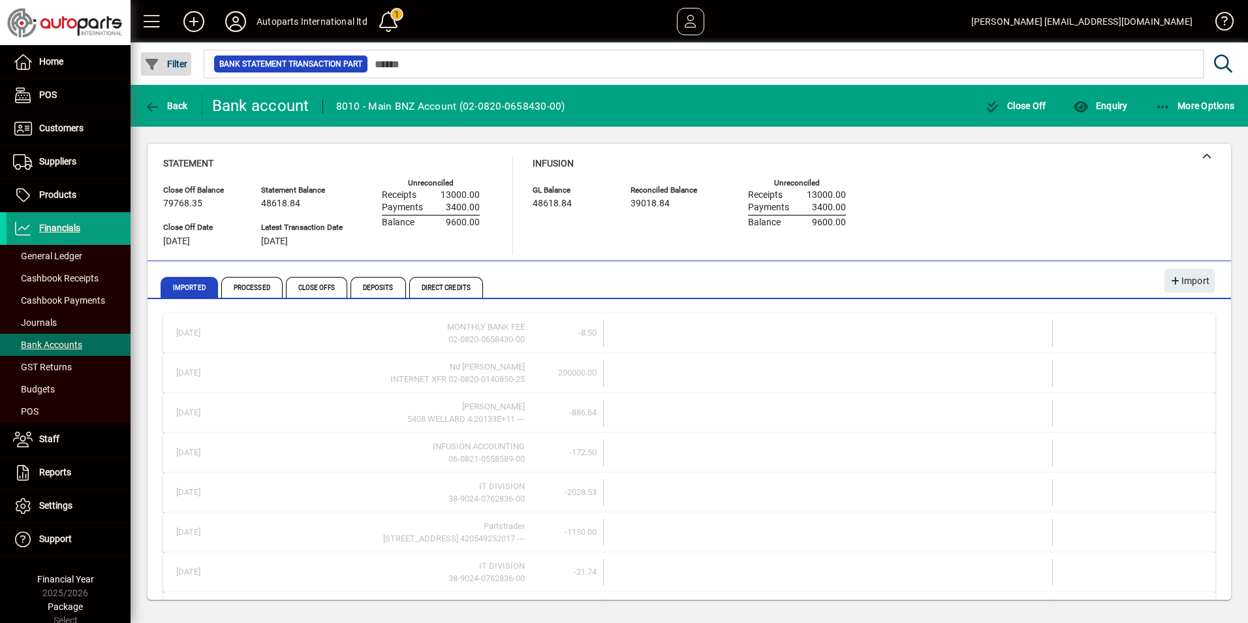
click at [154, 60] on icon "button" at bounding box center [152, 64] width 16 height 13
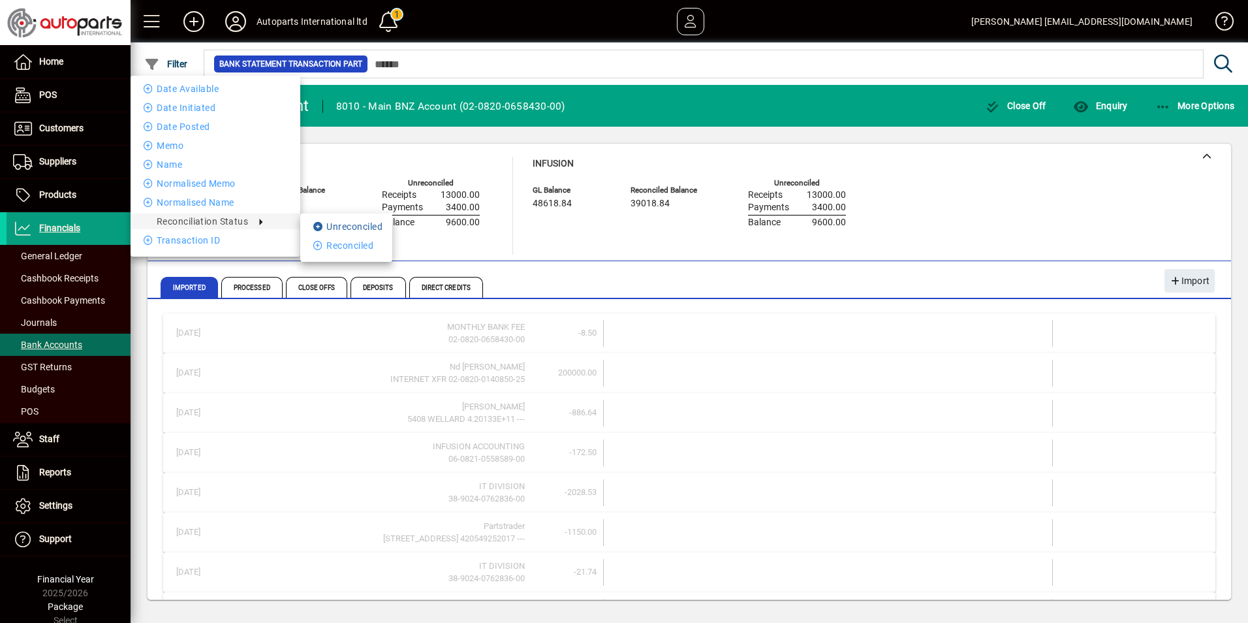
click at [334, 221] on li "Unreconciled" at bounding box center [346, 227] width 92 height 16
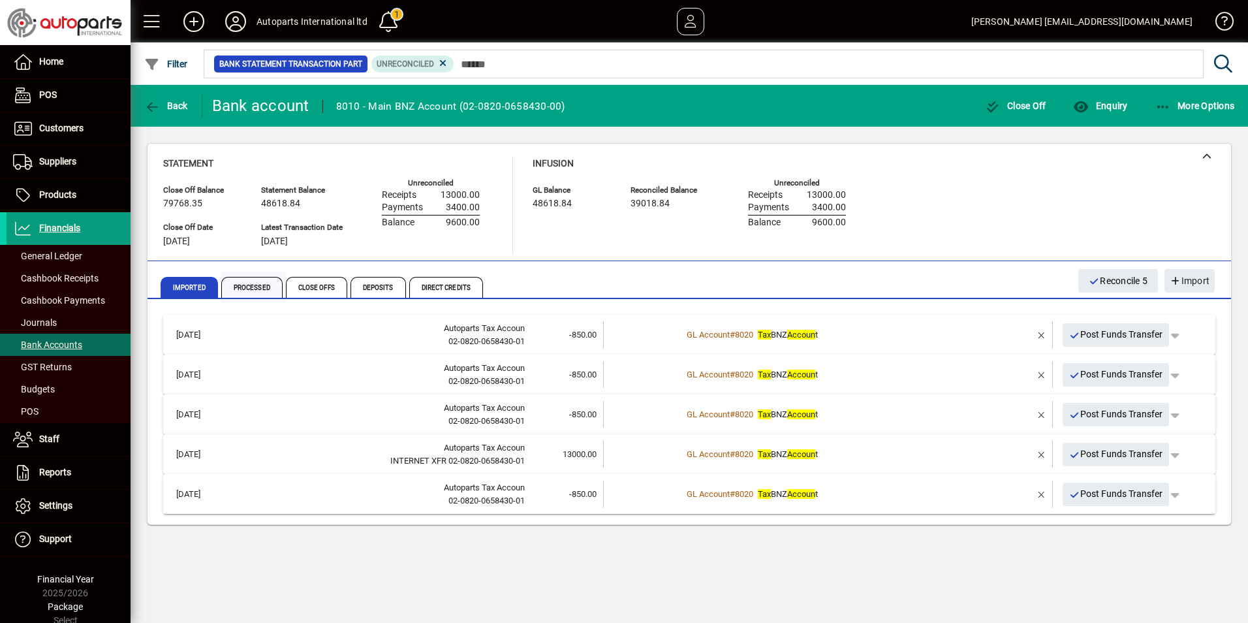
click at [260, 292] on span "Processed" at bounding box center [251, 287] width 61 height 21
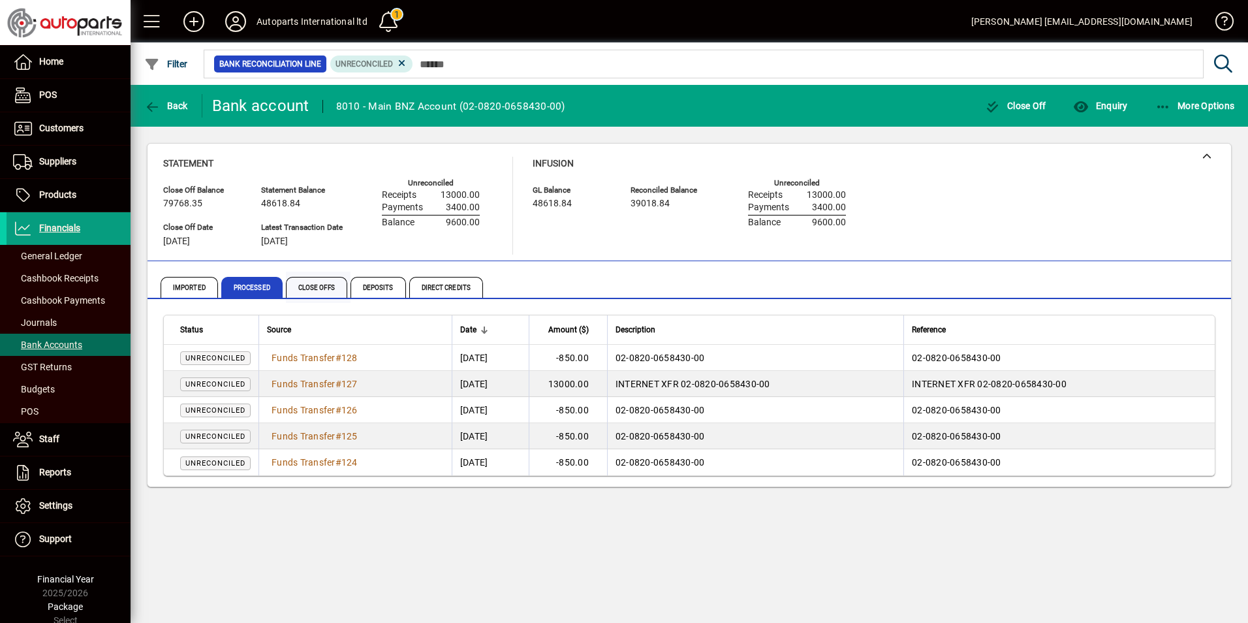
click at [322, 287] on span "Close Offs" at bounding box center [316, 287] width 61 height 21
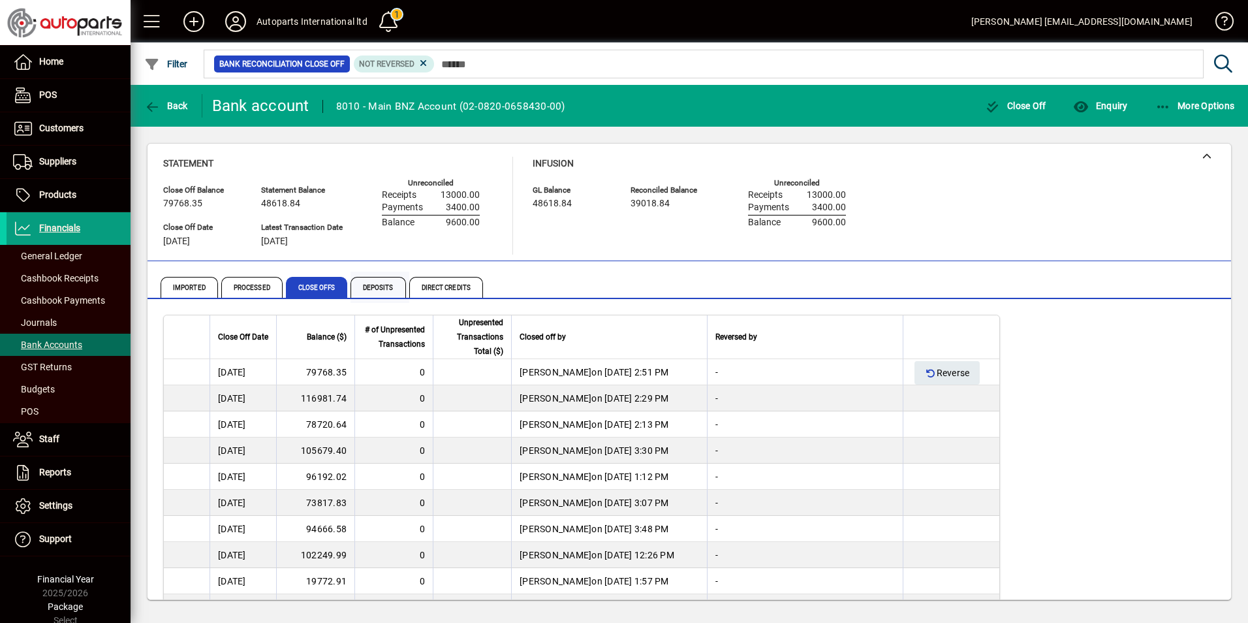
click at [379, 284] on span "Deposits" at bounding box center [378, 287] width 55 height 21
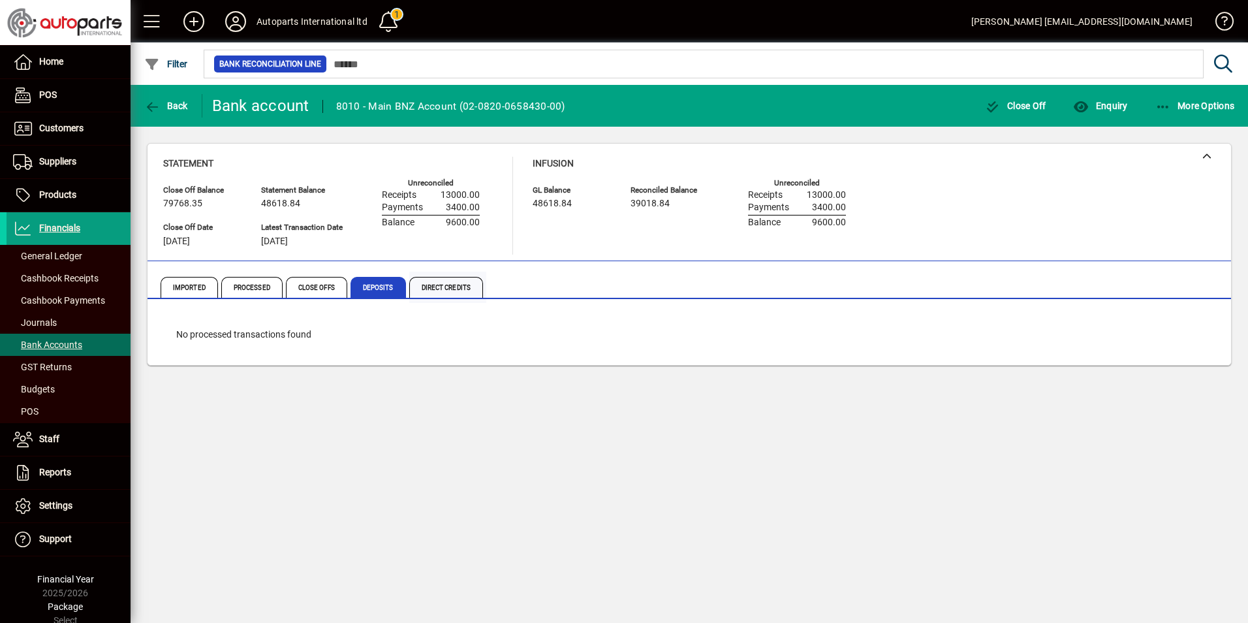
click at [437, 284] on span "Direct Credits" at bounding box center [446, 287] width 74 height 21
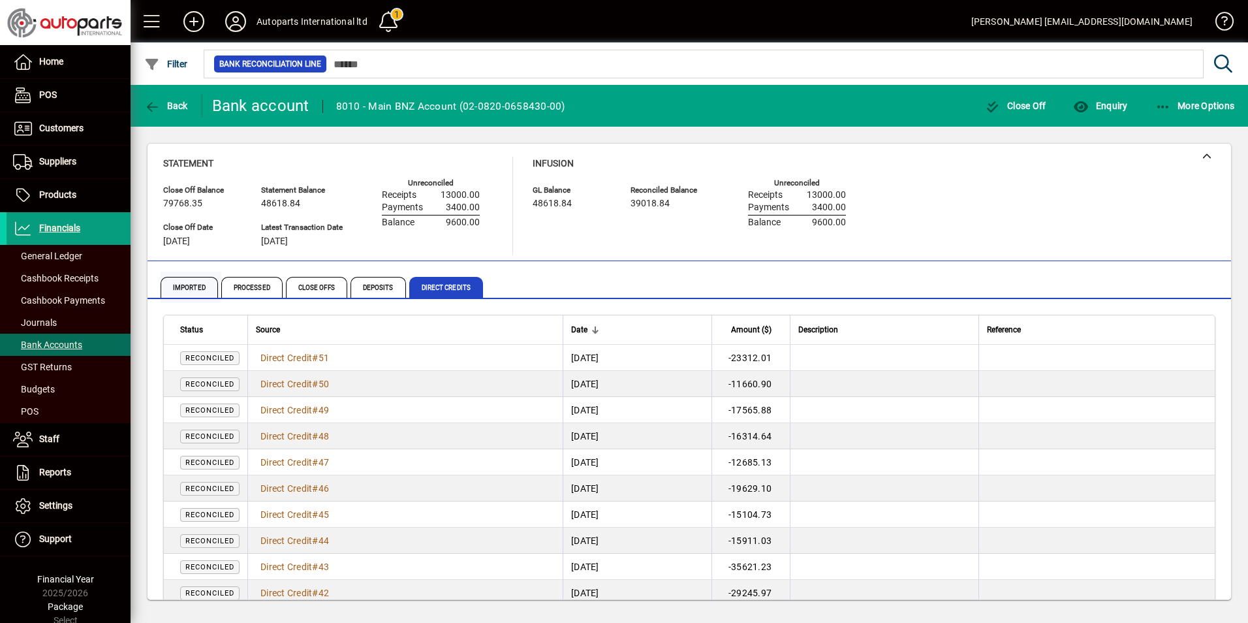
click at [198, 286] on span "Imported" at bounding box center [189, 287] width 57 height 21
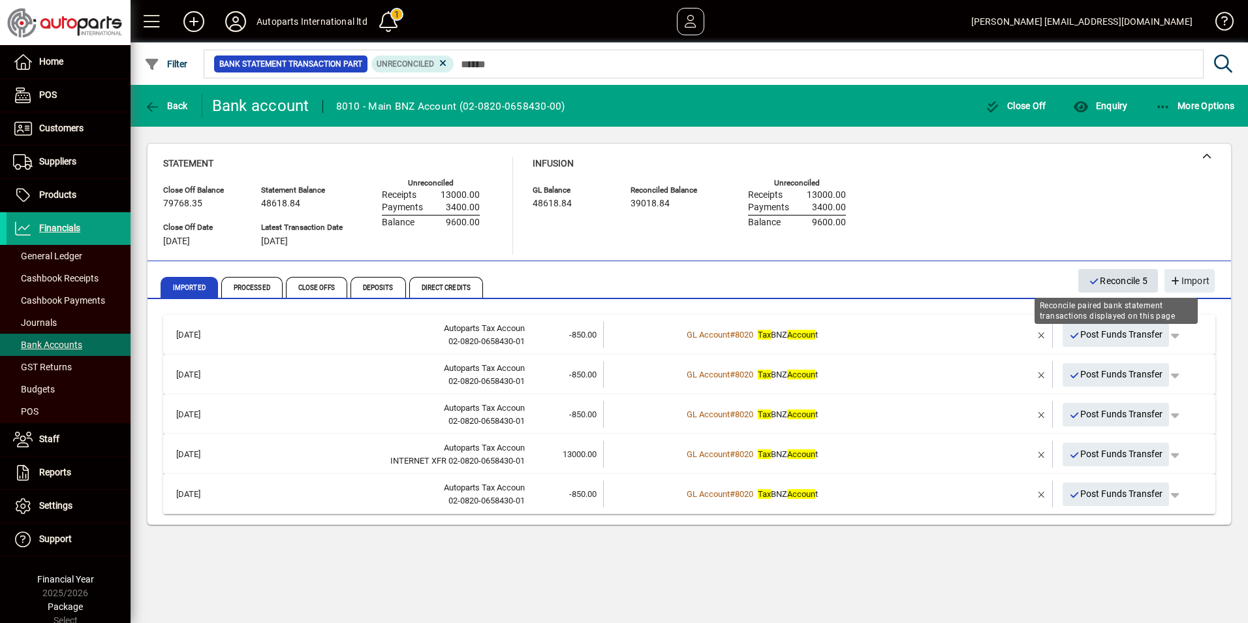
click at [1114, 279] on span "Reconcile 5" at bounding box center [1118, 281] width 59 height 22
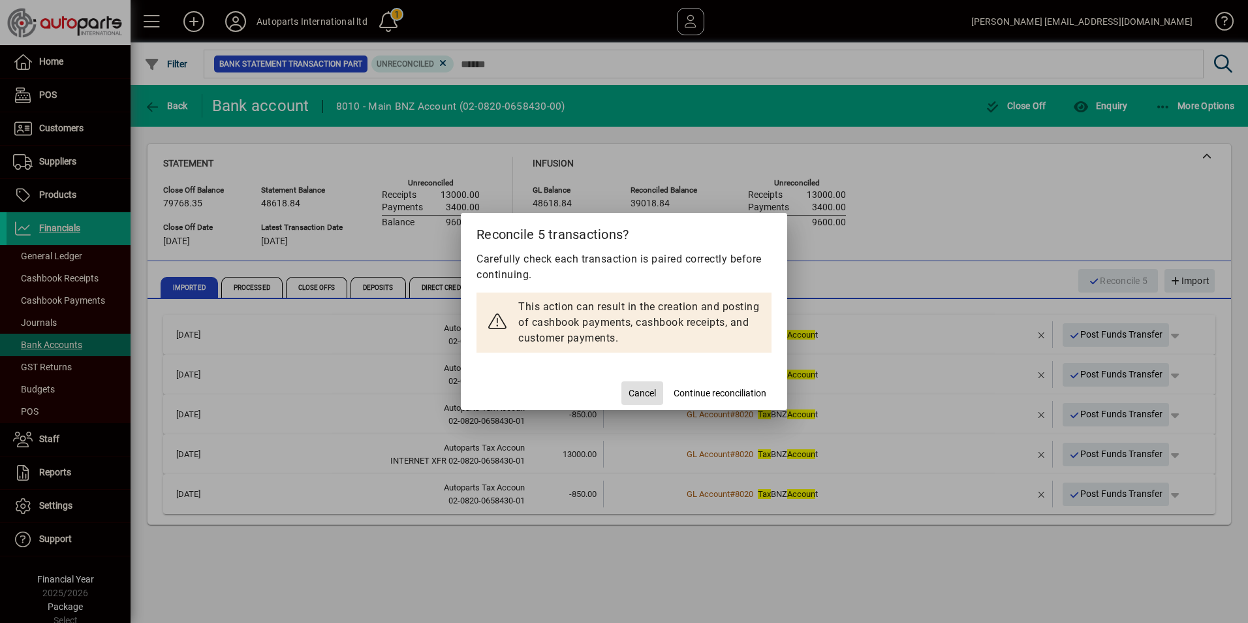
click at [644, 392] on span "Cancel" at bounding box center [642, 393] width 27 height 14
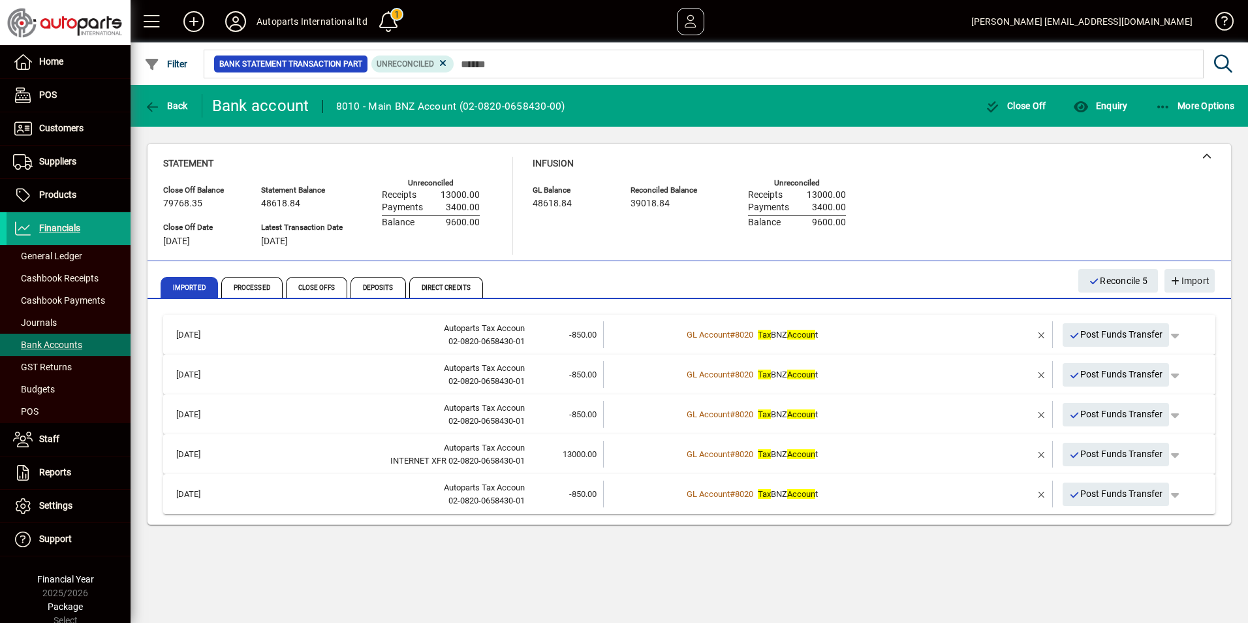
click at [1142, 227] on div "Statement Close Off Balance 79768.35 Close Off Date 31/05/2025 Statement Balanc…" at bounding box center [689, 206] width 1052 height 98
click at [1159, 104] on icon "button" at bounding box center [1163, 107] width 16 height 13
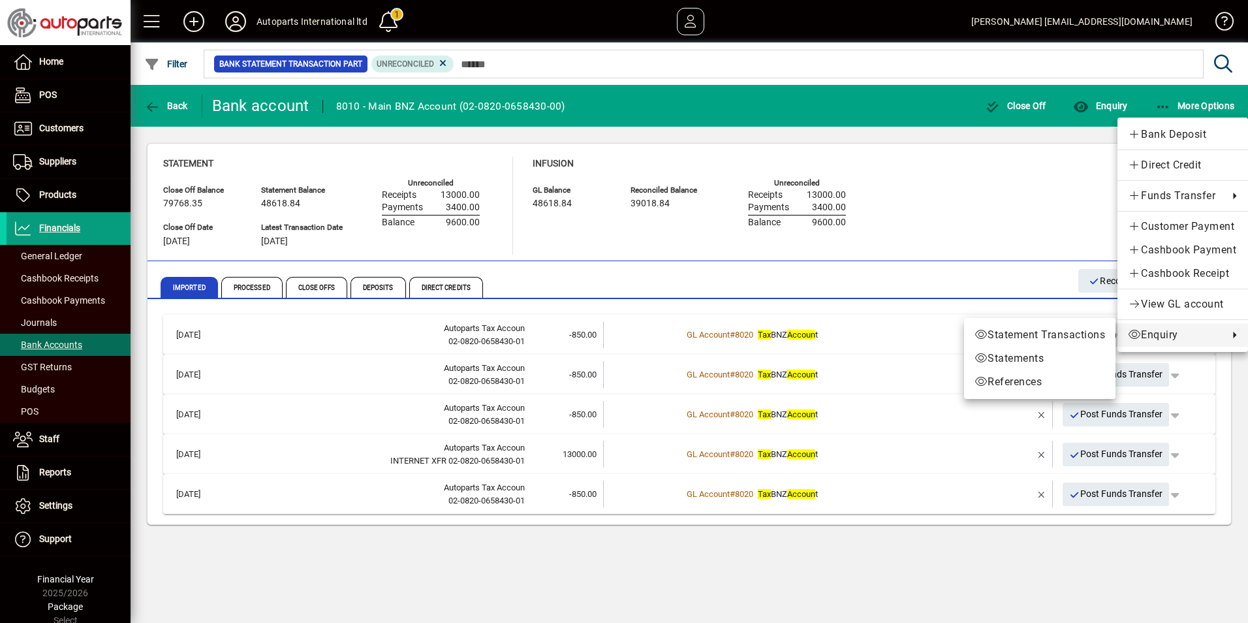
click at [995, 178] on div at bounding box center [624, 311] width 1248 height 623
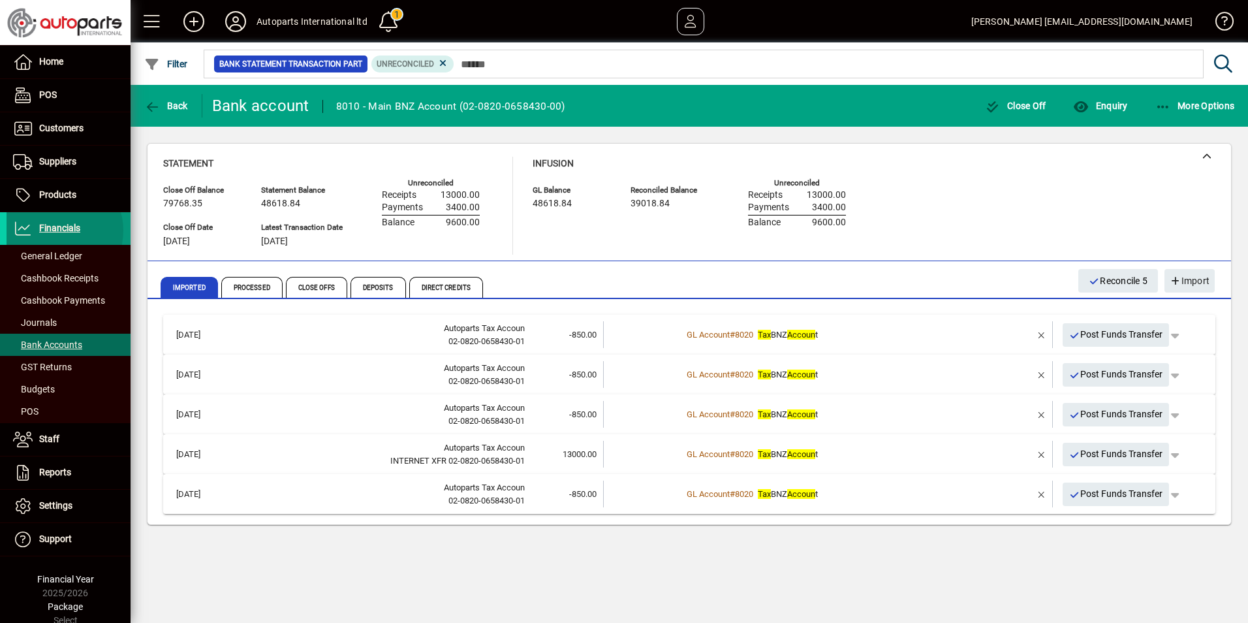
click at [55, 230] on span "Financials" at bounding box center [59, 228] width 41 height 10
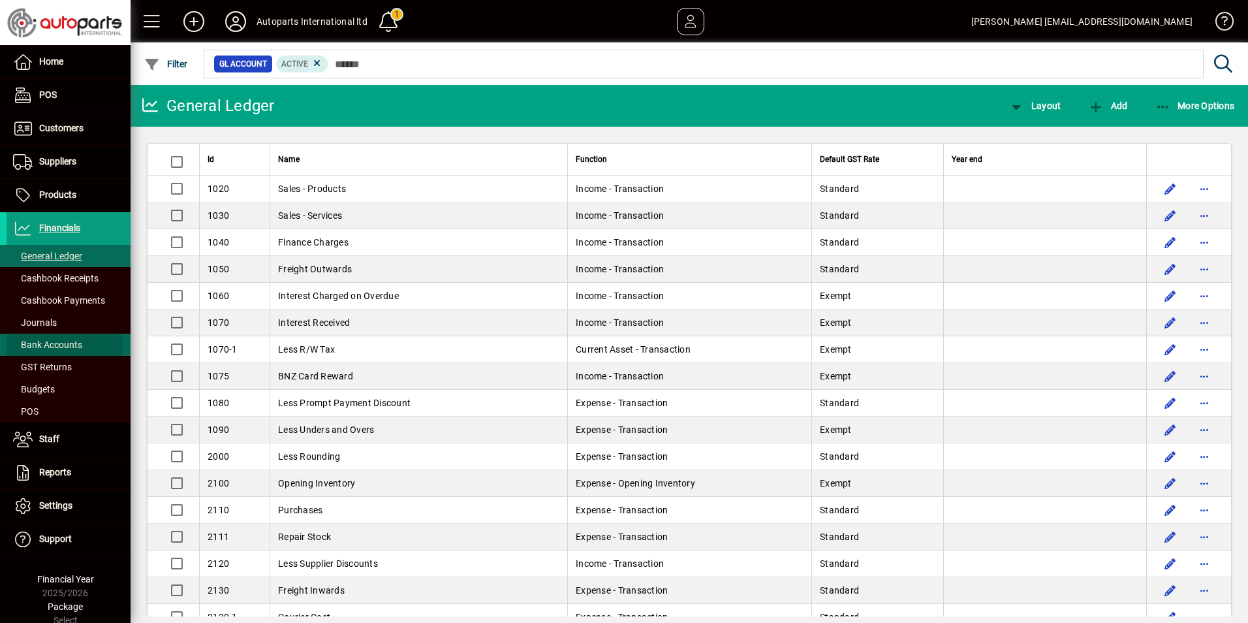
click at [55, 341] on span "Bank Accounts" at bounding box center [47, 344] width 69 height 10
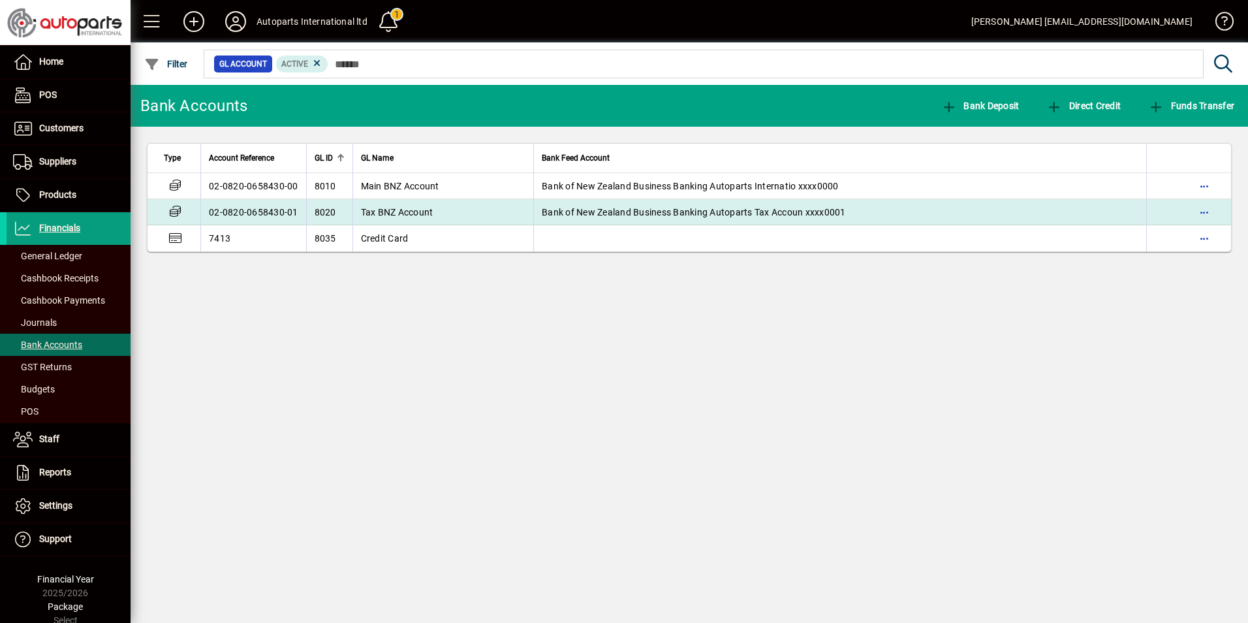
click at [250, 207] on td "02-0820-0658430-01" at bounding box center [253, 212] width 106 height 26
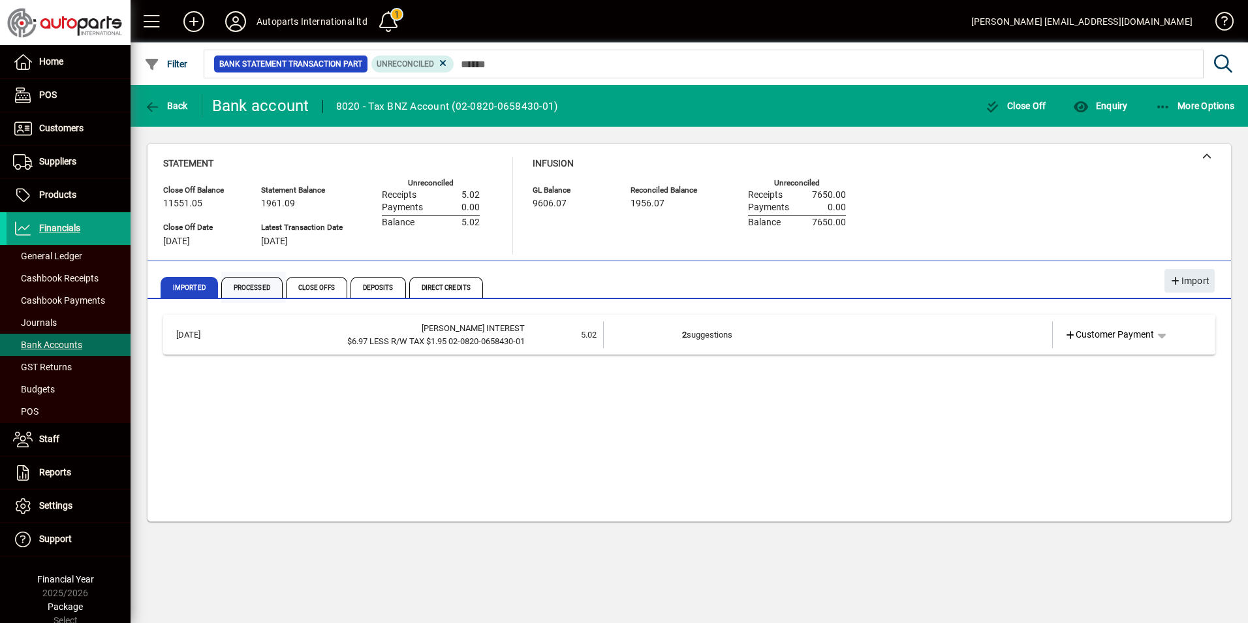
click at [249, 290] on span "Processed" at bounding box center [251, 287] width 61 height 21
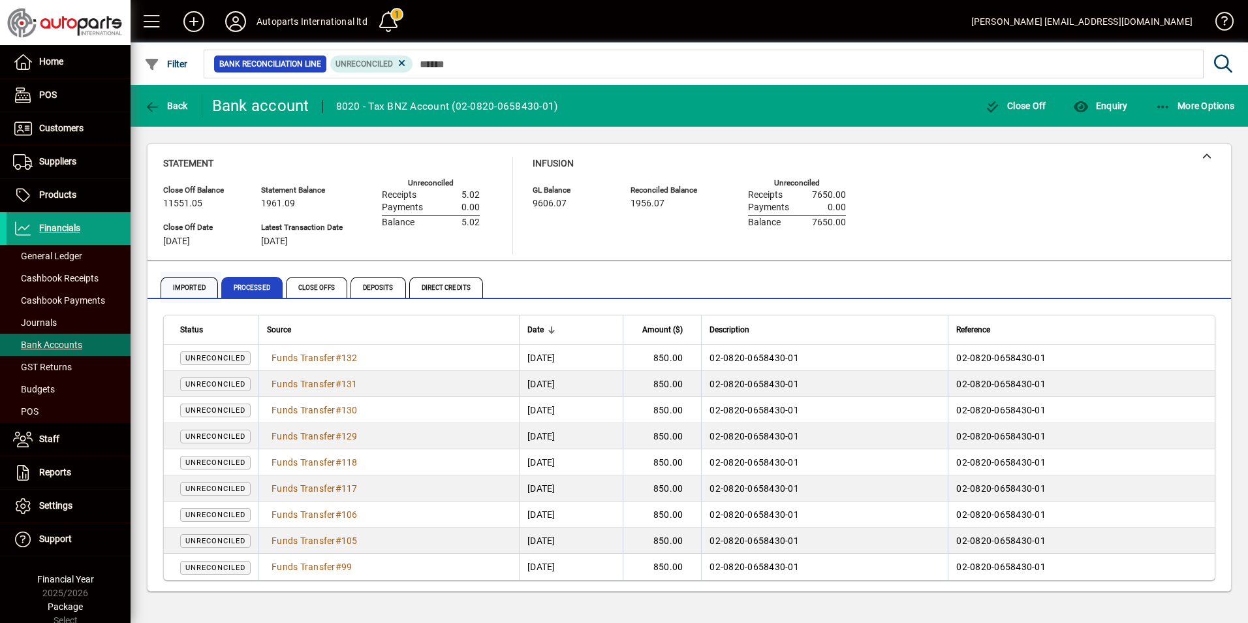
click at [172, 285] on span "Imported" at bounding box center [189, 287] width 57 height 21
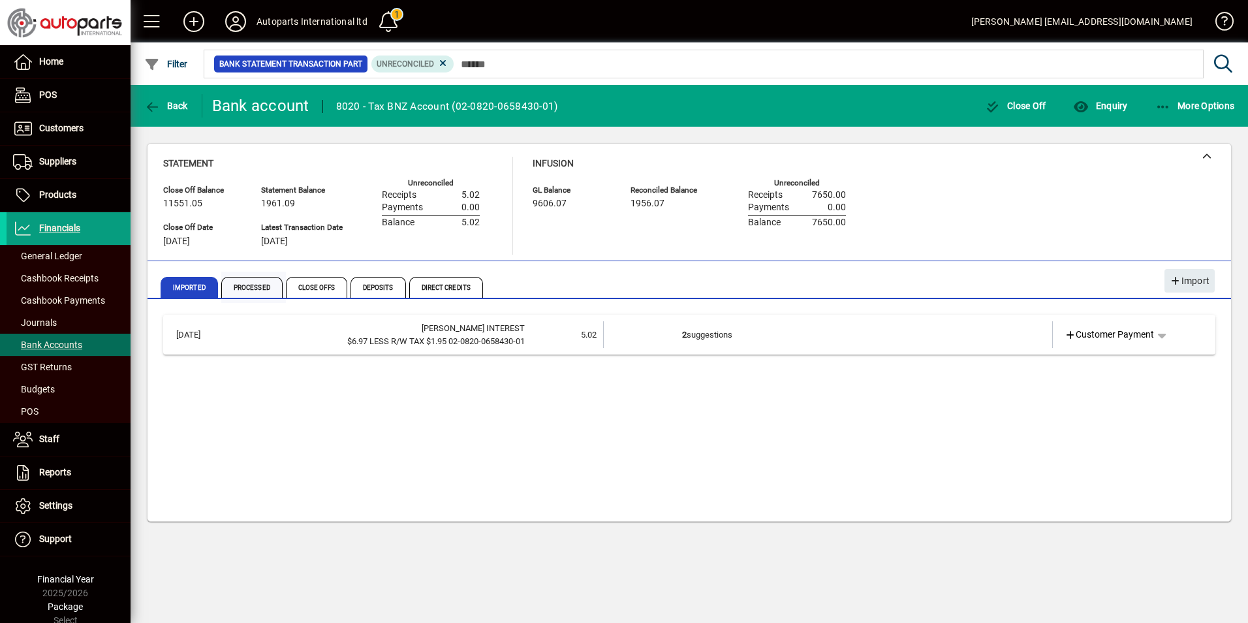
click at [247, 278] on span "Processed" at bounding box center [251, 287] width 61 height 21
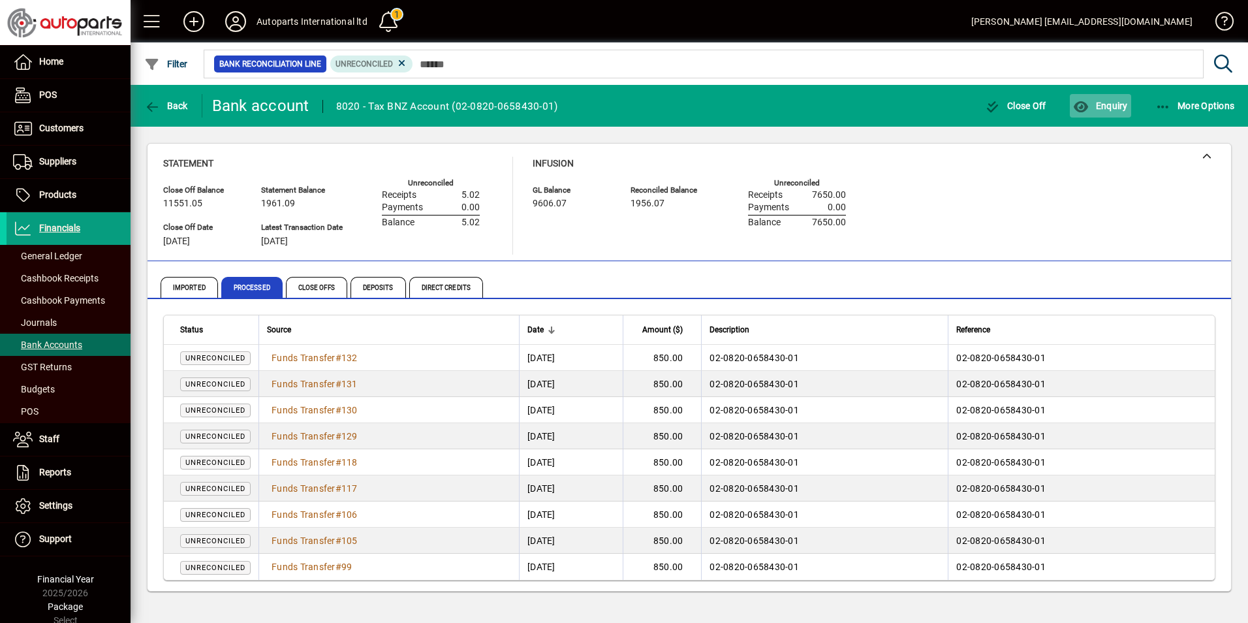
click at [1095, 106] on span "Enquiry" at bounding box center [1100, 106] width 54 height 10
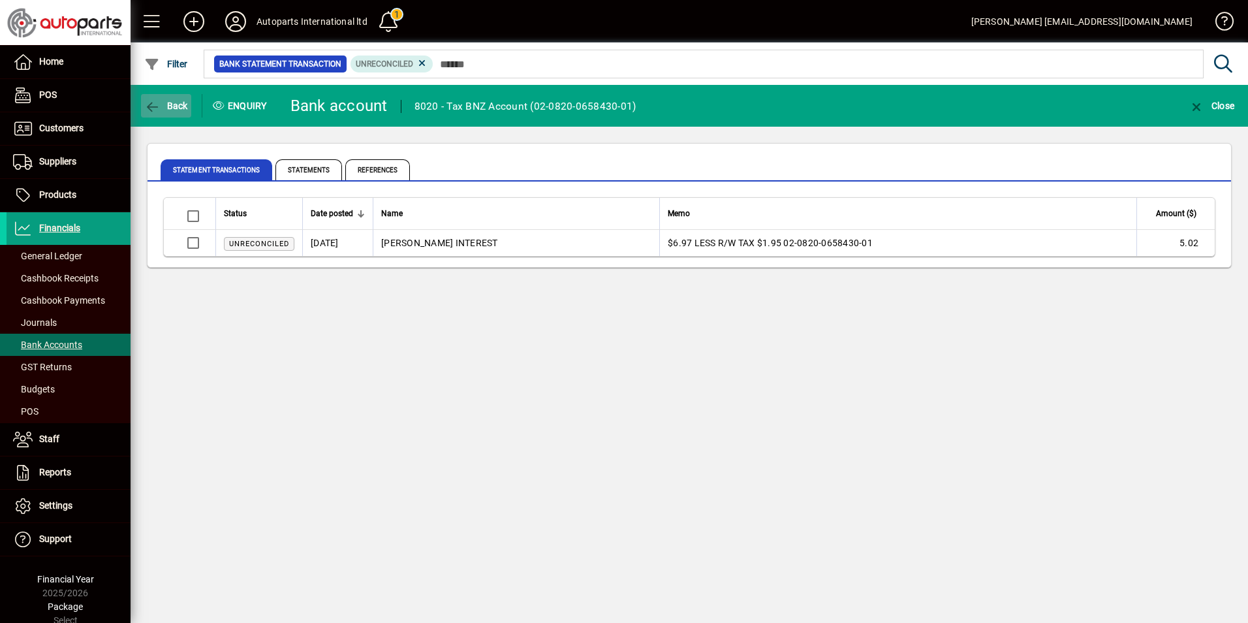
click at [161, 108] on span "Back" at bounding box center [166, 106] width 44 height 10
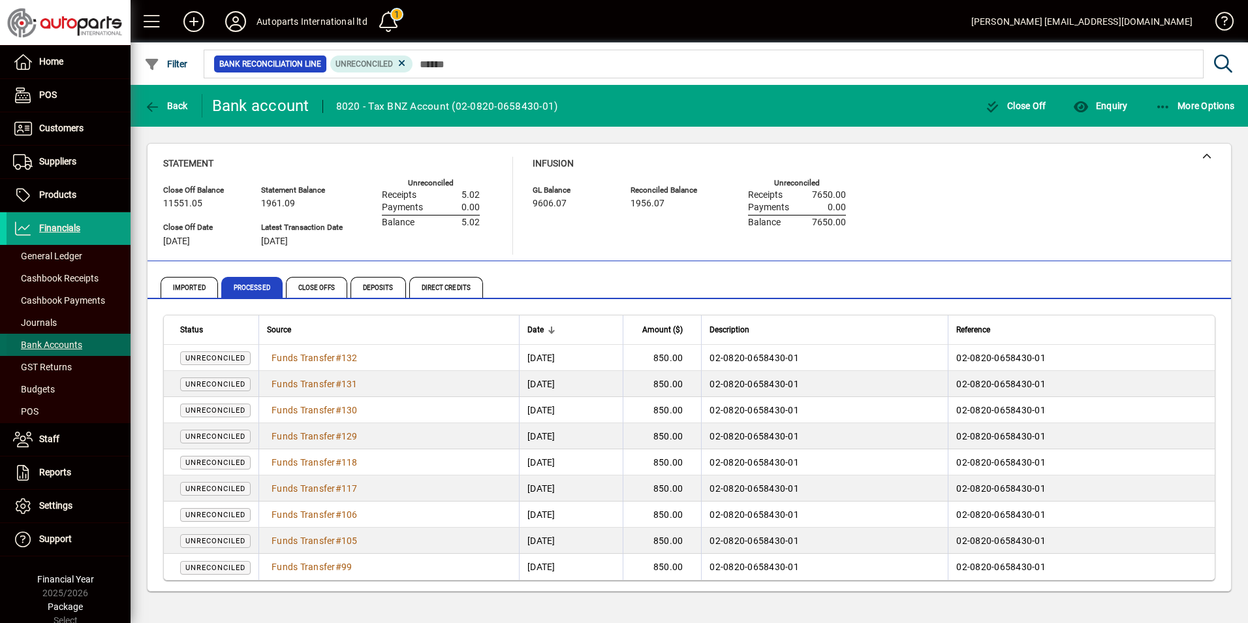
click at [57, 342] on span "Bank Accounts" at bounding box center [47, 344] width 69 height 10
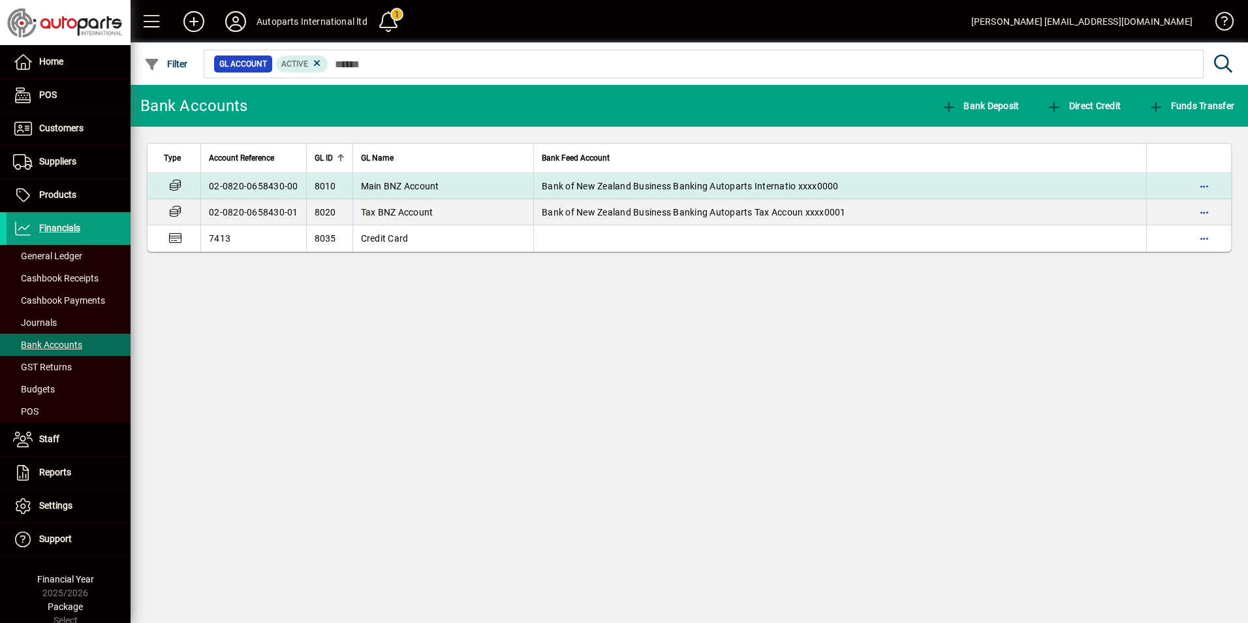
click at [235, 182] on td "02-0820-0658430-00" at bounding box center [253, 186] width 106 height 26
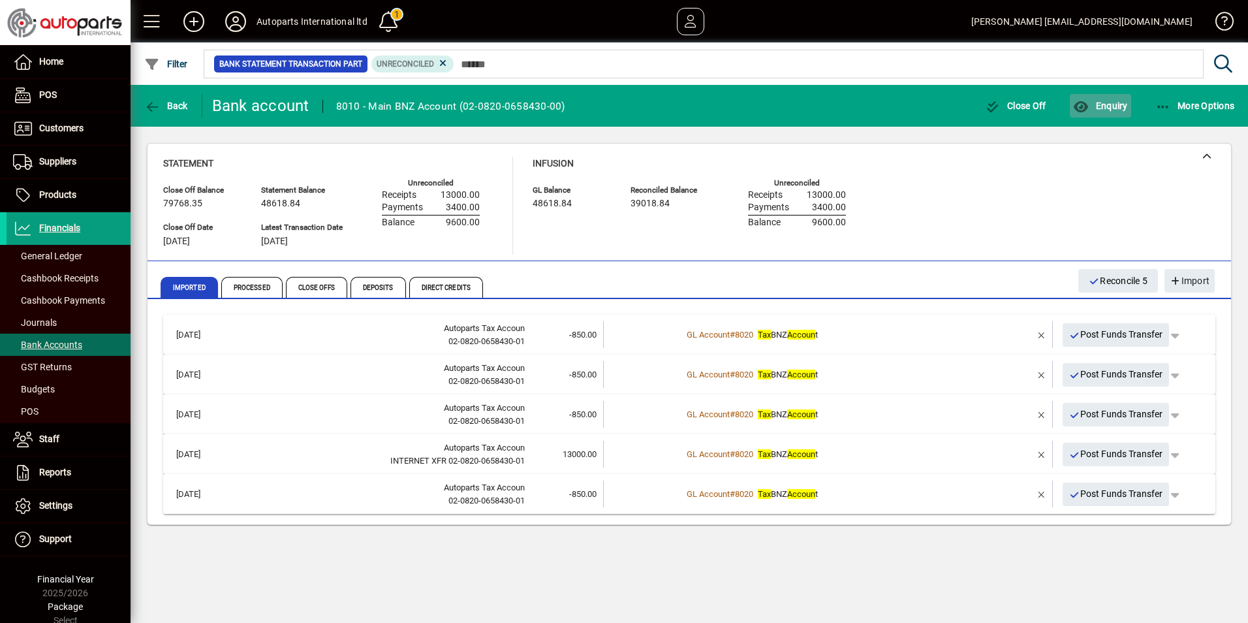
click at [1104, 95] on span "button" at bounding box center [1100, 105] width 61 height 31
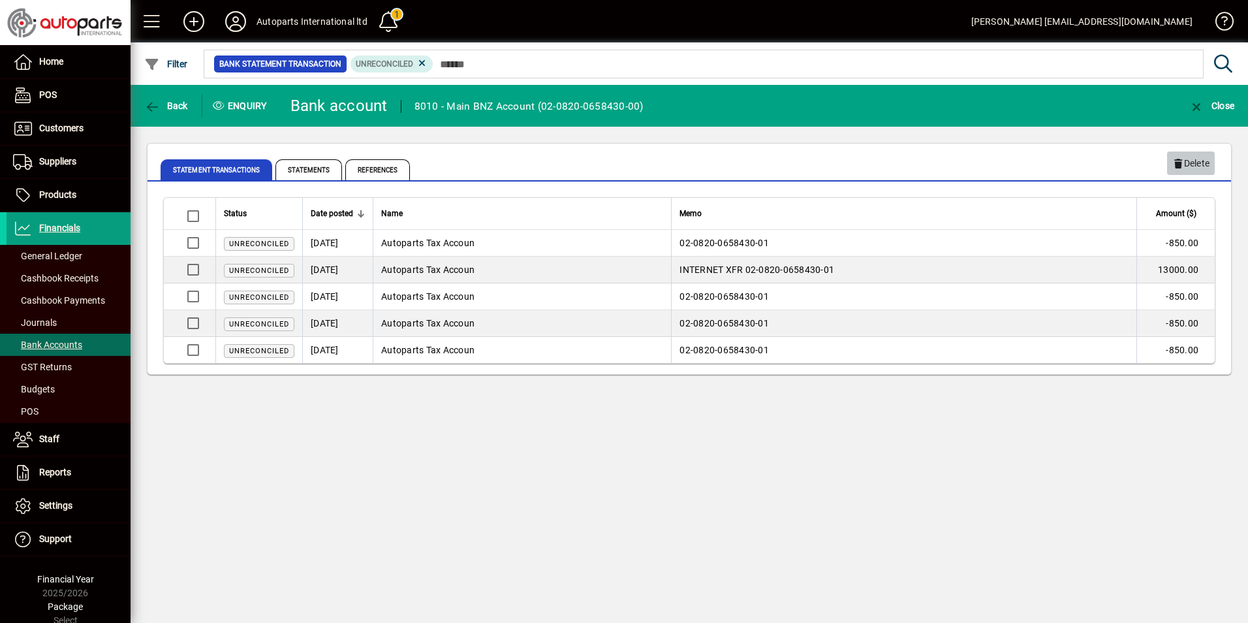
click at [1193, 168] on span "Delete" at bounding box center [1190, 164] width 37 height 22
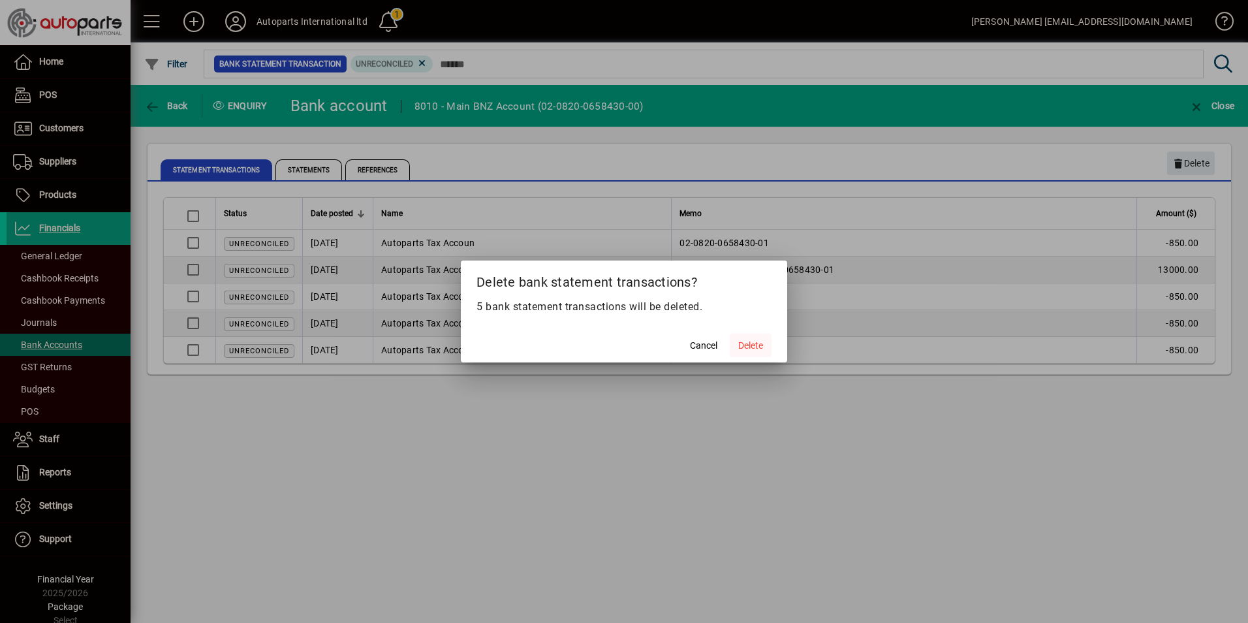
click at [753, 347] on span "Delete" at bounding box center [750, 346] width 25 height 14
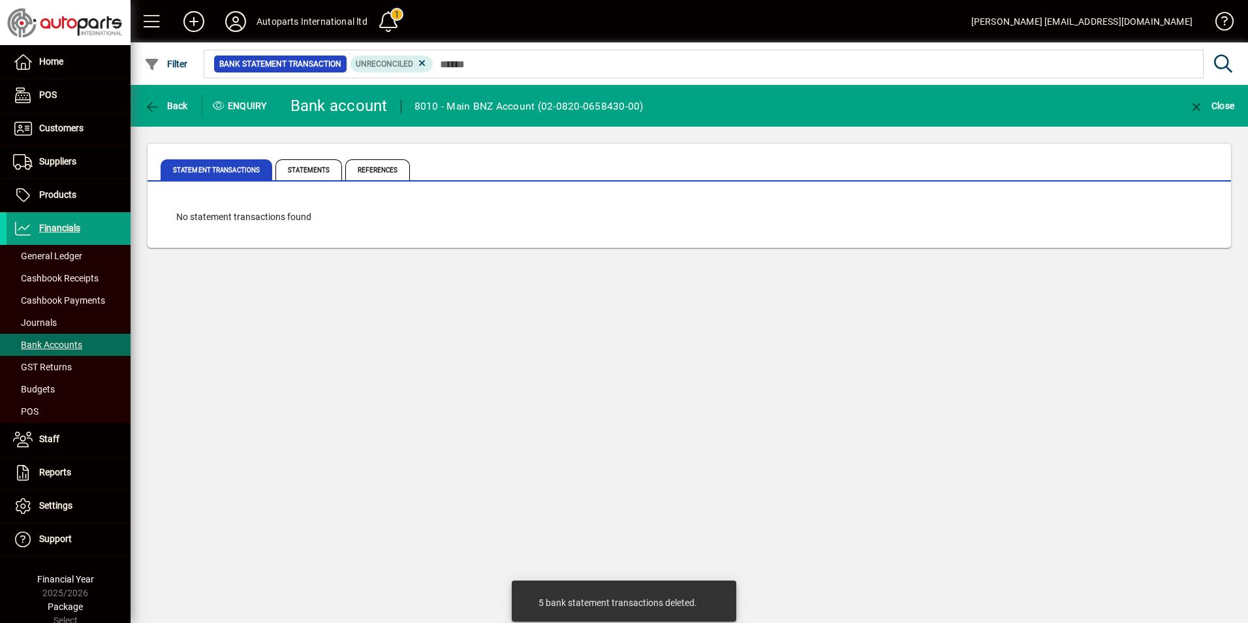
click at [651, 436] on div "Back Enquiry Bank account 8010 - Main BNZ Account (02-0820-0658430-00) Close St…" at bounding box center [690, 354] width 1118 height 538
click at [154, 104] on icon "button" at bounding box center [152, 107] width 16 height 13
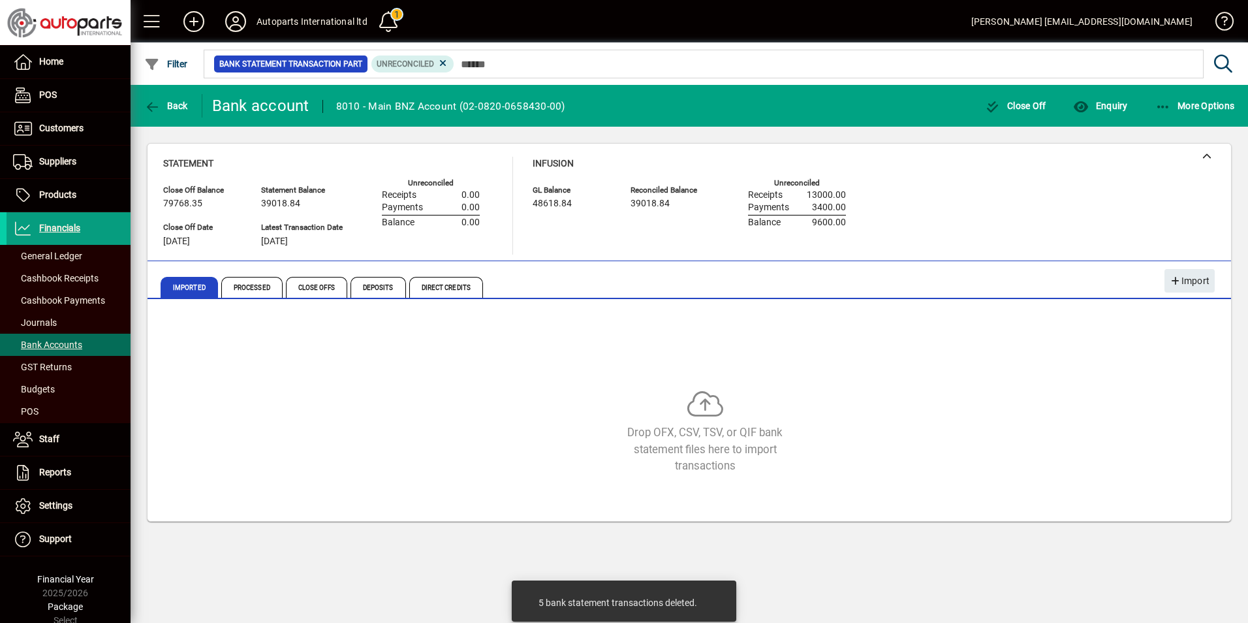
click at [292, 405] on div "Drop OFX, CSV, TSV, or QIF bank statement files here to import transactions" at bounding box center [705, 432] width 1084 height 84
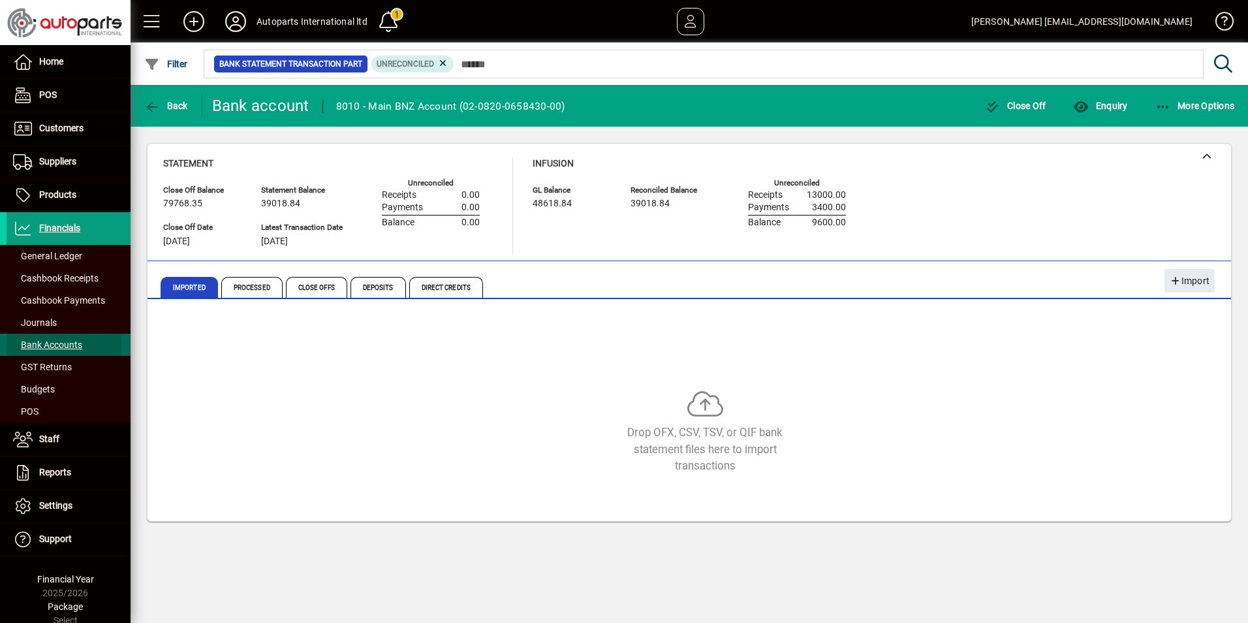
click at [46, 344] on span "Bank Accounts" at bounding box center [47, 344] width 69 height 10
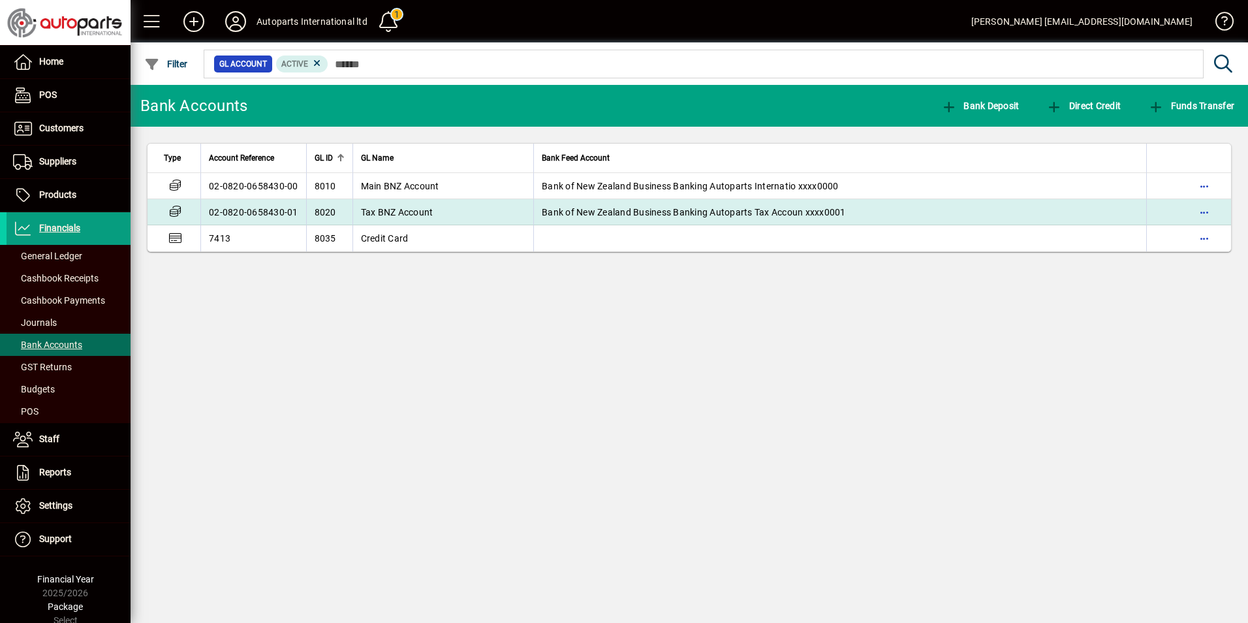
click at [277, 210] on td "02-0820-0658430-01" at bounding box center [253, 212] width 106 height 26
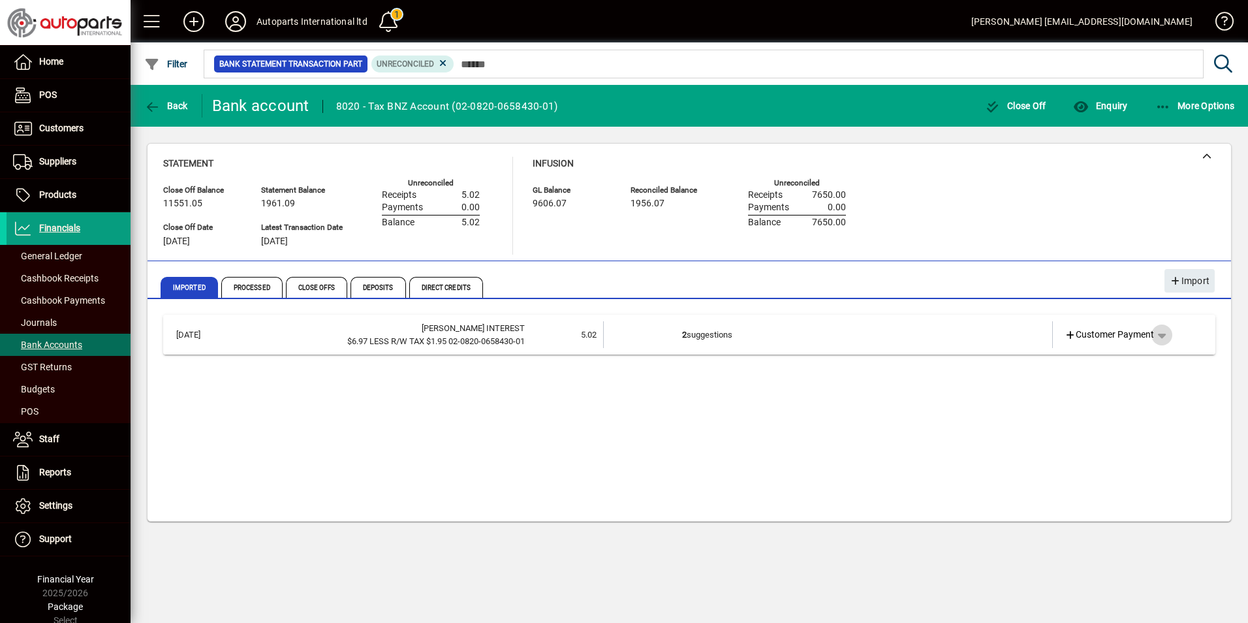
click at [1162, 336] on span "button" at bounding box center [1161, 334] width 31 height 31
click at [1108, 382] on span "Cashbook Receipt" at bounding box center [1124, 386] width 90 height 16
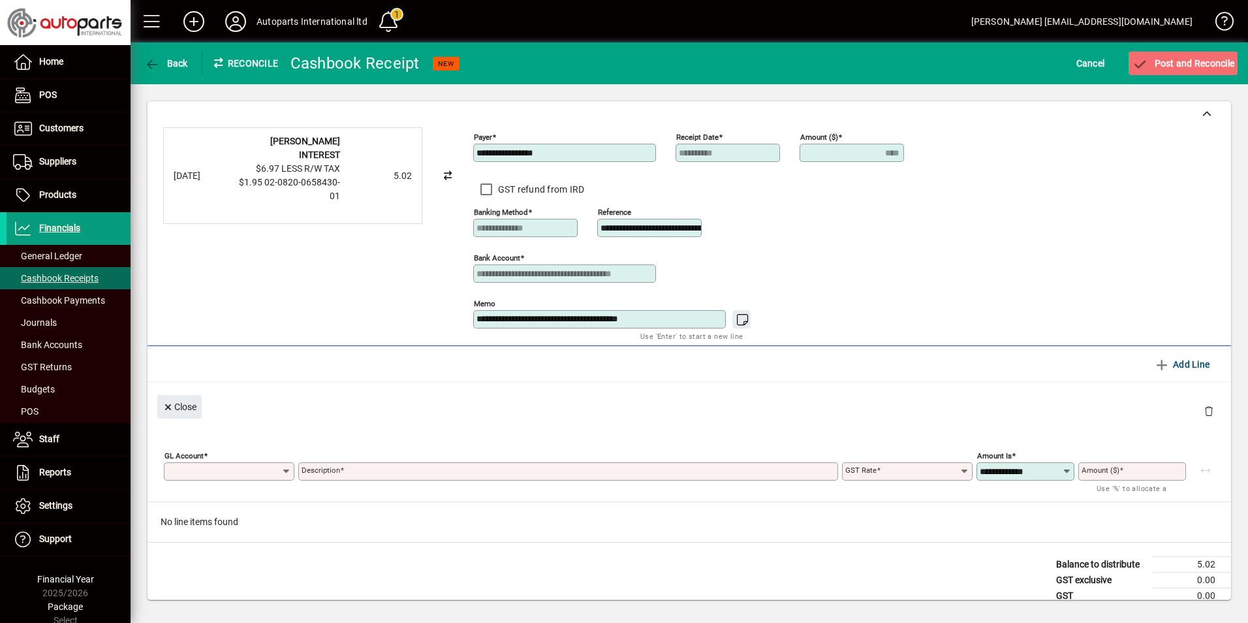
type input "****"
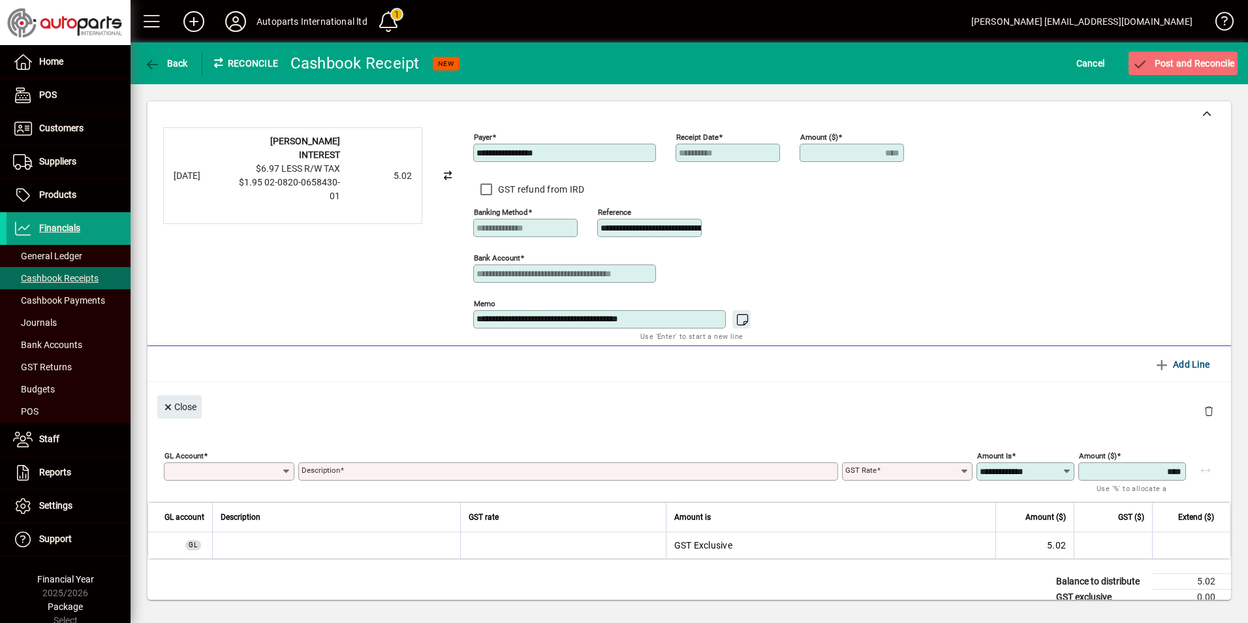
click at [257, 467] on input "GL Account" at bounding box center [224, 471] width 114 height 10
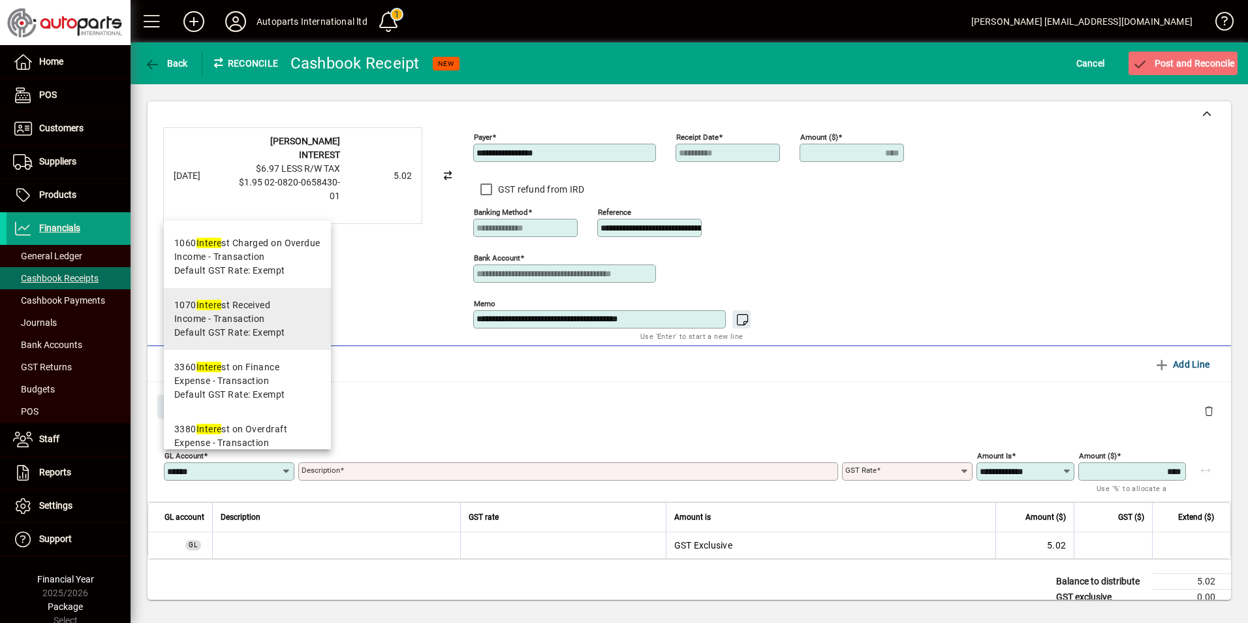
click at [240, 337] on span "Default GST Rate: Exempt" at bounding box center [229, 333] width 111 height 14
type input "****"
type input "**********"
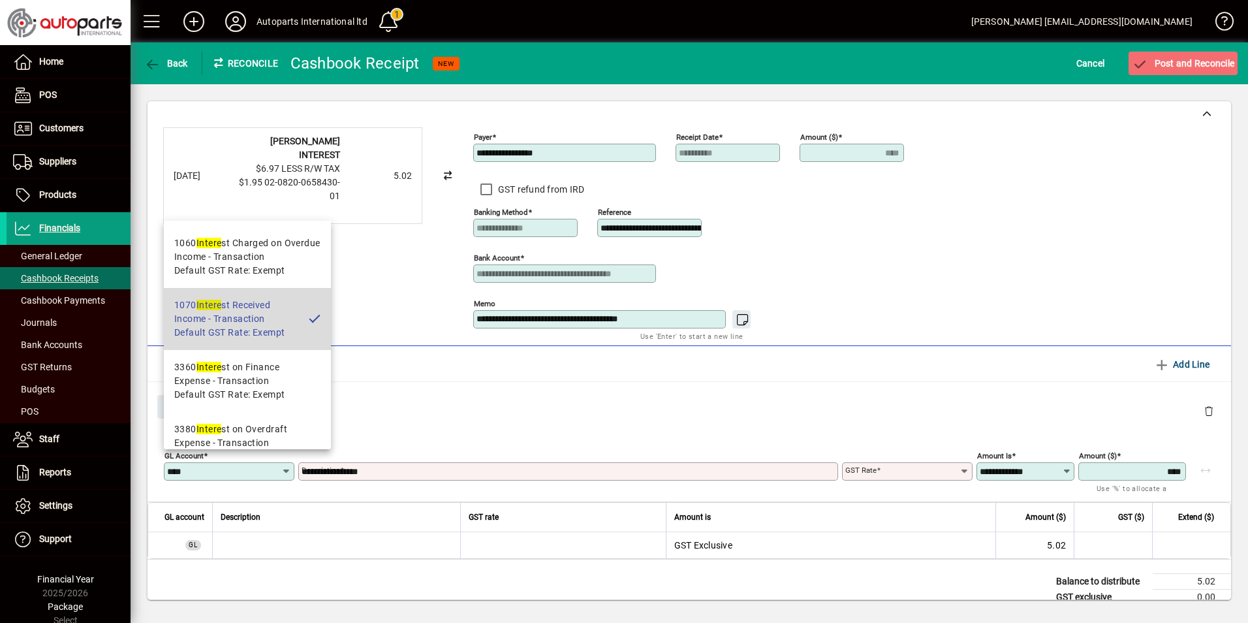
type input "******"
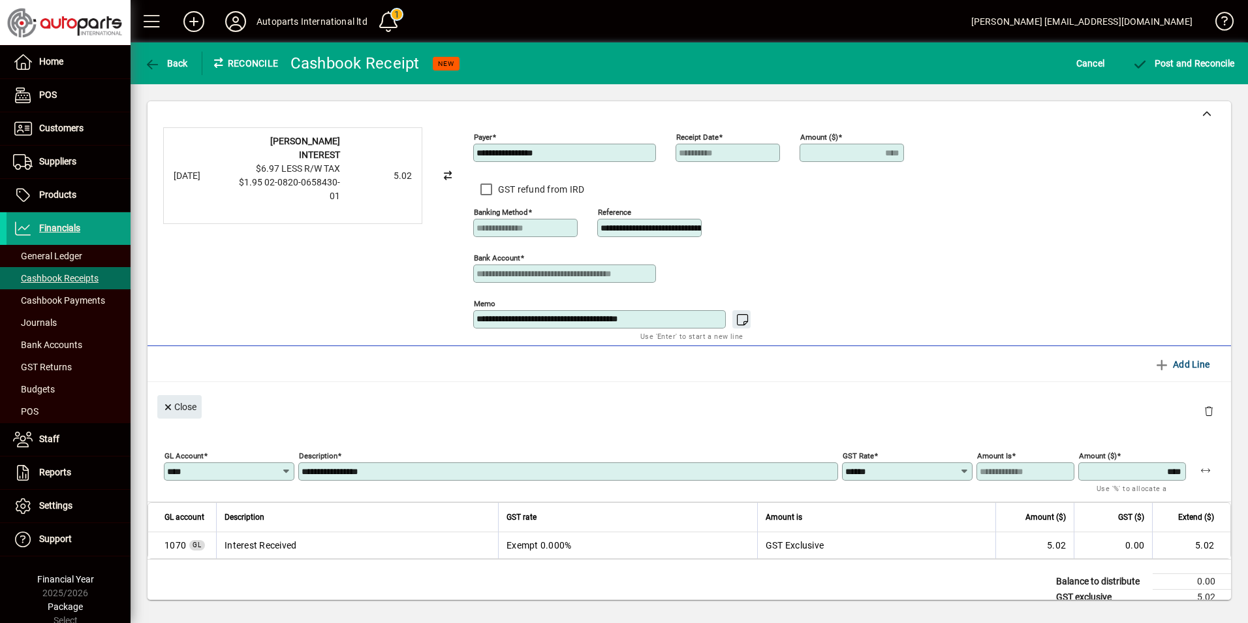
click at [1144, 472] on input "****" at bounding box center [1134, 471] width 104 height 10
drag, startPoint x: 1140, startPoint y: 471, endPoint x: 1206, endPoint y: 471, distance: 65.9
click at [1206, 471] on div "**********" at bounding box center [692, 469] width 1057 height 46
drag, startPoint x: 1104, startPoint y: 475, endPoint x: 1221, endPoint y: 473, distance: 116.9
click at [1221, 473] on div "**********" at bounding box center [690, 462] width 1084 height 78
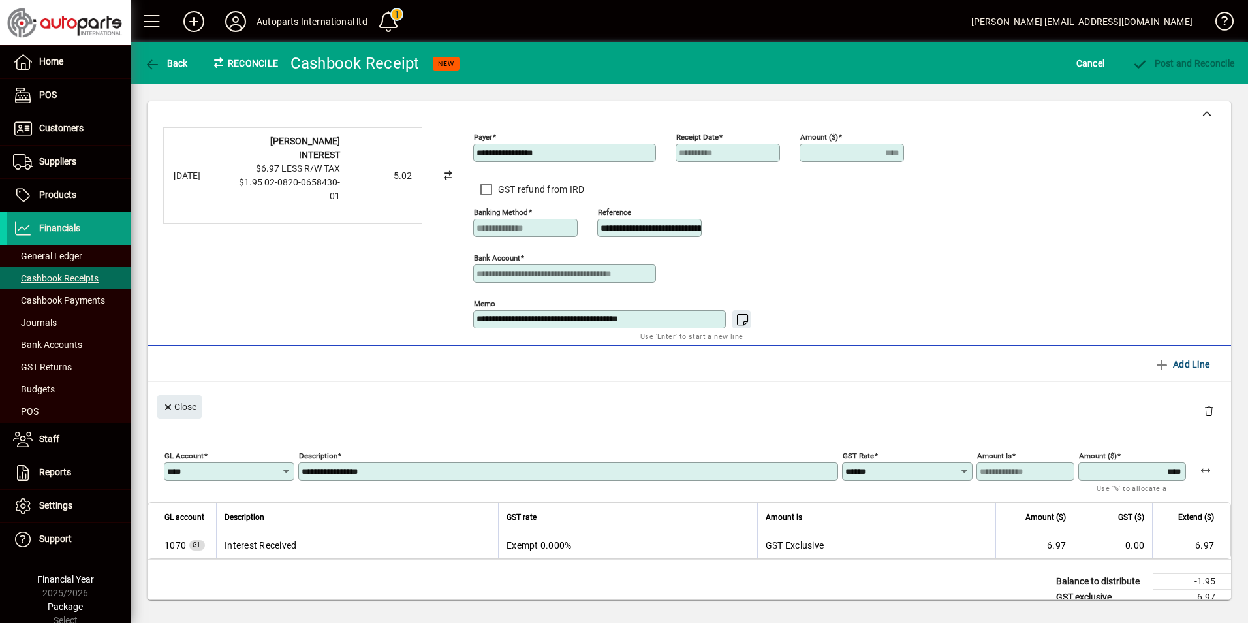
type input "****"
click at [616, 403] on div "Close" at bounding box center [690, 406] width 1084 height 48
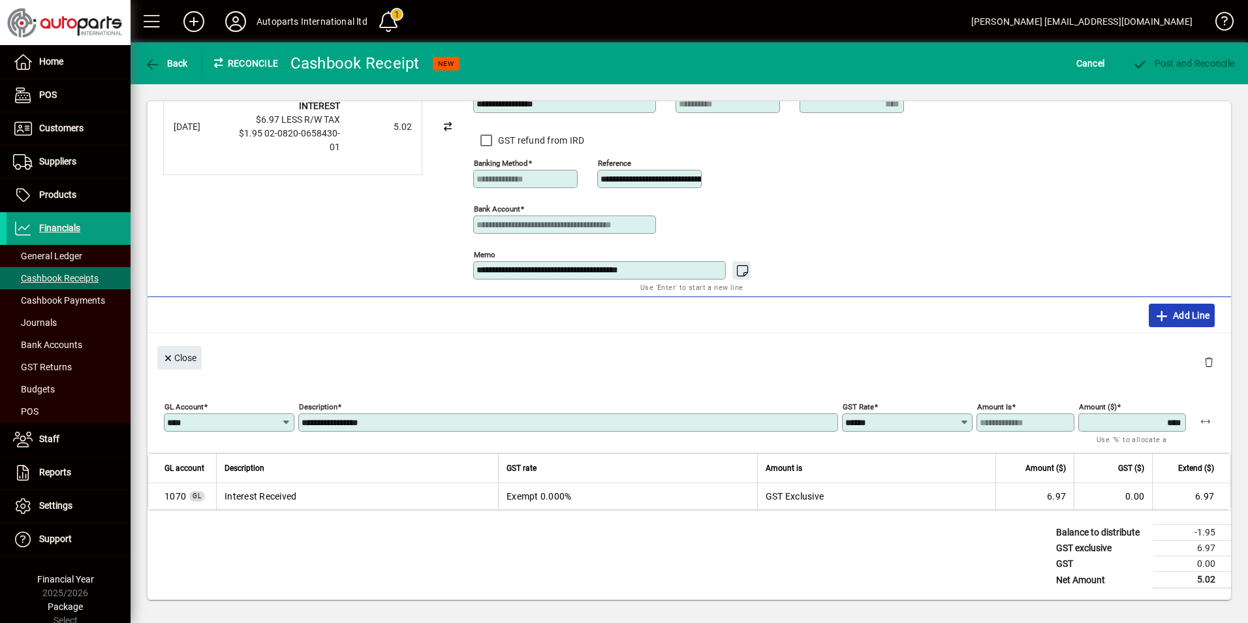
click at [1154, 313] on icon "button" at bounding box center [1162, 315] width 16 height 13
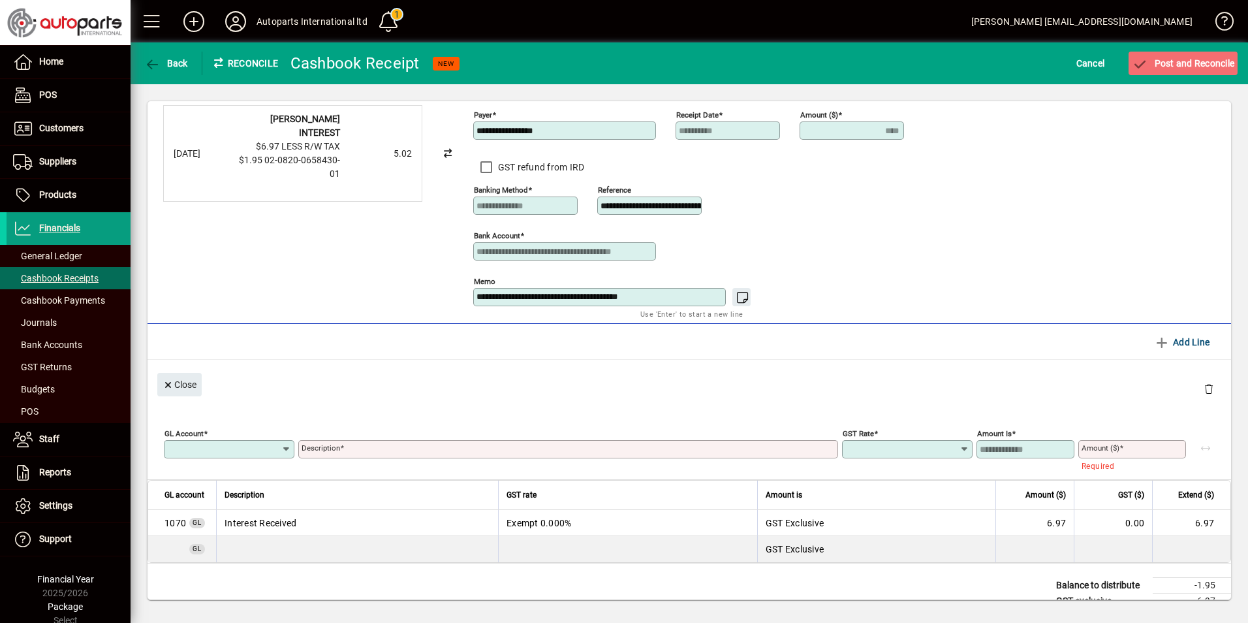
scroll to position [0, 0]
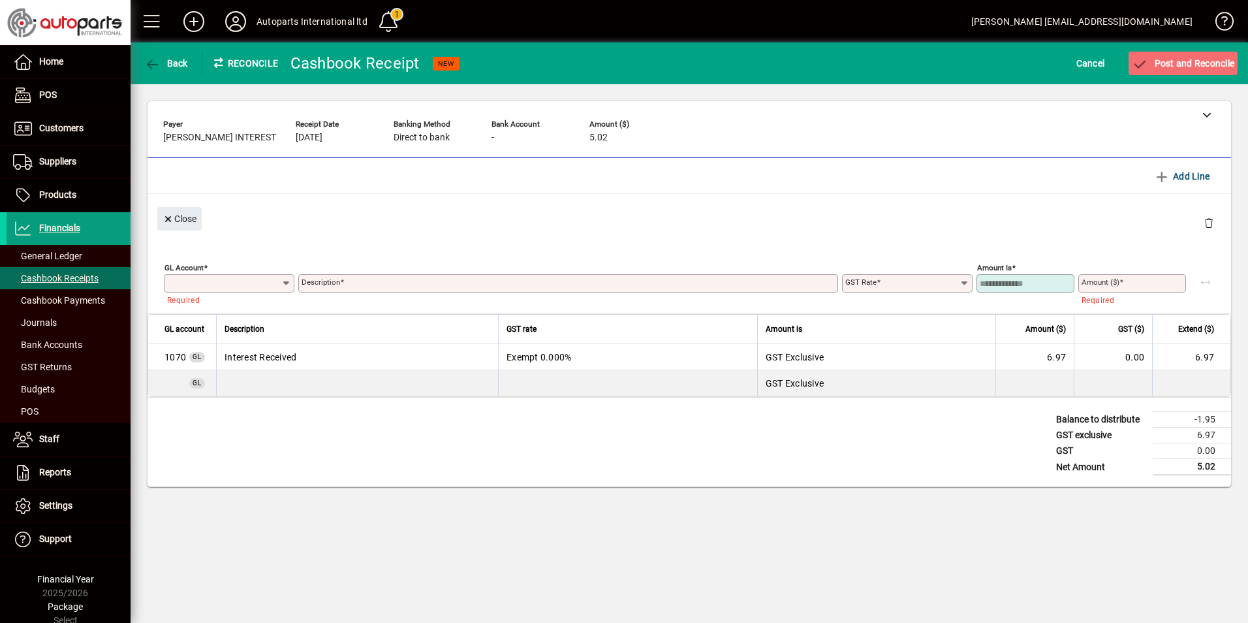
click at [218, 286] on input "GL Account" at bounding box center [224, 283] width 114 height 10
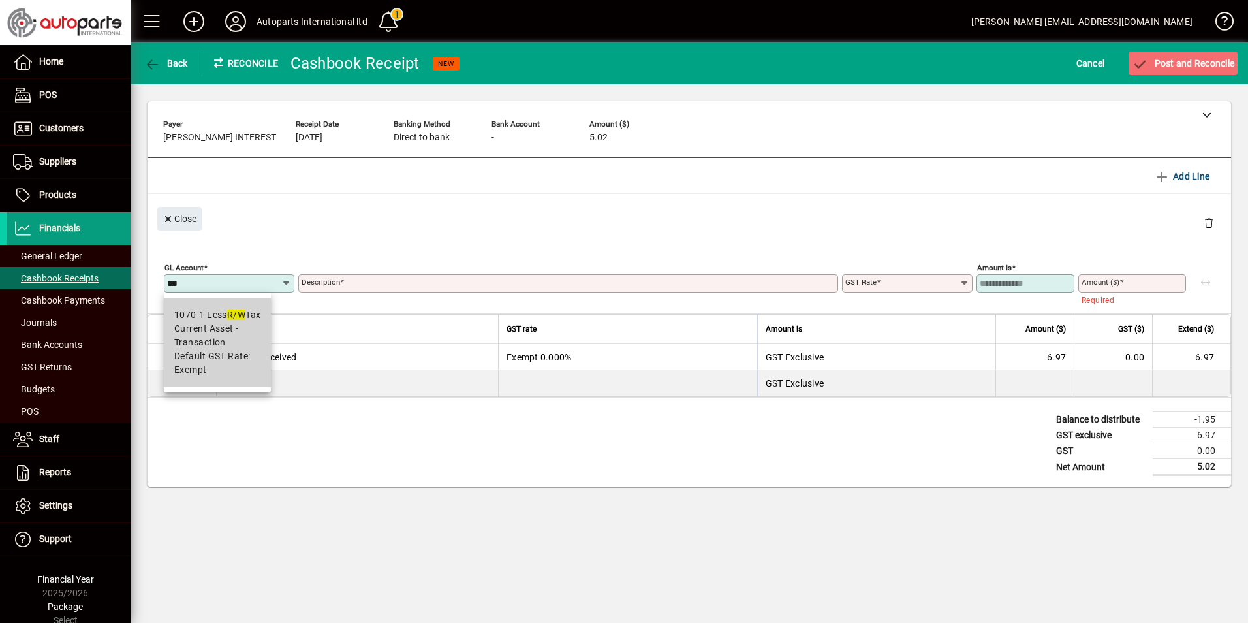
click at [221, 345] on span "Current Asset - Transaction" at bounding box center [217, 335] width 86 height 27
type input "******"
type input "**********"
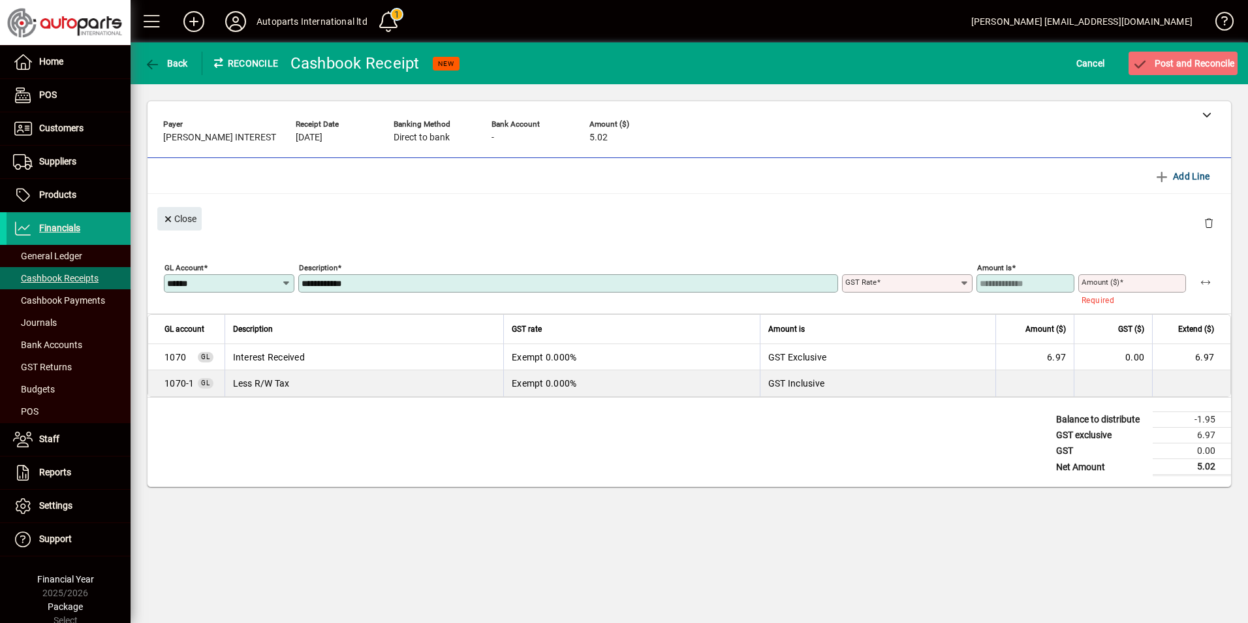
type input "******"
type input "**********"
click at [1089, 281] on mat-label "Amount ($)" at bounding box center [1101, 281] width 38 height 9
click at [1089, 281] on input "Amount ($)" at bounding box center [1134, 283] width 104 height 10
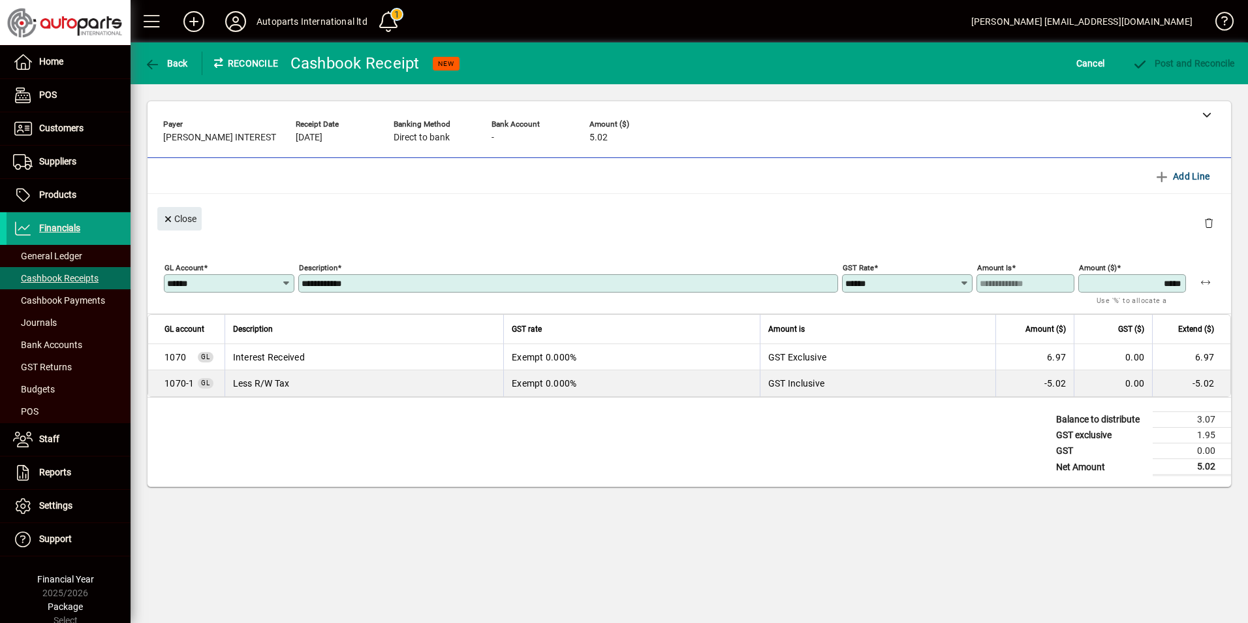
click at [991, 211] on div "Close" at bounding box center [690, 218] width 1084 height 48
click at [1112, 277] on div "Amount ($) *****" at bounding box center [1132, 283] width 108 height 18
drag, startPoint x: 1118, startPoint y: 279, endPoint x: 1250, endPoint y: 266, distance: 132.5
click at [1247, 266] on html "**********" at bounding box center [624, 311] width 1248 height 623
type input "*****"
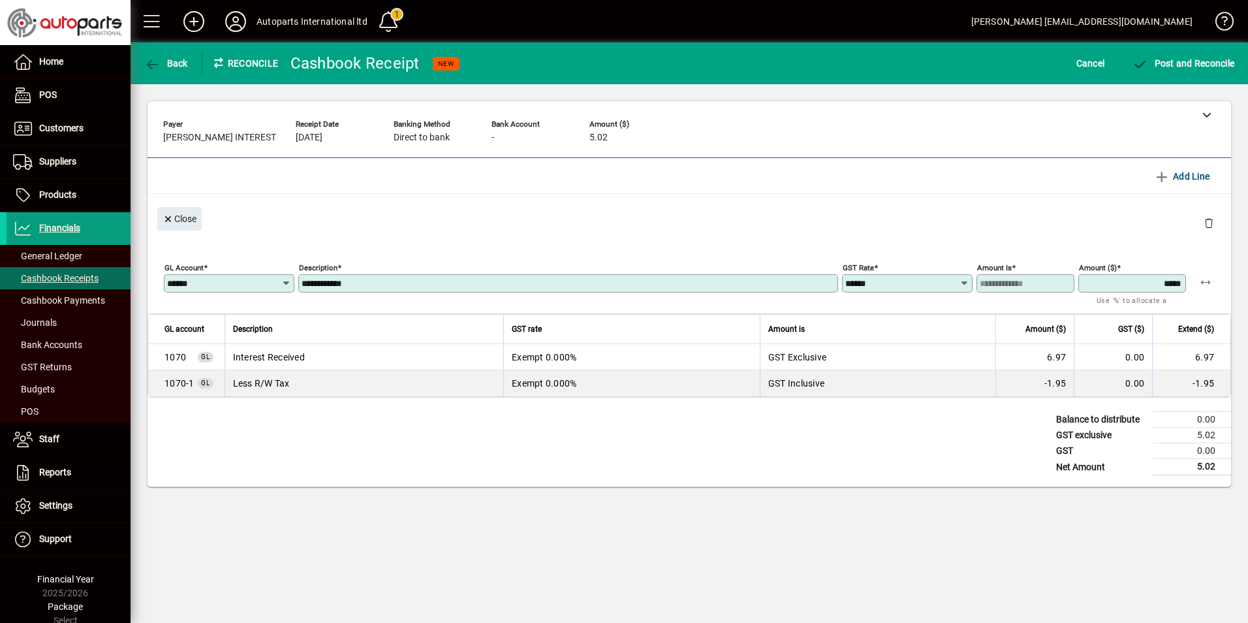
click at [516, 234] on div "Close" at bounding box center [690, 218] width 1084 height 48
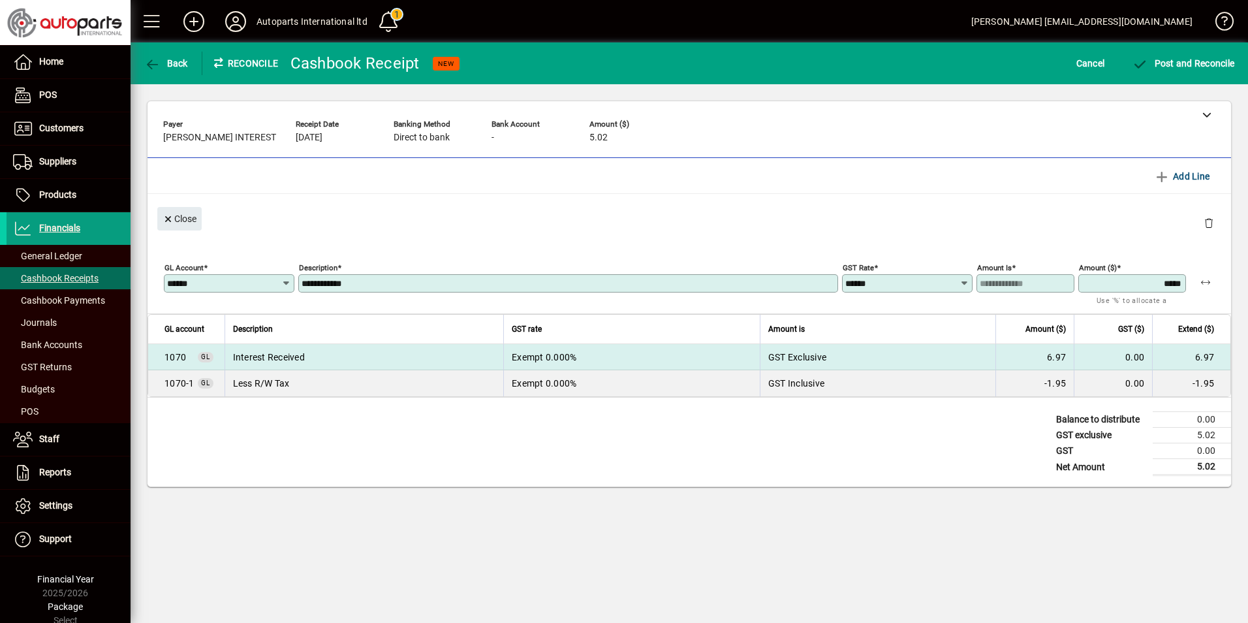
click at [699, 358] on td "Exempt 0.000%" at bounding box center [631, 357] width 257 height 26
type input "**********"
type input "****"
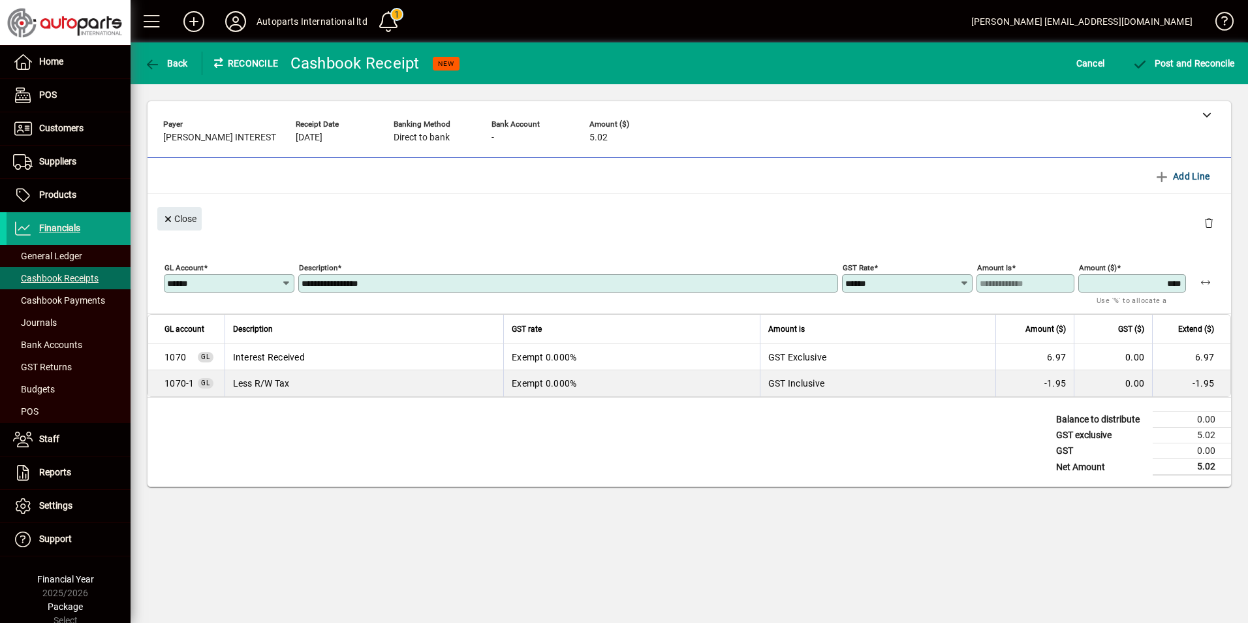
type input "****"
click at [876, 193] on mat-toolbar-row "Line Items Add Line" at bounding box center [690, 176] width 1084 height 36
click at [1165, 59] on span "Post and Reconcile" at bounding box center [1183, 63] width 102 height 10
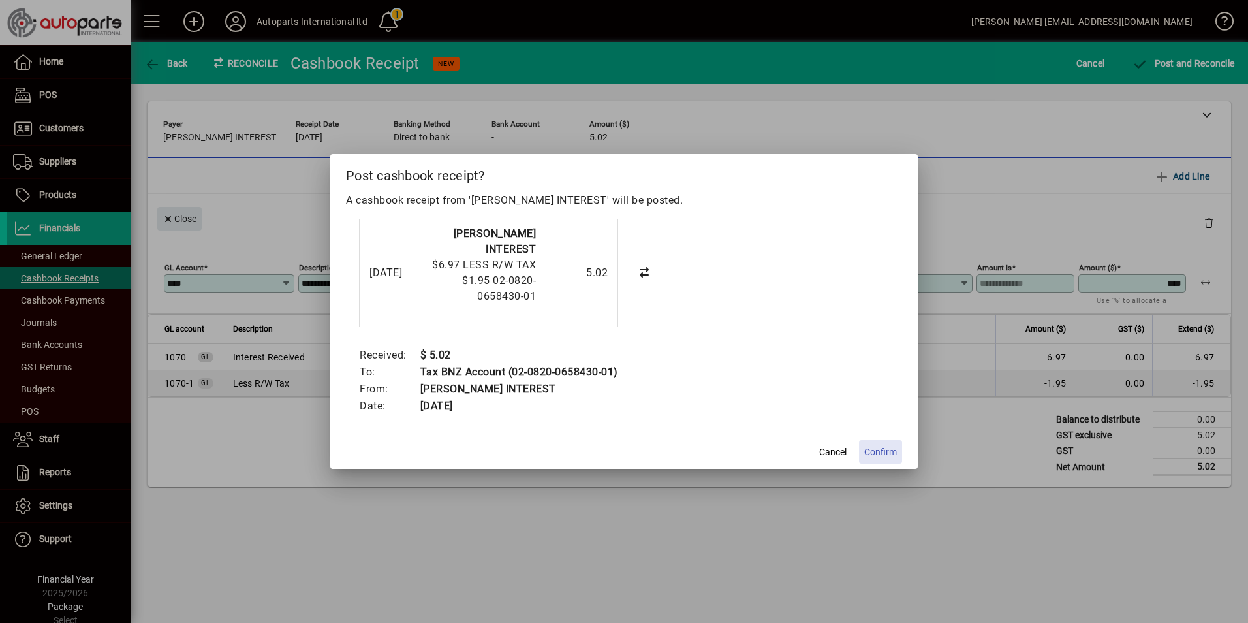
click at [877, 448] on span "Confirm" at bounding box center [880, 452] width 33 height 14
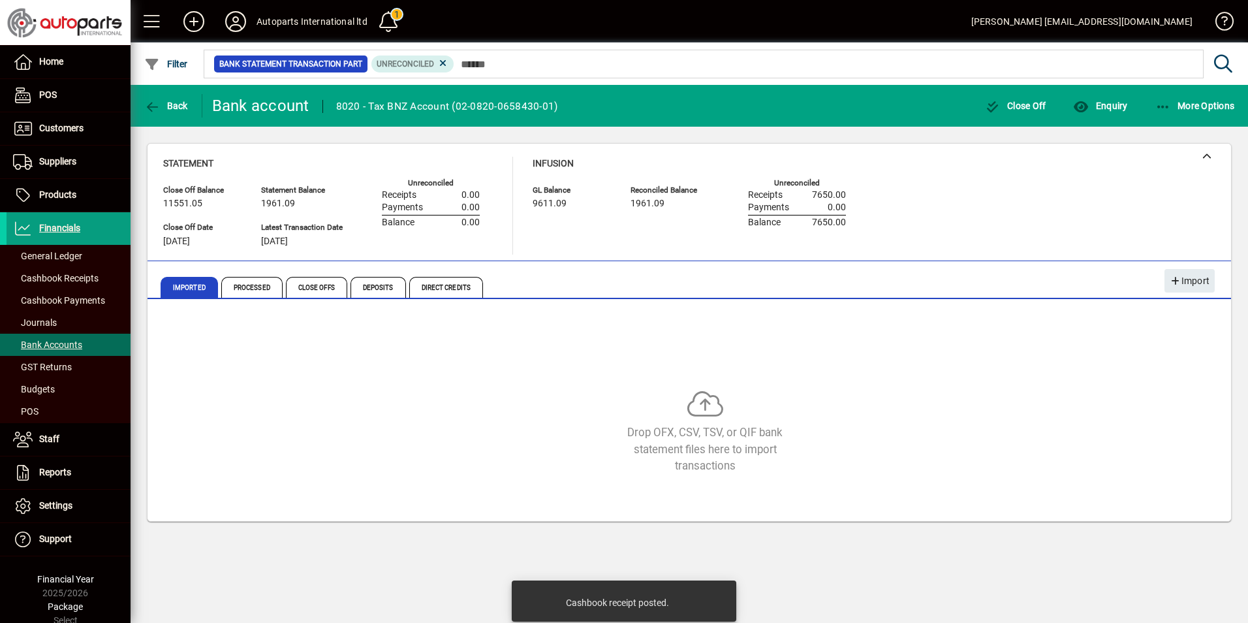
click at [427, 441] on div "Drop OFX, CSV, TSV, or QIF bank statement files here to import transactions" at bounding box center [705, 432] width 1084 height 84
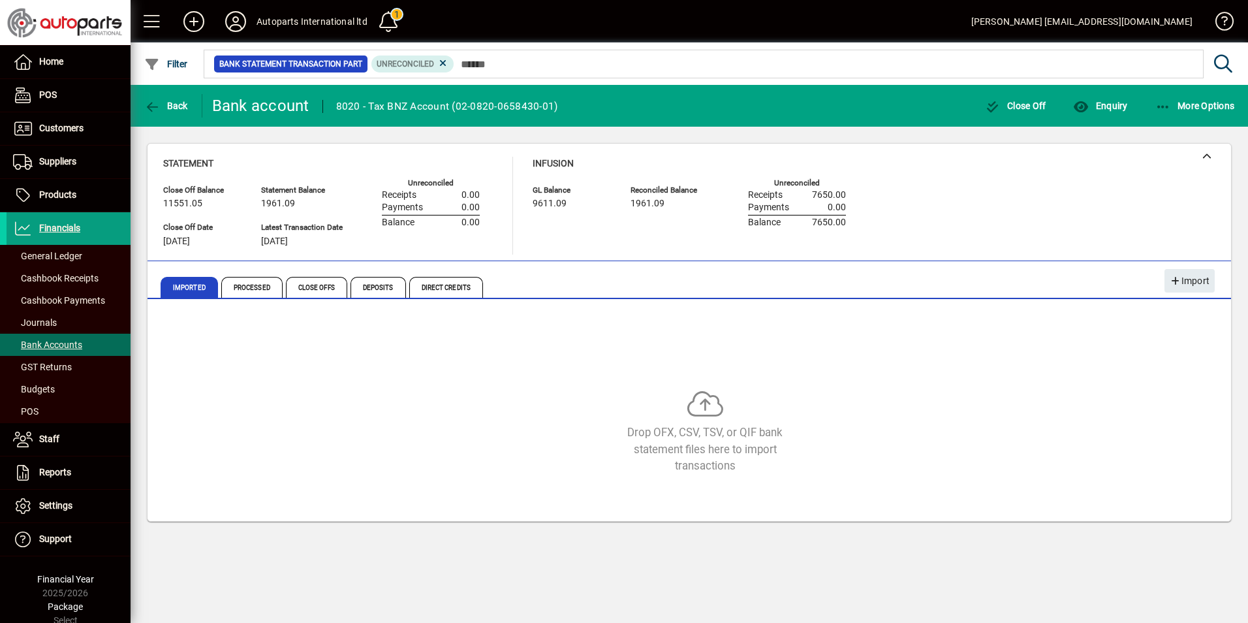
click at [309, 445] on div "Drop OFX, CSV, TSV, or QIF bank statement files here to import transactions" at bounding box center [705, 432] width 1084 height 84
click at [269, 291] on span "Processed" at bounding box center [251, 287] width 61 height 21
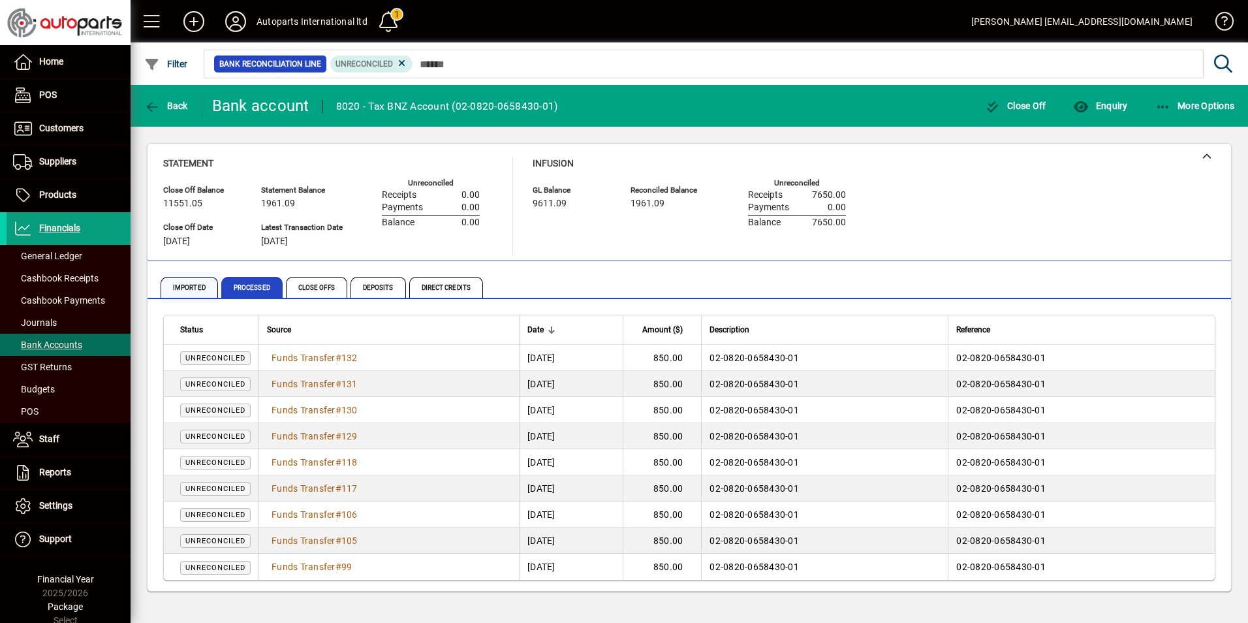
click at [180, 294] on span "Imported" at bounding box center [189, 287] width 57 height 21
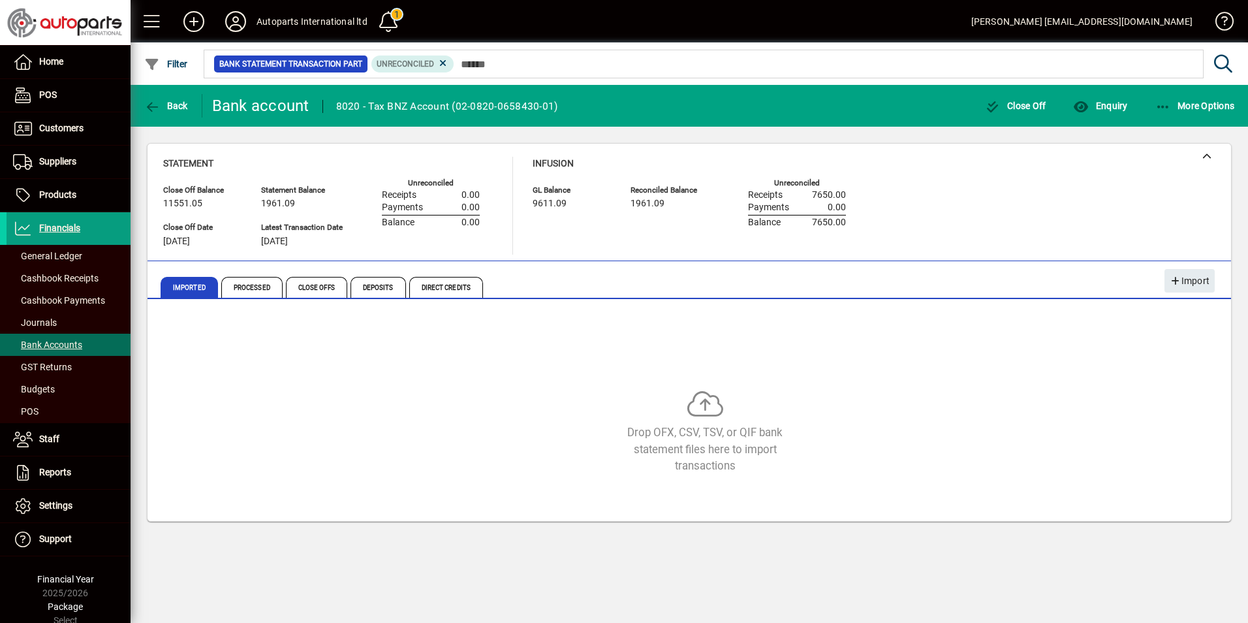
click at [336, 254] on div "Statement Balance 1961.09 Latest Transaction Date 28/06/2025" at bounding box center [311, 219] width 101 height 78
click at [300, 388] on div "Drop OFX, CSV, TSV, or QIF bank statement files here to import transactions" at bounding box center [689, 413] width 1052 height 196
click at [252, 290] on span "Processed" at bounding box center [251, 287] width 61 height 21
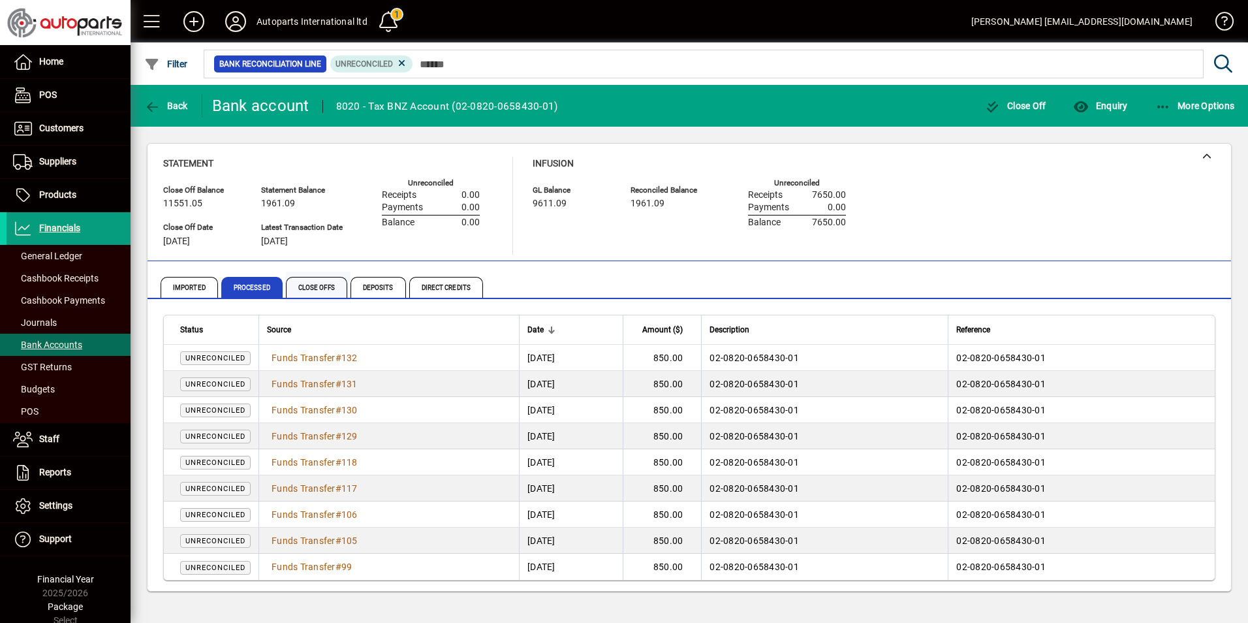
click at [320, 287] on span "Close Offs" at bounding box center [316, 287] width 61 height 21
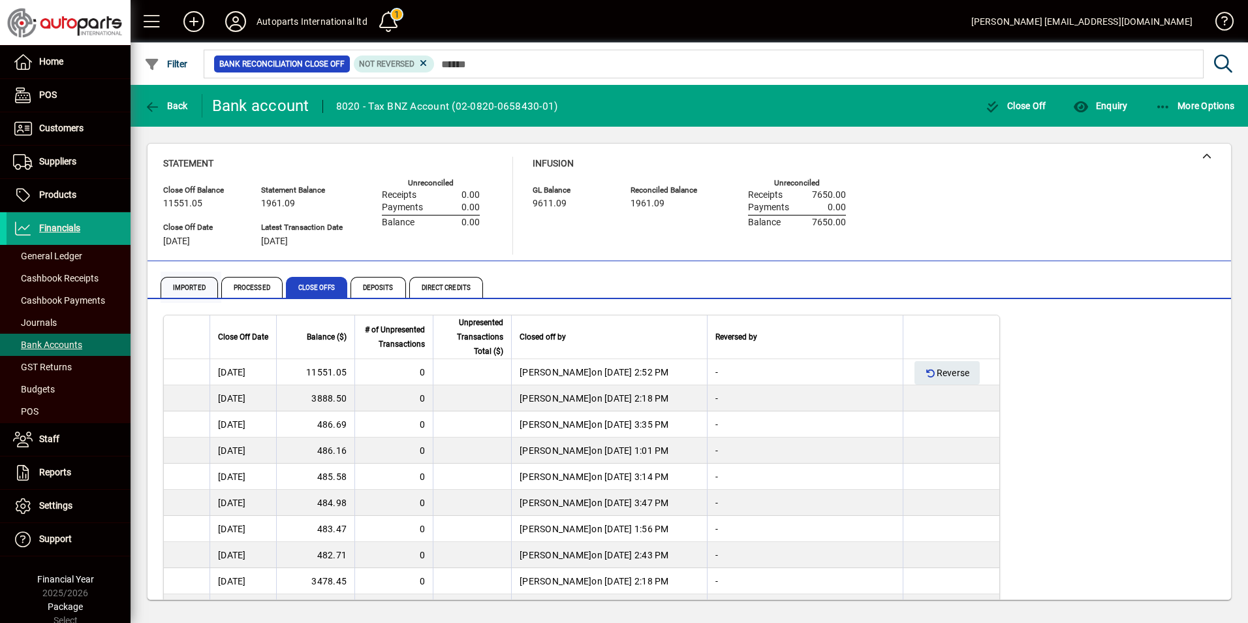
click at [201, 289] on span "Imported" at bounding box center [189, 287] width 57 height 21
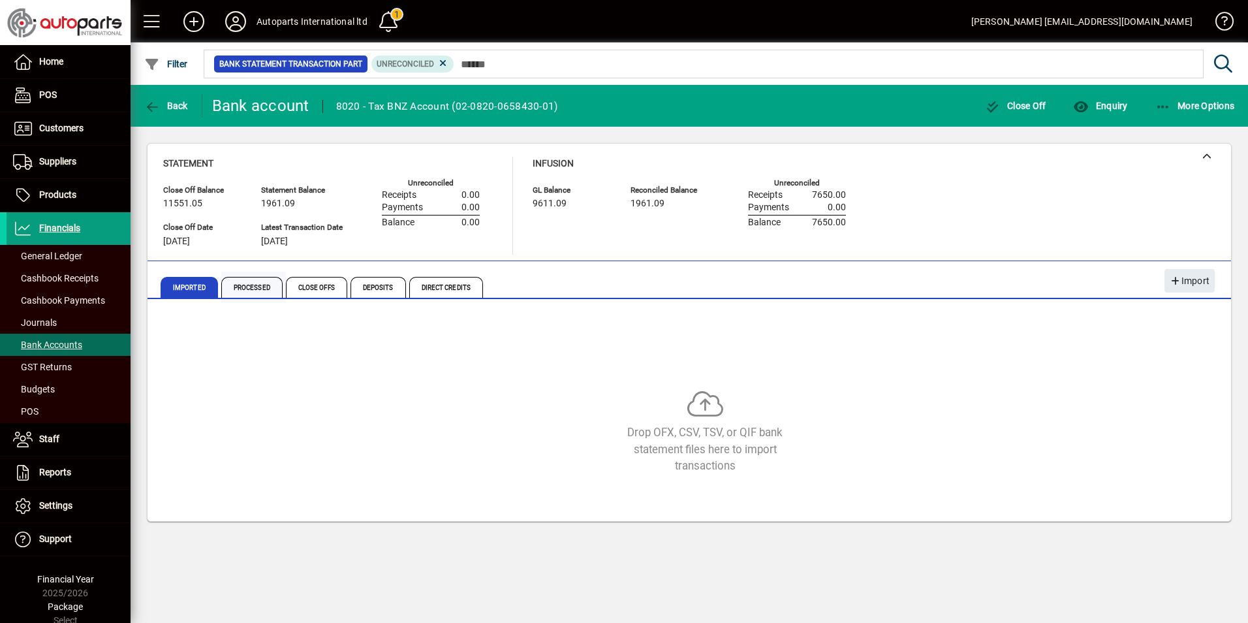
click at [259, 290] on span "Processed" at bounding box center [251, 287] width 61 height 21
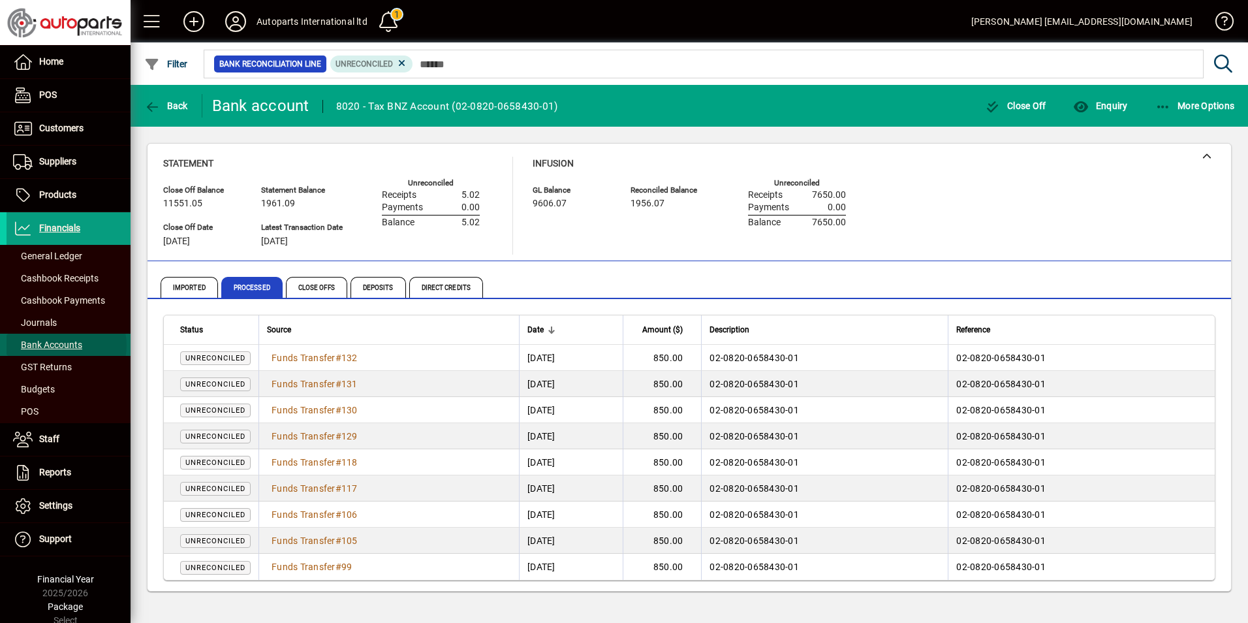
click at [66, 345] on span "Bank Accounts" at bounding box center [47, 344] width 69 height 10
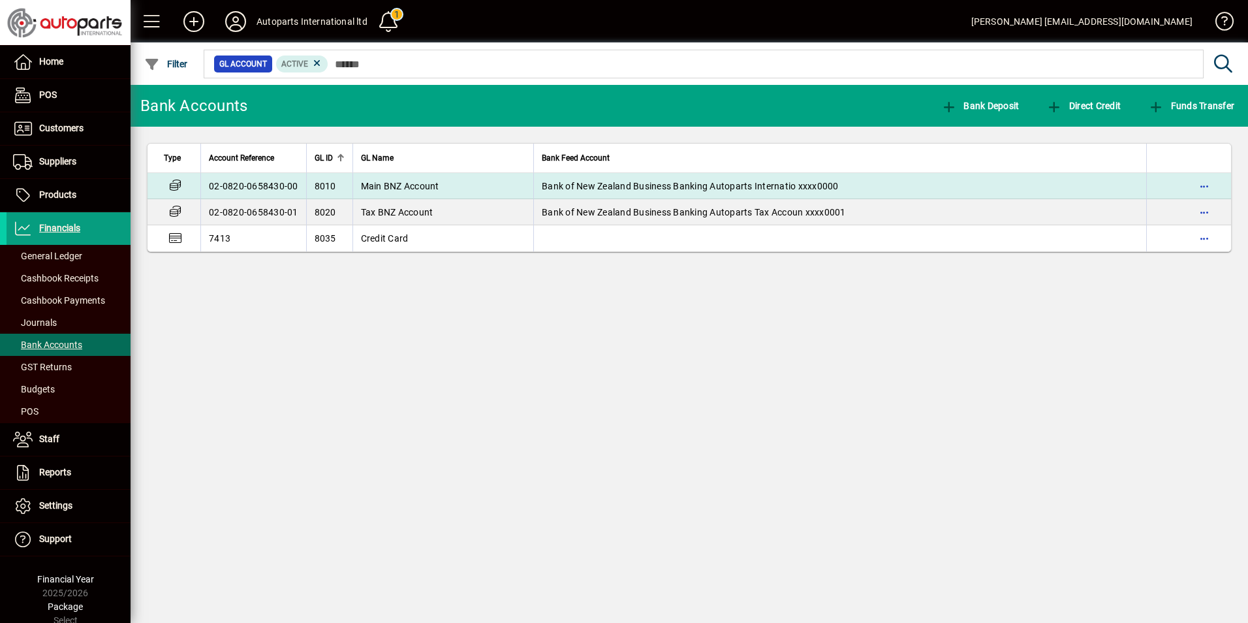
click at [236, 189] on td "02-0820-0658430-00" at bounding box center [253, 186] width 106 height 26
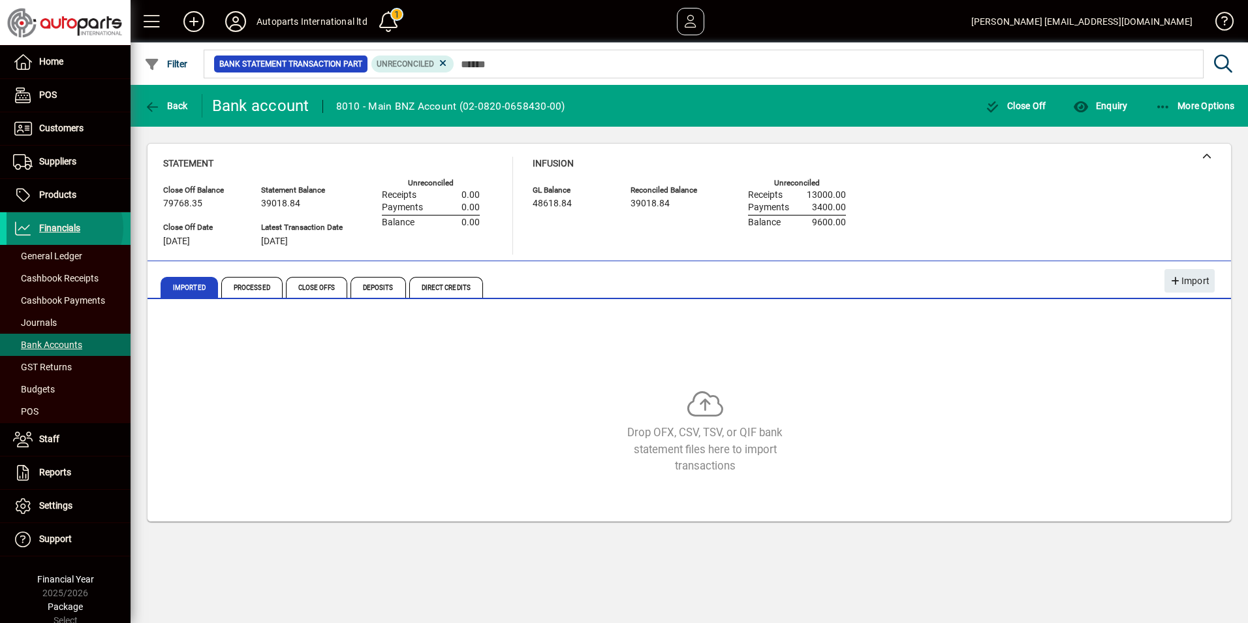
click at [61, 228] on span "Financials" at bounding box center [59, 228] width 41 height 10
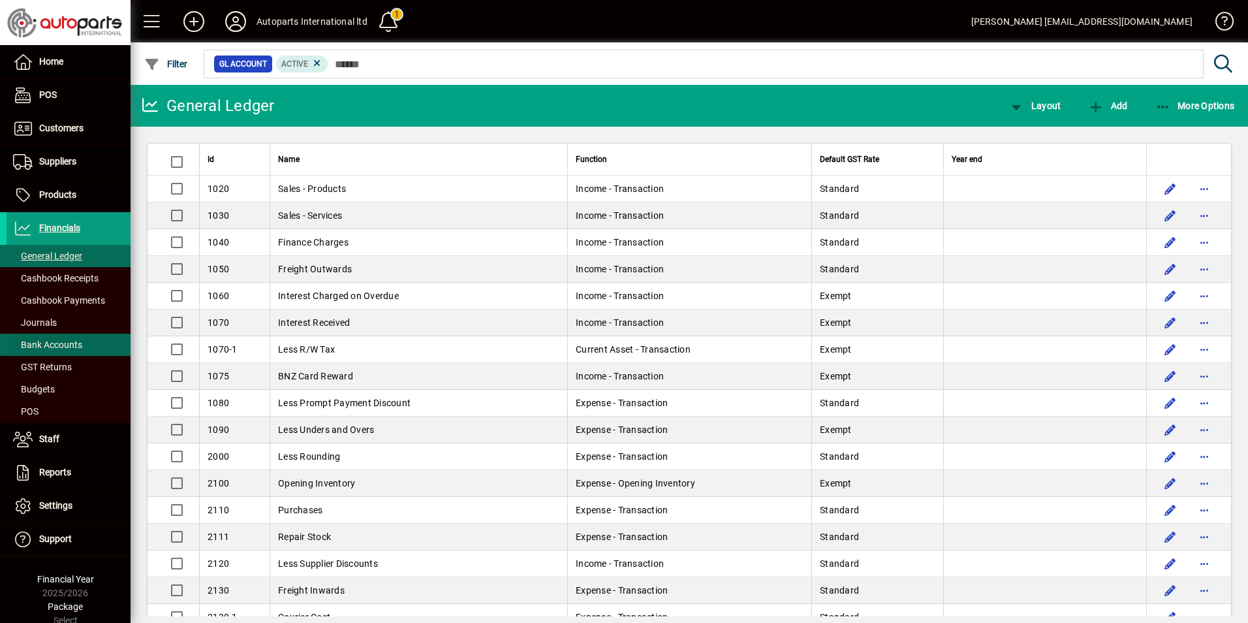
click at [50, 347] on span "Bank Accounts" at bounding box center [47, 344] width 69 height 10
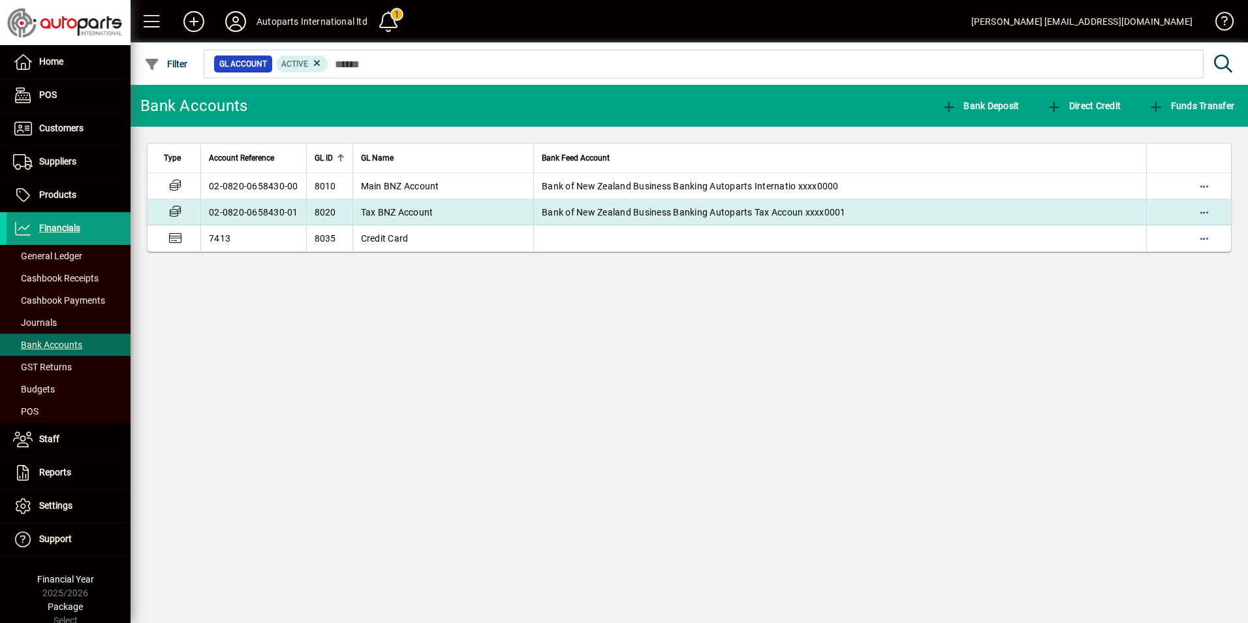
click at [337, 213] on td "8020" at bounding box center [329, 212] width 46 height 26
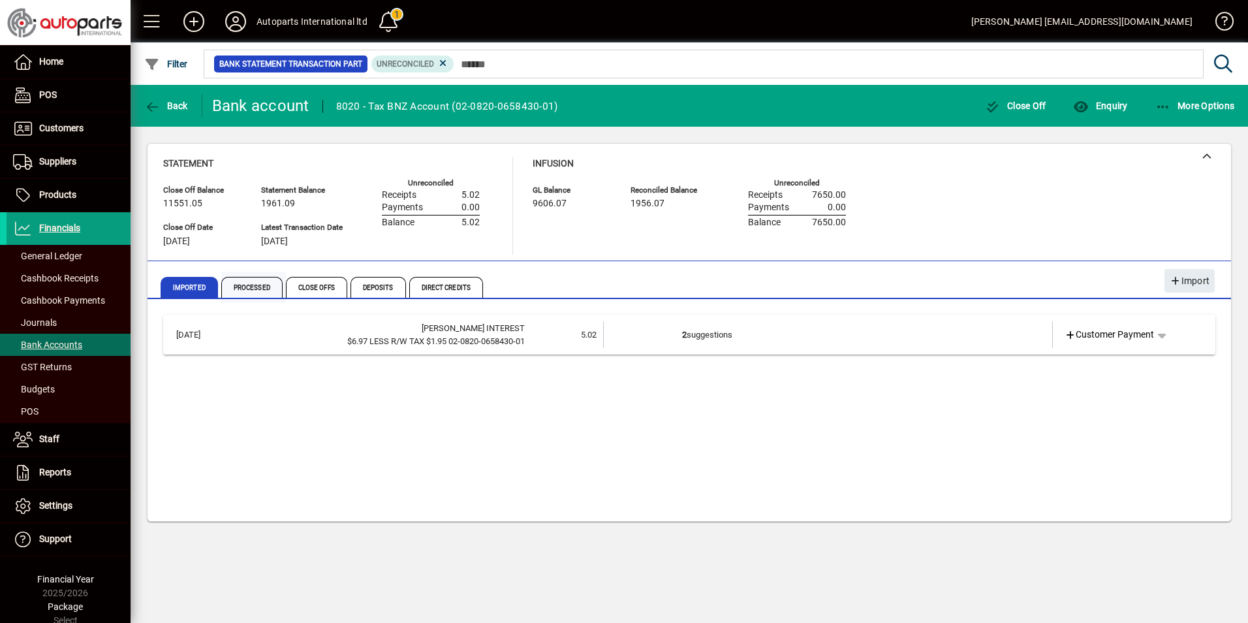
click at [259, 285] on span "Processed" at bounding box center [251, 287] width 61 height 21
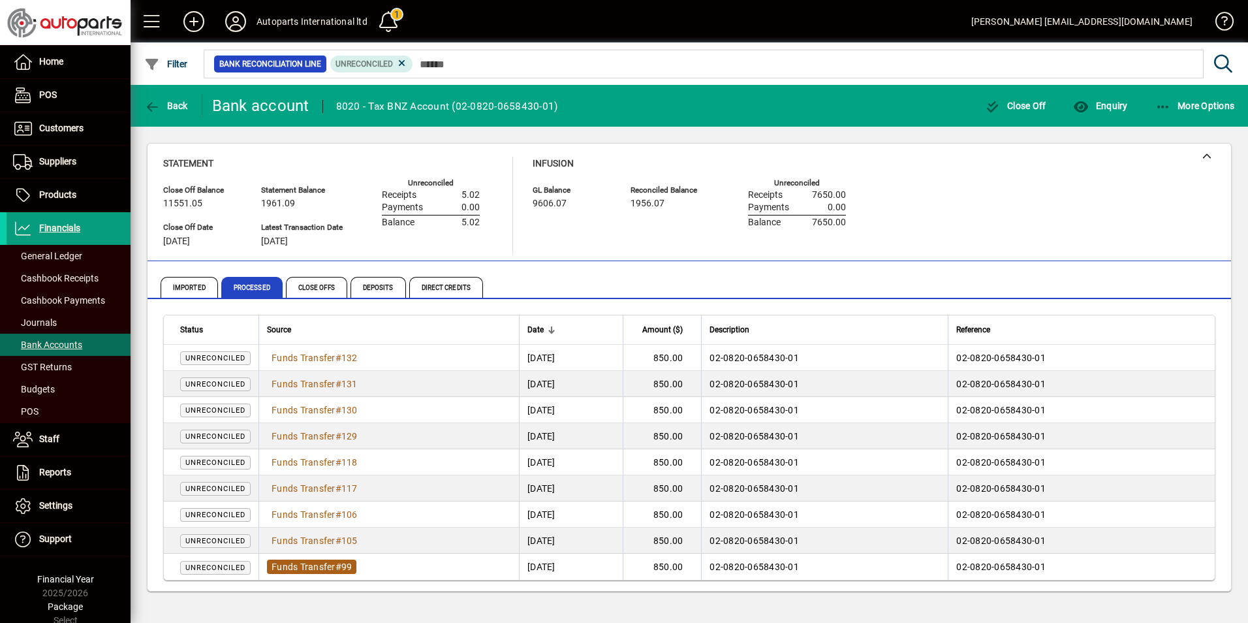
click at [288, 566] on span "Funds Transfer" at bounding box center [304, 566] width 64 height 10
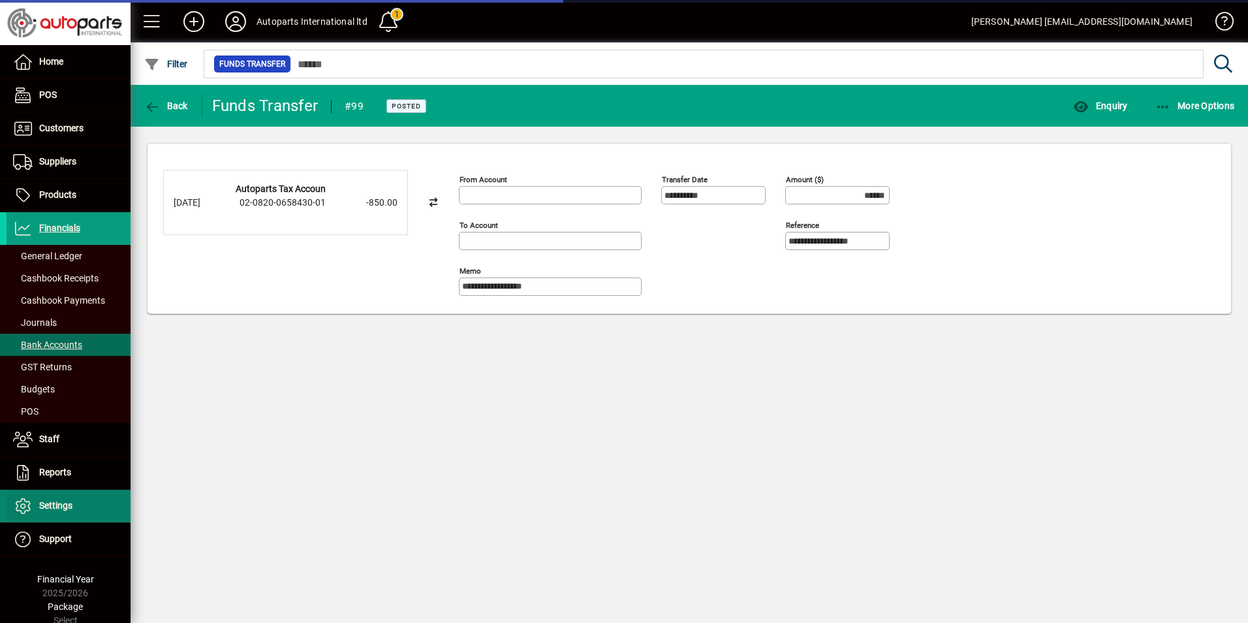
type input "**********"
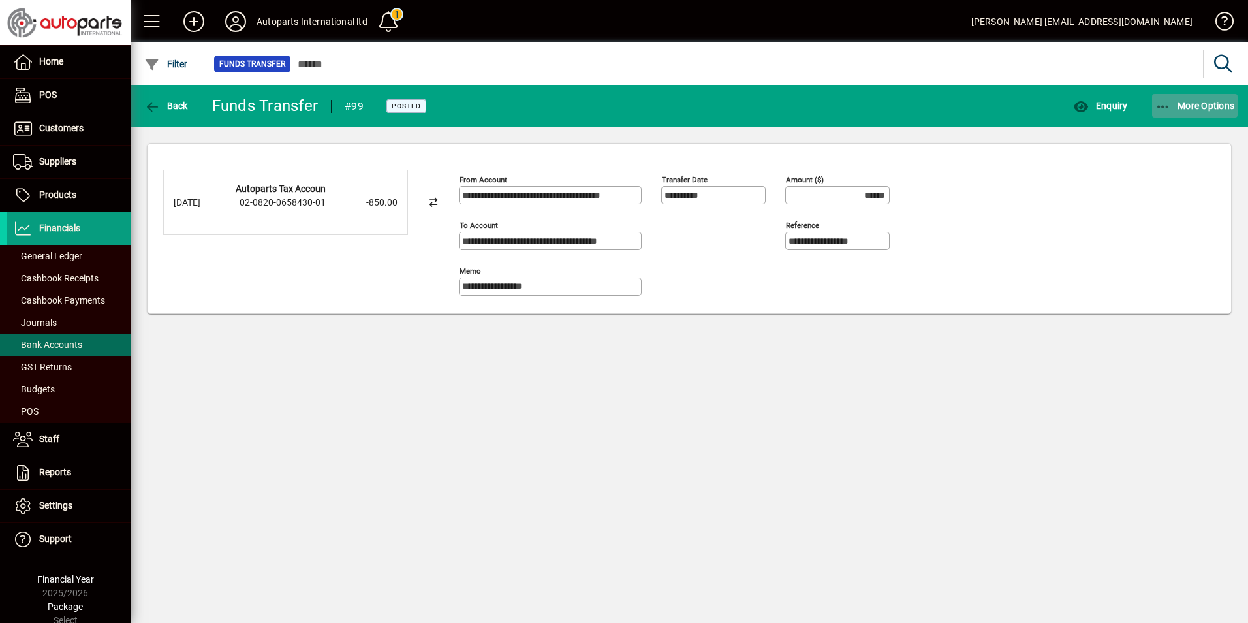
click at [1167, 106] on icon "button" at bounding box center [1163, 107] width 16 height 13
click at [1146, 138] on span "Reverse" at bounding box center [1183, 135] width 110 height 16
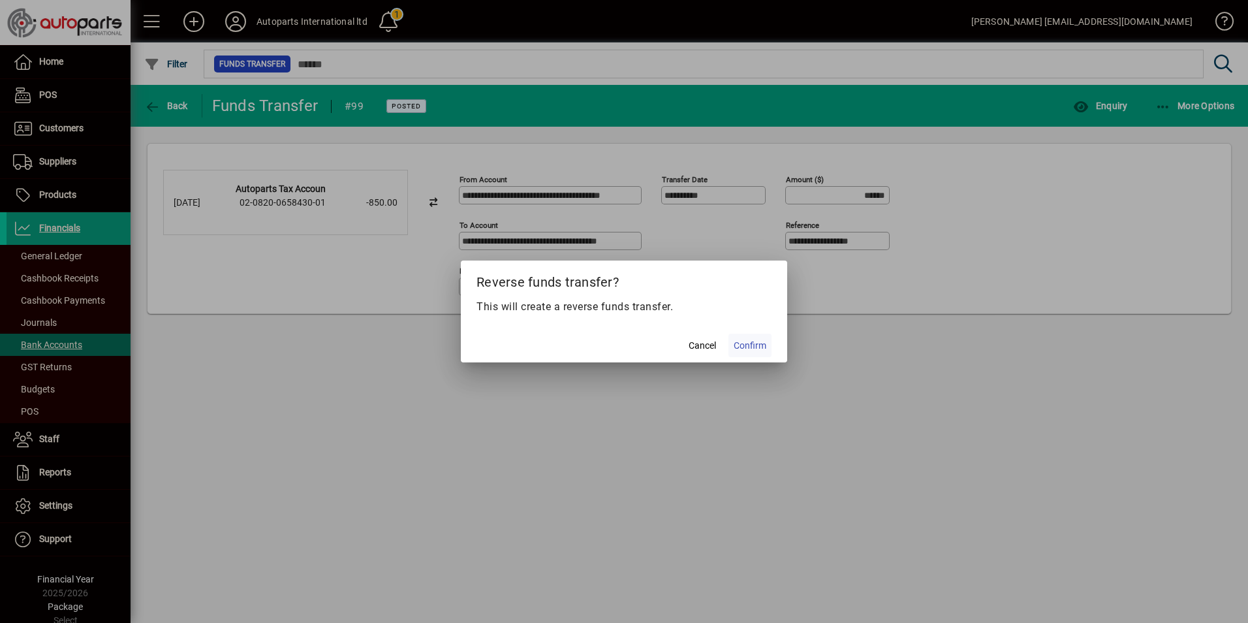
click at [759, 341] on span "Confirm" at bounding box center [750, 346] width 33 height 14
type input "*******"
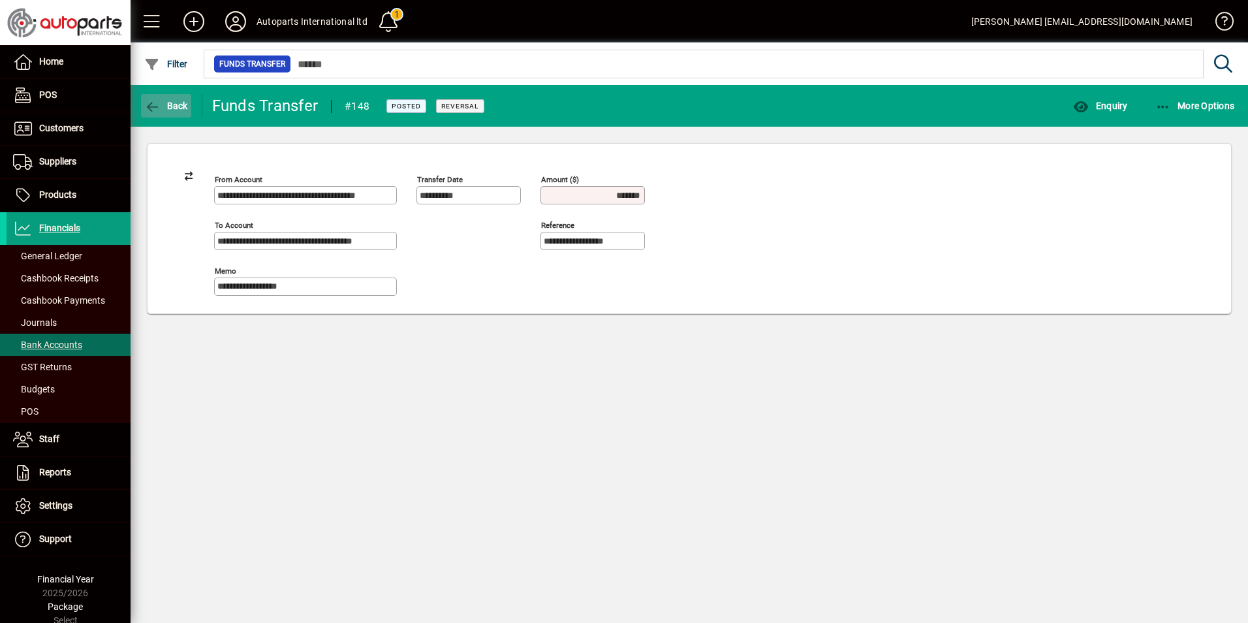
click at [168, 105] on span "Back" at bounding box center [166, 106] width 44 height 10
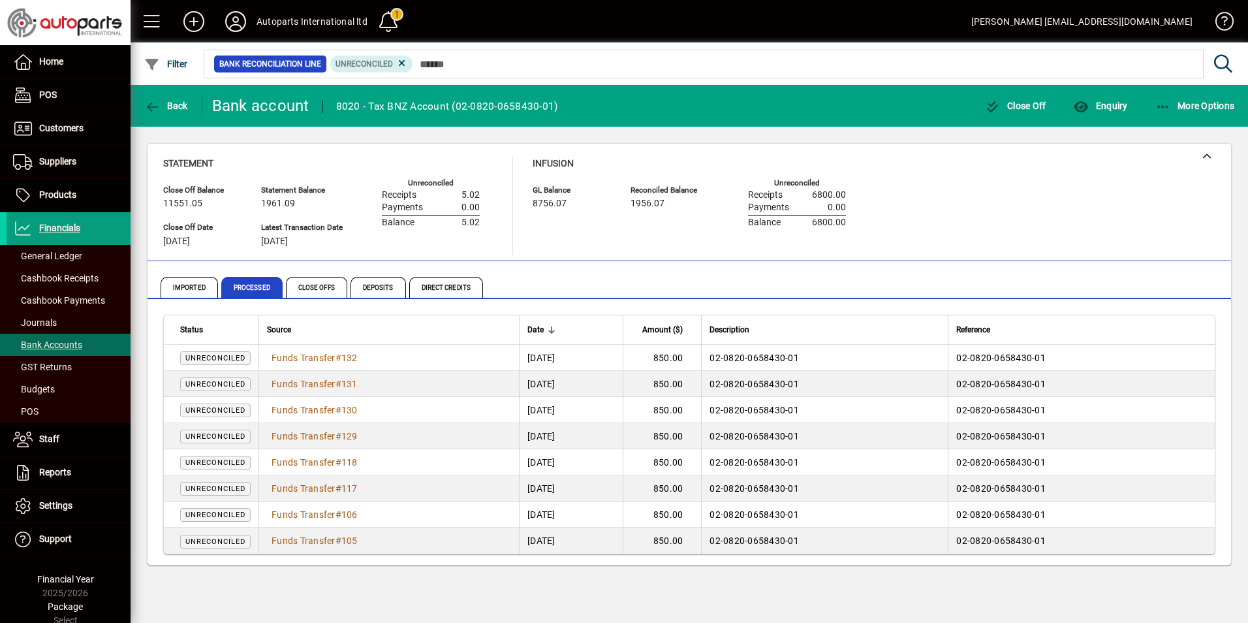
drag, startPoint x: 312, startPoint y: 541, endPoint x: 341, endPoint y: 525, distance: 33.3
click at [312, 541] on span "Funds Transfer" at bounding box center [304, 540] width 64 height 10
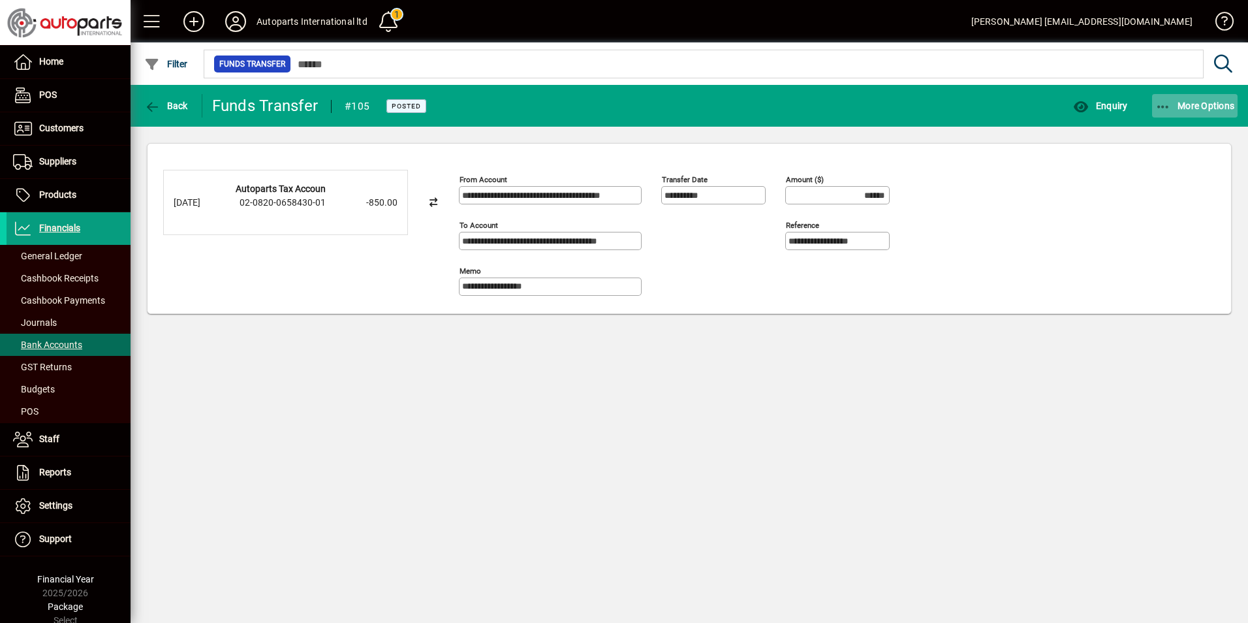
click at [1168, 104] on icon "button" at bounding box center [1163, 107] width 16 height 13
click at [1149, 132] on span "Reverse" at bounding box center [1183, 135] width 110 height 16
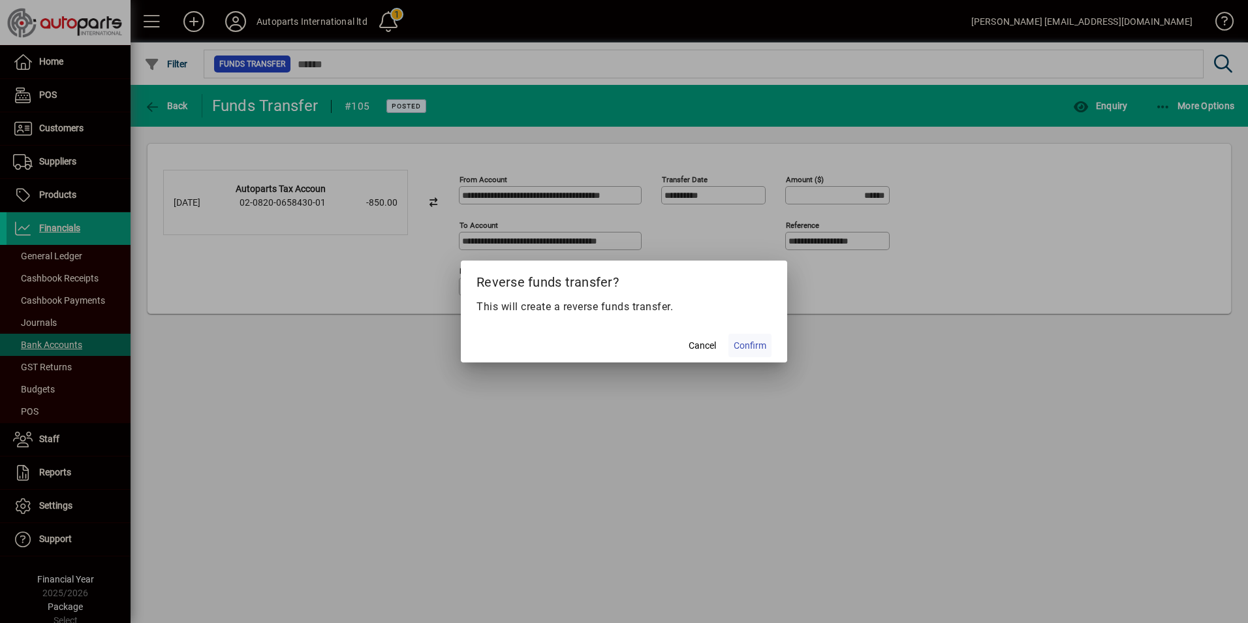
click at [759, 340] on span "Confirm" at bounding box center [750, 346] width 33 height 14
type input "*******"
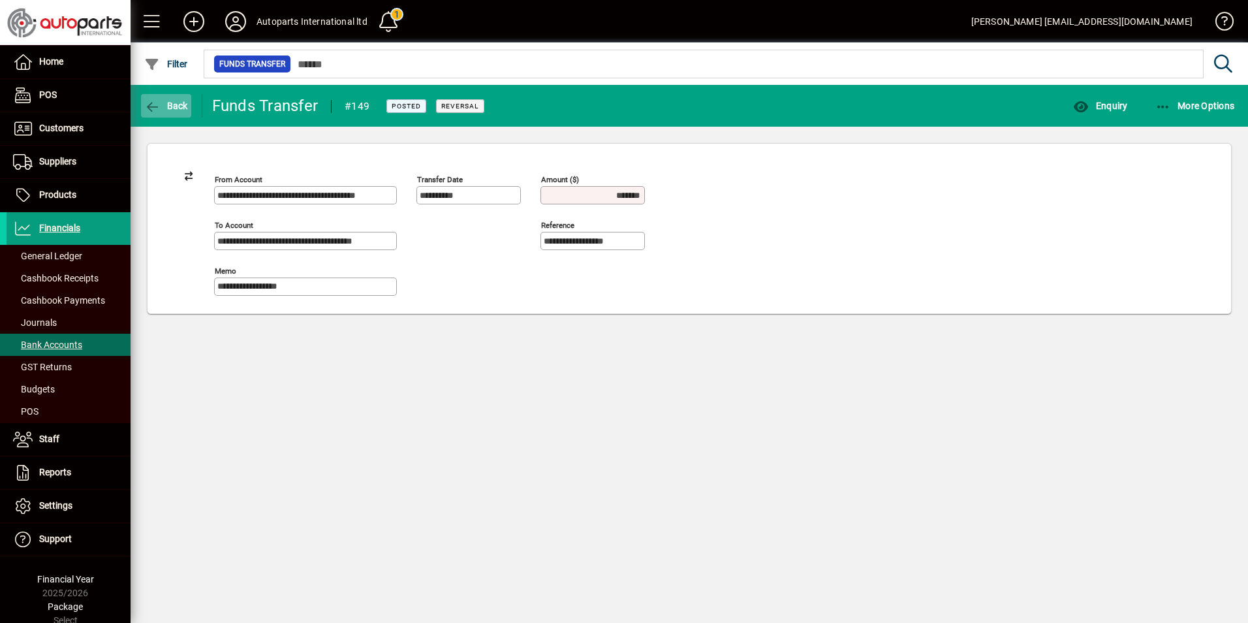
click at [174, 108] on span "Back" at bounding box center [166, 106] width 44 height 10
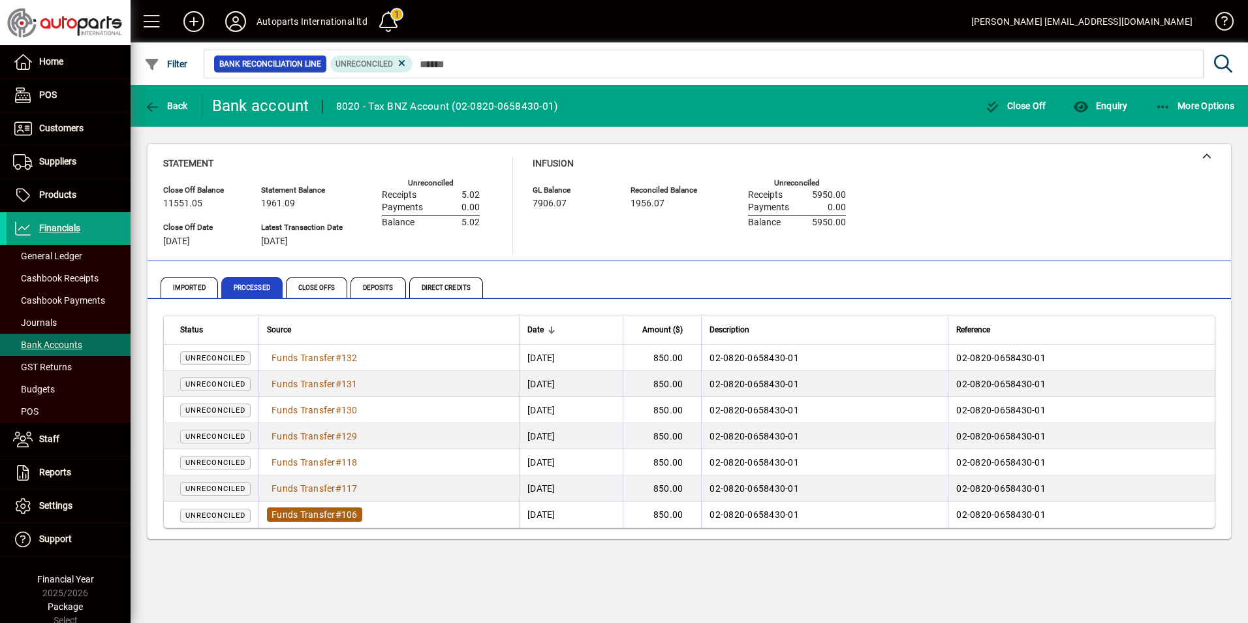
click at [307, 514] on span "Funds Transfer" at bounding box center [304, 514] width 64 height 10
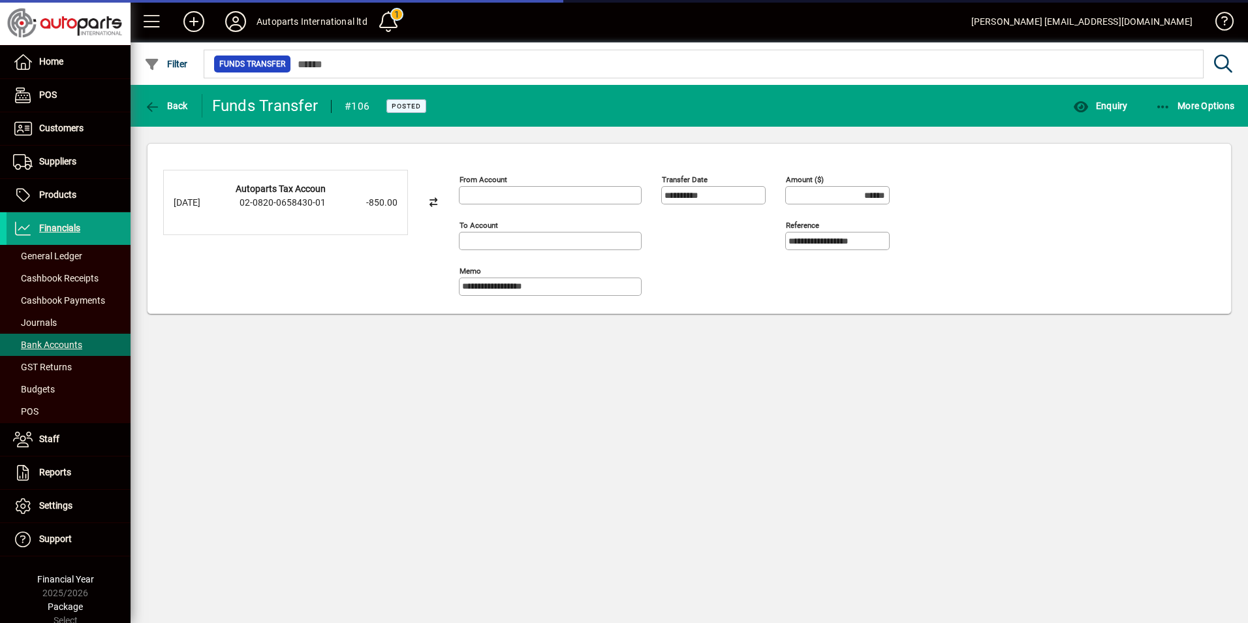
type input "**********"
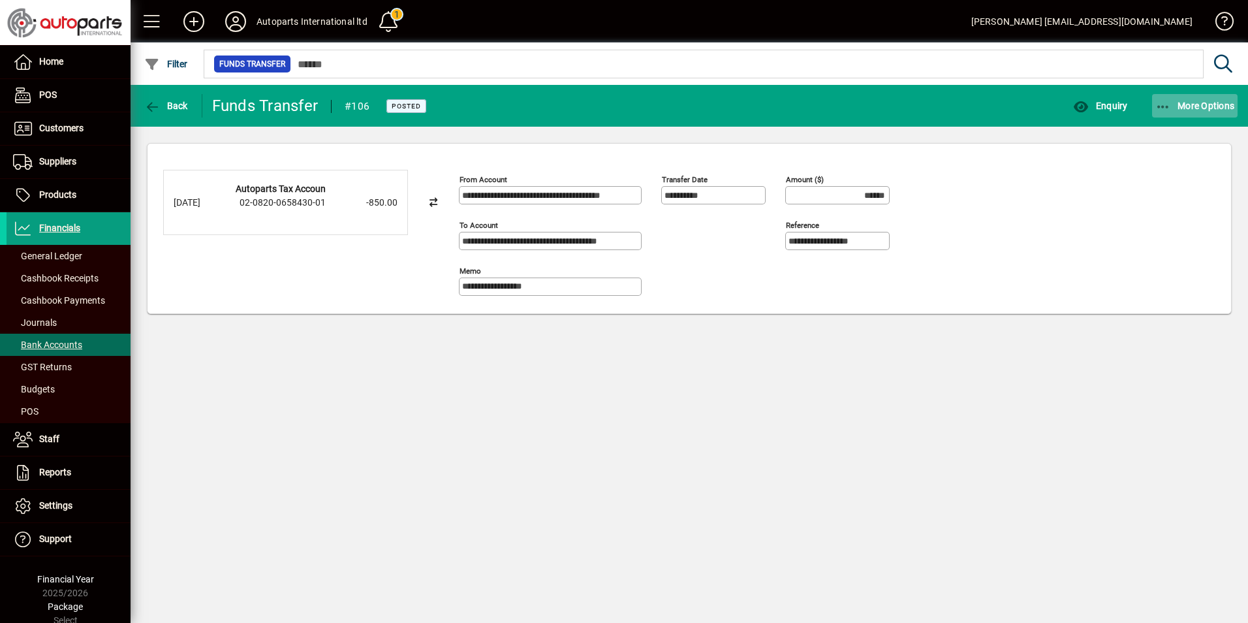
click at [1161, 103] on icon "button" at bounding box center [1163, 107] width 16 height 13
click at [1147, 133] on span "Reverse" at bounding box center [1183, 135] width 110 height 16
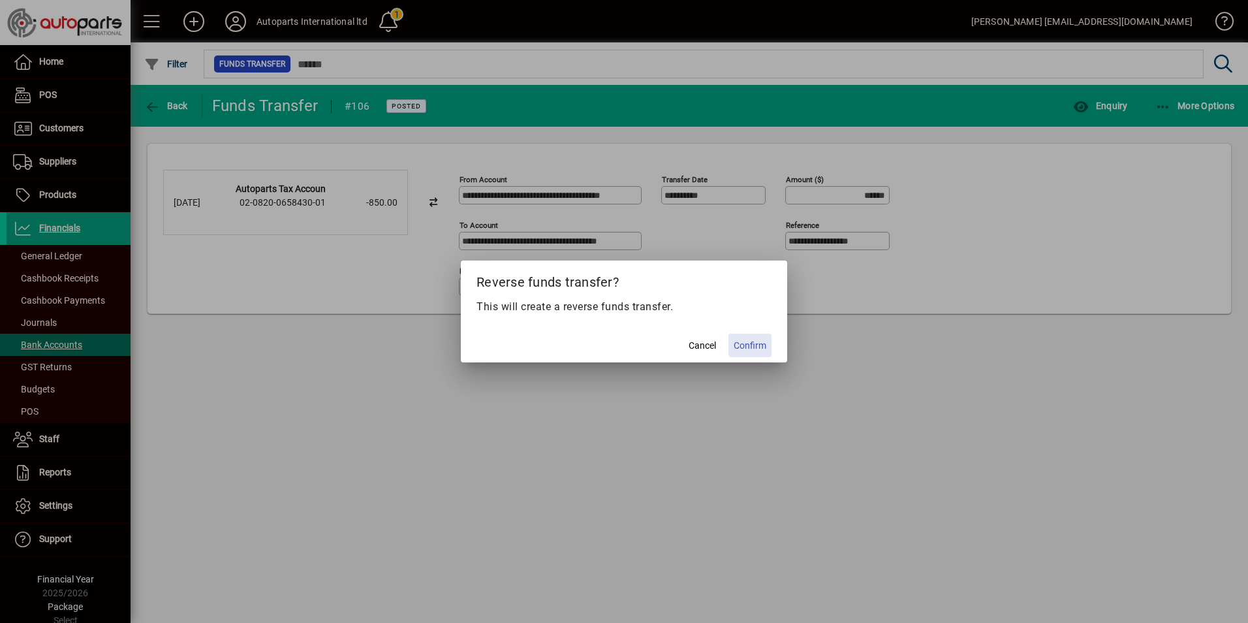
click at [758, 341] on span "Confirm" at bounding box center [750, 346] width 33 height 14
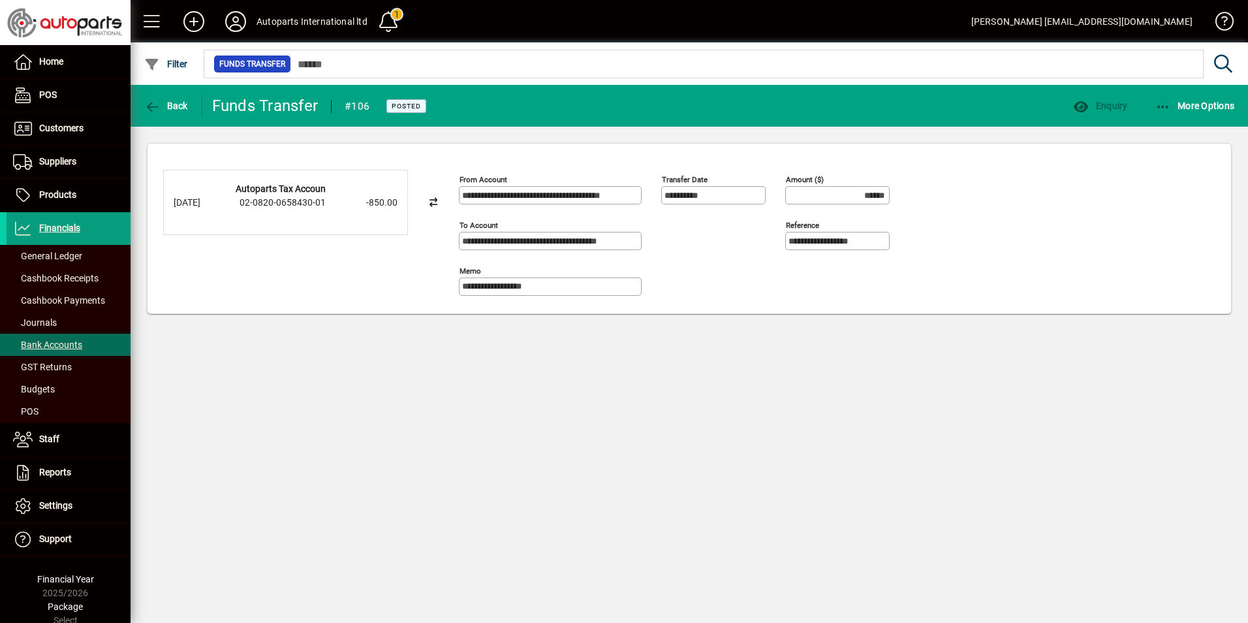
type input "*******"
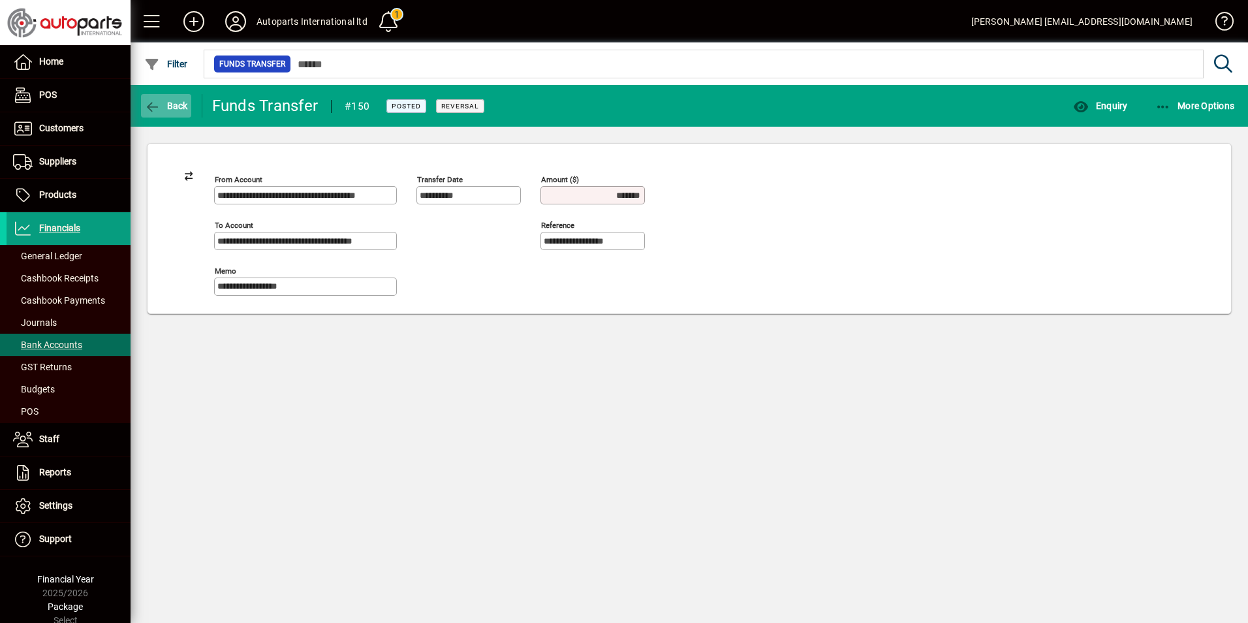
click at [172, 108] on span "Back" at bounding box center [166, 106] width 44 height 10
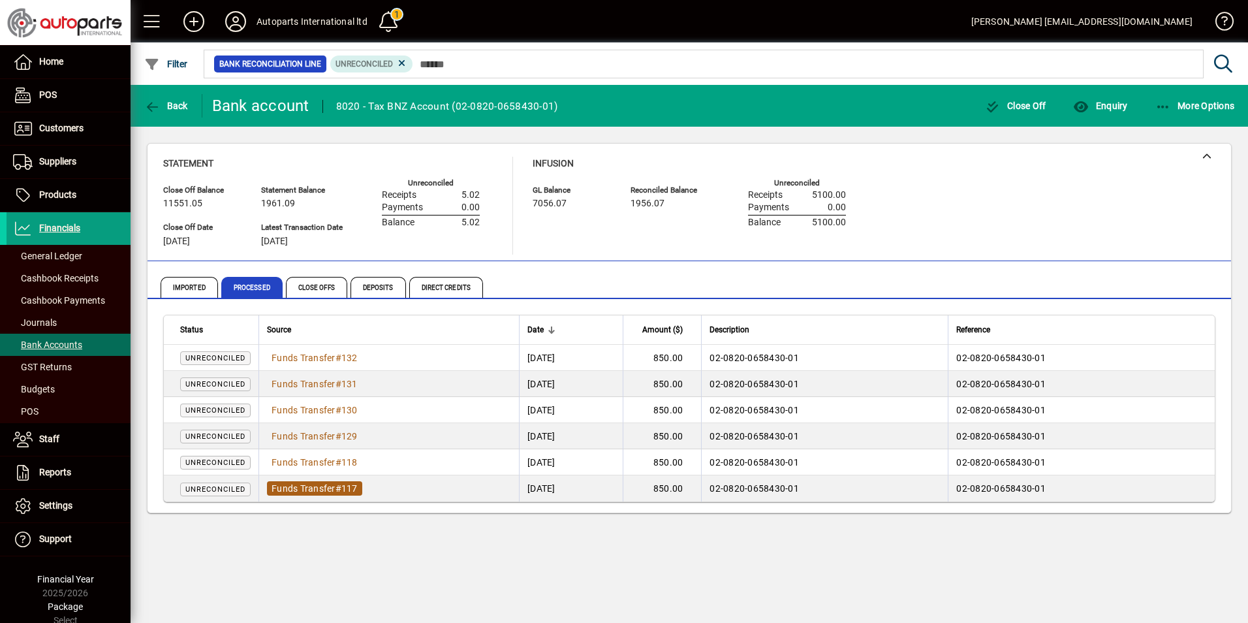
click at [287, 484] on span "Funds Transfer" at bounding box center [304, 488] width 64 height 10
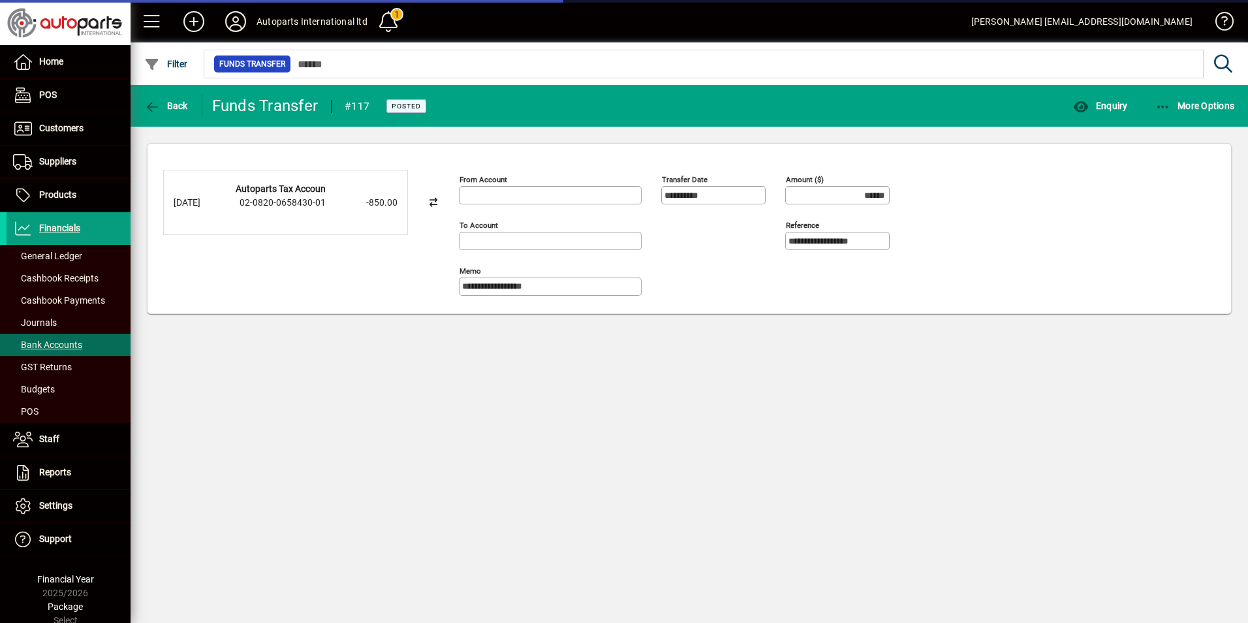
type input "**********"
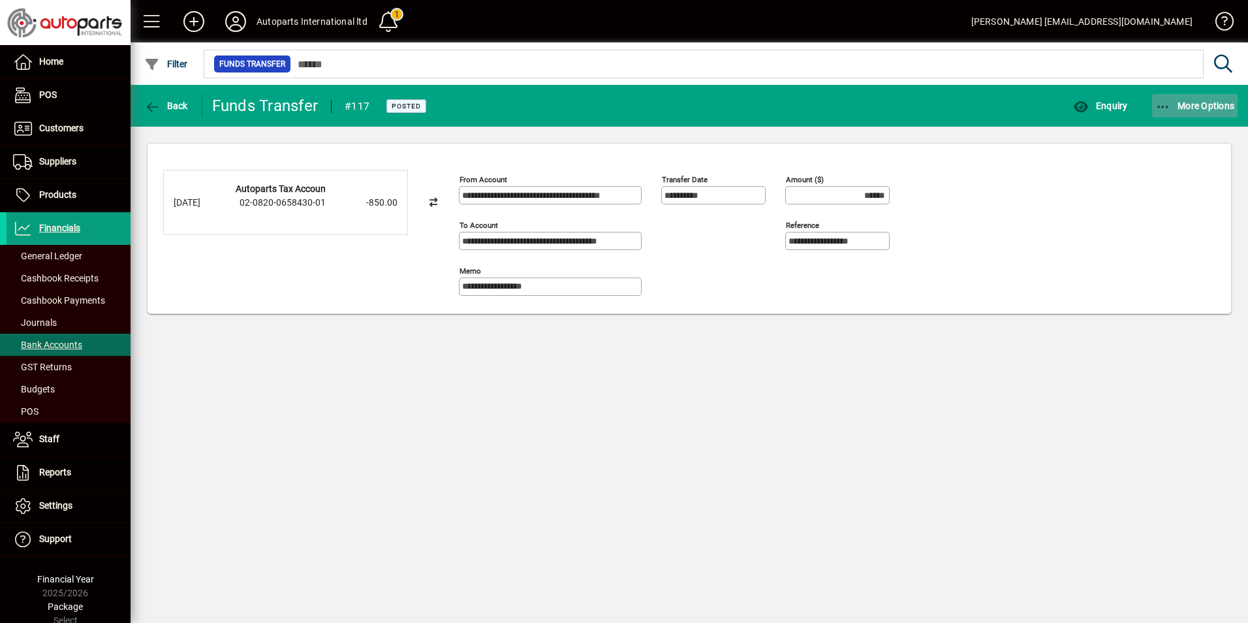
click at [1163, 106] on icon "button" at bounding box center [1163, 107] width 16 height 13
click at [1151, 136] on span "Reverse" at bounding box center [1183, 135] width 110 height 16
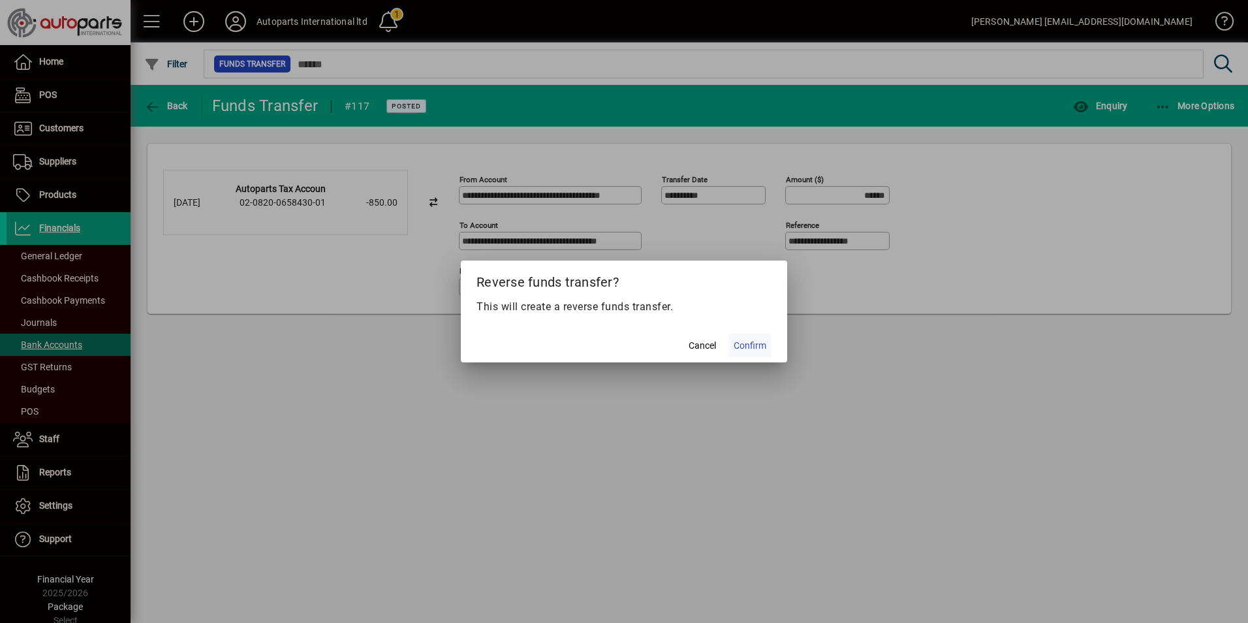
click at [759, 347] on span "Confirm" at bounding box center [750, 346] width 33 height 14
type input "*******"
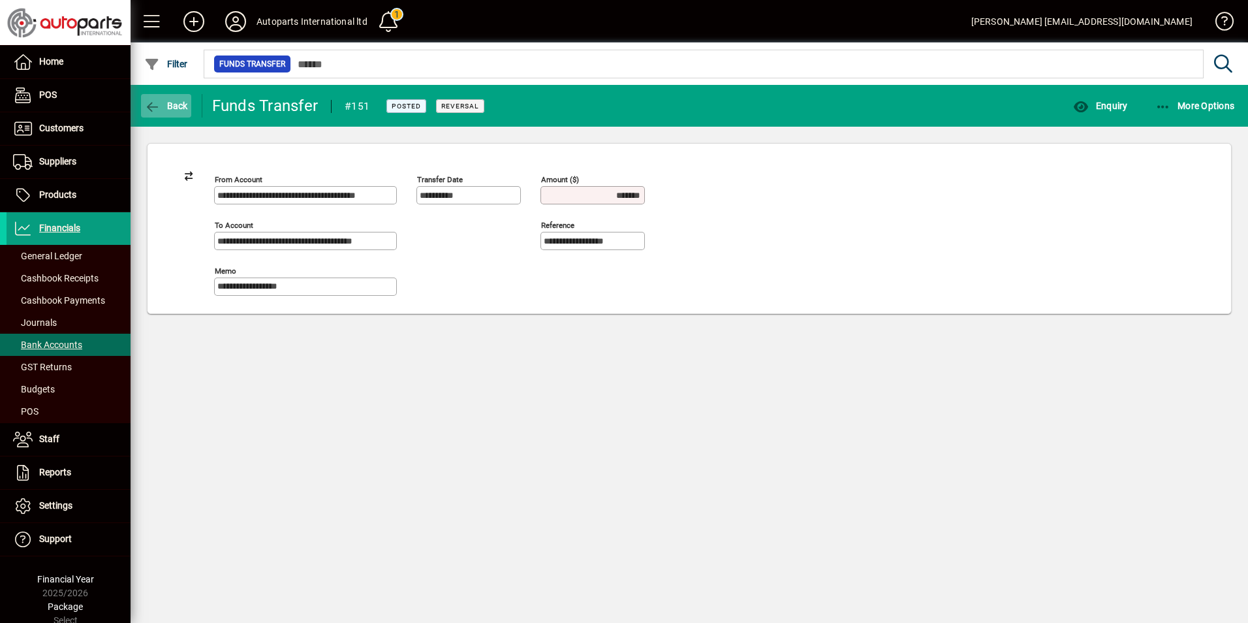
click at [160, 105] on icon "button" at bounding box center [152, 107] width 16 height 13
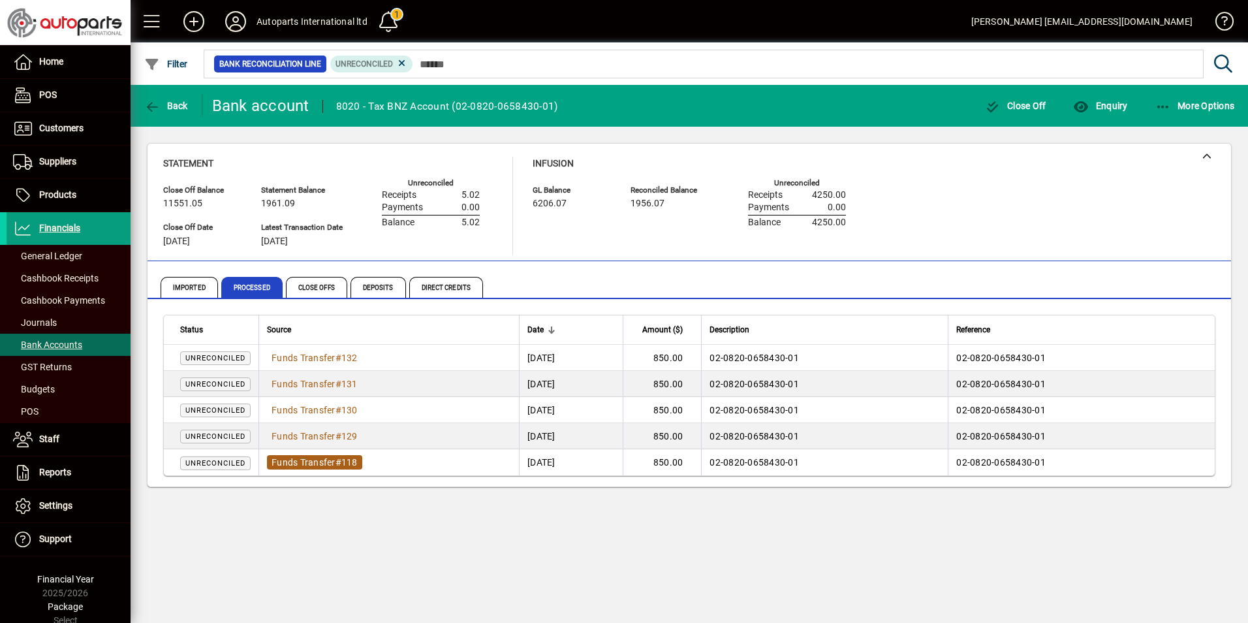
click at [320, 458] on span "Funds Transfer" at bounding box center [304, 462] width 64 height 10
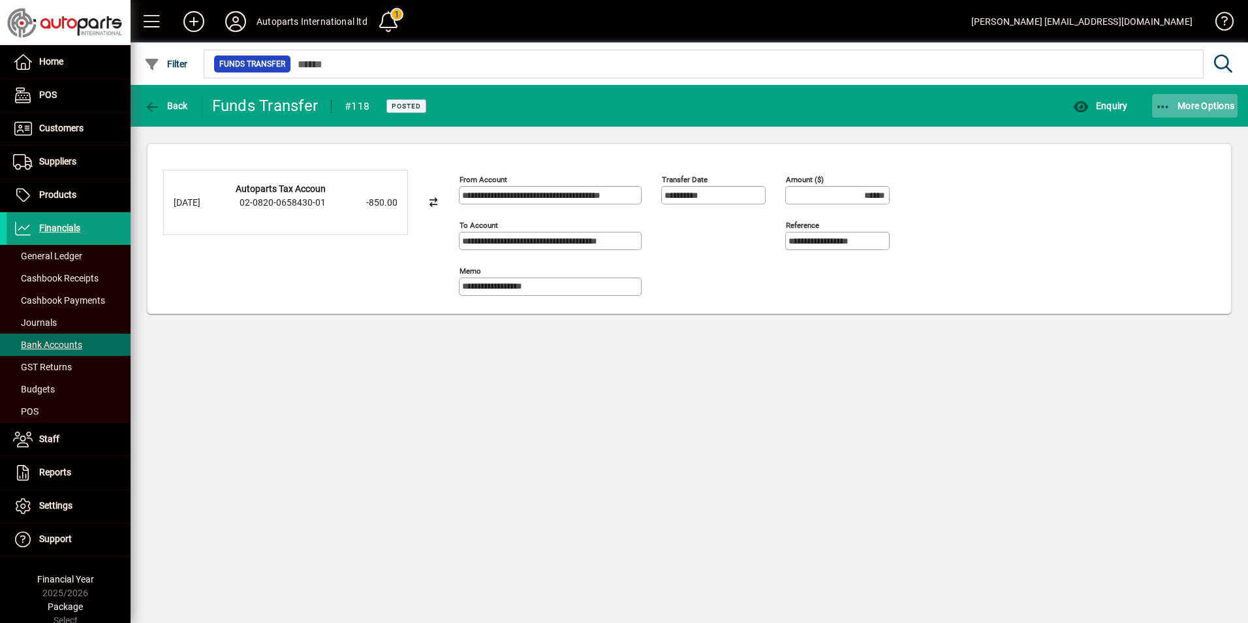
click at [1163, 97] on span "button" at bounding box center [1195, 105] width 86 height 31
click at [1144, 132] on span "Reverse" at bounding box center [1183, 135] width 110 height 16
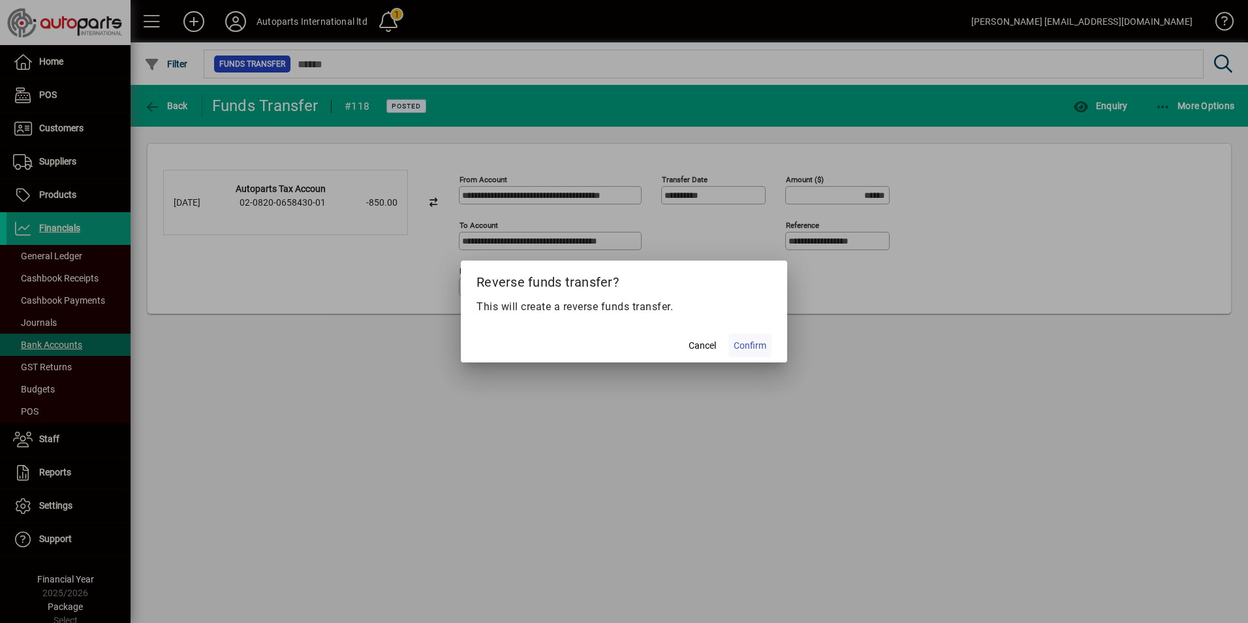
click at [755, 345] on span "Confirm" at bounding box center [750, 346] width 33 height 14
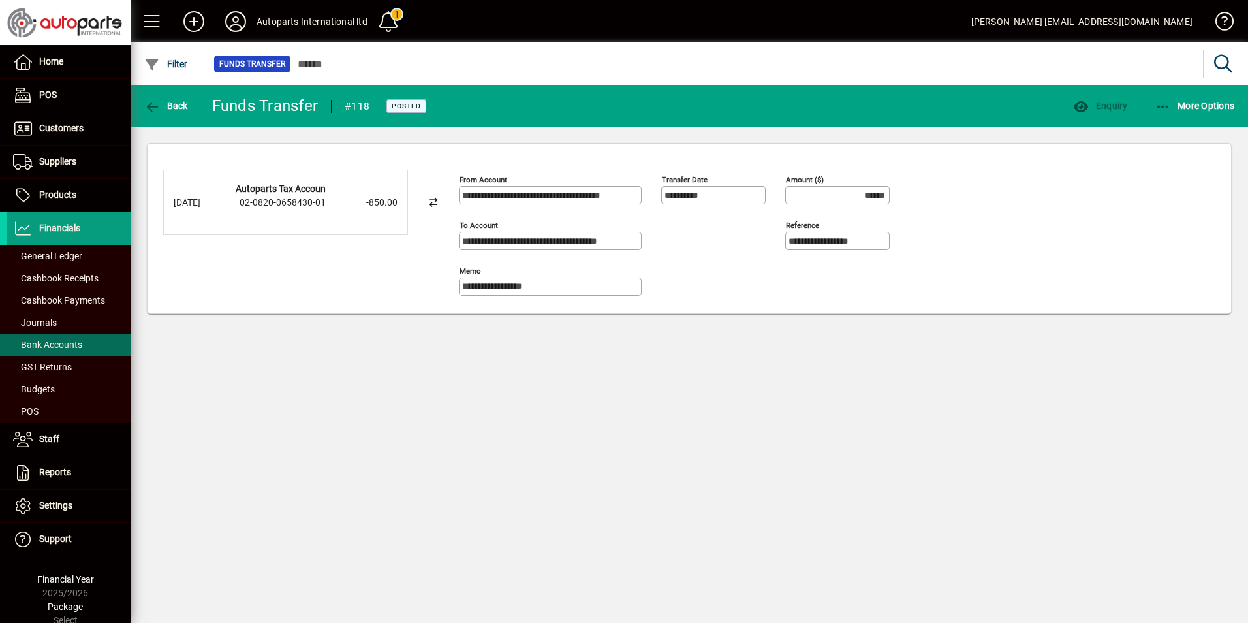
type input "*******"
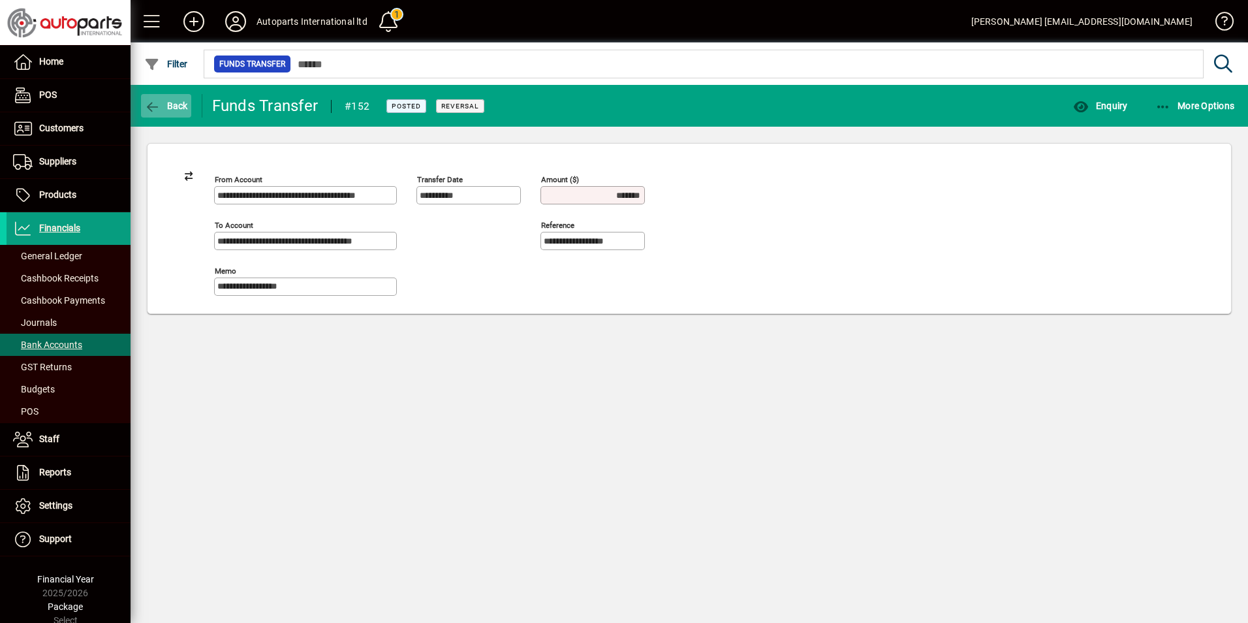
click at [159, 104] on icon "button" at bounding box center [152, 107] width 16 height 13
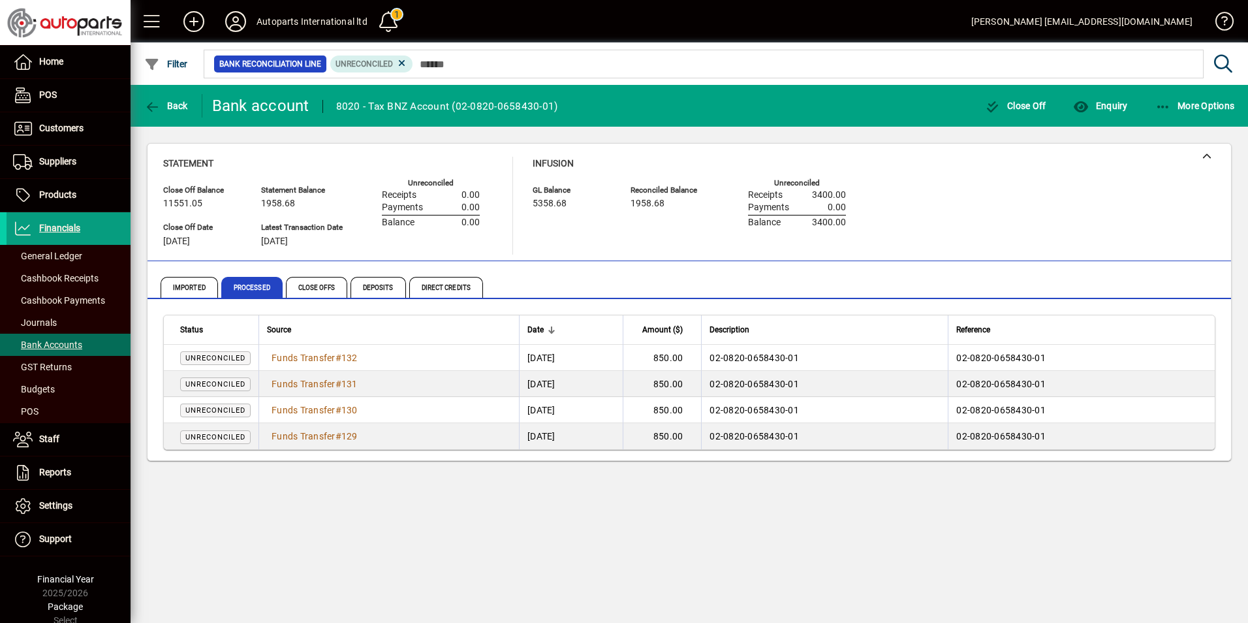
click at [565, 512] on div "Back Bank account 8020 - Tax BNZ Account (02-0820-0658430-01) Close Off Enquiry…" at bounding box center [690, 354] width 1118 height 538
click at [54, 347] on span "Bank Accounts" at bounding box center [47, 344] width 69 height 10
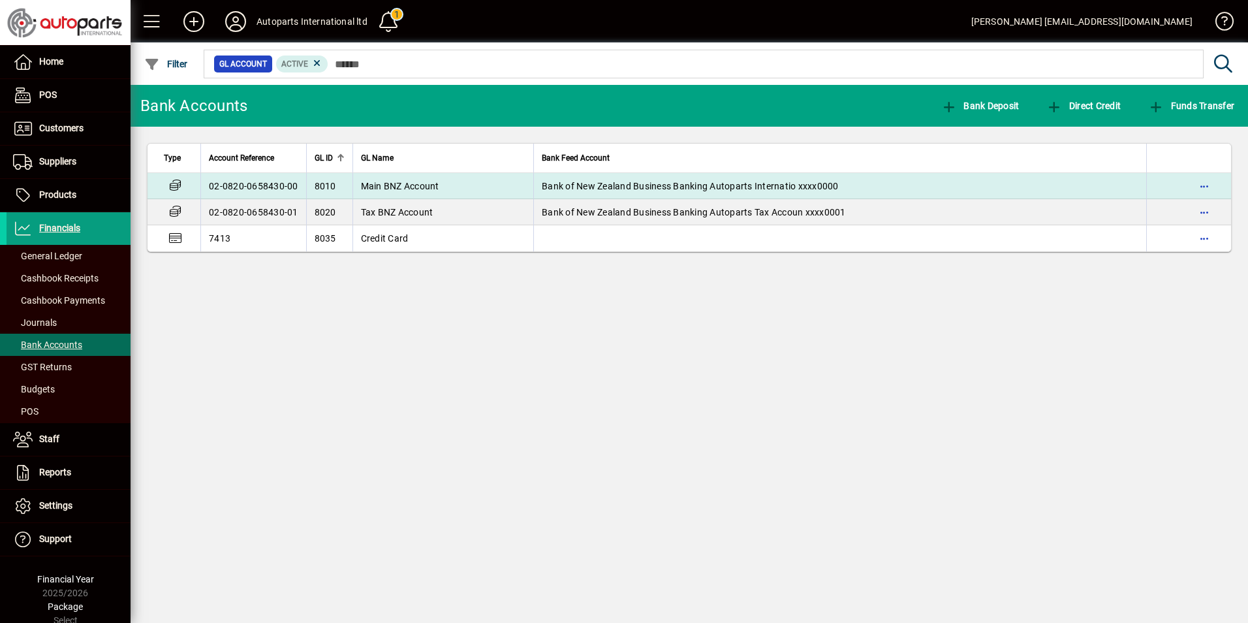
click at [370, 188] on span "Main BNZ Account" at bounding box center [400, 186] width 78 height 10
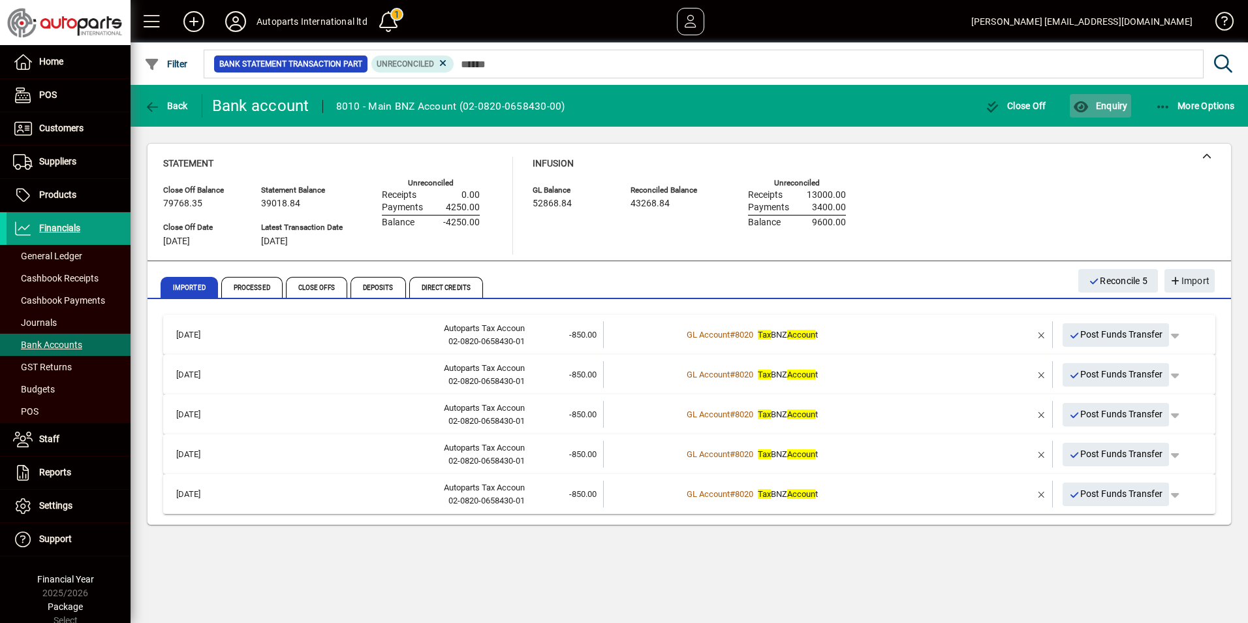
click at [1104, 102] on span "Enquiry" at bounding box center [1100, 106] width 54 height 10
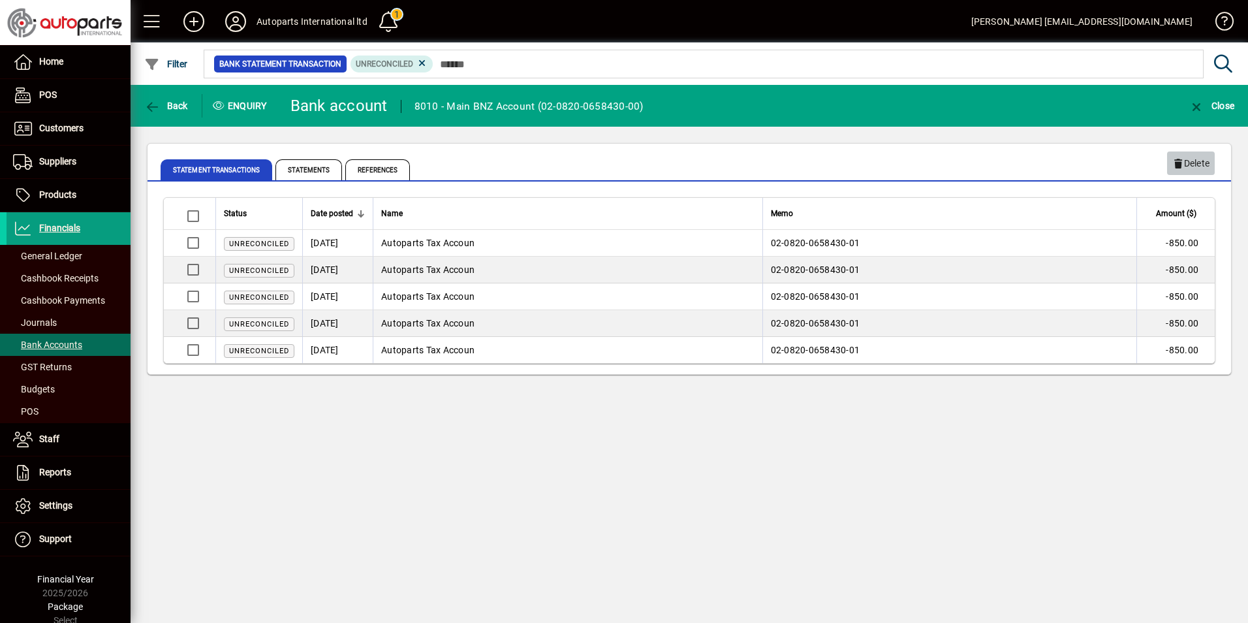
click at [1193, 164] on span "Delete" at bounding box center [1190, 164] width 37 height 22
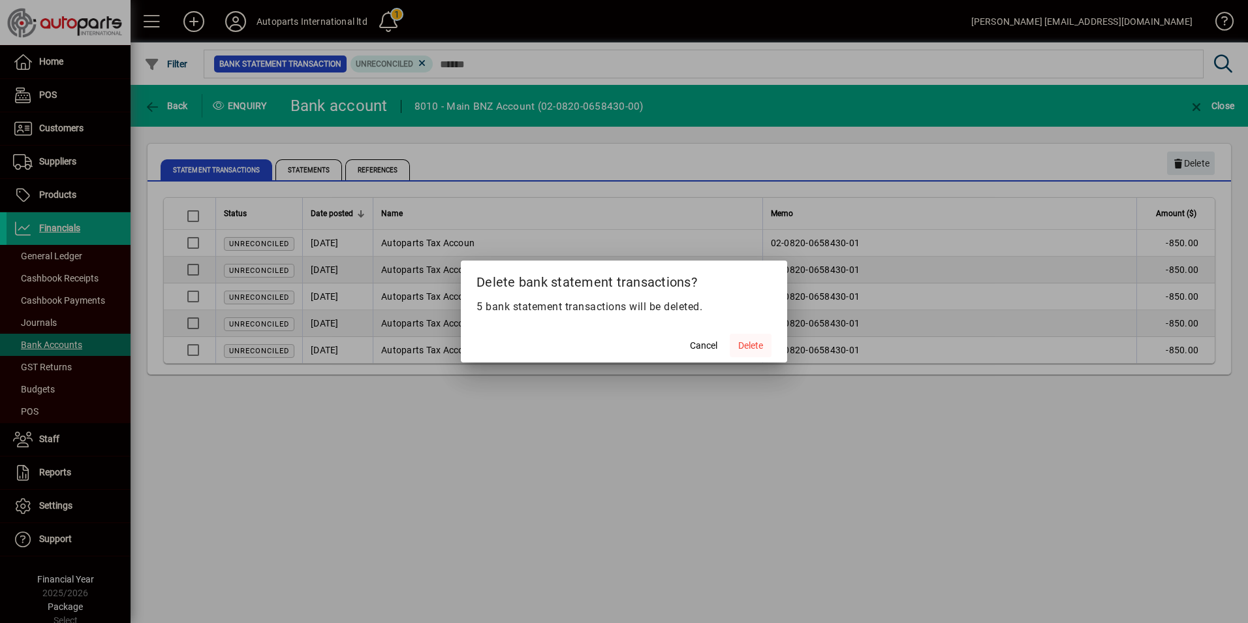
click at [749, 346] on span "Delete" at bounding box center [750, 346] width 25 height 14
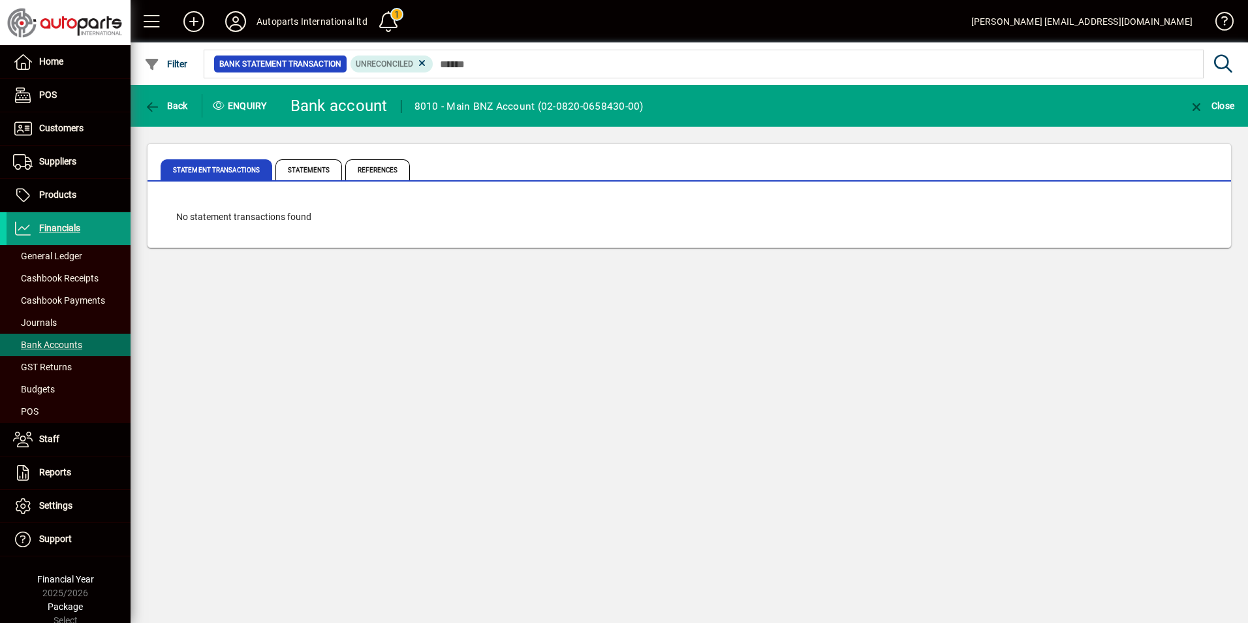
click at [70, 226] on span "Financials" at bounding box center [59, 228] width 41 height 10
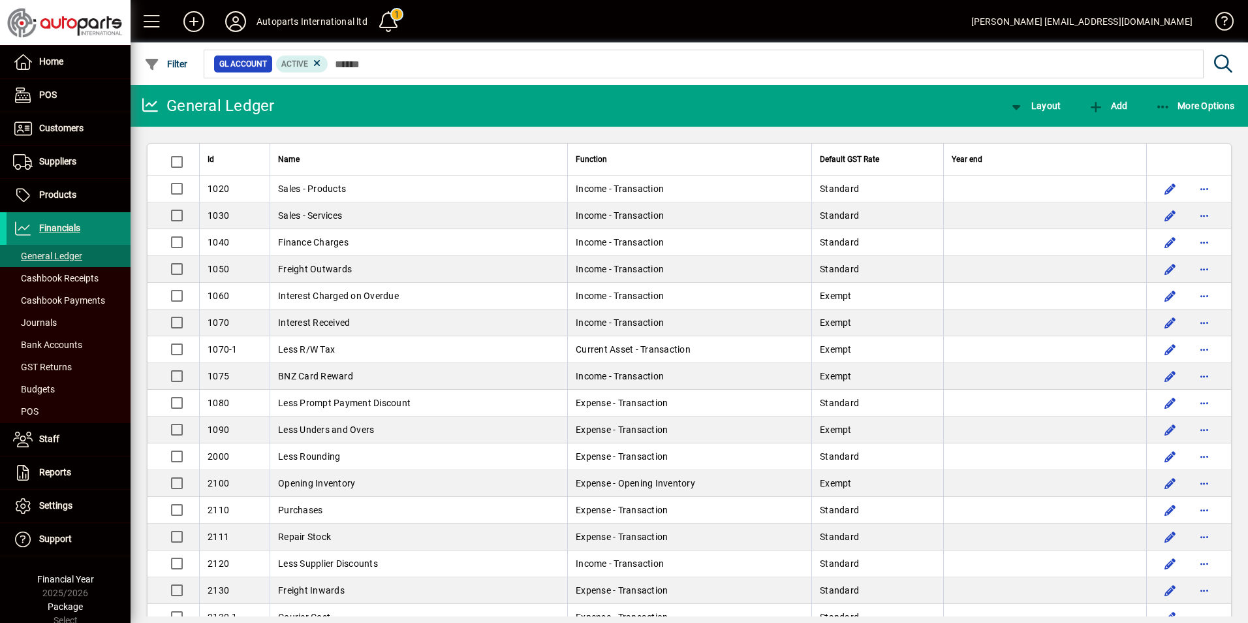
click at [72, 226] on span "Financials" at bounding box center [59, 228] width 41 height 10
click at [57, 345] on span "Bank Accounts" at bounding box center [47, 344] width 69 height 10
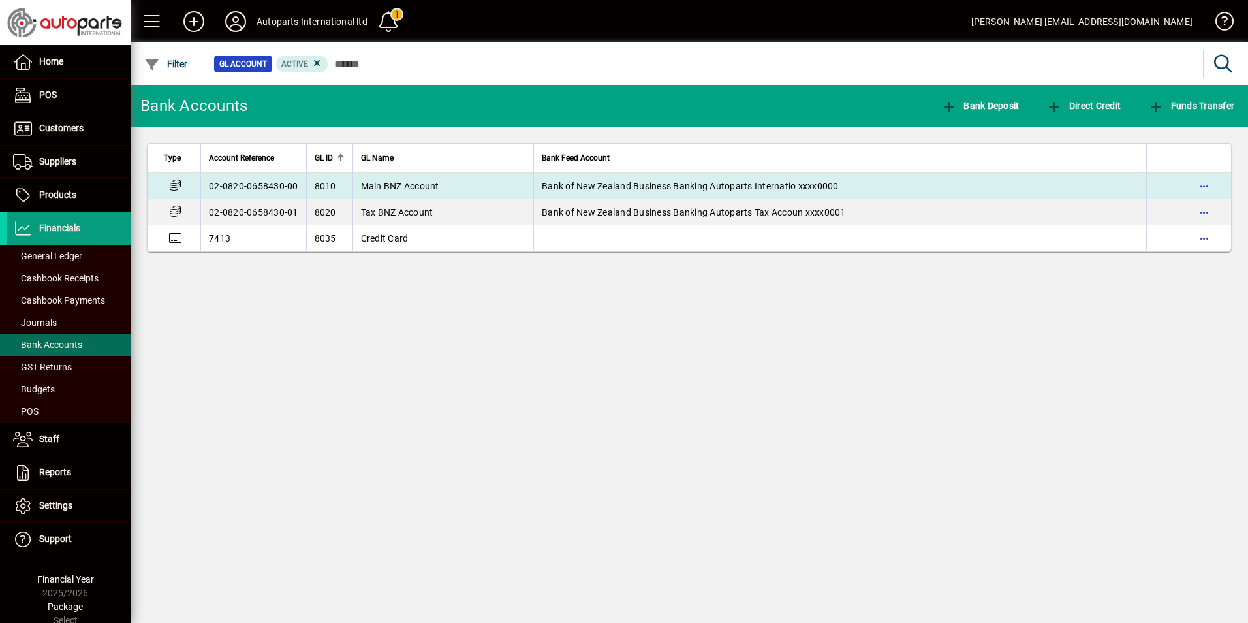
click at [394, 184] on span "Main BNZ Account" at bounding box center [400, 186] width 78 height 10
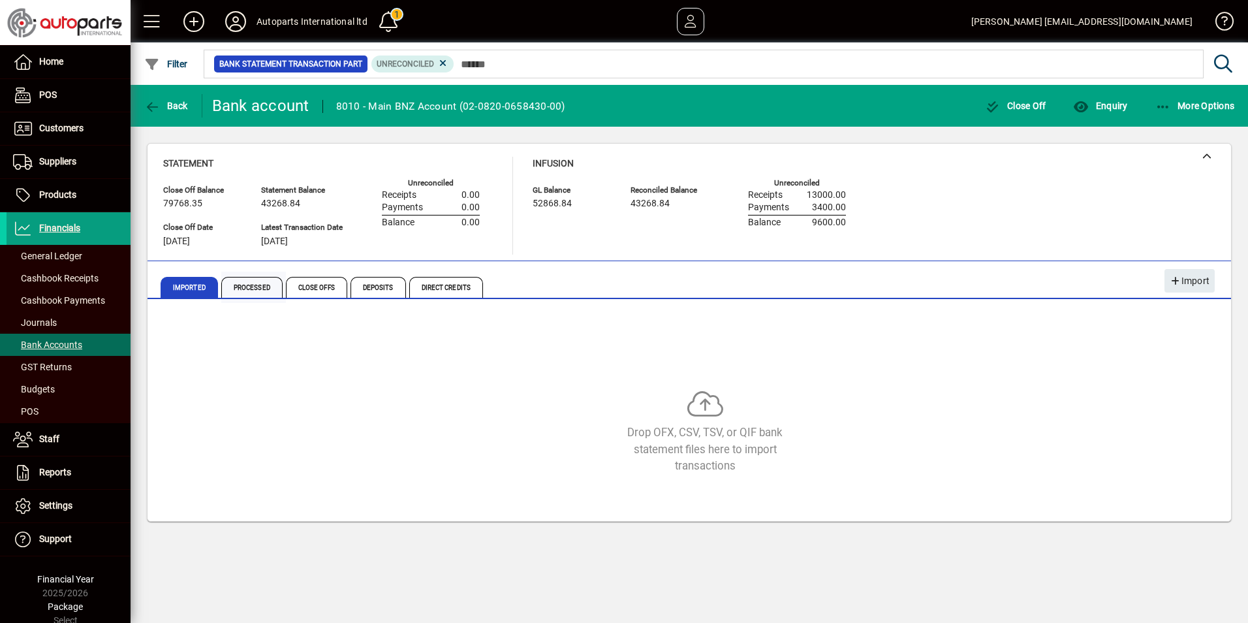
click at [246, 285] on span "Processed" at bounding box center [251, 287] width 61 height 21
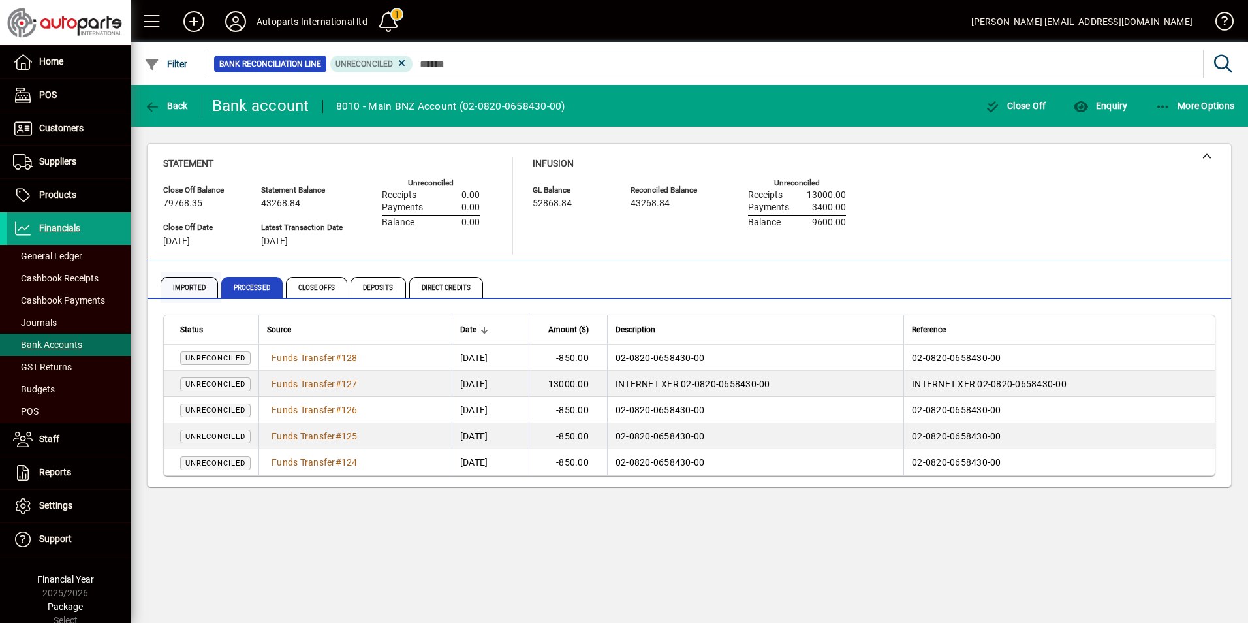
click at [191, 289] on span "Imported" at bounding box center [189, 287] width 57 height 21
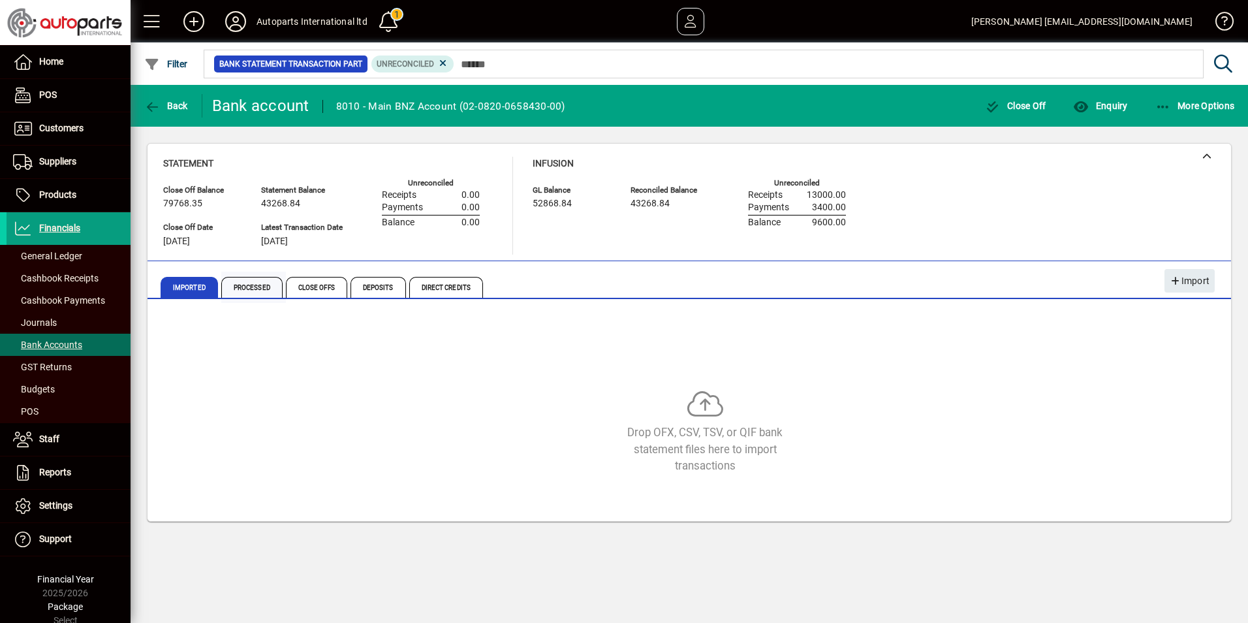
click at [245, 292] on span "Processed" at bounding box center [251, 287] width 61 height 21
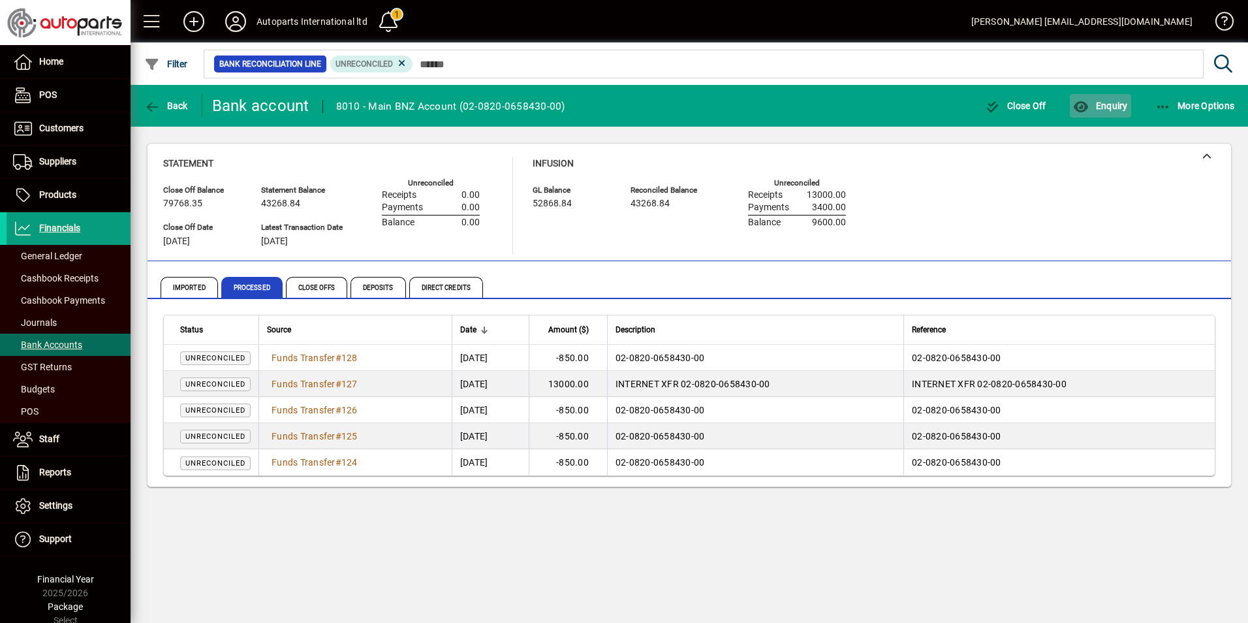
click at [1109, 110] on span "Enquiry" at bounding box center [1100, 106] width 54 height 10
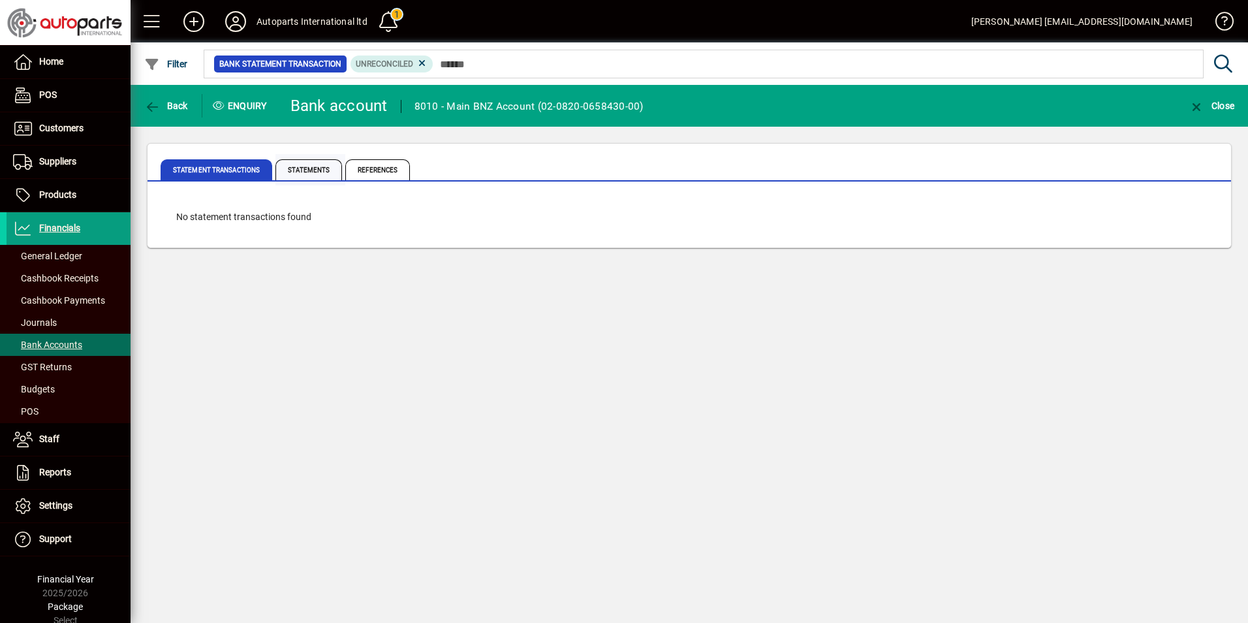
click at [305, 174] on span "Statements" at bounding box center [308, 169] width 67 height 21
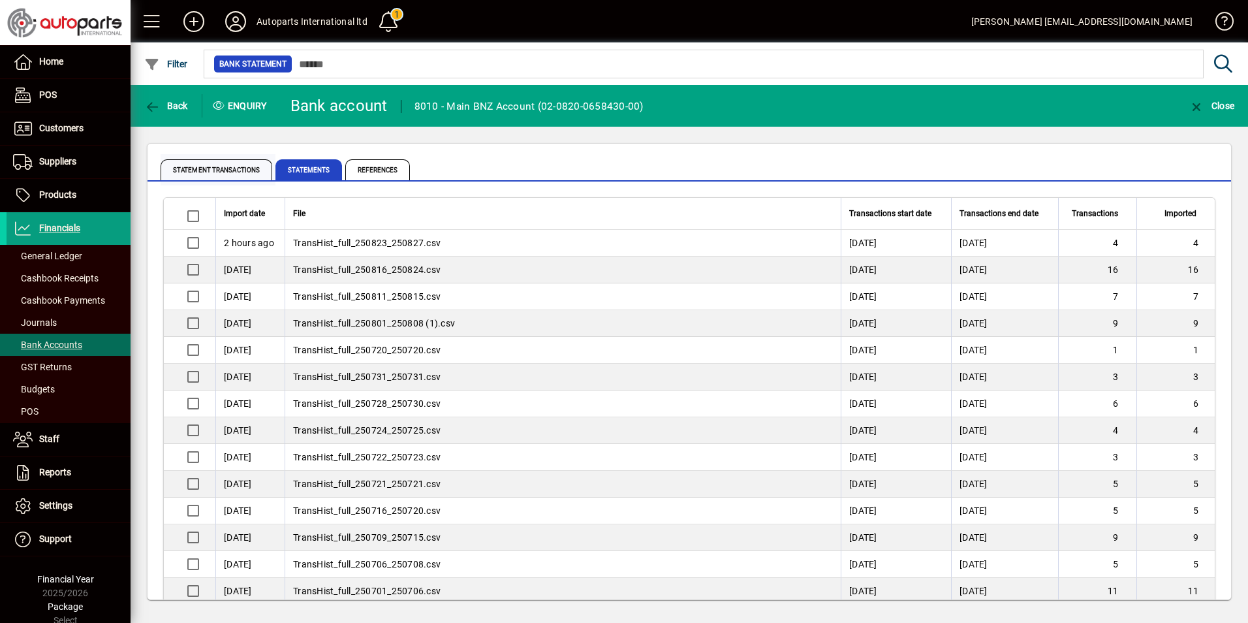
click at [219, 172] on span "Statement Transactions" at bounding box center [217, 169] width 112 height 21
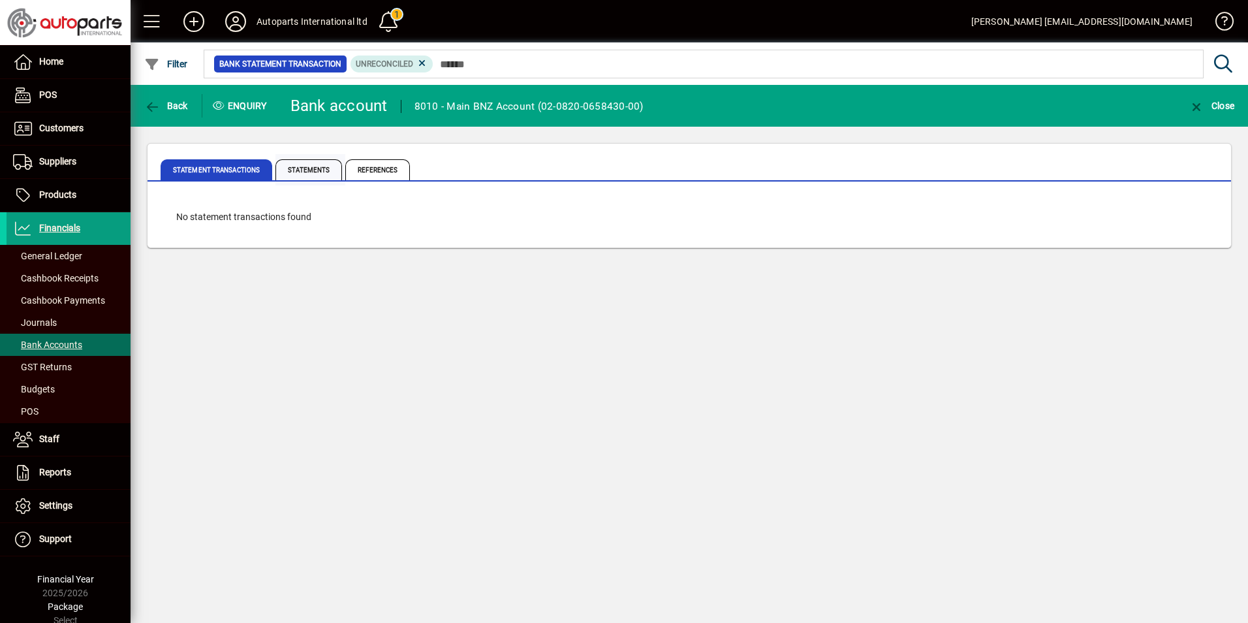
click at [320, 169] on span "Statements" at bounding box center [308, 169] width 67 height 21
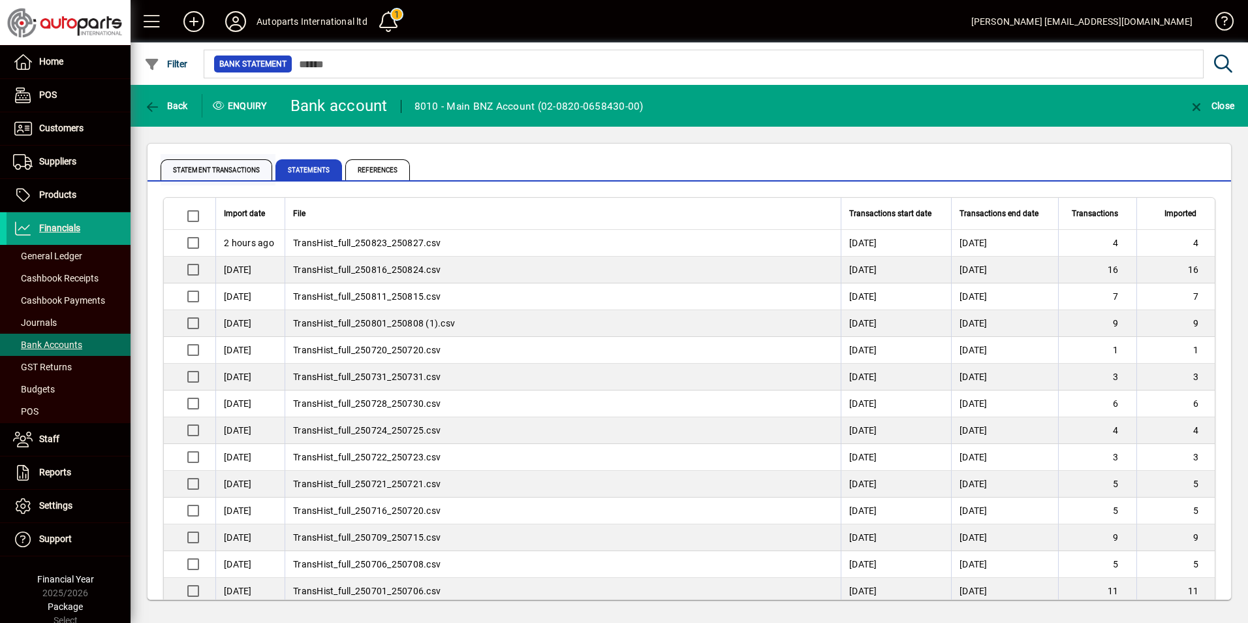
click at [184, 168] on span "Statement Transactions" at bounding box center [217, 169] width 112 height 21
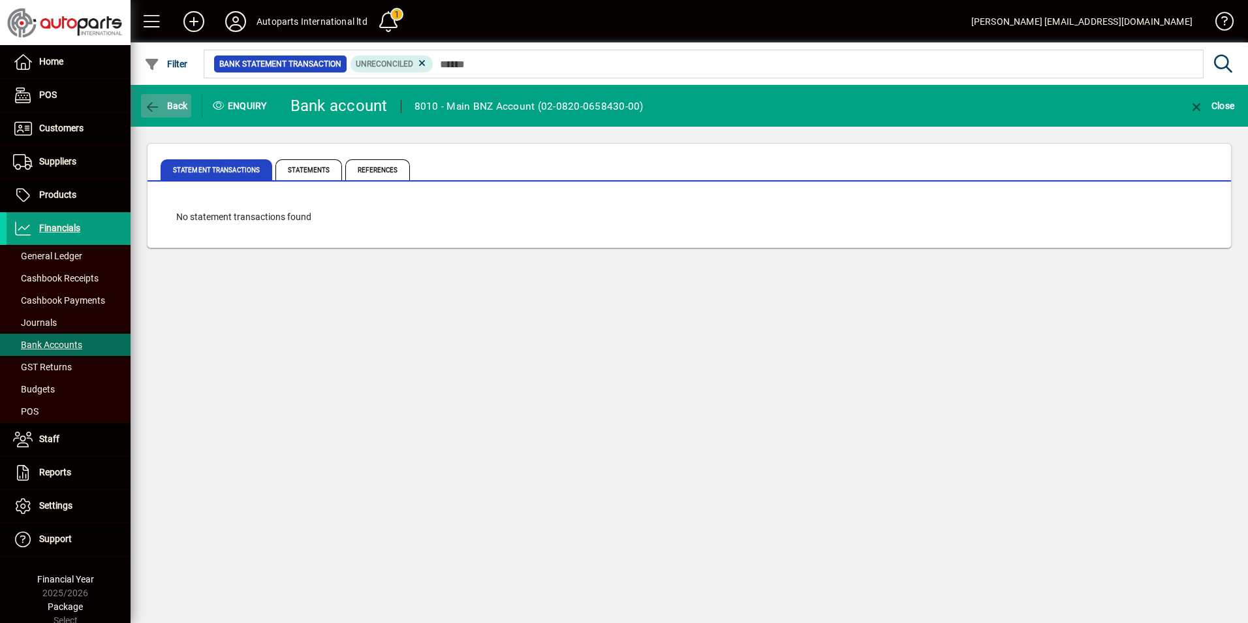
click at [158, 108] on icon "button" at bounding box center [152, 107] width 16 height 13
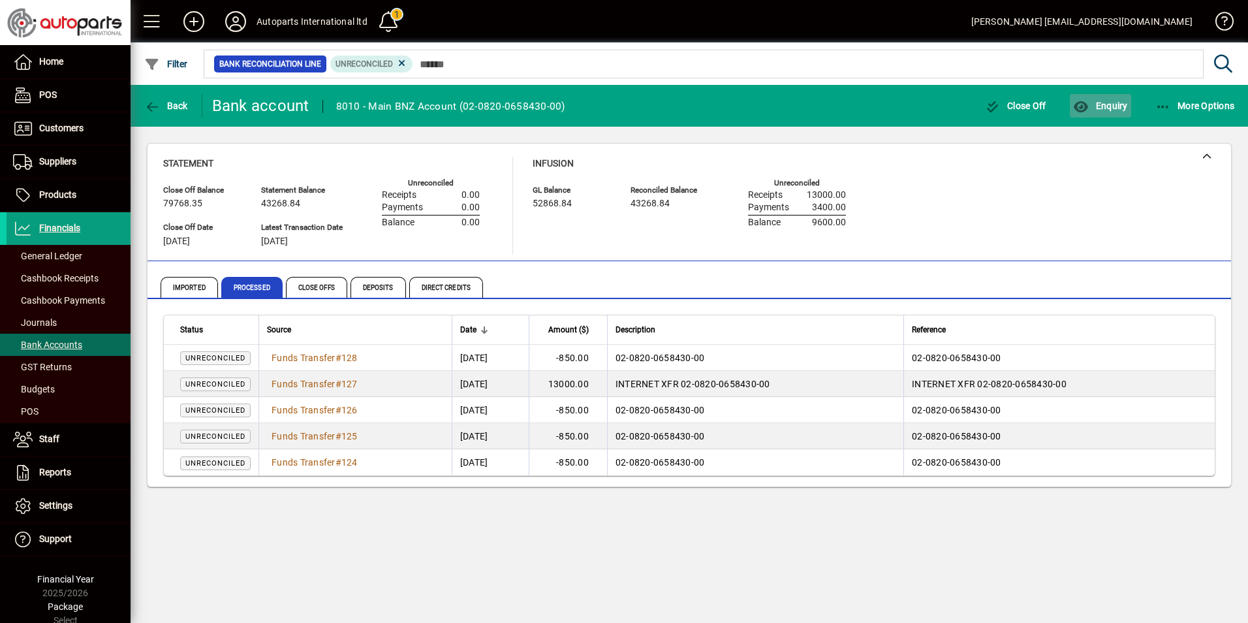
click at [1108, 107] on span "Enquiry" at bounding box center [1100, 106] width 54 height 10
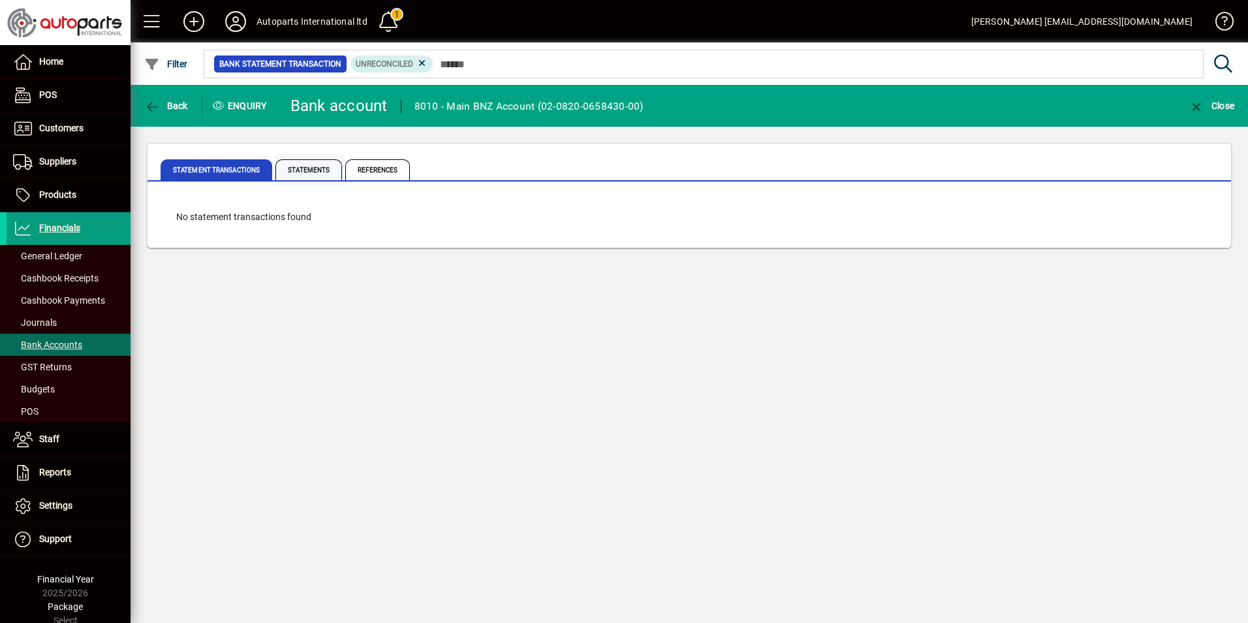
click at [301, 174] on span "Statements" at bounding box center [308, 169] width 67 height 21
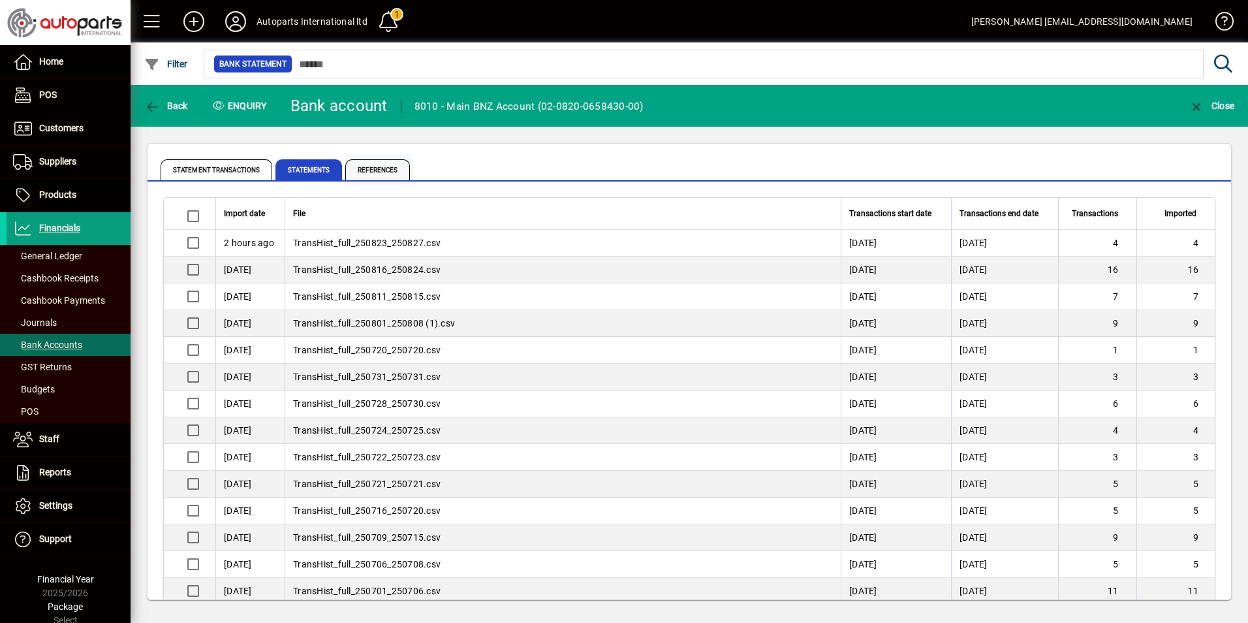
drag, startPoint x: 301, startPoint y: 174, endPoint x: 381, endPoint y: 164, distance: 80.8
click at [381, 164] on span "References" at bounding box center [377, 169] width 65 height 21
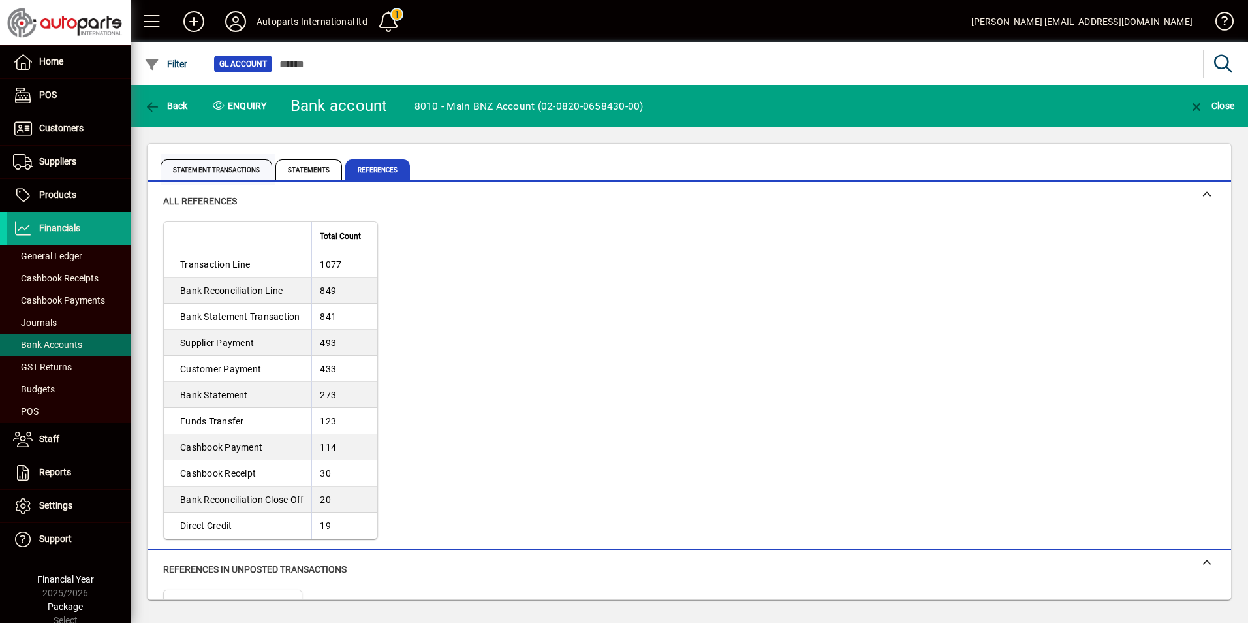
click at [215, 166] on span "Statement Transactions" at bounding box center [217, 169] width 112 height 21
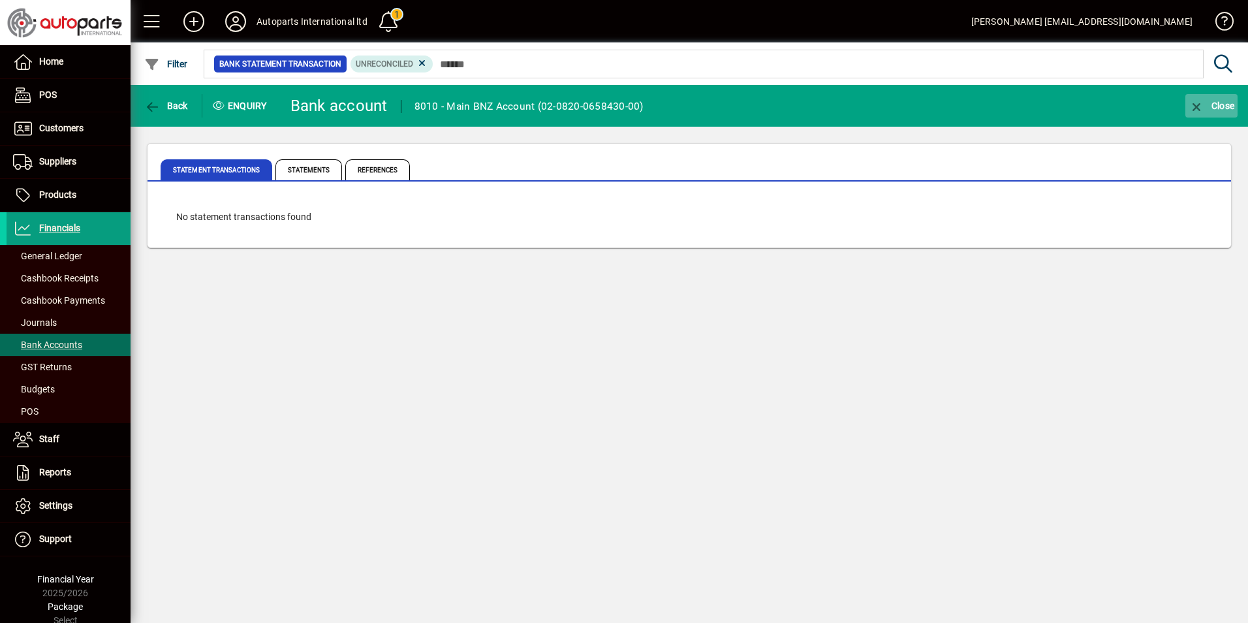
click at [1191, 110] on icon "button" at bounding box center [1197, 107] width 16 height 13
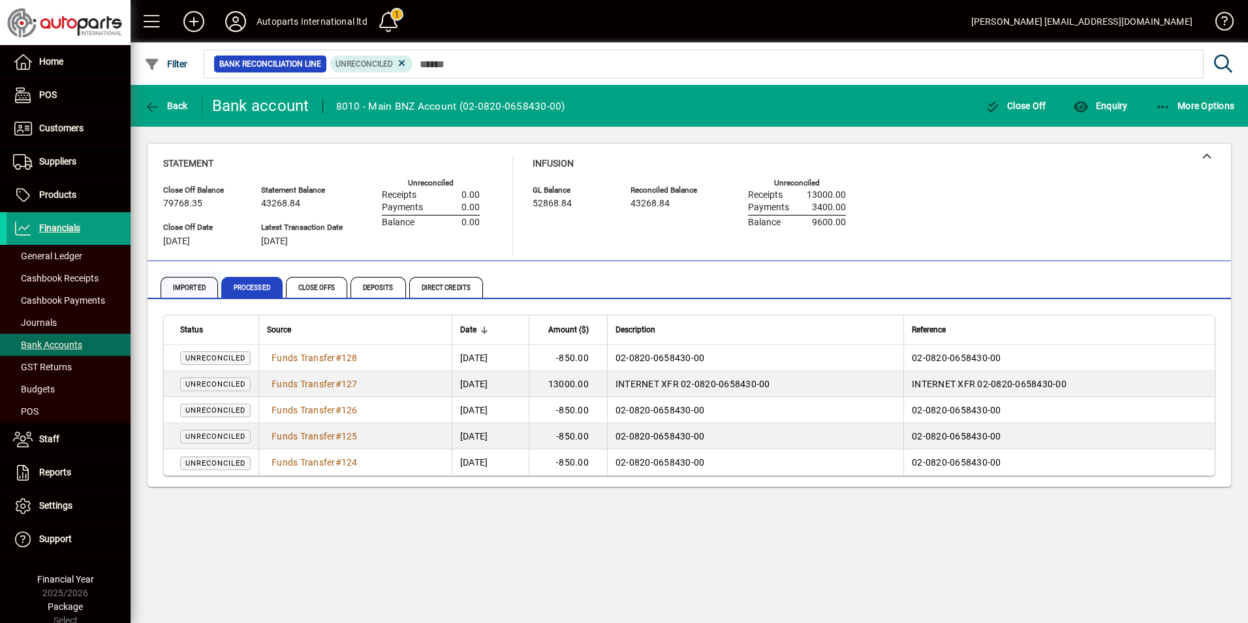
click at [190, 293] on span "Imported" at bounding box center [189, 287] width 57 height 21
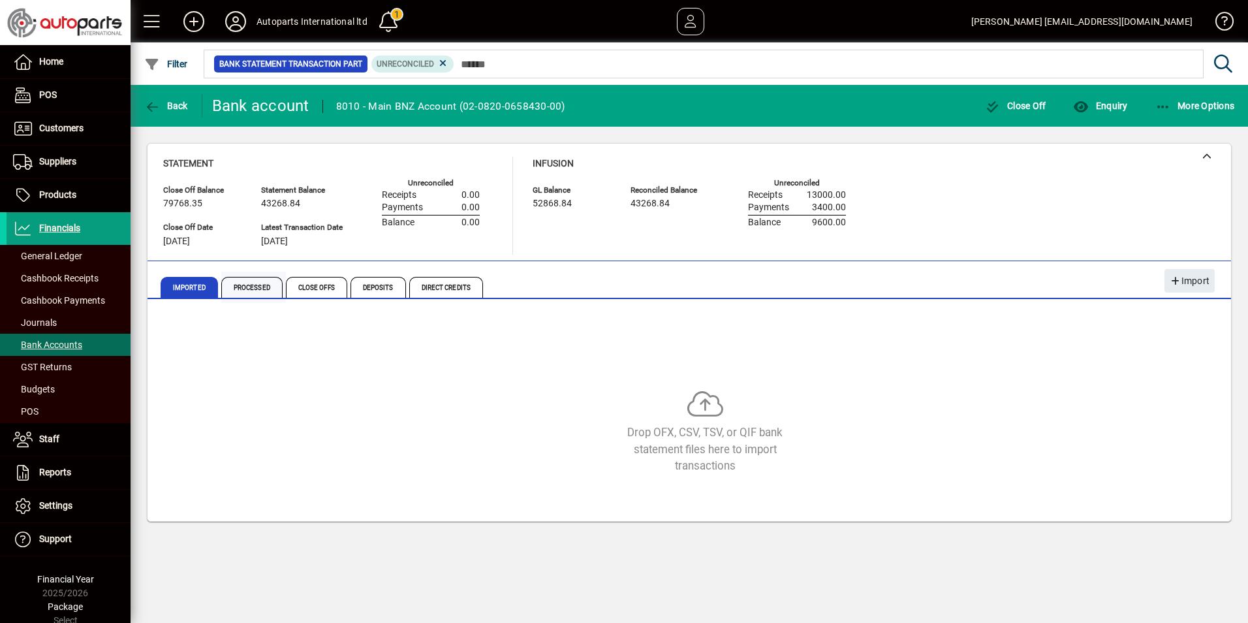
click at [257, 290] on span "Processed" at bounding box center [251, 287] width 61 height 21
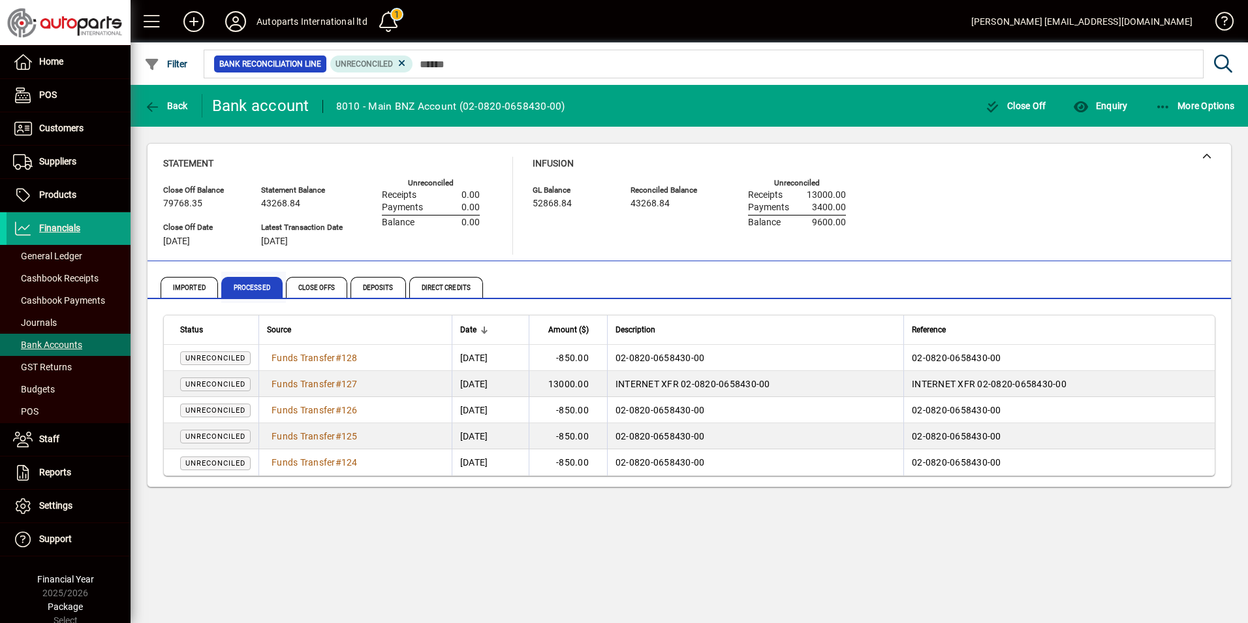
click at [244, 287] on span "Processed" at bounding box center [251, 287] width 61 height 21
click at [202, 290] on span "Imported" at bounding box center [189, 287] width 57 height 21
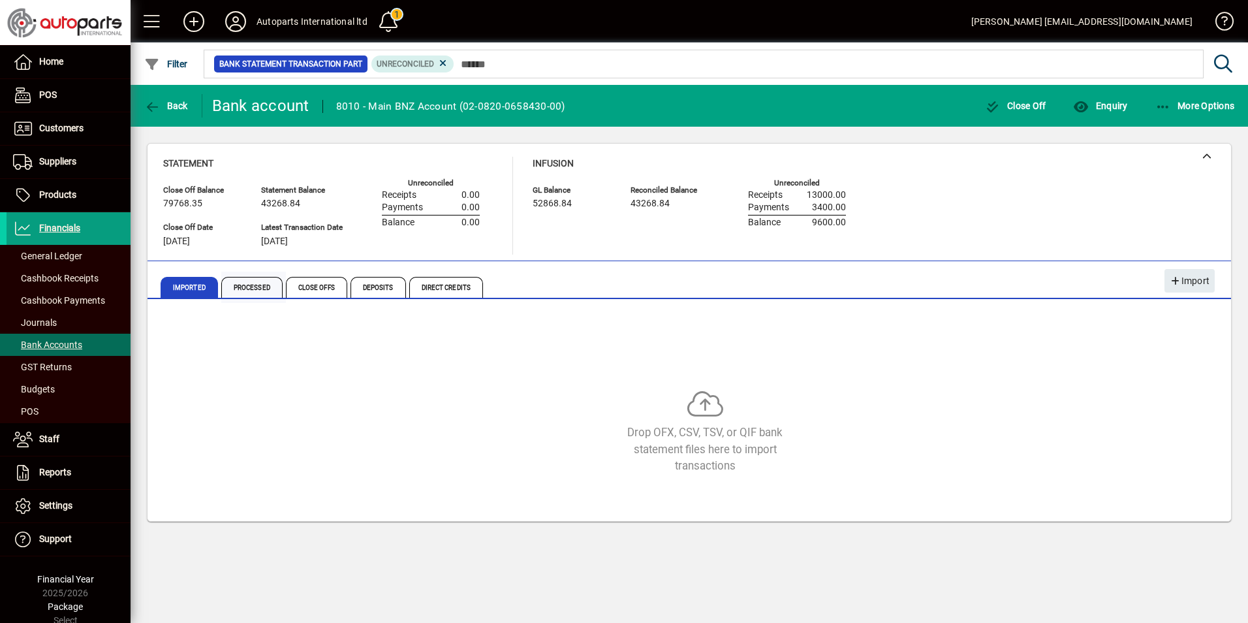
click at [259, 292] on span "Processed" at bounding box center [251, 287] width 61 height 21
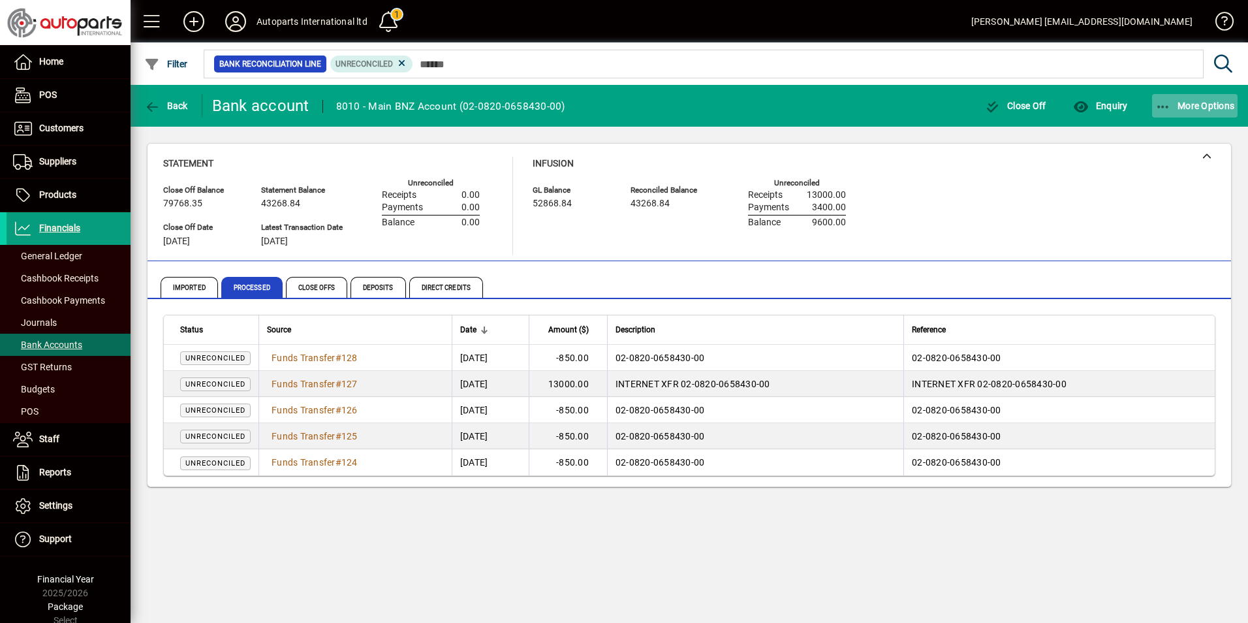
click at [1166, 110] on icon "button" at bounding box center [1163, 107] width 16 height 13
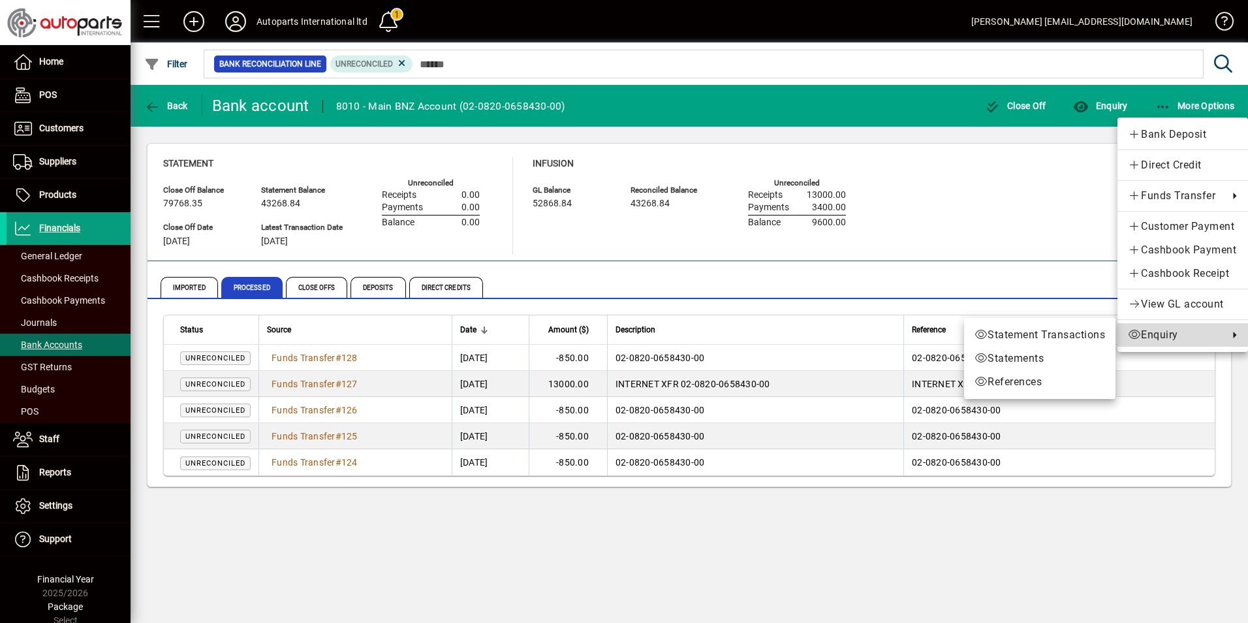
click at [1156, 336] on span "Enquiry" at bounding box center [1175, 335] width 94 height 16
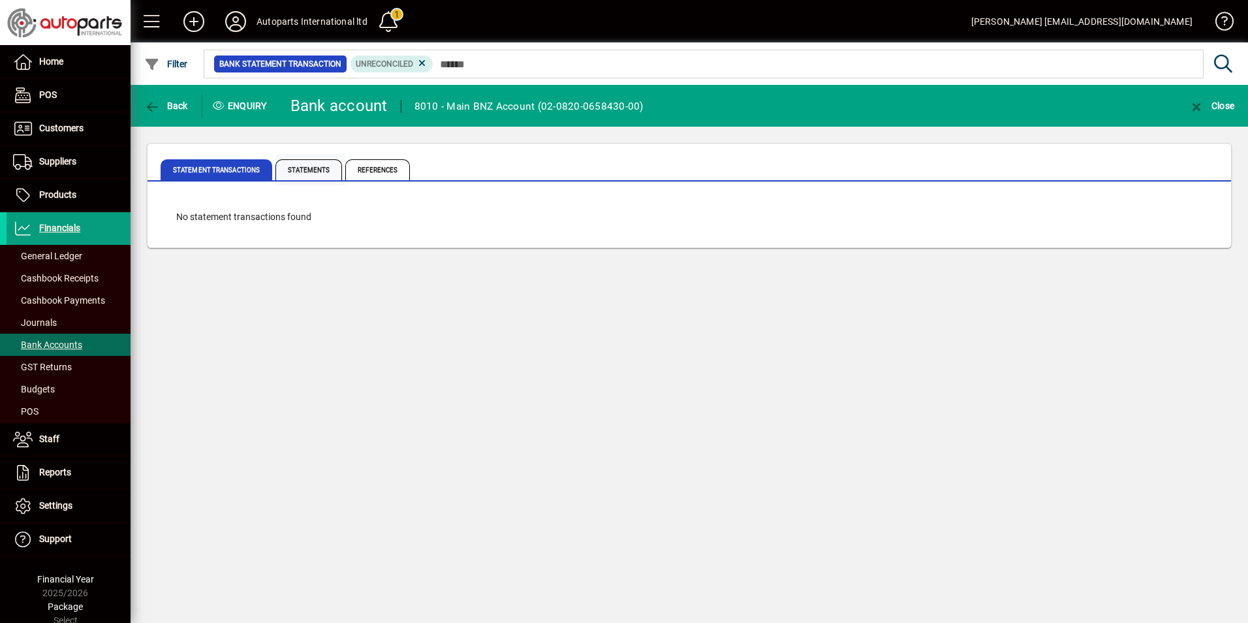
click at [294, 168] on span "Statements" at bounding box center [308, 169] width 67 height 21
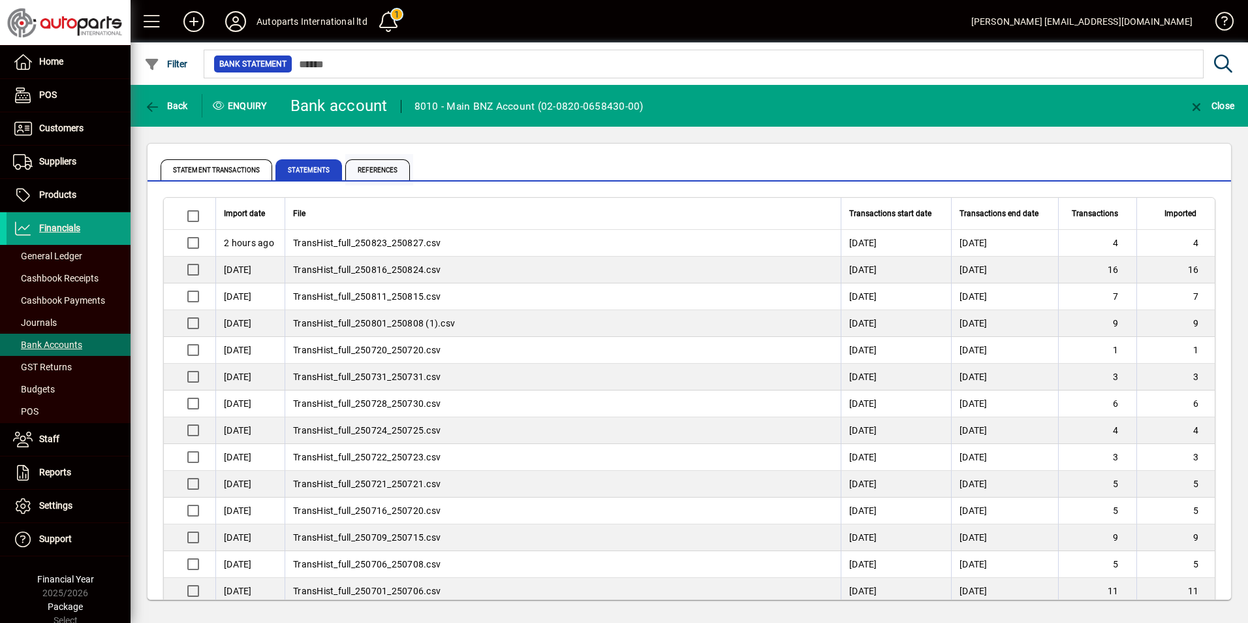
drag, startPoint x: 364, startPoint y: 172, endPoint x: 348, endPoint y: 175, distance: 16.0
click at [364, 172] on span "References" at bounding box center [377, 169] width 65 height 21
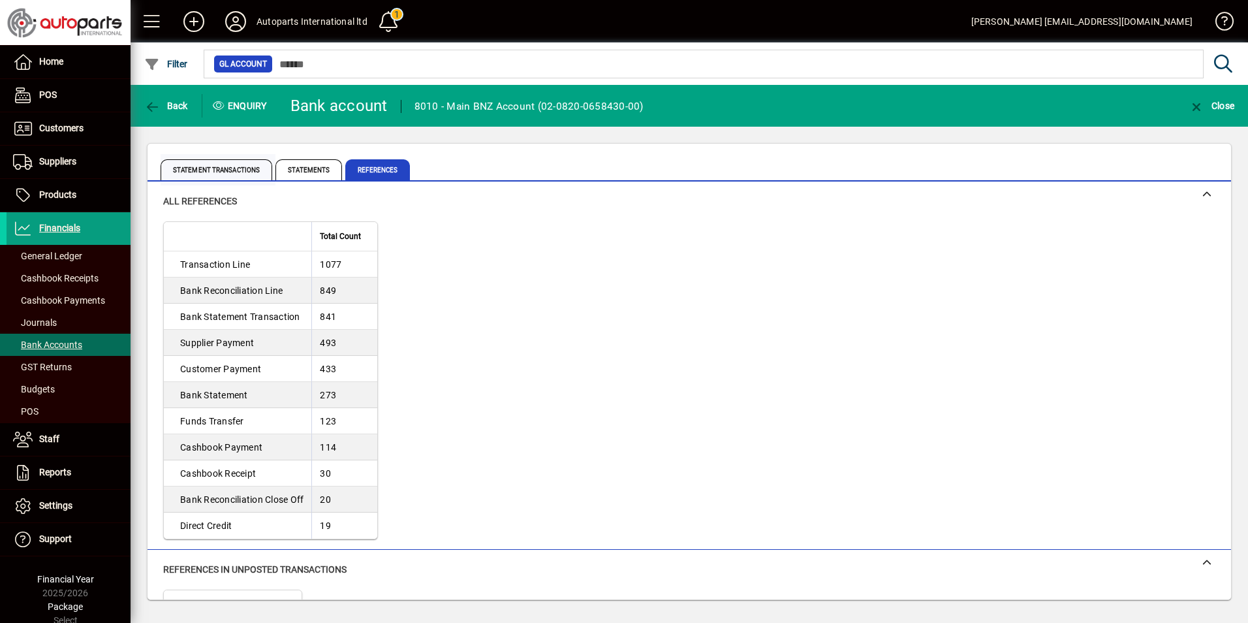
click at [189, 168] on span "Statement Transactions" at bounding box center [217, 169] width 112 height 21
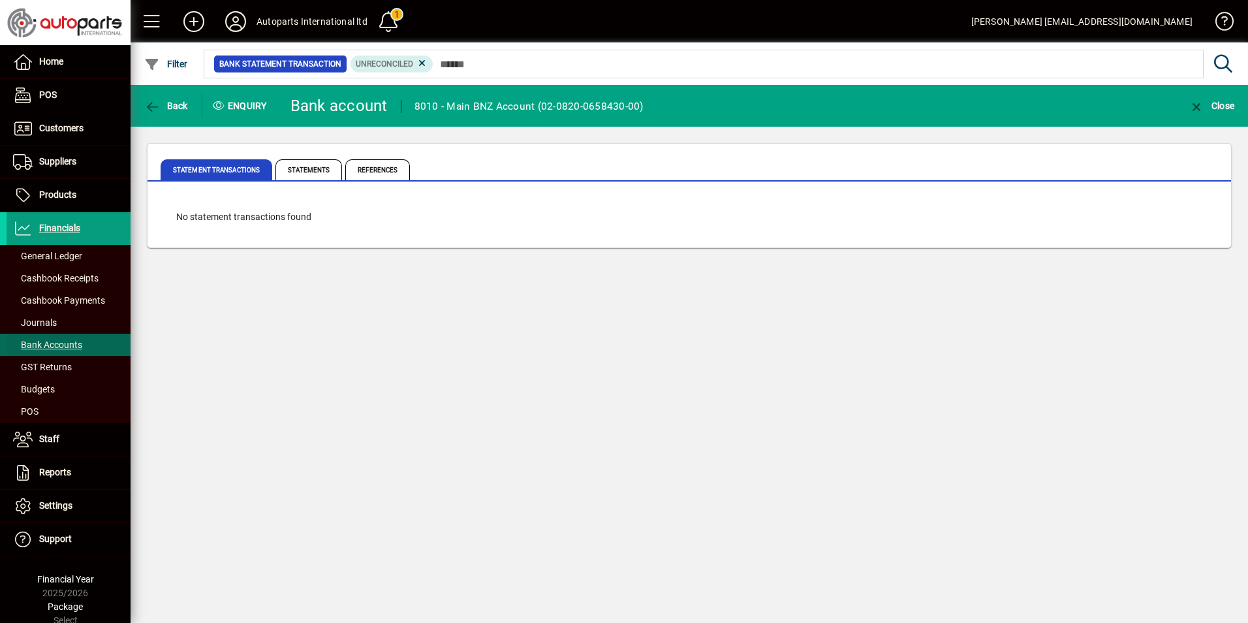
click at [44, 345] on span "Bank Accounts" at bounding box center [47, 344] width 69 height 10
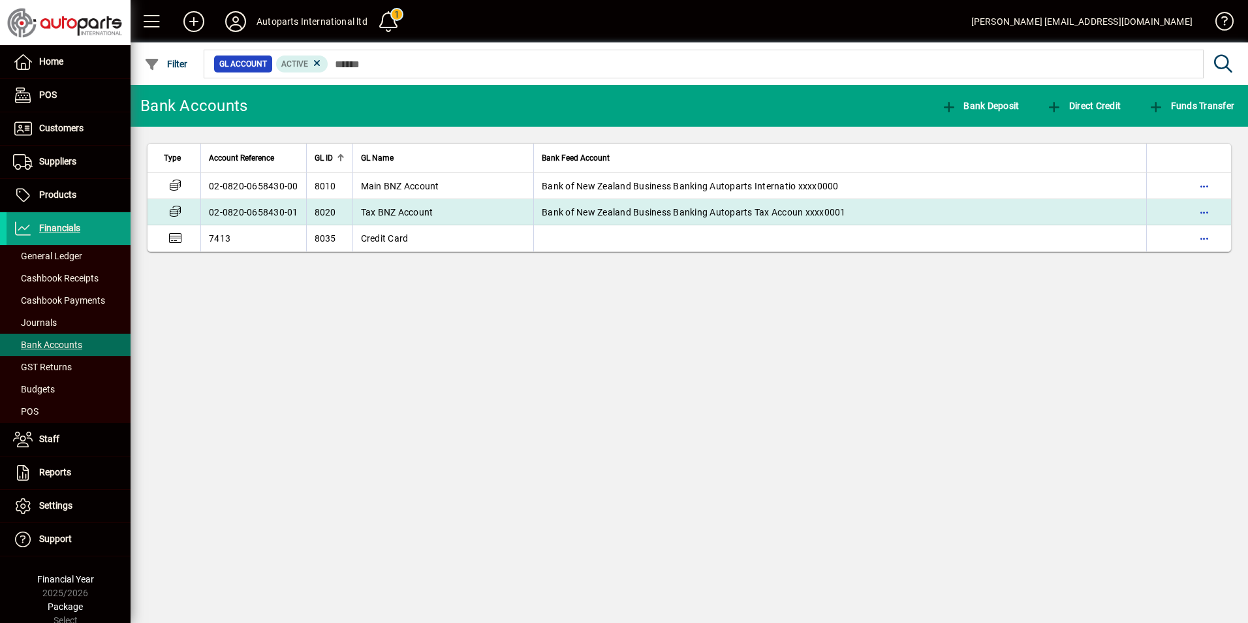
click at [260, 200] on td "02-0820-0658430-01" at bounding box center [253, 212] width 106 height 26
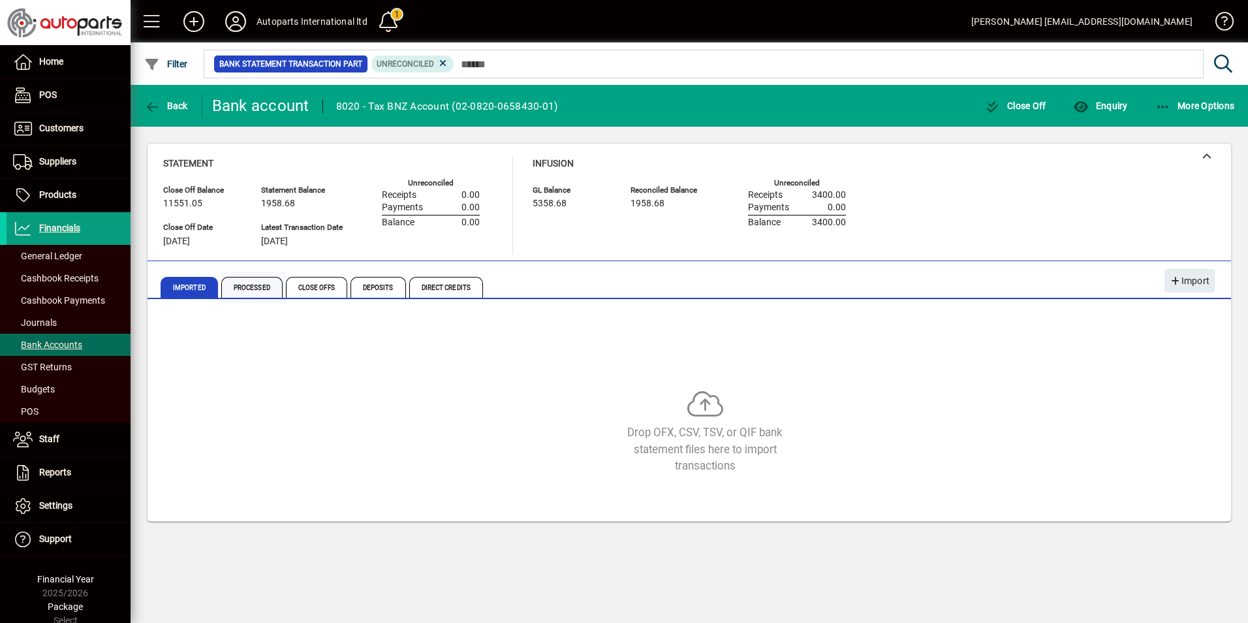
click at [252, 285] on span "Processed" at bounding box center [251, 287] width 61 height 21
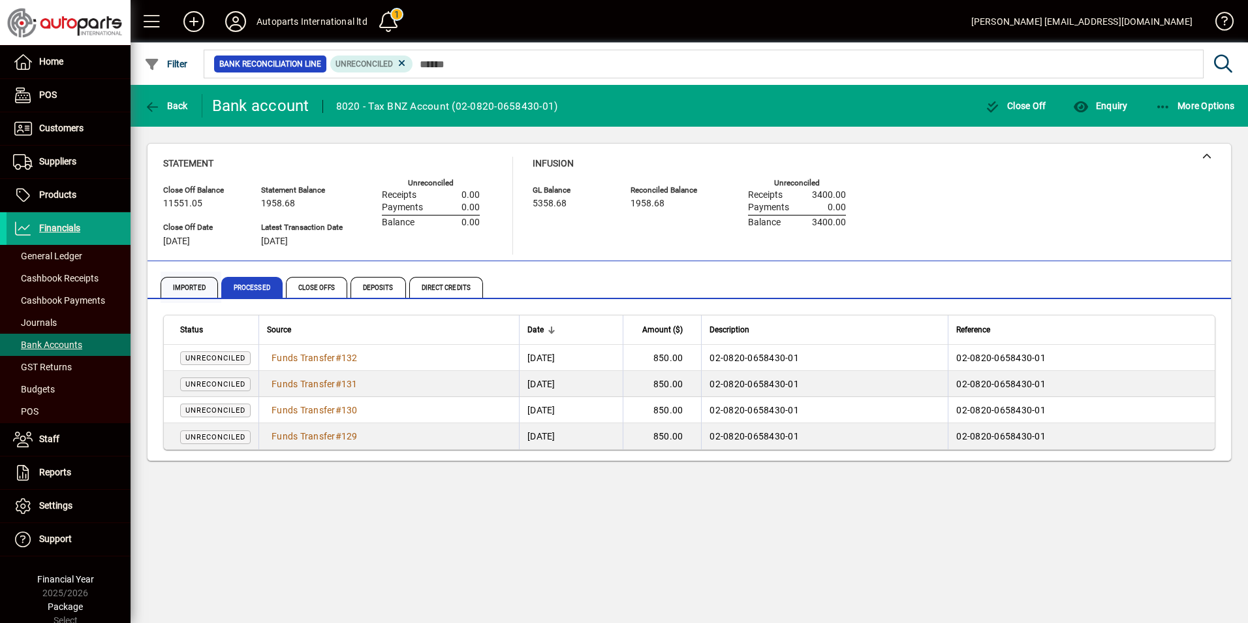
click at [192, 289] on span "Imported" at bounding box center [189, 287] width 57 height 21
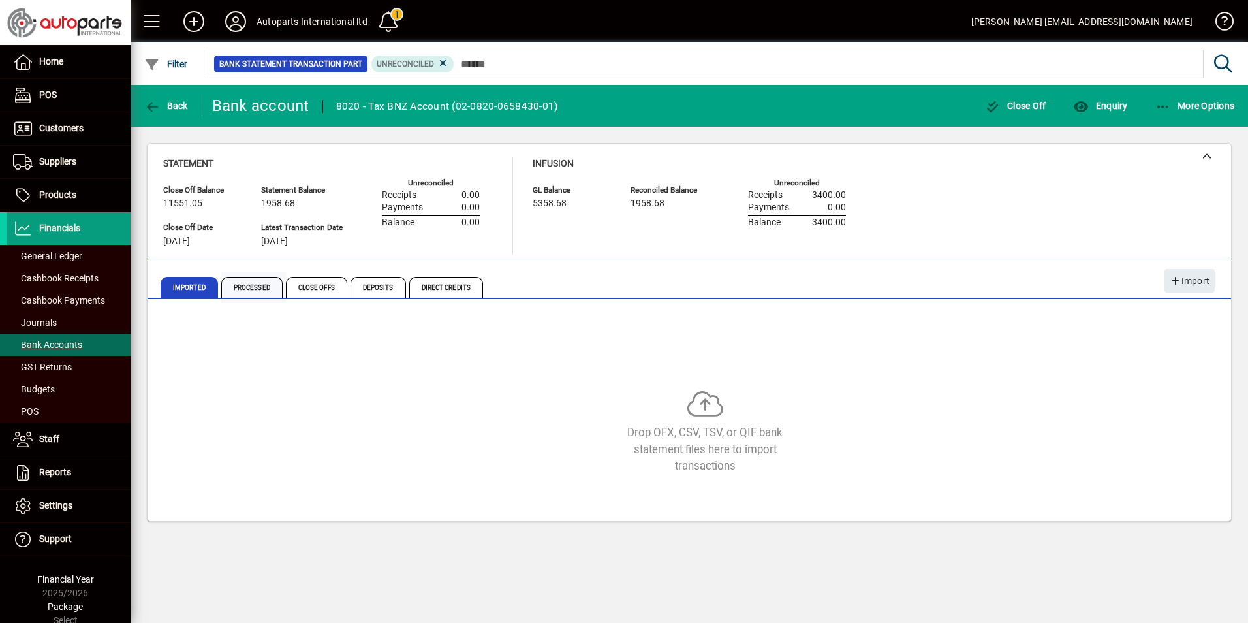
click at [242, 290] on span "Processed" at bounding box center [251, 287] width 61 height 21
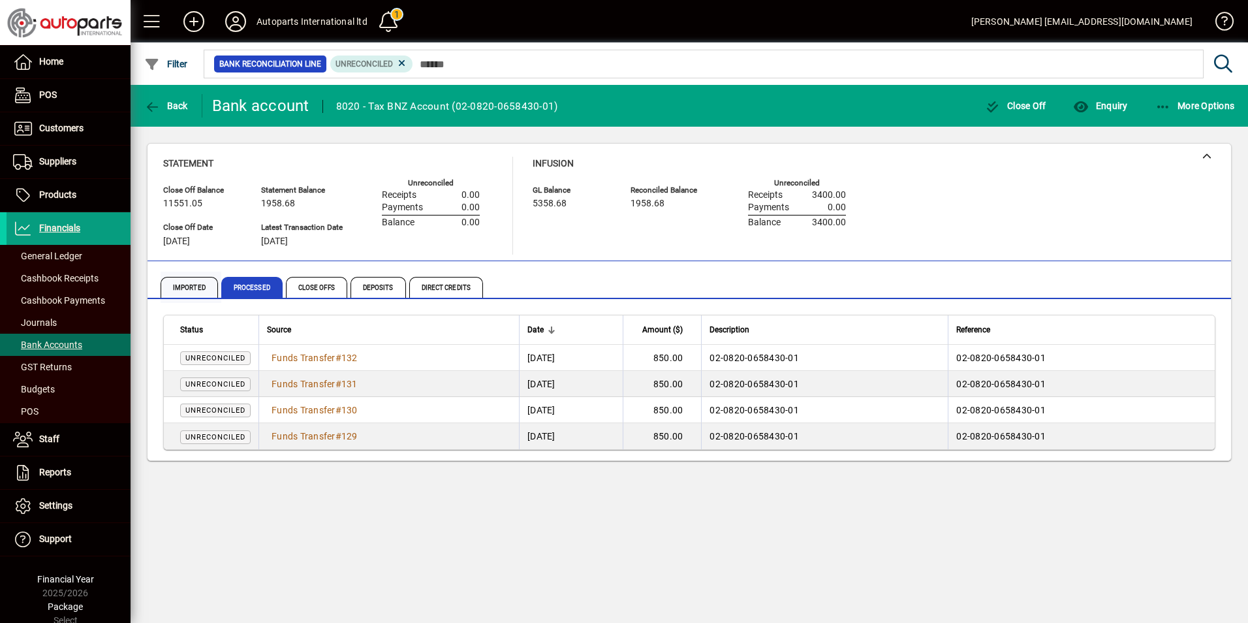
click at [181, 289] on span "Imported" at bounding box center [189, 287] width 57 height 21
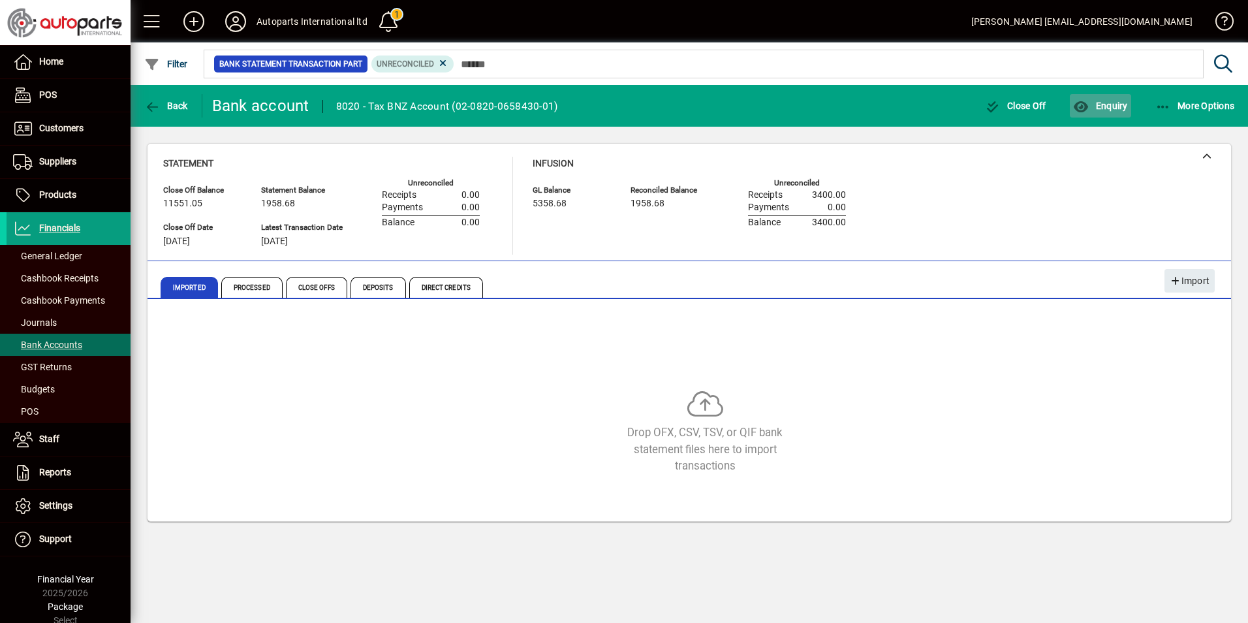
click at [1116, 106] on span "Enquiry" at bounding box center [1100, 106] width 54 height 10
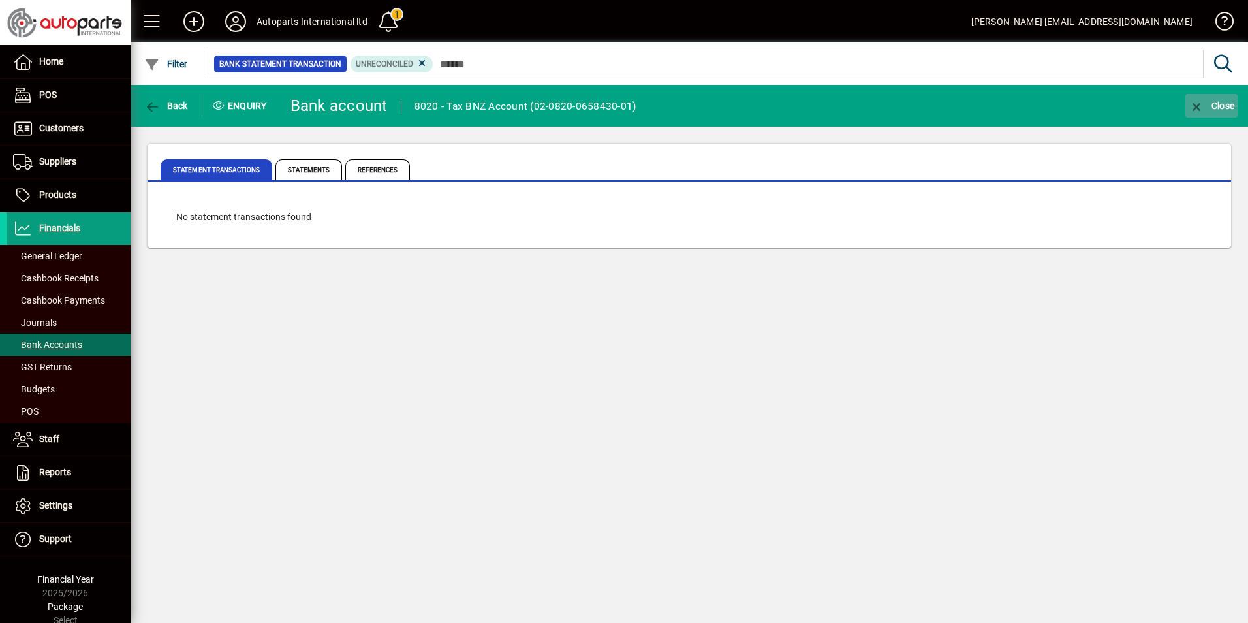
click at [1196, 103] on icon "button" at bounding box center [1197, 107] width 16 height 13
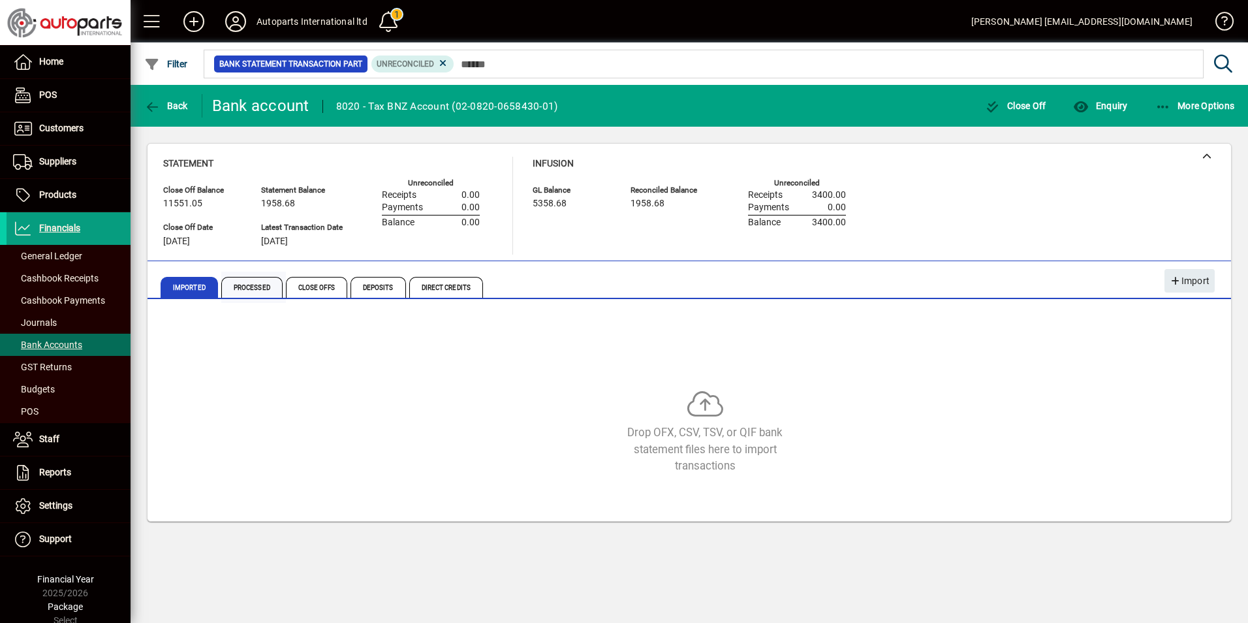
click at [236, 289] on span "Processed" at bounding box center [251, 287] width 61 height 21
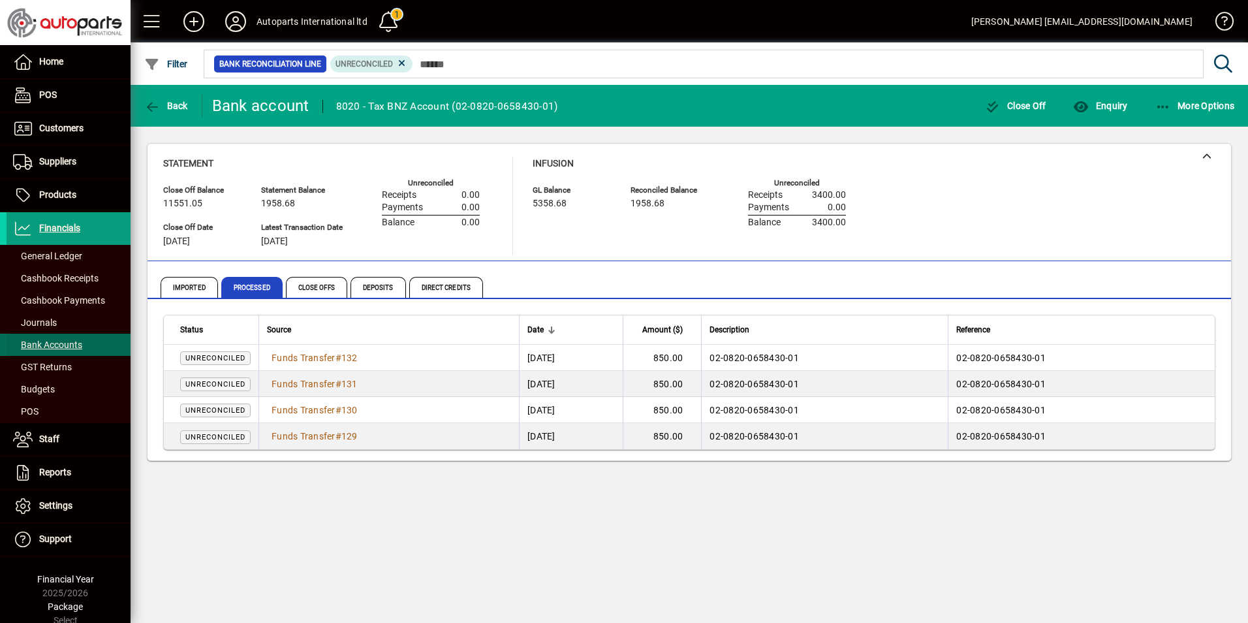
click at [64, 347] on span "Bank Accounts" at bounding box center [47, 344] width 69 height 10
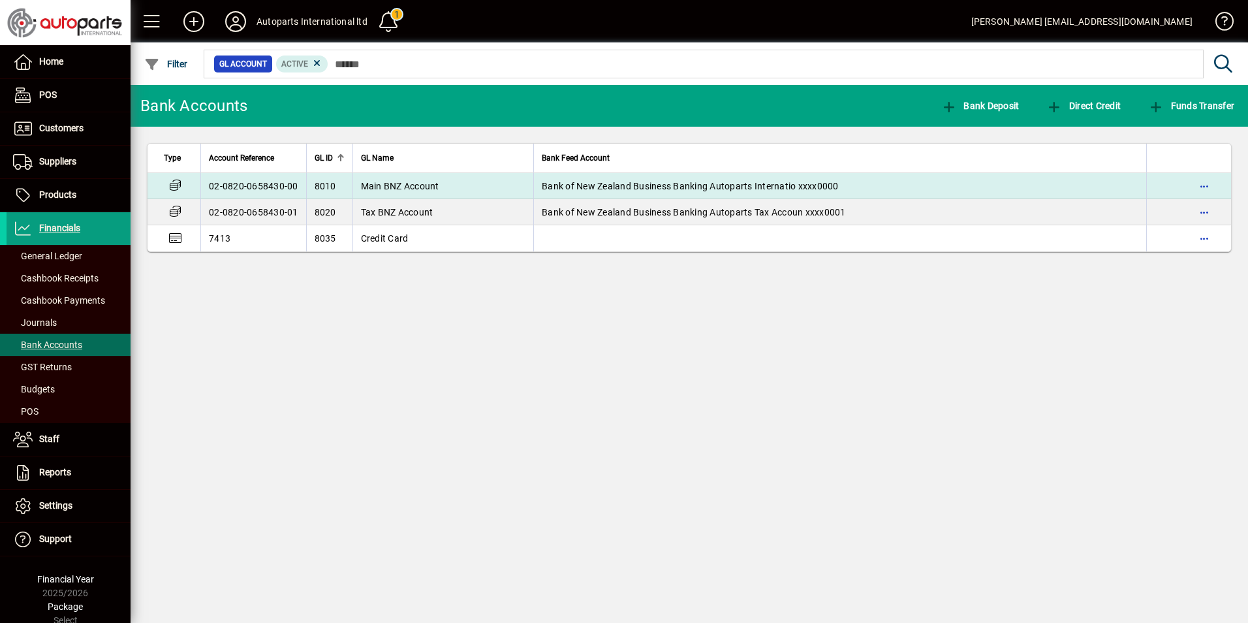
click at [266, 186] on td "02-0820-0658430-00" at bounding box center [253, 186] width 106 height 26
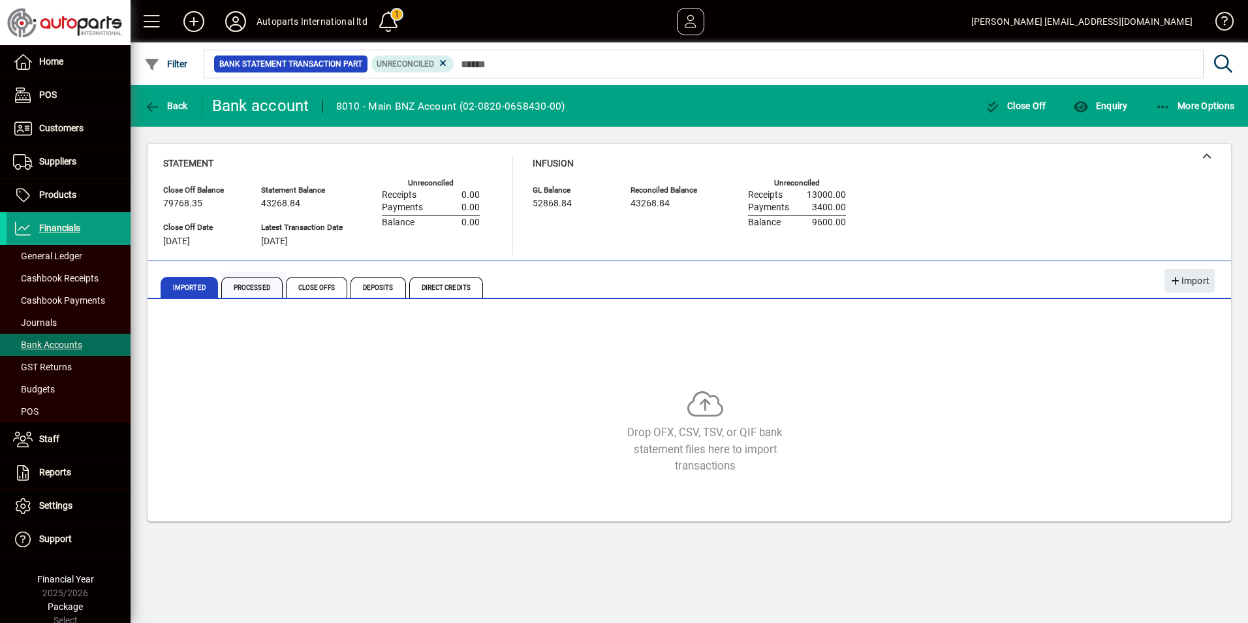
click at [242, 284] on span "Processed" at bounding box center [251, 287] width 61 height 21
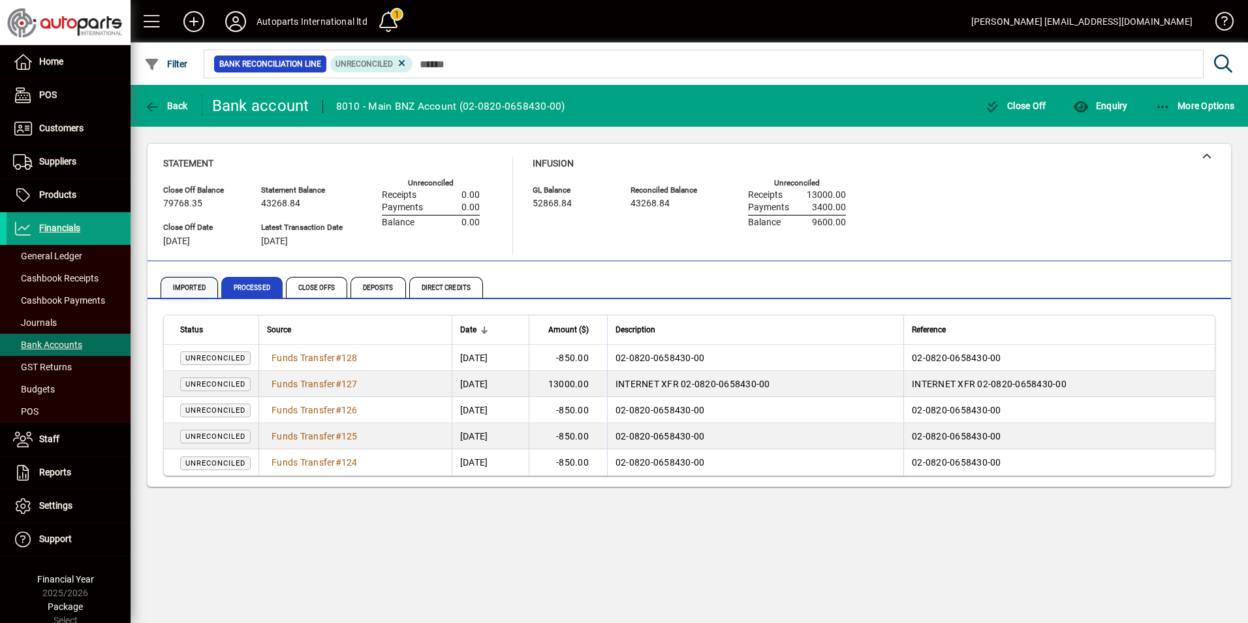
click at [206, 287] on span "Imported" at bounding box center [189, 287] width 57 height 21
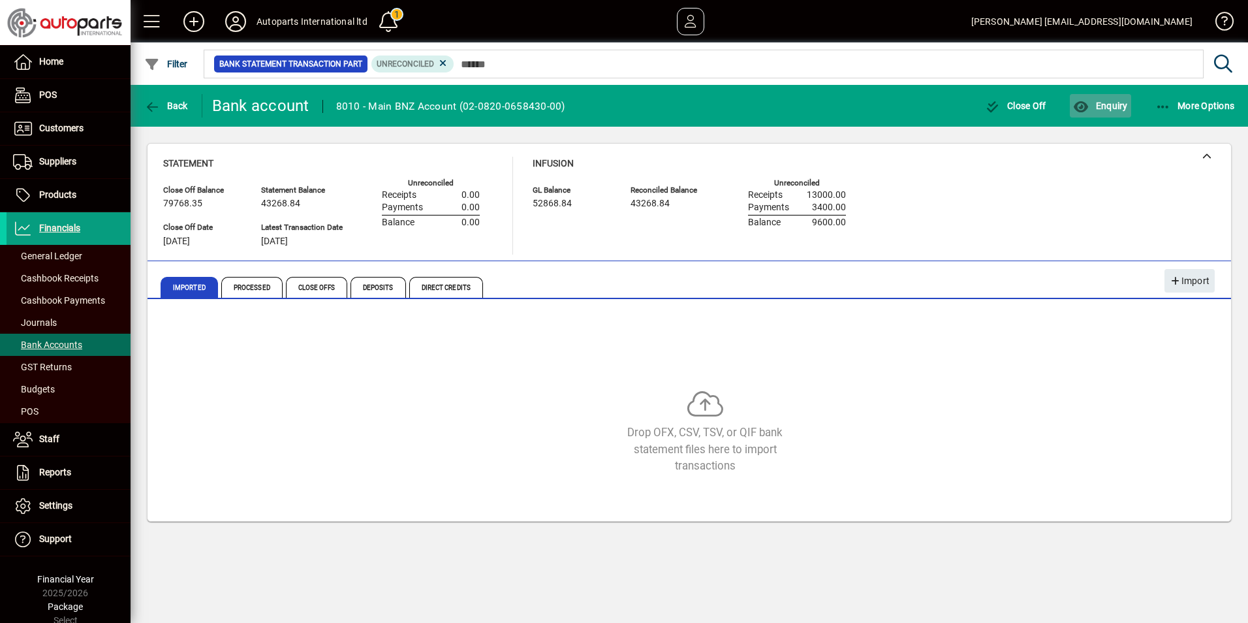
click at [1103, 106] on span "Enquiry" at bounding box center [1100, 106] width 54 height 10
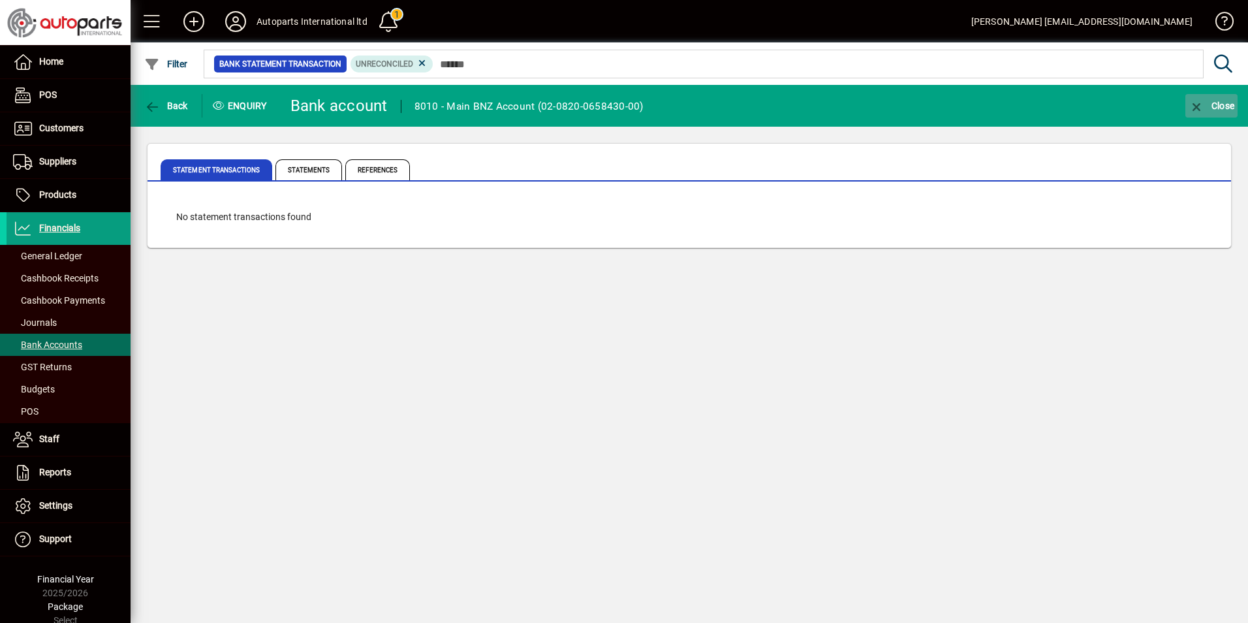
click at [1193, 105] on icon "button" at bounding box center [1197, 107] width 16 height 13
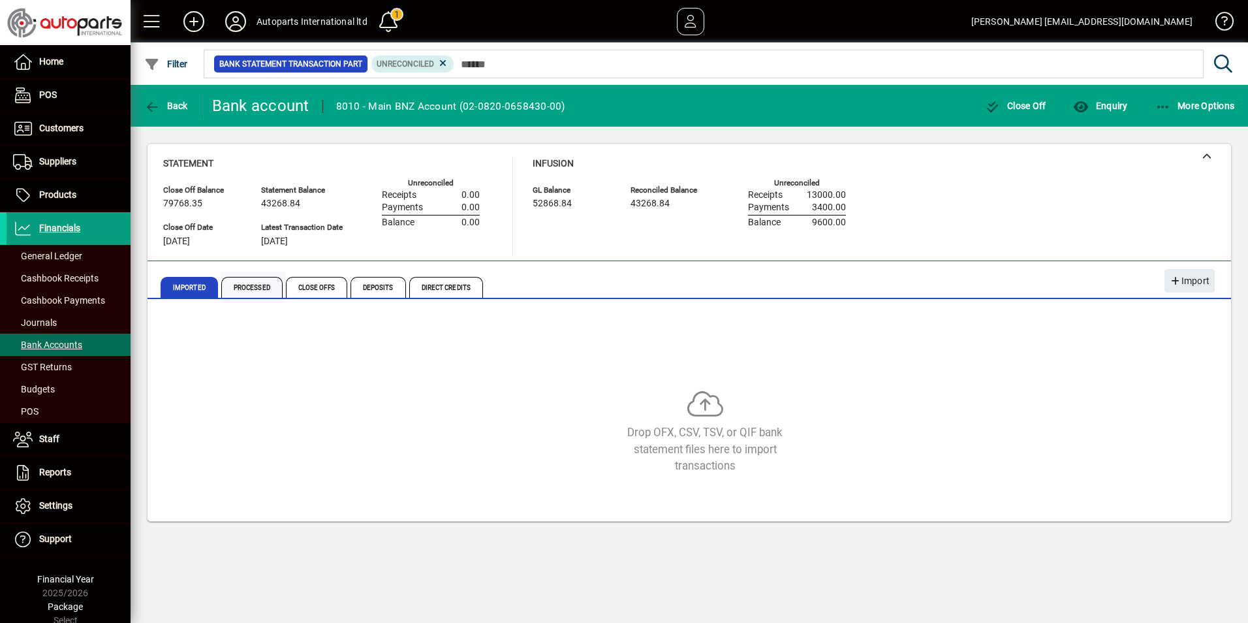
click at [264, 289] on span "Processed" at bounding box center [251, 287] width 61 height 21
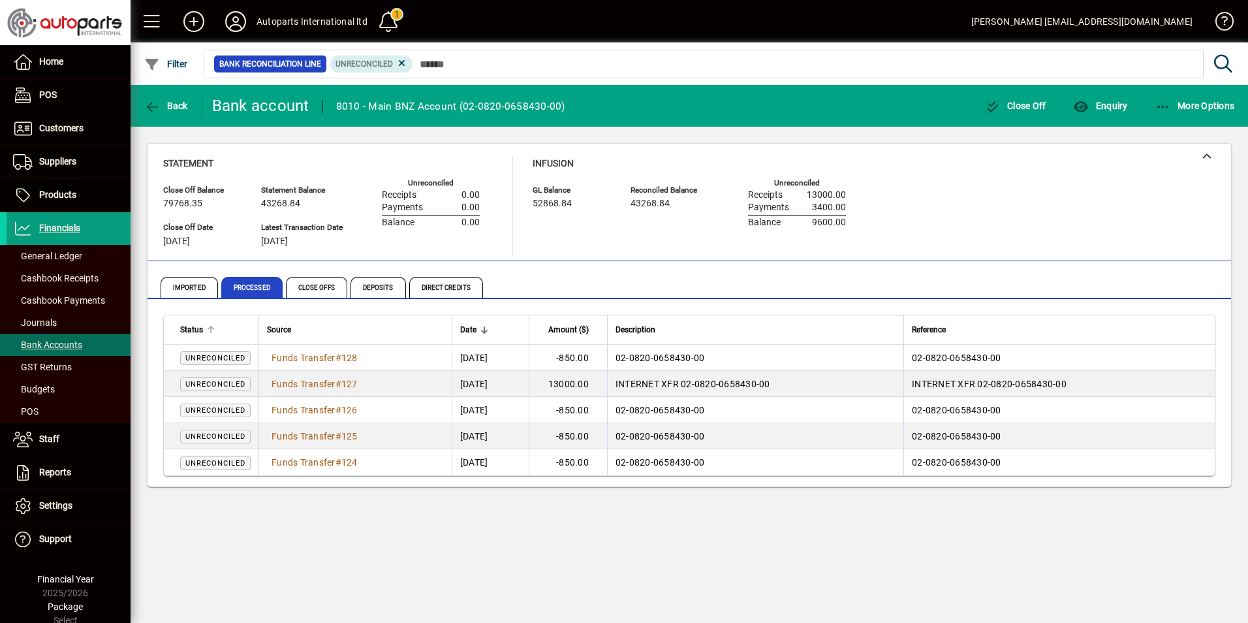
click at [190, 331] on span "Status" at bounding box center [191, 329] width 23 height 14
click at [190, 330] on span "Status" at bounding box center [191, 329] width 23 height 14
click at [401, 62] on icon at bounding box center [402, 63] width 12 height 12
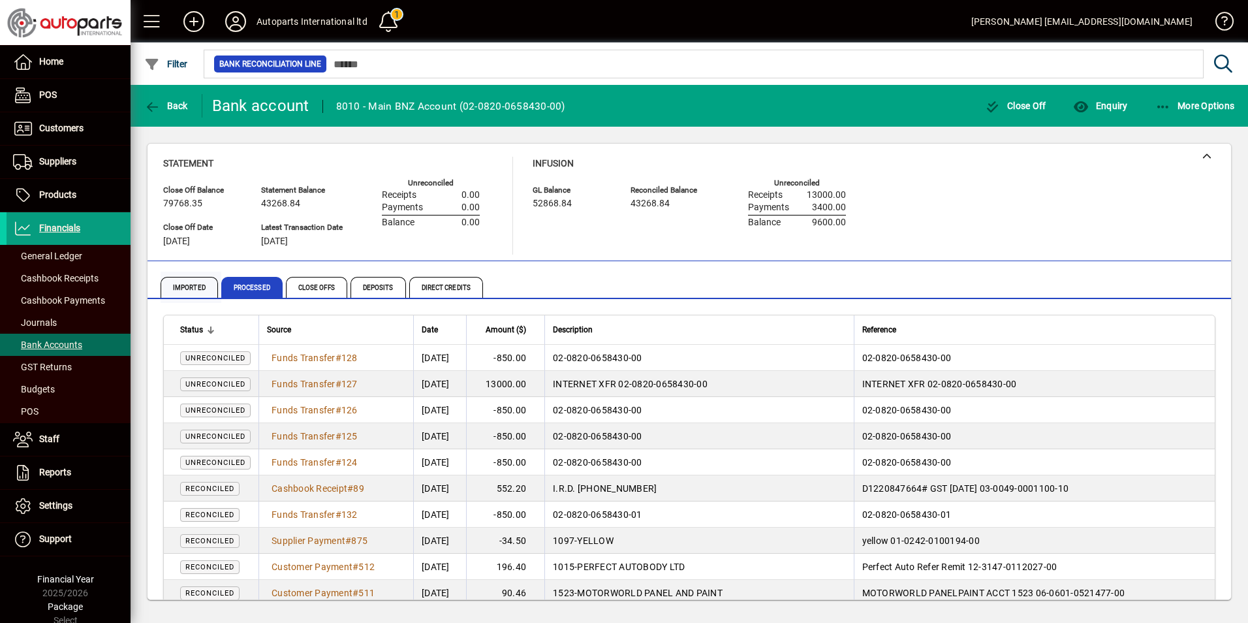
click at [196, 286] on span "Imported" at bounding box center [189, 287] width 57 height 21
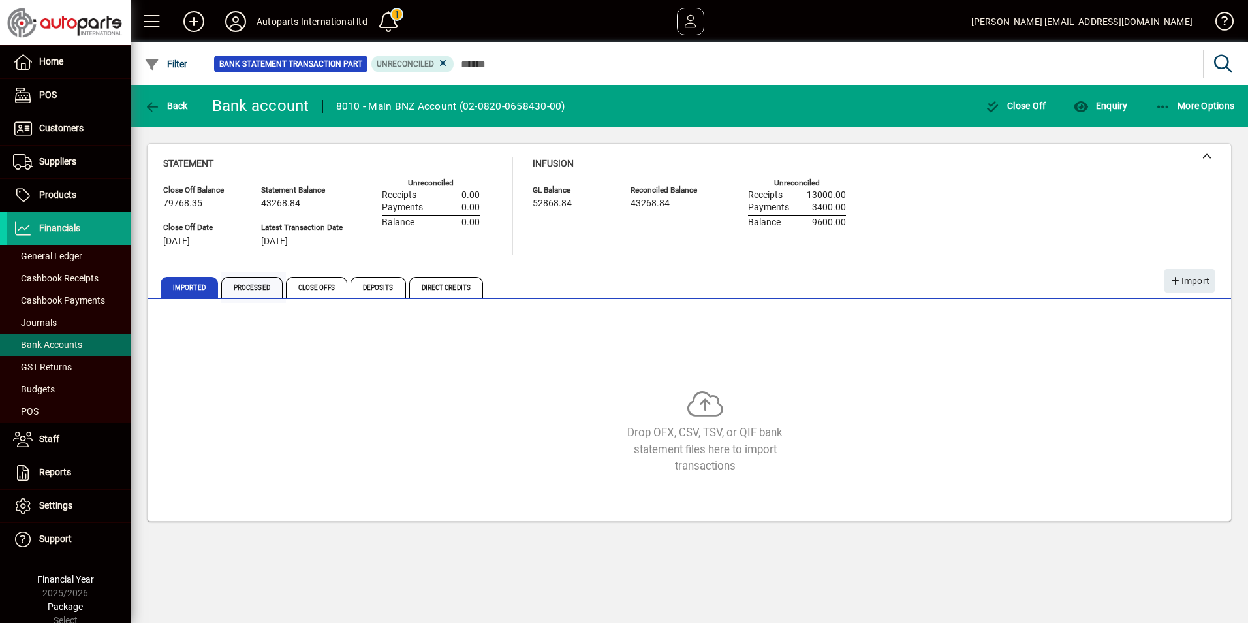
click at [241, 286] on span "Processed" at bounding box center [251, 287] width 61 height 21
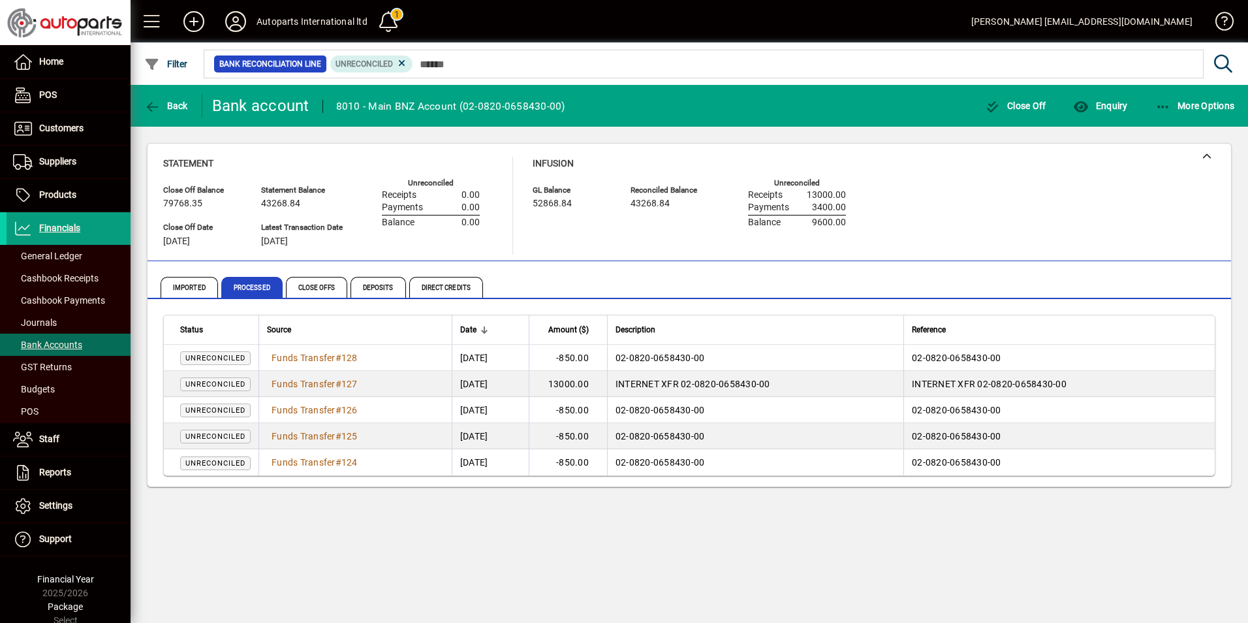
click at [240, 361] on span "Unreconciled" at bounding box center [215, 358] width 60 height 8
drag, startPoint x: 240, startPoint y: 361, endPoint x: 300, endPoint y: 358, distance: 59.5
click at [300, 358] on span "Funds Transfer" at bounding box center [304, 357] width 64 height 10
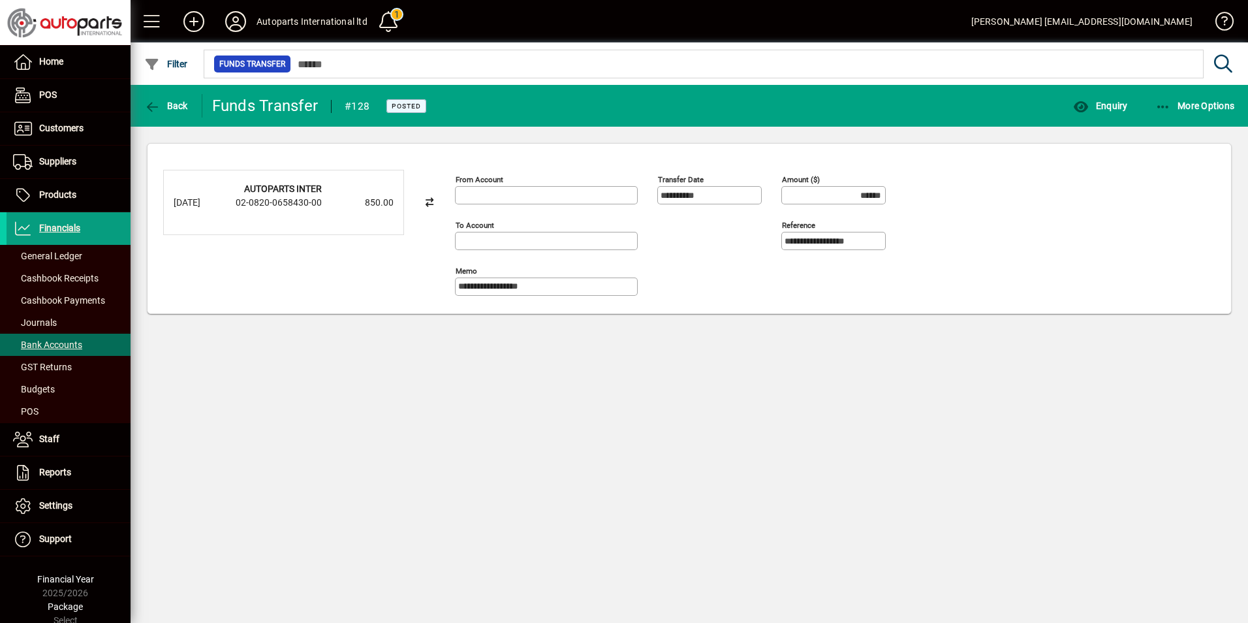
type input "**********"
click at [1166, 97] on span "button" at bounding box center [1195, 105] width 86 height 31
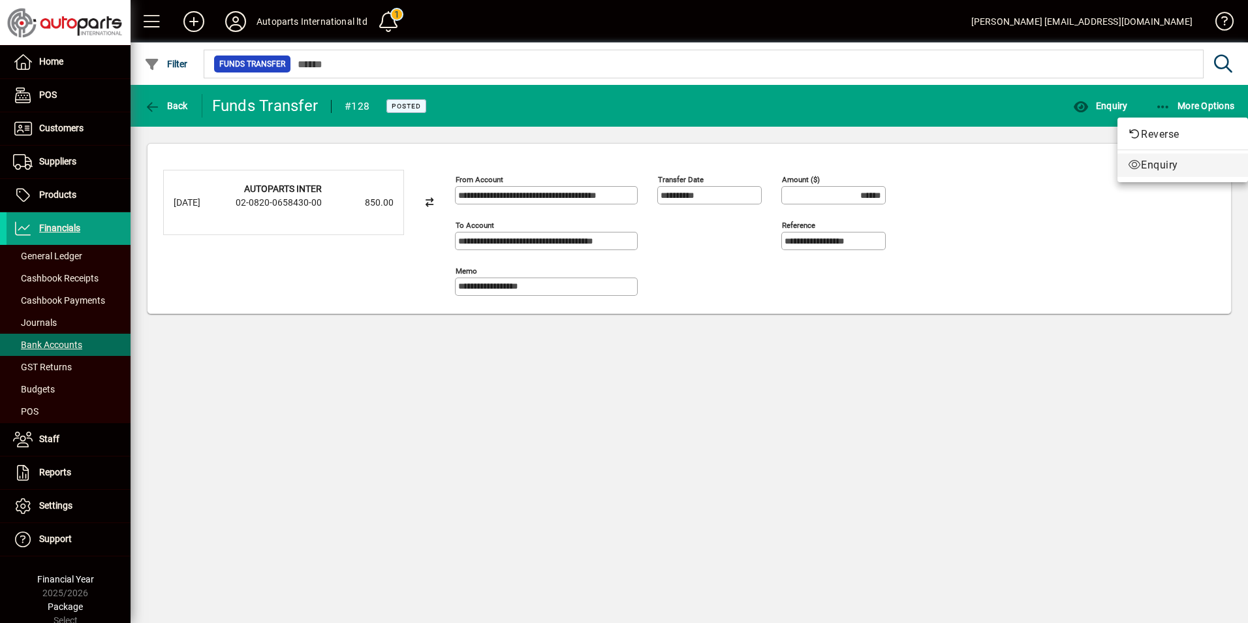
click at [1158, 164] on span "Enquiry" at bounding box center [1183, 165] width 110 height 16
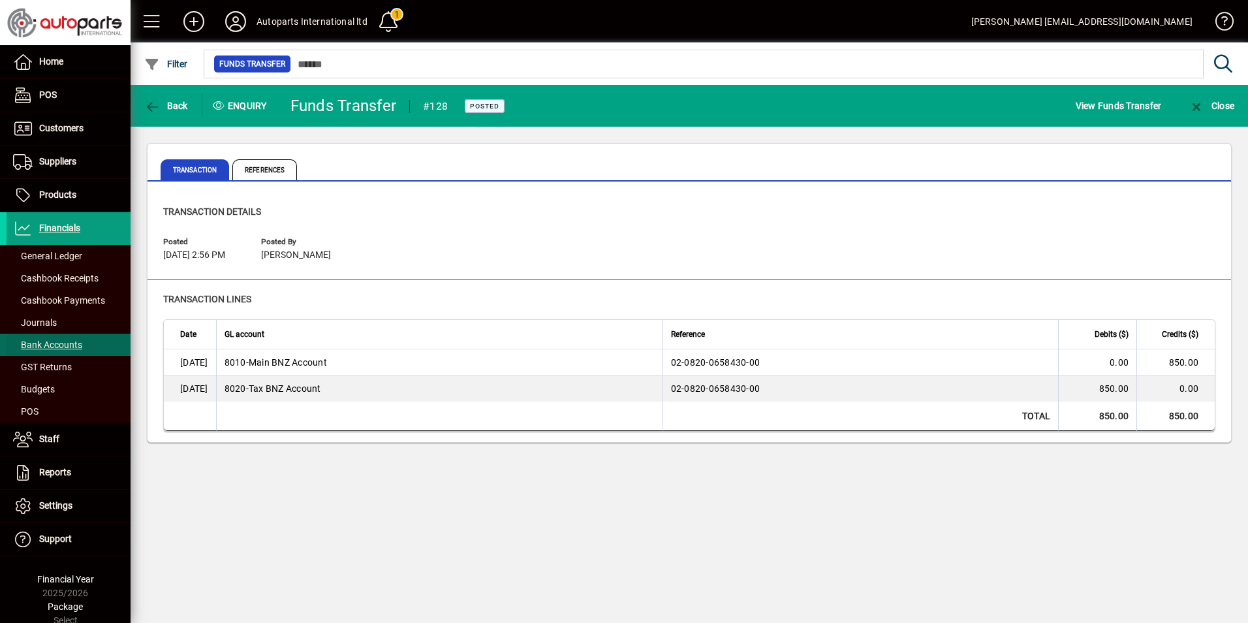
click at [44, 348] on span "Bank Accounts" at bounding box center [47, 344] width 69 height 10
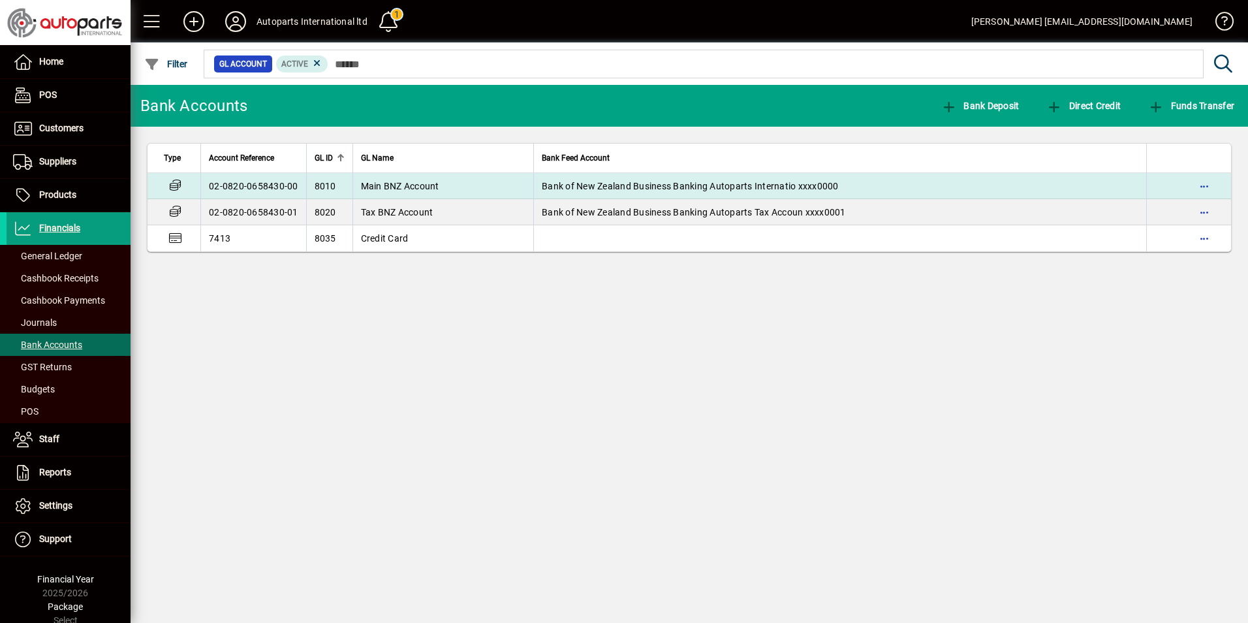
click at [279, 189] on td "02-0820-0658430-00" at bounding box center [253, 186] width 106 height 26
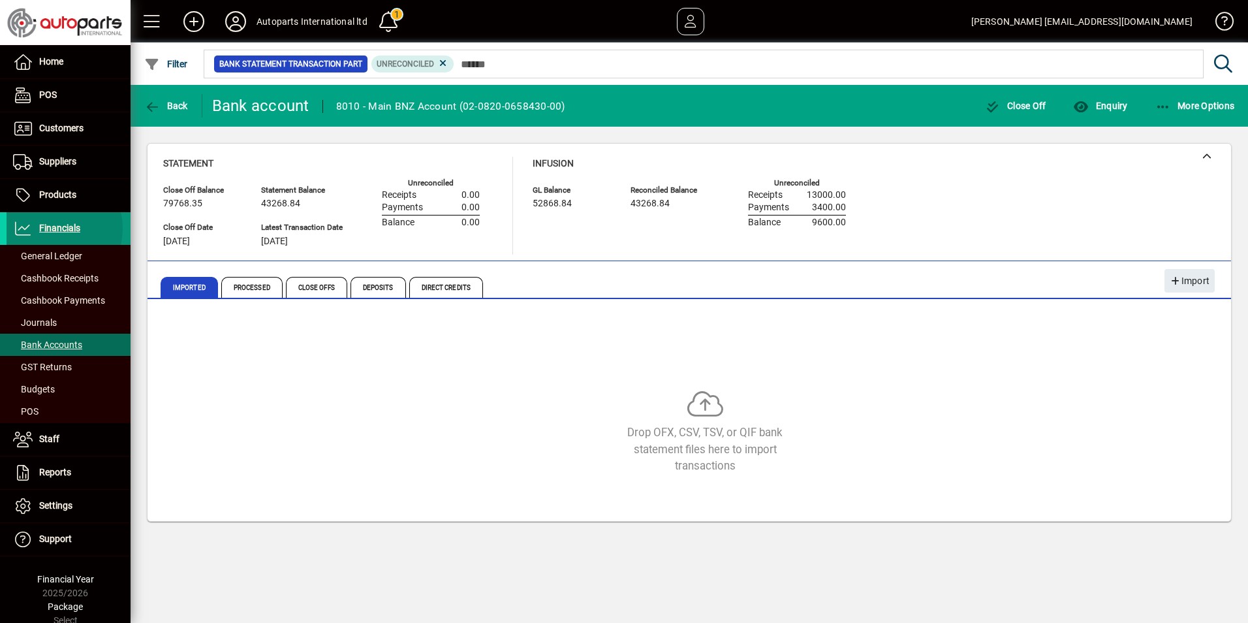
click at [51, 228] on span "Financials" at bounding box center [59, 228] width 41 height 10
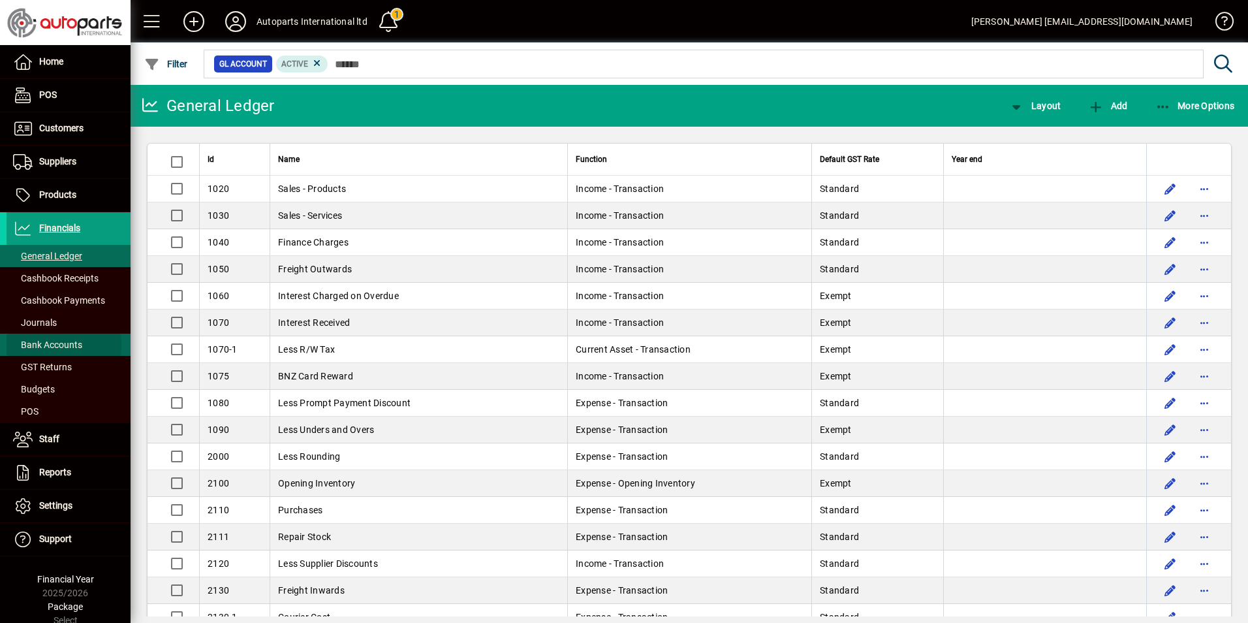
click at [39, 345] on span "Bank Accounts" at bounding box center [47, 344] width 69 height 10
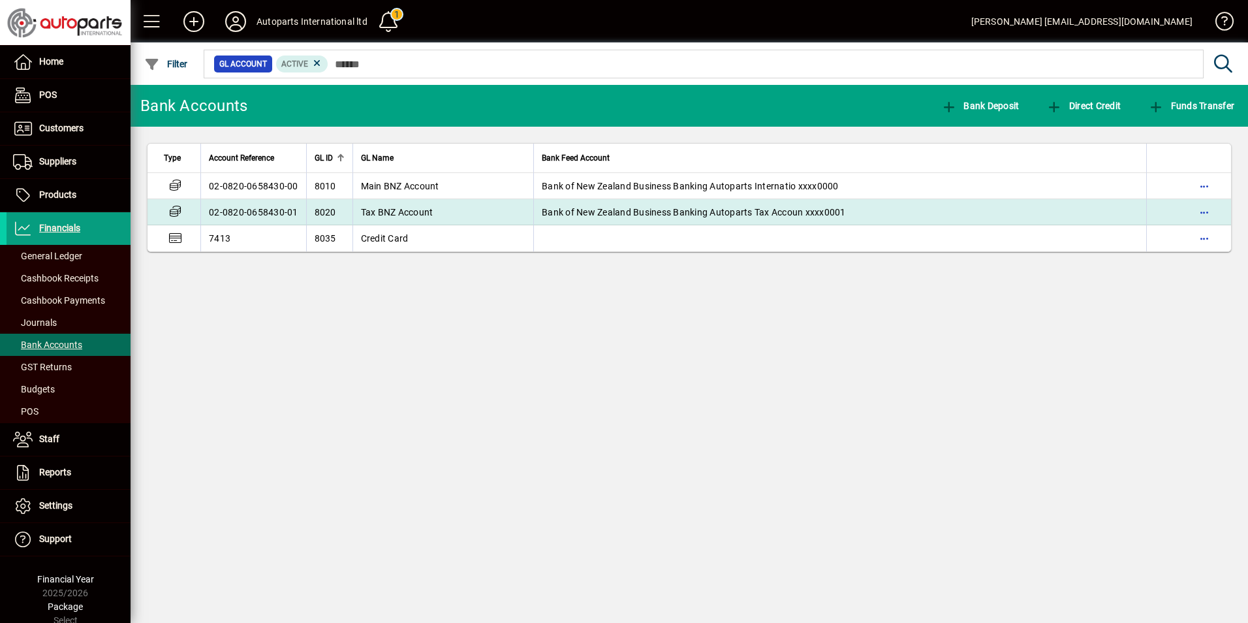
click at [245, 210] on td "02-0820-0658430-01" at bounding box center [253, 212] width 106 height 26
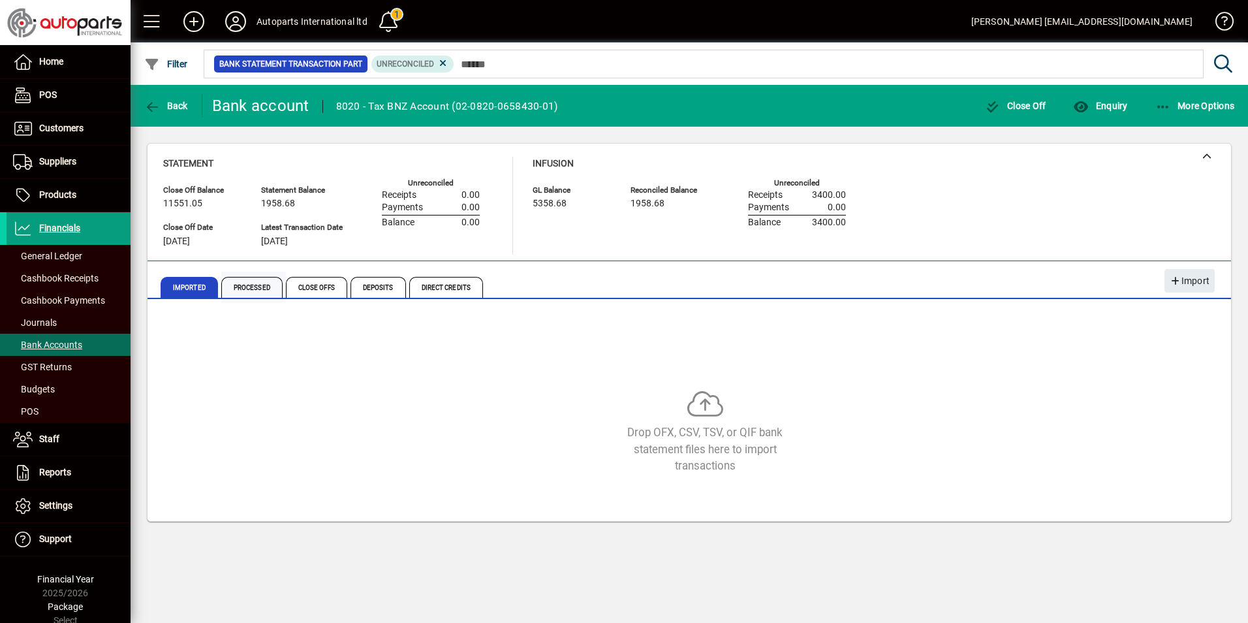
click at [243, 290] on span "Processed" at bounding box center [251, 287] width 61 height 21
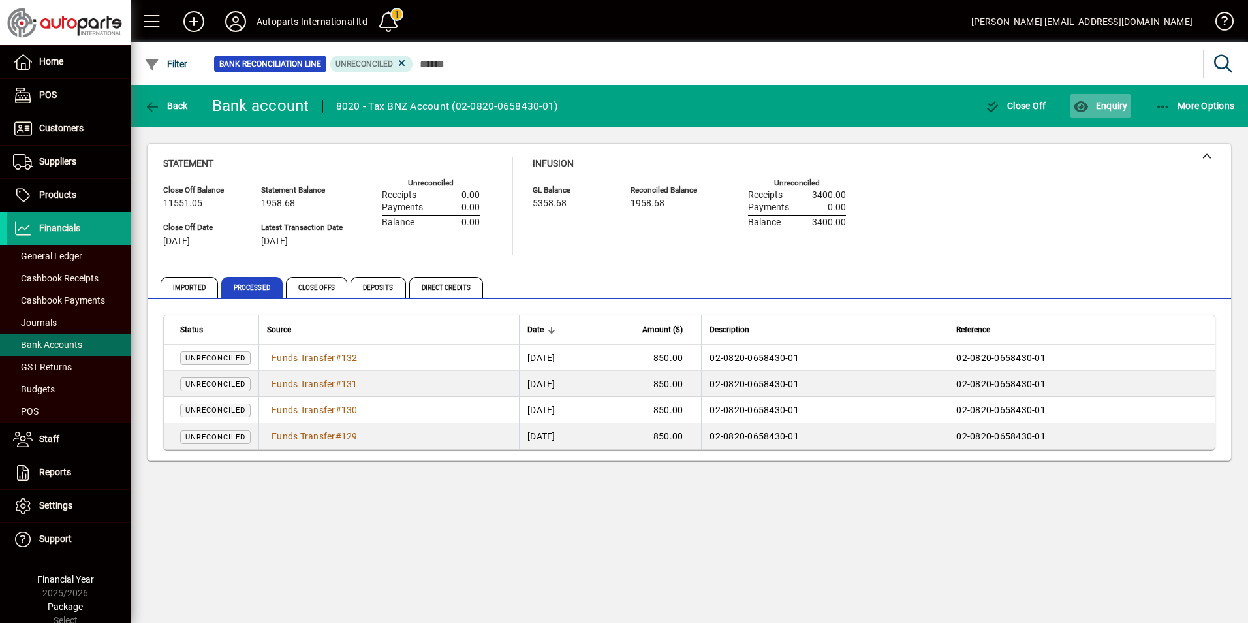
click at [1121, 101] on span "Enquiry" at bounding box center [1100, 106] width 54 height 10
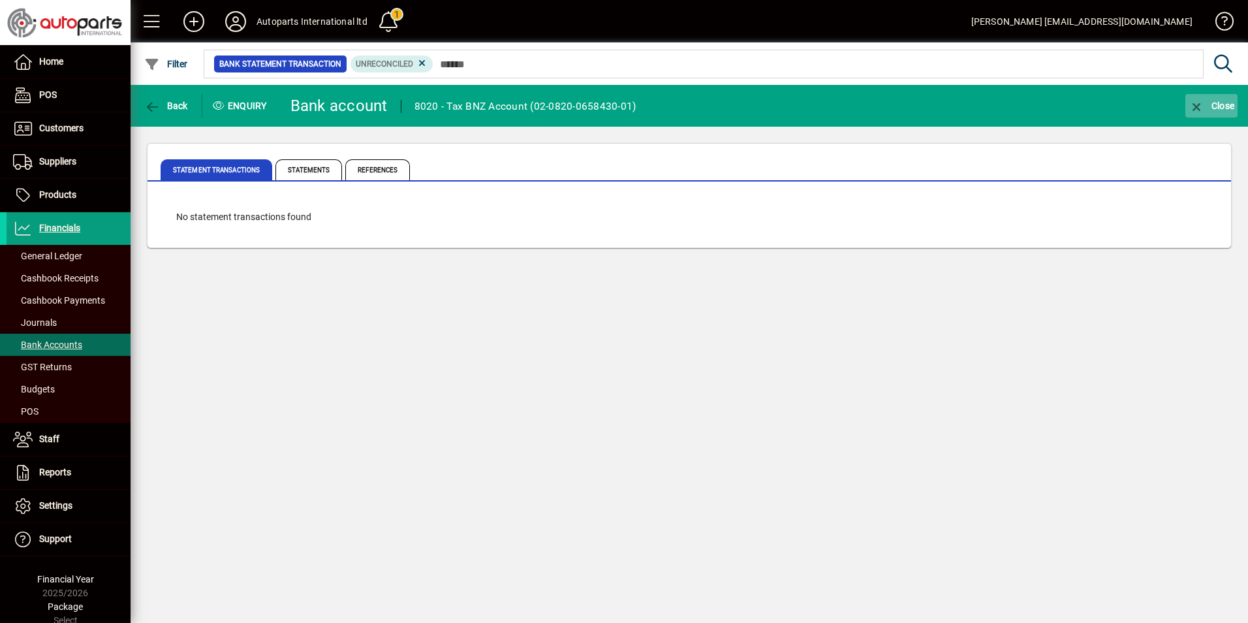
click at [1199, 108] on icon "button" at bounding box center [1197, 107] width 16 height 13
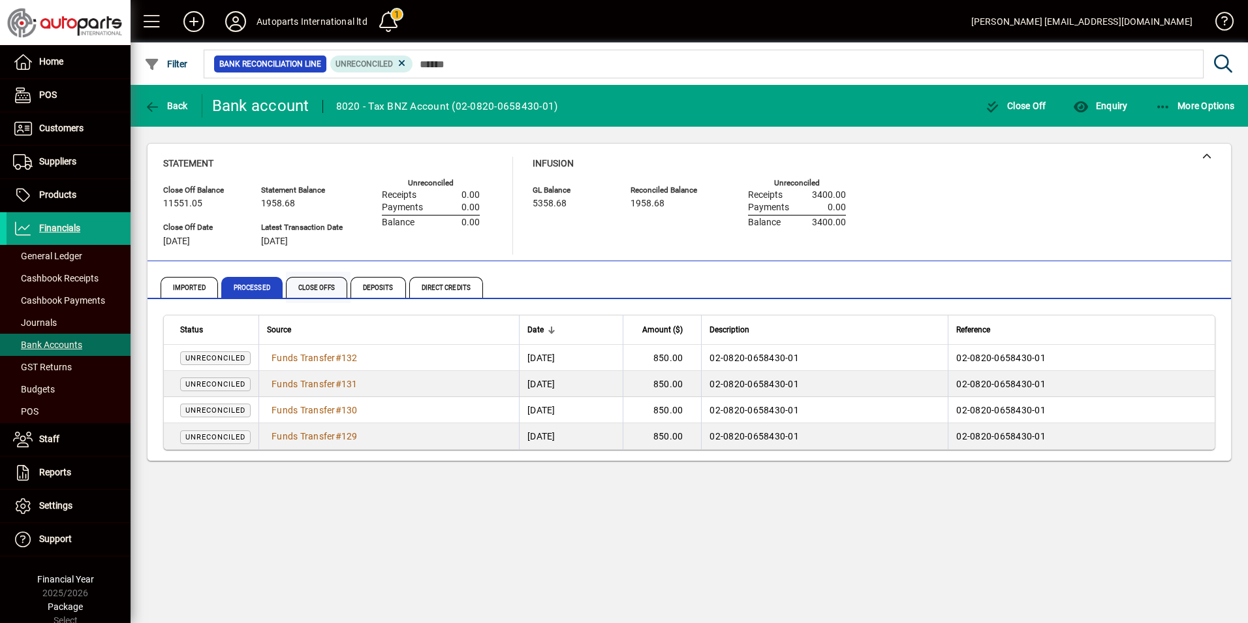
click at [314, 290] on span "Close Offs" at bounding box center [316, 287] width 61 height 21
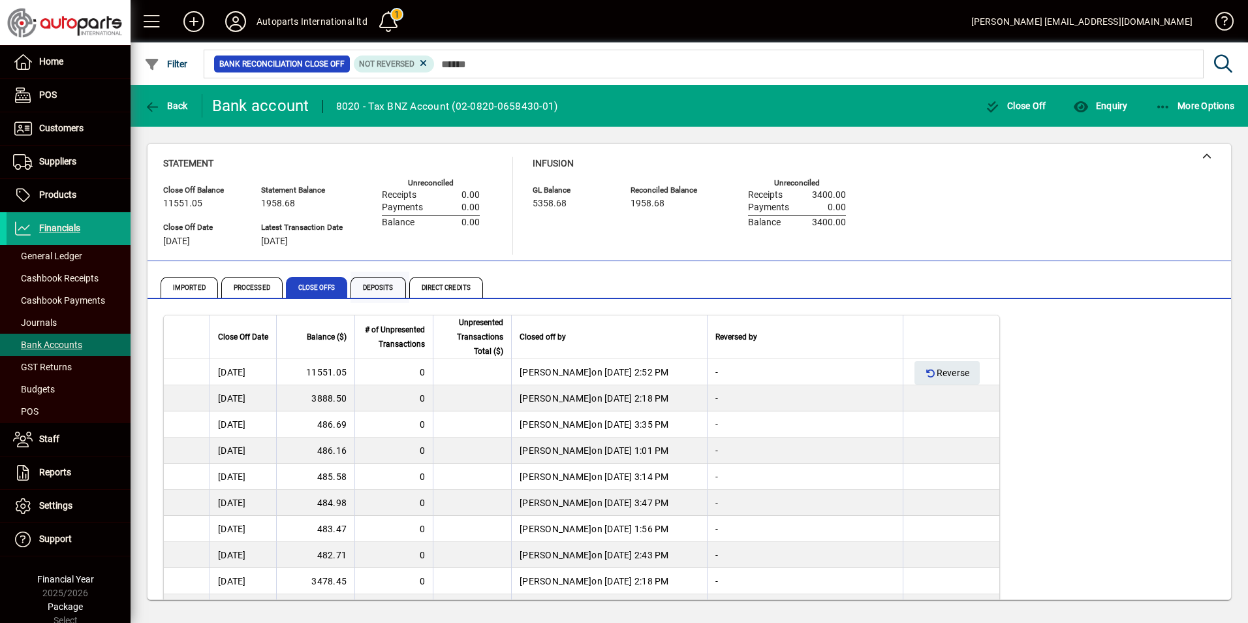
click at [382, 288] on span "Deposits" at bounding box center [378, 287] width 55 height 21
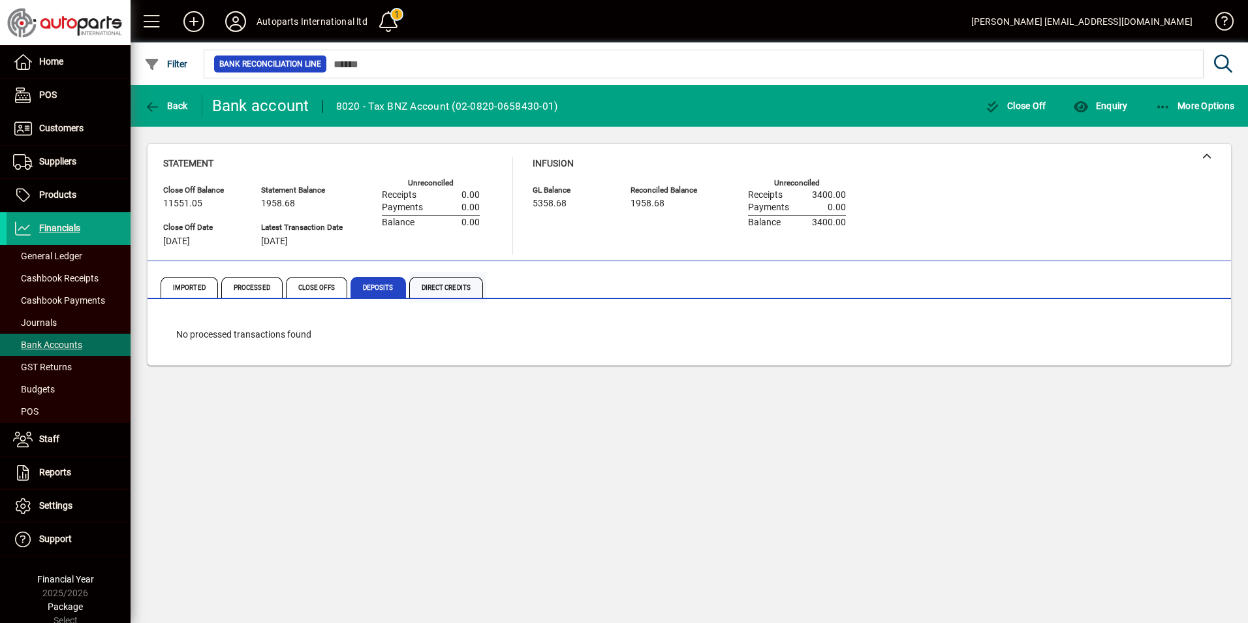
click at [437, 290] on span "Direct Credits" at bounding box center [446, 287] width 74 height 21
click at [192, 287] on span "Imported" at bounding box center [189, 287] width 57 height 21
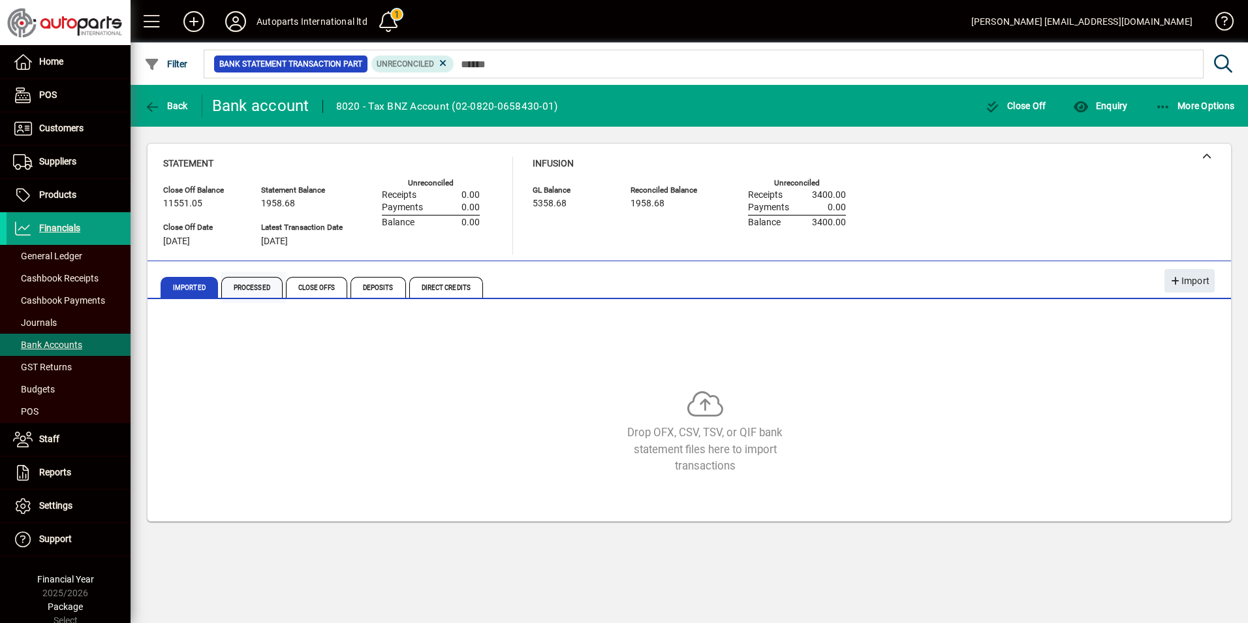
click at [247, 291] on span "Processed" at bounding box center [251, 287] width 61 height 21
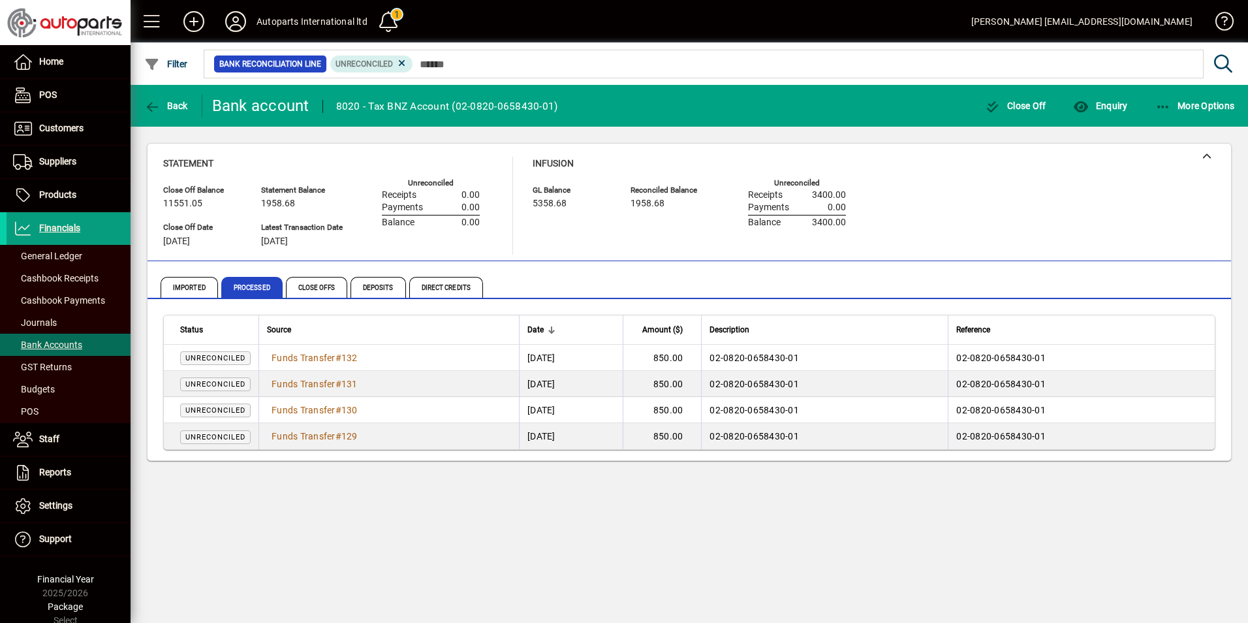
click at [377, 567] on div "Back Bank account 8020 - Tax BNZ Account (02-0820-0658430-01) Close Off Enquiry…" at bounding box center [690, 354] width 1118 height 538
click at [274, 538] on div "Back Bank account 8020 - Tax BNZ Account (02-0820-0658430-01) Close Off Enquiry…" at bounding box center [690, 354] width 1118 height 538
click at [202, 289] on span "Imported" at bounding box center [189, 287] width 57 height 21
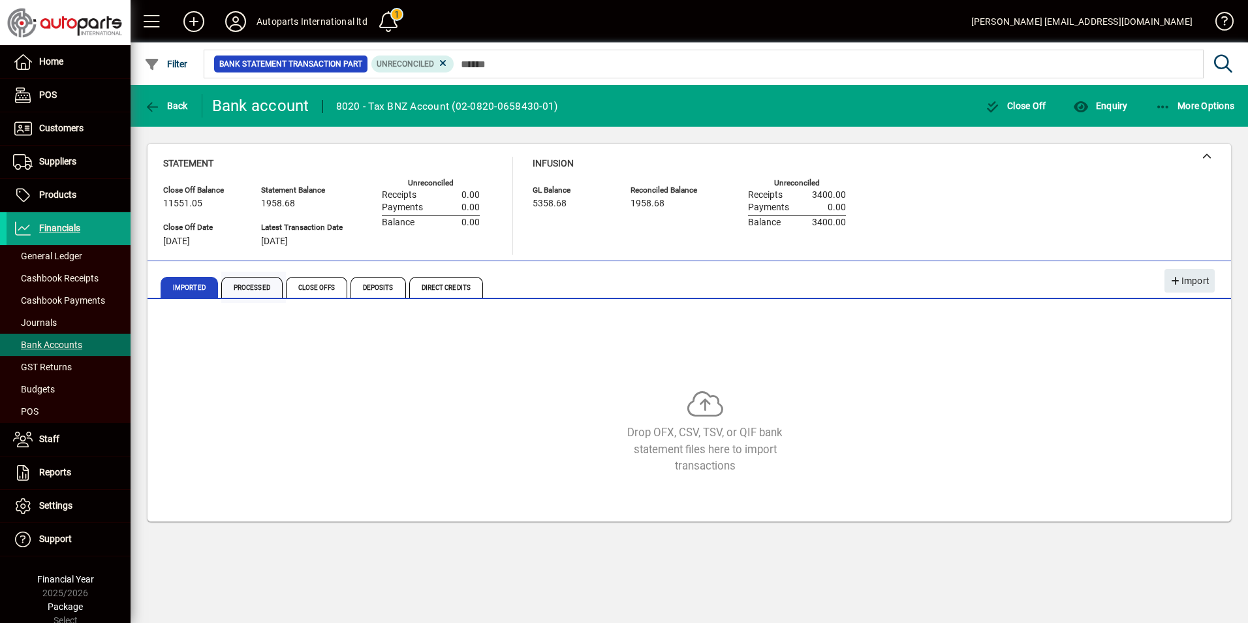
click at [258, 289] on span "Processed" at bounding box center [251, 287] width 61 height 21
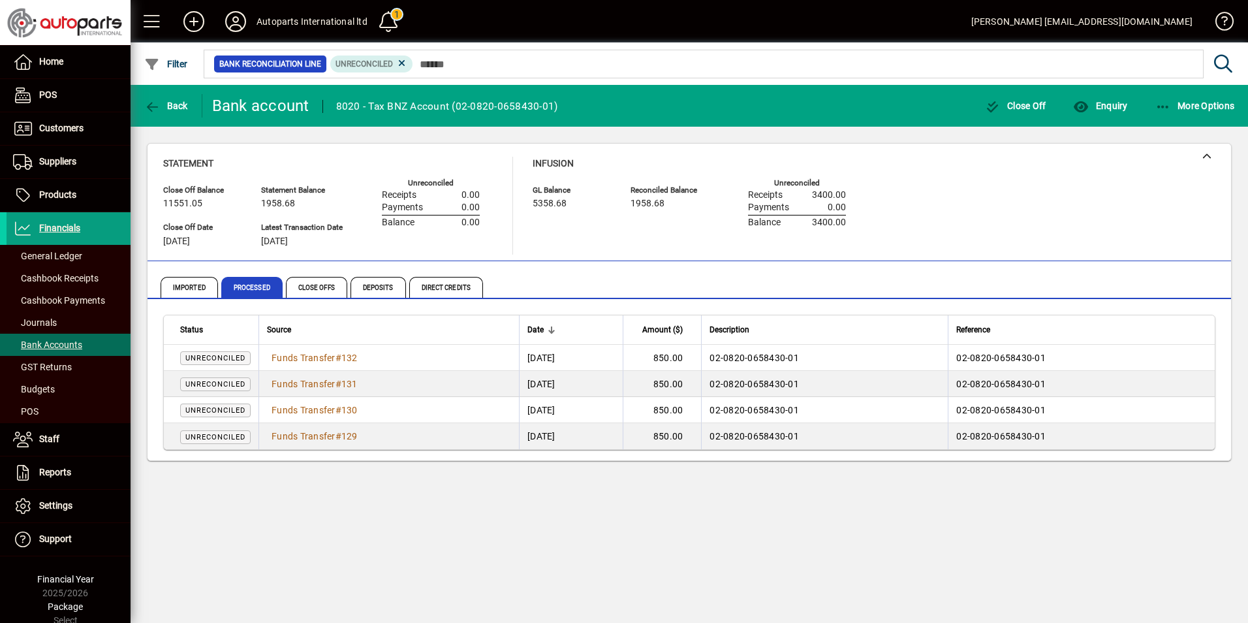
click at [269, 560] on div "Back Bank account 8020 - Tax BNZ Account (02-0820-0658430-01) Close Off Enquiry…" at bounding box center [690, 354] width 1118 height 538
click at [75, 227] on span "Financials" at bounding box center [59, 228] width 41 height 10
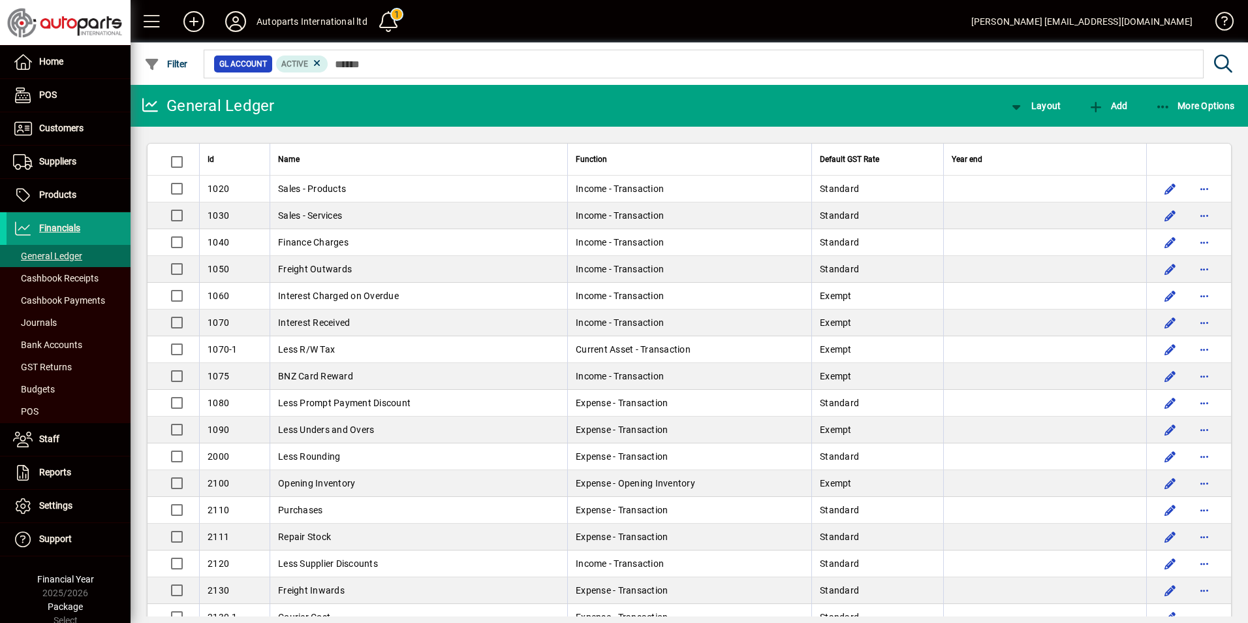
click at [65, 227] on span "Financials" at bounding box center [59, 228] width 41 height 10
click at [48, 346] on span "Bank Accounts" at bounding box center [47, 344] width 69 height 10
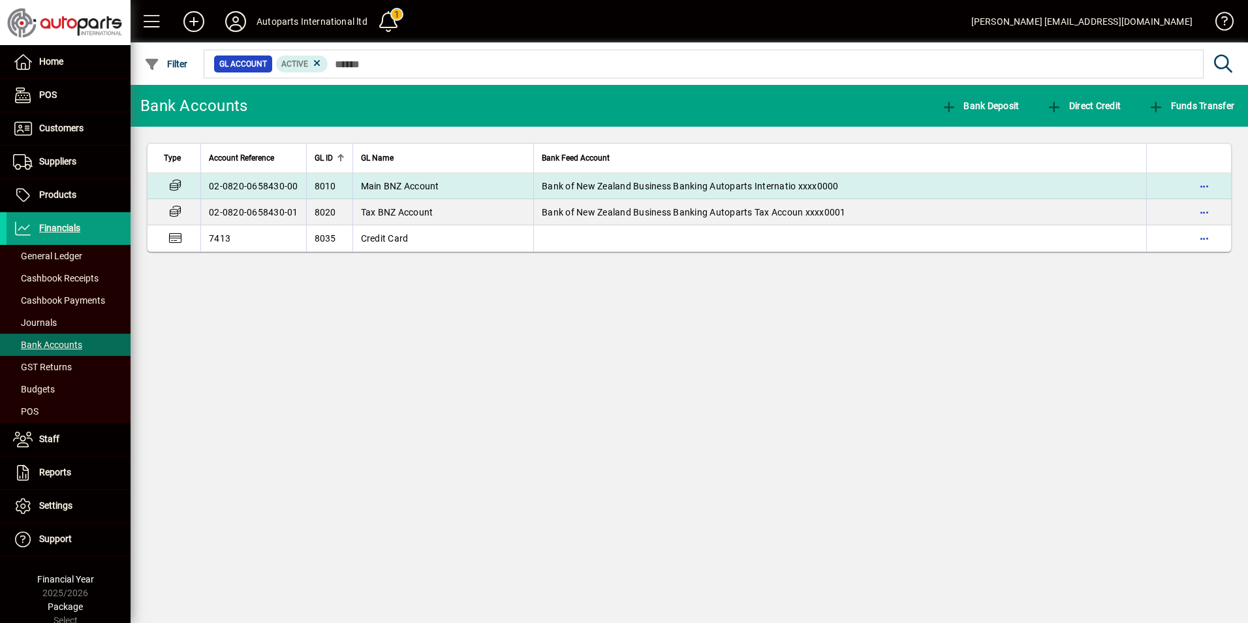
click at [266, 191] on td "02-0820-0658430-00" at bounding box center [253, 186] width 106 height 26
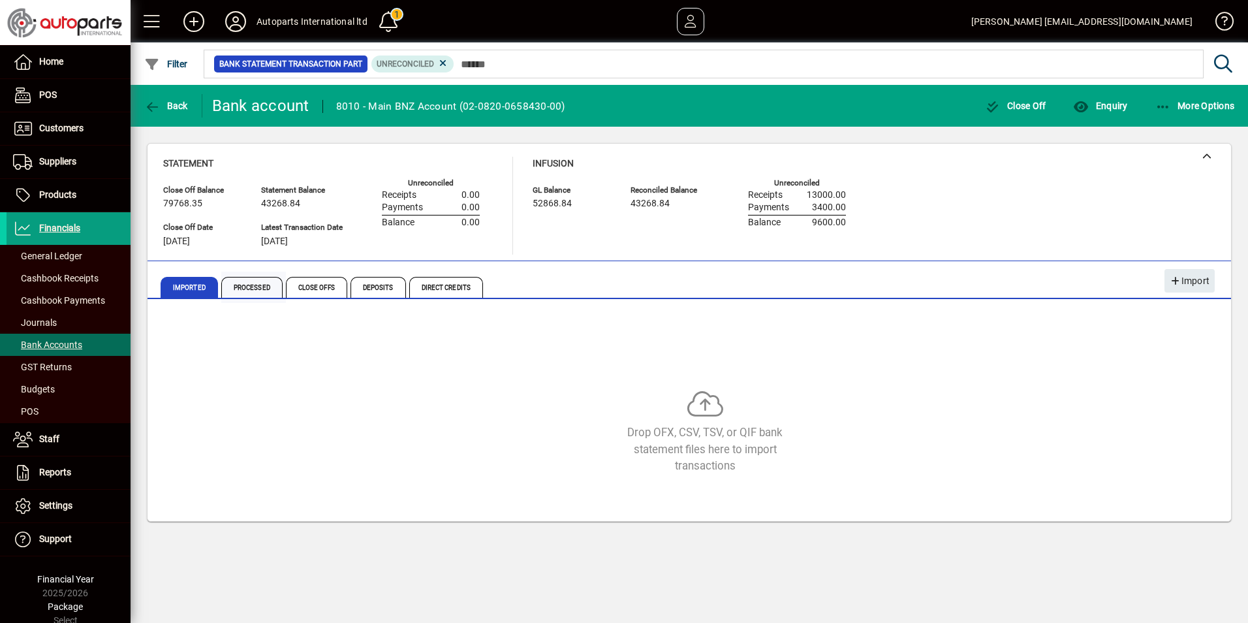
click at [252, 289] on span "Processed" at bounding box center [251, 287] width 61 height 21
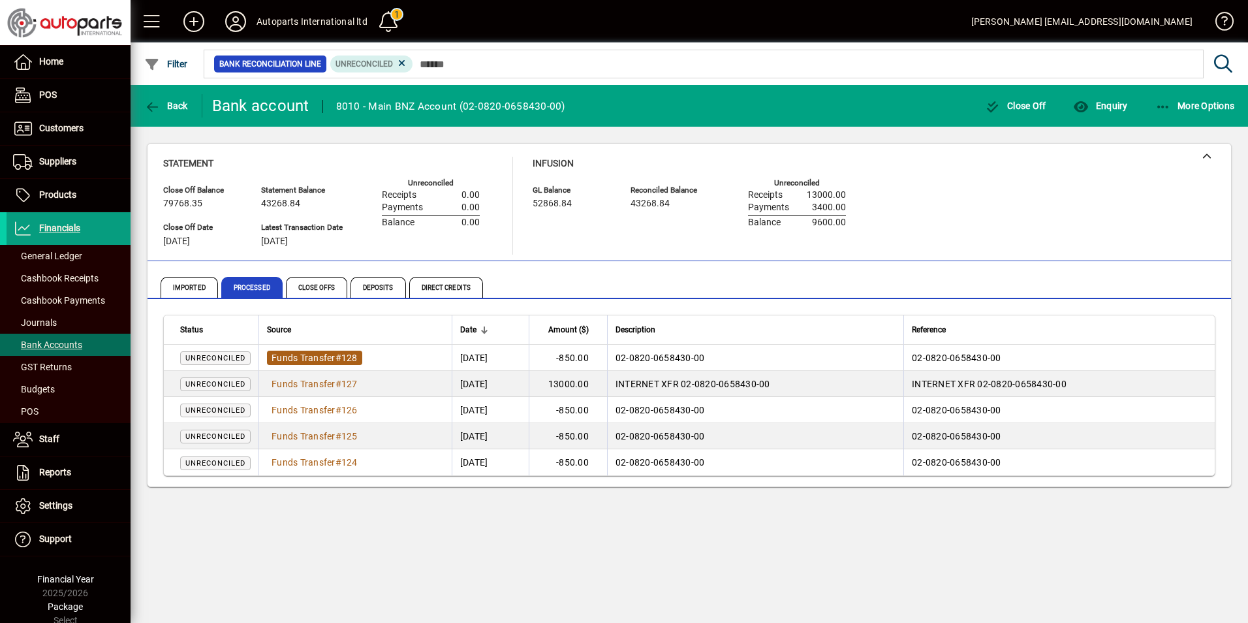
click at [298, 356] on span "Funds Transfer" at bounding box center [304, 357] width 64 height 10
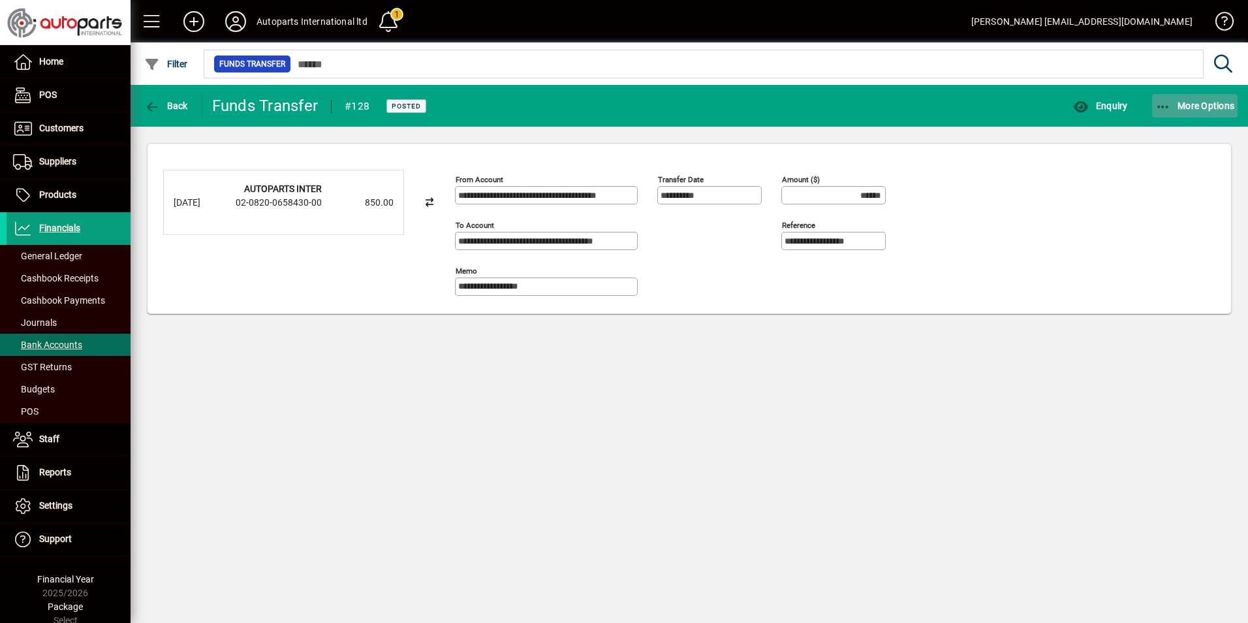
click at [1169, 102] on icon "button" at bounding box center [1163, 107] width 16 height 13
click at [1161, 131] on span "Reverse" at bounding box center [1183, 135] width 110 height 16
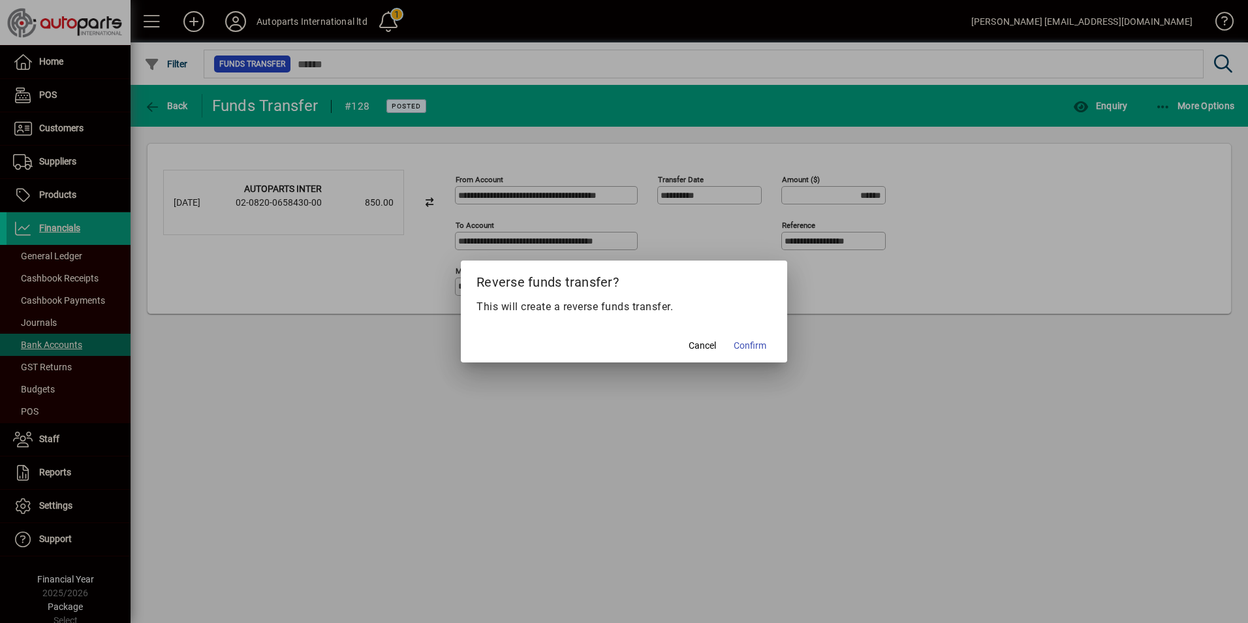
drag, startPoint x: 747, startPoint y: 347, endPoint x: 720, endPoint y: 379, distance: 42.6
click at [725, 401] on div "Reverse funds transfer? This will create a reverse funds transfer. Cancel Confi…" at bounding box center [624, 311] width 1248 height 623
click at [702, 345] on span "Cancel" at bounding box center [702, 346] width 27 height 14
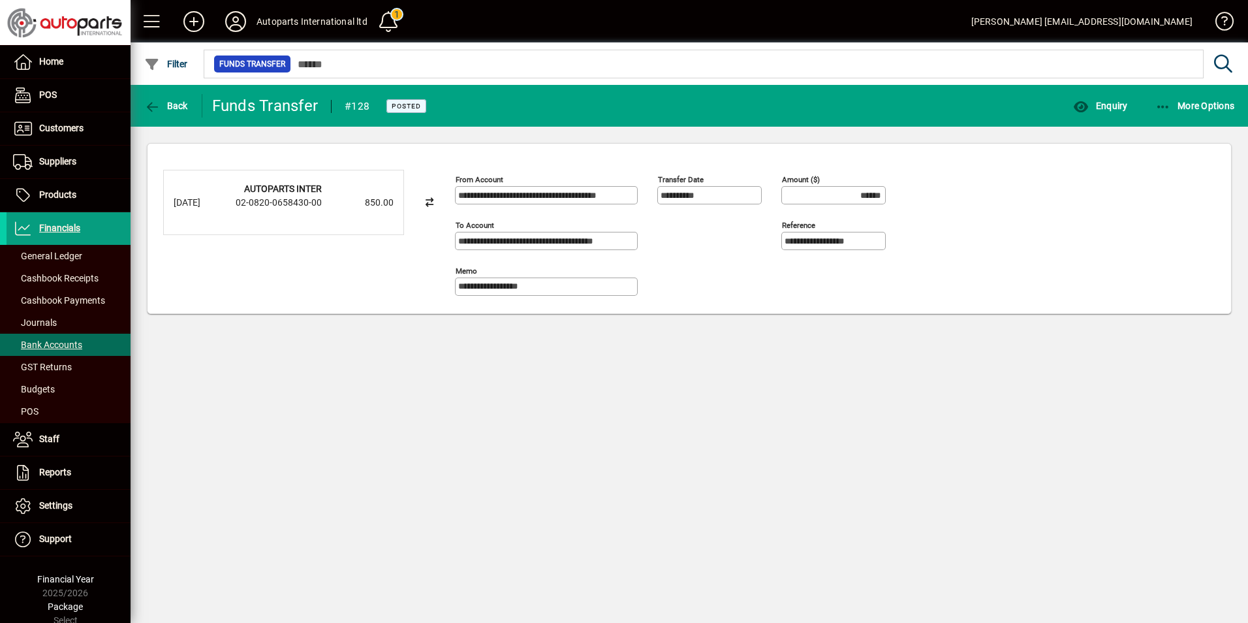
click at [676, 439] on div "**********" at bounding box center [690, 354] width 1118 height 538
click at [234, 429] on div "**********" at bounding box center [690, 354] width 1118 height 538
click at [173, 107] on span "Back" at bounding box center [166, 106] width 44 height 10
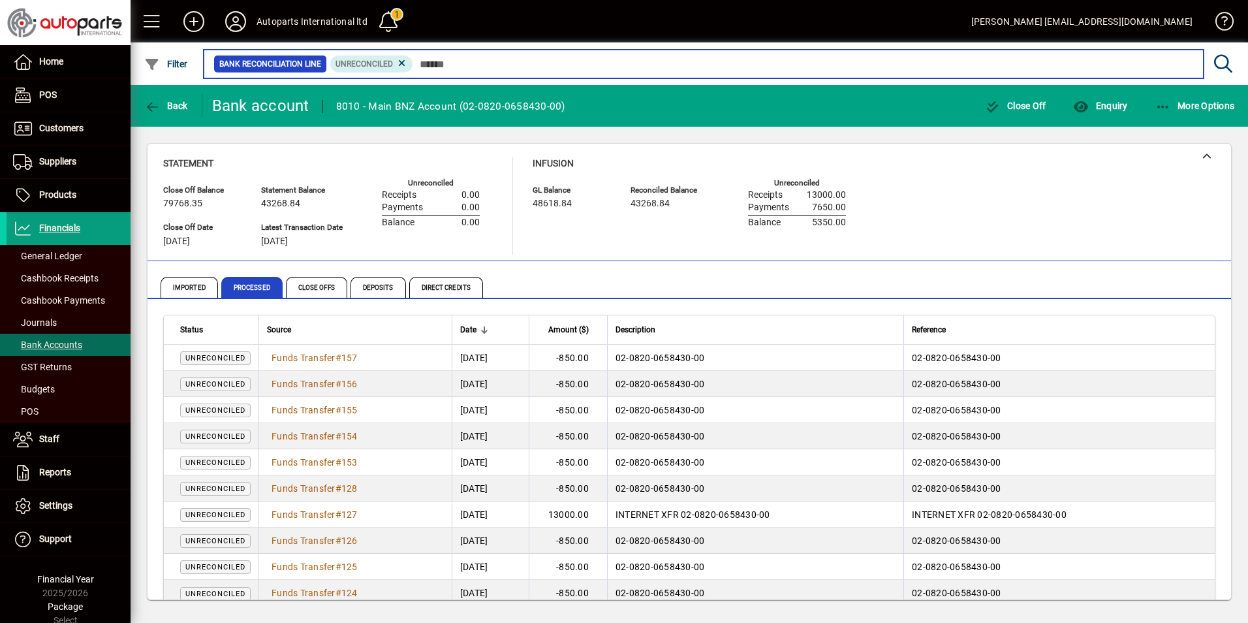
scroll to position [18, 0]
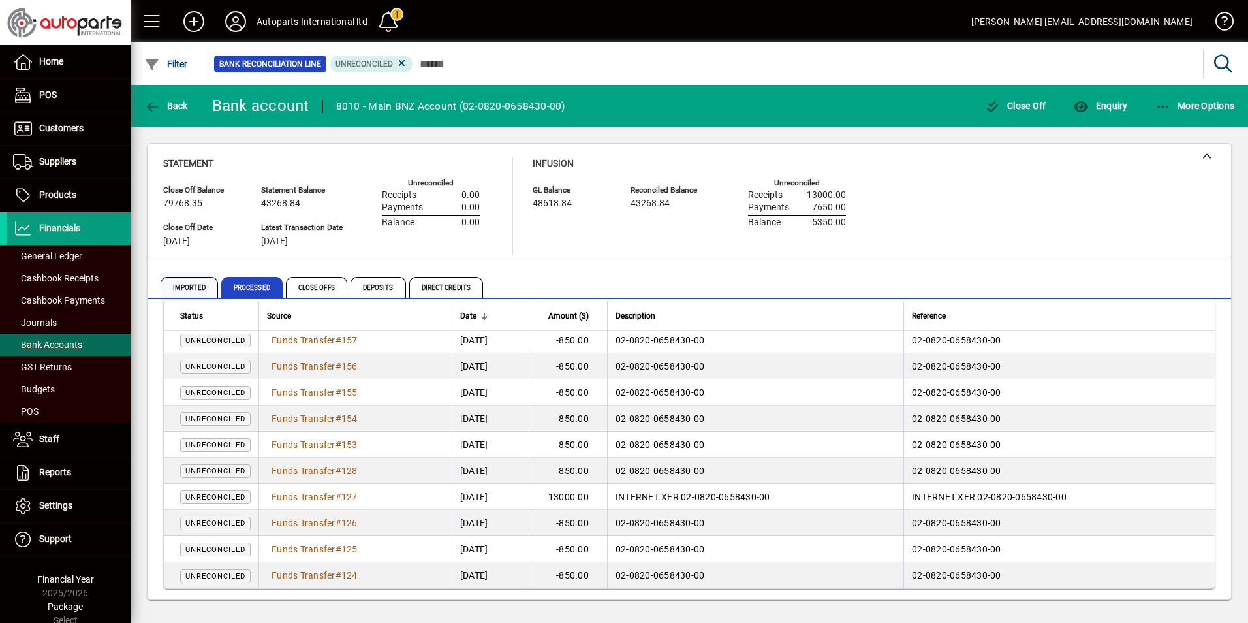
click at [190, 288] on span "Imported" at bounding box center [189, 287] width 57 height 21
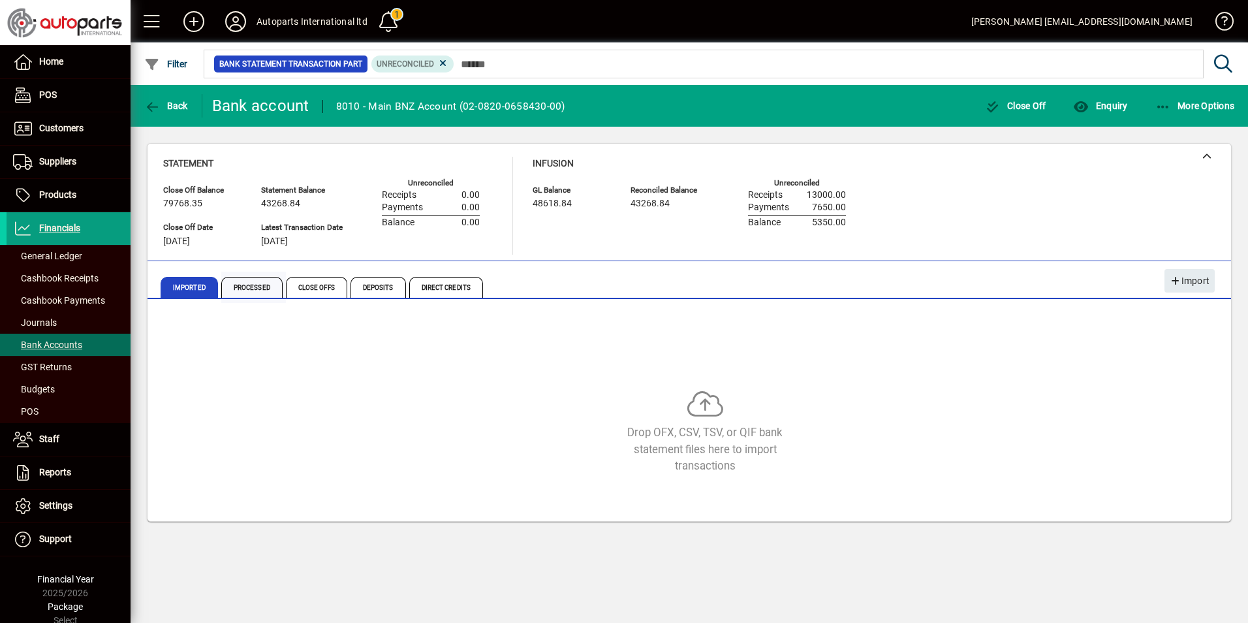
click at [249, 288] on span "Processed" at bounding box center [251, 287] width 61 height 21
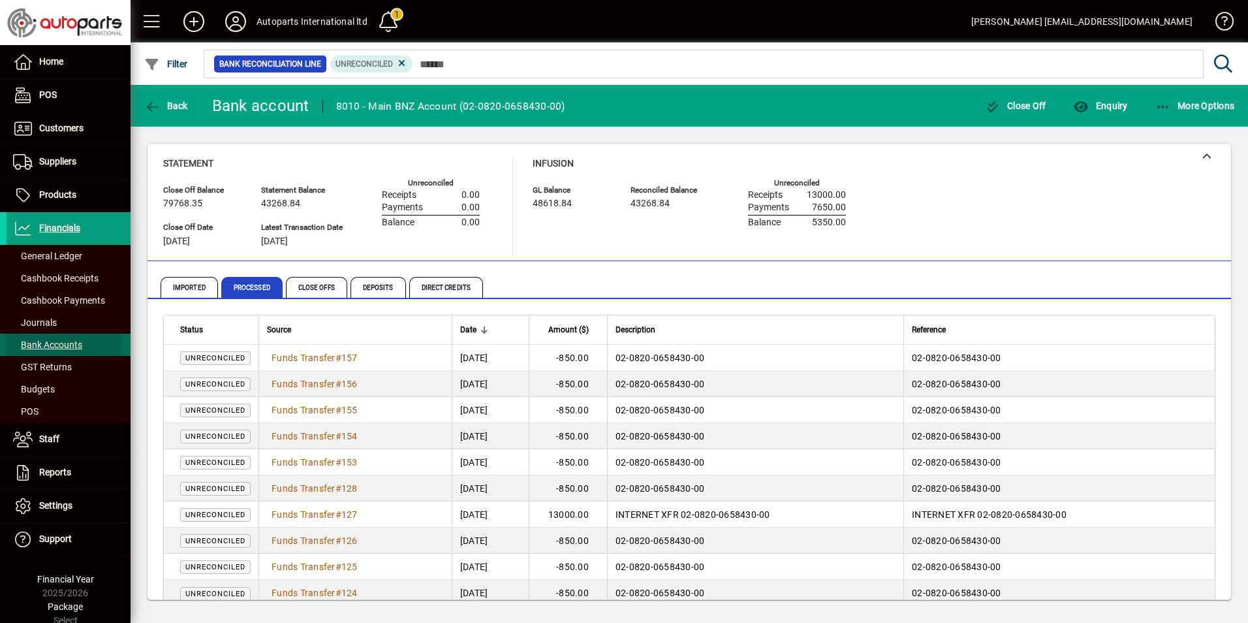
click at [46, 345] on span "Bank Accounts" at bounding box center [47, 344] width 69 height 10
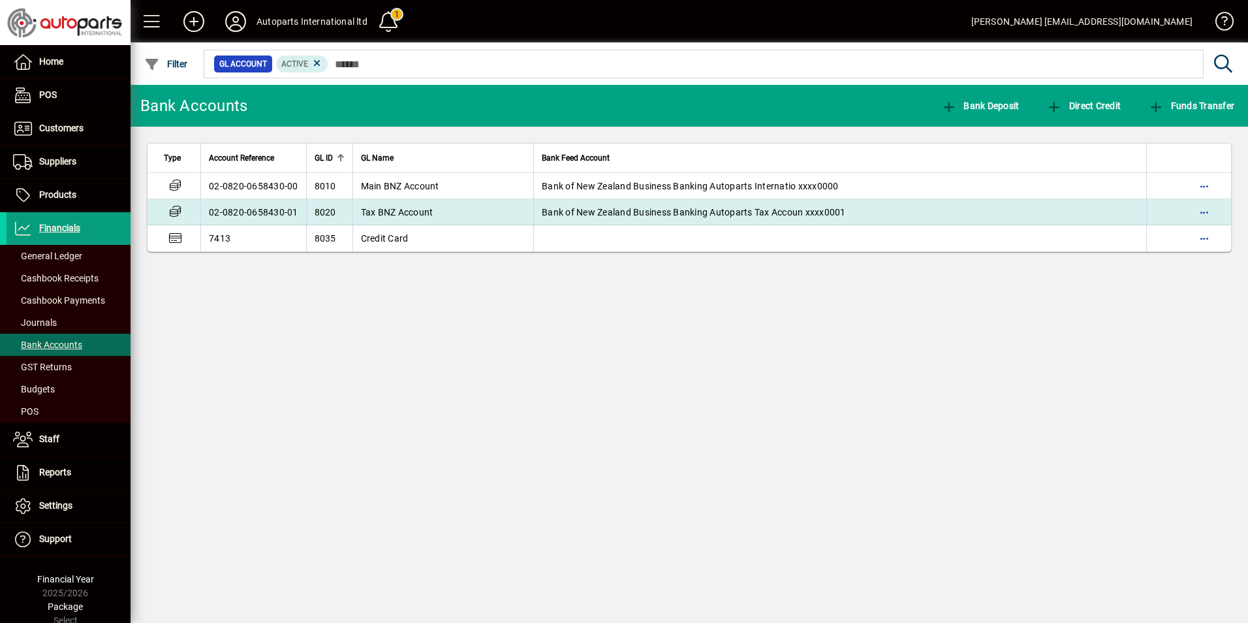
click at [230, 211] on td "02-0820-0658430-01" at bounding box center [253, 212] width 106 height 26
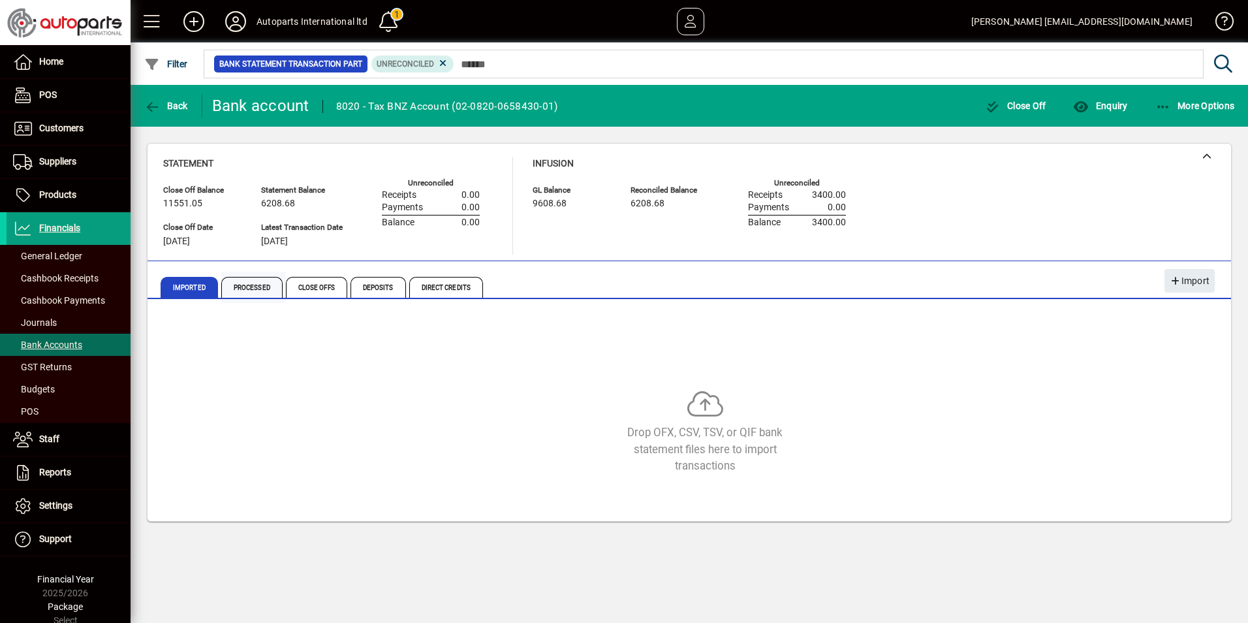
click at [238, 281] on span "Processed" at bounding box center [251, 287] width 61 height 21
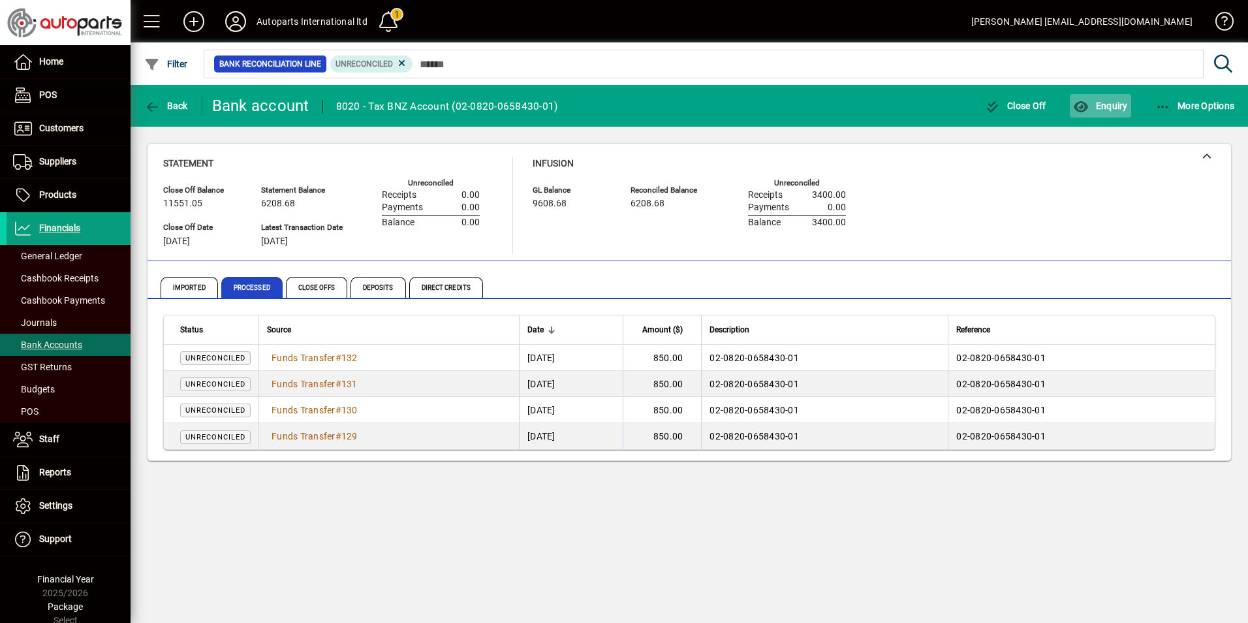
click at [1090, 106] on span "Enquiry" at bounding box center [1100, 106] width 54 height 10
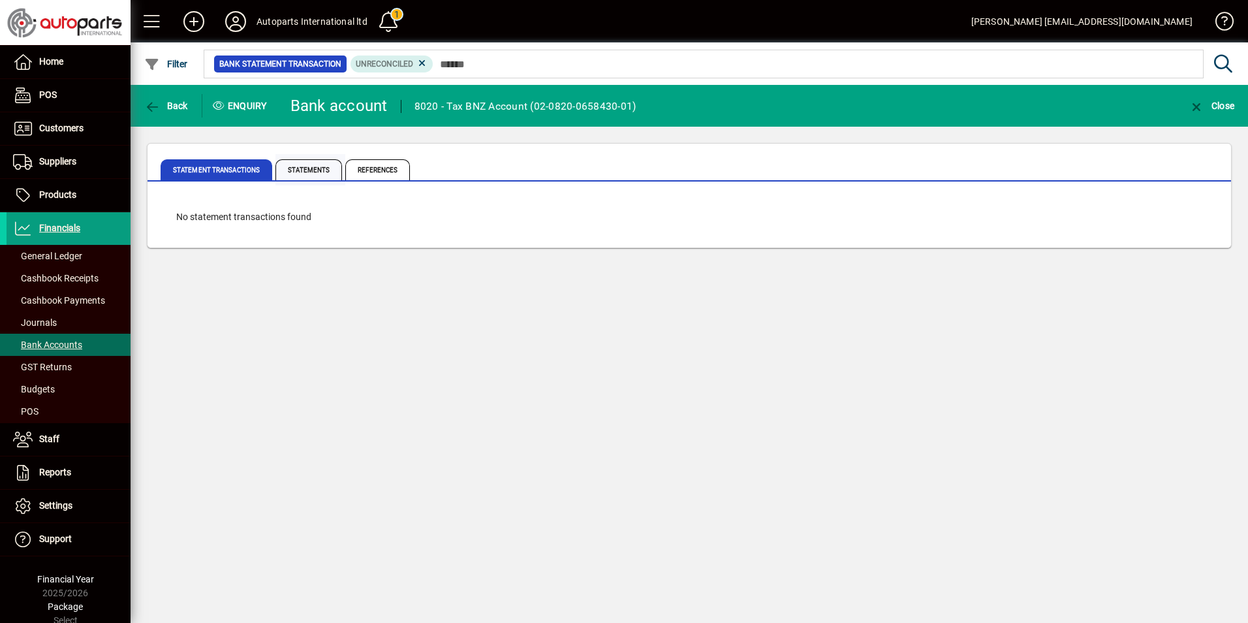
click at [328, 168] on span "Statements" at bounding box center [308, 169] width 67 height 21
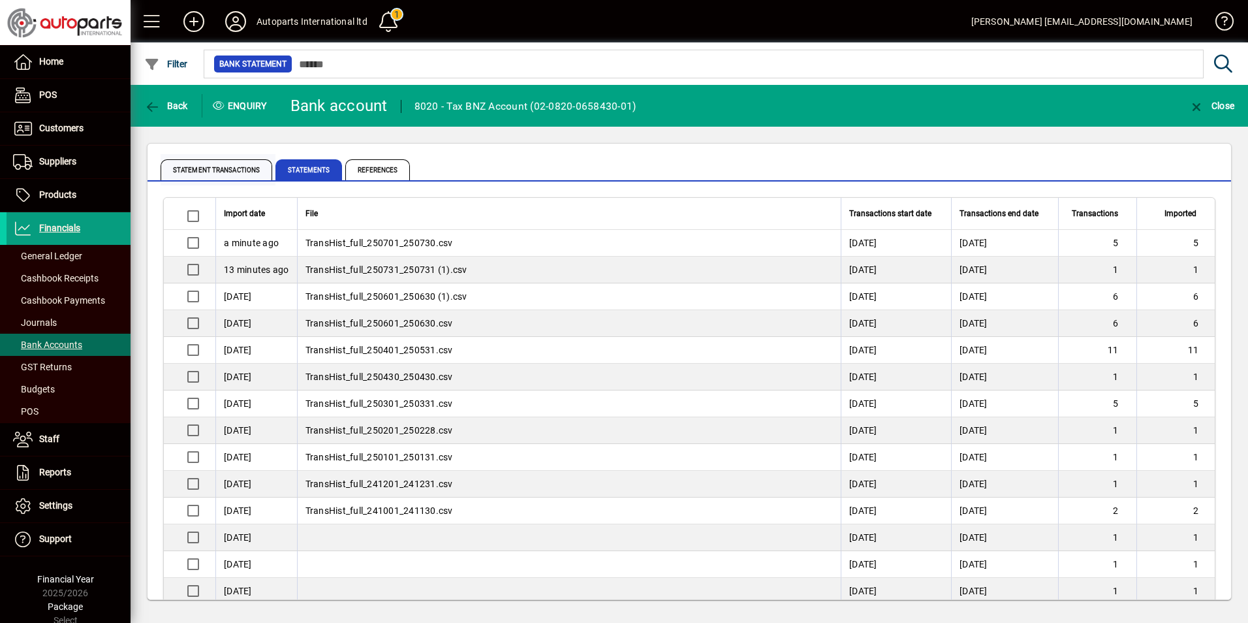
click at [208, 177] on span "Statement Transactions" at bounding box center [217, 169] width 112 height 21
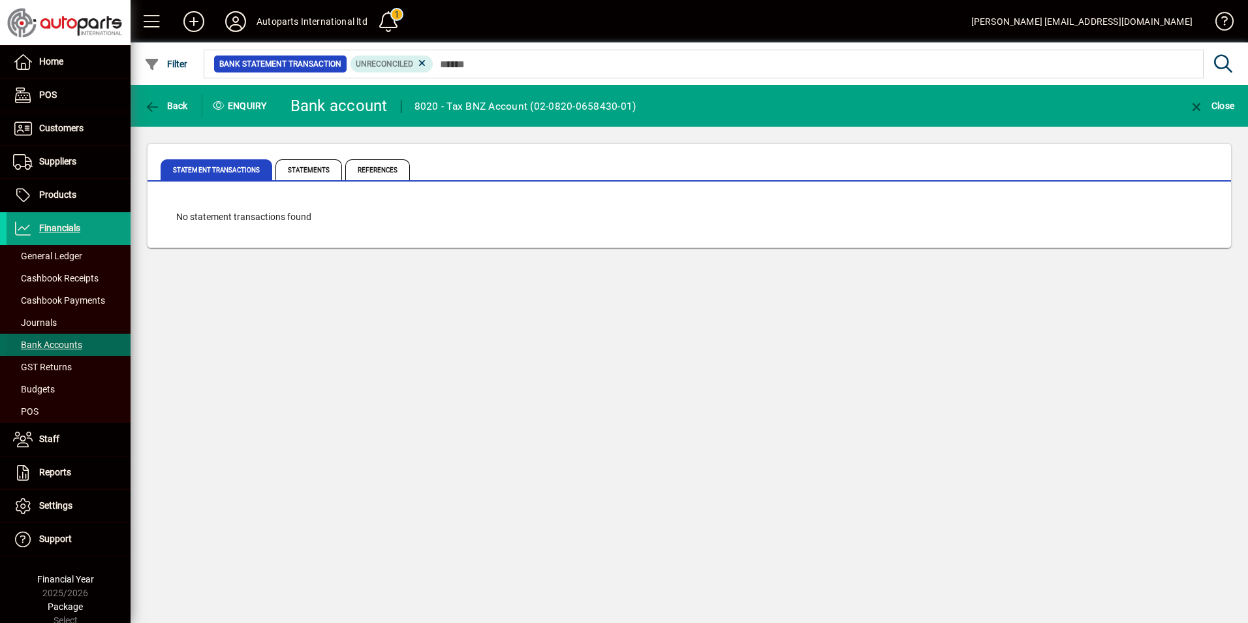
click at [45, 345] on span "Bank Accounts" at bounding box center [47, 344] width 69 height 10
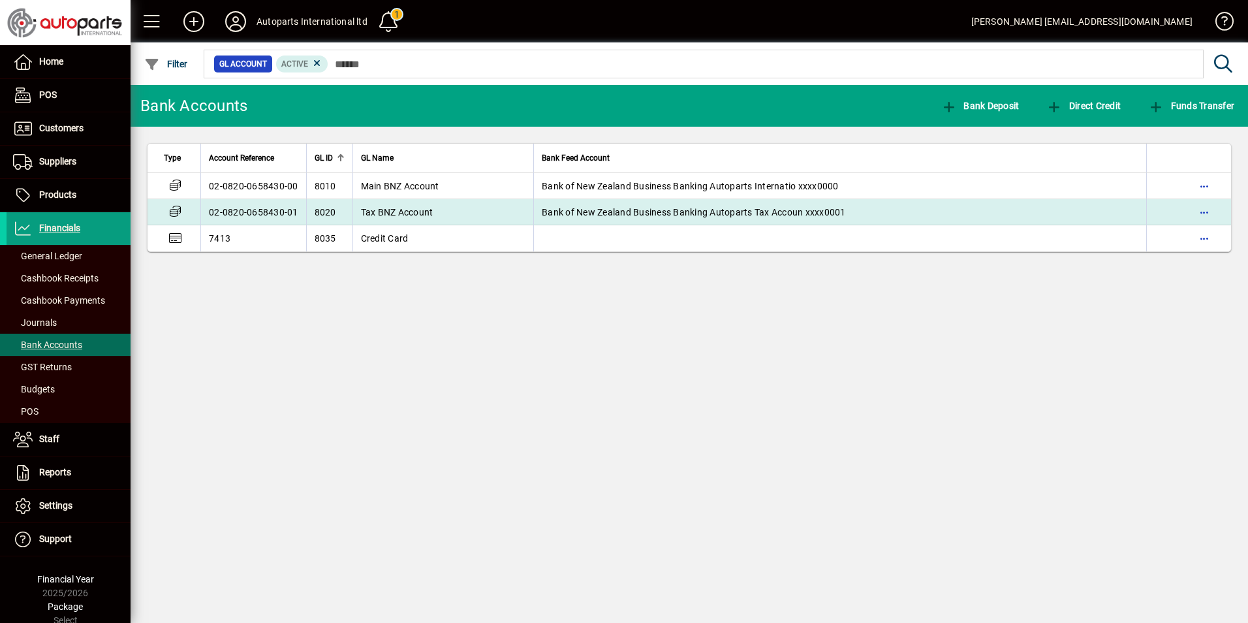
click at [287, 217] on td "02-0820-0658430-01" at bounding box center [253, 212] width 106 height 26
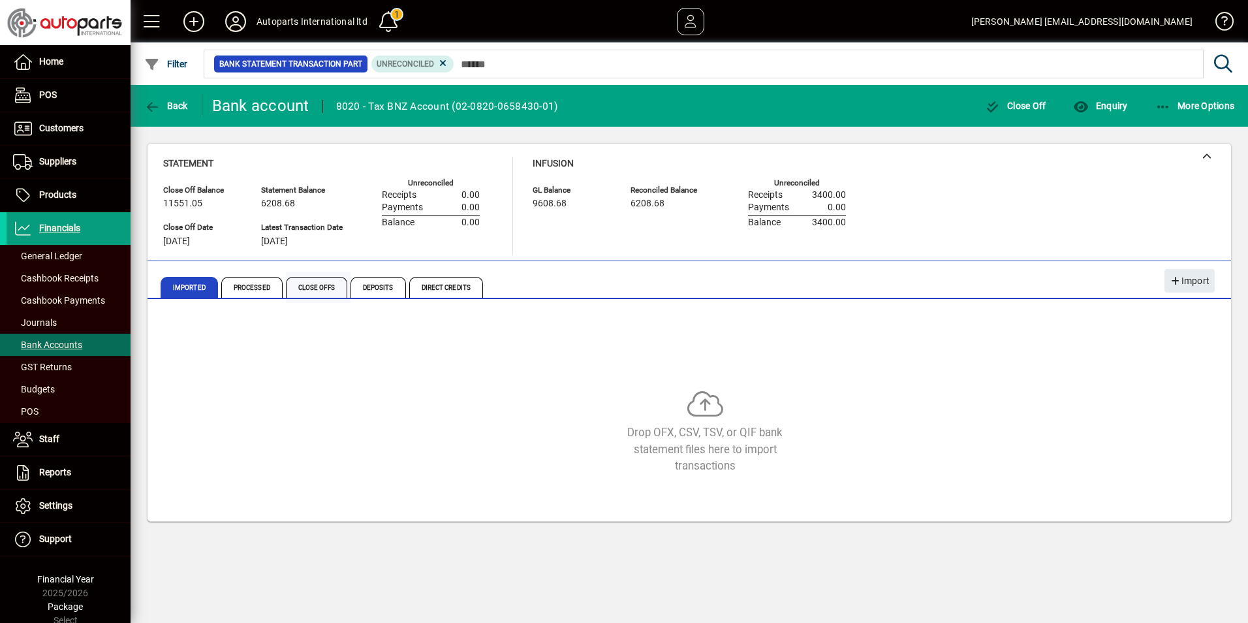
click at [315, 290] on span "Close Offs" at bounding box center [316, 287] width 61 height 21
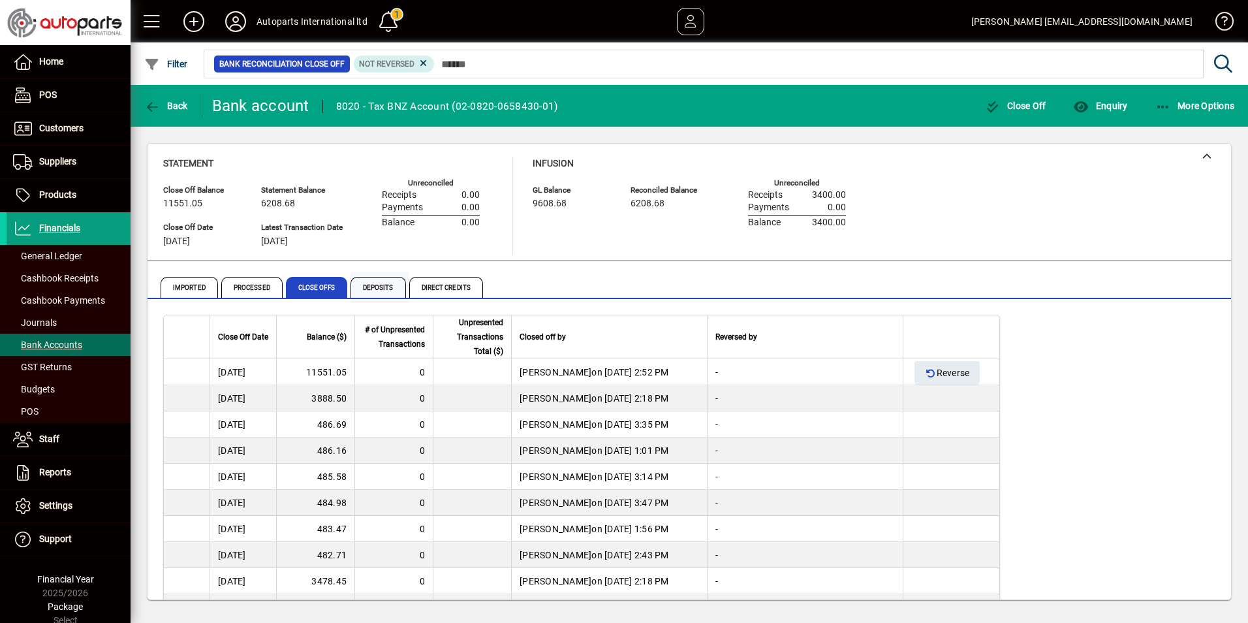
click at [378, 287] on span "Deposits" at bounding box center [378, 287] width 55 height 21
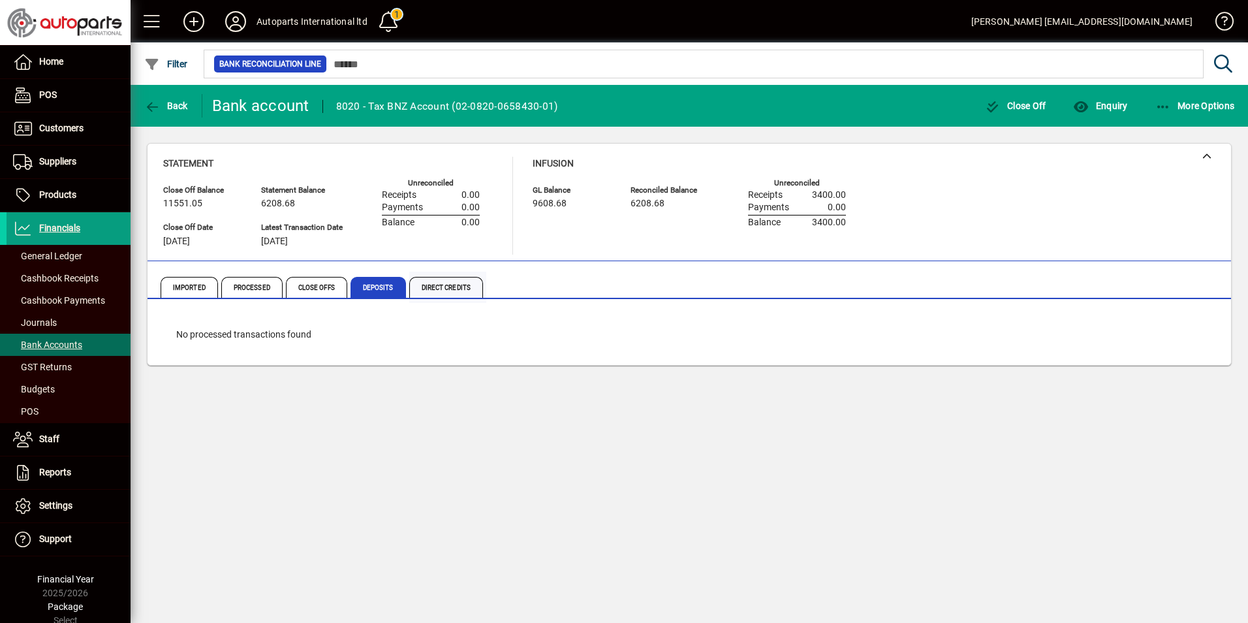
click at [443, 278] on span "Direct Credits" at bounding box center [446, 287] width 74 height 21
click at [262, 285] on span "Processed" at bounding box center [251, 287] width 61 height 21
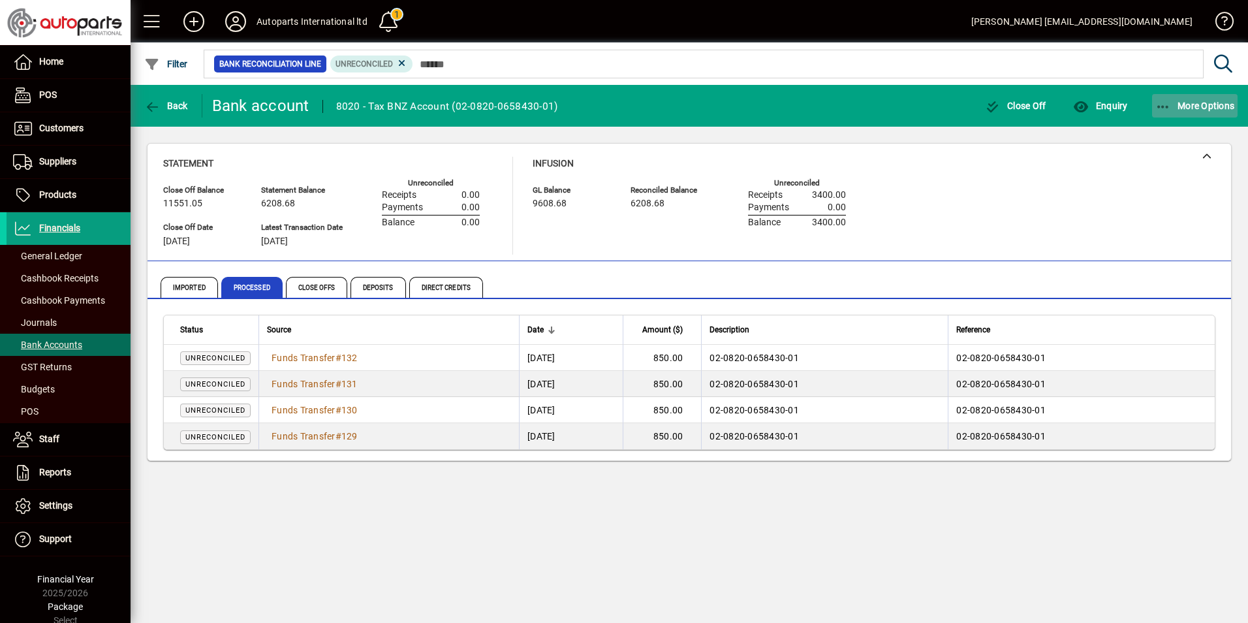
click at [1170, 104] on icon "button" at bounding box center [1163, 107] width 16 height 13
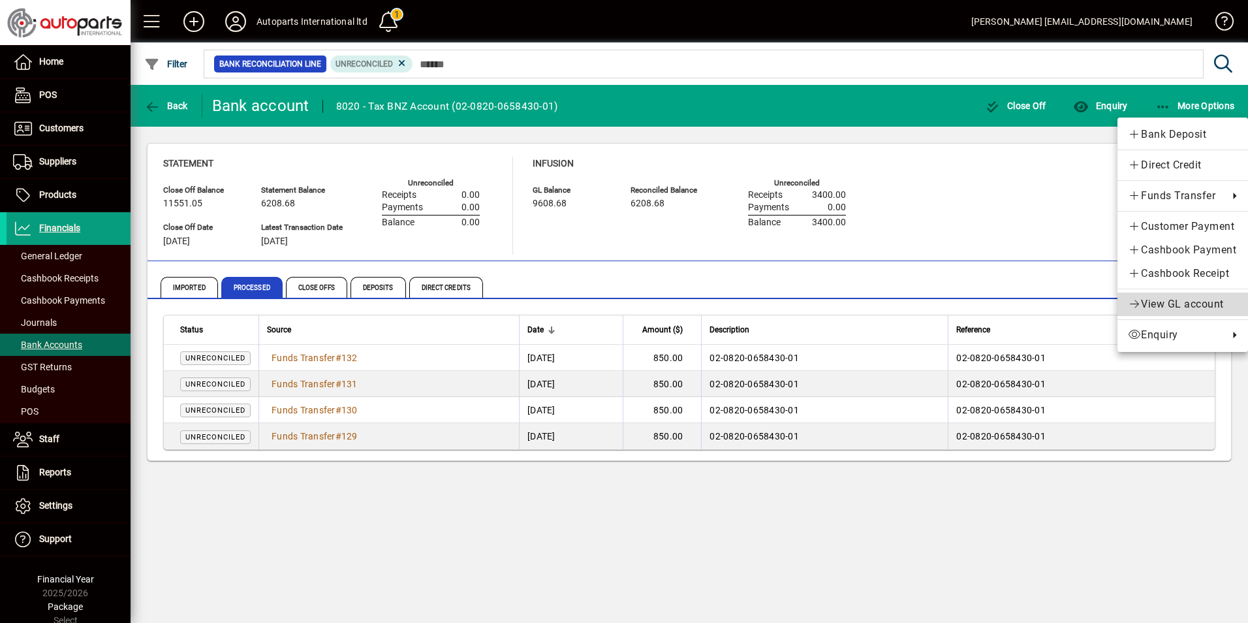
click at [1157, 309] on span "View GL account" at bounding box center [1183, 304] width 110 height 16
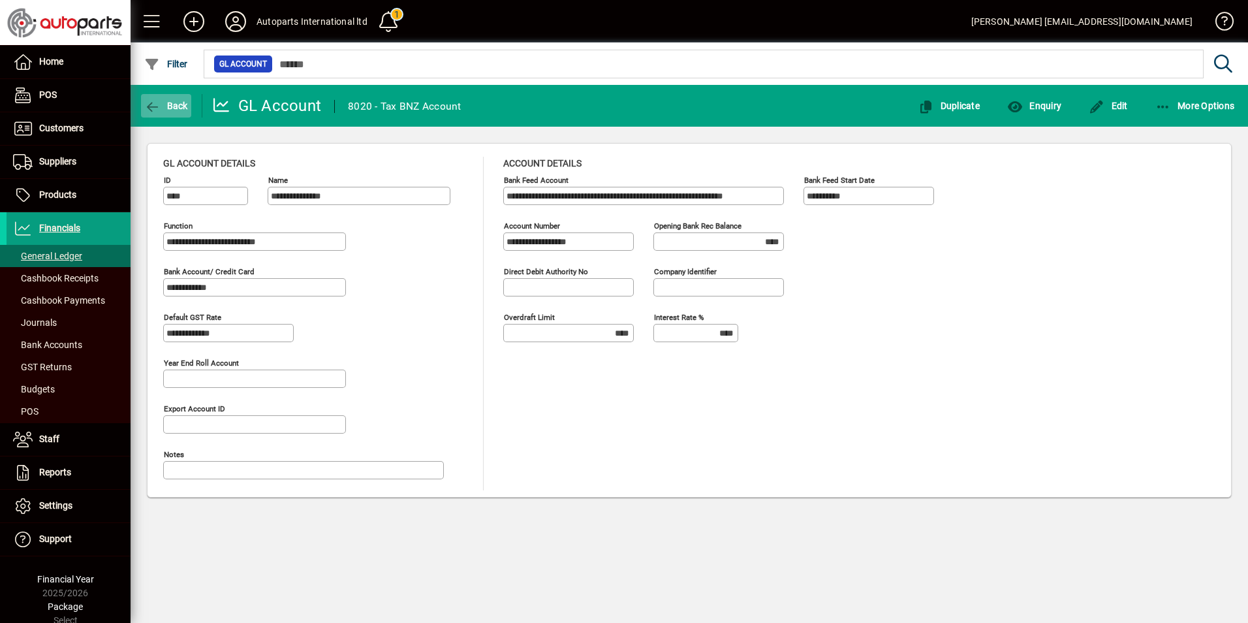
click at [165, 109] on span "Back" at bounding box center [166, 106] width 44 height 10
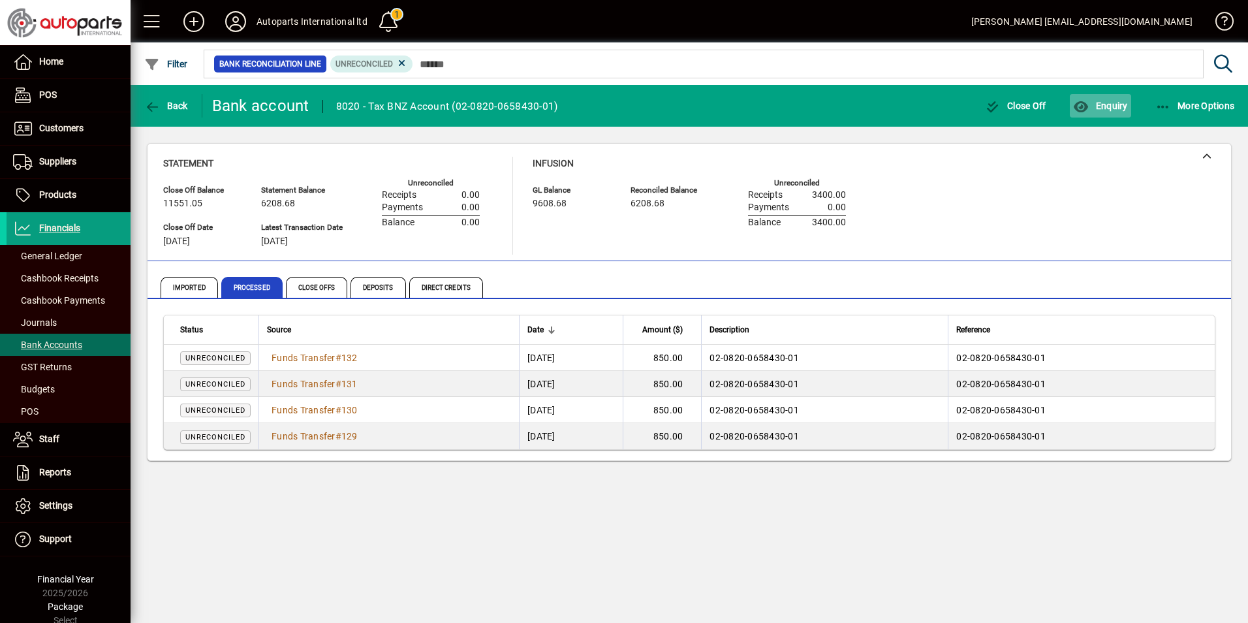
click at [1091, 112] on span "button" at bounding box center [1100, 105] width 61 height 31
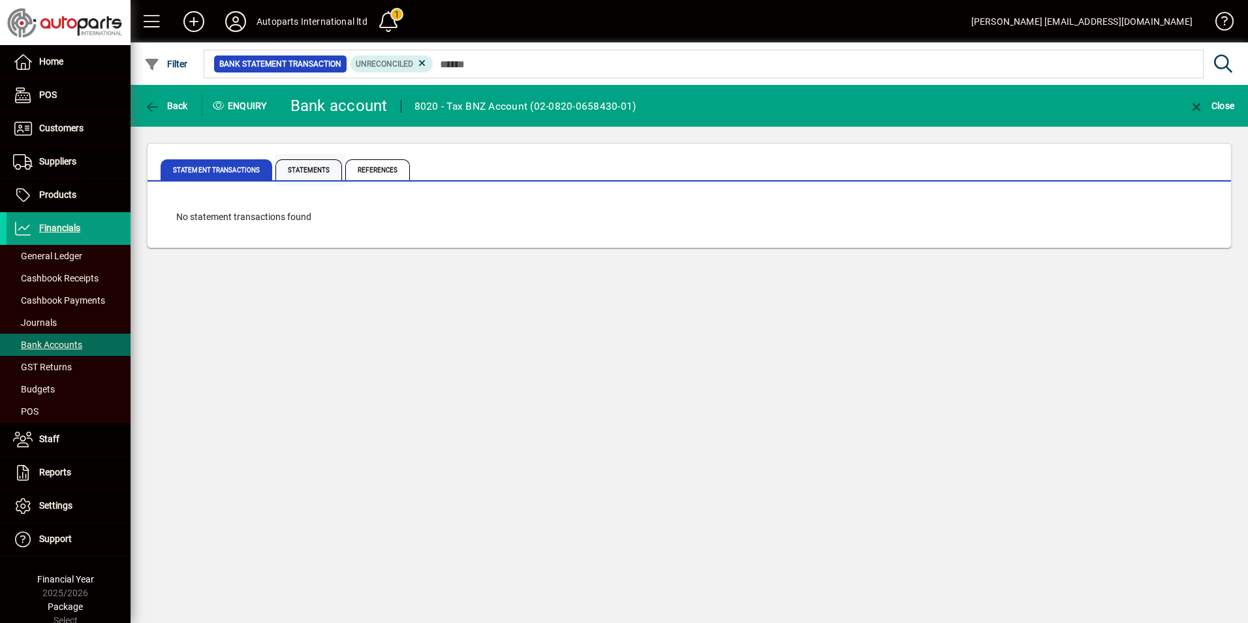
click at [311, 166] on span "Statements" at bounding box center [308, 169] width 67 height 21
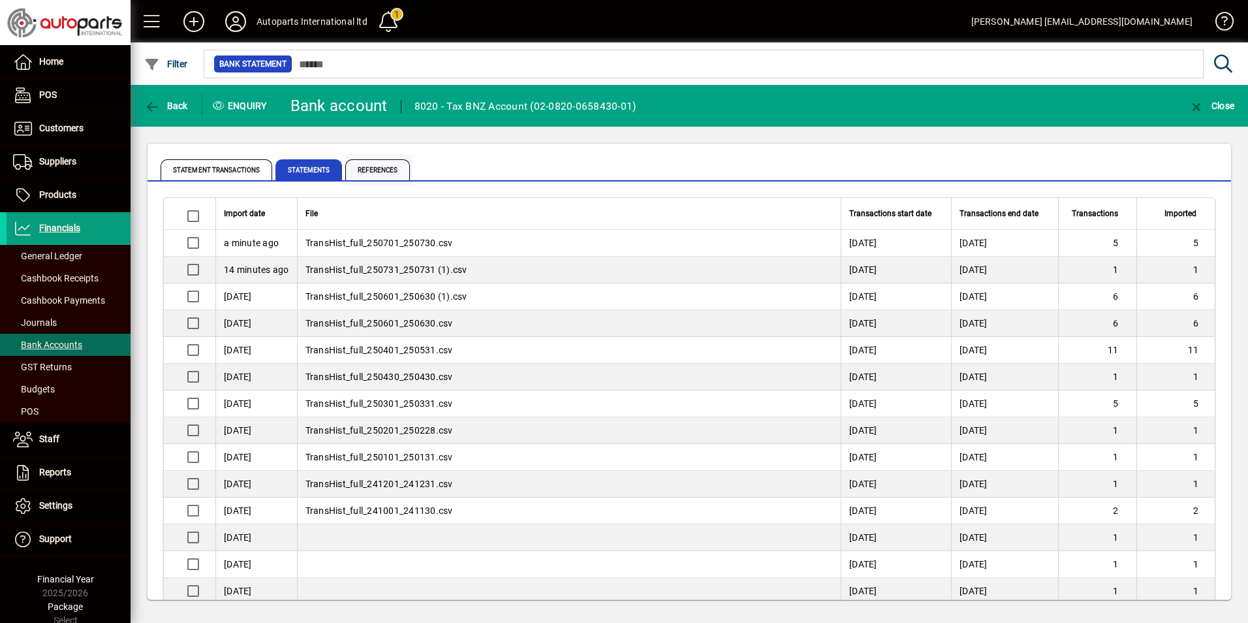
click at [392, 168] on span "References" at bounding box center [377, 169] width 65 height 21
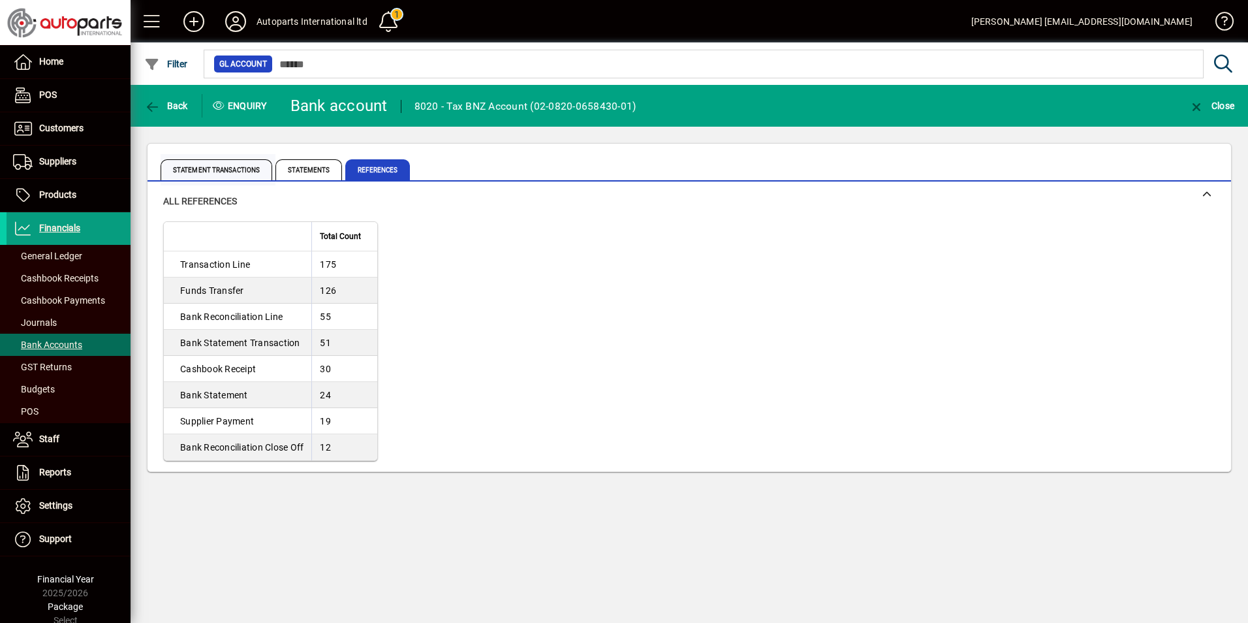
click at [210, 170] on span "Statement Transactions" at bounding box center [217, 169] width 112 height 21
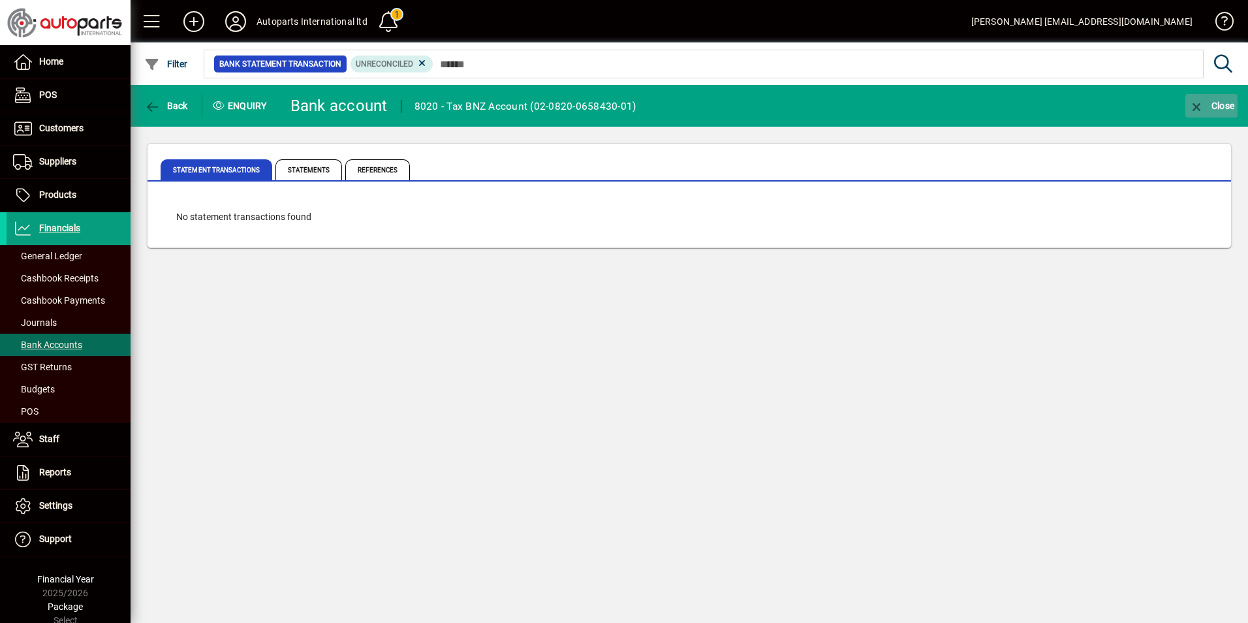
click at [1201, 105] on icon "button" at bounding box center [1197, 107] width 16 height 13
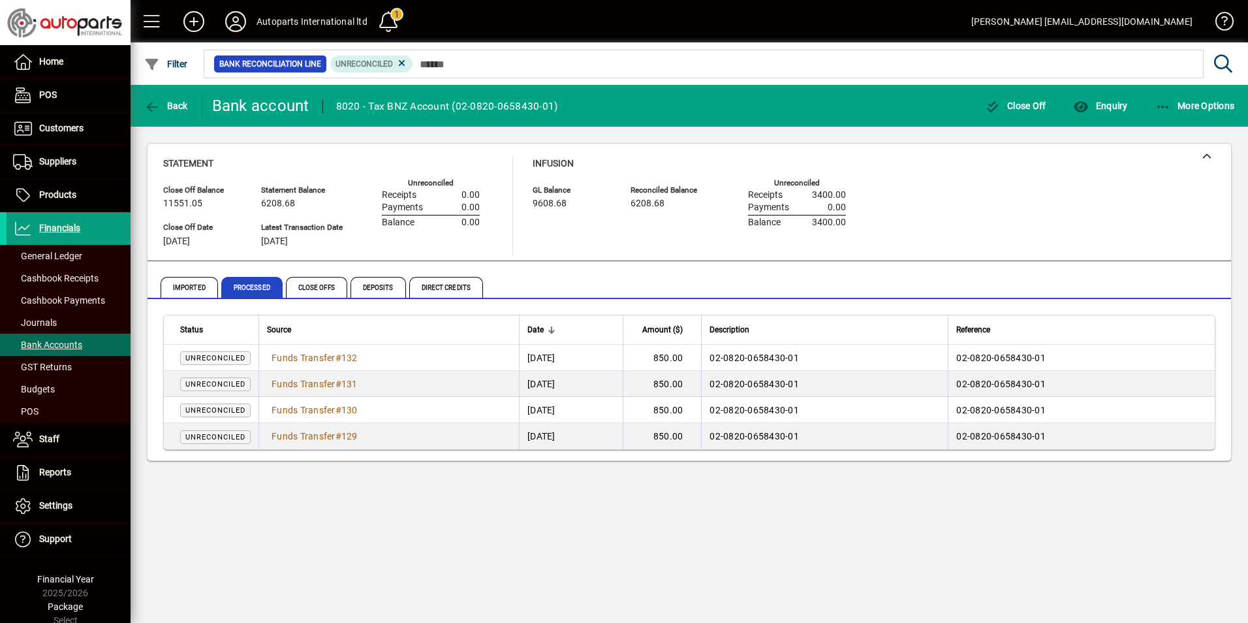
click at [398, 61] on icon at bounding box center [402, 63] width 12 height 12
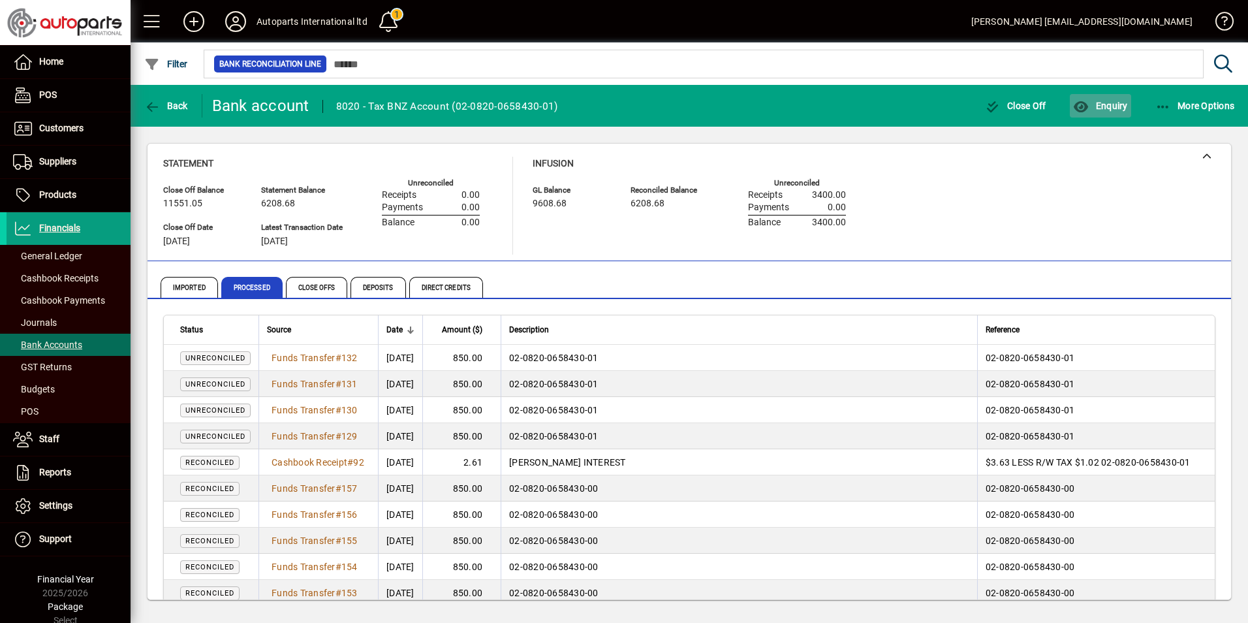
click at [1099, 103] on span "Enquiry" at bounding box center [1100, 106] width 54 height 10
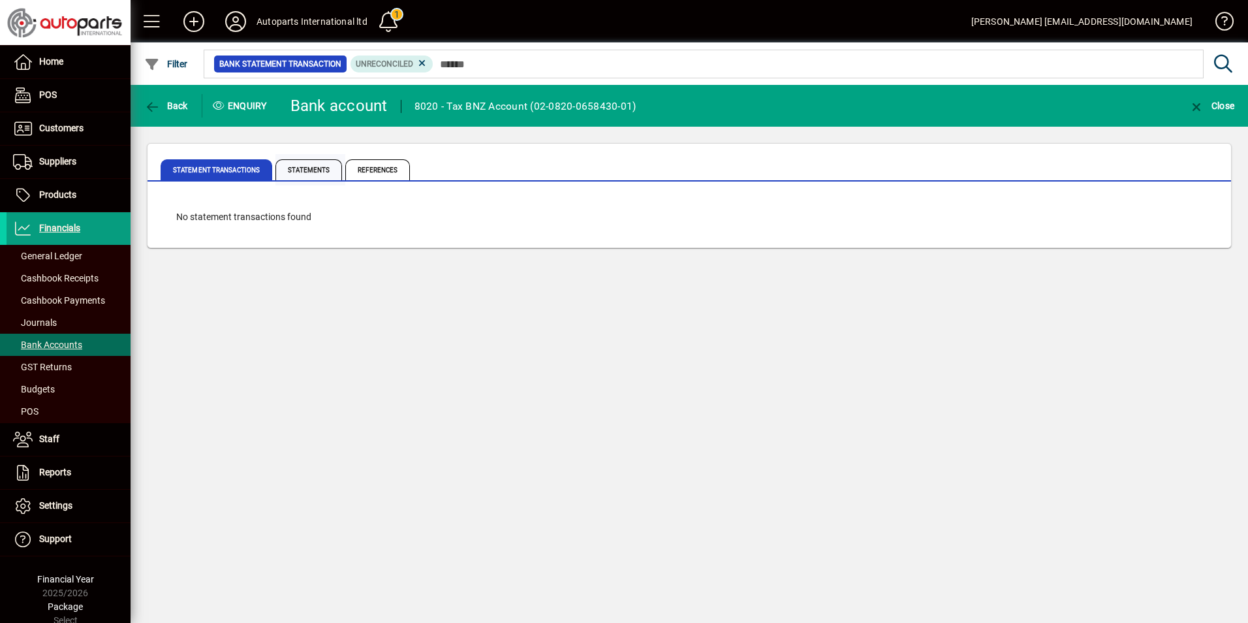
click at [306, 172] on span "Statements" at bounding box center [308, 169] width 67 height 21
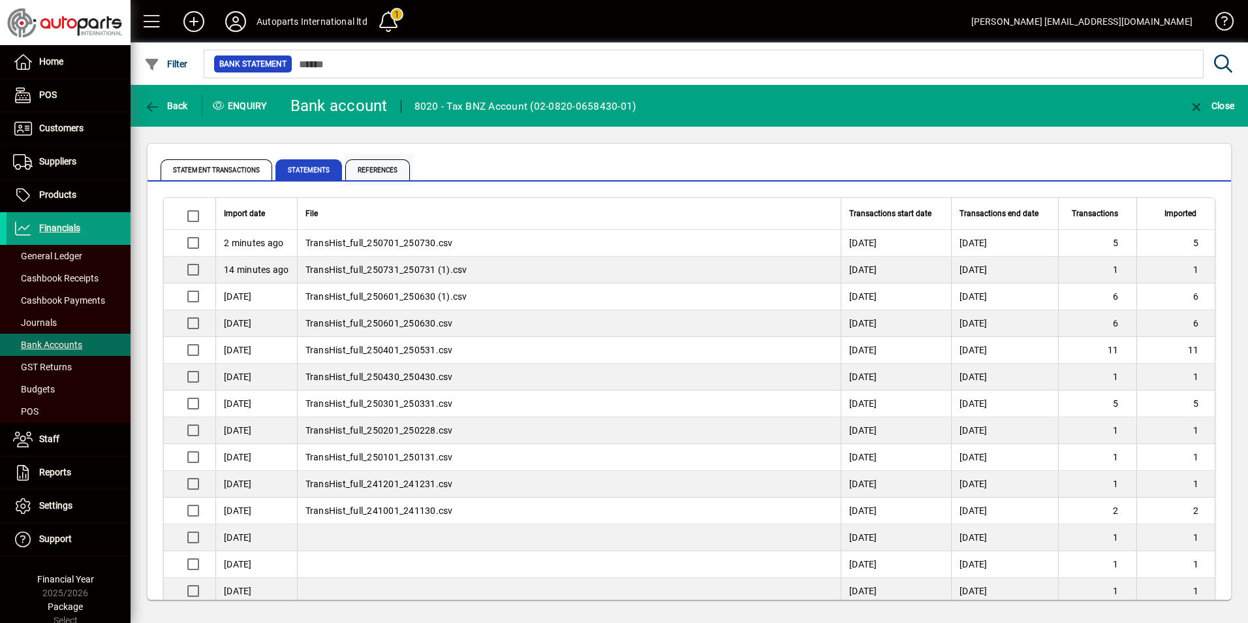
click at [378, 170] on span "References" at bounding box center [377, 169] width 65 height 21
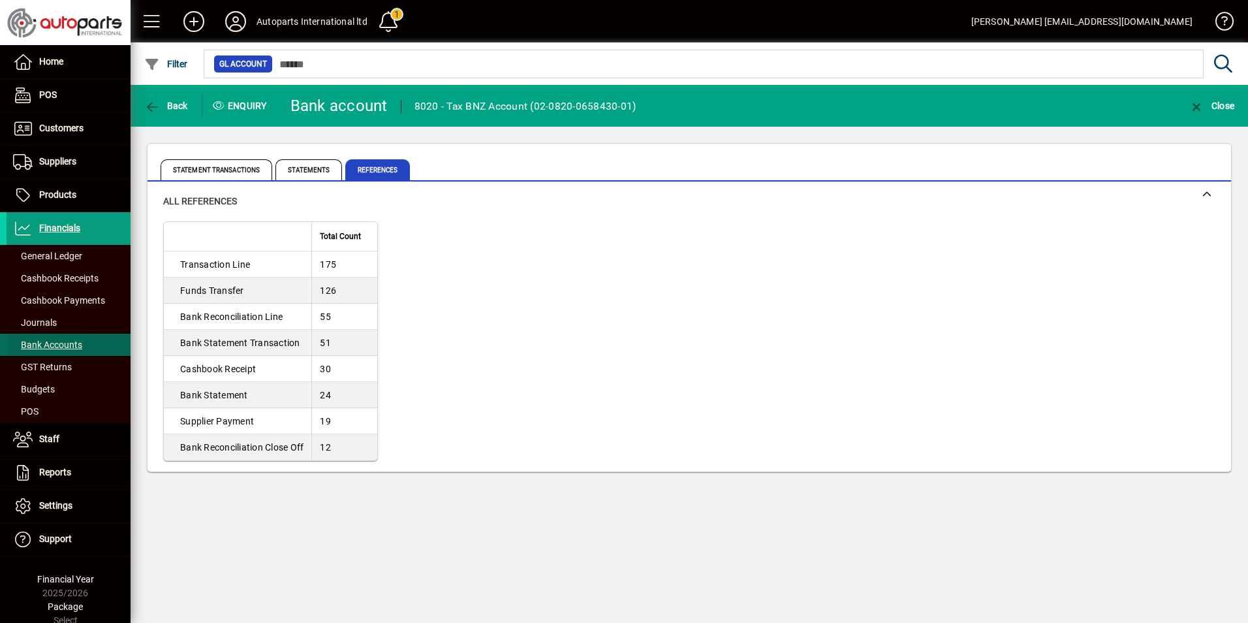
click at [59, 345] on span "Bank Accounts" at bounding box center [47, 344] width 69 height 10
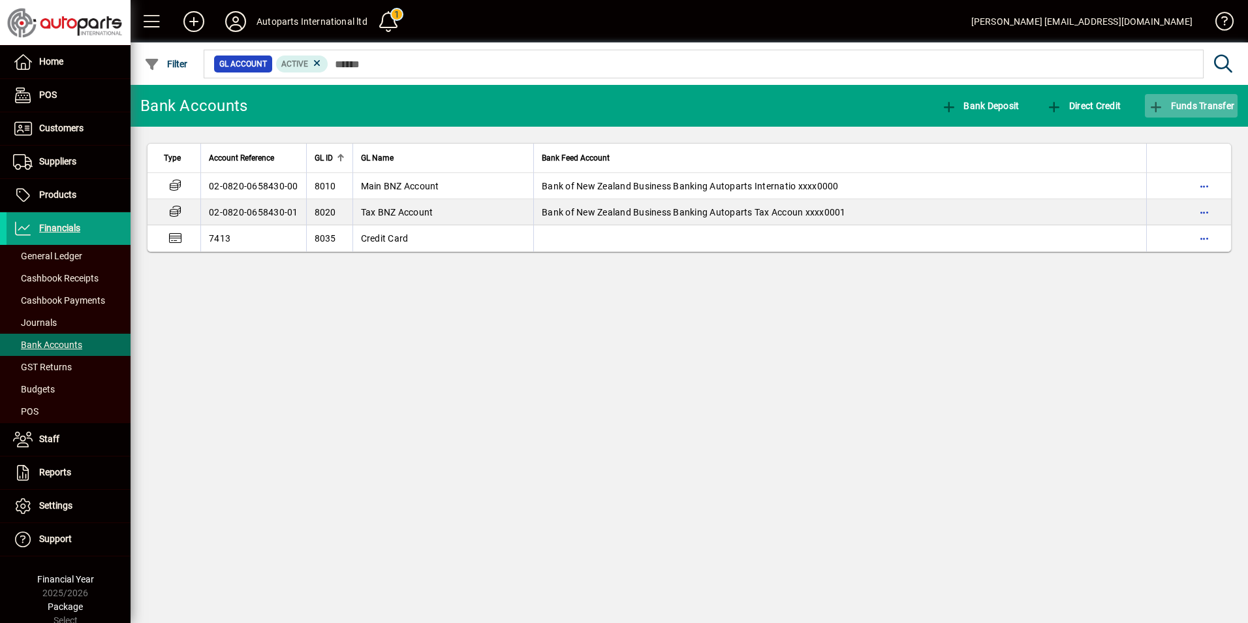
click at [1159, 106] on icon "button" at bounding box center [1156, 107] width 16 height 13
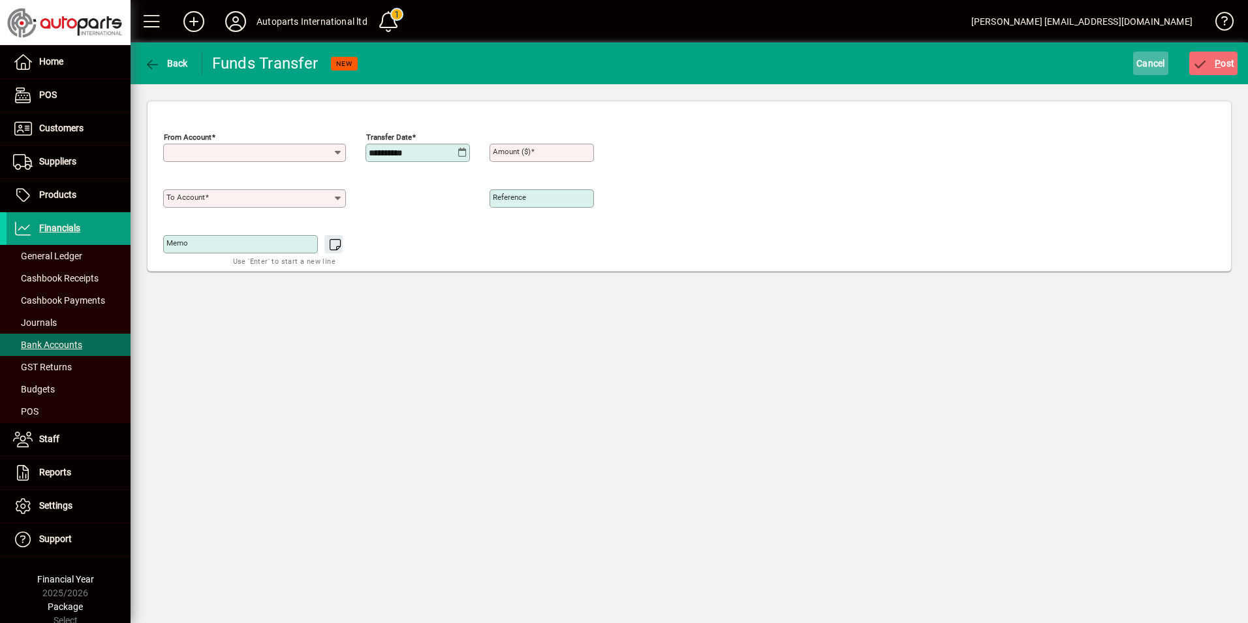
click at [1154, 65] on span "Cancel" at bounding box center [1150, 63] width 29 height 21
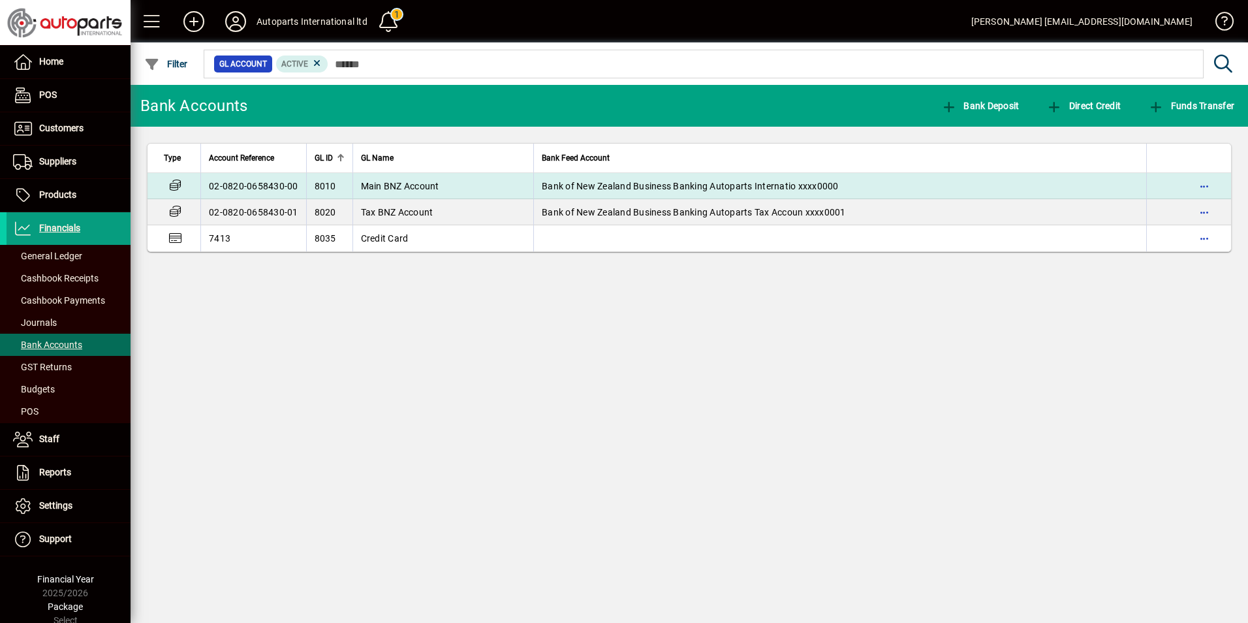
click at [284, 193] on td "02-0820-0658430-00" at bounding box center [253, 186] width 106 height 26
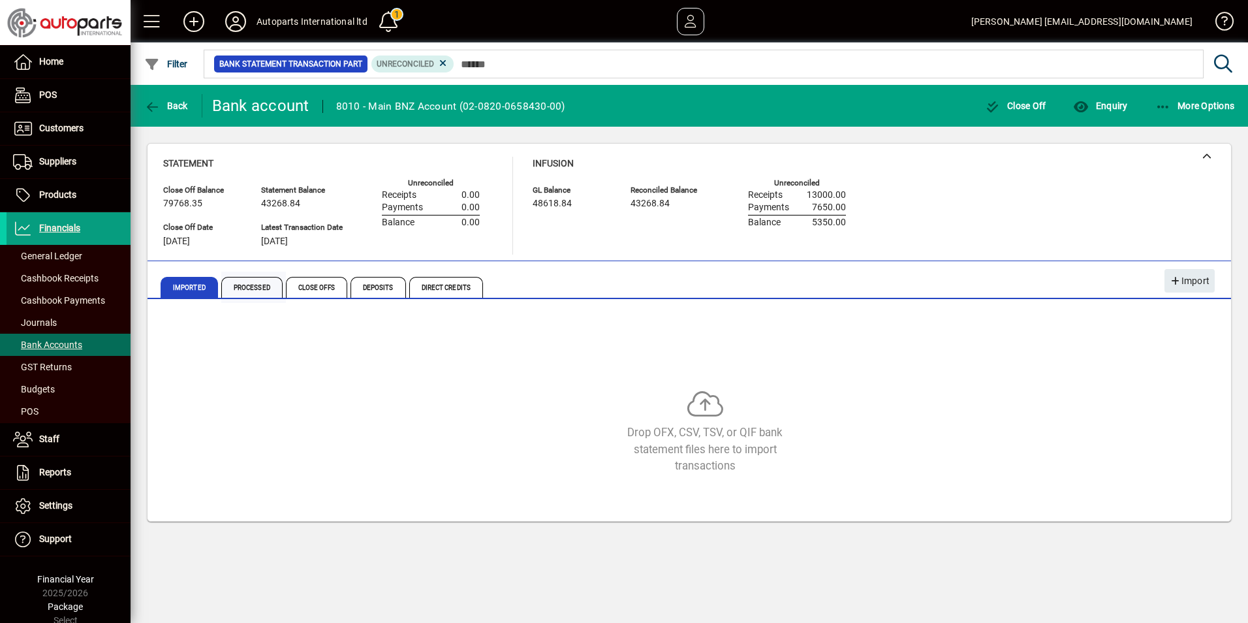
click at [247, 292] on span "Processed" at bounding box center [251, 287] width 61 height 21
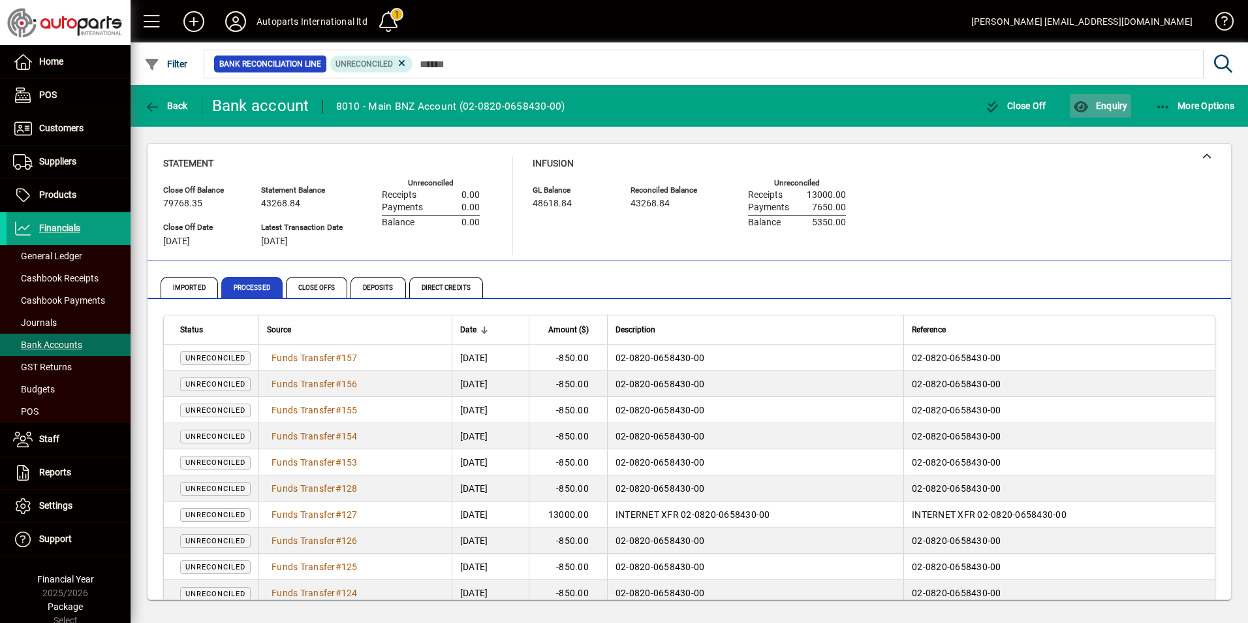
click at [1122, 106] on span "Enquiry" at bounding box center [1100, 106] width 54 height 10
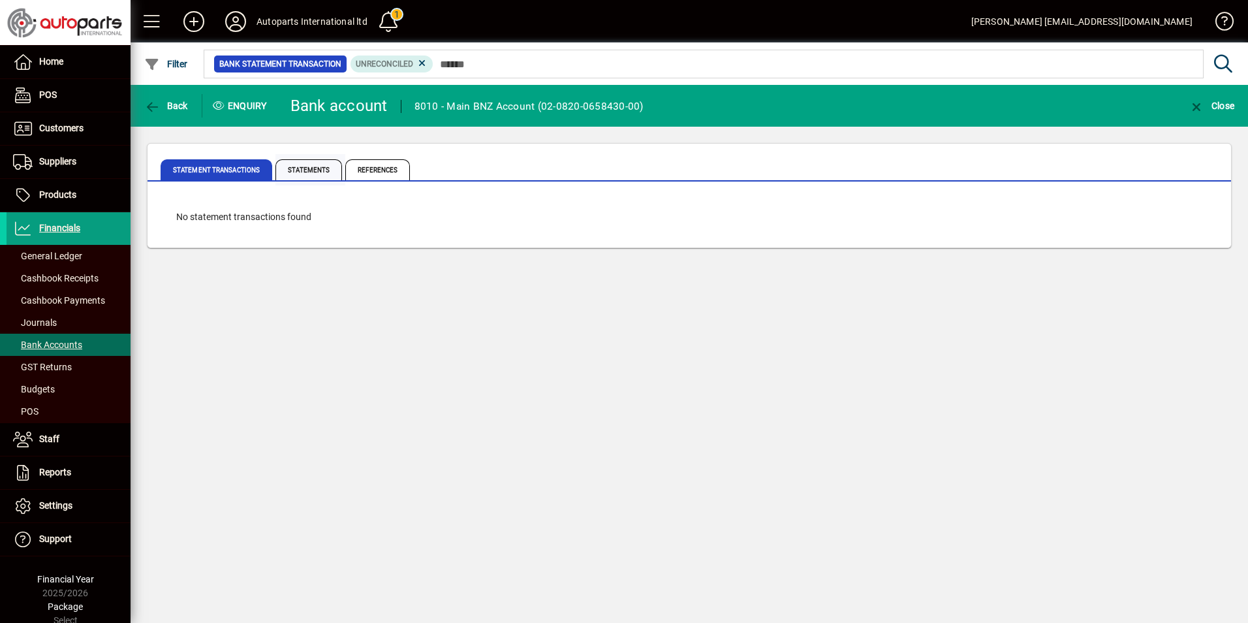
click at [311, 171] on span "Statements" at bounding box center [308, 169] width 67 height 21
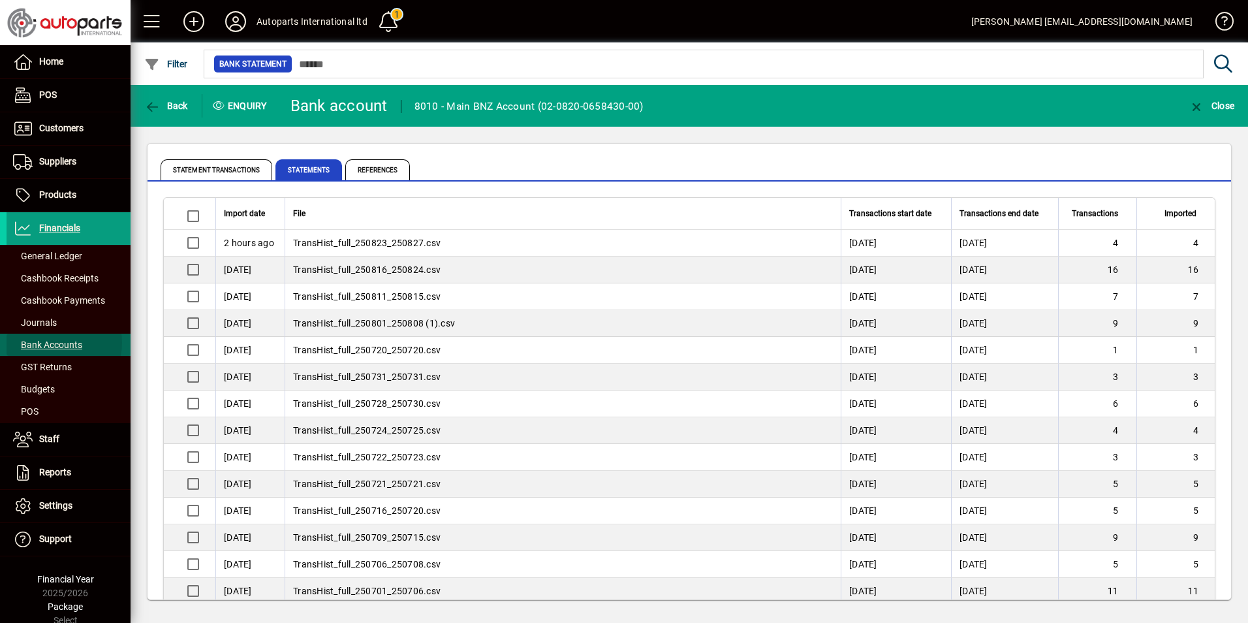
click at [53, 343] on span "Bank Accounts" at bounding box center [47, 344] width 69 height 10
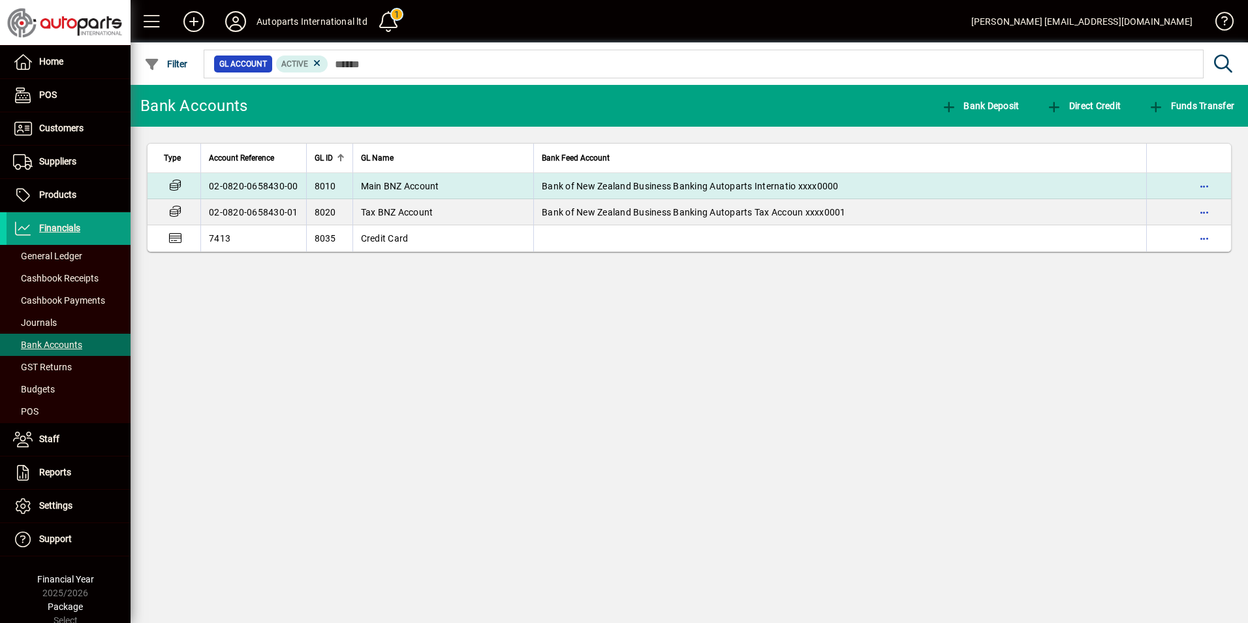
click at [267, 178] on td "02-0820-0658430-00" at bounding box center [253, 186] width 106 height 26
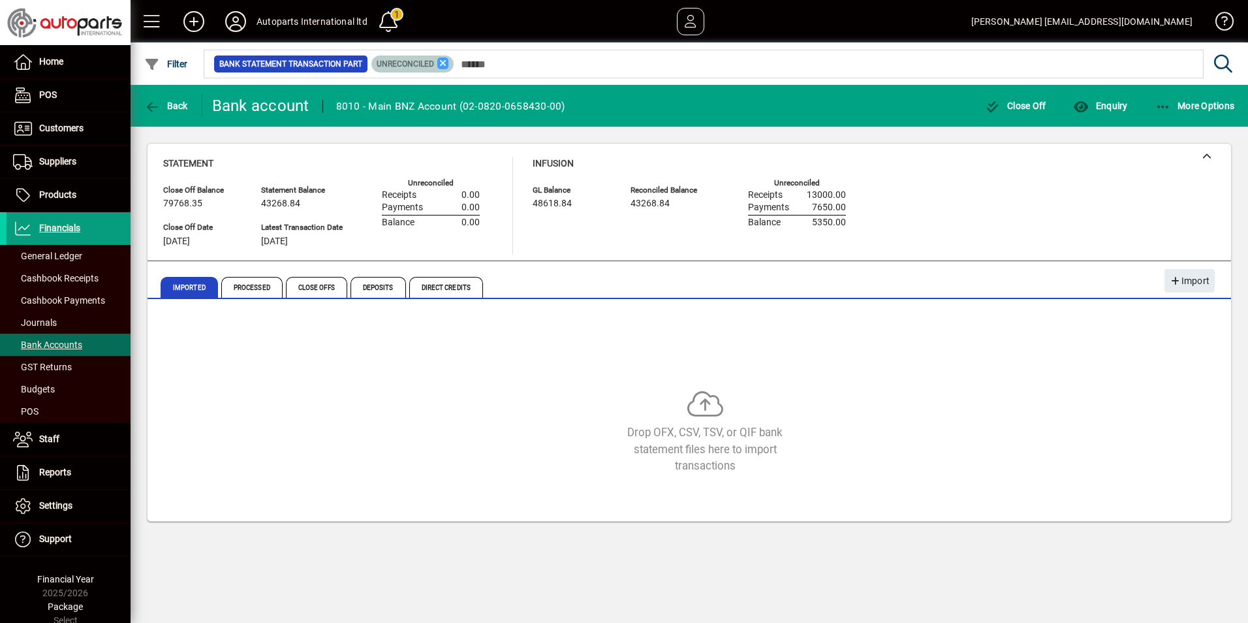
click at [439, 63] on icon at bounding box center [443, 63] width 12 height 12
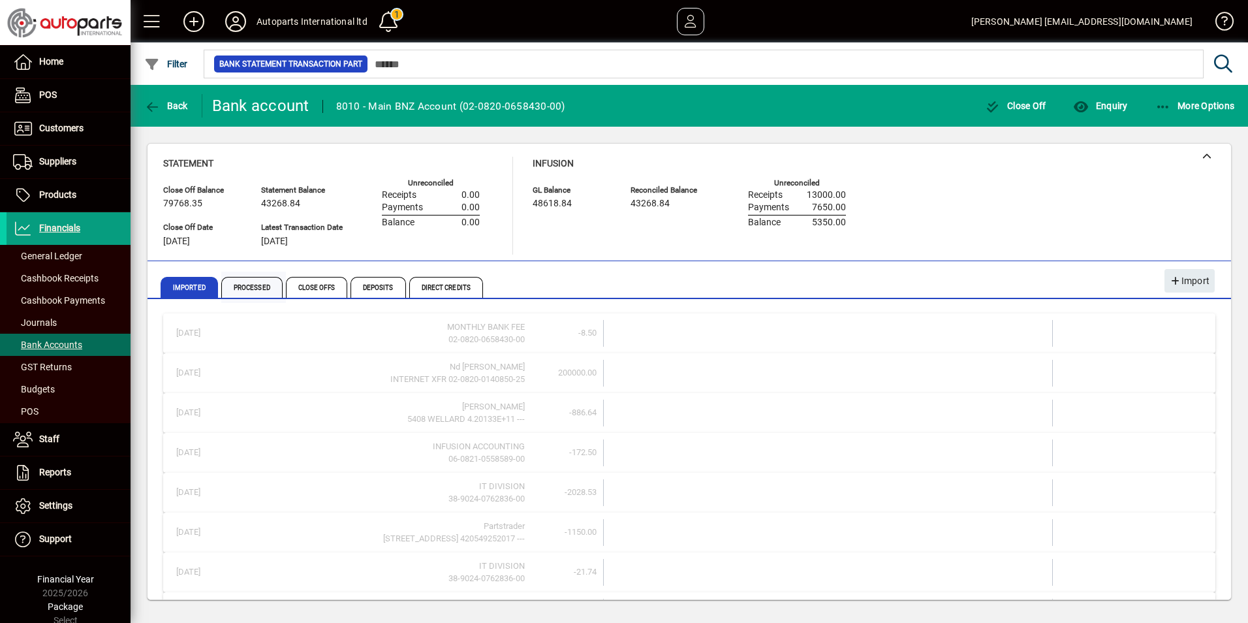
click at [253, 289] on span "Processed" at bounding box center [251, 287] width 61 height 21
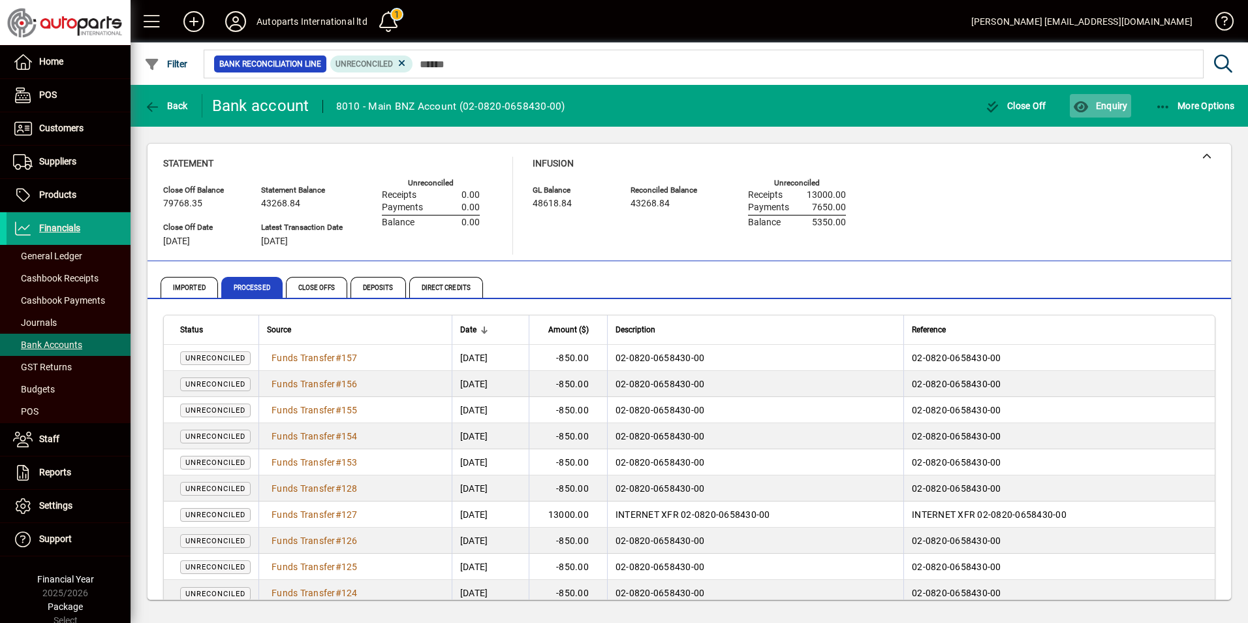
click at [1114, 104] on span "Enquiry" at bounding box center [1100, 106] width 54 height 10
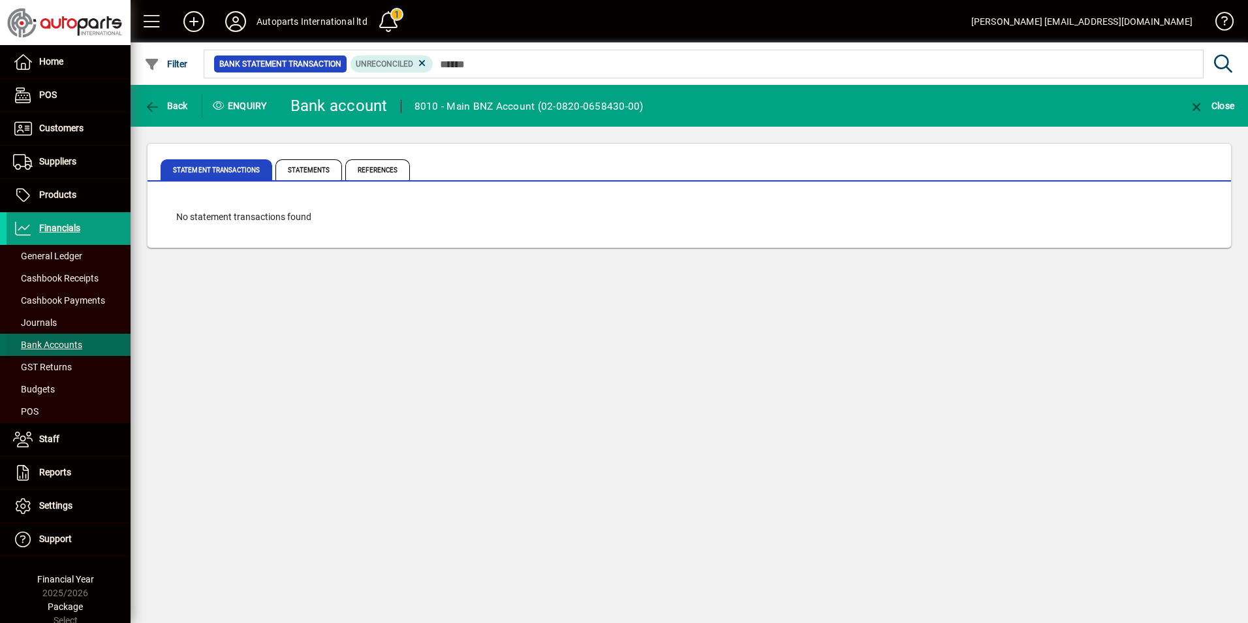
click at [40, 341] on span "Bank Accounts" at bounding box center [47, 344] width 69 height 10
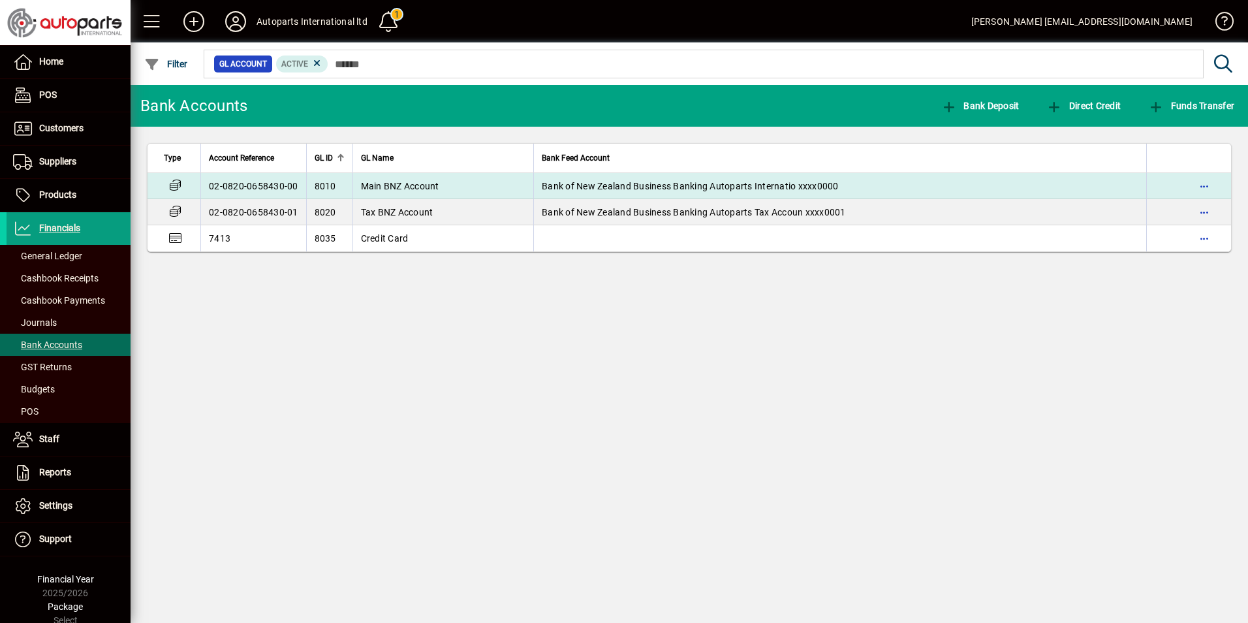
click at [269, 193] on td "02-0820-0658430-00" at bounding box center [253, 186] width 106 height 26
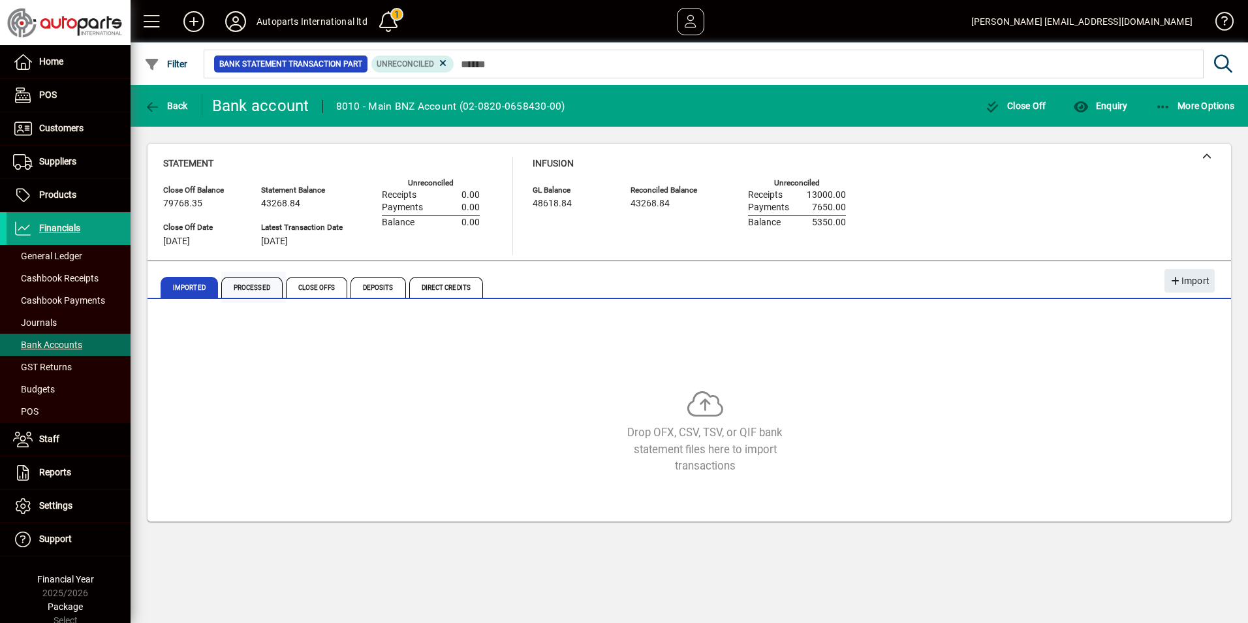
click at [253, 294] on span "Processed" at bounding box center [251, 287] width 61 height 21
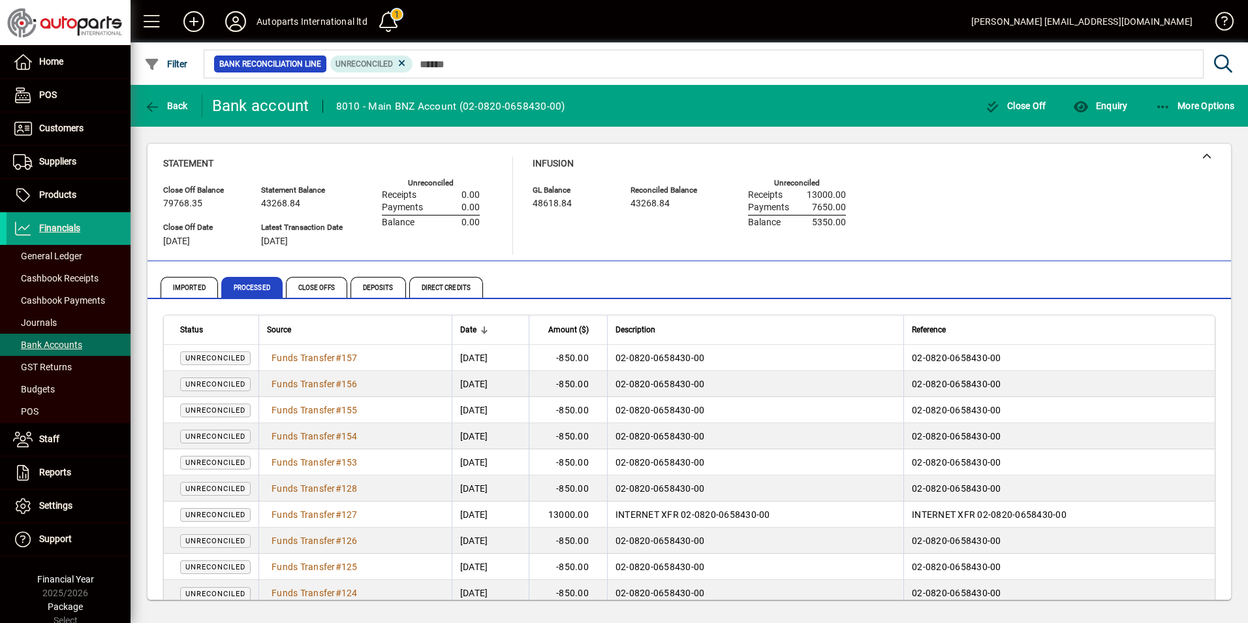
click at [896, 324] on div "Description" at bounding box center [756, 329] width 280 height 14
click at [890, 281] on div "Imported Processed Close Offs Deposits Direct Credits" at bounding box center [614, 287] width 907 height 31
click at [1040, 351] on td "02-0820-0658430-00" at bounding box center [1058, 358] width 311 height 26
click at [1132, 217] on div "Statement Close Off Balance 79768.35 Close Off Date 31/05/2025 Statement Balanc…" at bounding box center [689, 206] width 1052 height 98
click at [189, 287] on span "Imported" at bounding box center [189, 287] width 57 height 21
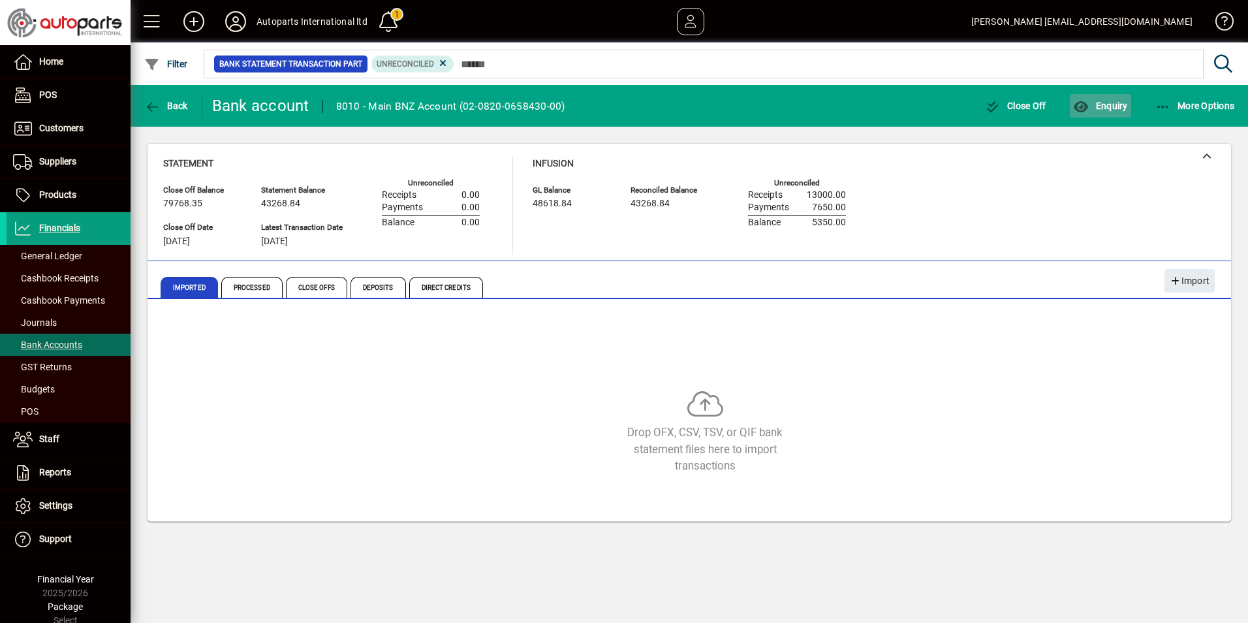
click at [1097, 108] on span "Enquiry" at bounding box center [1100, 106] width 54 height 10
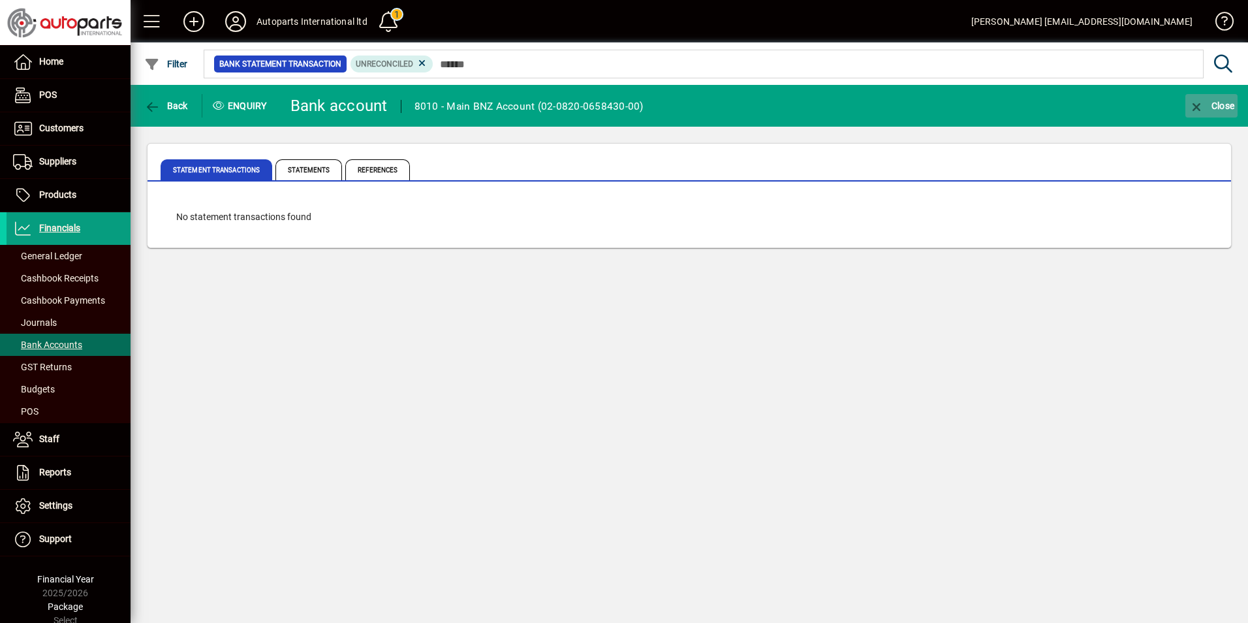
click at [1192, 106] on icon "button" at bounding box center [1197, 107] width 16 height 13
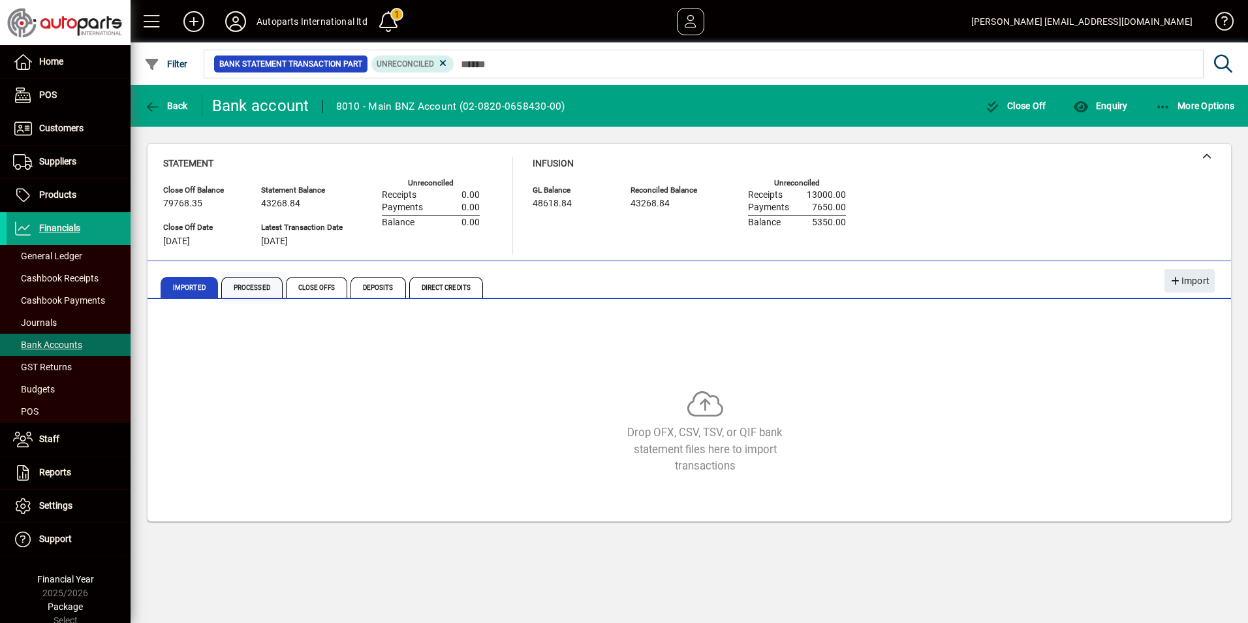
click at [254, 285] on span "Processed" at bounding box center [251, 287] width 61 height 21
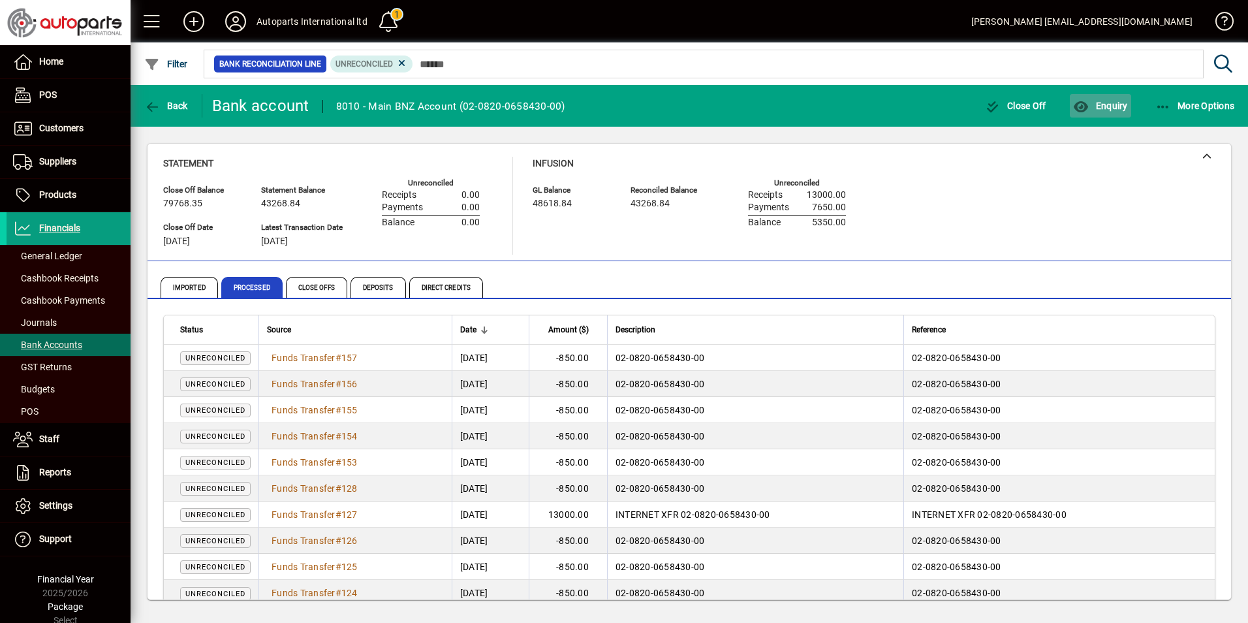
click at [1118, 110] on span "Enquiry" at bounding box center [1100, 106] width 54 height 10
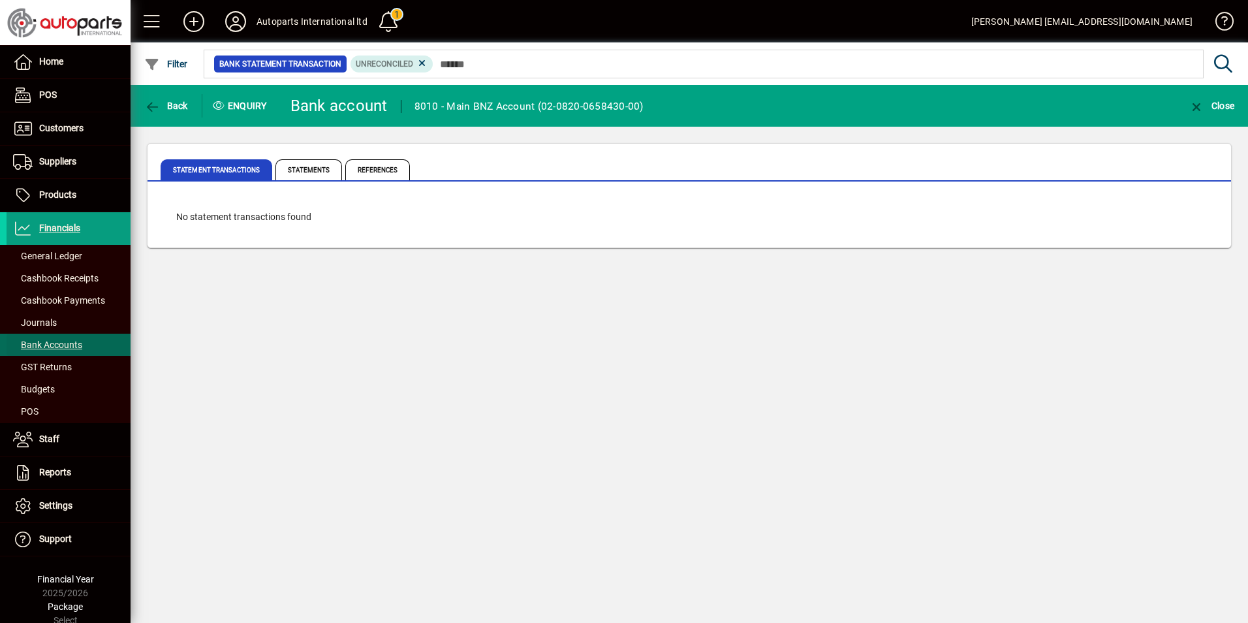
click at [72, 343] on span "Bank Accounts" at bounding box center [47, 344] width 69 height 10
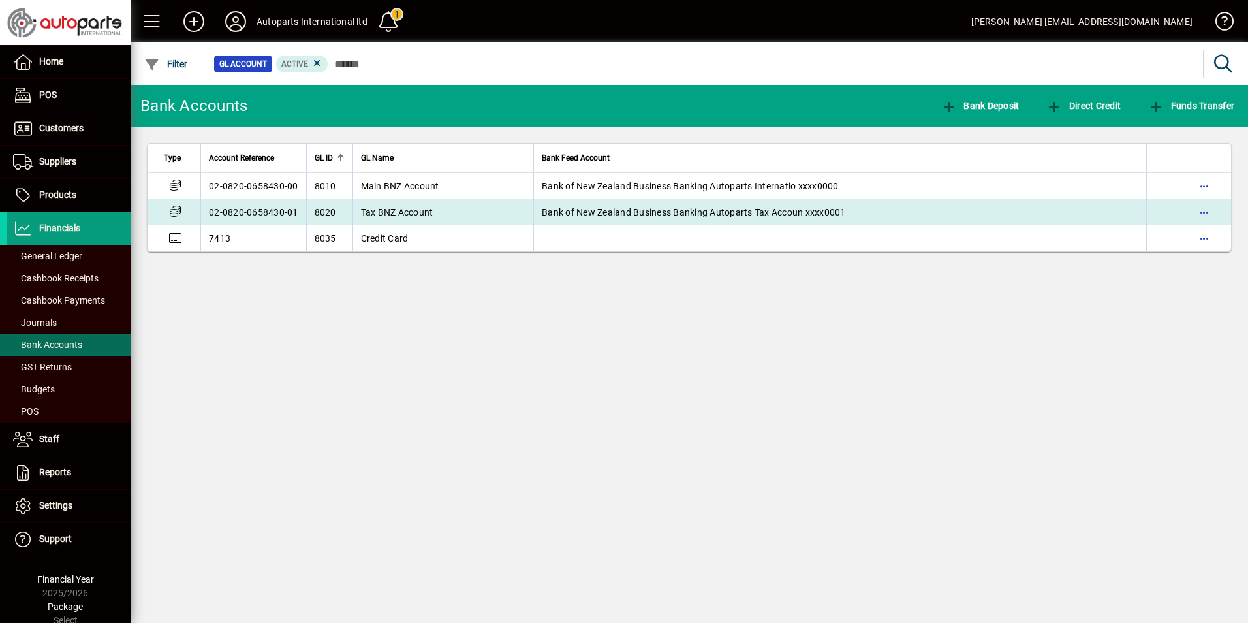
click at [306, 208] on td "8020" at bounding box center [329, 212] width 46 height 26
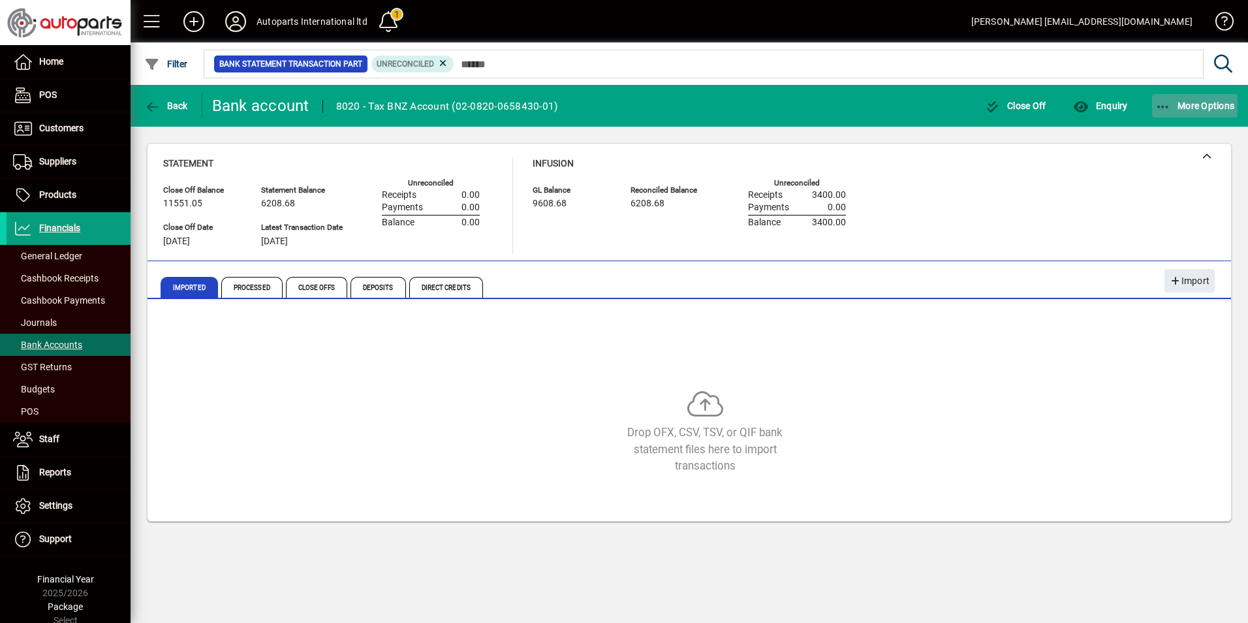
click at [1160, 106] on icon "button" at bounding box center [1163, 107] width 16 height 13
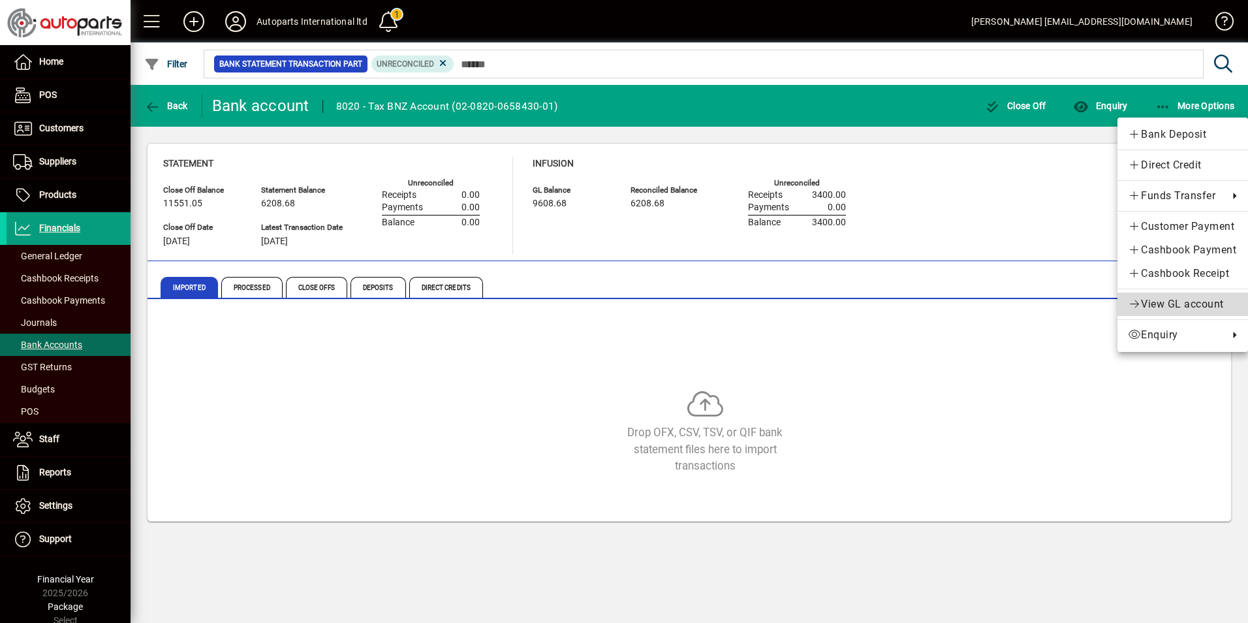
click at [1182, 307] on span "View GL account" at bounding box center [1183, 304] width 110 height 16
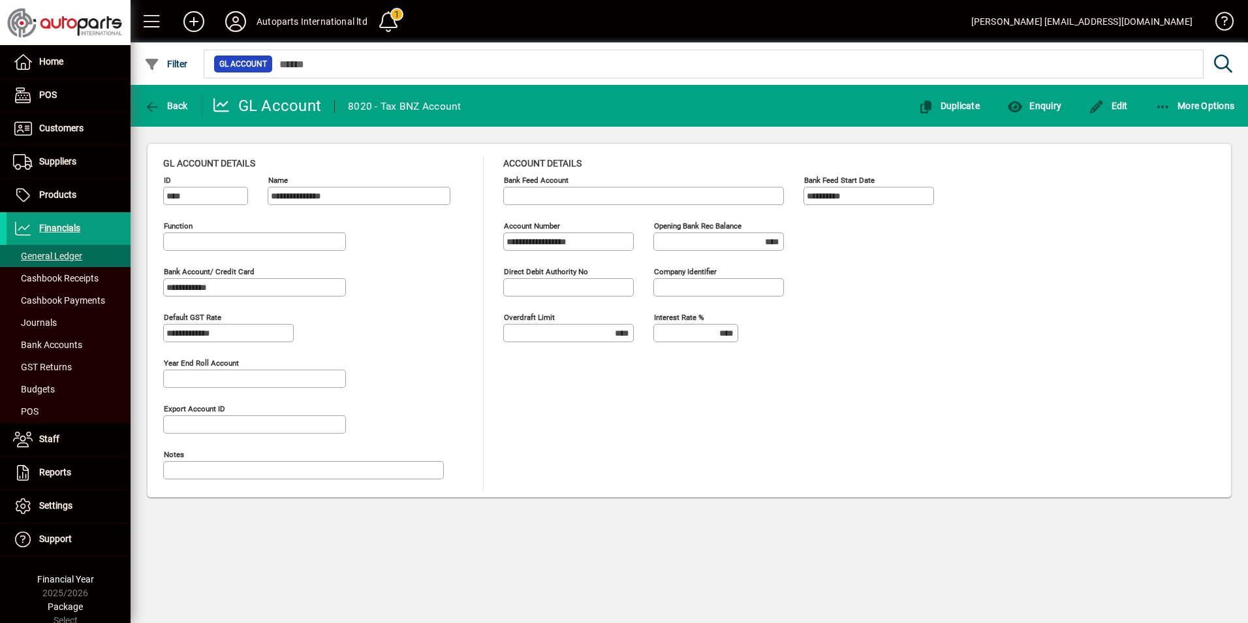
type input "**********"
click at [171, 106] on span "Back" at bounding box center [166, 106] width 44 height 10
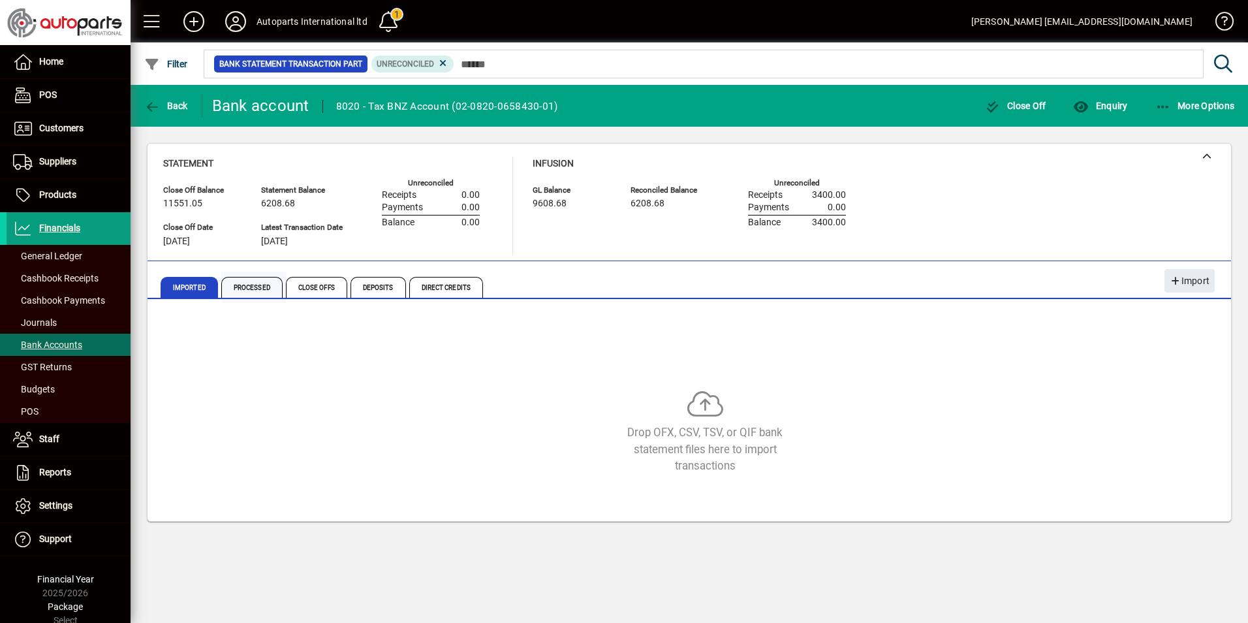
click at [262, 288] on span "Processed" at bounding box center [251, 287] width 61 height 21
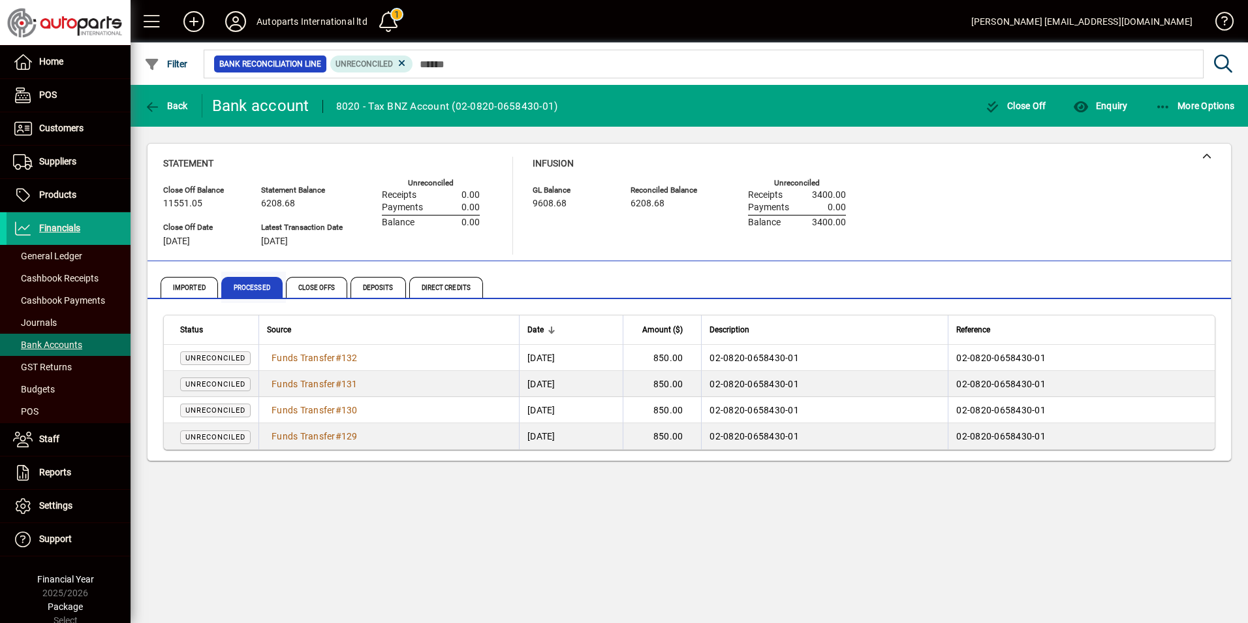
click at [253, 286] on span "Processed" at bounding box center [251, 287] width 61 height 21
drag, startPoint x: 253, startPoint y: 286, endPoint x: 245, endPoint y: 291, distance: 9.4
click at [245, 291] on span "Processed" at bounding box center [251, 287] width 61 height 21
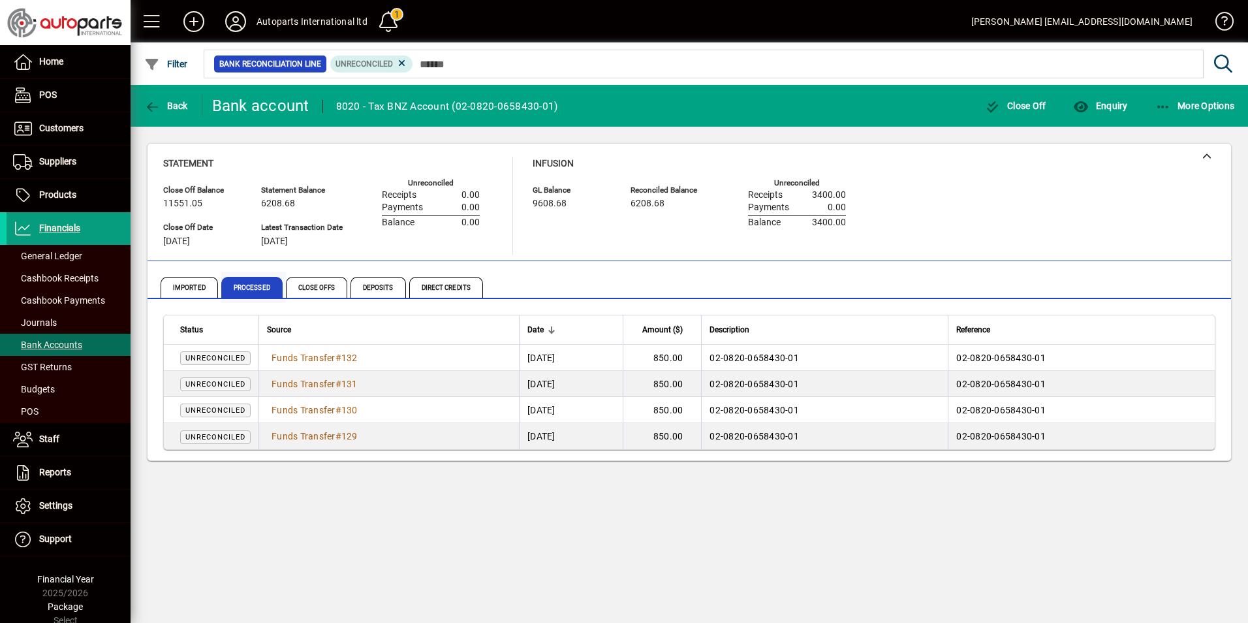
click at [245, 291] on span "Processed" at bounding box center [251, 287] width 61 height 21
click at [186, 288] on span "Imported" at bounding box center [189, 287] width 57 height 21
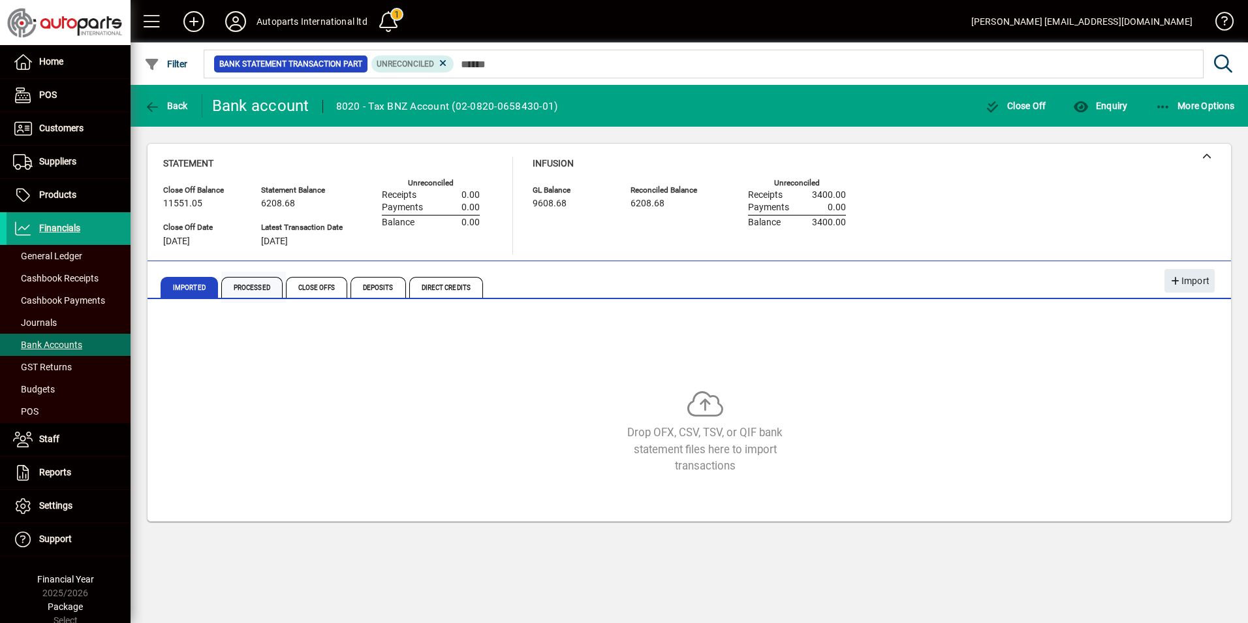
click at [243, 290] on span "Processed" at bounding box center [251, 287] width 61 height 21
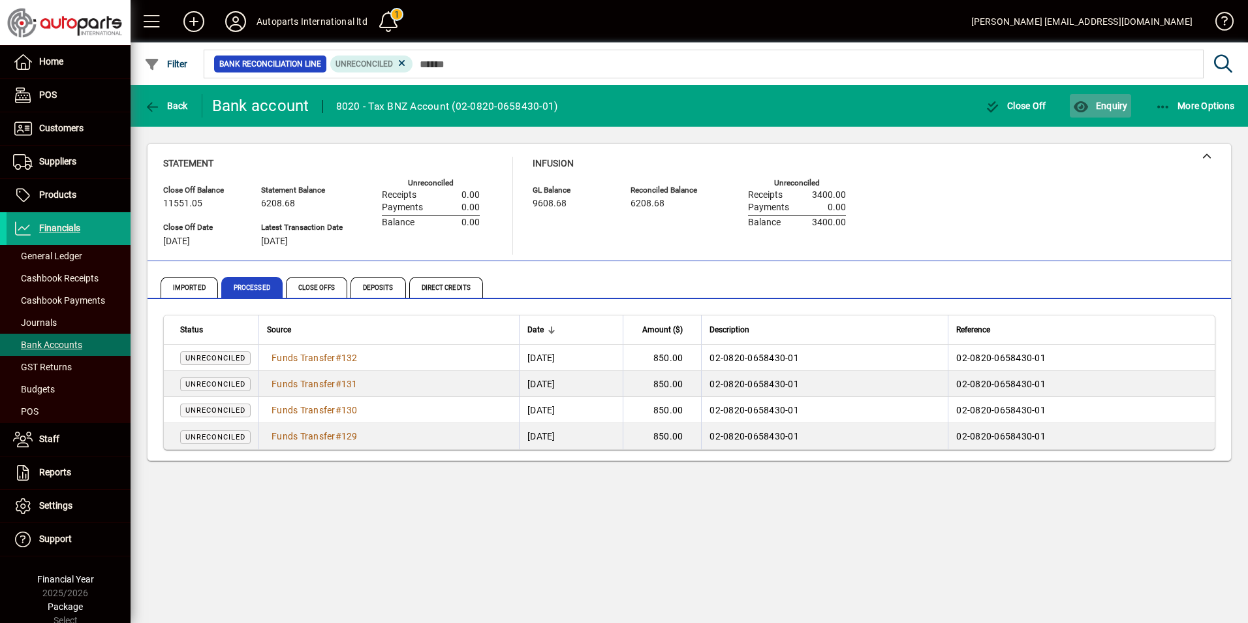
click at [1095, 108] on span "Enquiry" at bounding box center [1100, 106] width 54 height 10
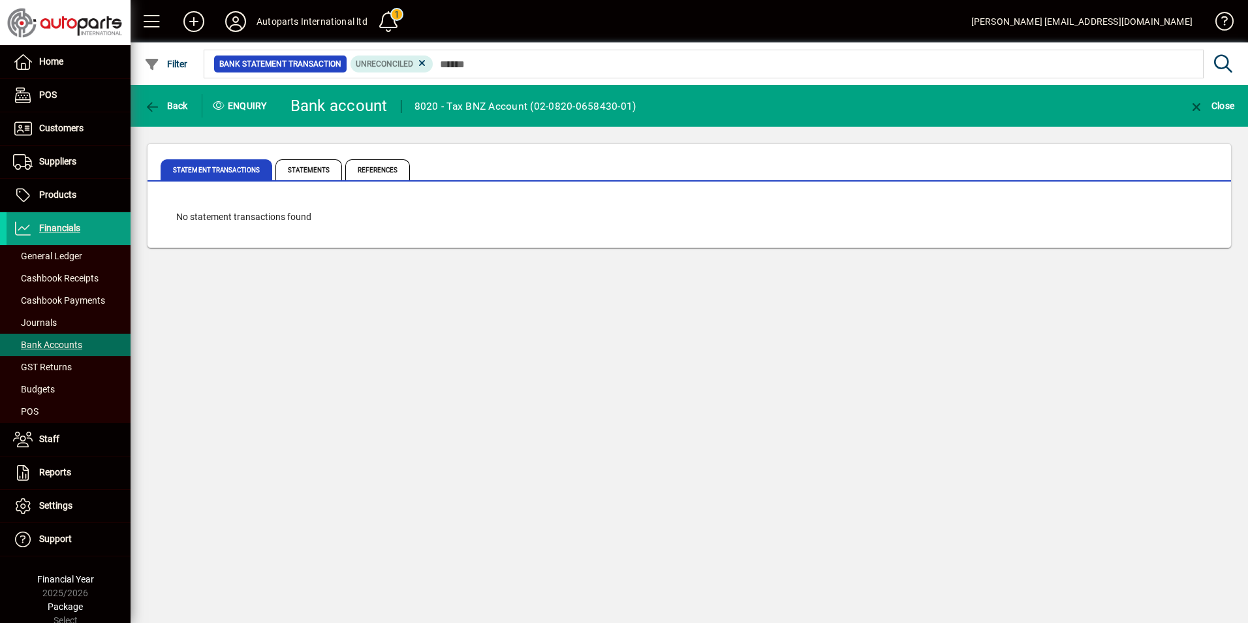
click at [1095, 108] on mat-toolbar-row "Back Enquiry Bank account 8020 - Tax BNZ Account (02-0820-0658430-01) Close" at bounding box center [690, 106] width 1118 height 42
click at [1195, 103] on icon "button" at bounding box center [1197, 107] width 16 height 13
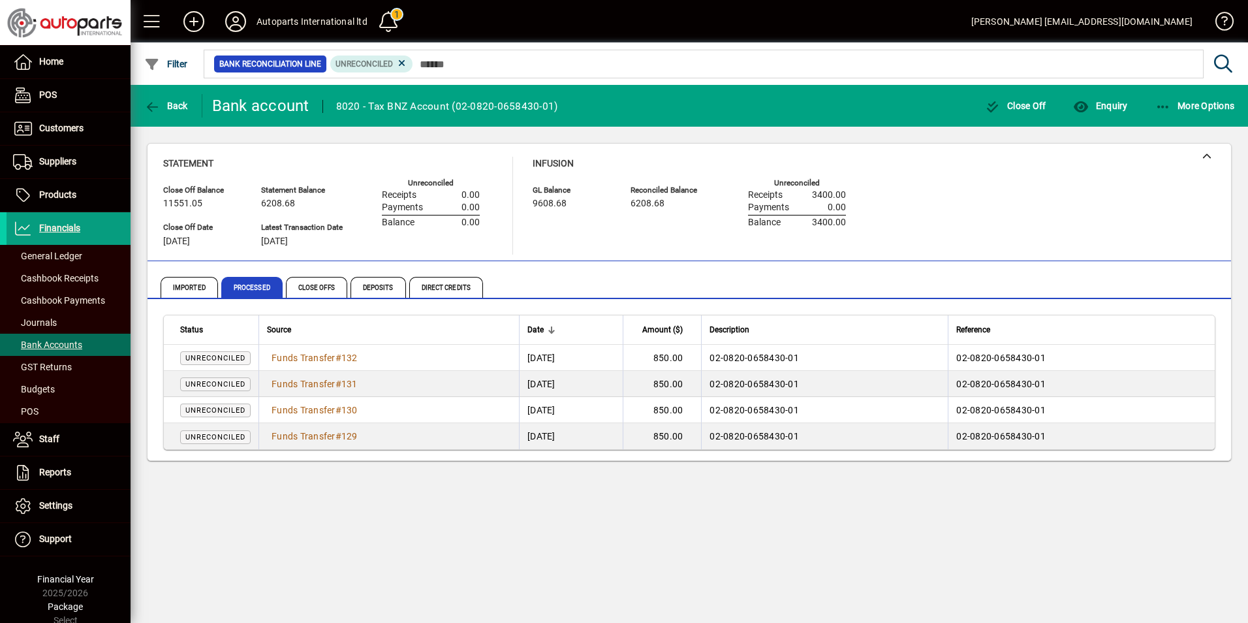
click at [222, 497] on div "Back Bank account 8020 - Tax BNZ Account (02-0820-0658430-01) Close Off Enquiry…" at bounding box center [690, 354] width 1118 height 538
click at [44, 230] on span "Financials" at bounding box center [59, 228] width 41 height 10
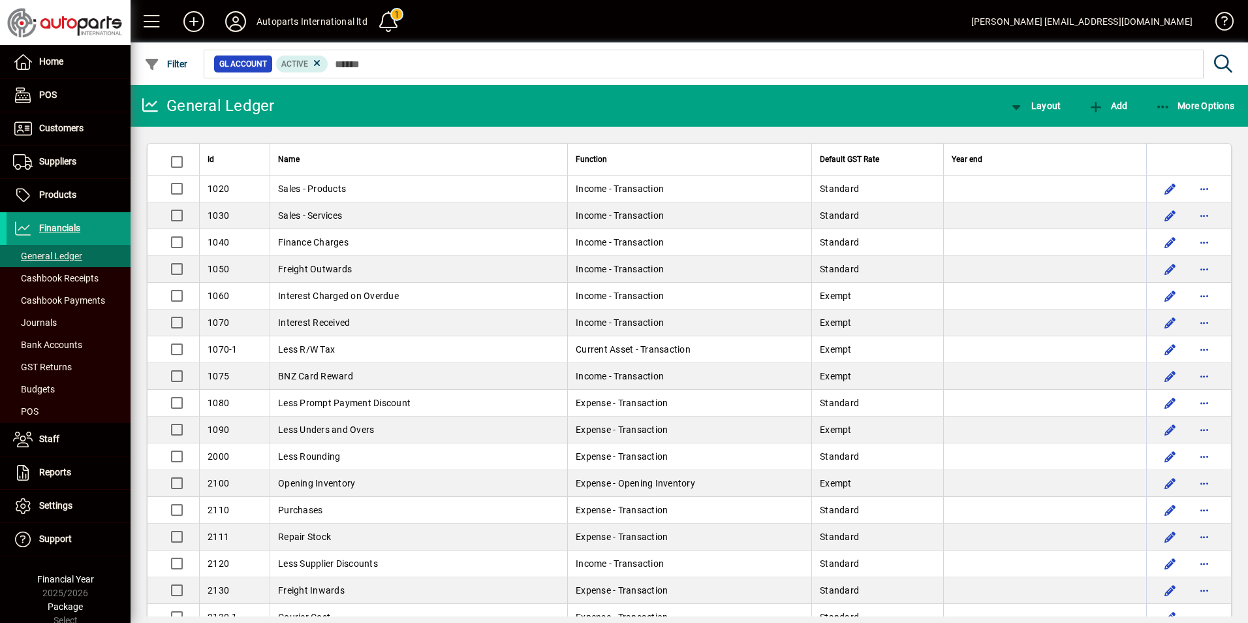
click at [59, 227] on span "Financials" at bounding box center [59, 228] width 41 height 10
click at [42, 345] on span "Bank Accounts" at bounding box center [47, 344] width 69 height 10
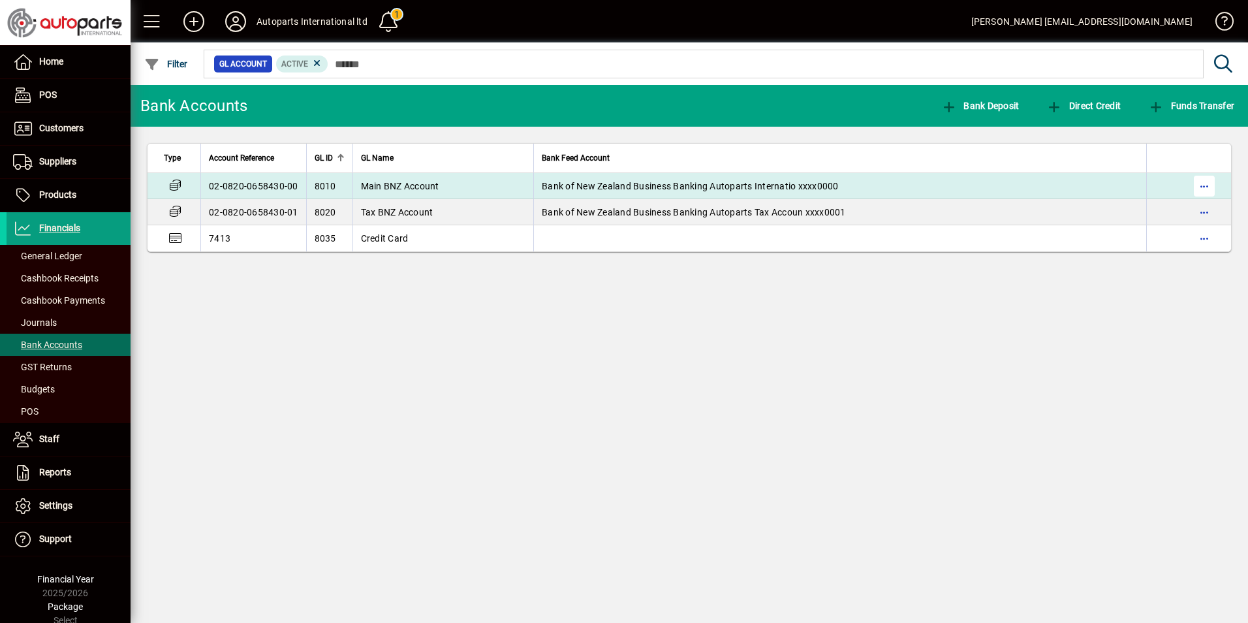
click at [1205, 183] on span "button" at bounding box center [1204, 185] width 31 height 31
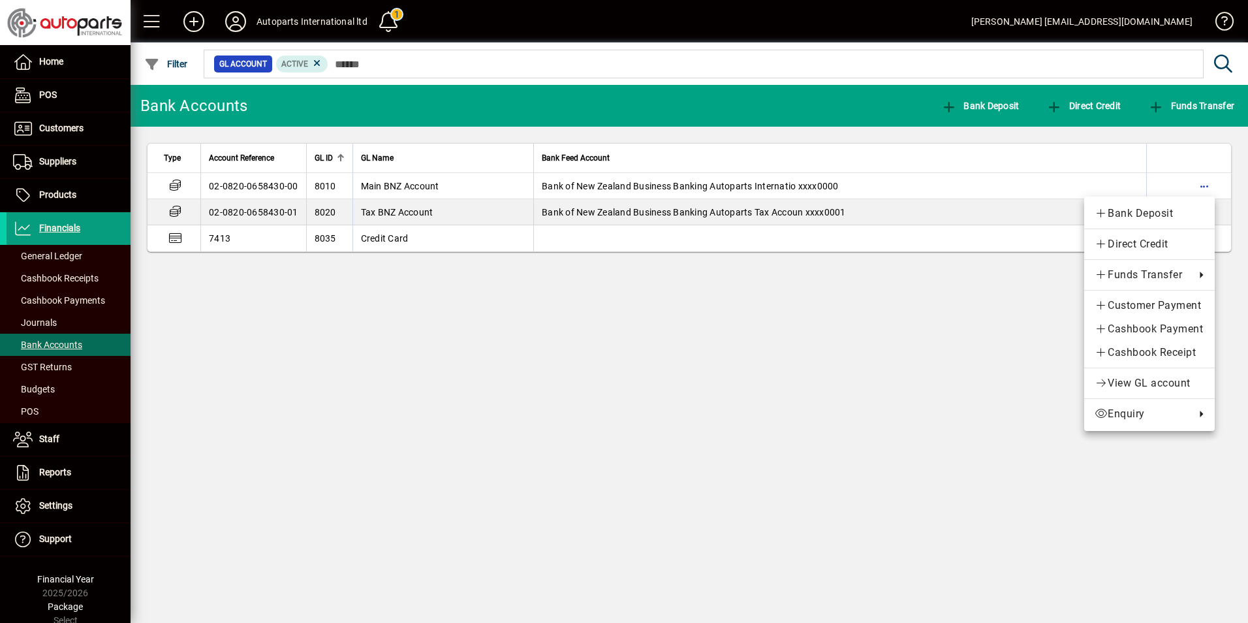
click at [258, 185] on div at bounding box center [624, 311] width 1248 height 623
click at [258, 185] on td "02-0820-0658430-00" at bounding box center [253, 186] width 106 height 26
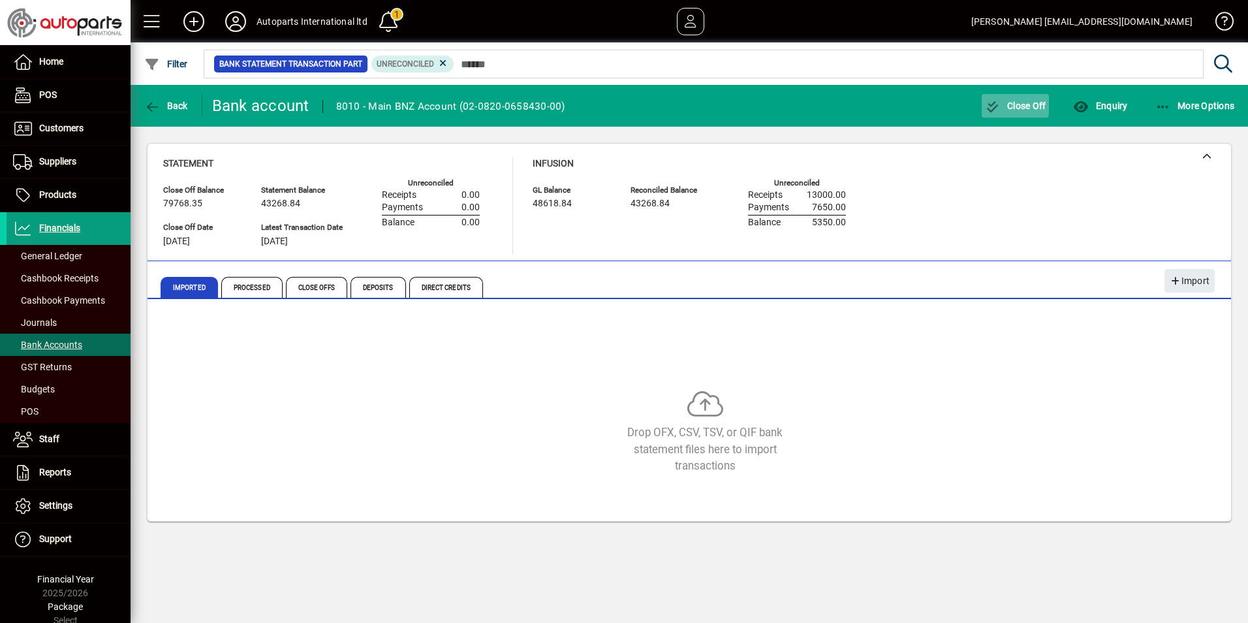
click at [1023, 107] on span "Close Off" at bounding box center [1015, 106] width 61 height 10
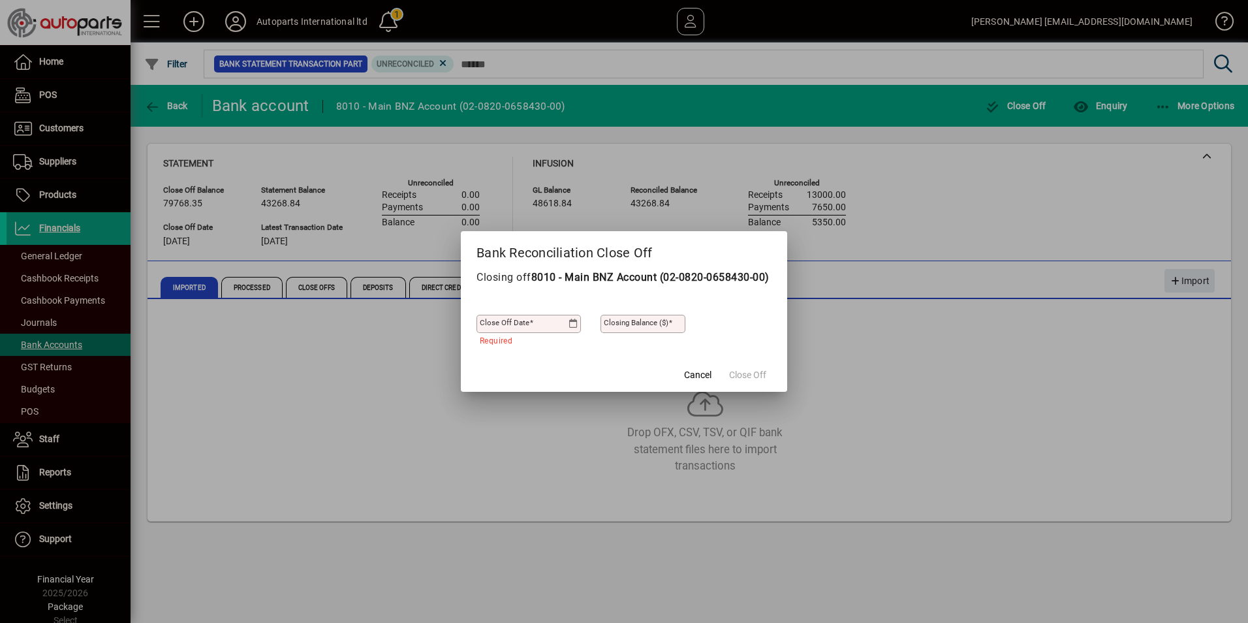
click at [572, 329] on icon at bounding box center [574, 324] width 10 height 10
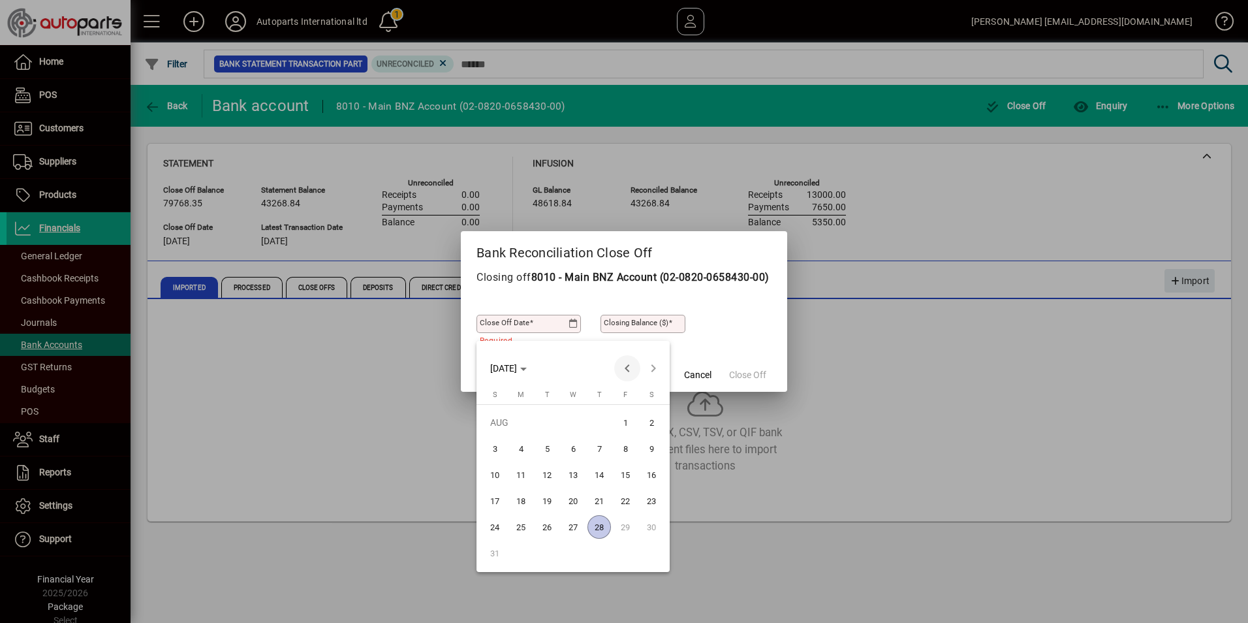
click at [627, 365] on span "Previous month" at bounding box center [627, 368] width 26 height 26
click at [525, 552] on span "30" at bounding box center [520, 552] width 23 height 23
type input "**********"
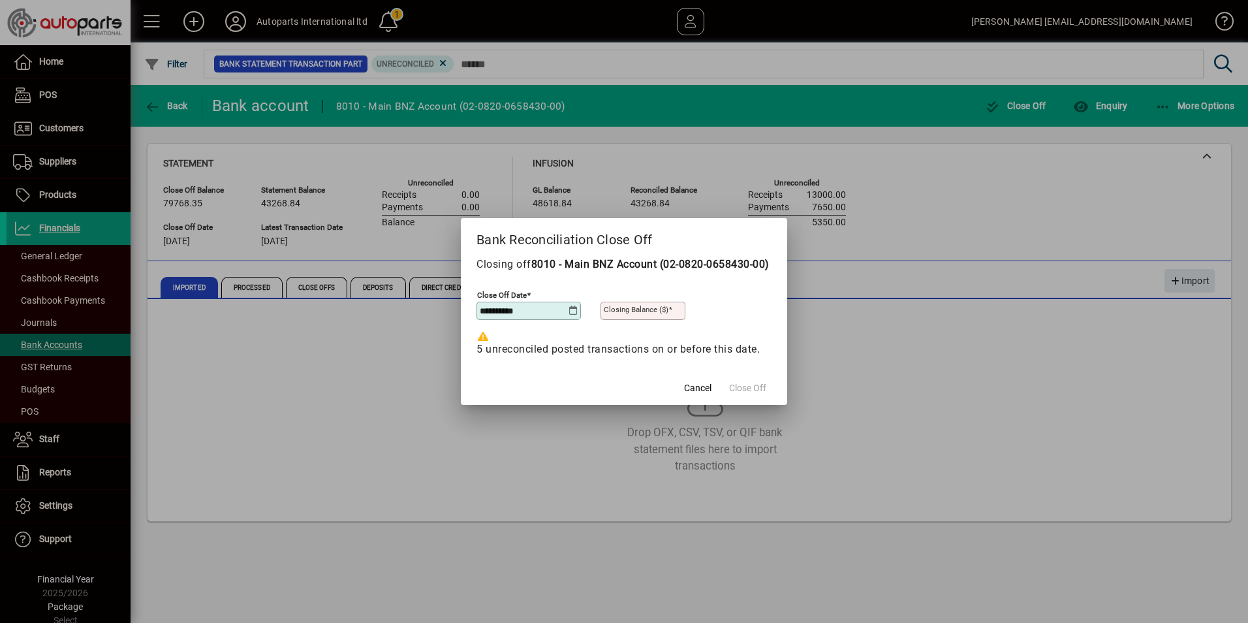
click at [542, 463] on div at bounding box center [624, 311] width 1248 height 623
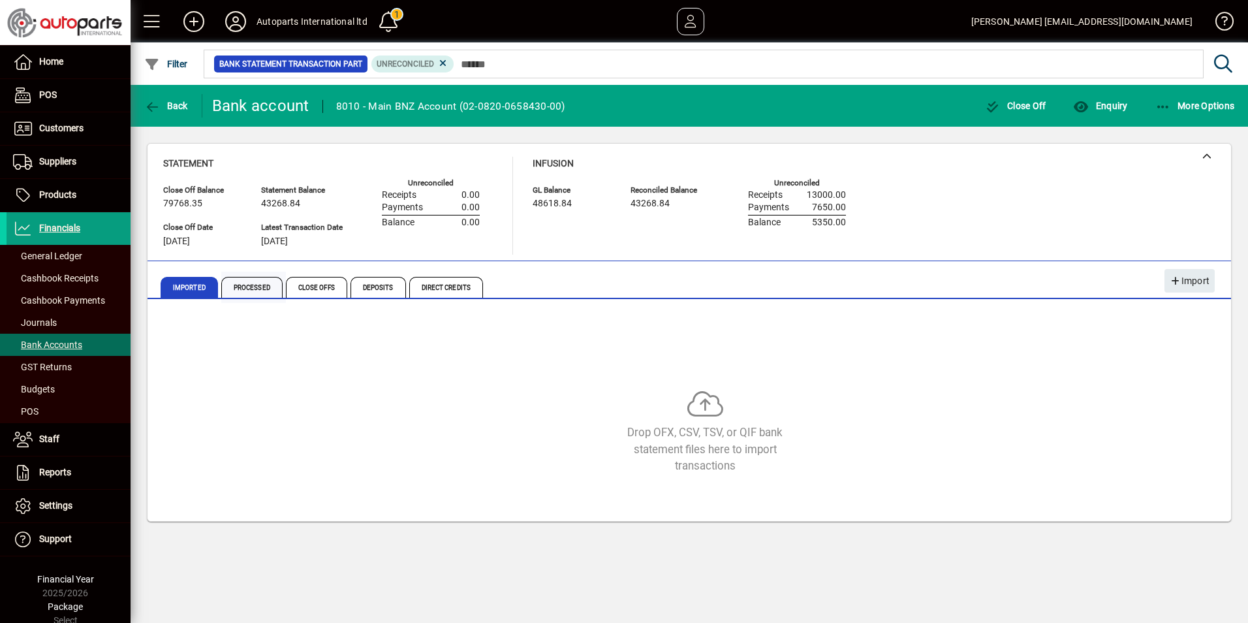
click at [240, 287] on span "Processed" at bounding box center [251, 287] width 61 height 21
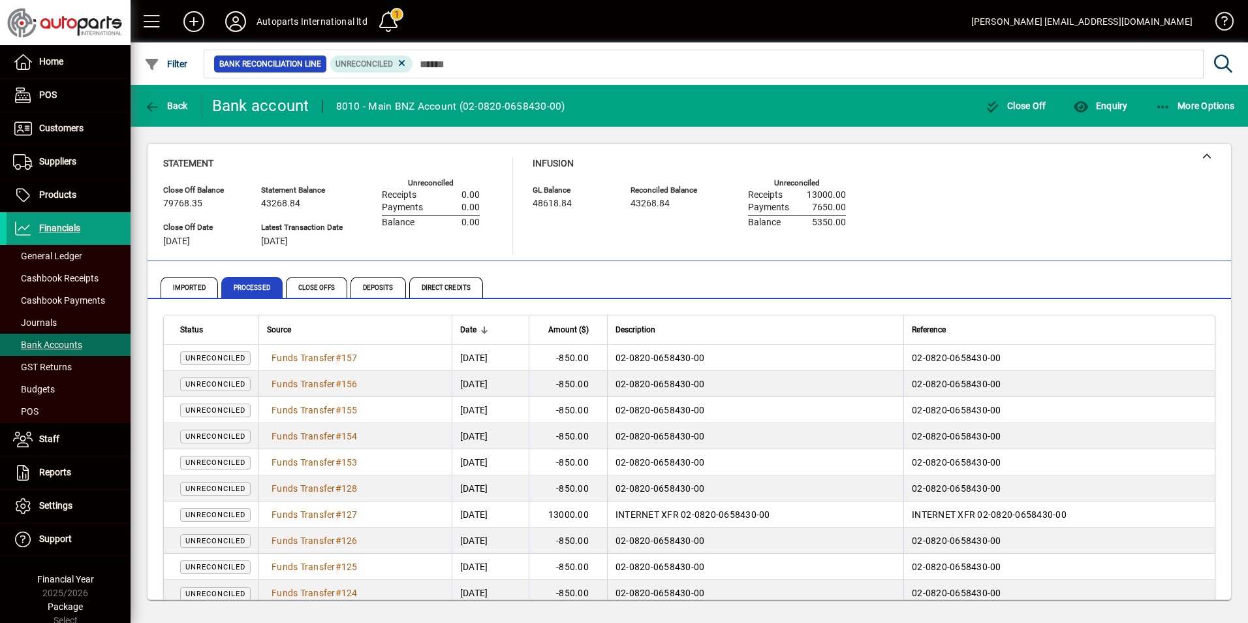
click at [1135, 172] on div "Statement Close Off Balance 79768.35 Close Off Date 31/05/2025 Statement Balanc…" at bounding box center [689, 206] width 1052 height 98
click at [1097, 112] on span "button" at bounding box center [1100, 105] width 61 height 31
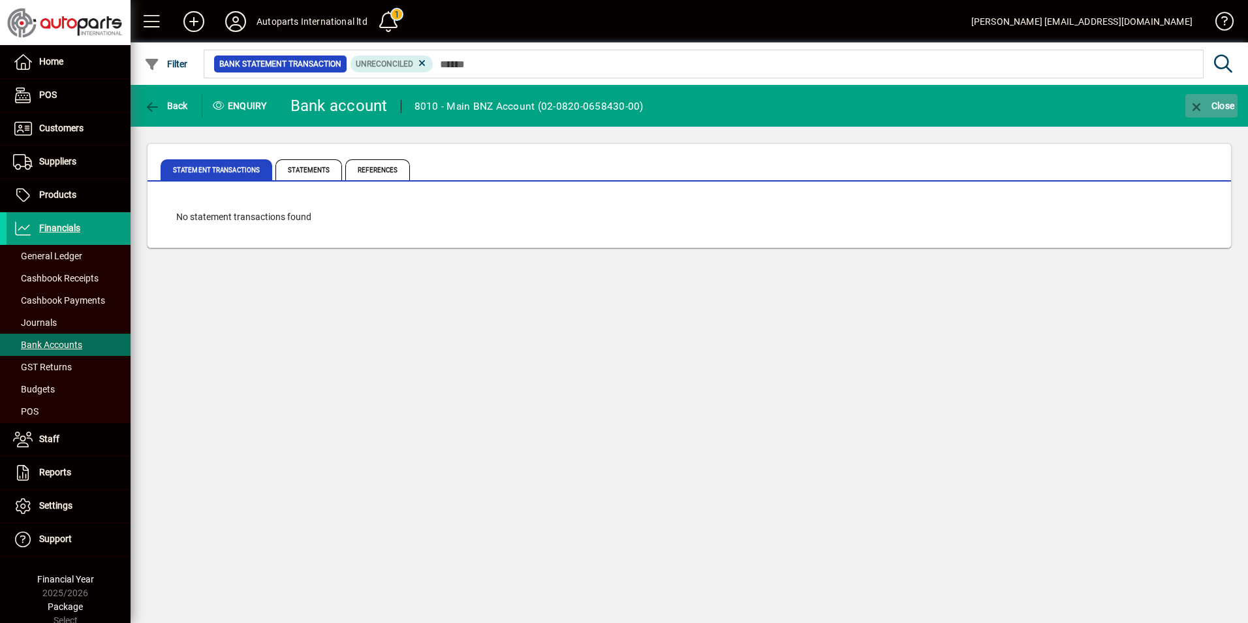
click at [1194, 108] on icon "button" at bounding box center [1197, 107] width 16 height 13
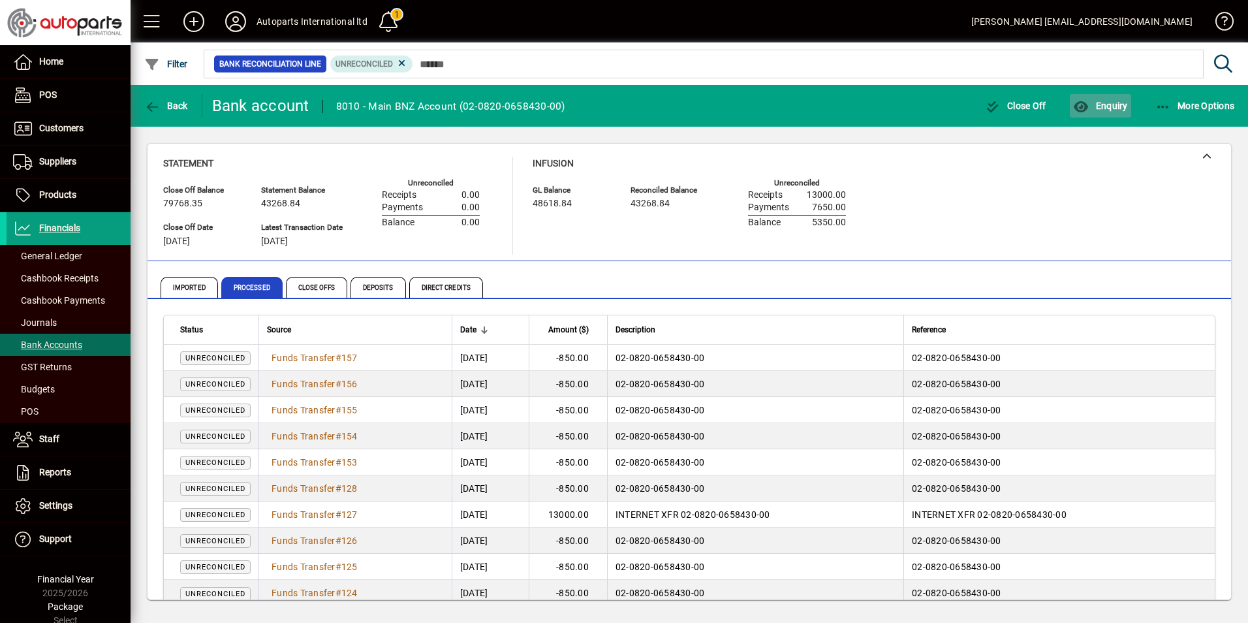
click at [1099, 103] on span "Enquiry" at bounding box center [1100, 106] width 54 height 10
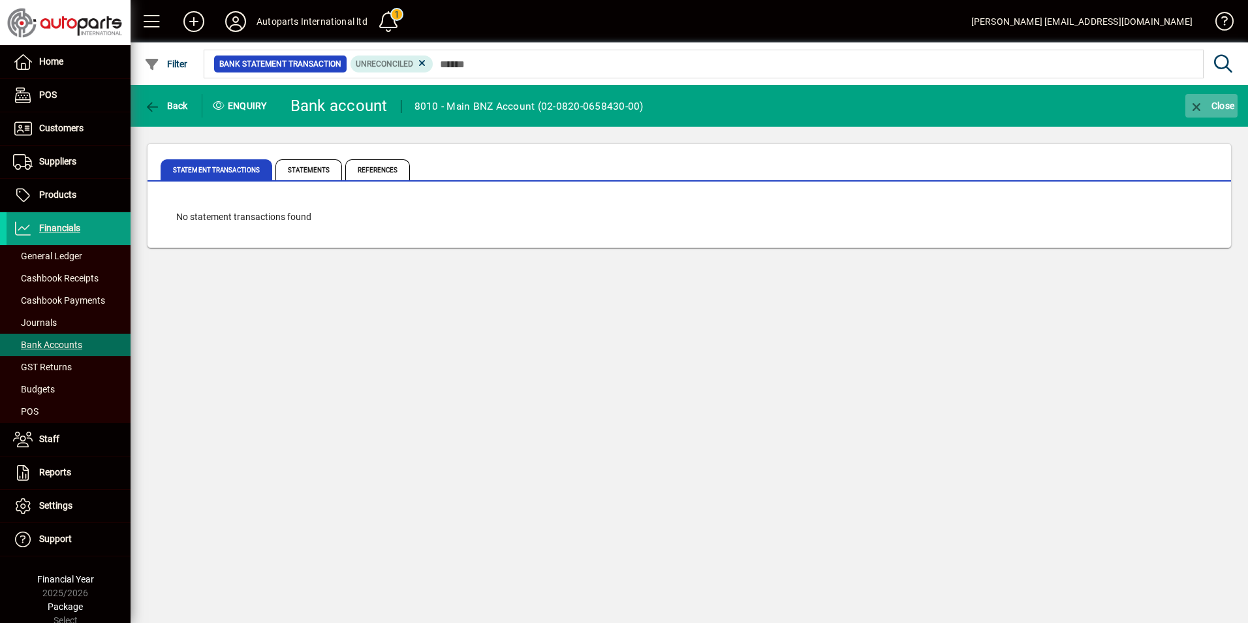
click at [1193, 101] on icon "button" at bounding box center [1197, 107] width 16 height 13
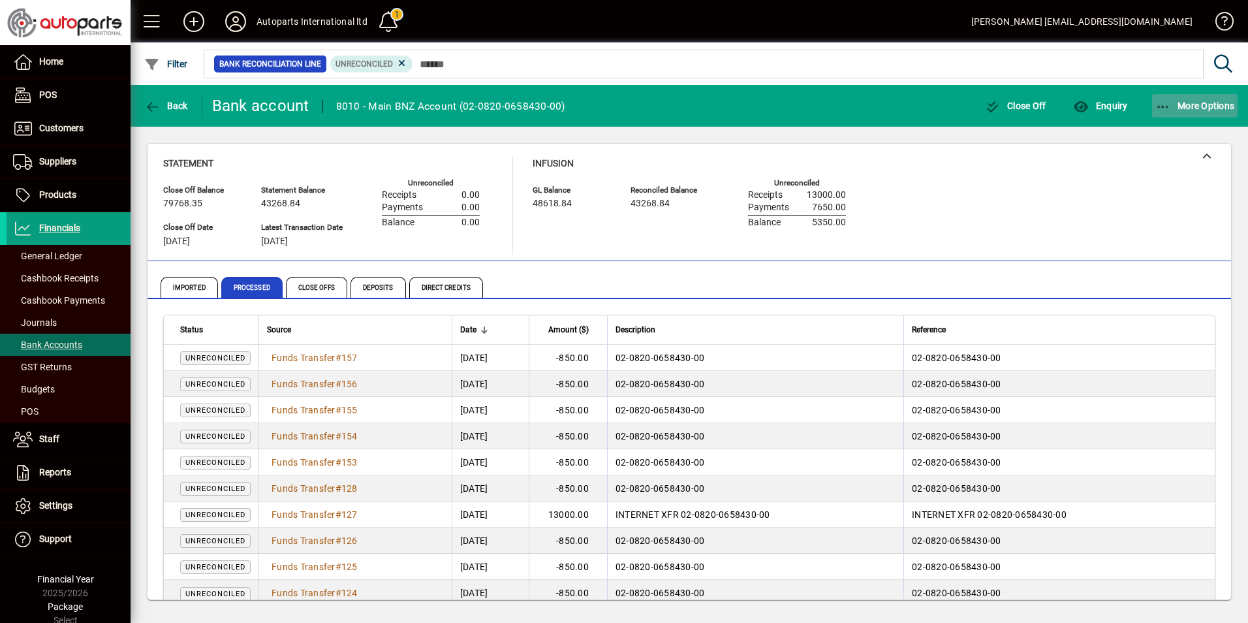
click at [1170, 108] on icon "button" at bounding box center [1163, 107] width 16 height 13
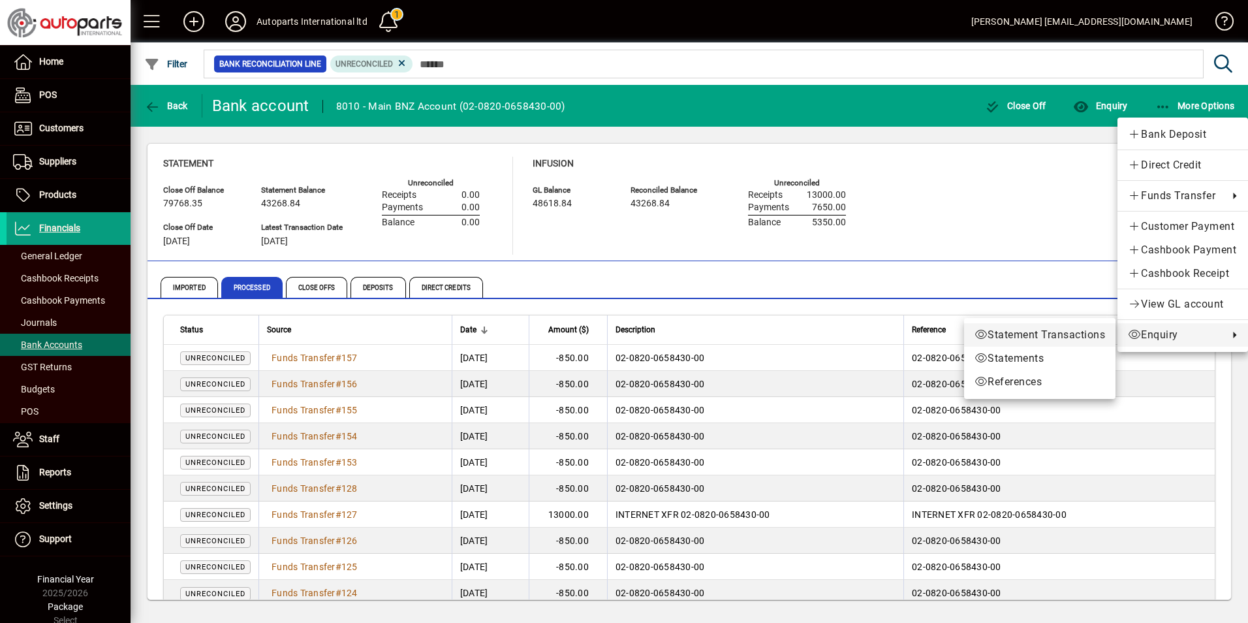
drag, startPoint x: 1153, startPoint y: 339, endPoint x: 1054, endPoint y: 338, distance: 99.2
click at [1054, 338] on div "Bank Deposit Direct Credit Funds Transfer Customer Payment Cashbook Payment Cas…" at bounding box center [624, 311] width 1248 height 623
click at [1048, 330] on span "Statement Transactions" at bounding box center [1040, 335] width 131 height 16
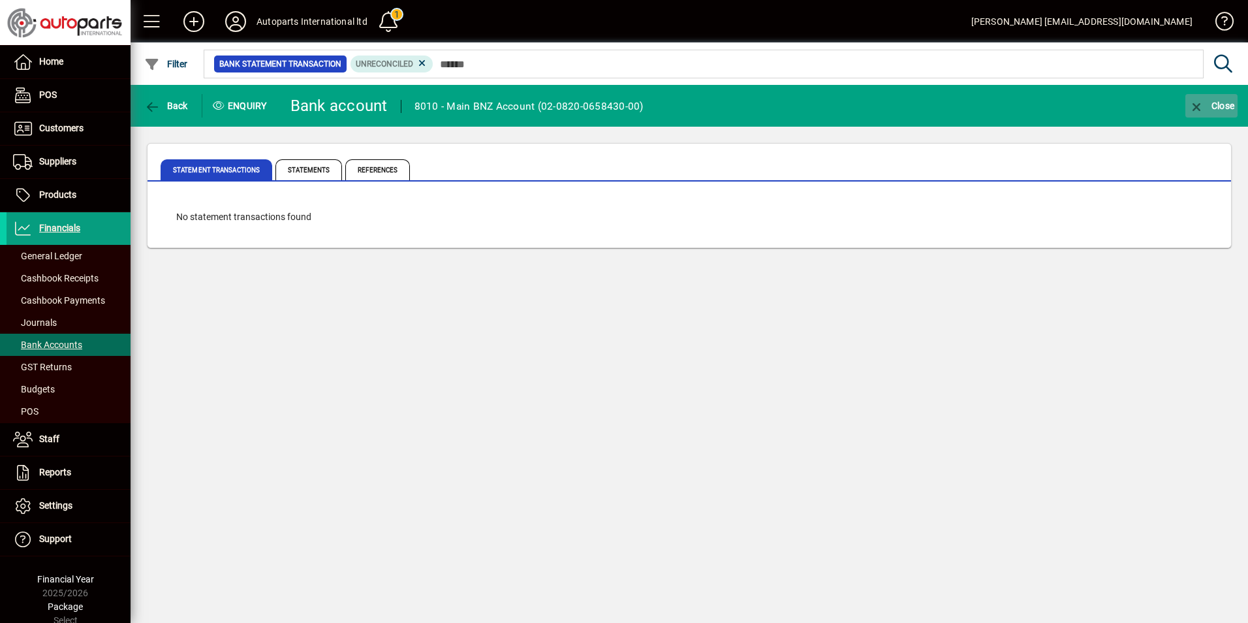
click at [1195, 105] on icon "button" at bounding box center [1197, 107] width 16 height 13
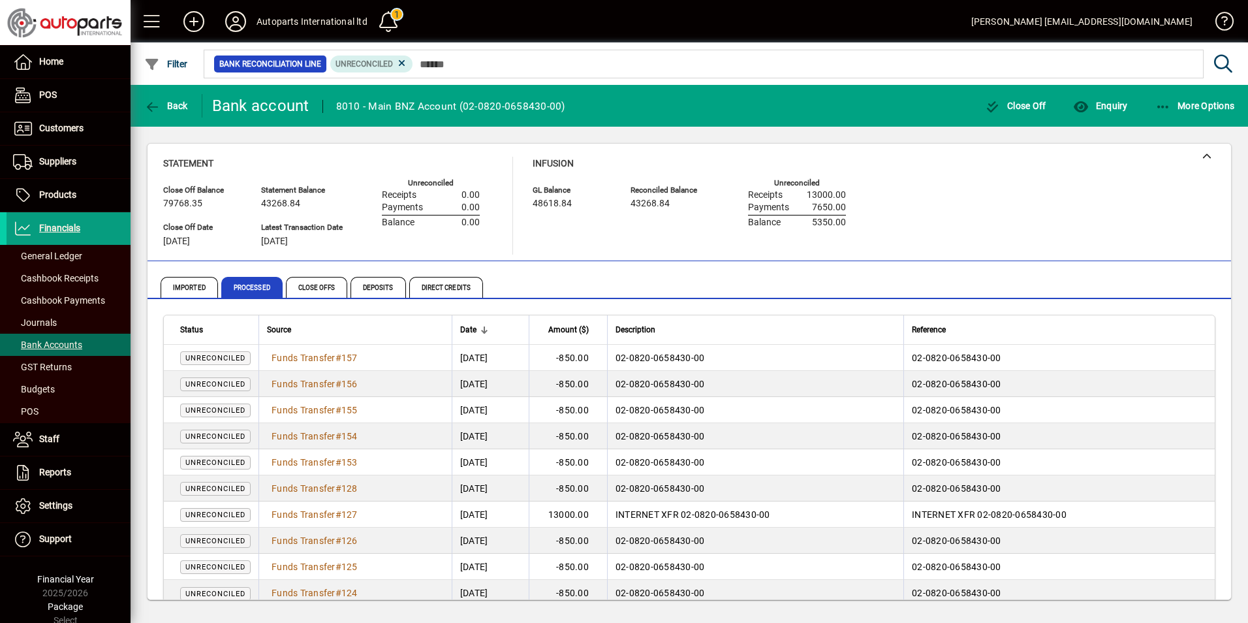
click at [920, 194] on div "Statement Close Off Balance 79768.35 Close Off Date 31/05/2025 Statement Balanc…" at bounding box center [689, 206] width 1052 height 98
click at [1009, 206] on div "Statement Close Off Balance 79768.35 Close Off Date 31/05/2025 Statement Balanc…" at bounding box center [689, 206] width 1052 height 98
click at [185, 288] on span "Imported" at bounding box center [189, 287] width 57 height 21
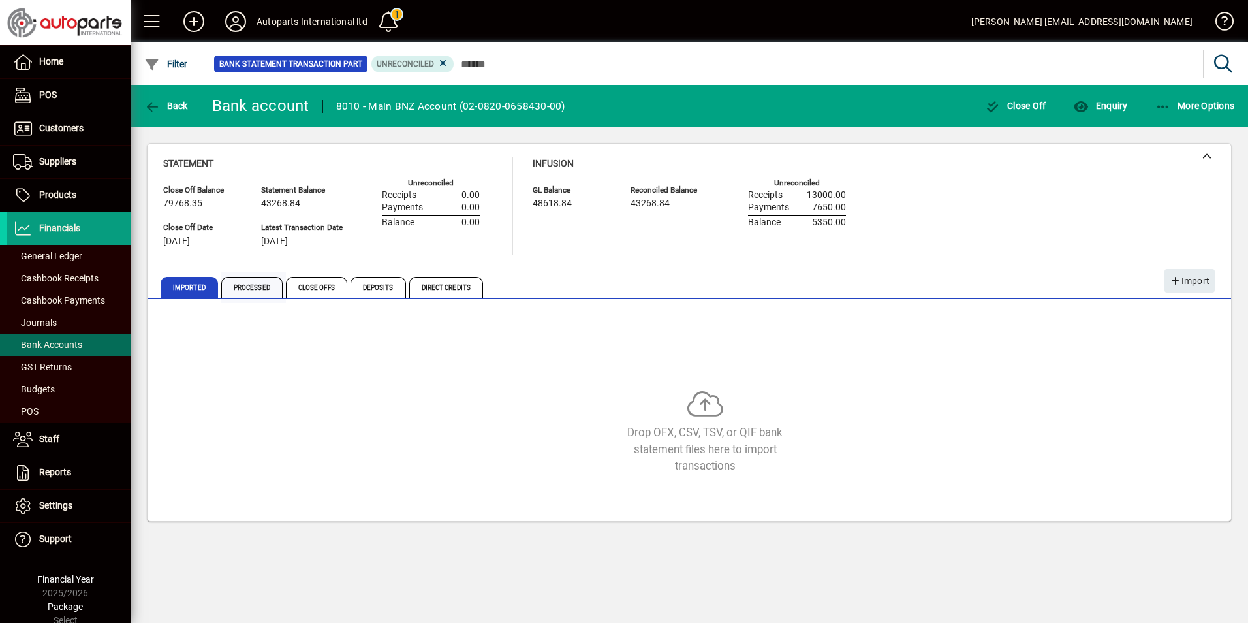
click at [260, 285] on span "Processed" at bounding box center [251, 287] width 61 height 21
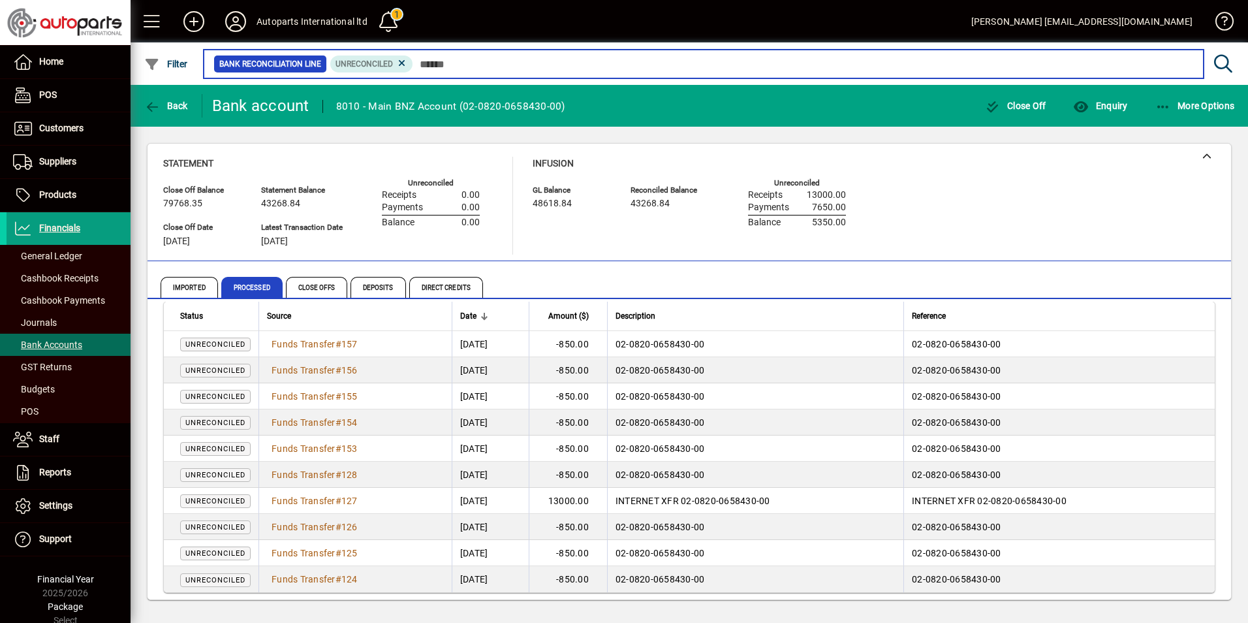
scroll to position [18, 0]
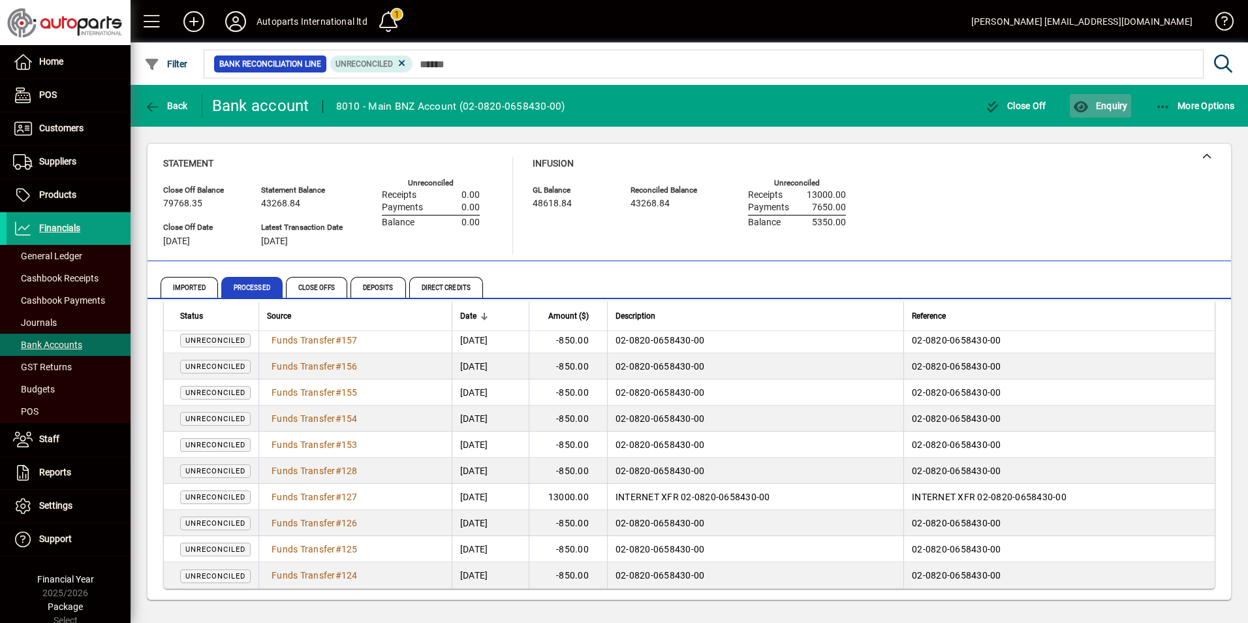
click at [1084, 105] on icon "button" at bounding box center [1081, 107] width 16 height 13
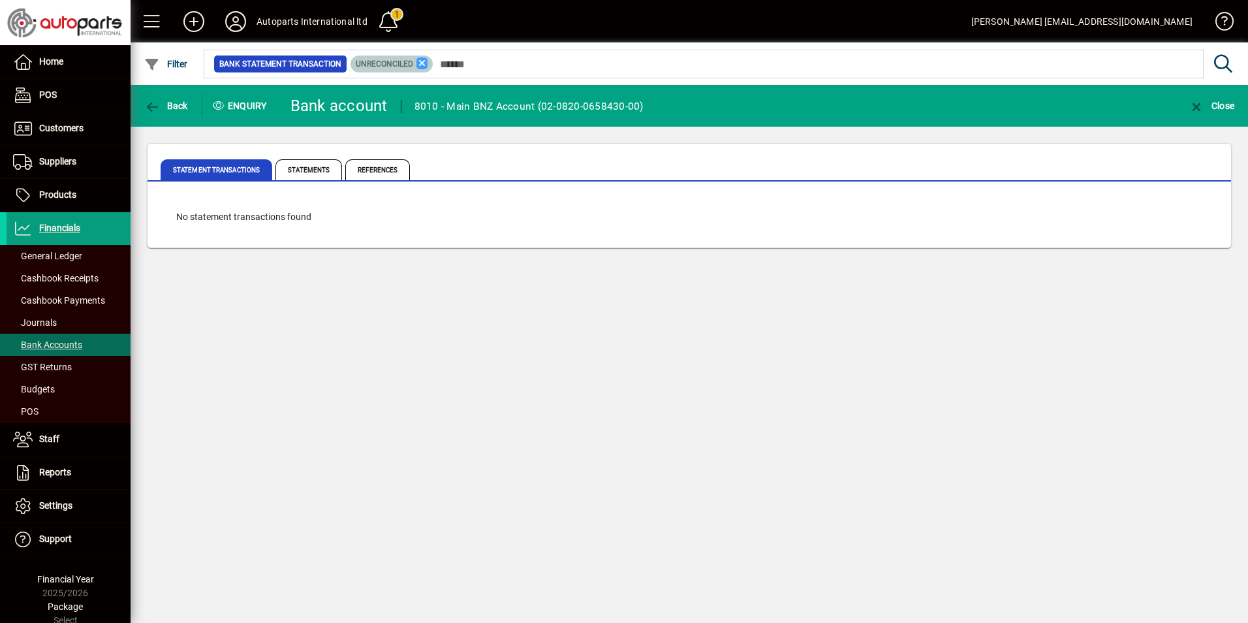
click at [418, 59] on icon at bounding box center [422, 63] width 12 height 12
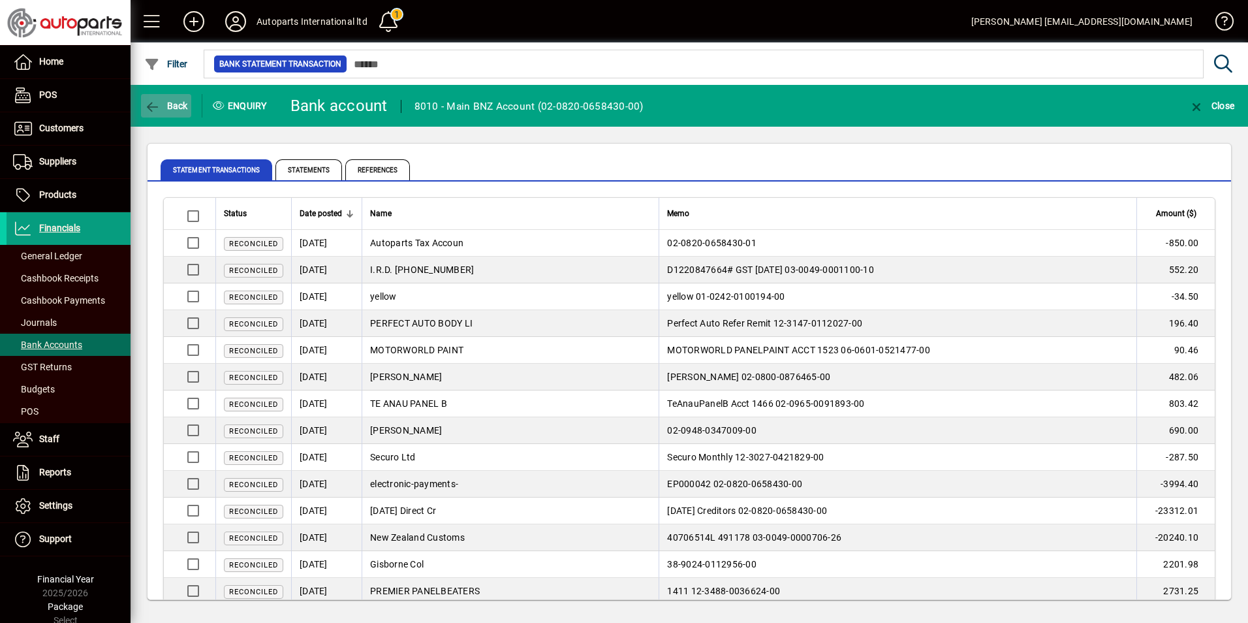
click at [157, 99] on span "button" at bounding box center [166, 105] width 50 height 31
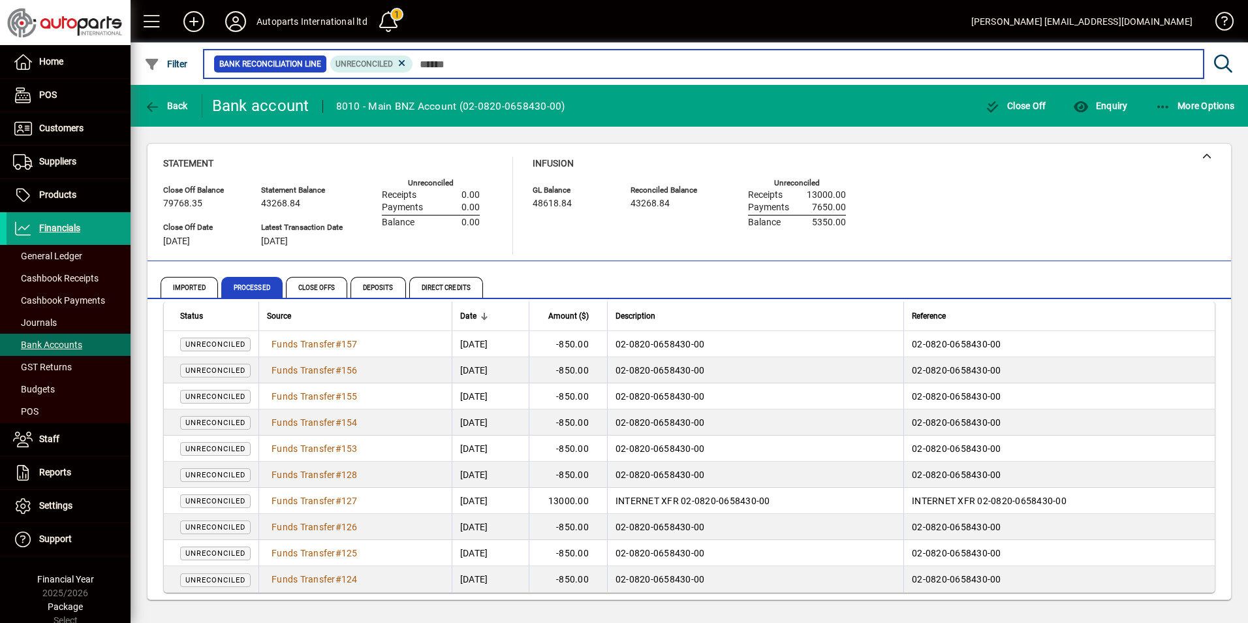
scroll to position [18, 0]
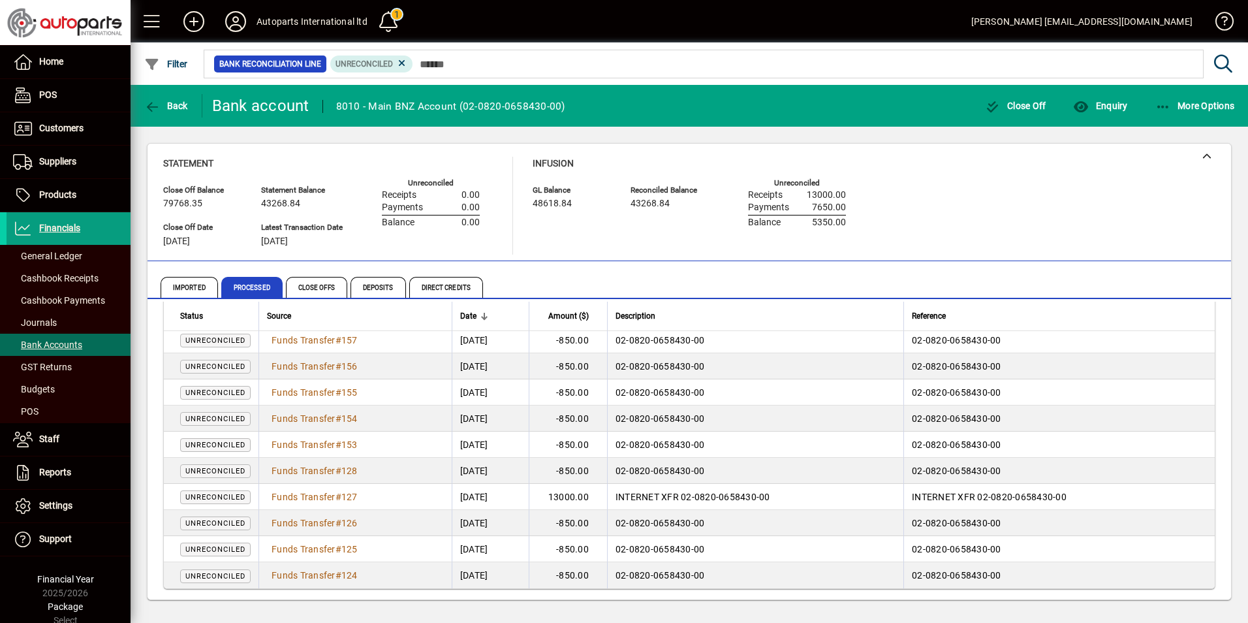
click at [662, 241] on div "Infusion GL Balance 48618.84 Reconciled Balance 43268.84 Unreconciled Receipts …" at bounding box center [699, 206] width 333 height 98
click at [693, 235] on div "Infusion GL Balance 48618.84 Reconciled Balance 43268.84 Unreconciled Receipts …" at bounding box center [699, 206] width 333 height 98
click at [1072, 200] on div "Statement Close Off Balance 79768.35 Close Off Date 31/05/2025 Statement Balanc…" at bounding box center [689, 206] width 1052 height 98
click at [988, 173] on div "Statement Close Off Balance 79768.35 Close Off Date 31/05/2025 Statement Balanc…" at bounding box center [689, 206] width 1052 height 98
click at [1073, 172] on div "Statement Close Off Balance 79768.35 Close Off Date 31/05/2025 Statement Balanc…" at bounding box center [689, 206] width 1052 height 98
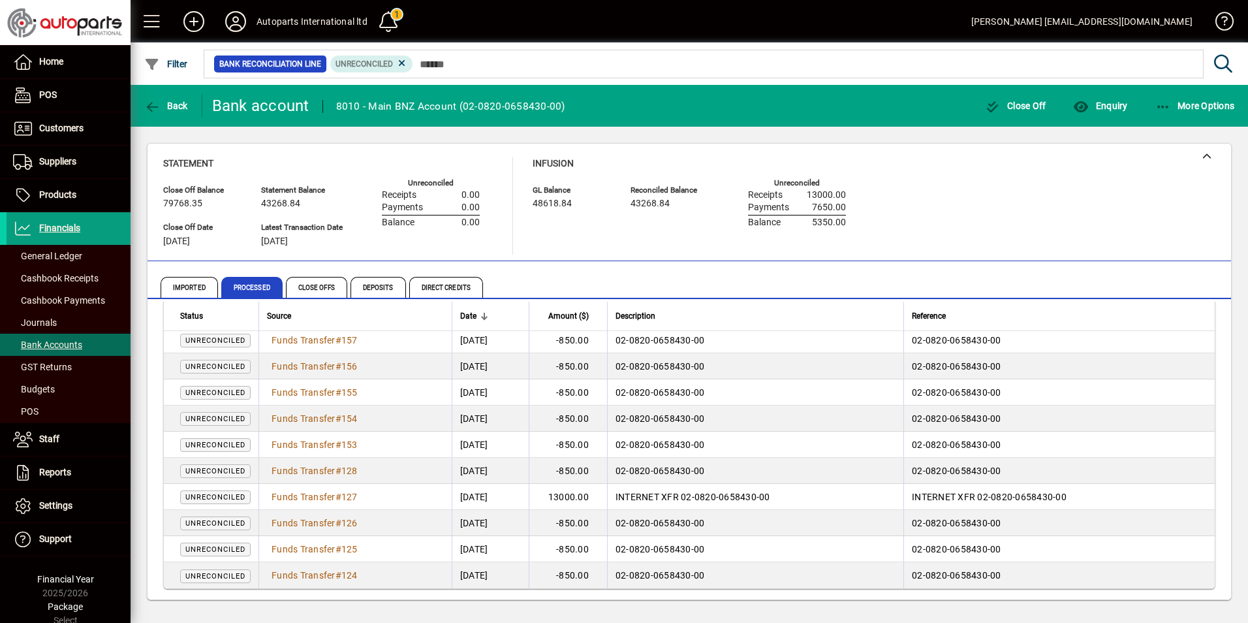
click at [236, 23] on icon at bounding box center [236, 21] width 26 height 21
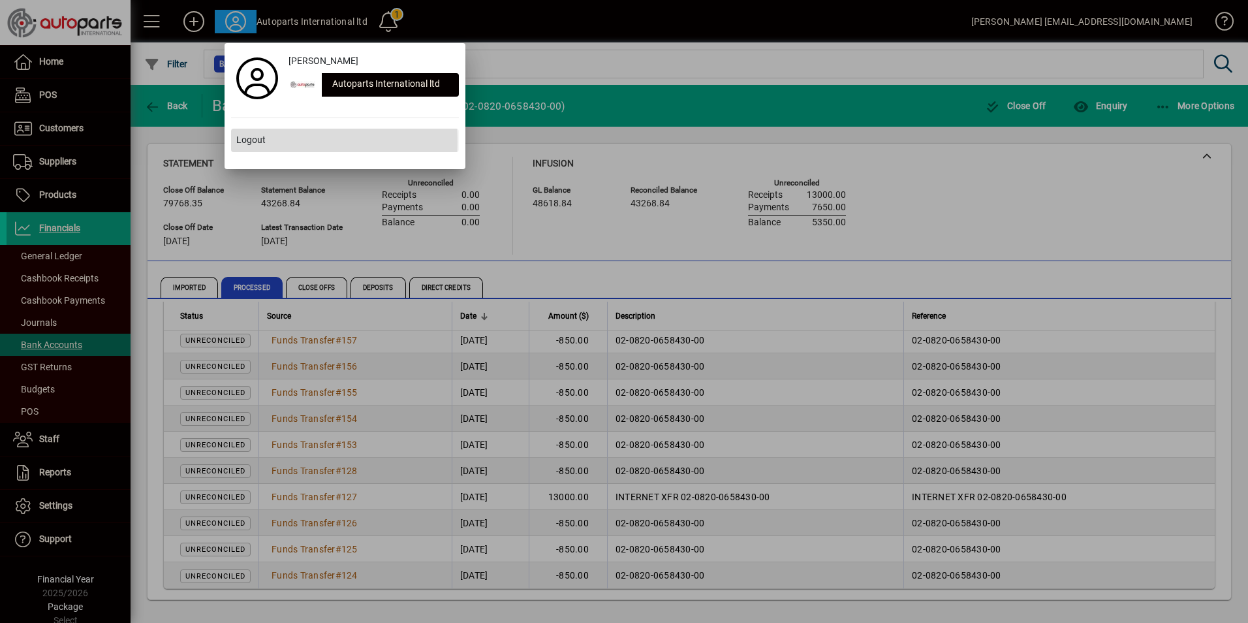
click at [240, 142] on span "Logout" at bounding box center [250, 140] width 29 height 14
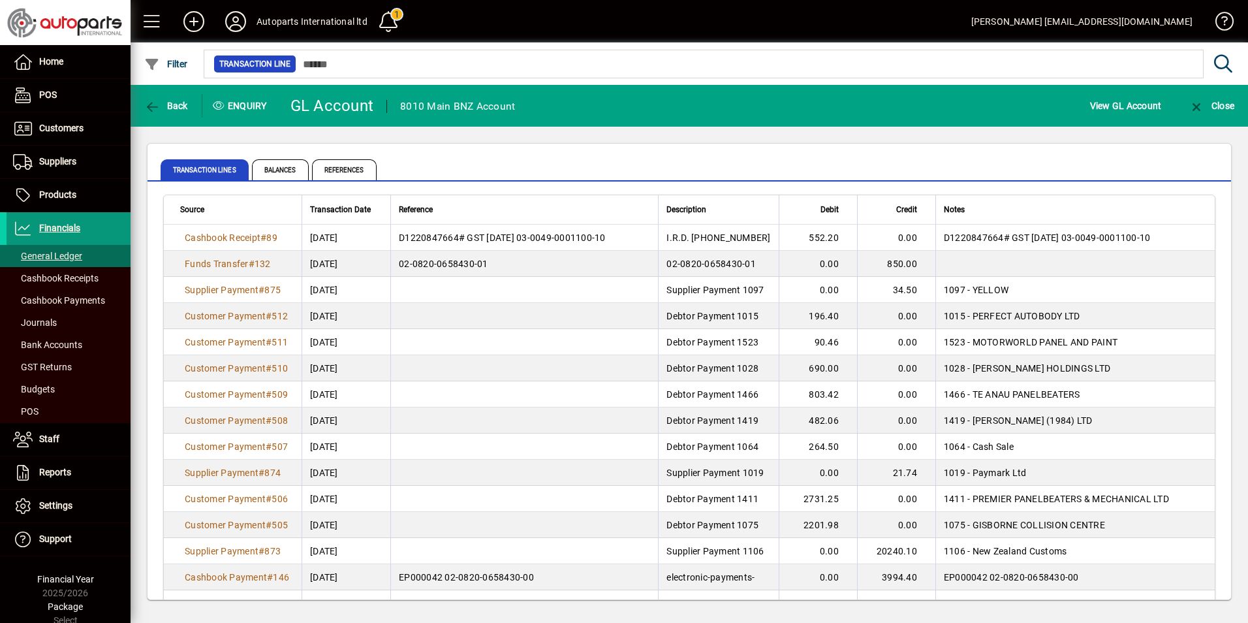
drag, startPoint x: 0, startPoint y: 0, endPoint x: 54, endPoint y: 228, distance: 234.8
click at [54, 228] on span "Financials" at bounding box center [59, 228] width 41 height 10
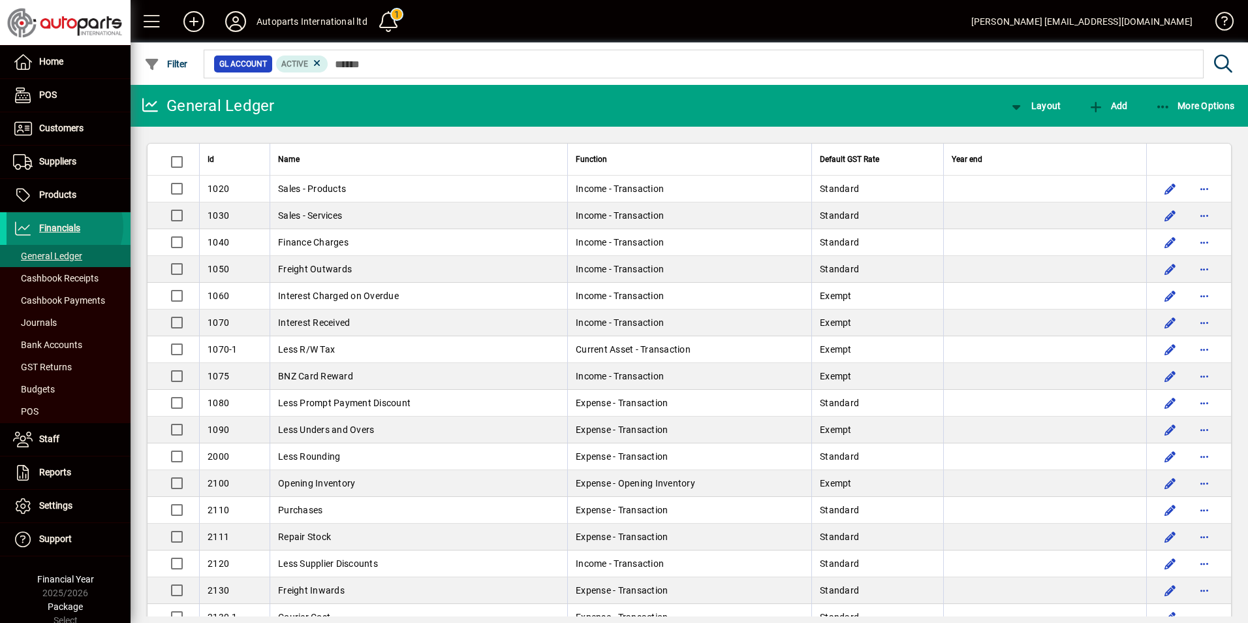
click at [61, 227] on span "Financials" at bounding box center [59, 228] width 41 height 10
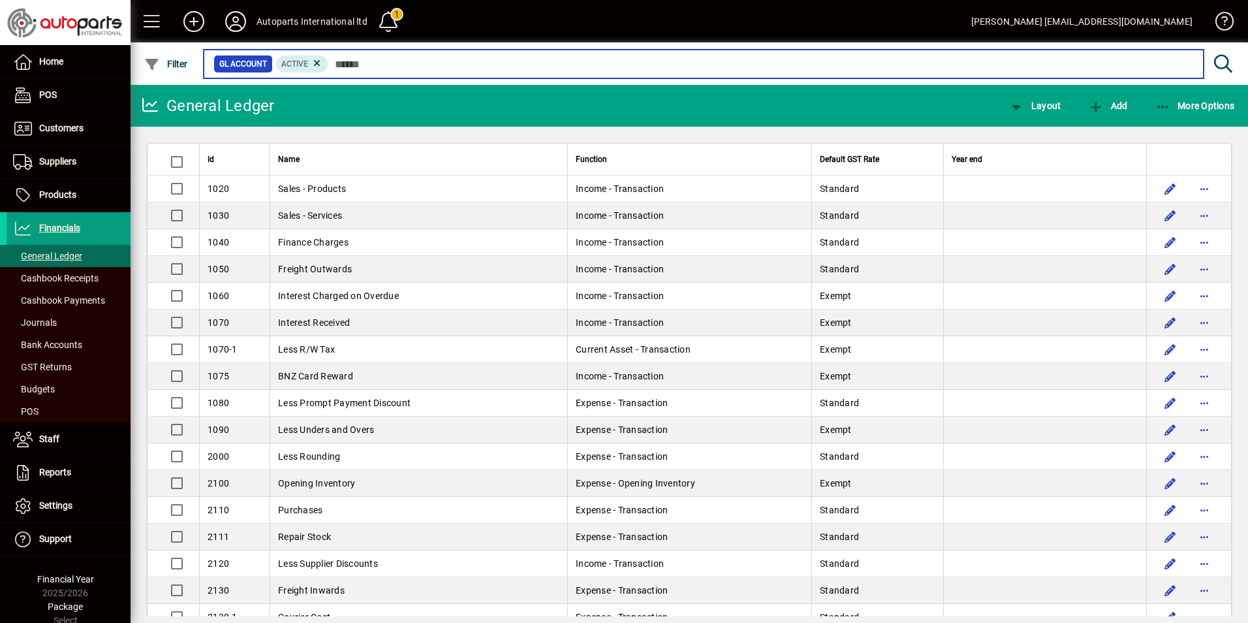
click at [352, 61] on input "text" at bounding box center [760, 64] width 865 height 18
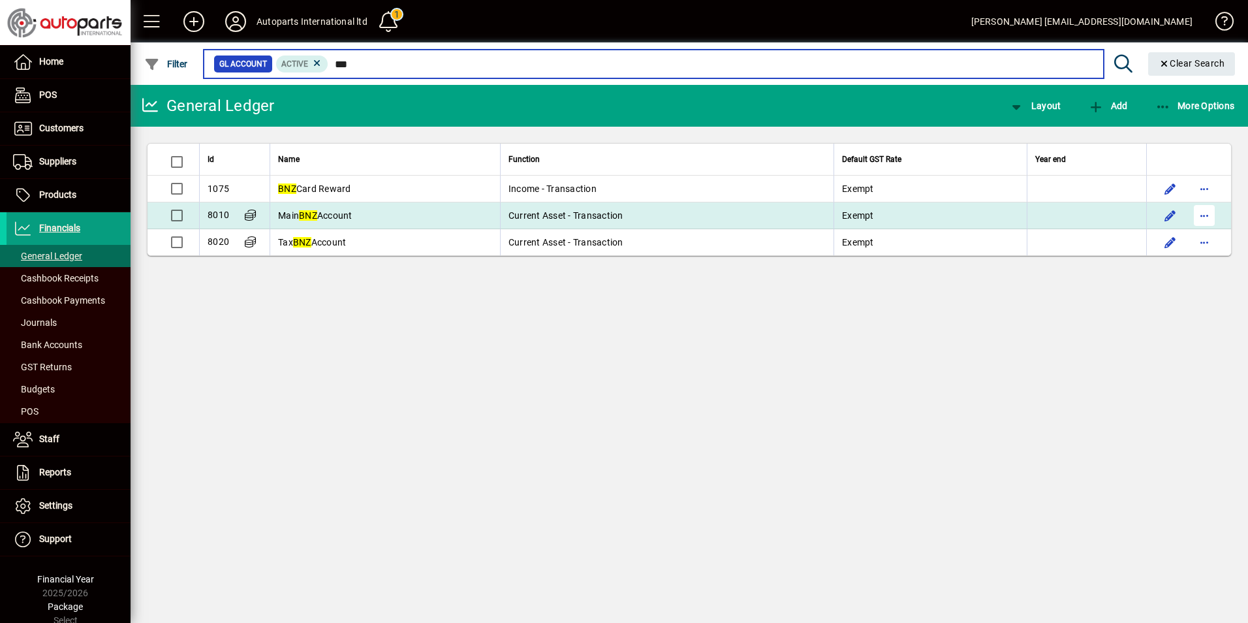
type input "***"
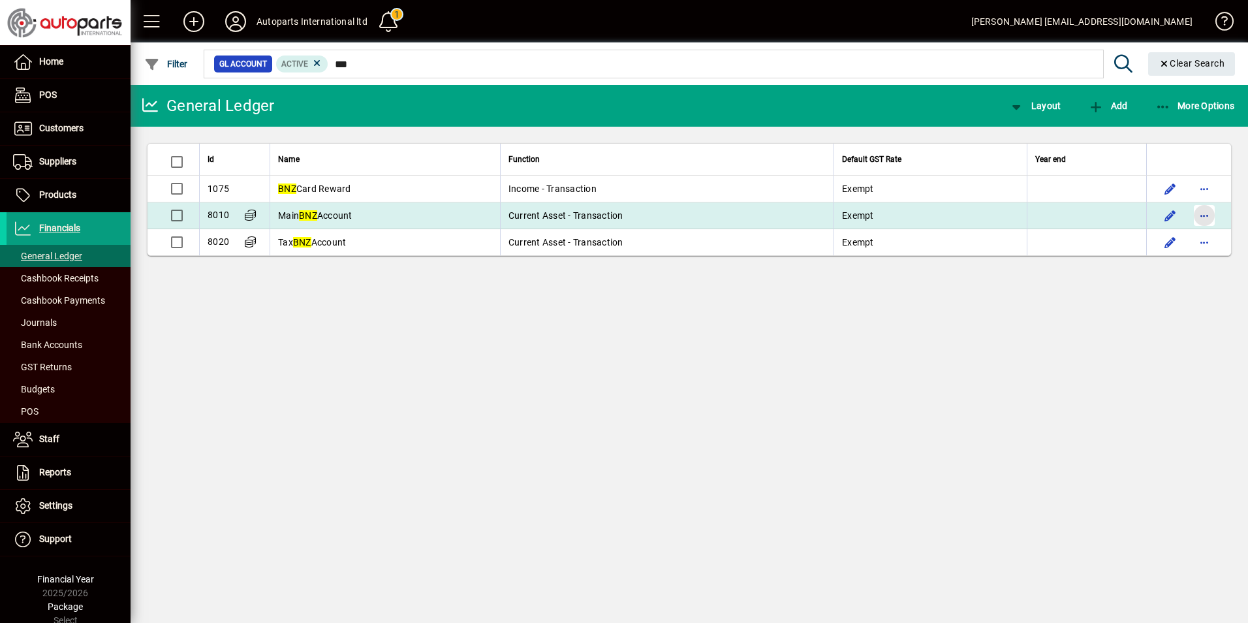
click at [1201, 217] on span "button" at bounding box center [1204, 215] width 31 height 31
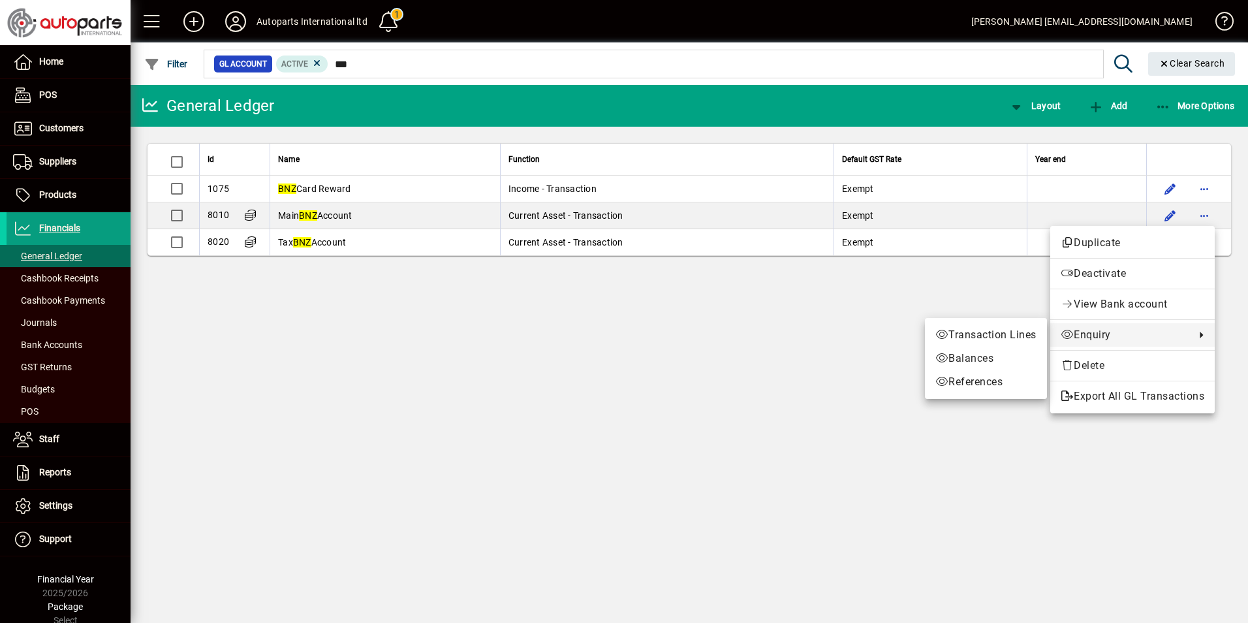
click at [1081, 336] on span "Enquiry" at bounding box center [1125, 335] width 128 height 16
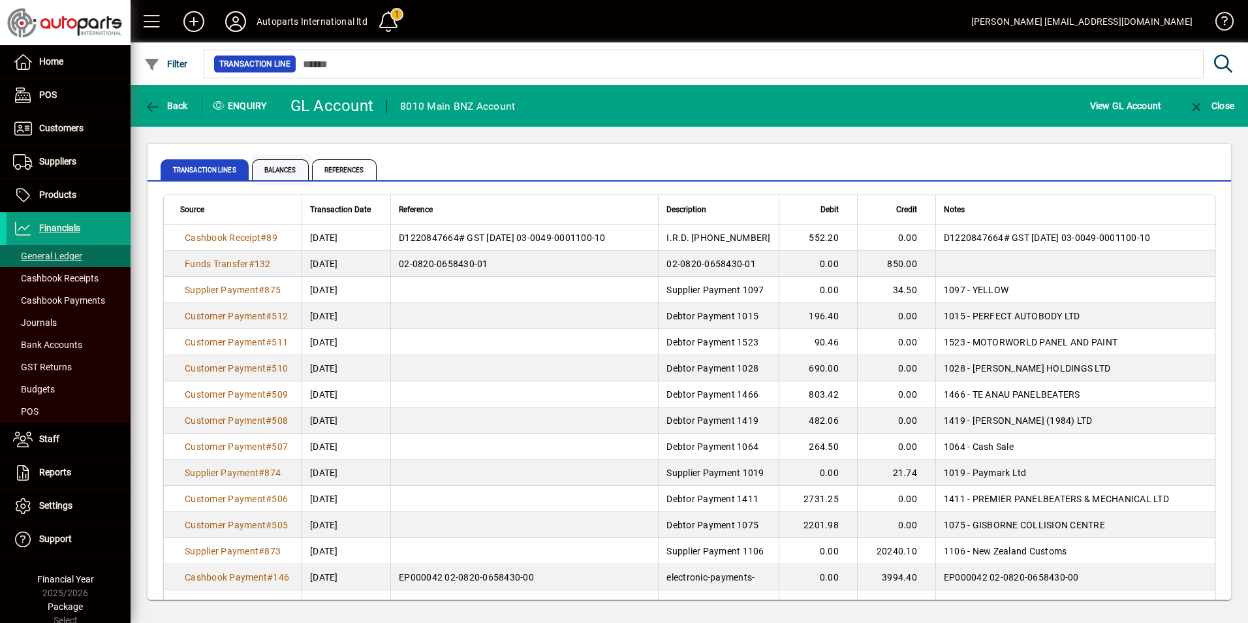
click at [278, 170] on span "Balances" at bounding box center [280, 169] width 57 height 21
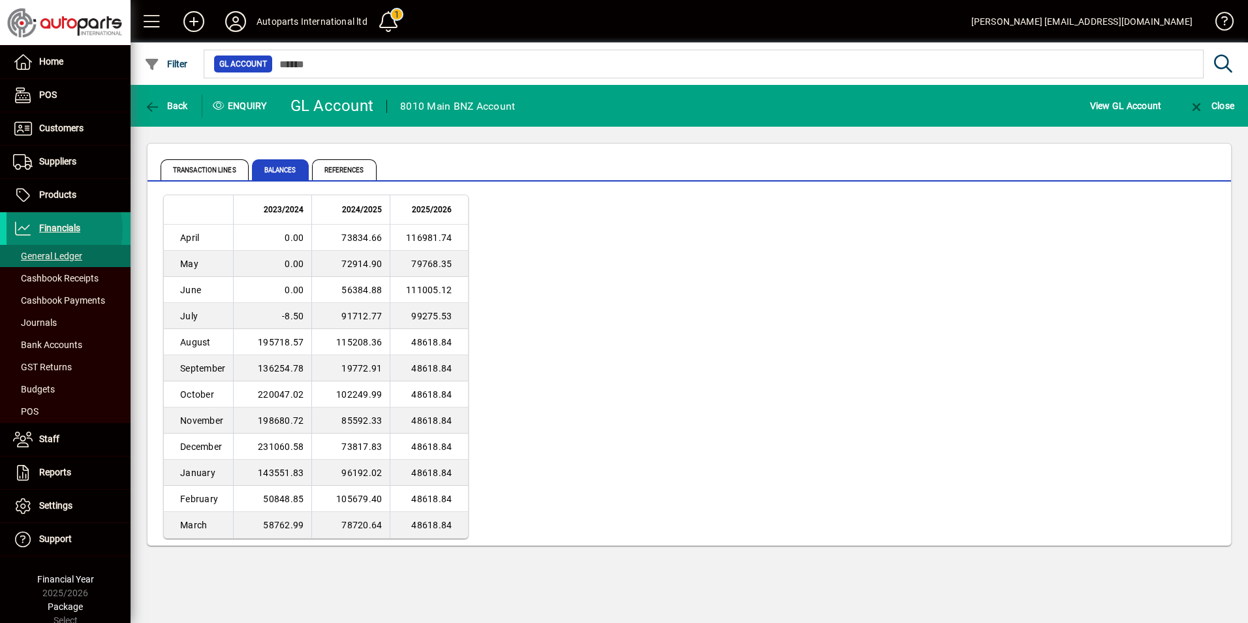
click at [44, 229] on span "Financials" at bounding box center [59, 228] width 41 height 10
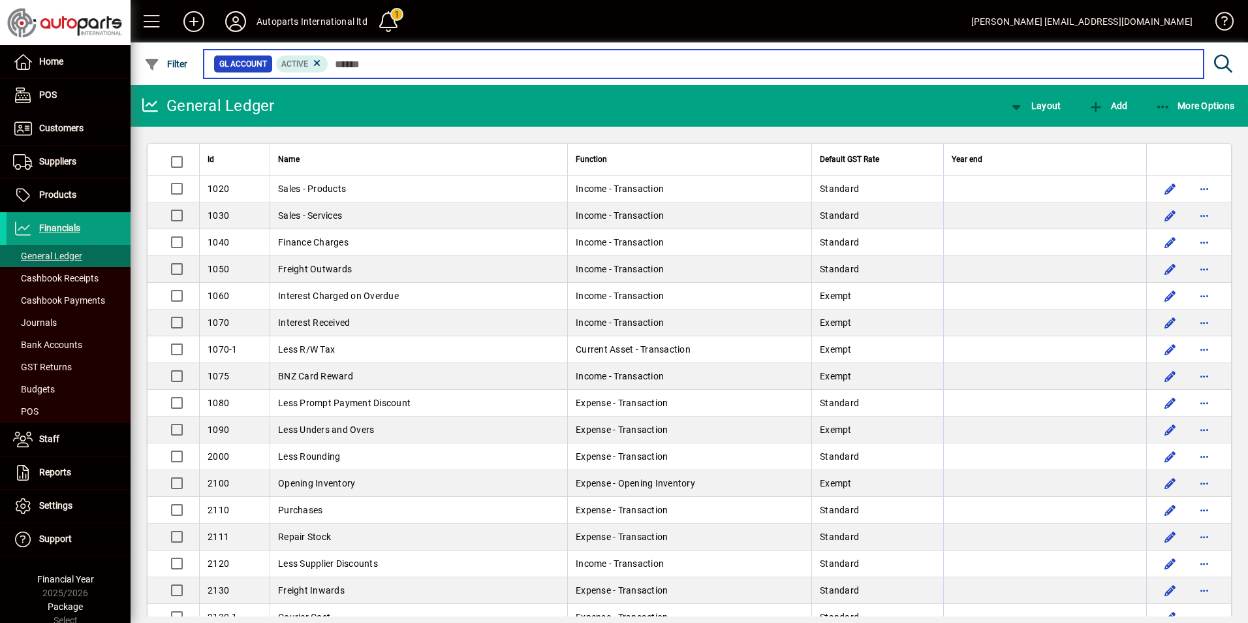
drag, startPoint x: 405, startPoint y: 69, endPoint x: 406, endPoint y: 60, distance: 9.2
click at [406, 69] on input "text" at bounding box center [760, 64] width 865 height 18
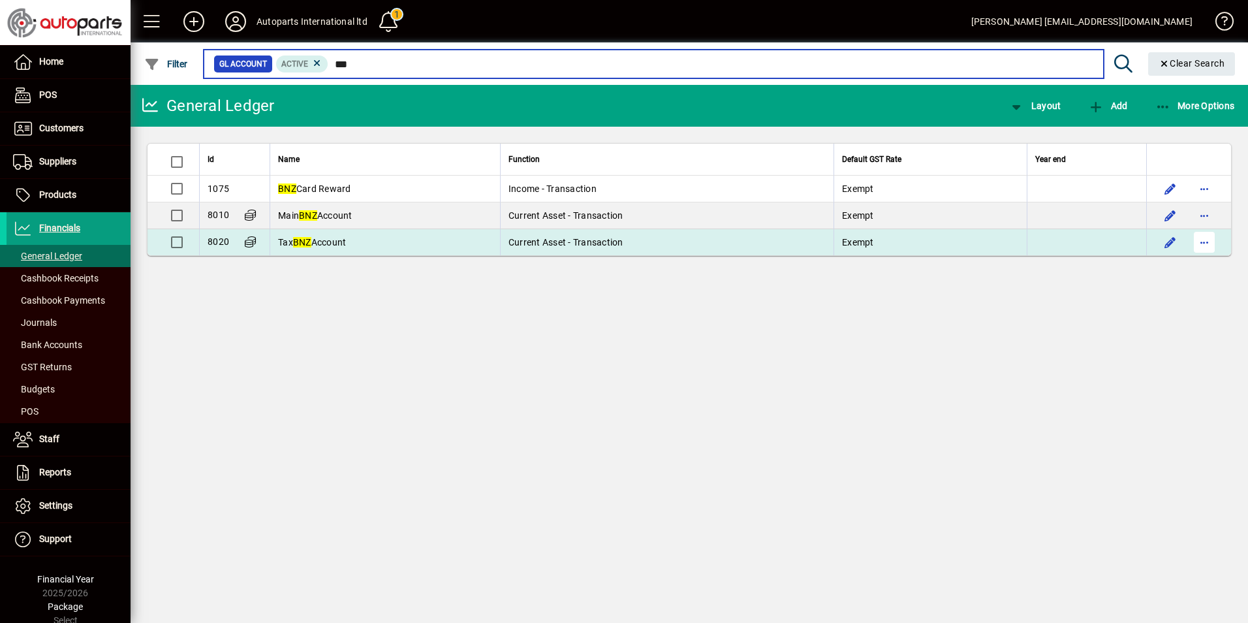
type input "***"
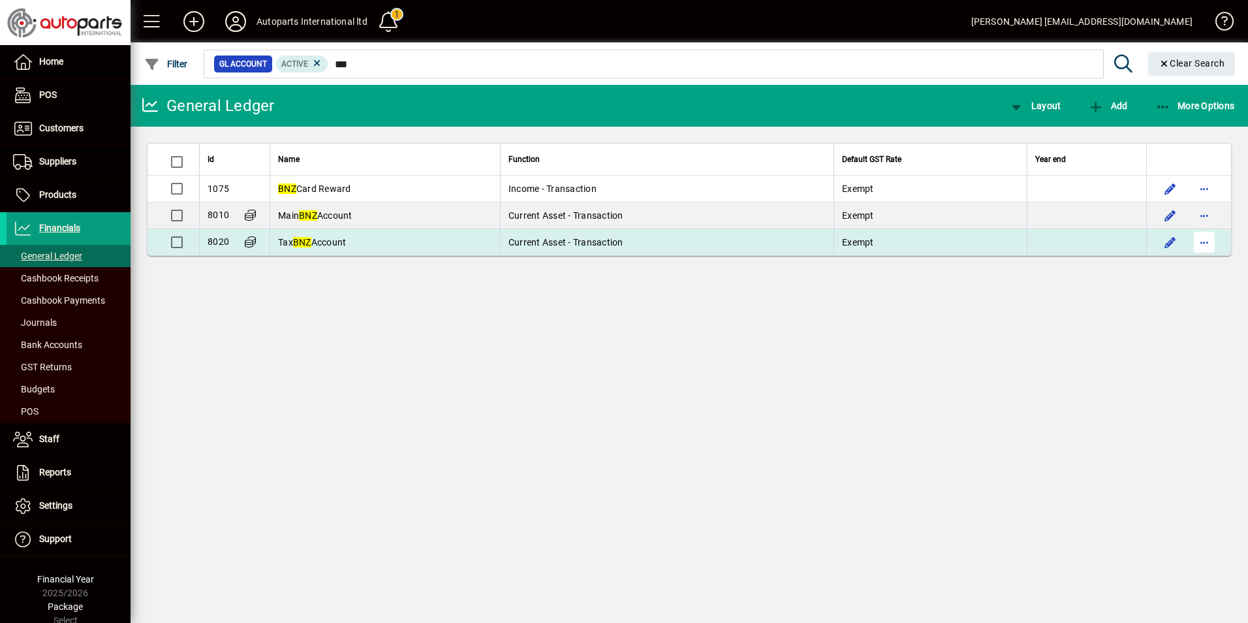
click at [1210, 244] on span "button" at bounding box center [1204, 242] width 31 height 31
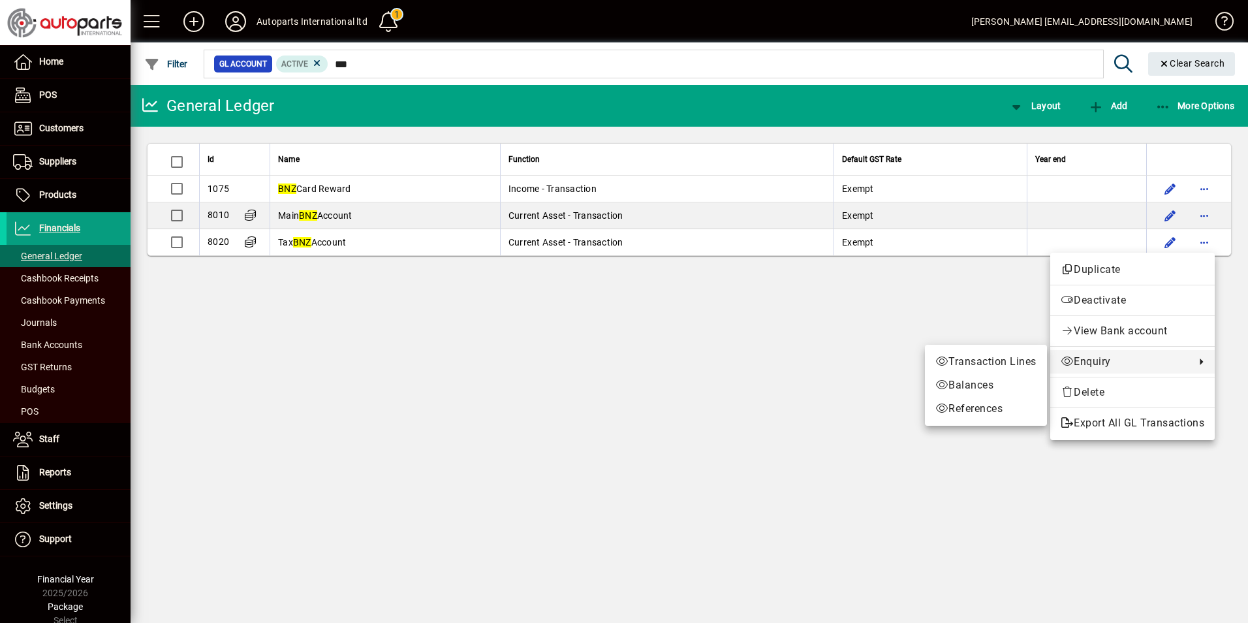
click at [1136, 364] on span "Enquiry" at bounding box center [1125, 362] width 128 height 16
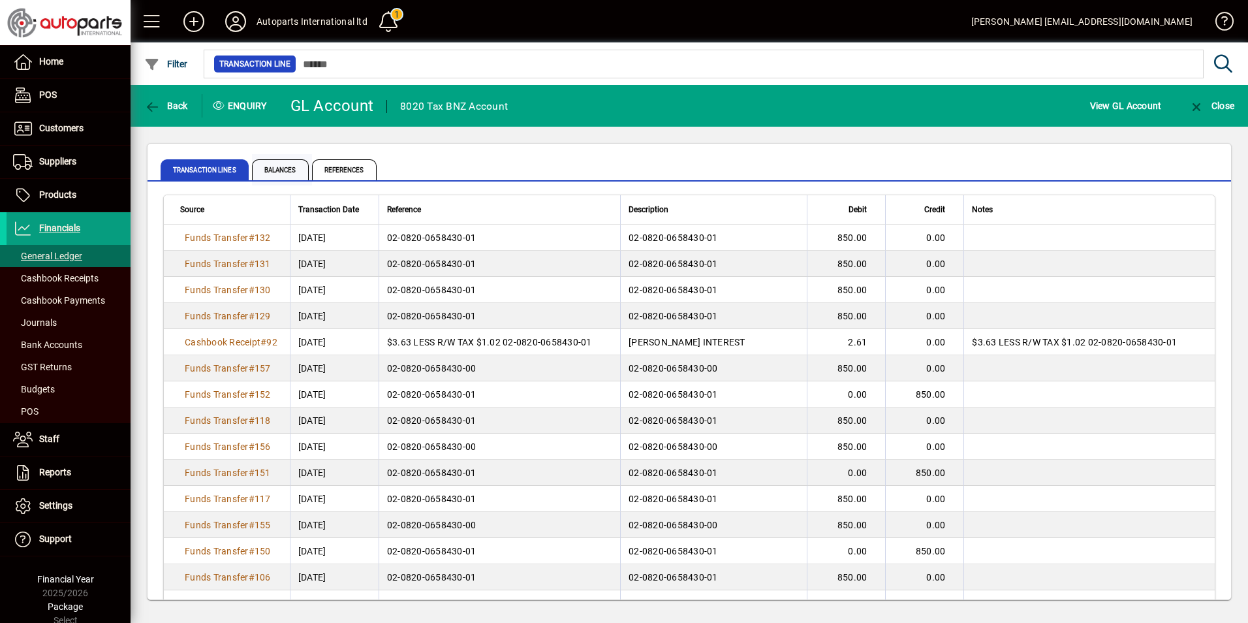
click at [279, 174] on span "Balances" at bounding box center [280, 169] width 57 height 21
